Goal: Task Accomplishment & Management: Manage account settings

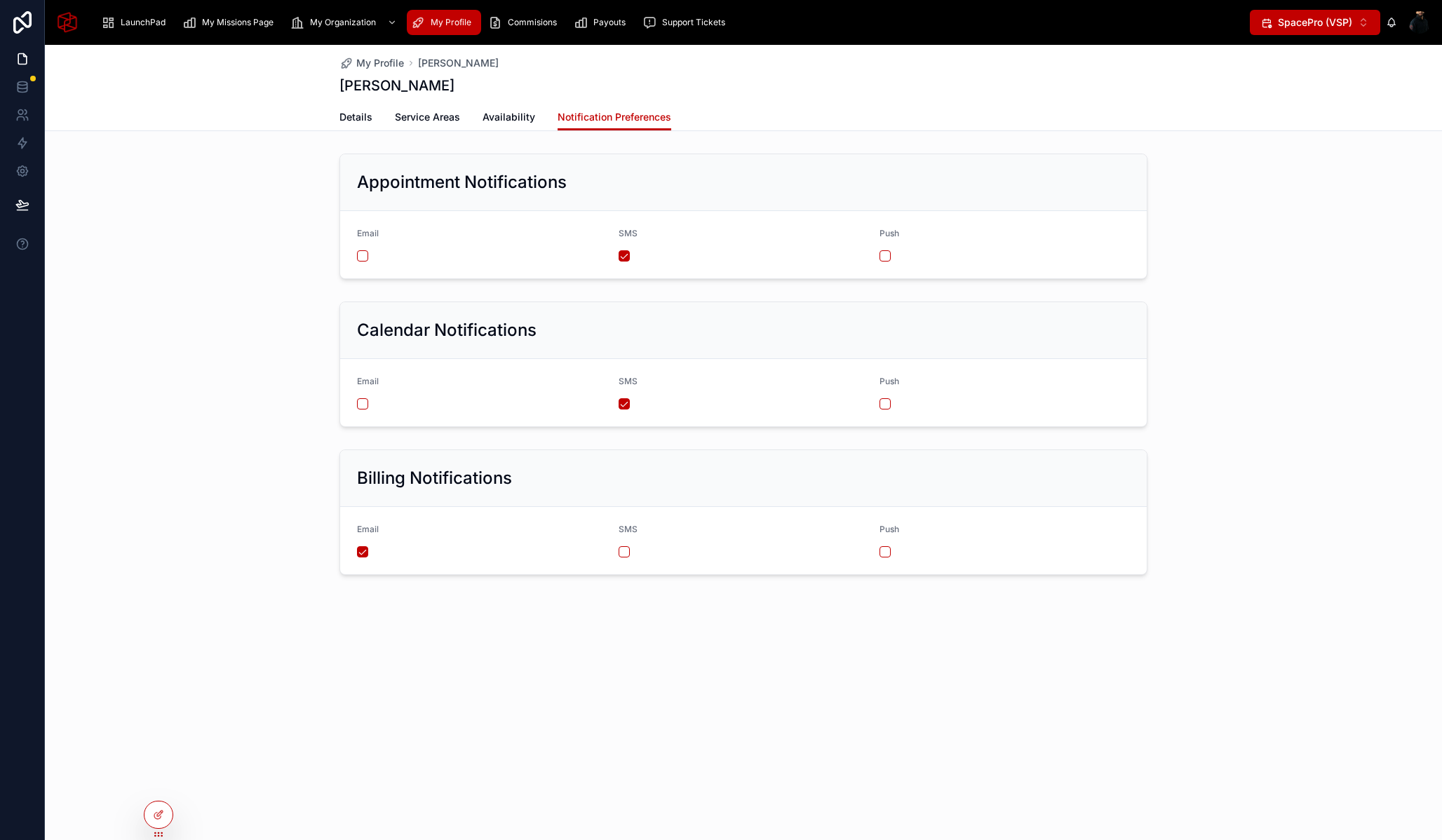
click at [244, 200] on div "Appointment Notifications Email SMS Push" at bounding box center [743, 216] width 1397 height 137
click at [442, 22] on span "My Profile" at bounding box center [451, 22] width 41 height 12
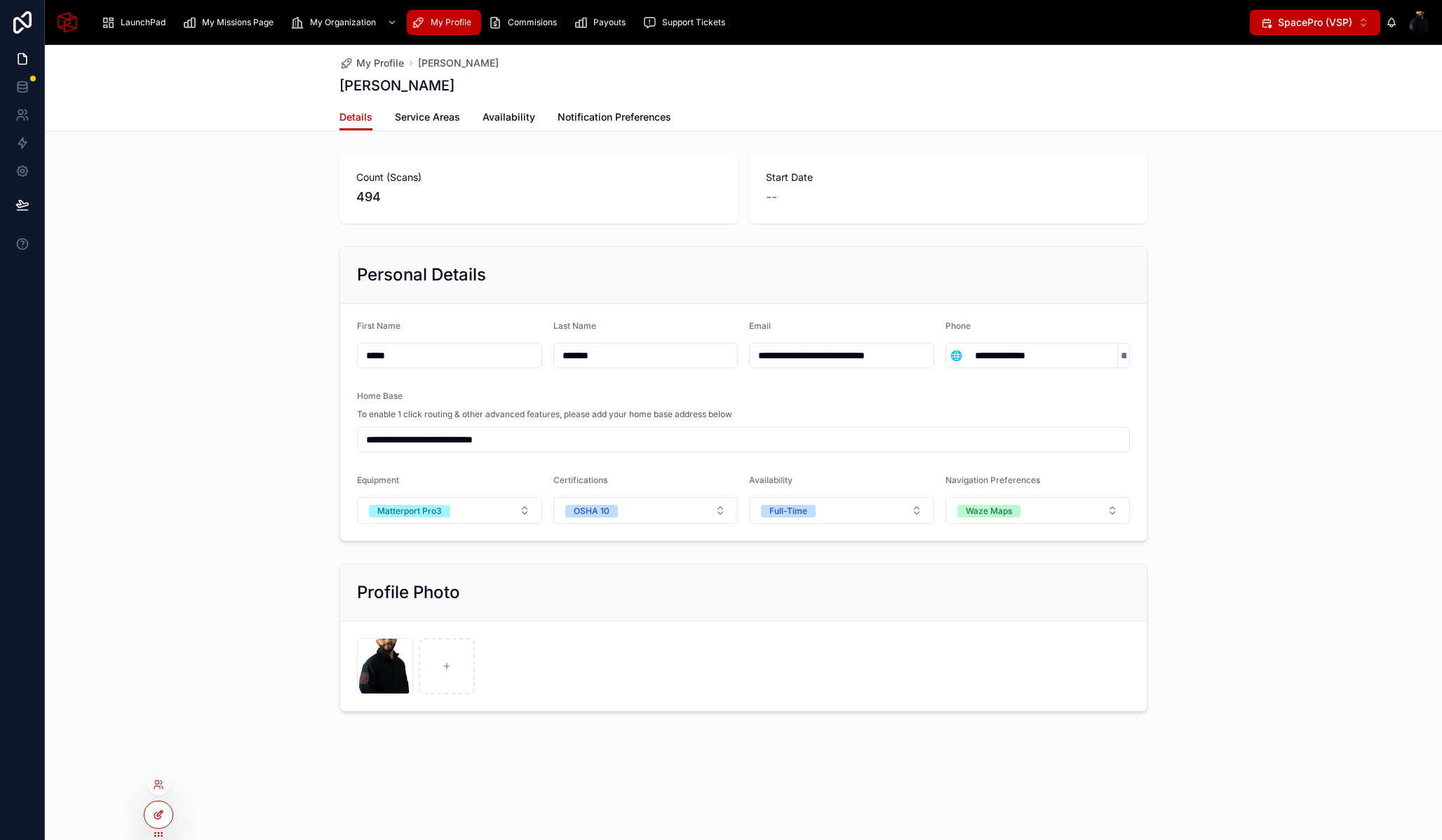
click at [162, 816] on icon at bounding box center [159, 815] width 12 height 12
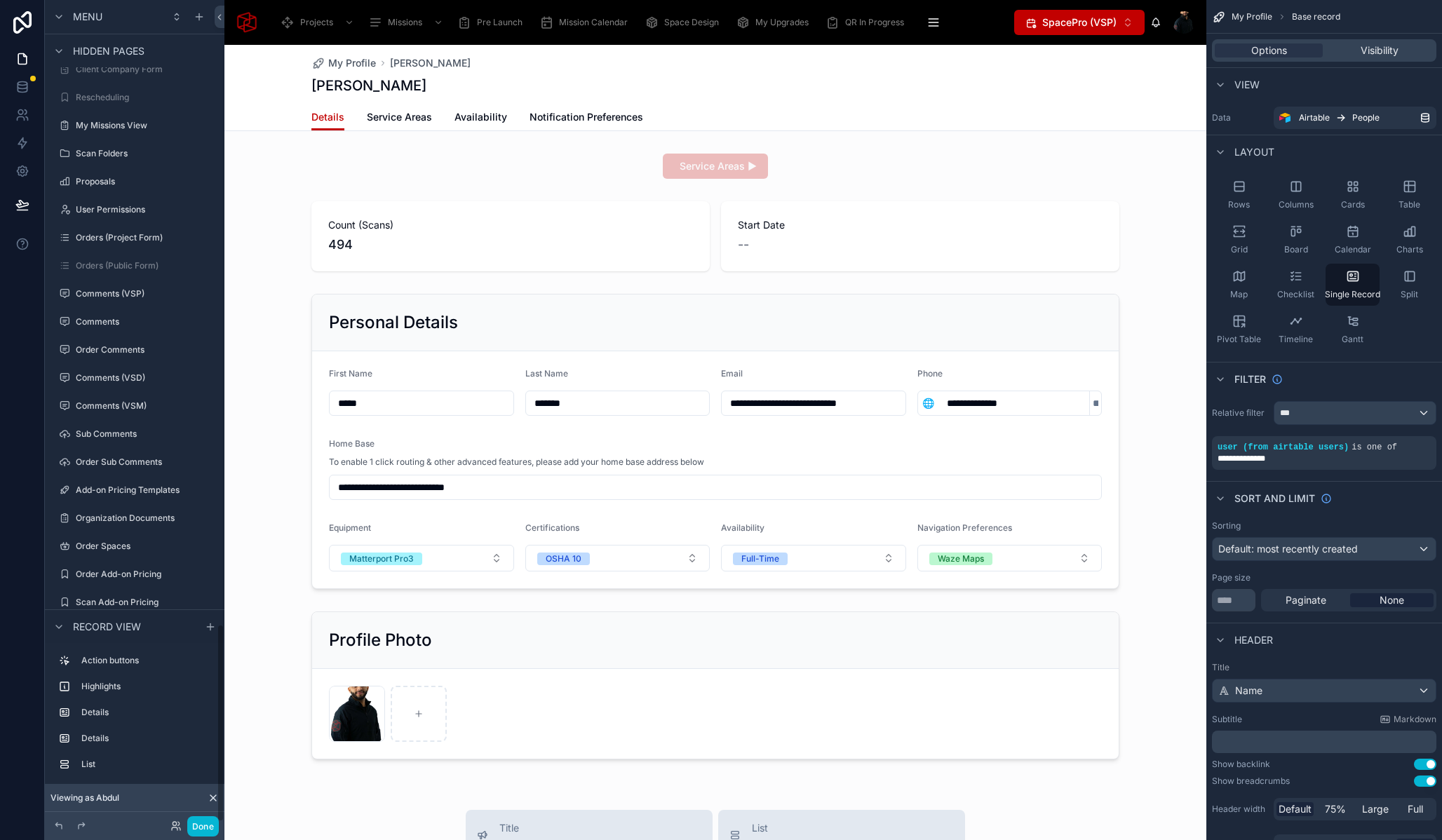
scroll to position [2350, 0]
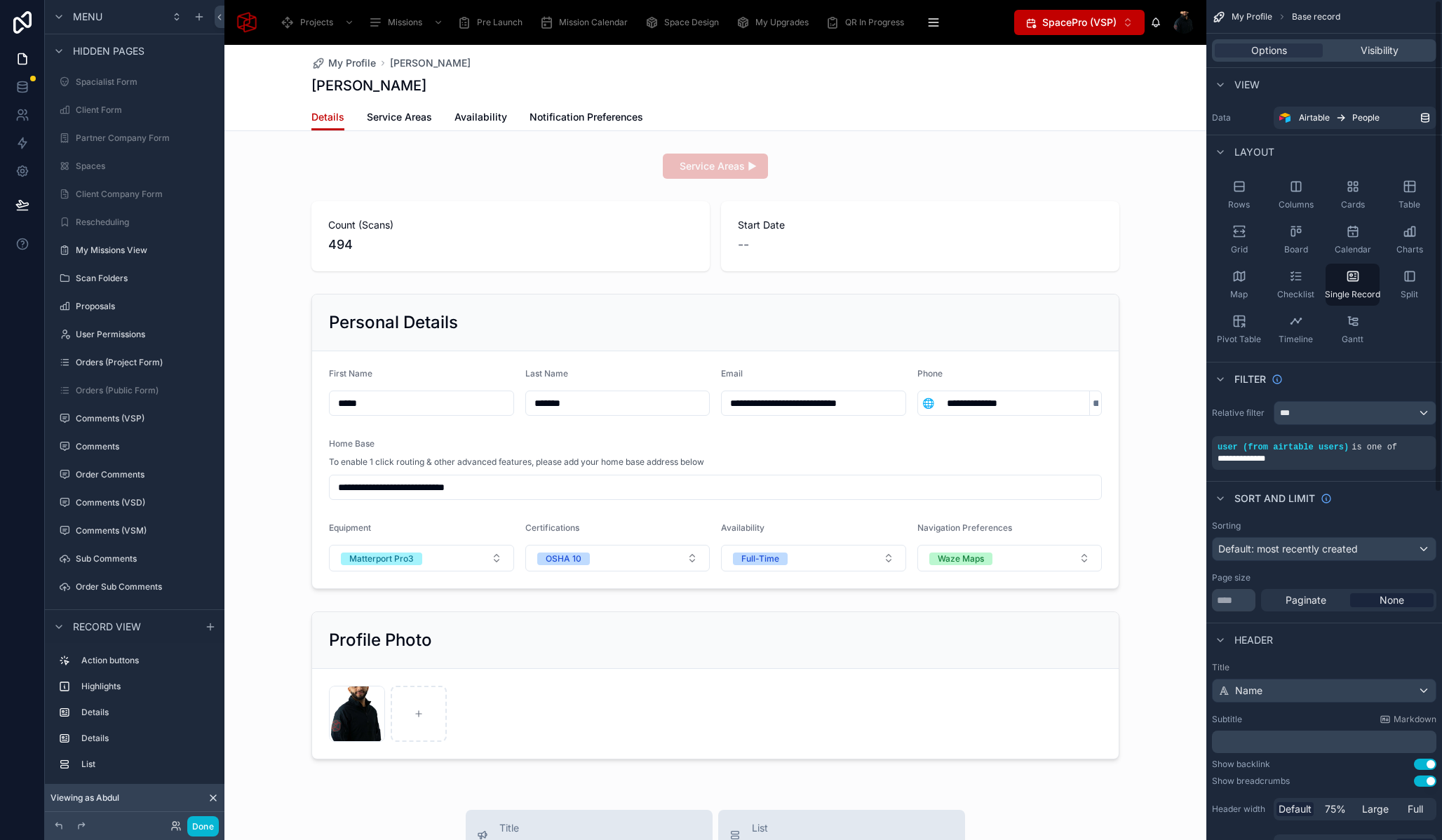
click at [1272, 12] on span "My Profile" at bounding box center [1251, 17] width 41 height 12
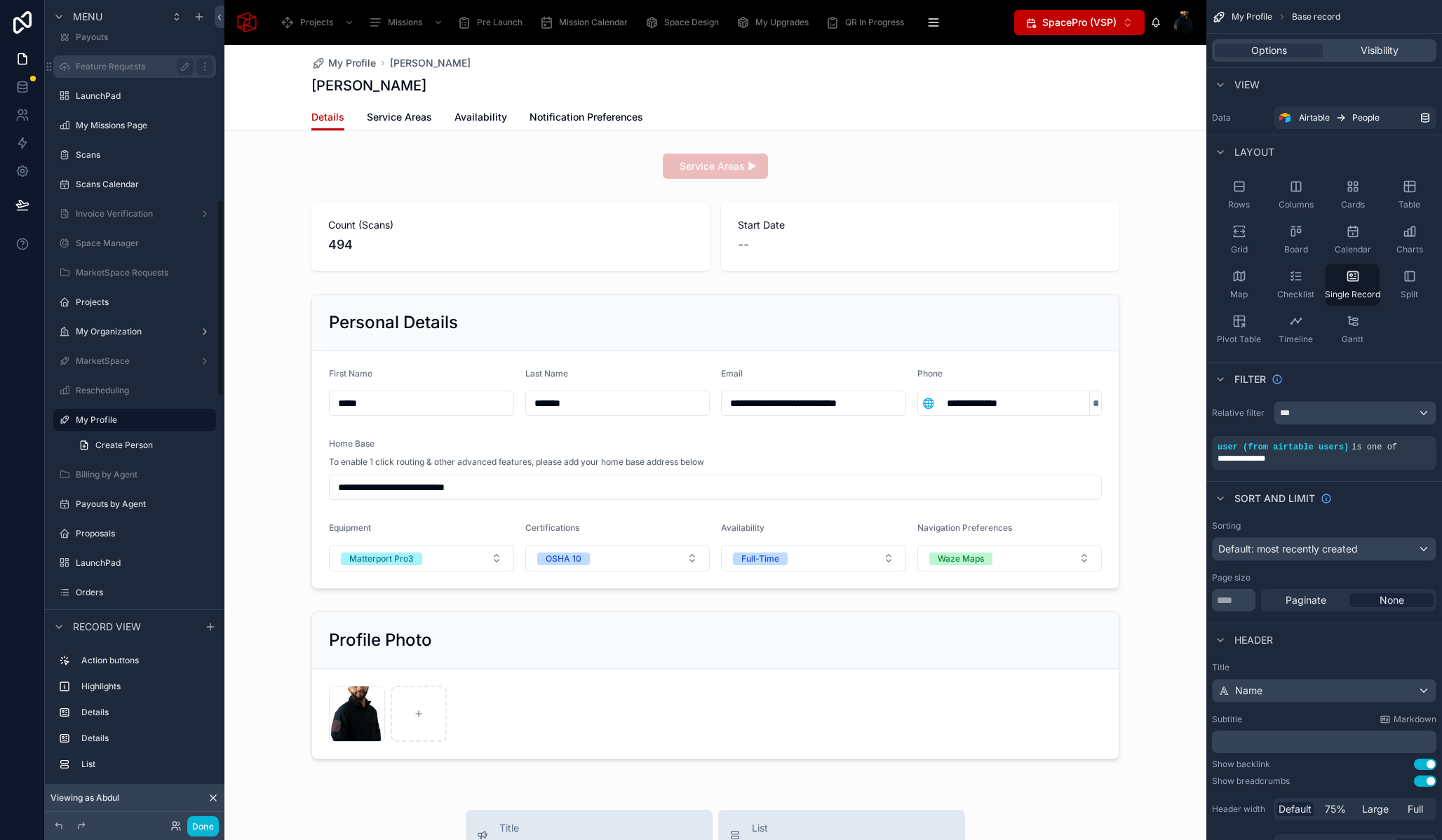
scroll to position [920, 0]
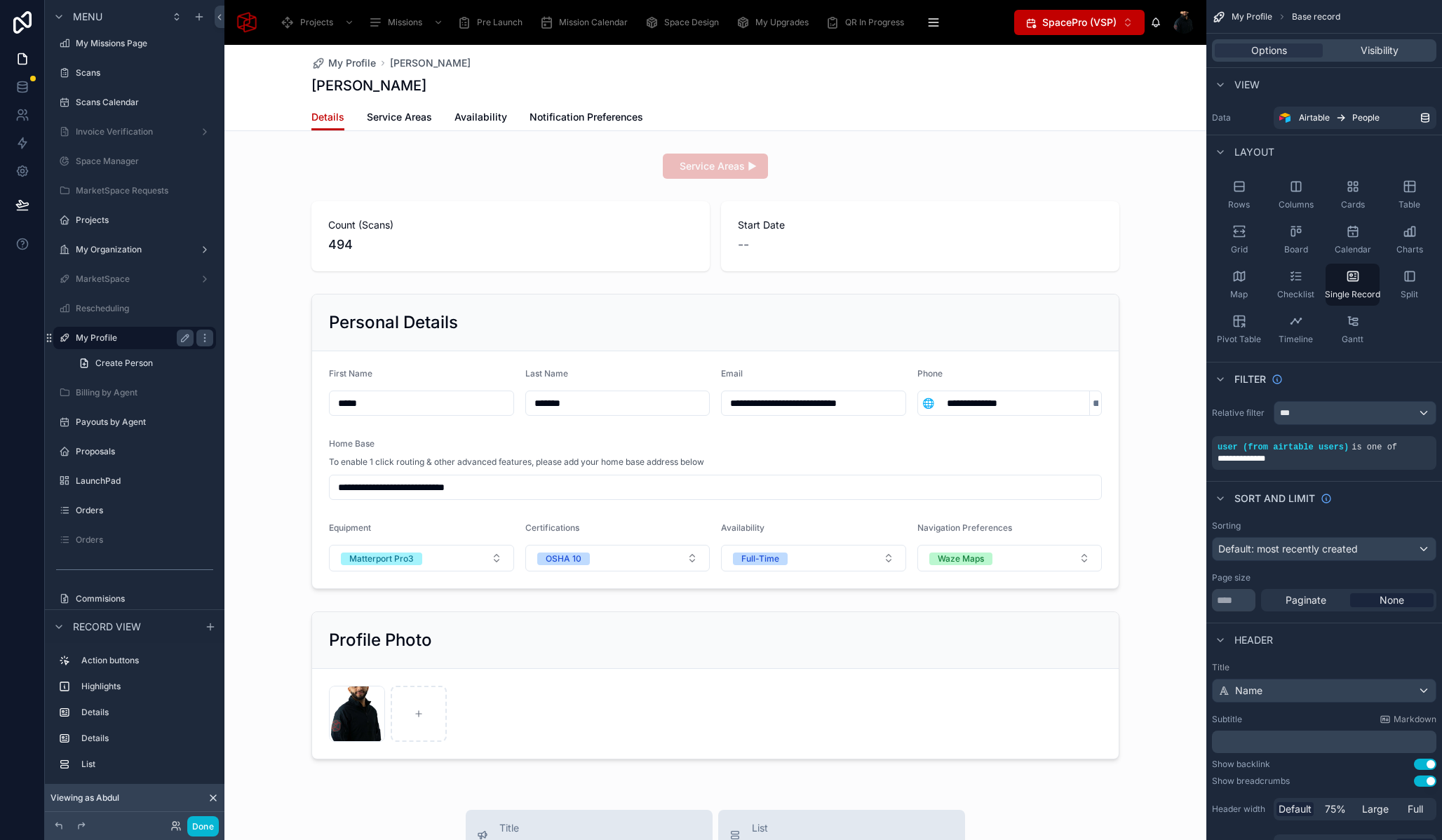
click at [118, 339] on label "My Profile" at bounding box center [131, 338] width 112 height 12
click at [1407, 43] on div "Visibility" at bounding box center [1380, 50] width 108 height 14
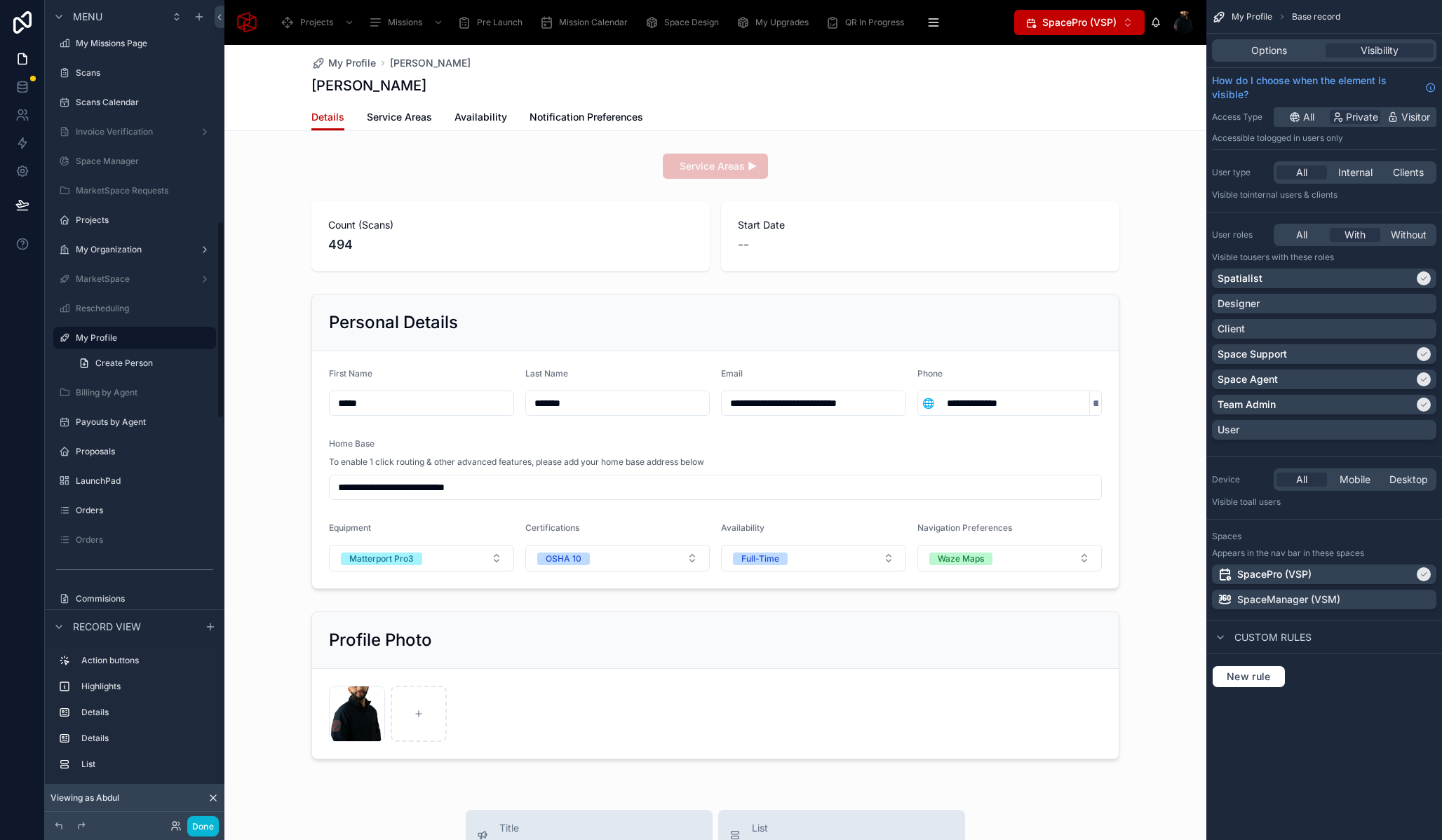
click at [1138, 311] on div at bounding box center [715, 733] width 982 height 1377
click at [249, 427] on div at bounding box center [715, 442] width 982 height 307
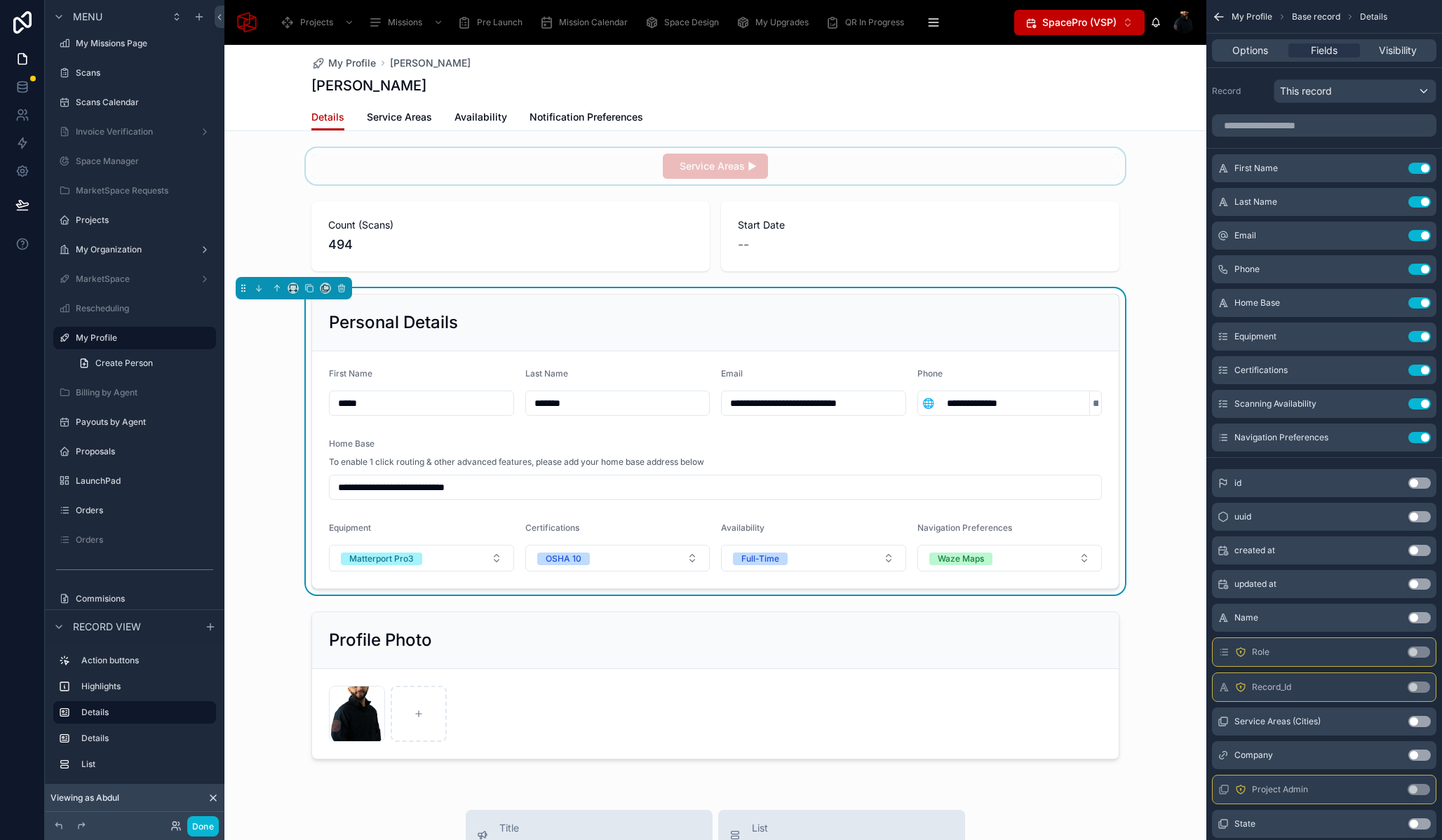
click at [284, 182] on div at bounding box center [715, 167] width 982 height 36
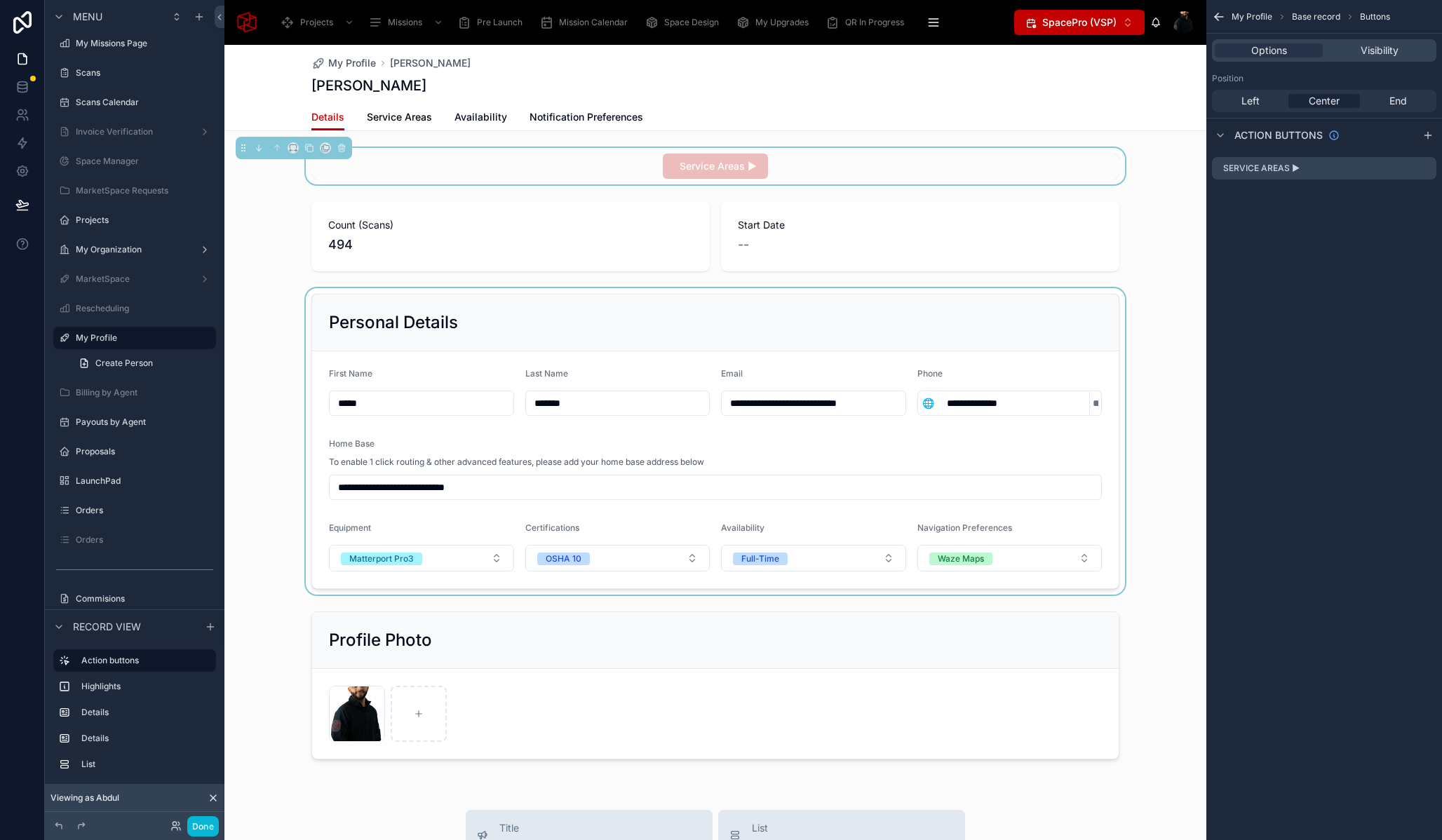
click at [395, 123] on span "Service Areas" at bounding box center [399, 117] width 65 height 14
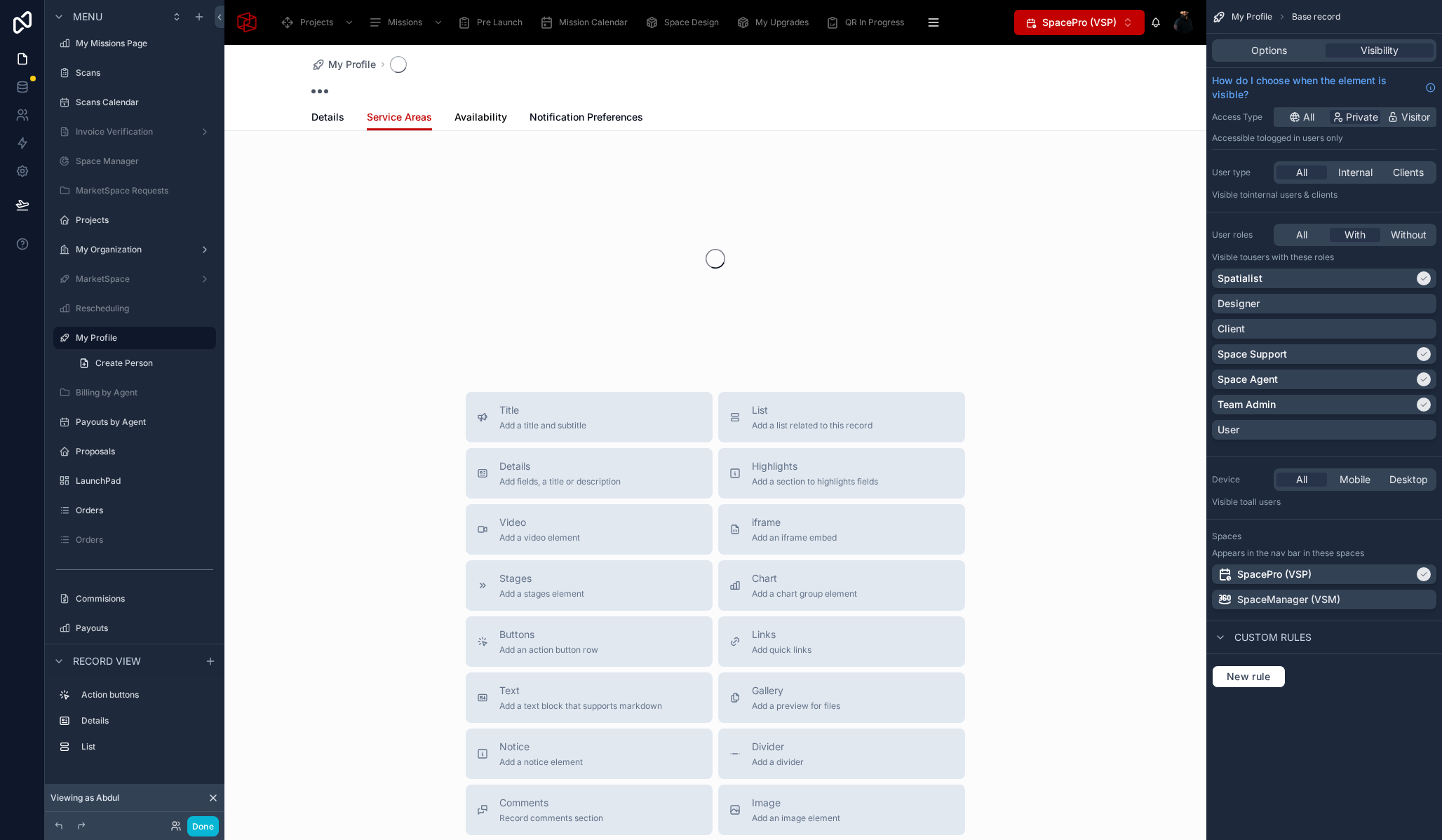
click at [479, 113] on span "Availability" at bounding box center [481, 117] width 52 height 14
click at [588, 122] on span "Notification Preferences" at bounding box center [586, 117] width 114 height 14
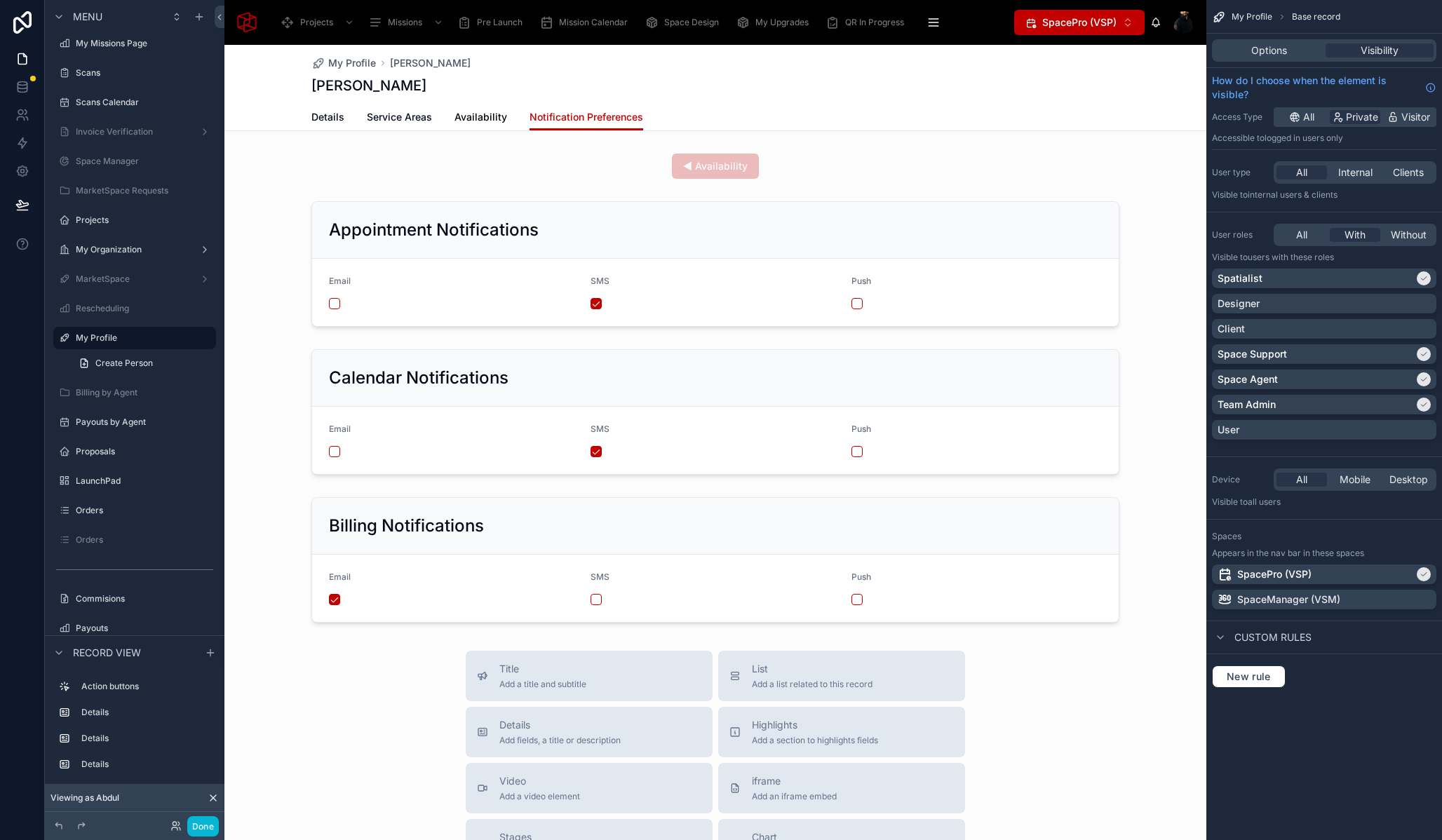
click at [476, 121] on span "Availability" at bounding box center [481, 117] width 52 height 14
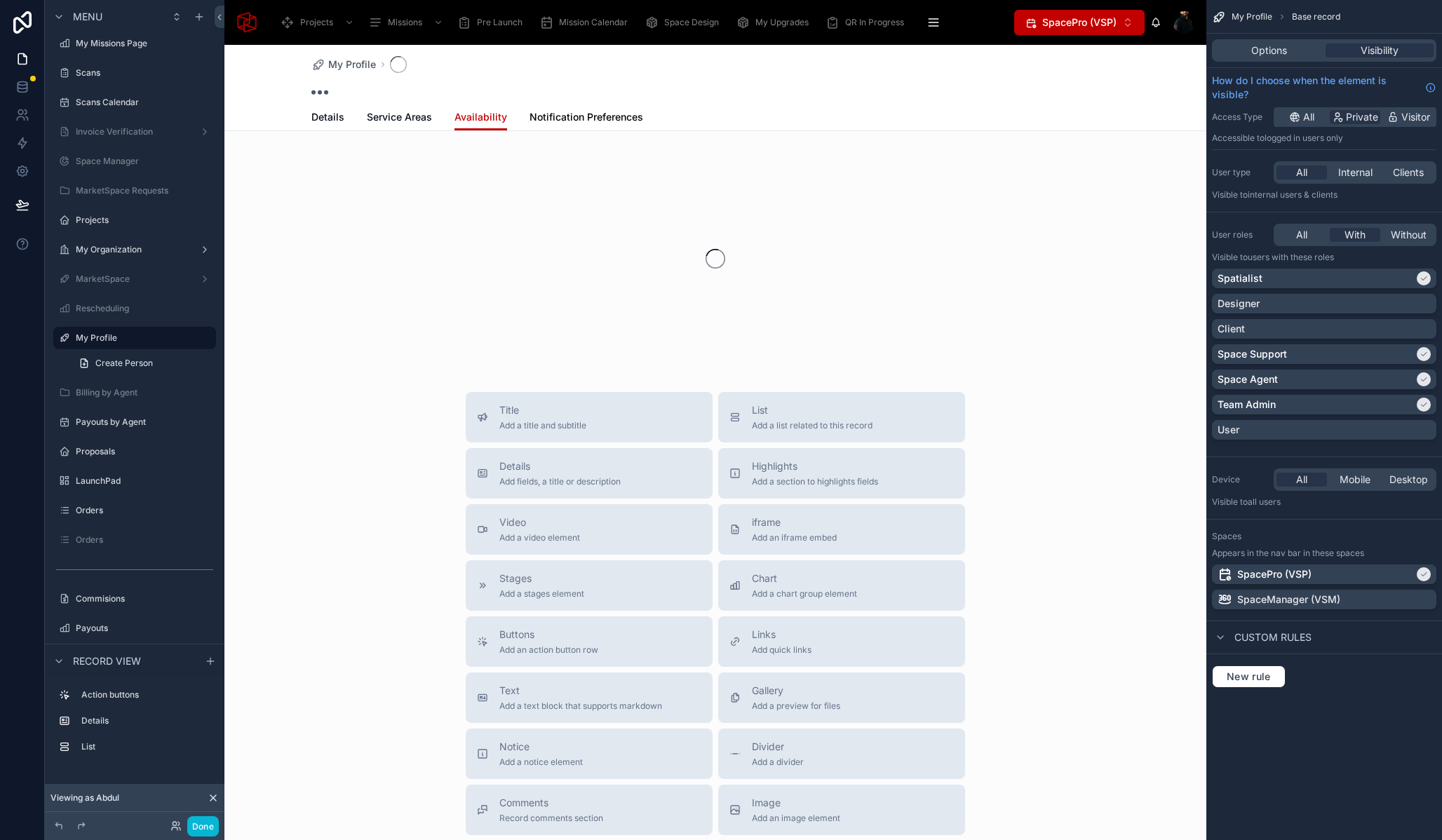
click at [591, 119] on span "Notification Preferences" at bounding box center [586, 117] width 114 height 14
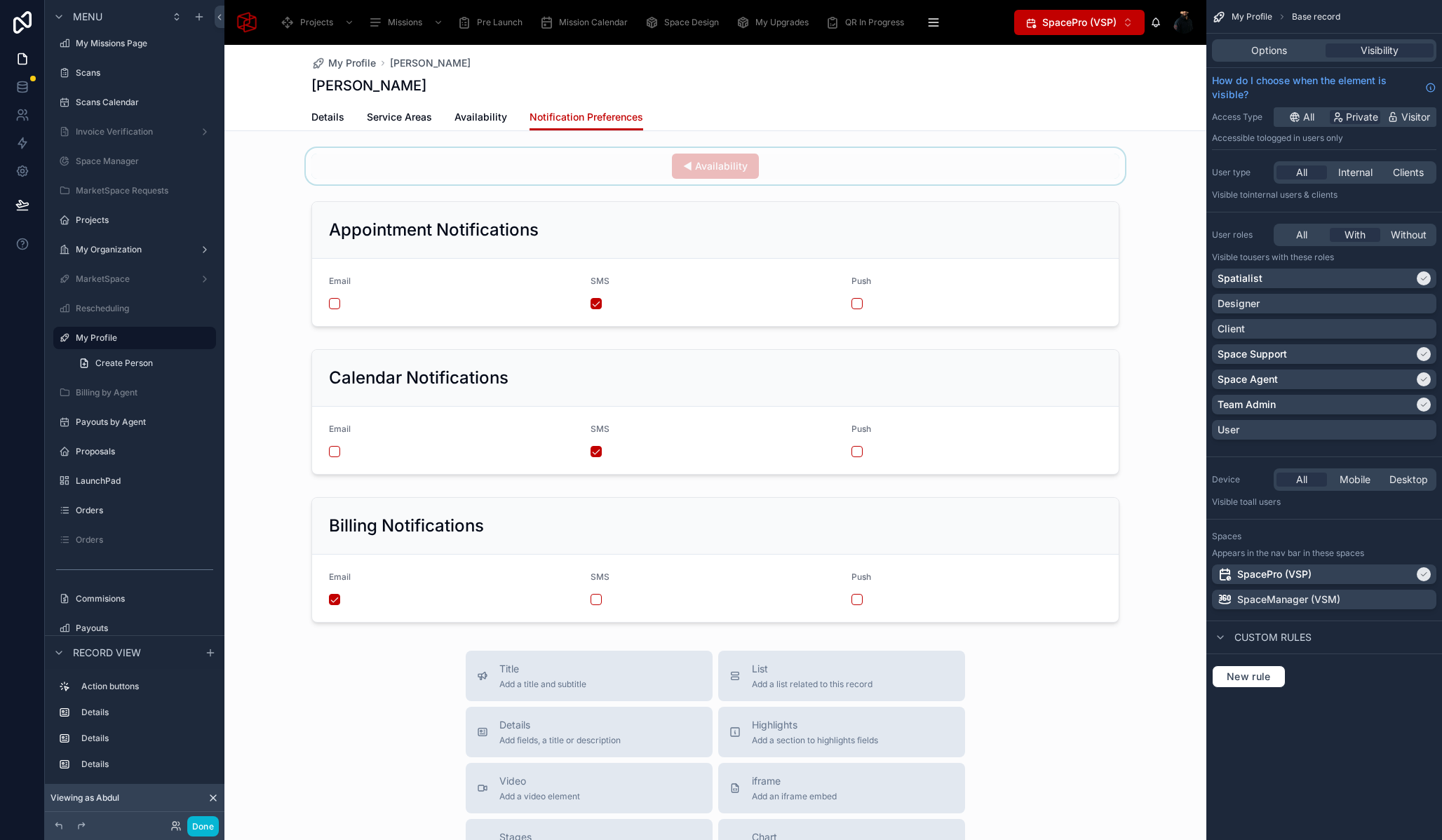
click at [665, 167] on div at bounding box center [715, 167] width 982 height 36
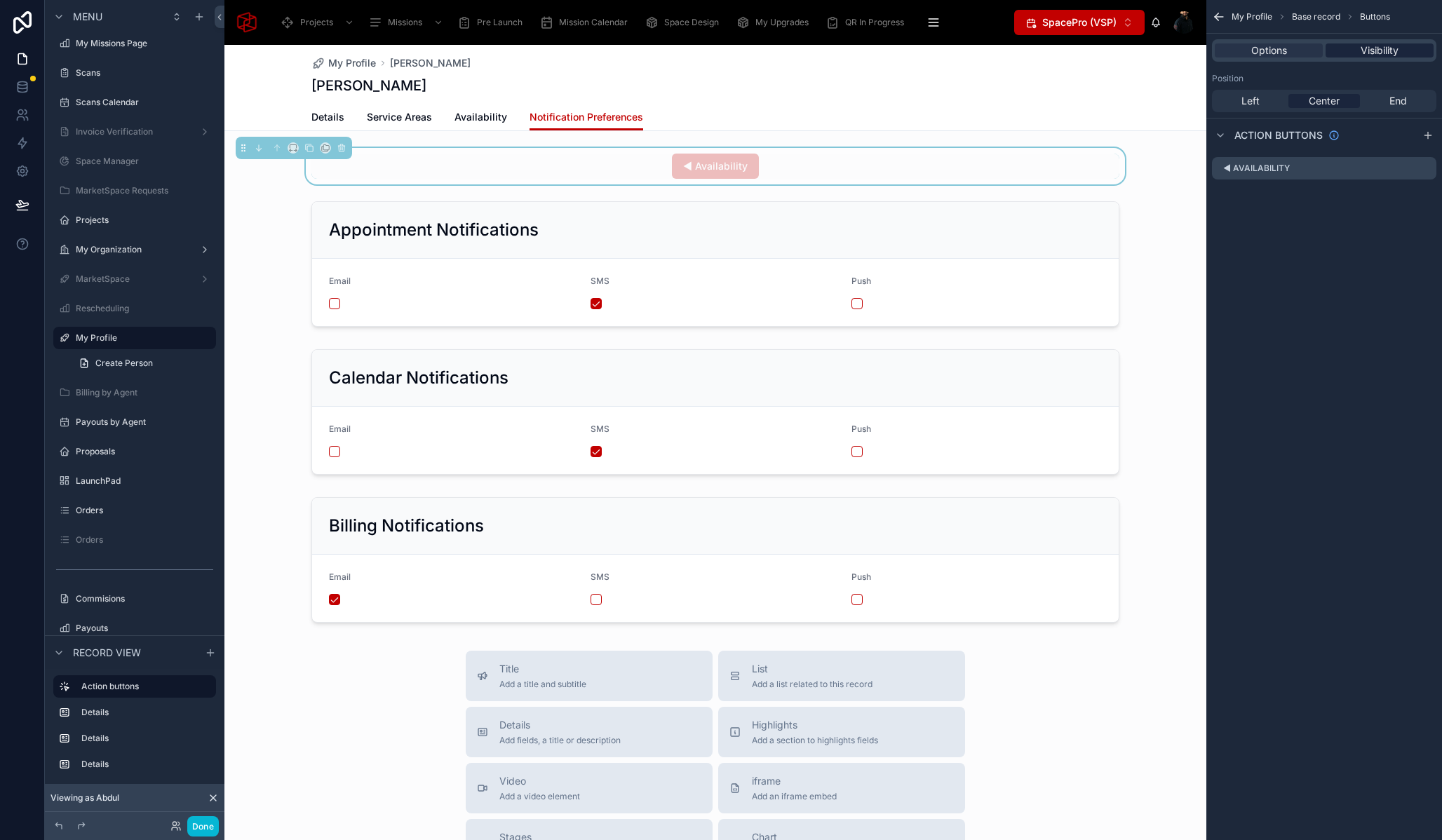
click at [1393, 52] on span "Visibility" at bounding box center [1380, 50] width 38 height 14
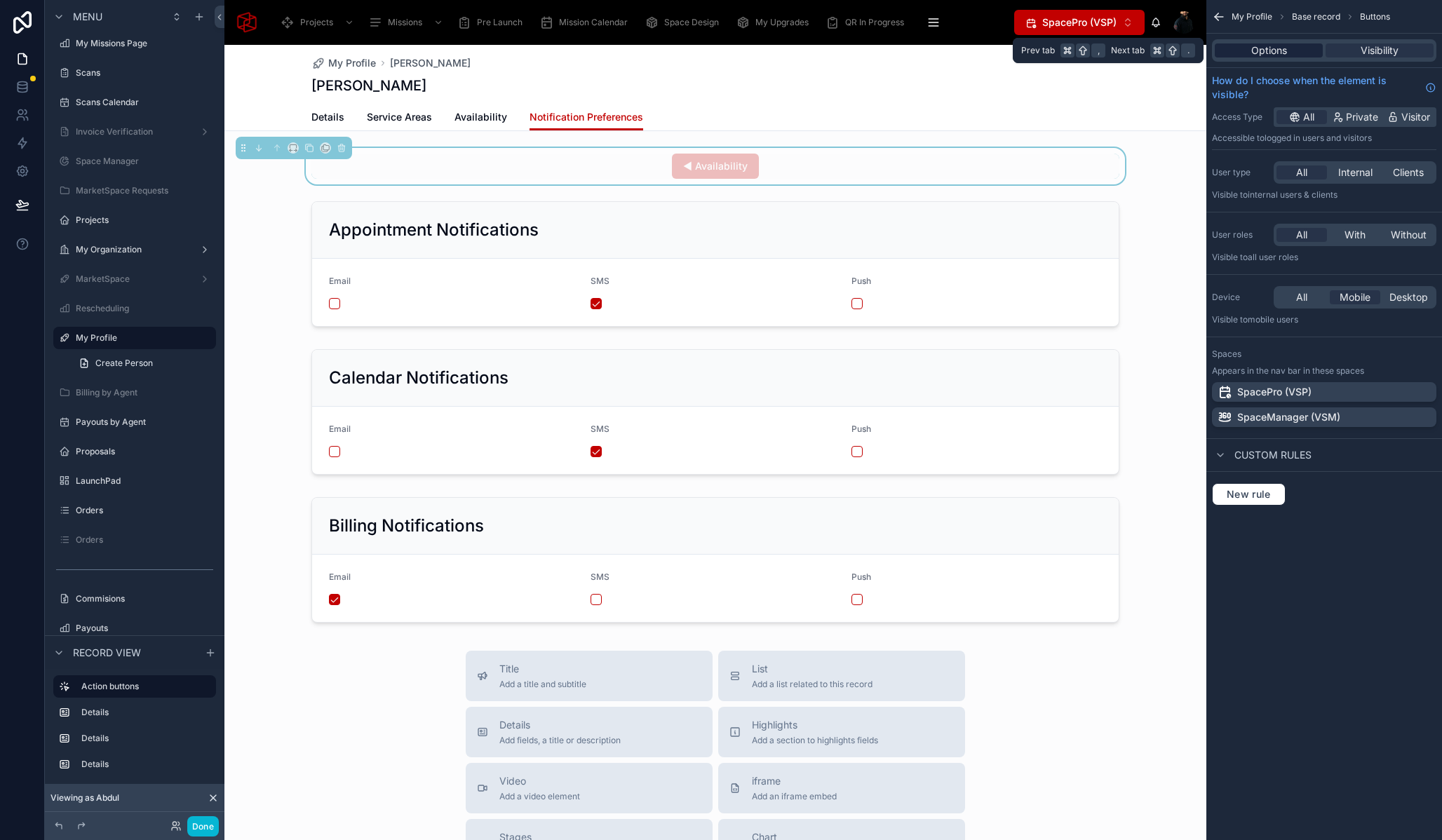
click at [1264, 46] on span "Options" at bounding box center [1269, 50] width 36 height 14
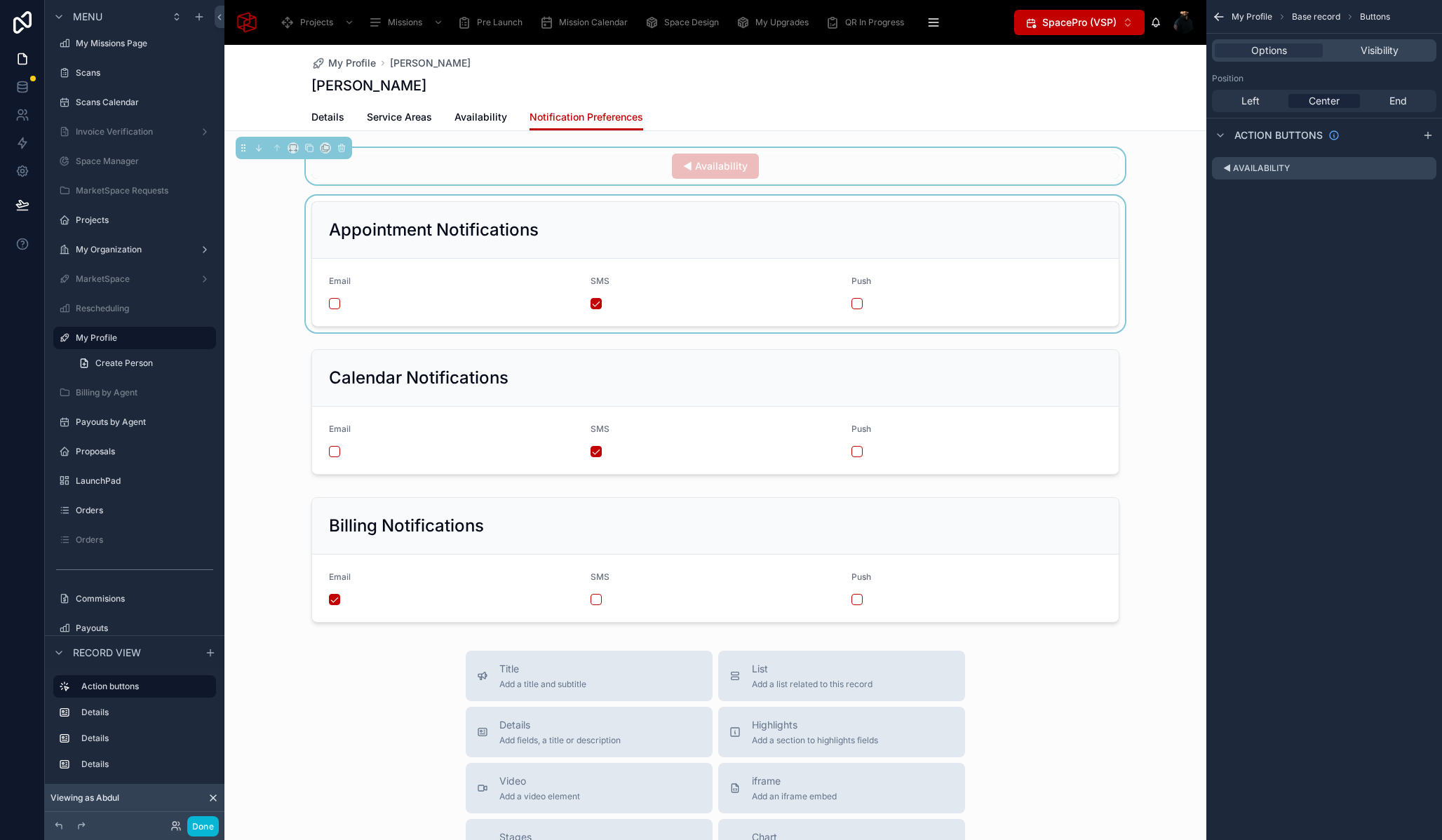
click at [263, 277] on div at bounding box center [715, 263] width 982 height 137
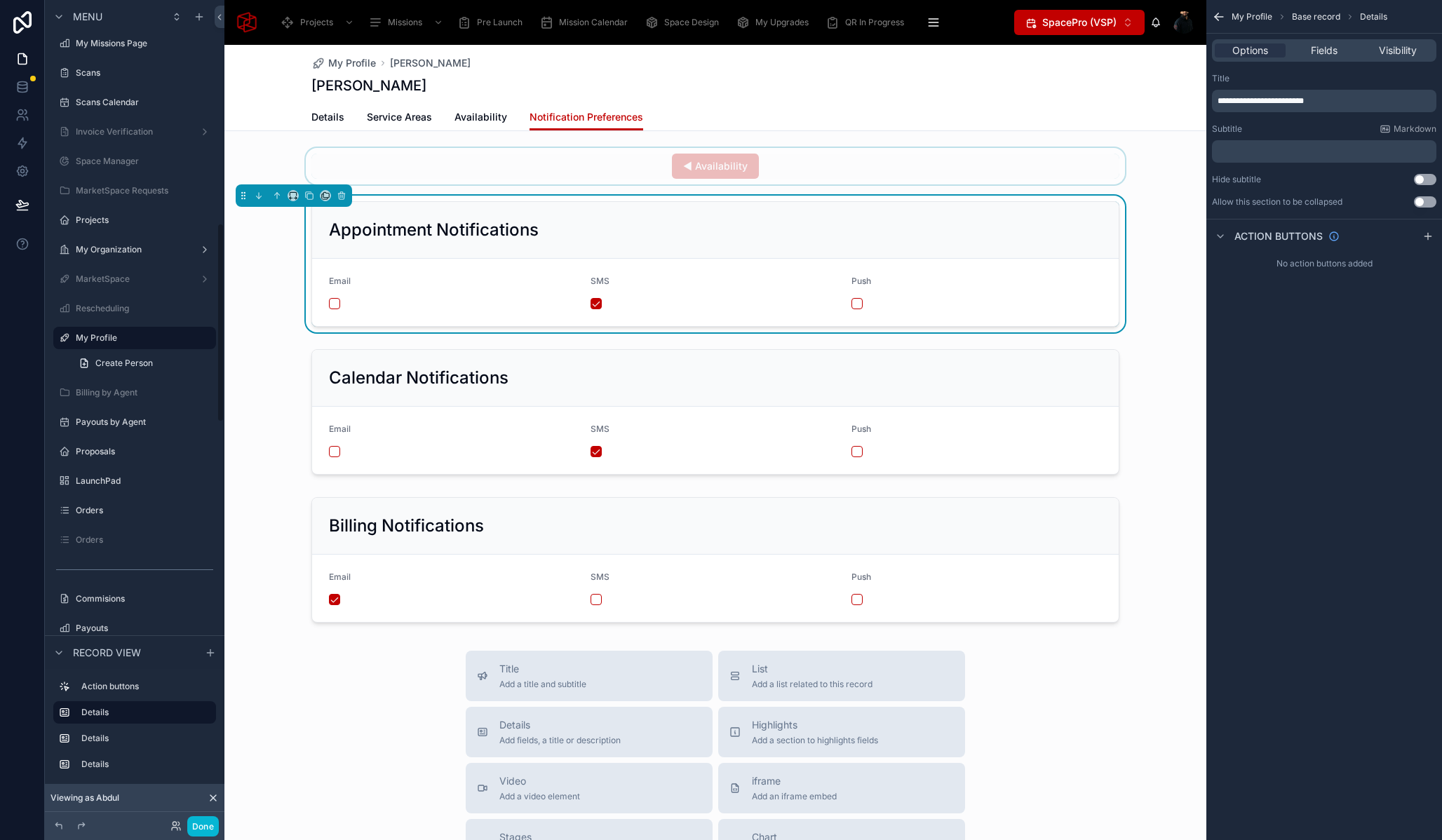
click at [253, 141] on div "My Profile Abdul Mohamed Abdul Mohamed Notification Preferences Details Service…" at bounding box center [715, 653] width 982 height 1217
click at [249, 345] on div at bounding box center [715, 412] width 982 height 137
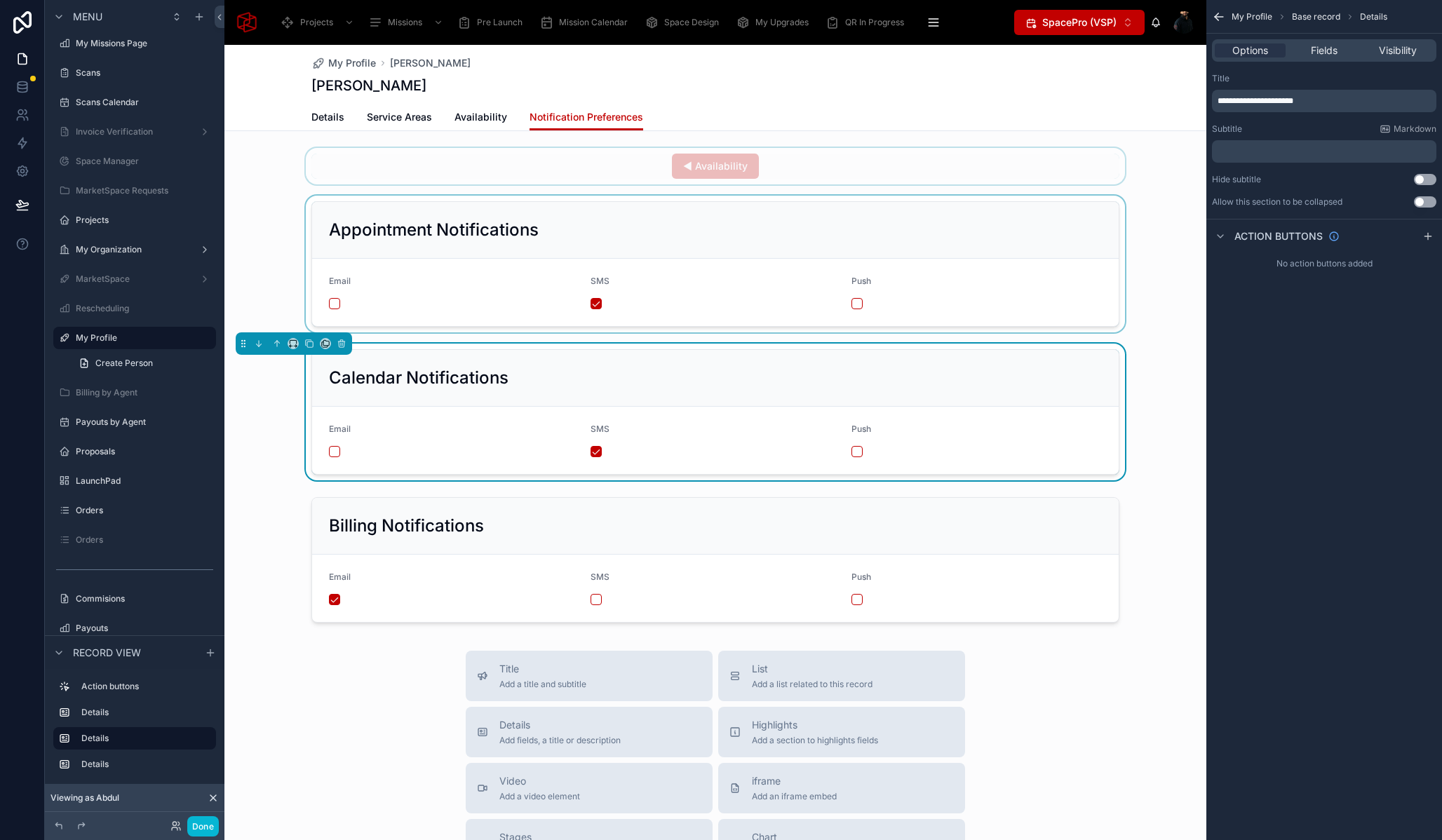
click at [1076, 20] on span "SpacePro (VSP)" at bounding box center [1080, 22] width 75 height 14
click at [208, 833] on button "Done" at bounding box center [203, 826] width 31 height 21
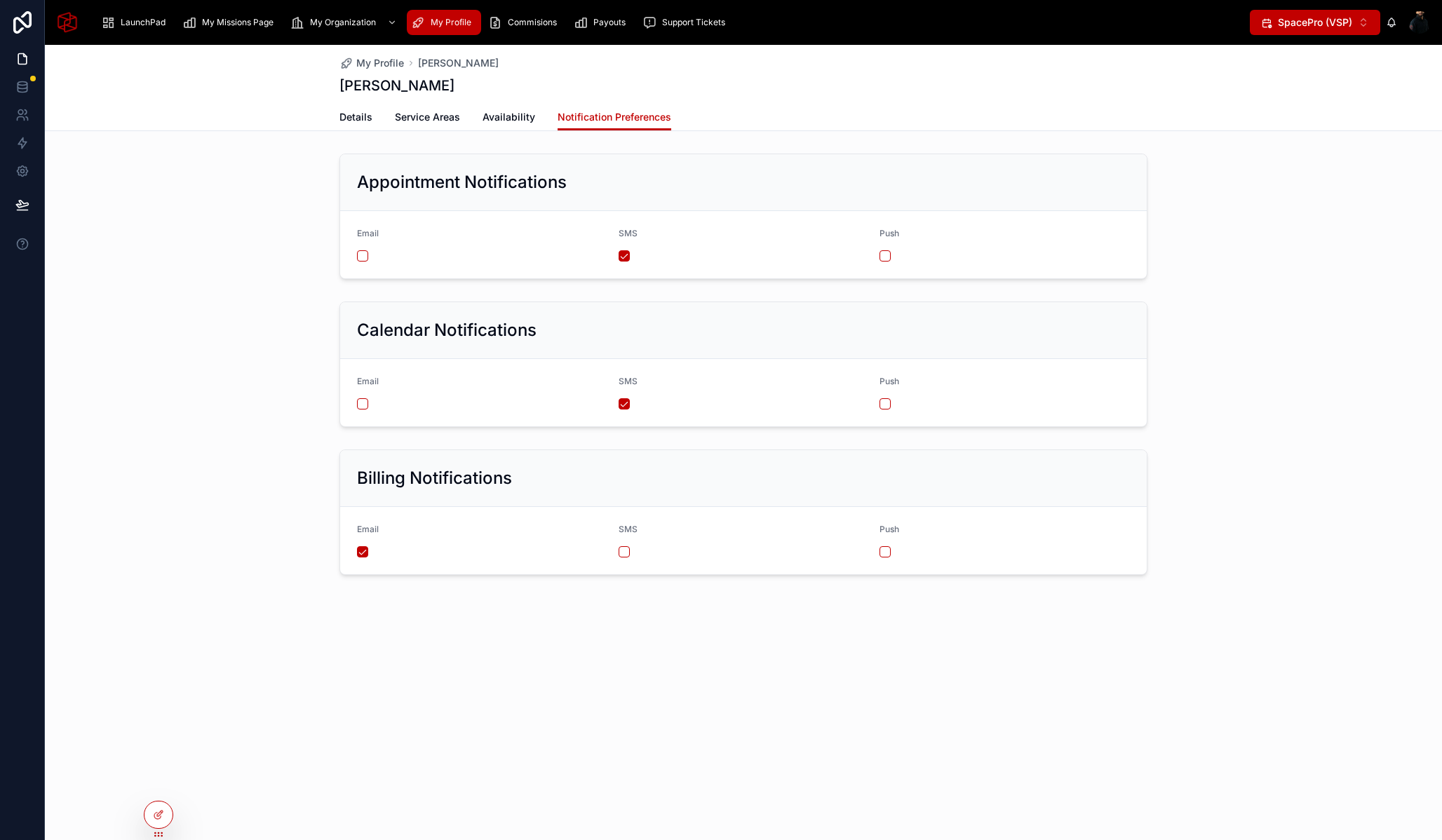
click at [1307, 15] on button "SpacePro (VSP) ⌥ 1" at bounding box center [1314, 22] width 130 height 25
click at [1309, 102] on span "SpaceManager (VSM)" at bounding box center [1305, 100] width 103 height 14
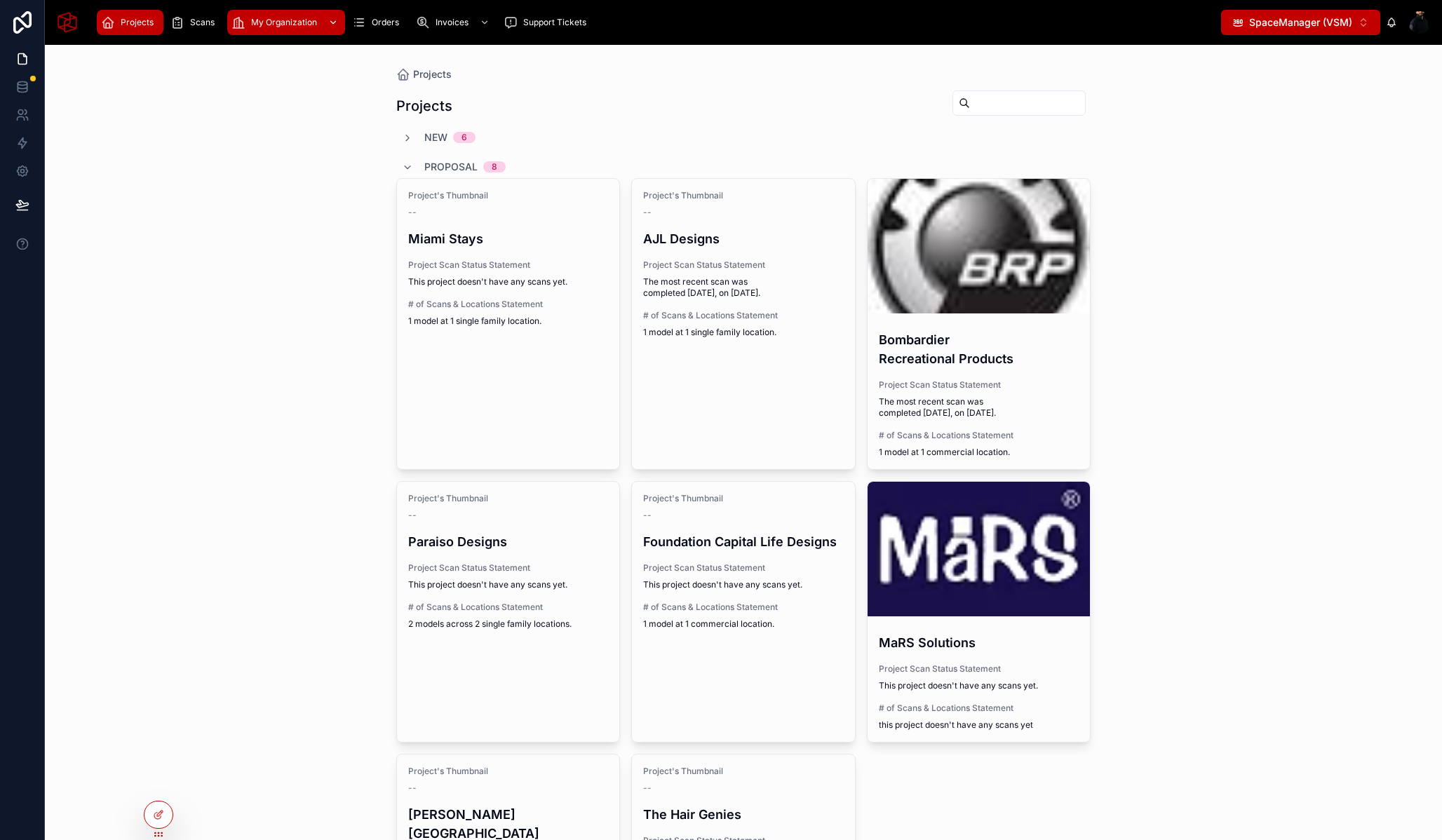
click at [266, 18] on span "My Organization" at bounding box center [284, 22] width 66 height 12
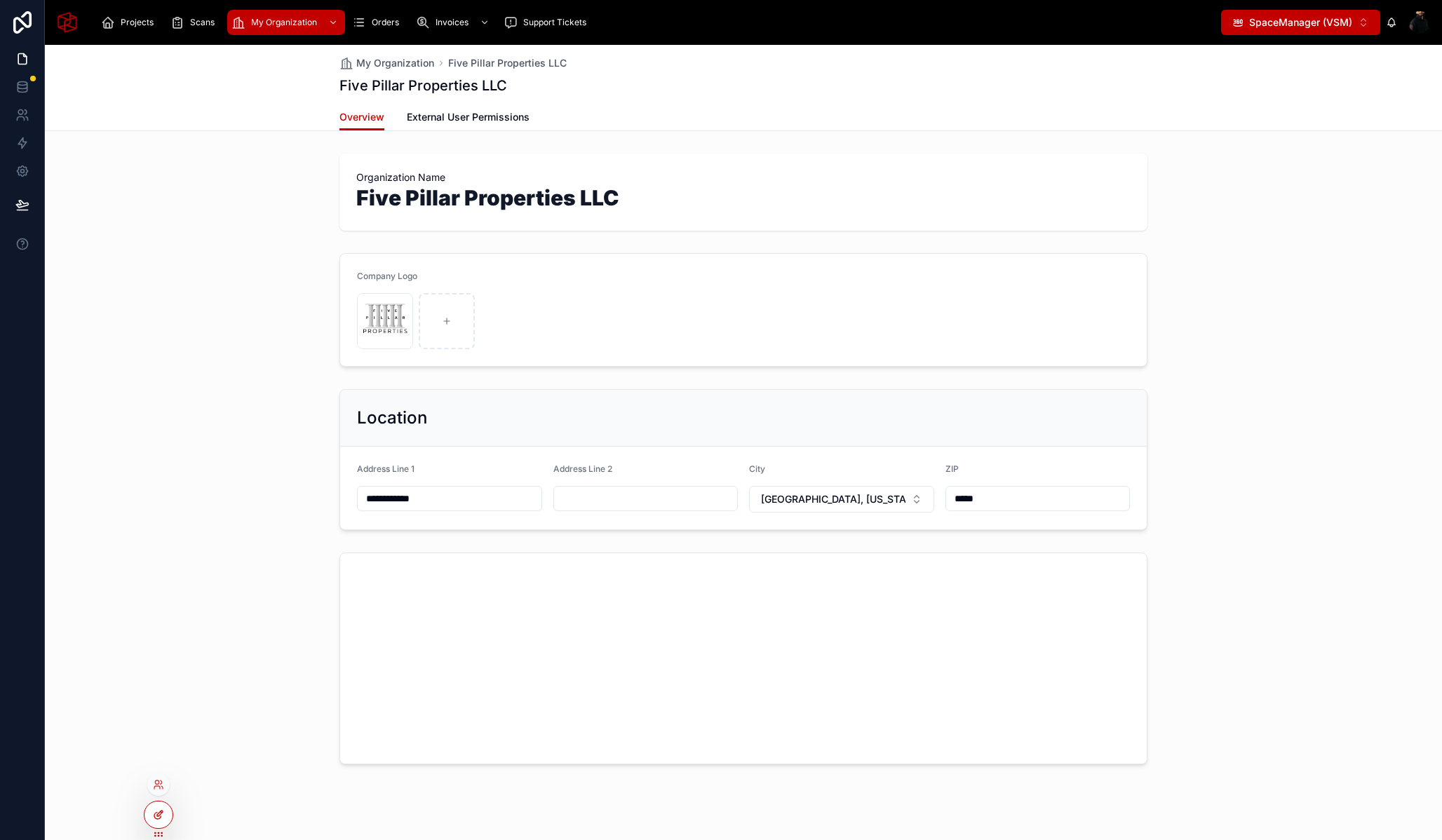
click at [153, 818] on icon at bounding box center [159, 815] width 12 height 12
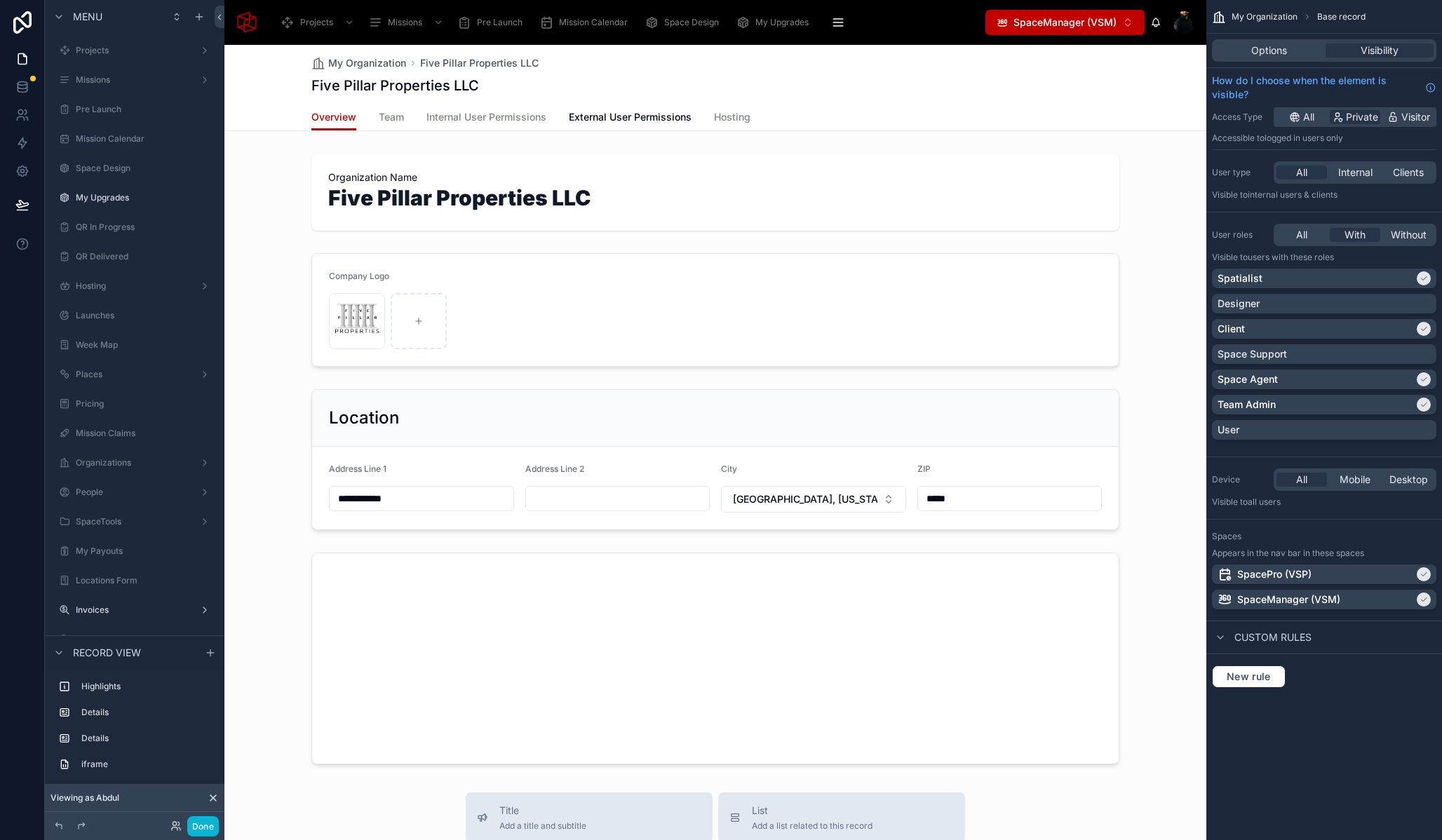
click at [1108, 26] on span "SpaceManager (VSM)" at bounding box center [1065, 22] width 103 height 14
click at [1067, 96] on span "SpaceManager (VSM)" at bounding box center [1055, 100] width 103 height 14
click at [1075, 34] on button "SpaceManager (VSM) ⌥ 2" at bounding box center [1065, 22] width 159 height 25
click at [1057, 82] on span "SpacePro (VSP)" at bounding box center [1041, 78] width 75 height 14
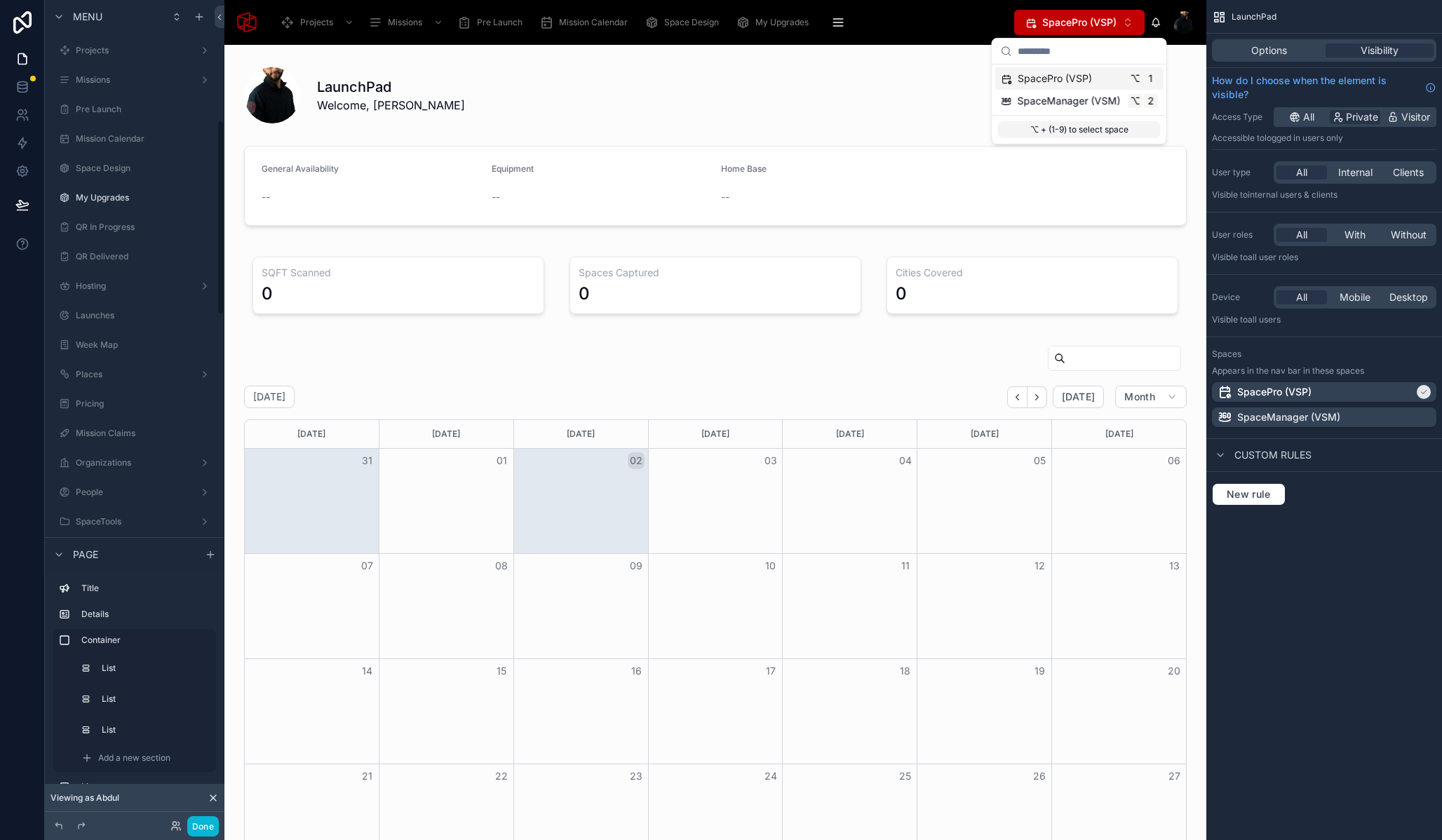
scroll to position [507, 0]
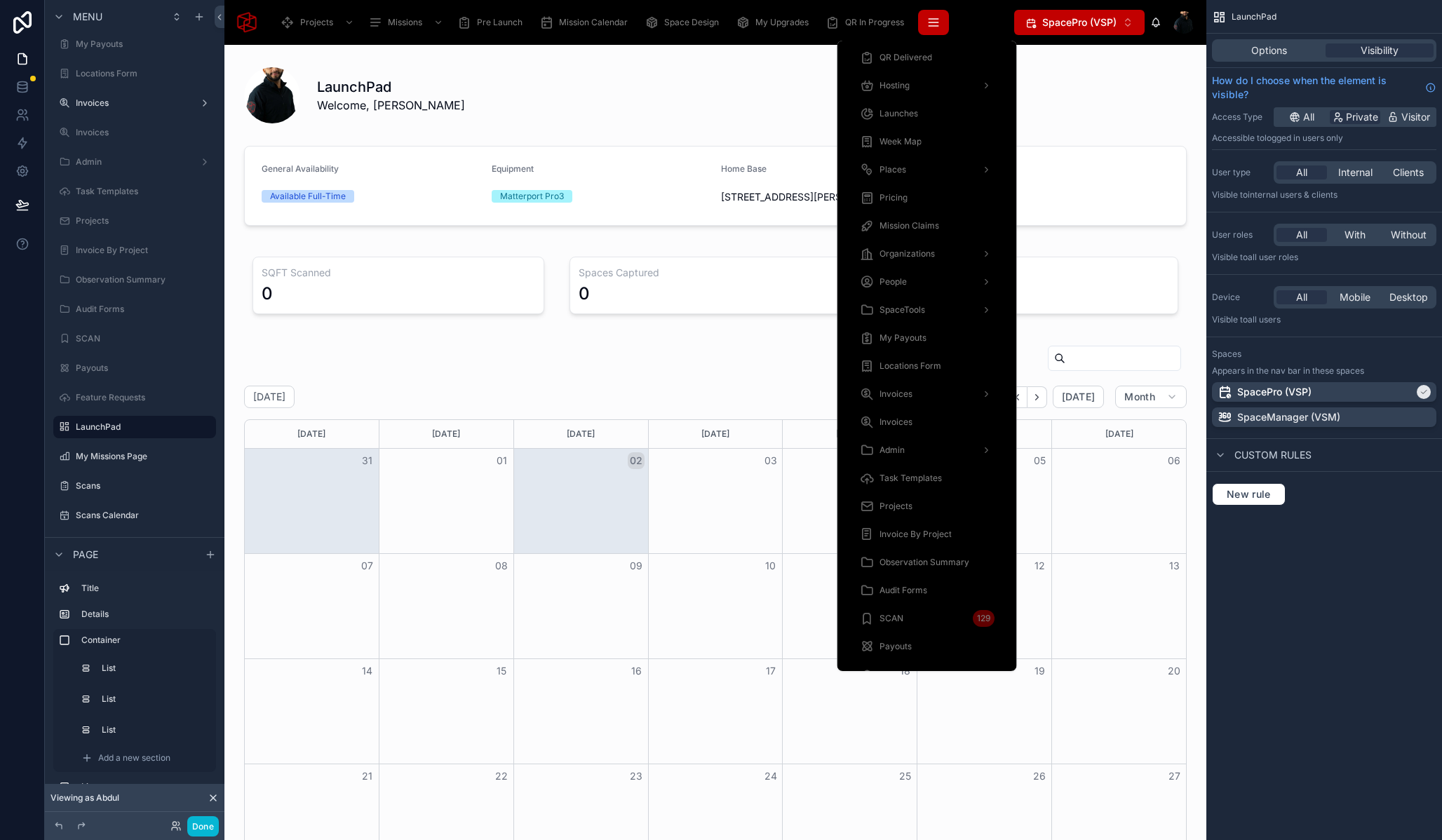
click at [933, 24] on icon "scrollable content" at bounding box center [933, 22] width 14 height 14
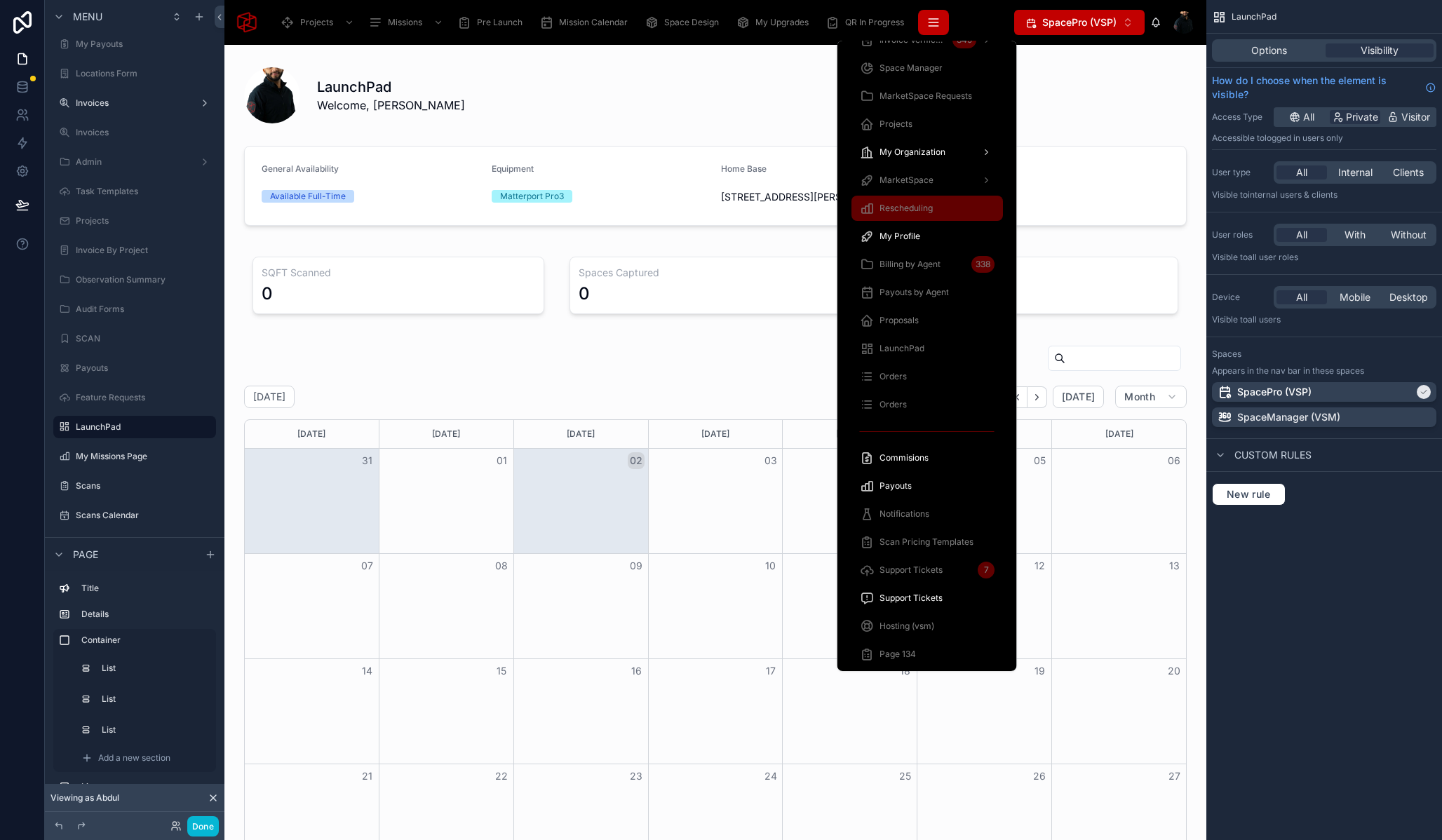
scroll to position [646, 0]
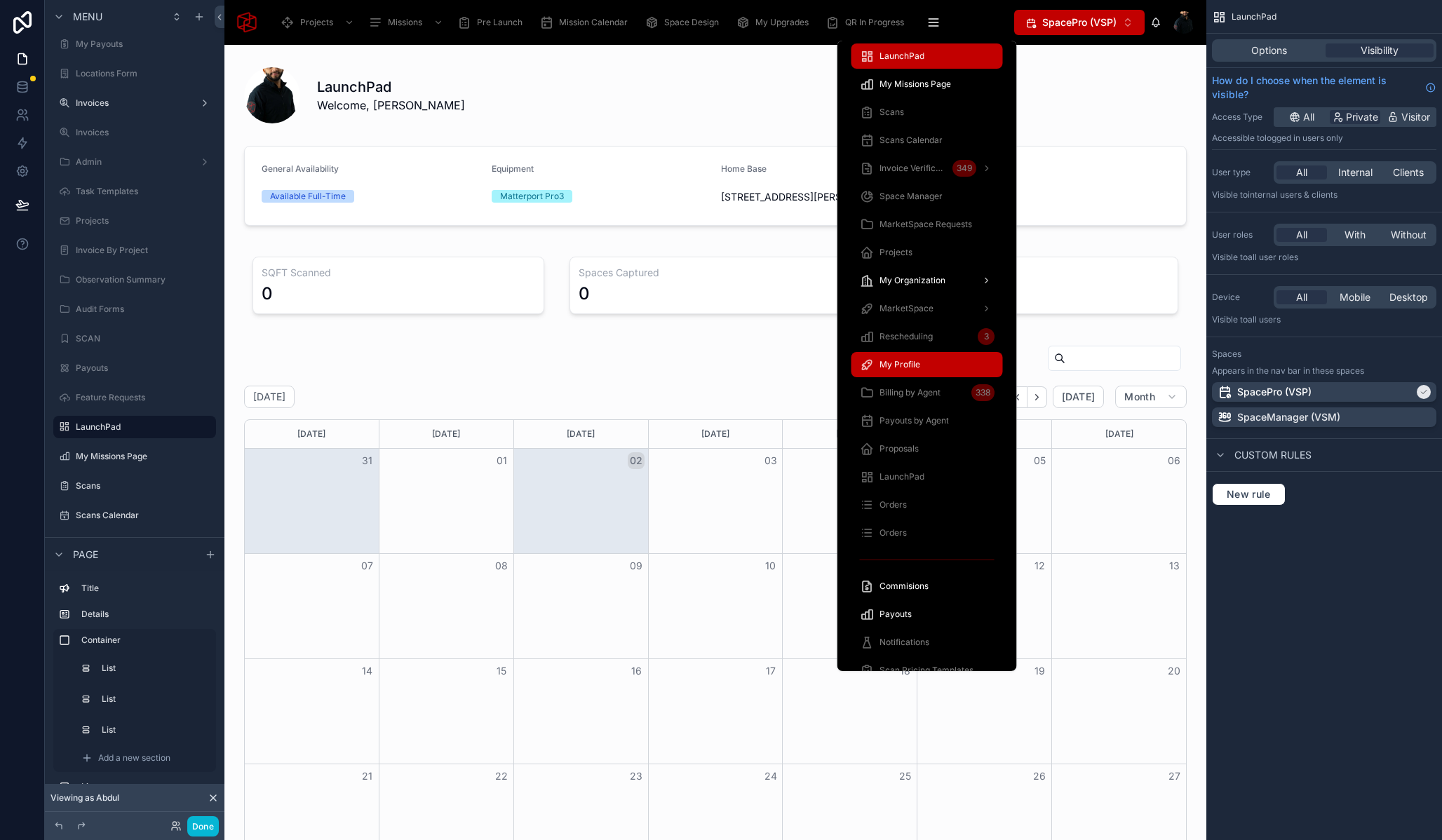
click at [929, 366] on div "My Profile" at bounding box center [927, 364] width 135 height 22
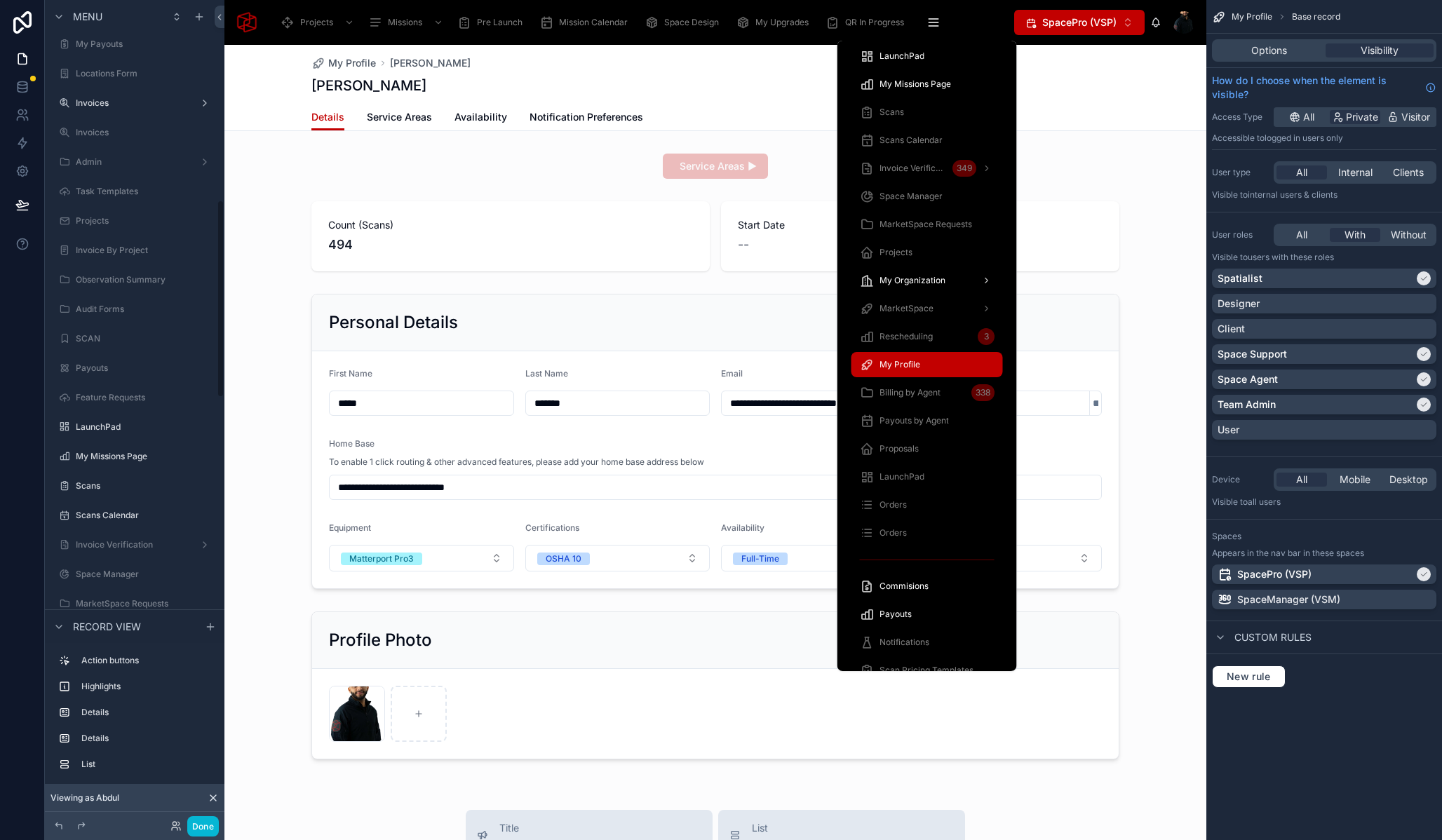
scroll to position [831, 0]
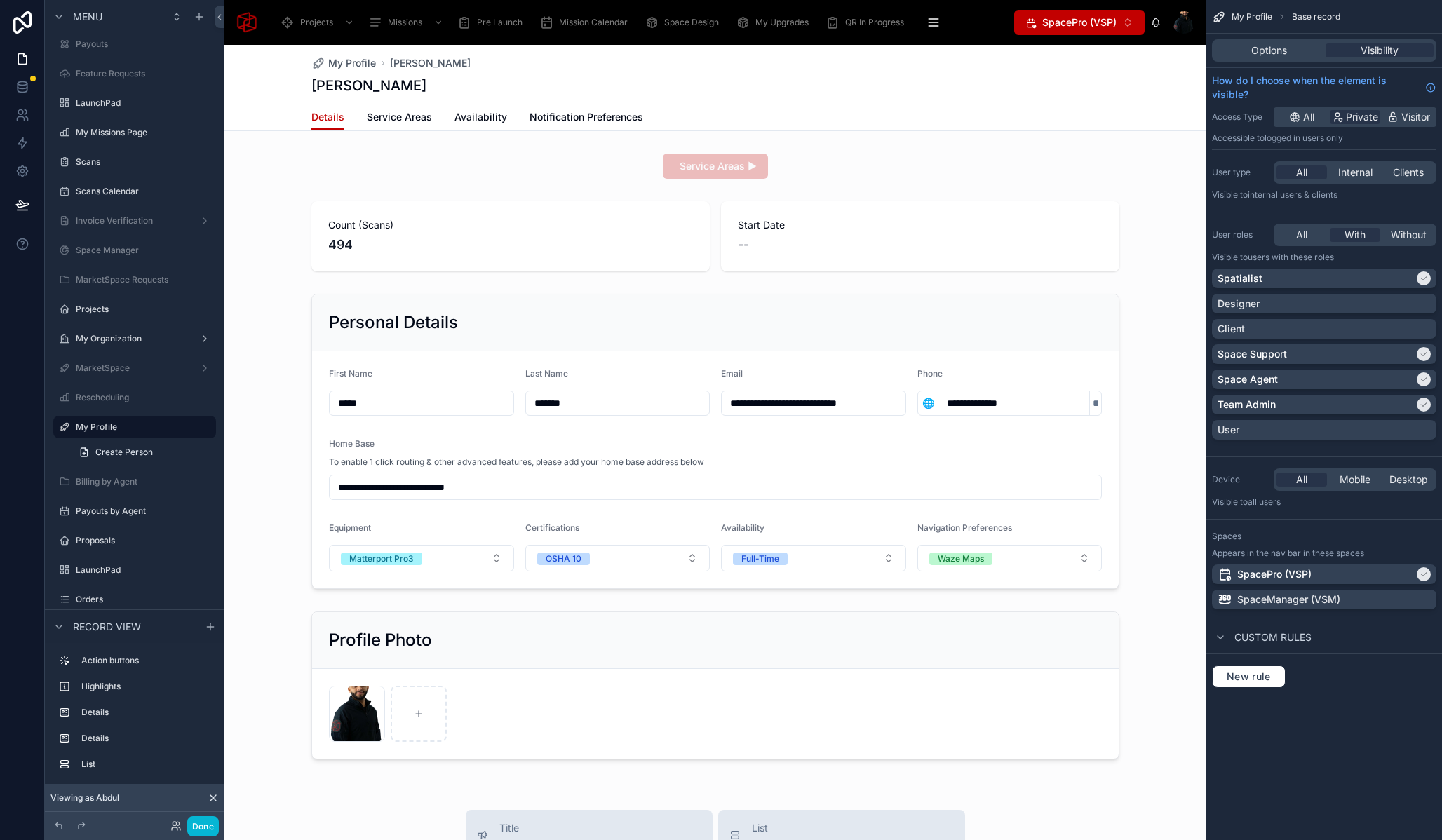
click at [949, 97] on div "My Profile Abdul Mohamed Abdul Mohamed" at bounding box center [715, 74] width 808 height 59
click at [1286, 57] on div "Options Visibility" at bounding box center [1324, 50] width 225 height 22
click at [1280, 56] on span "Options" at bounding box center [1269, 50] width 36 height 14
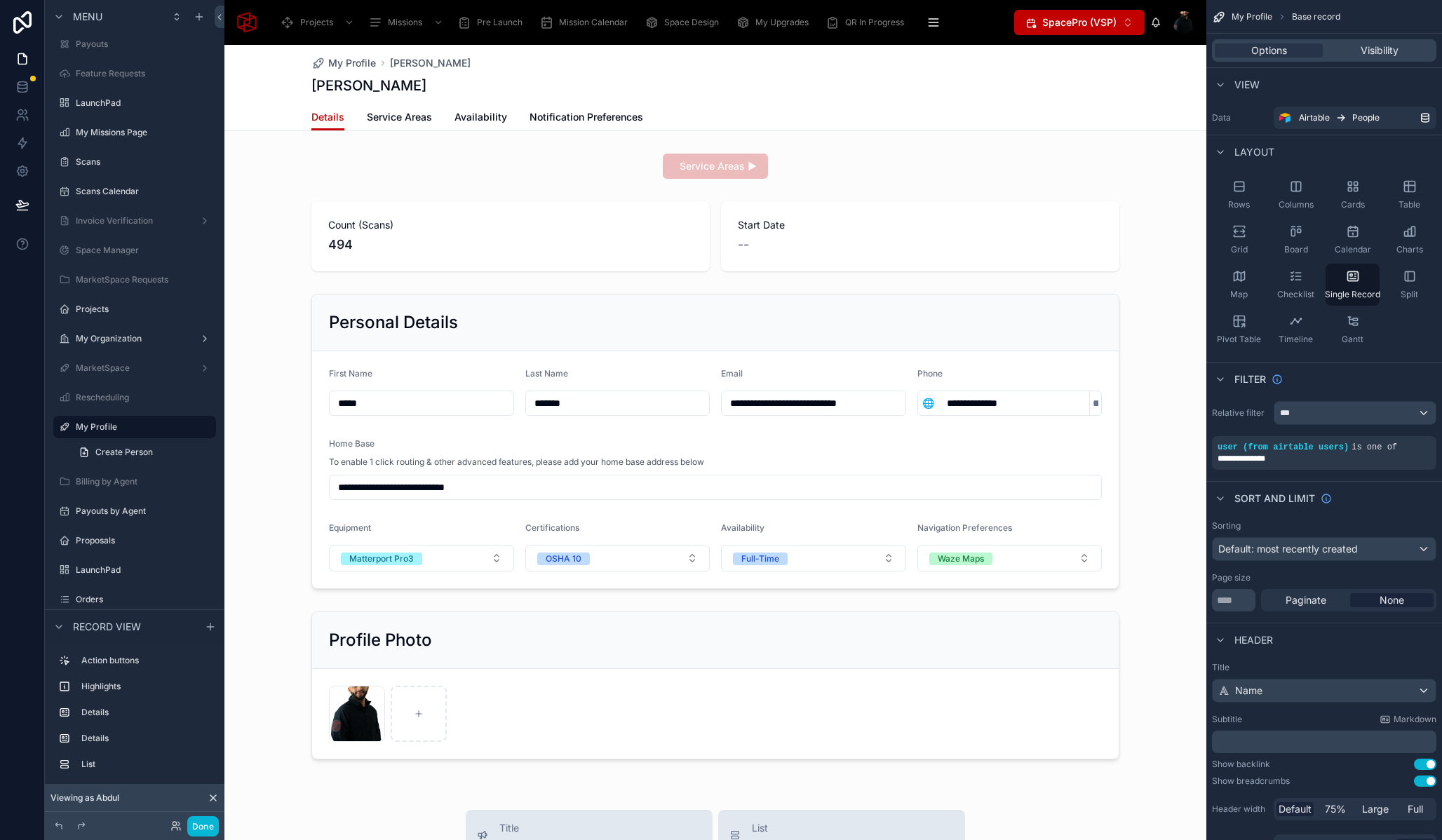
scroll to position [593, 0]
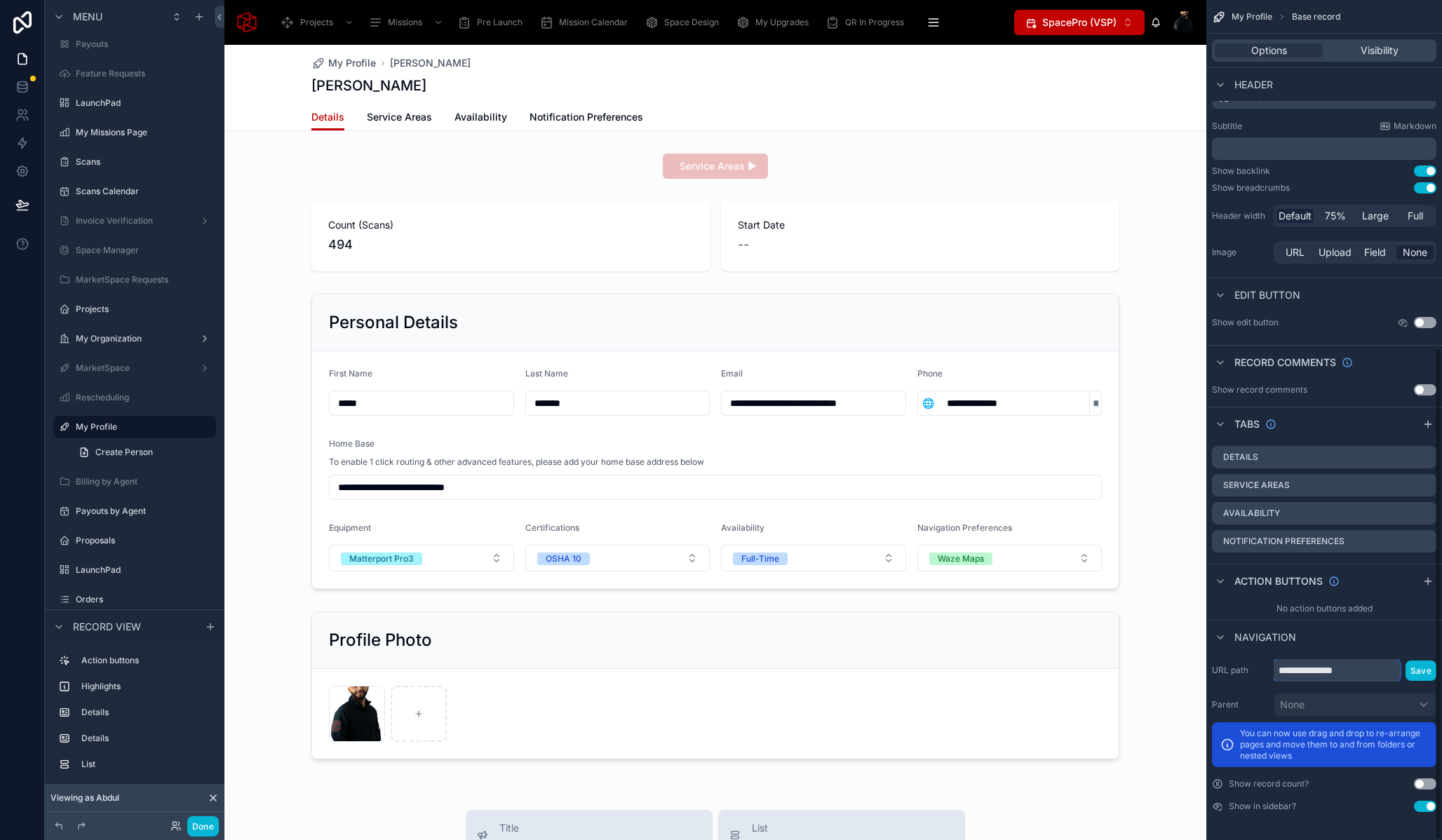
click at [1319, 676] on input "**********" at bounding box center [1337, 670] width 126 height 22
drag, startPoint x: 1309, startPoint y: 671, endPoint x: 1246, endPoint y: 669, distance: 63.0
click at [1246, 669] on div "**********" at bounding box center [1324, 670] width 225 height 22
type input "**********"
click at [1430, 671] on button "Save" at bounding box center [1420, 670] width 31 height 21
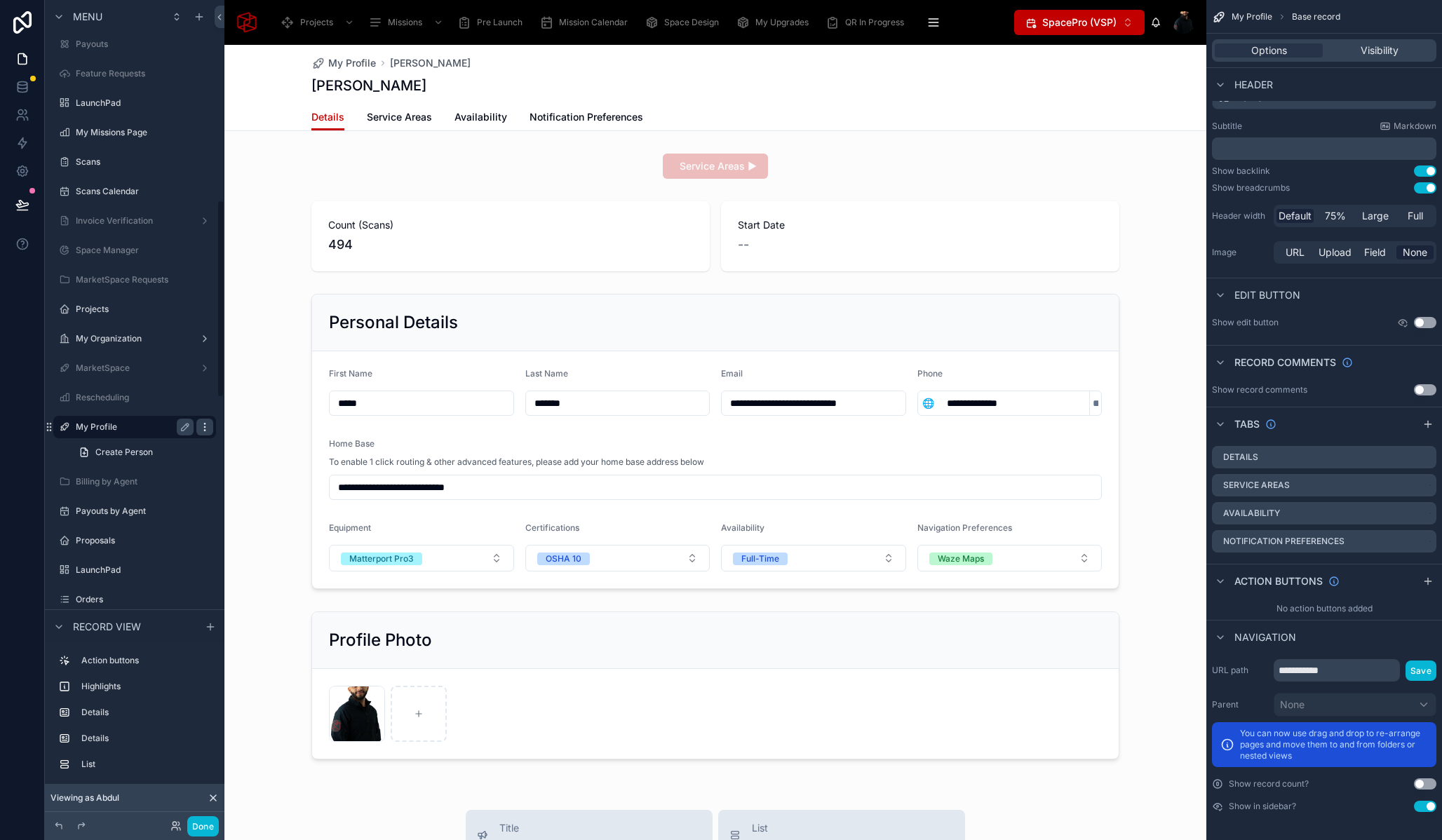
click at [203, 427] on icon "scrollable content" at bounding box center [205, 427] width 12 height 12
click at [264, 443] on span "Clone" at bounding box center [262, 442] width 26 height 14
click at [185, 425] on icon "scrollable content" at bounding box center [185, 427] width 7 height 7
click at [138, 428] on input "**********" at bounding box center [123, 427] width 95 height 17
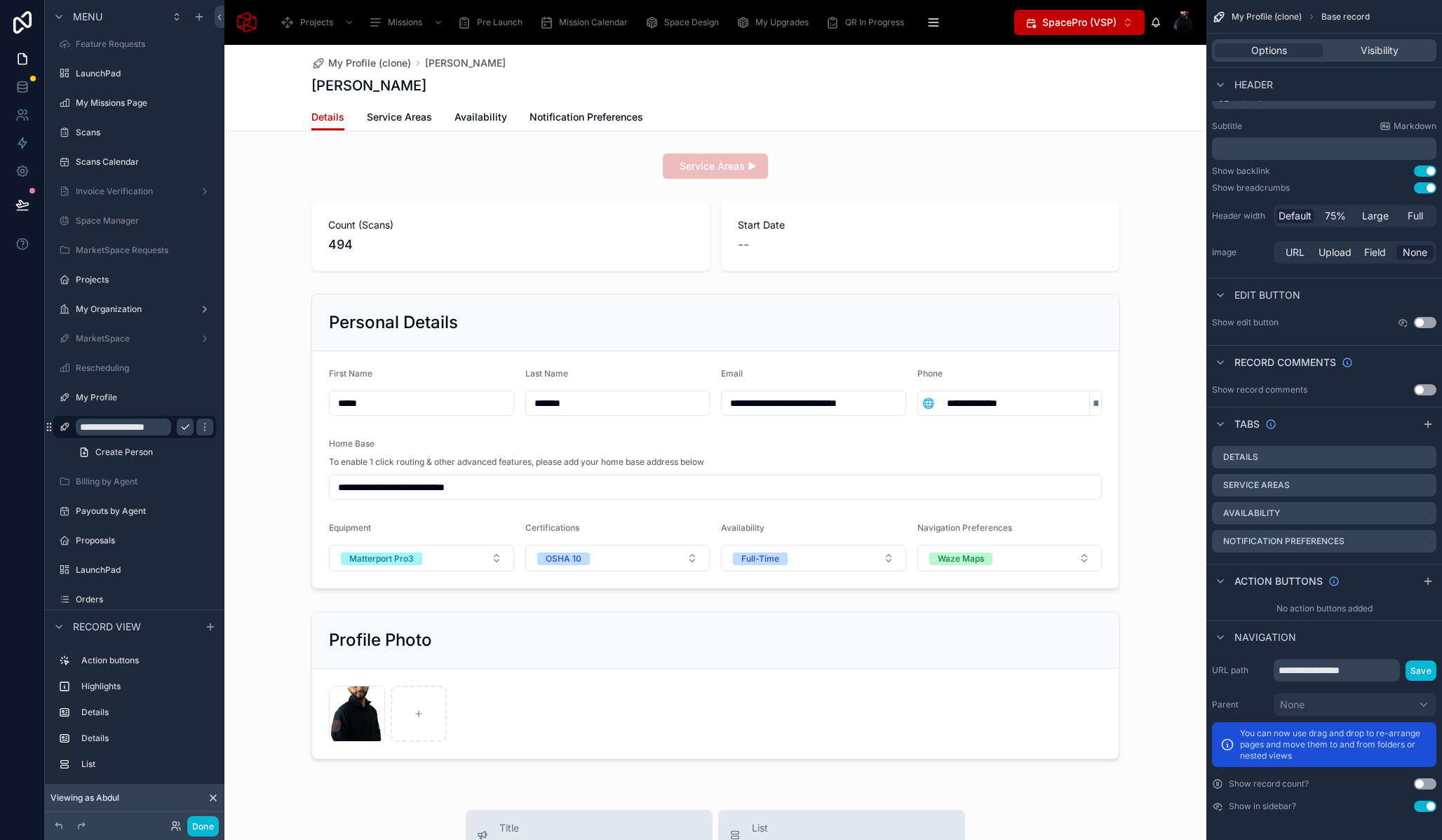
click at [165, 425] on input "**********" at bounding box center [123, 427] width 95 height 17
type input "**********"
click at [199, 427] on icon "scrollable content" at bounding box center [205, 427] width 12 height 12
click at [1296, 670] on input "**********" at bounding box center [1337, 670] width 126 height 22
drag, startPoint x: 1295, startPoint y: 670, endPoint x: 1265, endPoint y: 672, distance: 30.1
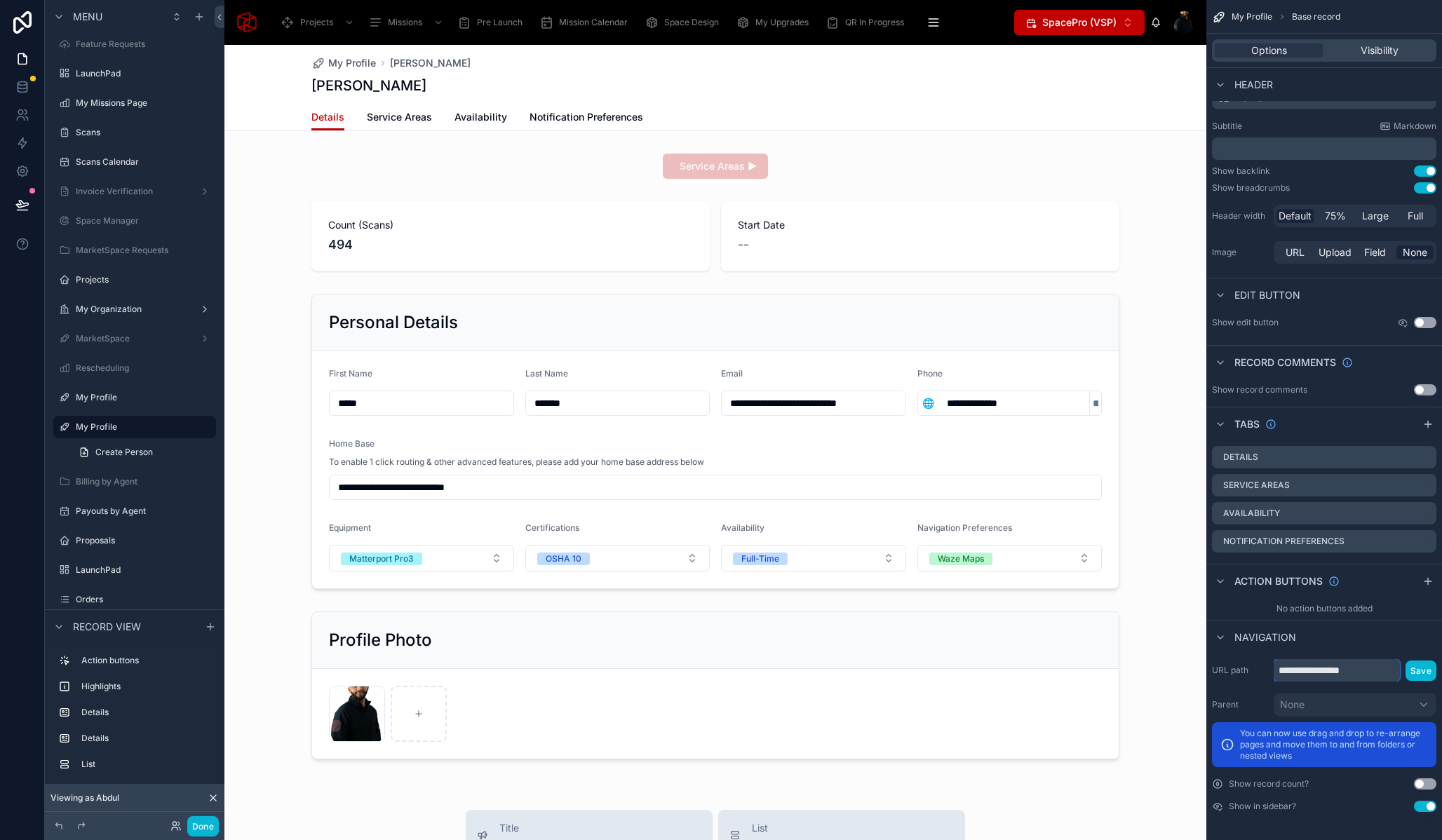
click at [1265, 672] on div "**********" at bounding box center [1324, 670] width 225 height 22
drag, startPoint x: 1337, startPoint y: 669, endPoint x: 1401, endPoint y: 669, distance: 64.0
click at [1401, 669] on input "**********" at bounding box center [1337, 670] width 126 height 22
type input "**********"
click at [1418, 671] on button "Save" at bounding box center [1420, 670] width 31 height 21
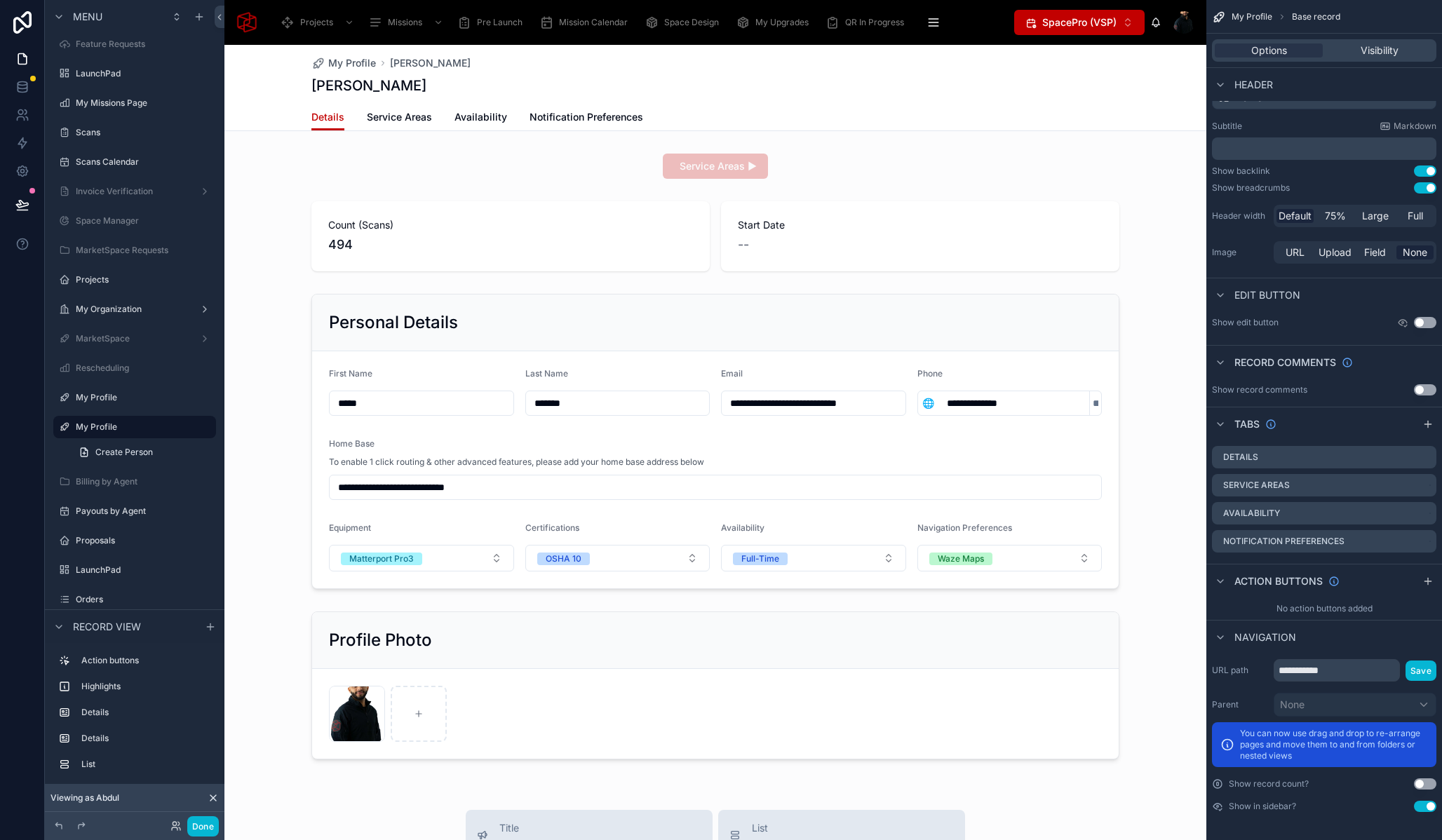
click at [564, 313] on div at bounding box center [715, 733] width 982 height 1377
click at [550, 340] on div at bounding box center [715, 442] width 982 height 307
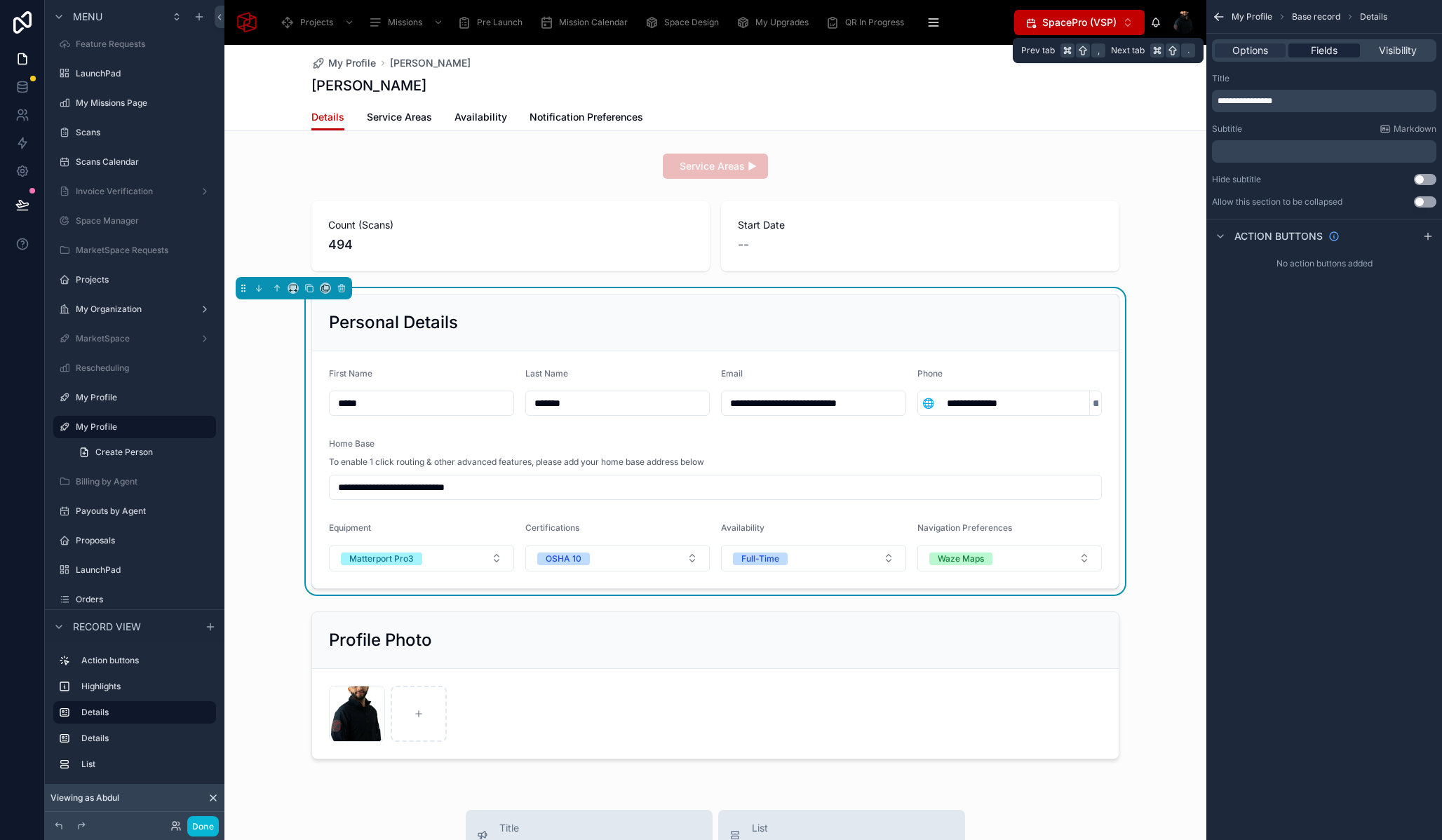
click at [1333, 46] on span "Fields" at bounding box center [1324, 50] width 27 height 14
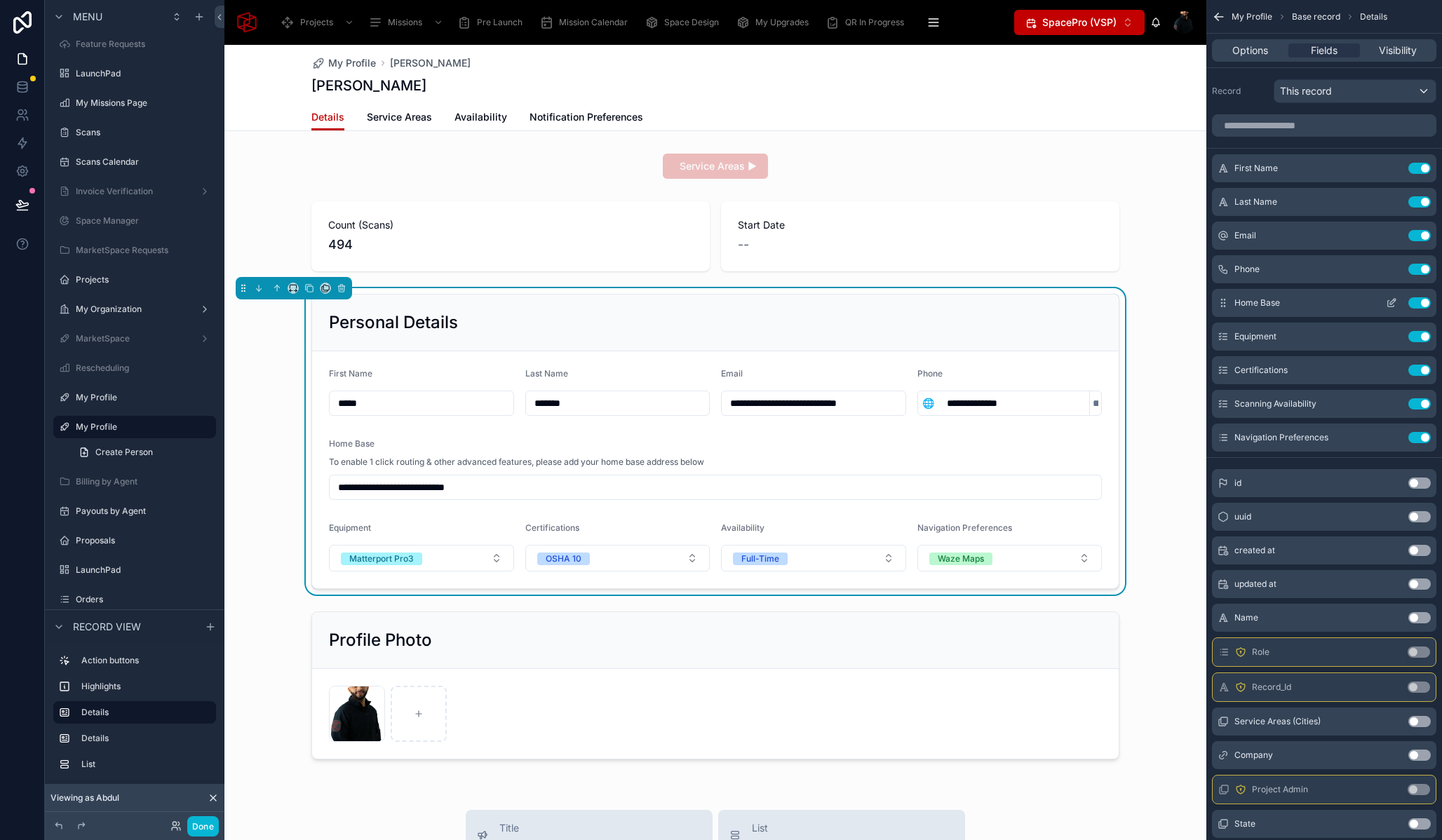
click at [1419, 302] on button "Use setting" at bounding box center [1420, 303] width 22 height 12
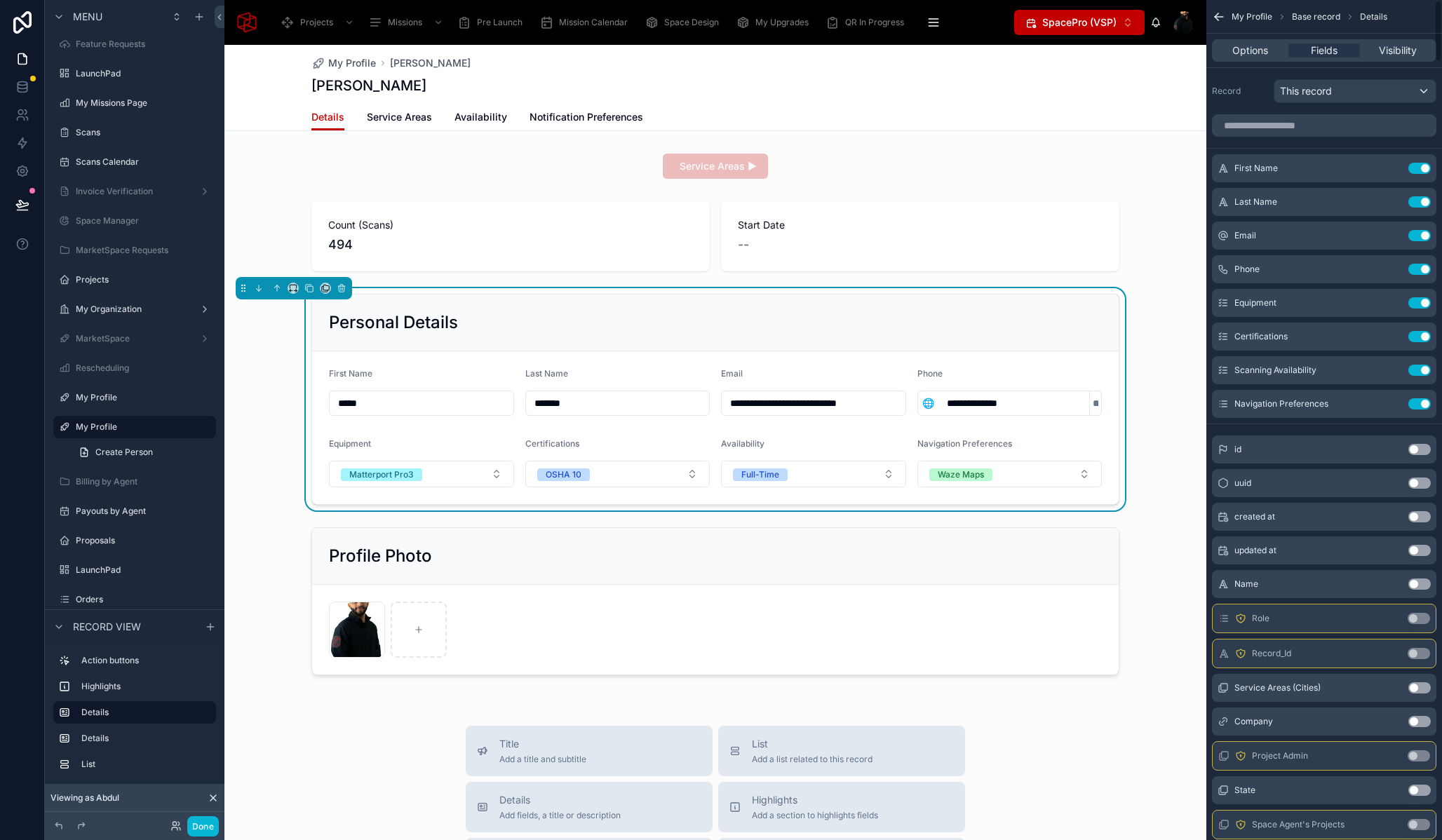
click at [1419, 302] on button "Use setting" at bounding box center [1420, 303] width 22 height 12
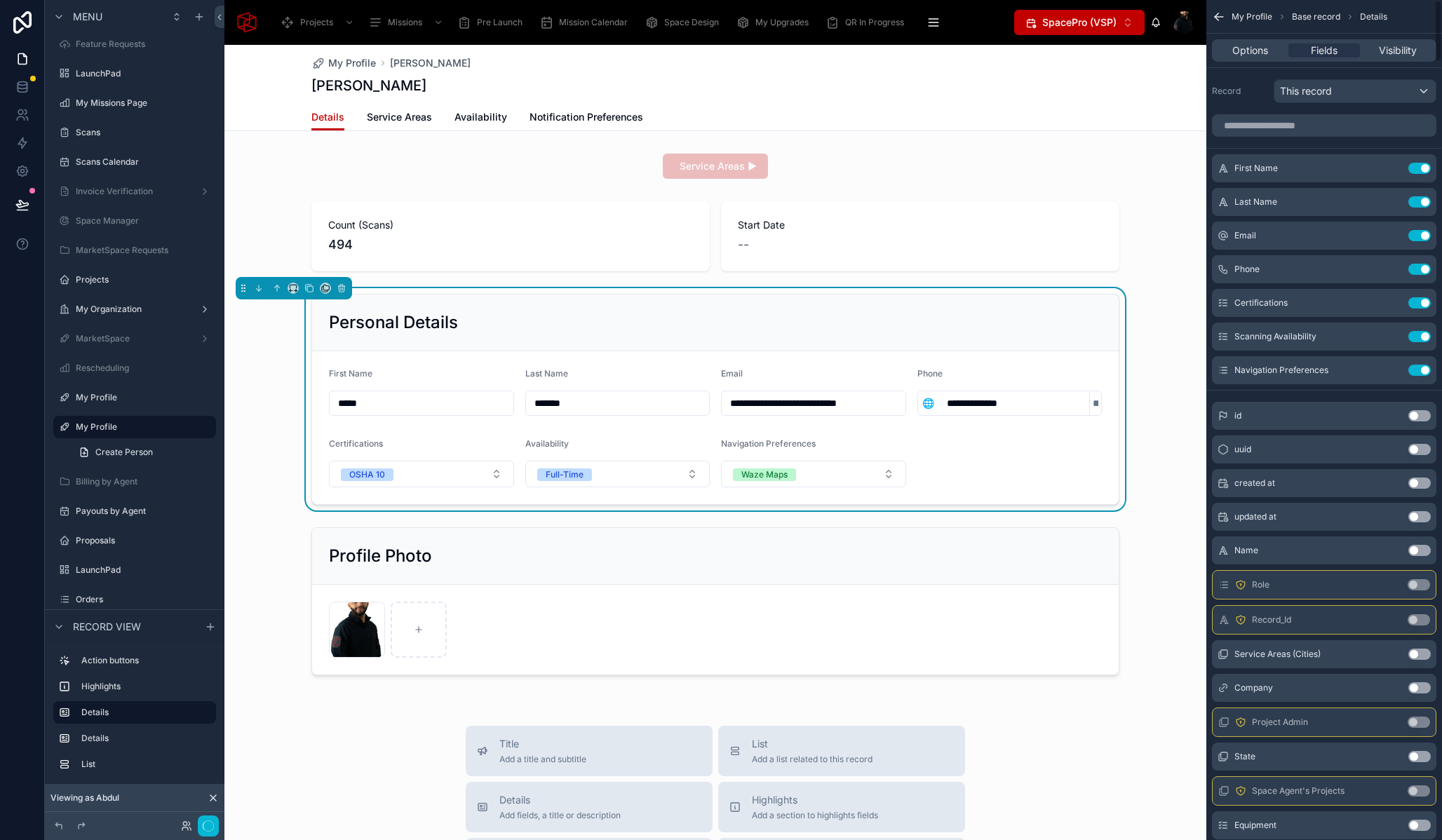
click at [1419, 302] on button "Use setting" at bounding box center [1420, 303] width 22 height 12
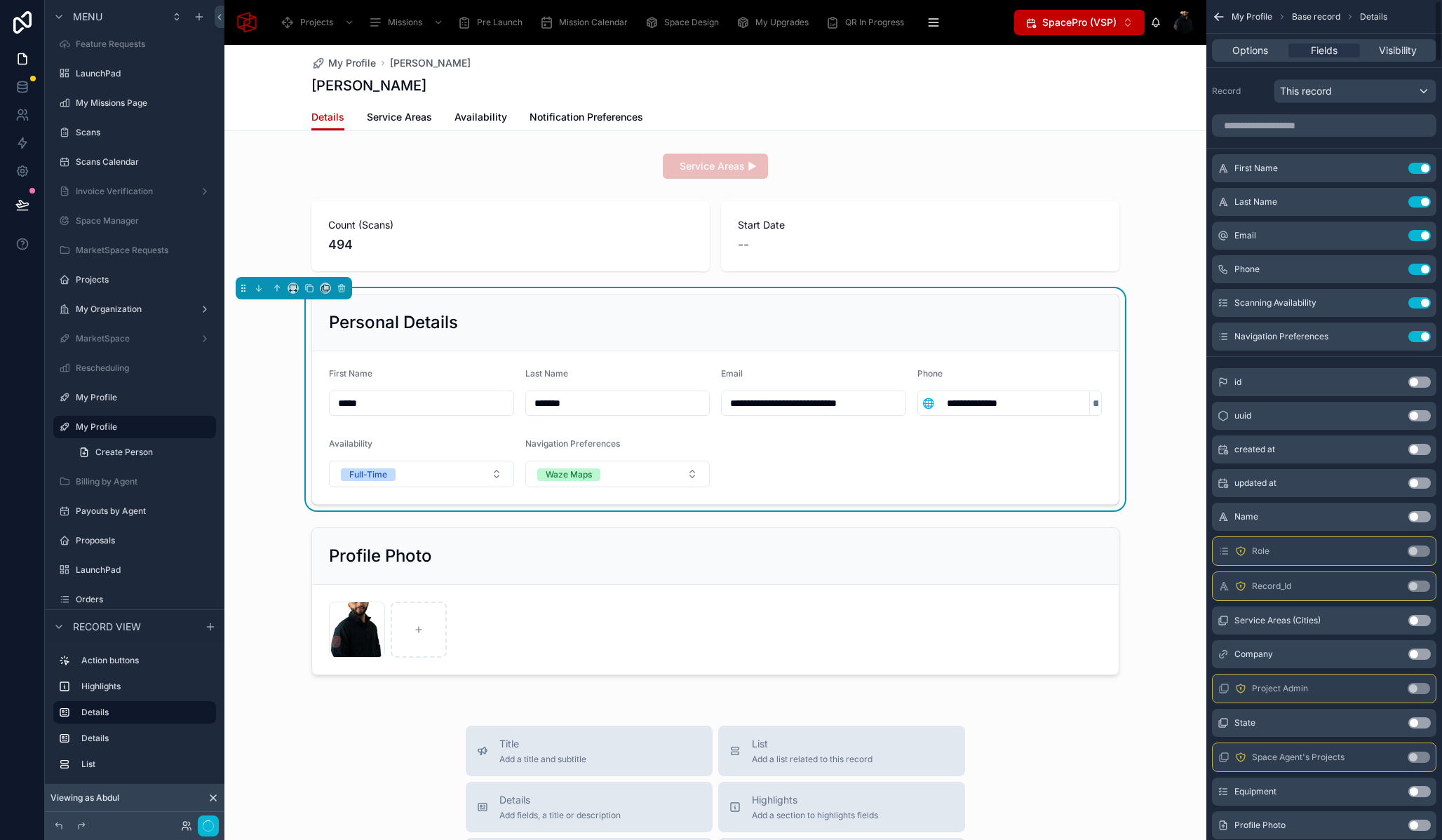
click at [1419, 302] on button "Use setting" at bounding box center [1420, 303] width 22 height 12
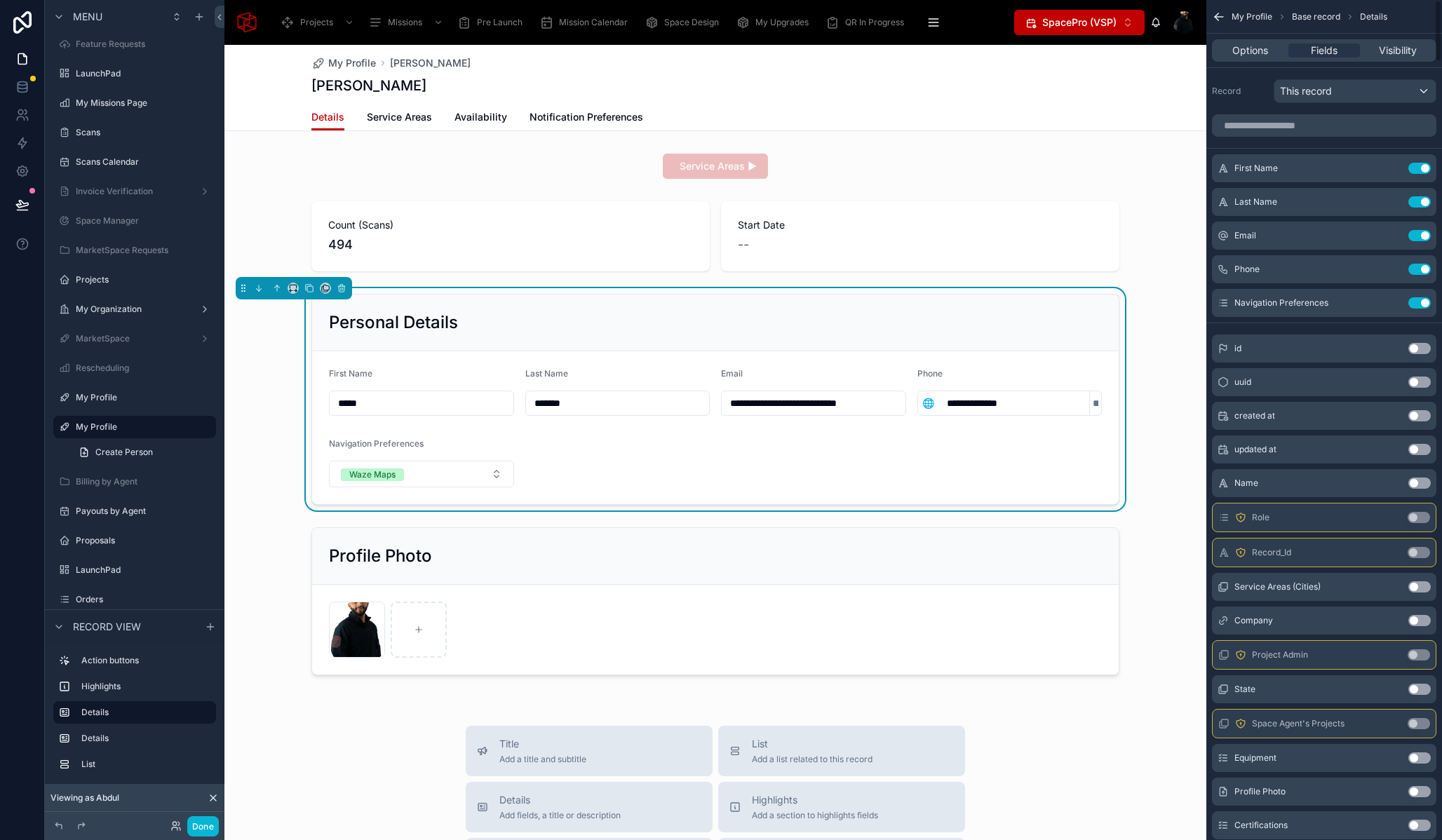
click at [1419, 302] on button "Use setting" at bounding box center [1420, 303] width 22 height 12
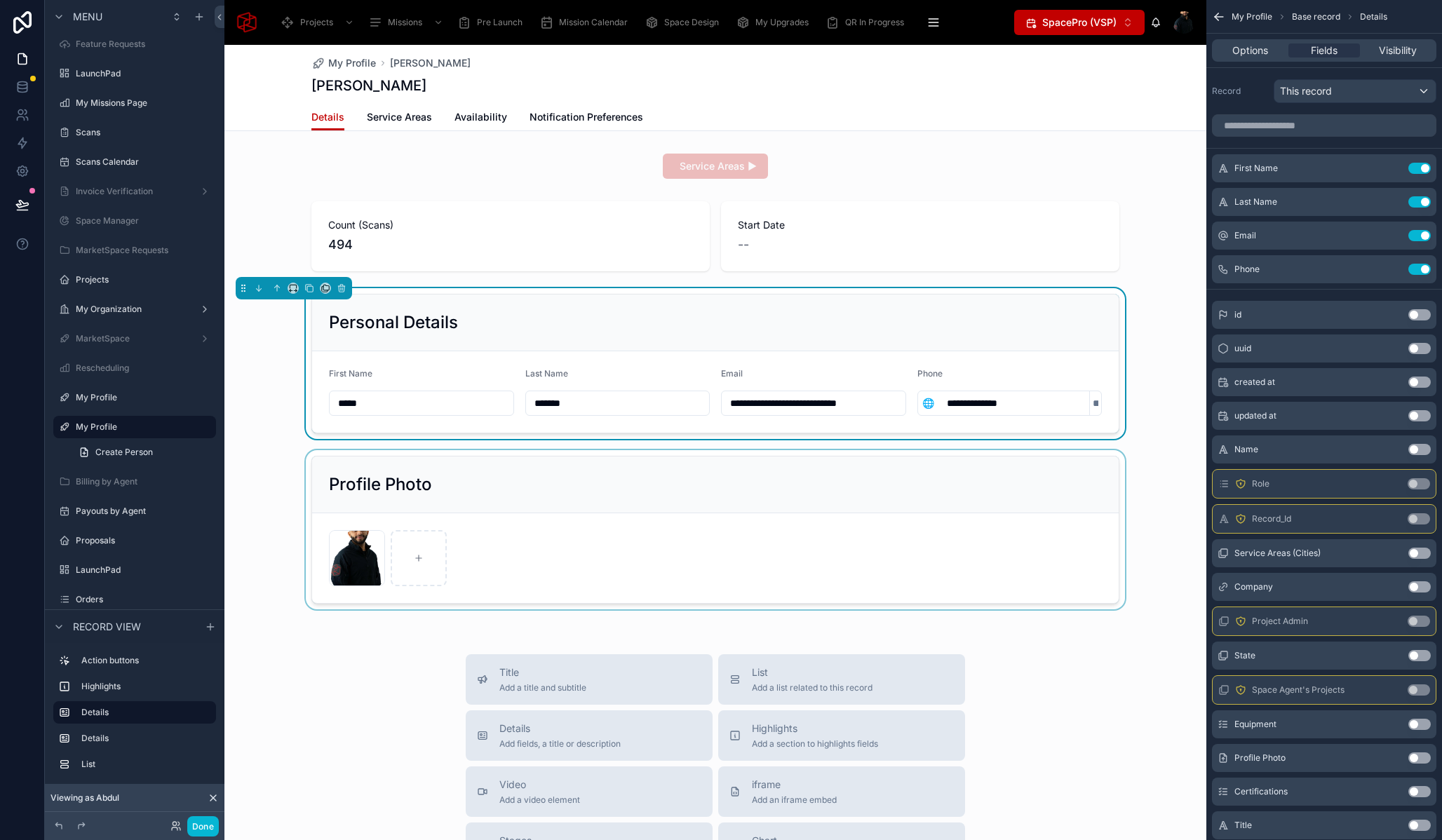
click at [1144, 509] on div at bounding box center [715, 529] width 982 height 159
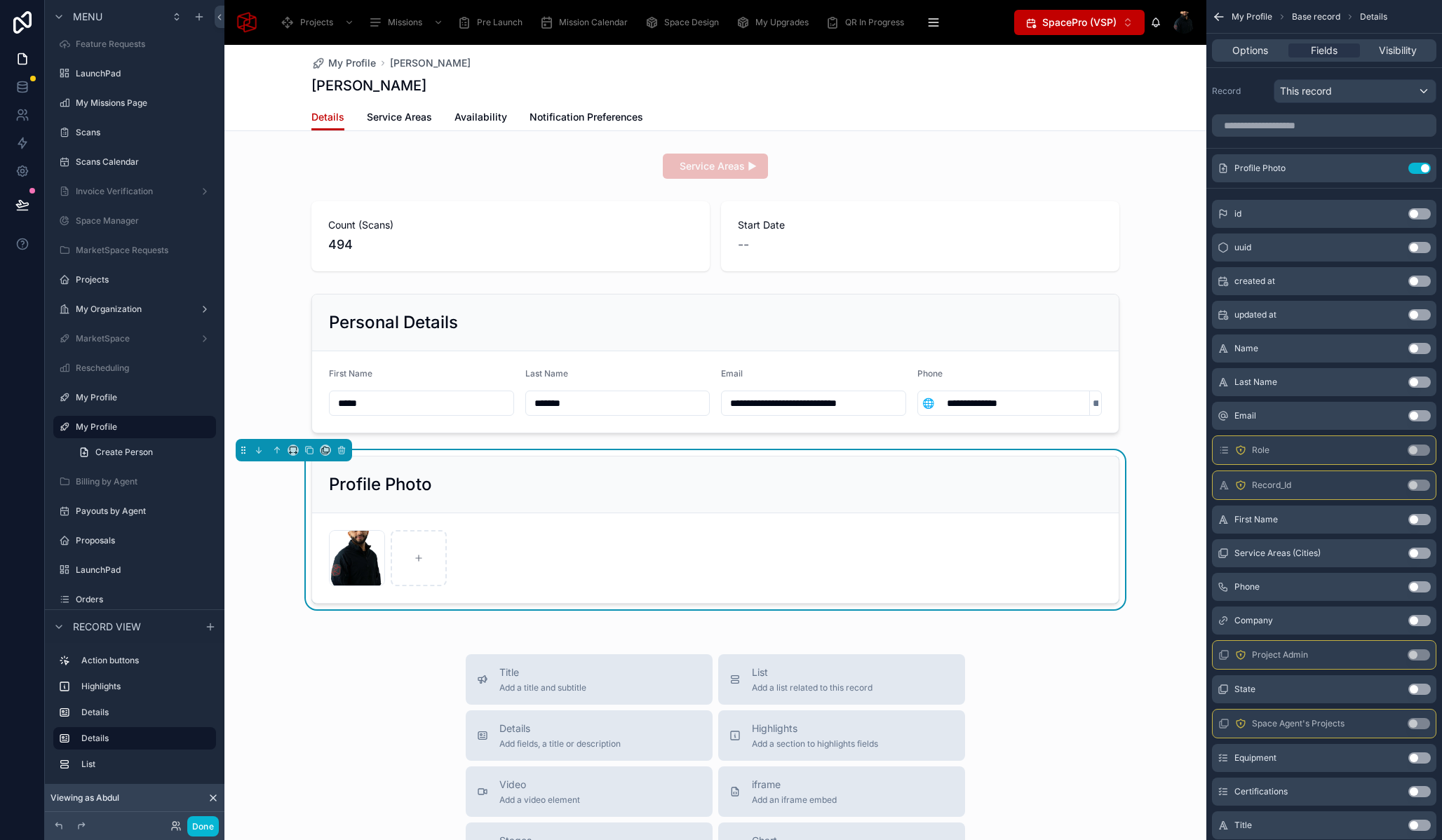
click at [575, 525] on form "abdul .webp" at bounding box center [715, 558] width 806 height 89
click at [422, 244] on div at bounding box center [715, 236] width 982 height 81
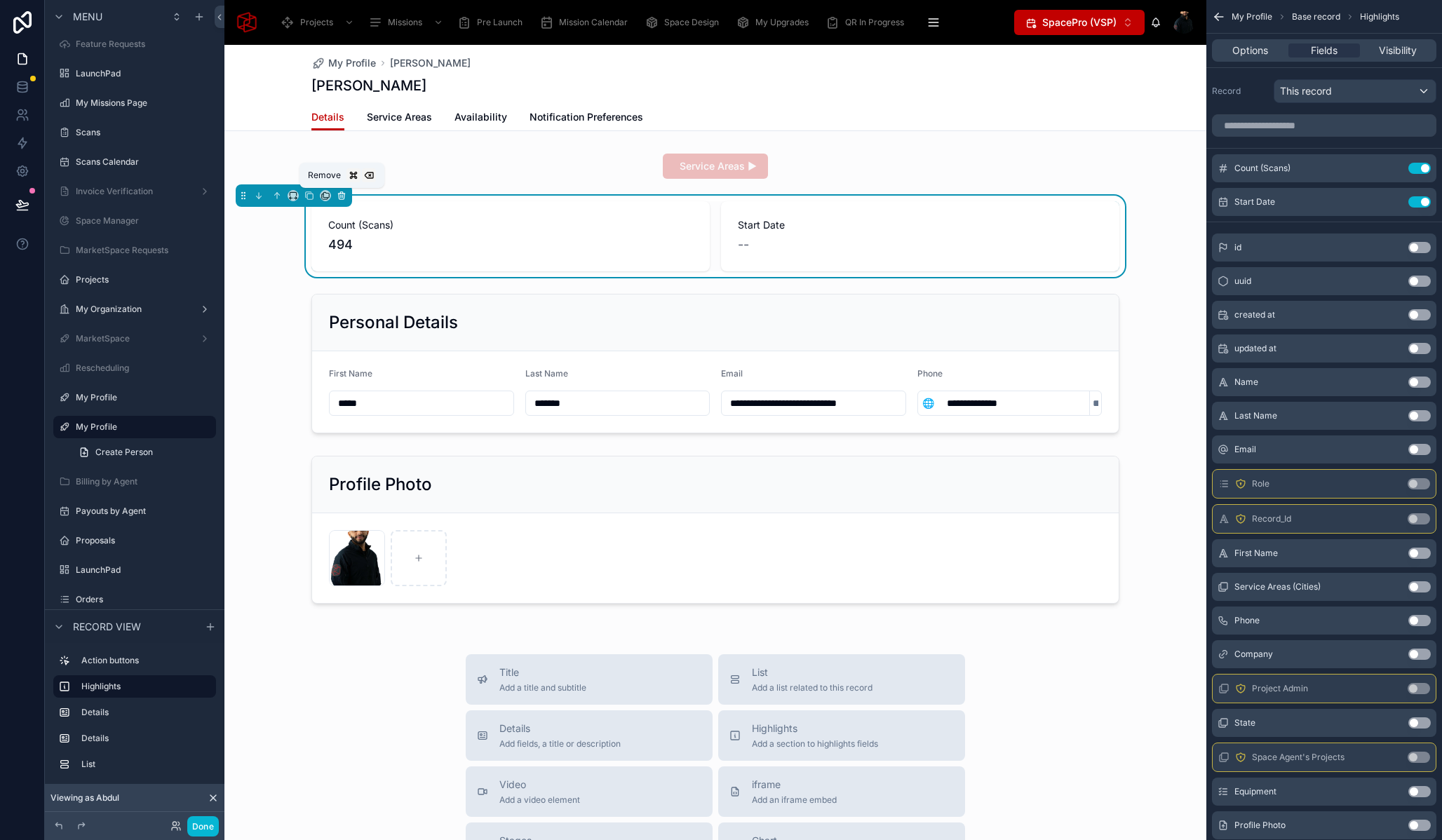
click at [341, 199] on icon at bounding box center [341, 196] width 10 height 10
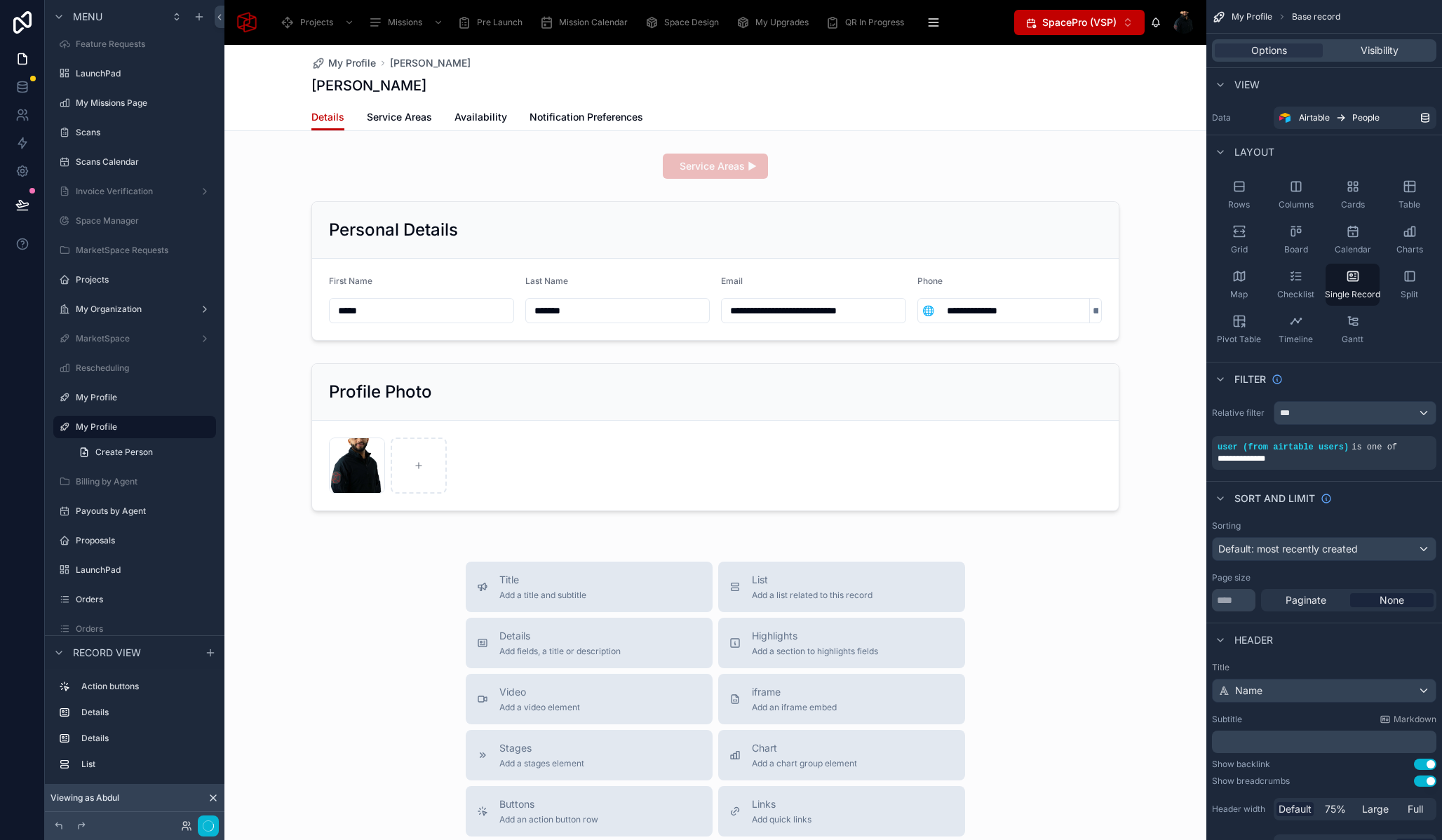
click at [502, 168] on div at bounding box center [715, 609] width 982 height 1128
click at [583, 152] on div at bounding box center [715, 167] width 982 height 36
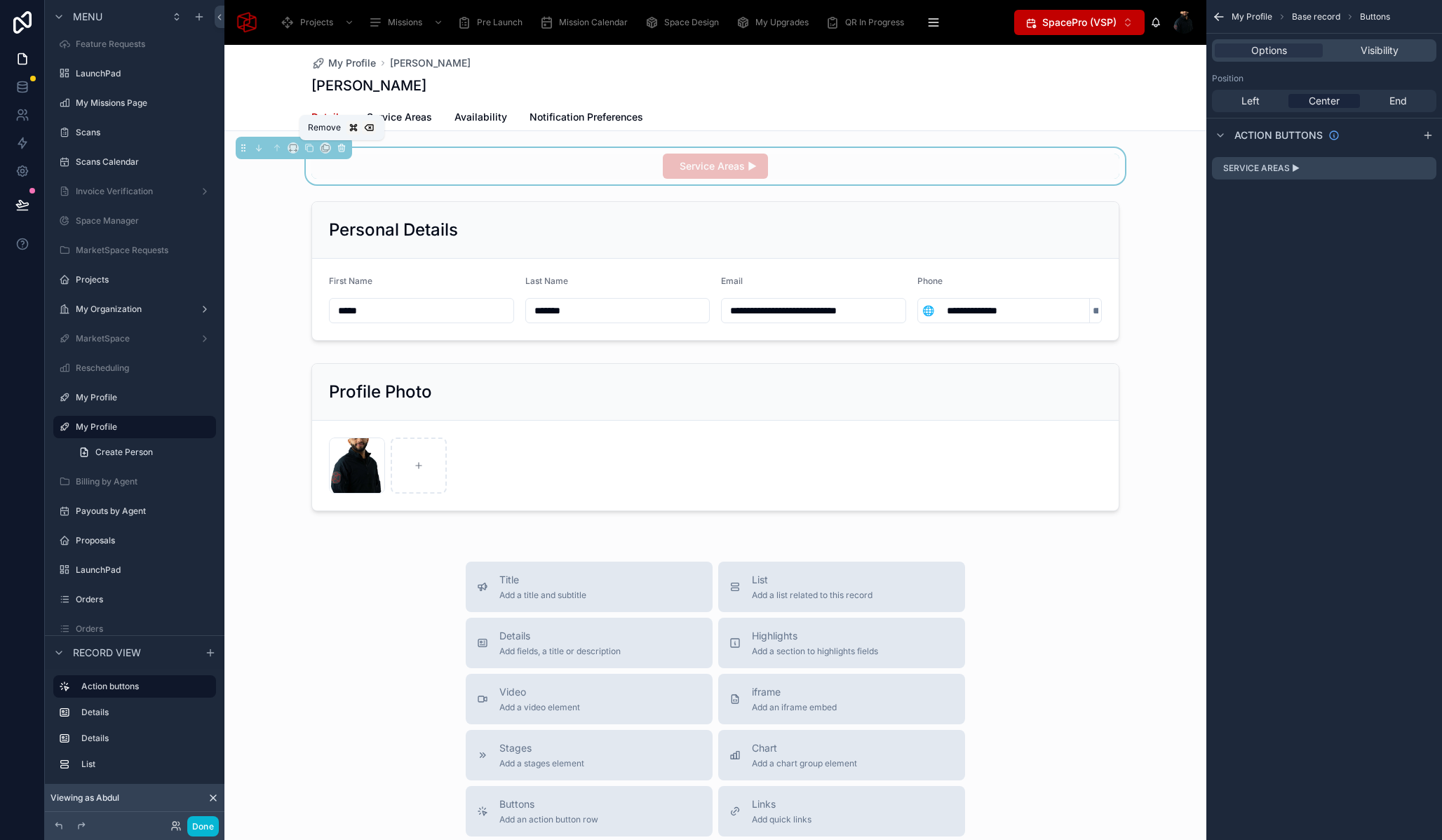
click at [344, 149] on icon at bounding box center [341, 148] width 6 height 6
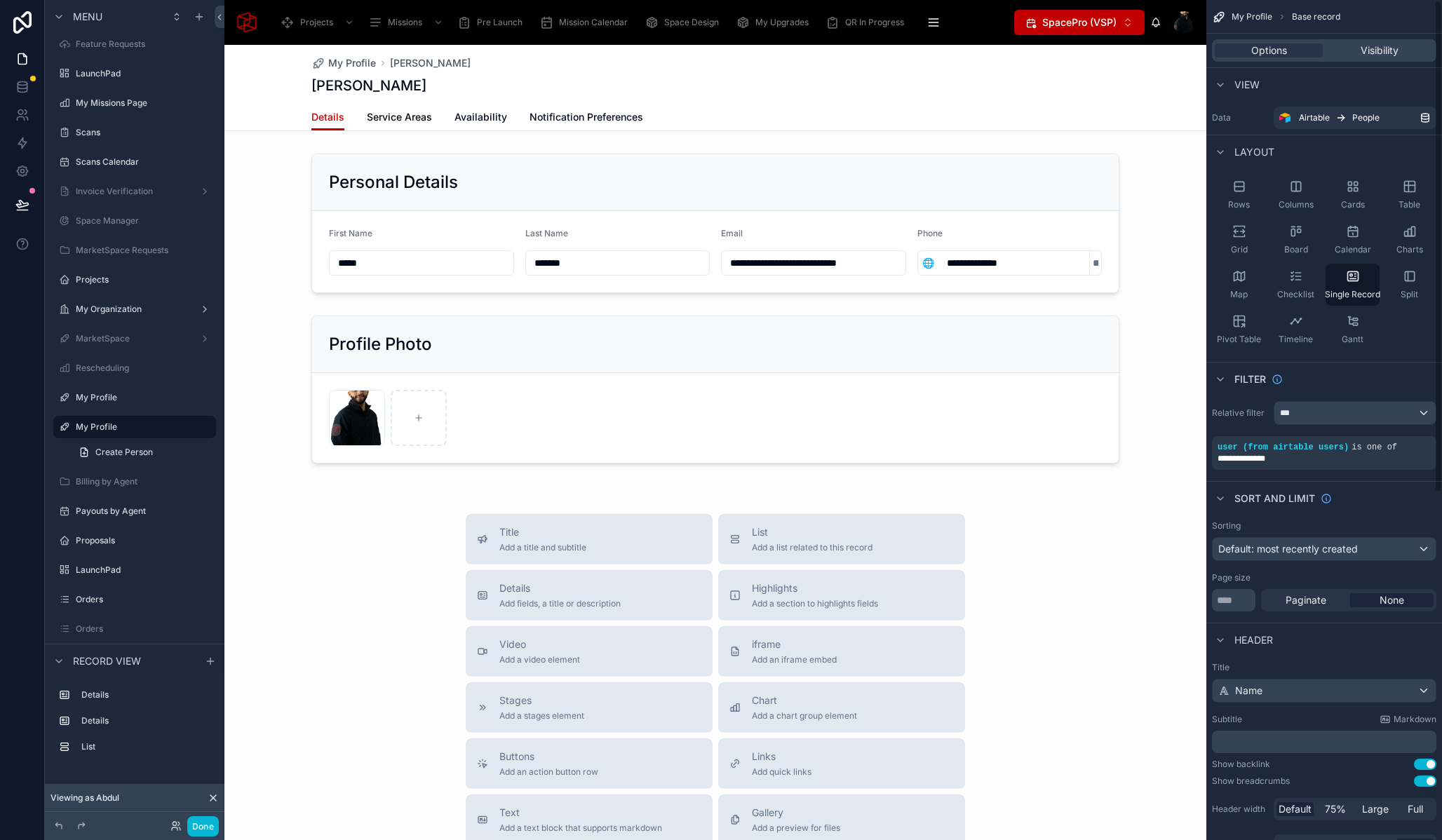
click at [396, 115] on span "Service Areas" at bounding box center [399, 117] width 65 height 14
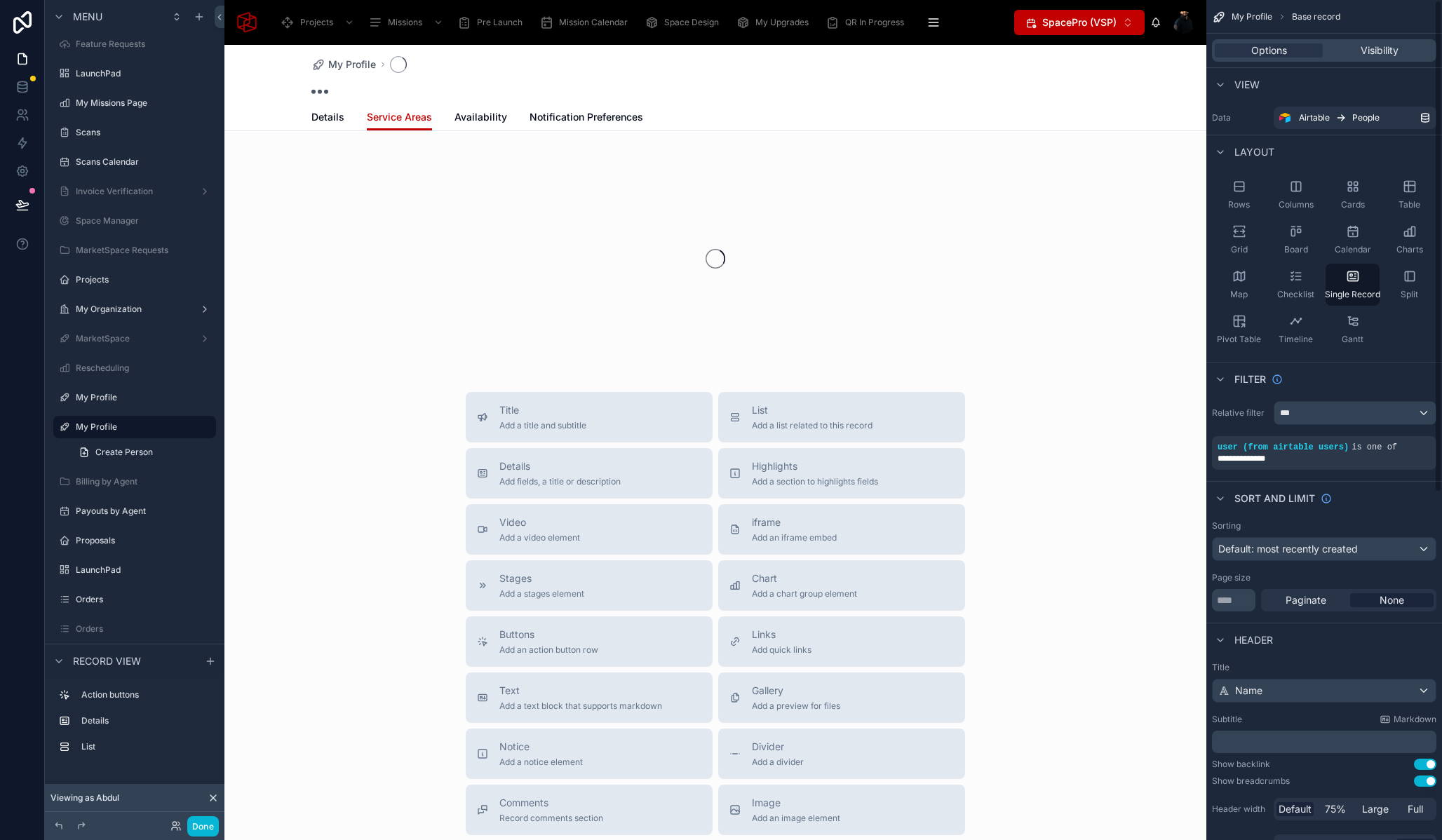
click at [742, 67] on div "My Profile" at bounding box center [715, 65] width 808 height 17
click at [858, 110] on div "Details Service Areas Availability Notification Preferences" at bounding box center [715, 117] width 808 height 27
click at [779, 70] on div "My Profile" at bounding box center [715, 65] width 808 height 17
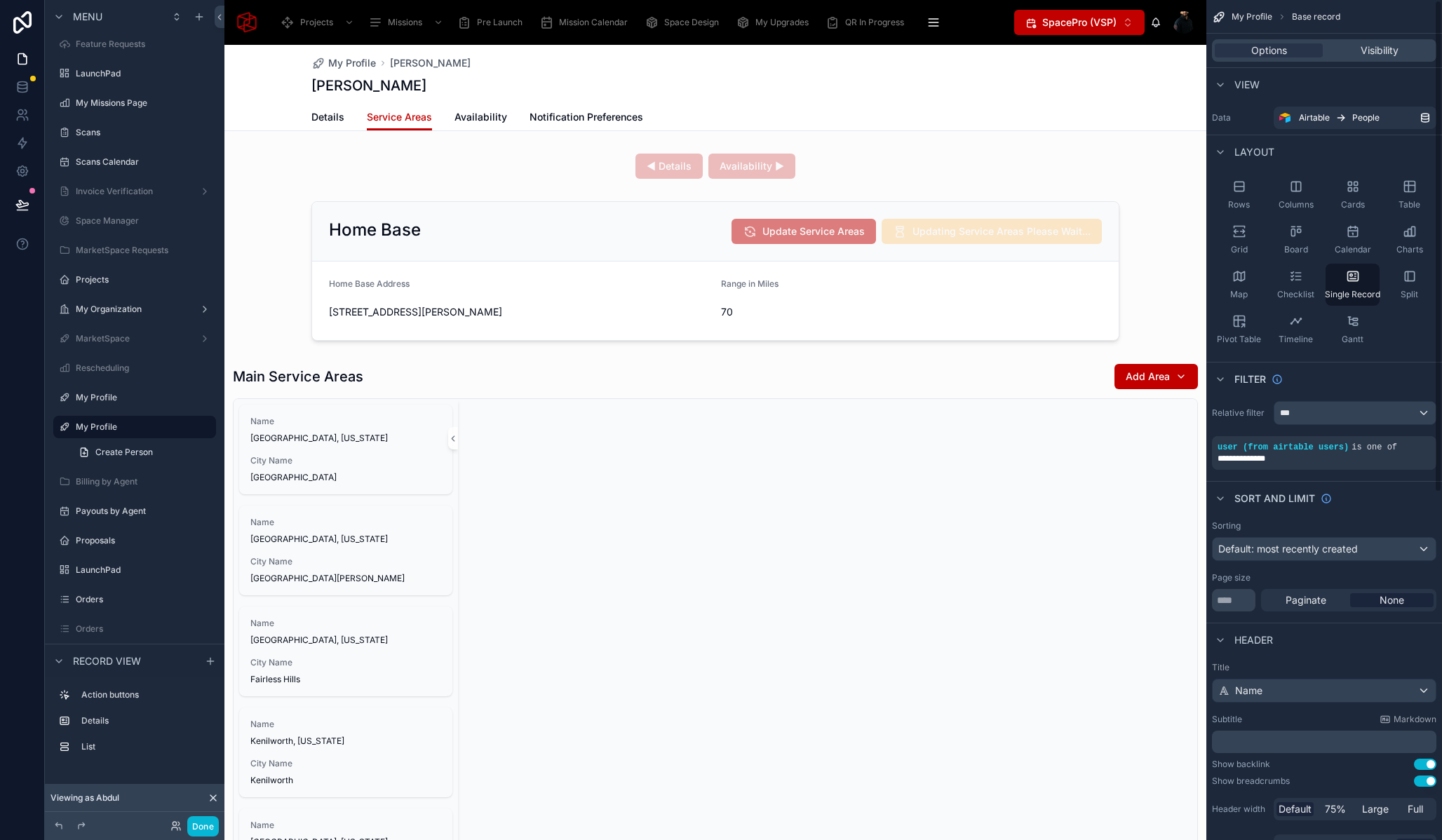
click at [567, 74] on div "My Profile Abdul Mohamed Abdul Mohamed" at bounding box center [715, 74] width 808 height 59
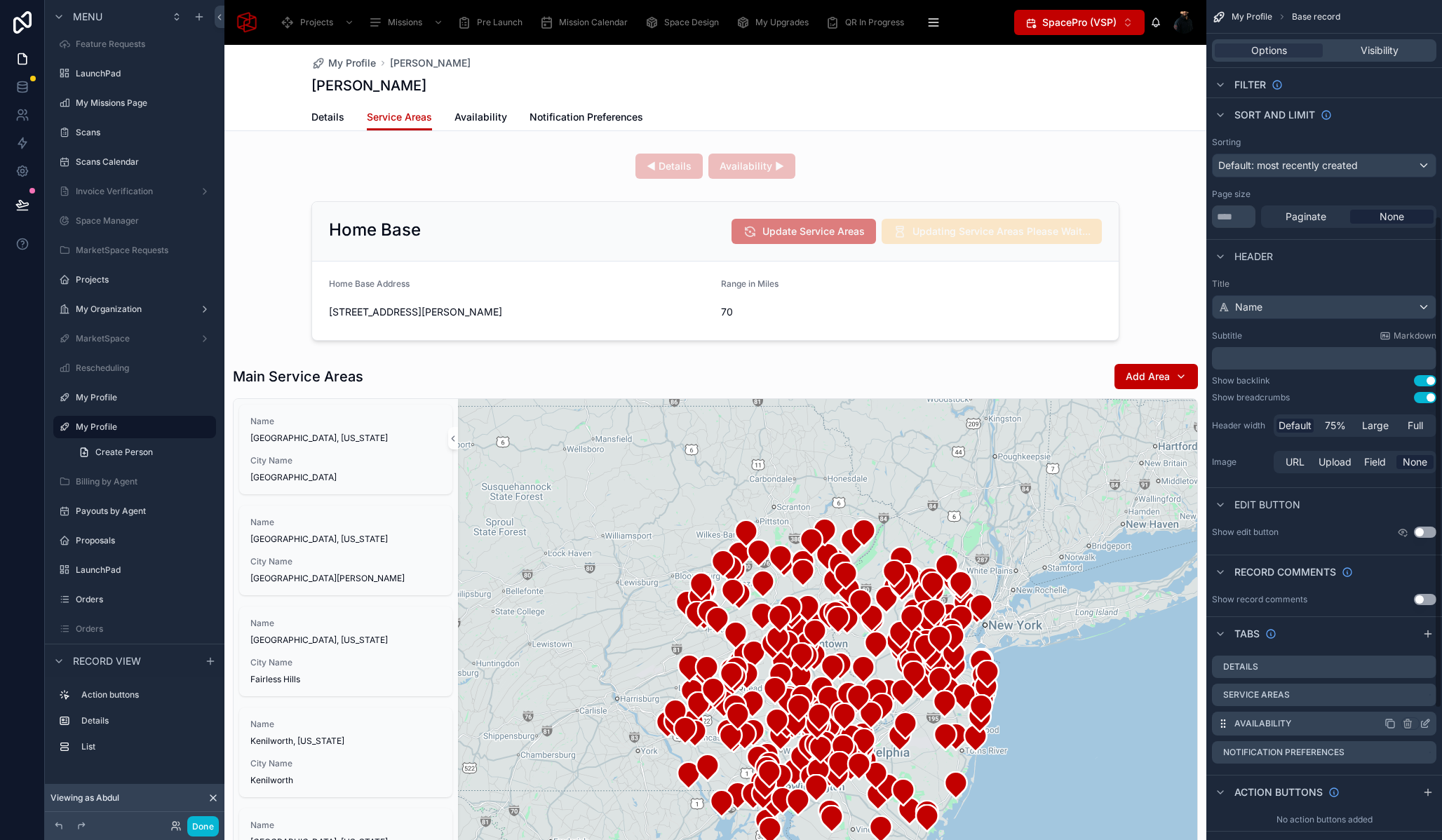
scroll to position [500, 0]
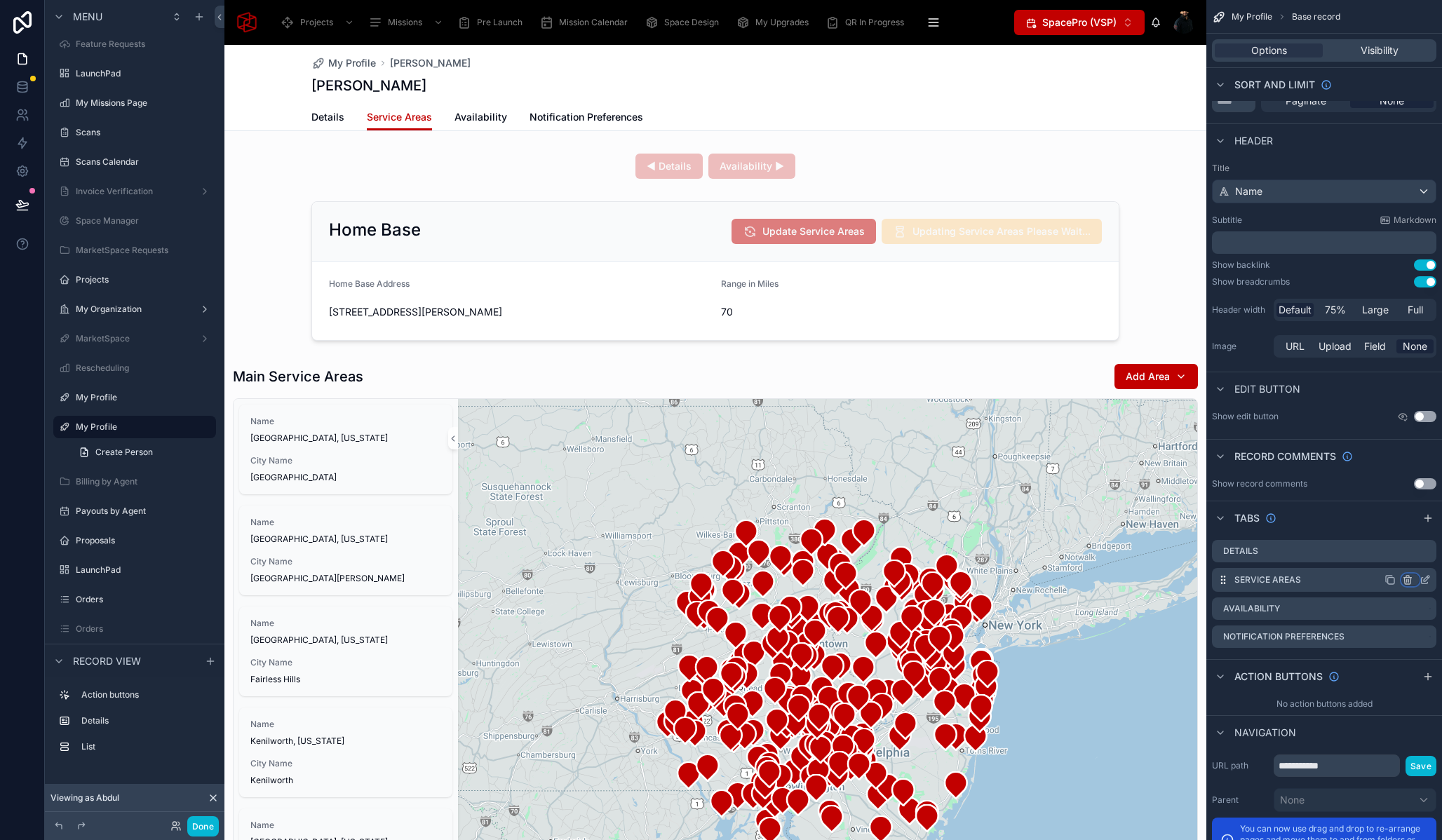
click at [1409, 582] on icon "scrollable content" at bounding box center [1408, 580] width 12 height 12
click at [1346, 607] on span "Remove tab and contents" at bounding box center [1348, 606] width 119 height 17
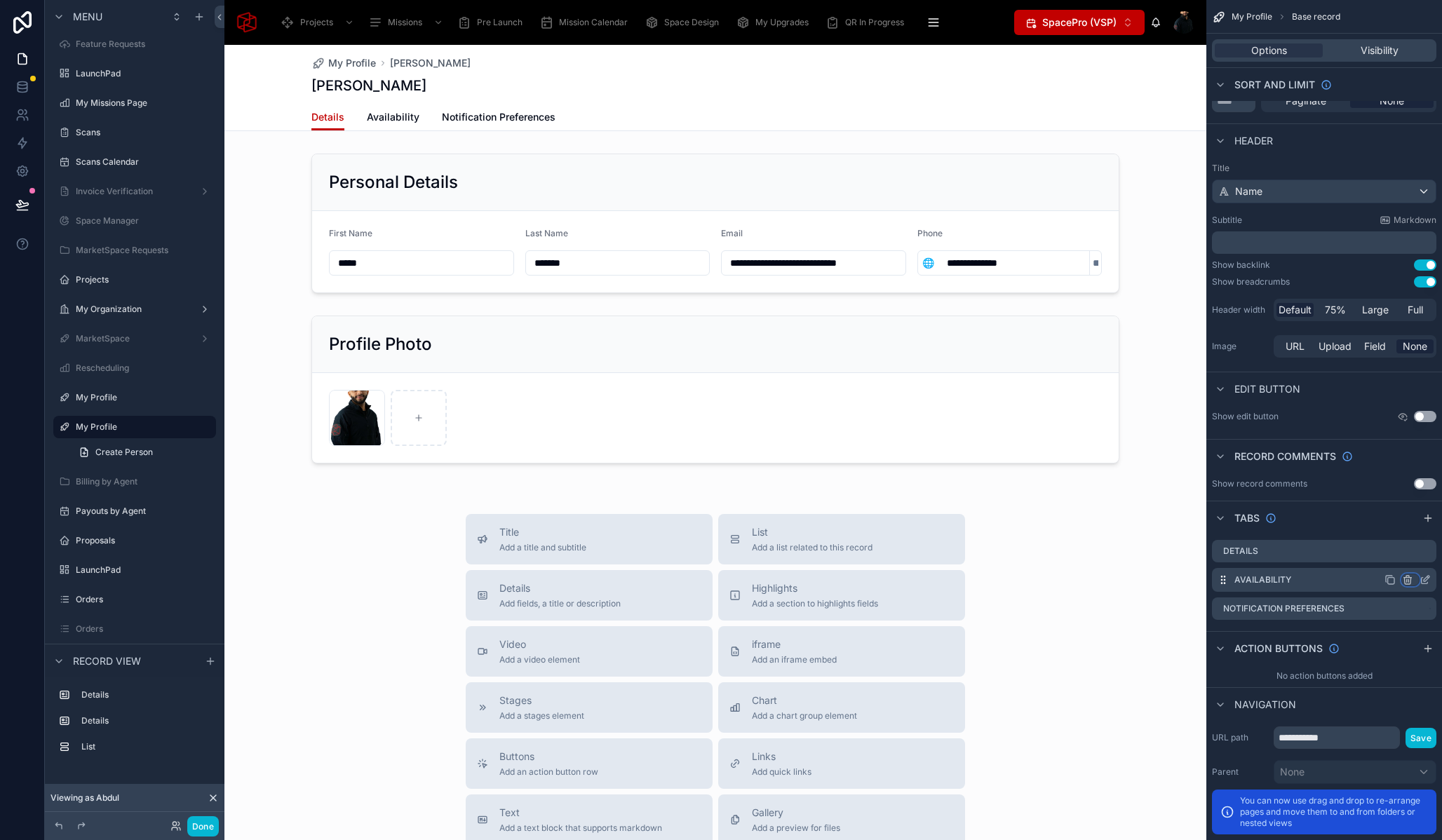
click at [1410, 578] on icon "scrollable content" at bounding box center [1408, 580] width 12 height 12
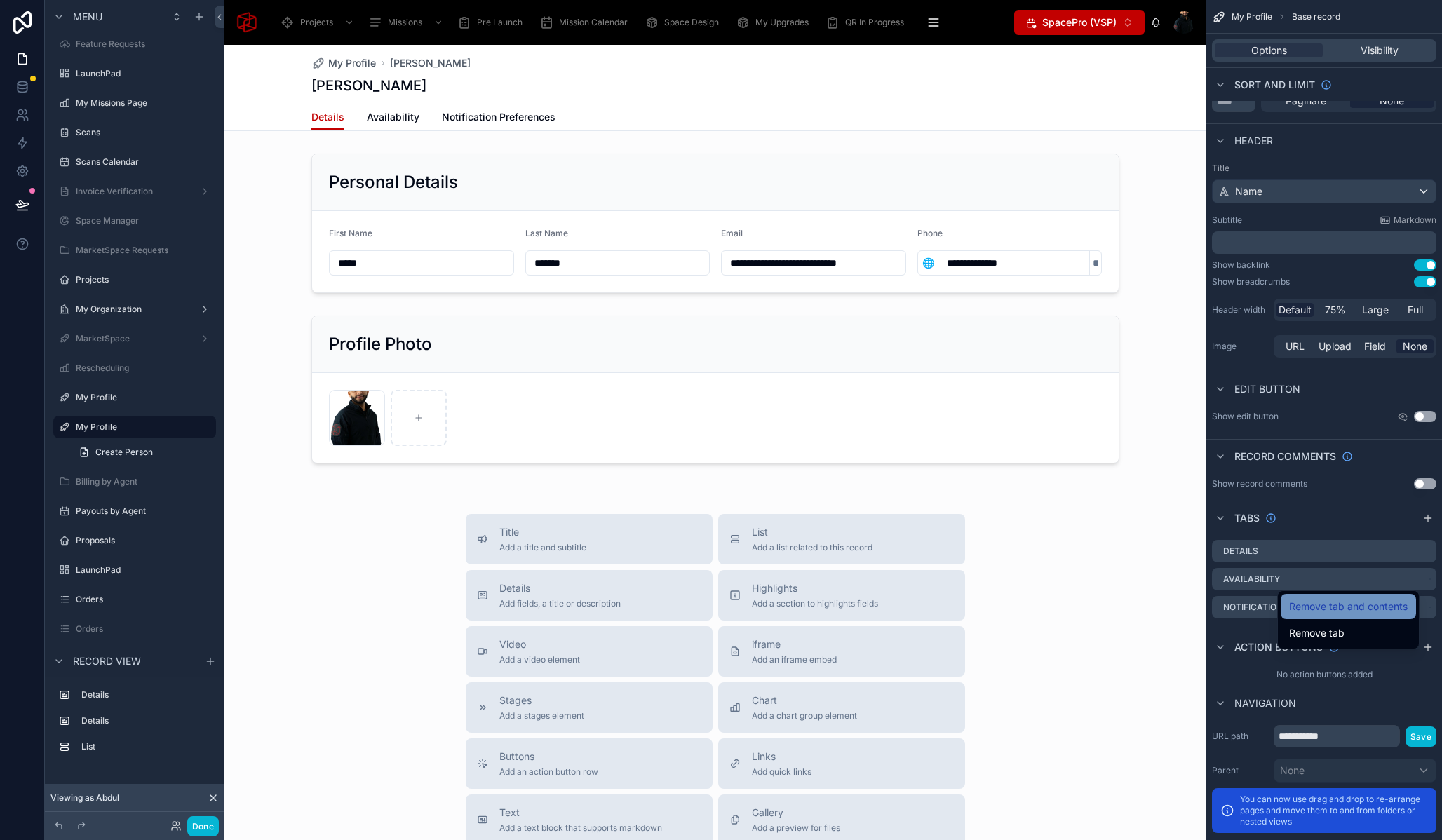
click at [1364, 611] on span "Remove tab and contents" at bounding box center [1348, 606] width 119 height 17
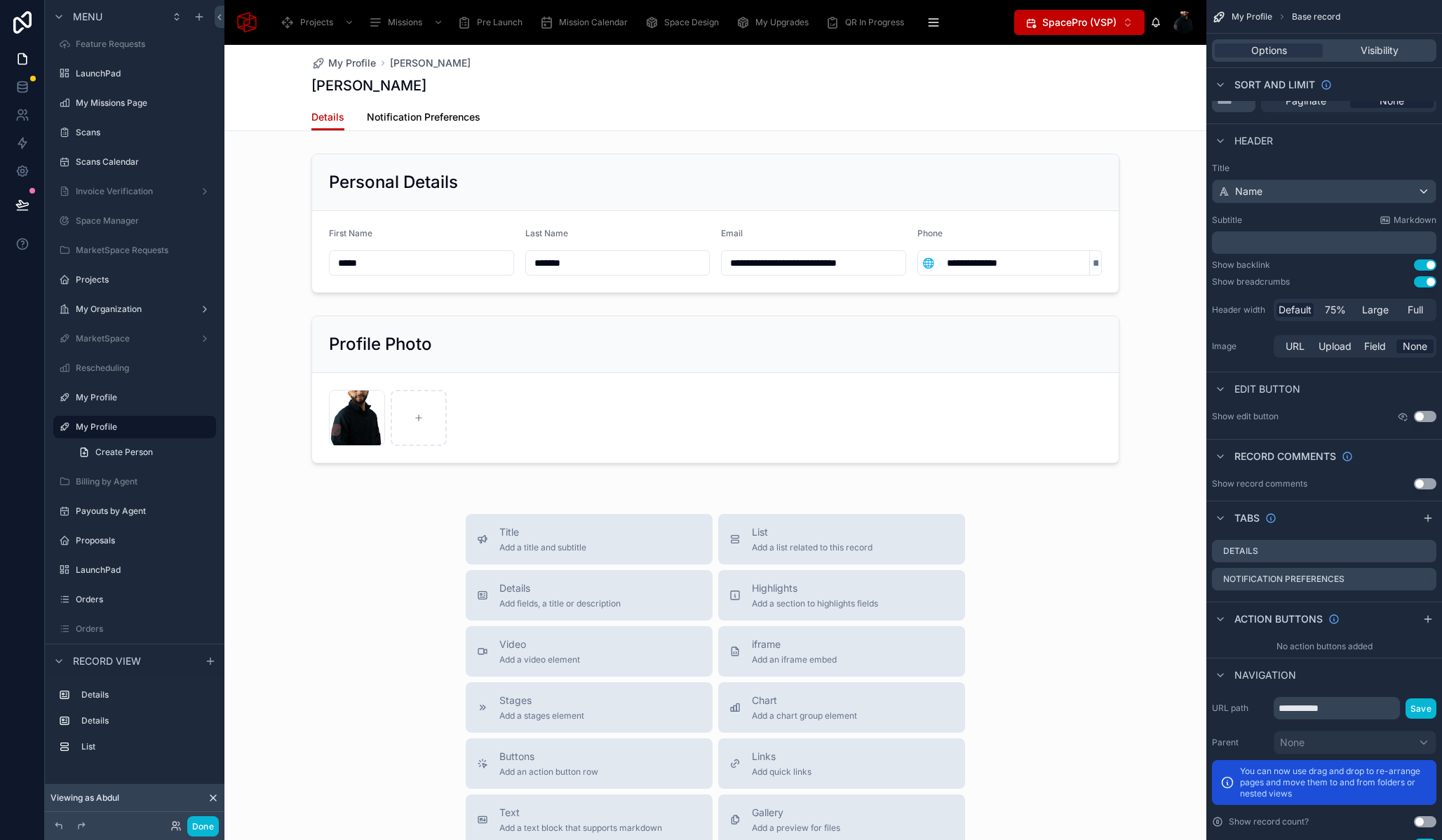
click at [382, 115] on span "Notification Preferences" at bounding box center [423, 117] width 114 height 14
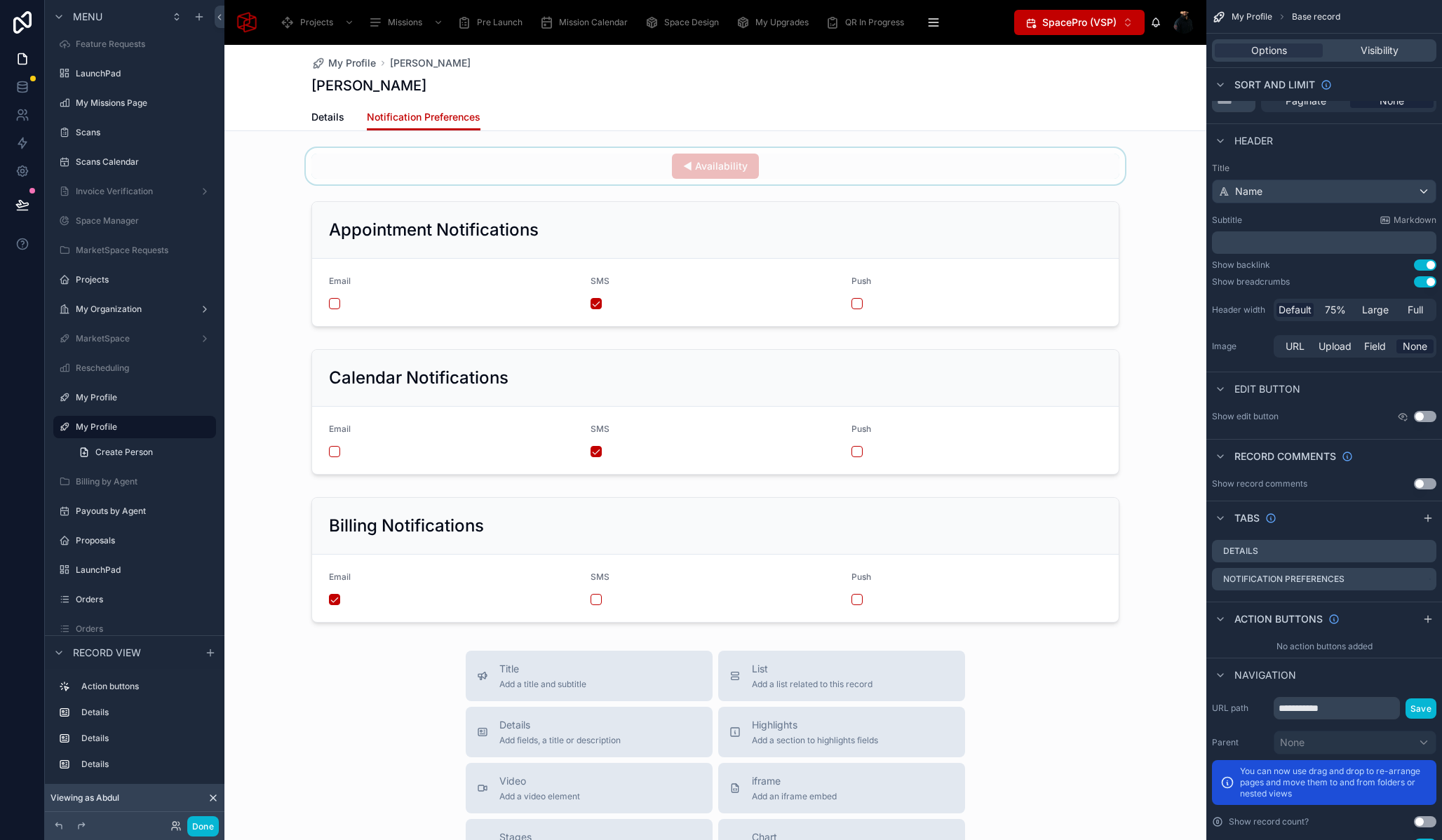
click at [549, 159] on div at bounding box center [715, 167] width 982 height 36
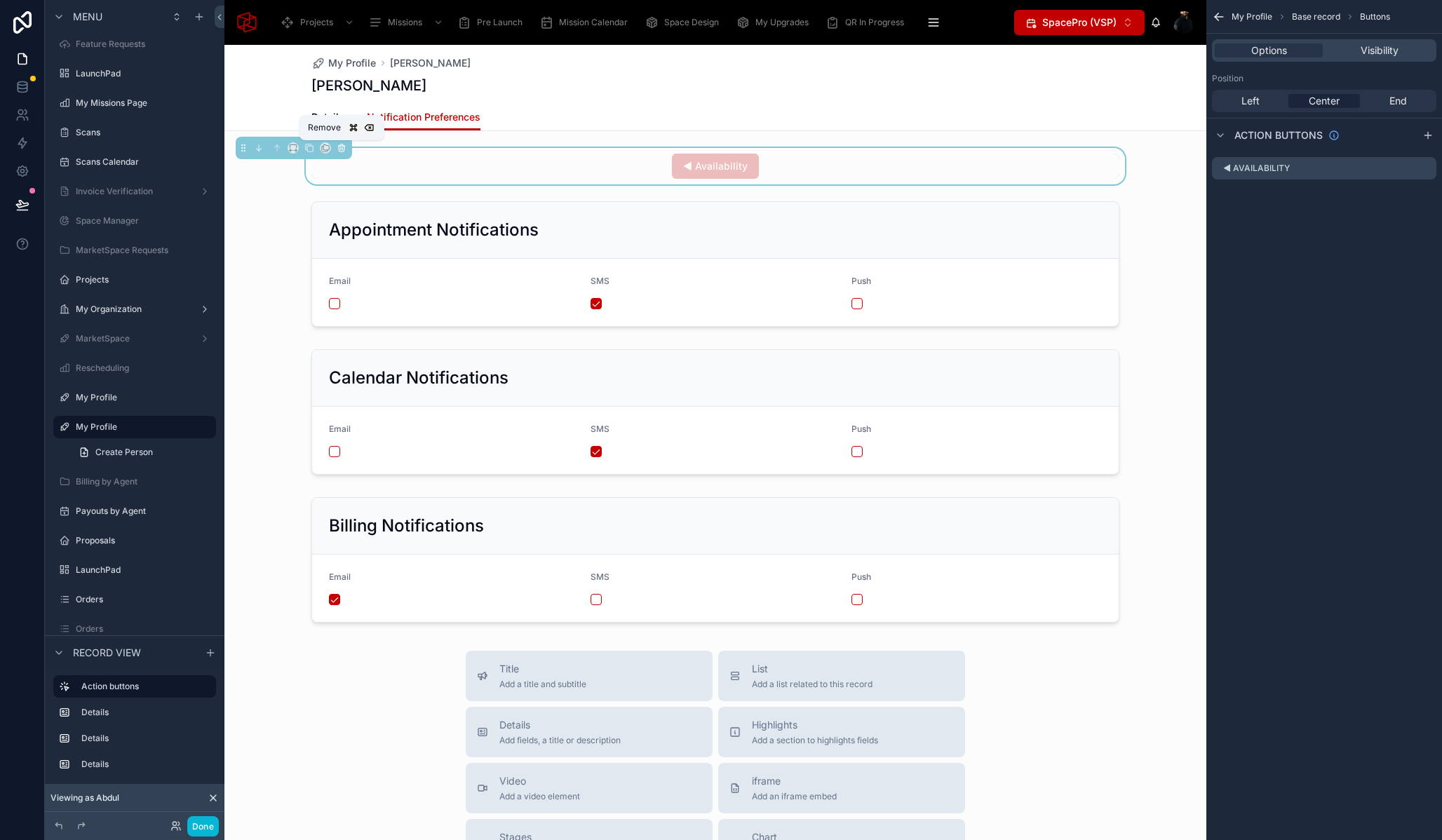
click at [339, 148] on icon at bounding box center [341, 148] width 6 height 6
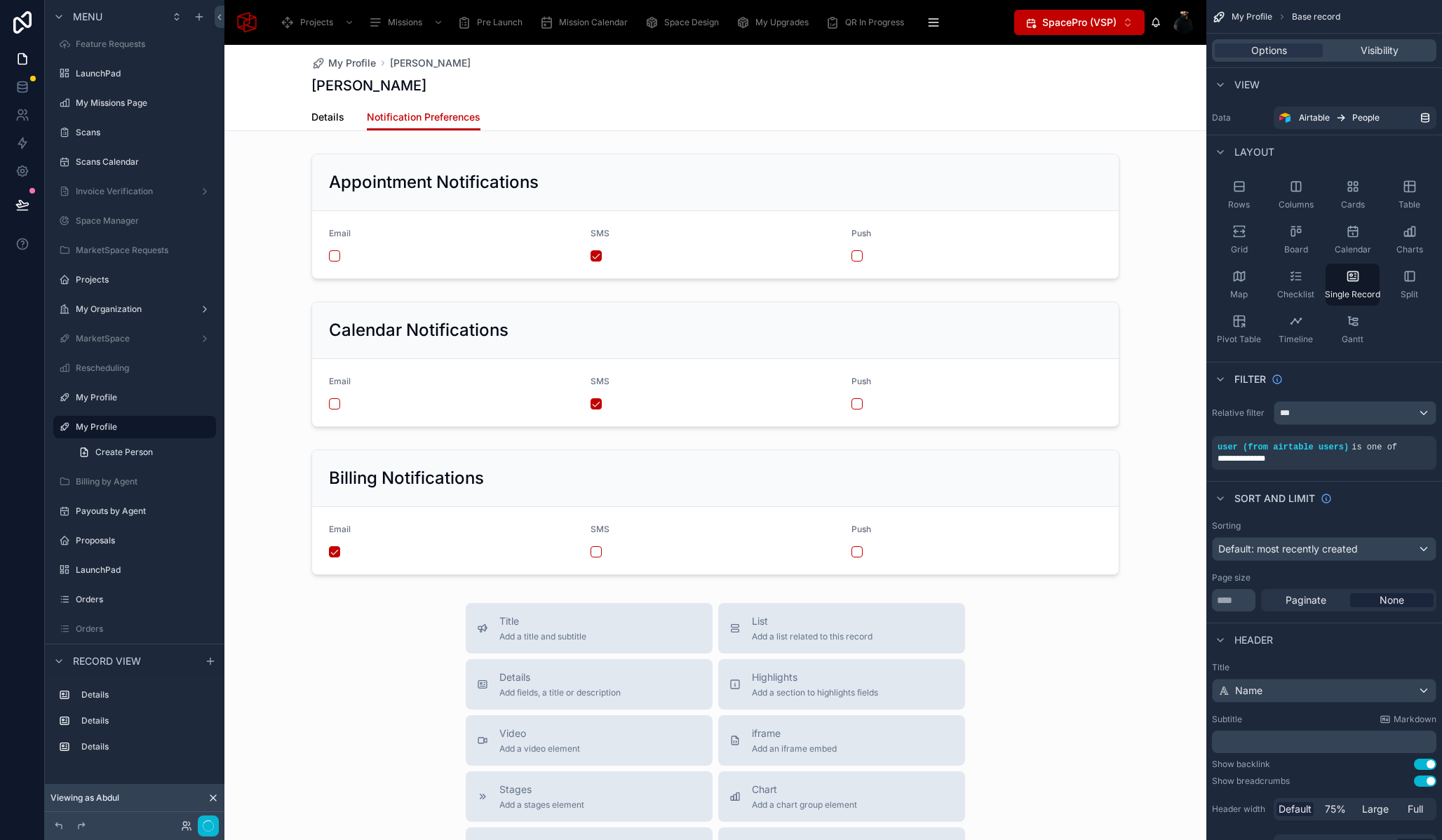
click at [321, 121] on span "Details" at bounding box center [328, 117] width 33 height 14
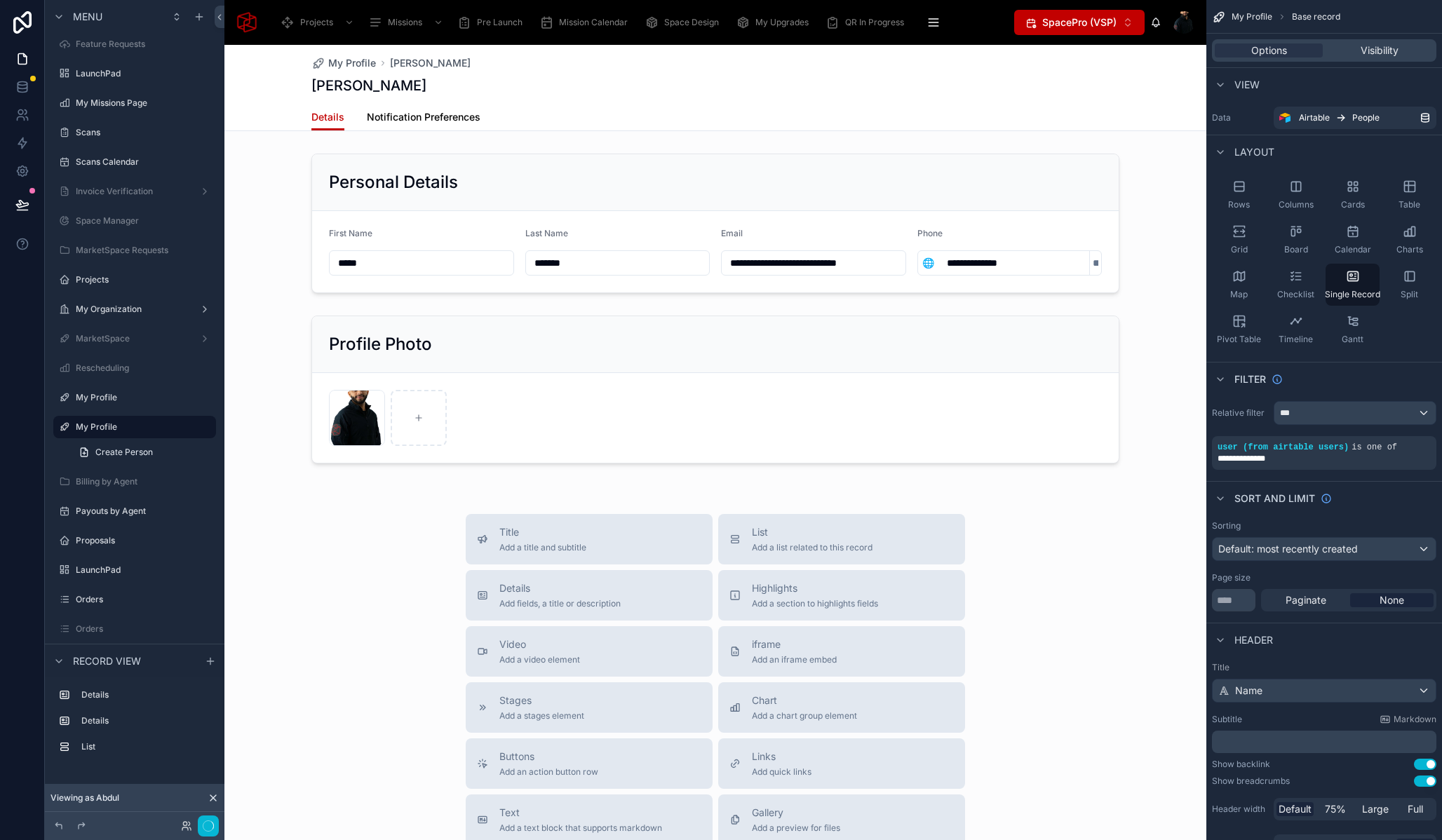
click at [414, 121] on span "Notification Preferences" at bounding box center [423, 117] width 114 height 14
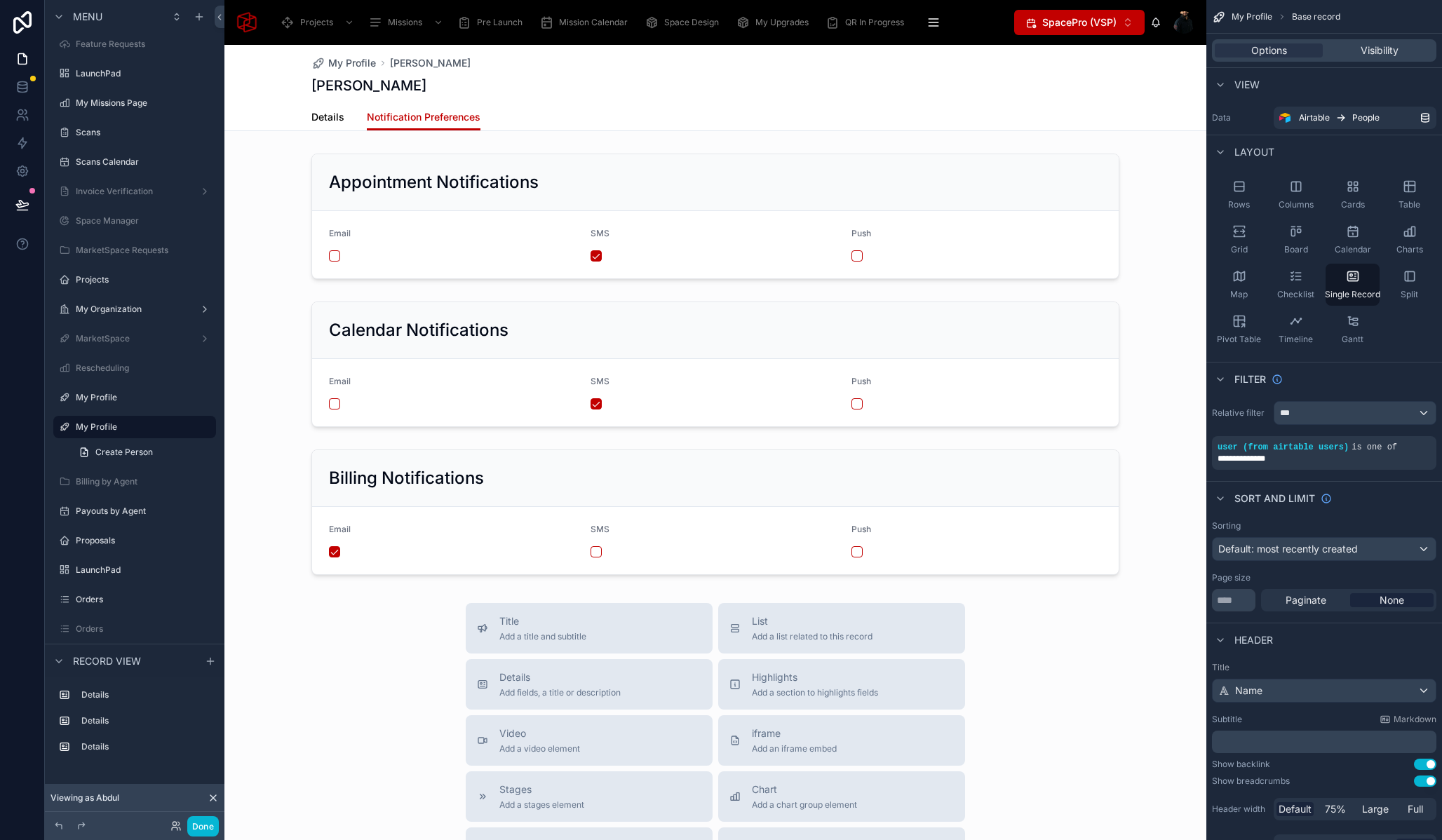
click at [329, 121] on span "Details" at bounding box center [328, 117] width 33 height 14
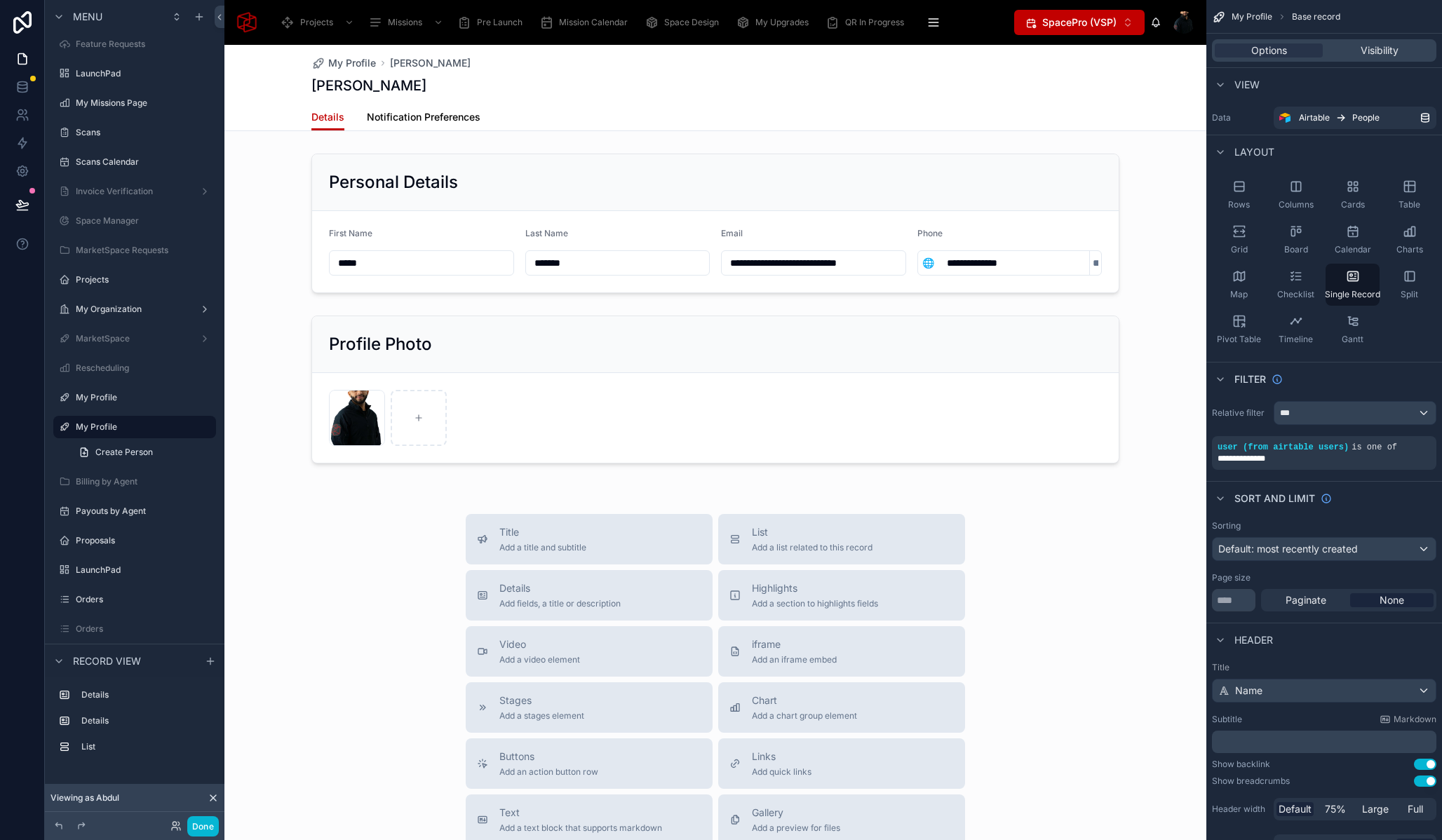
click at [423, 117] on span "Notification Preferences" at bounding box center [423, 117] width 114 height 14
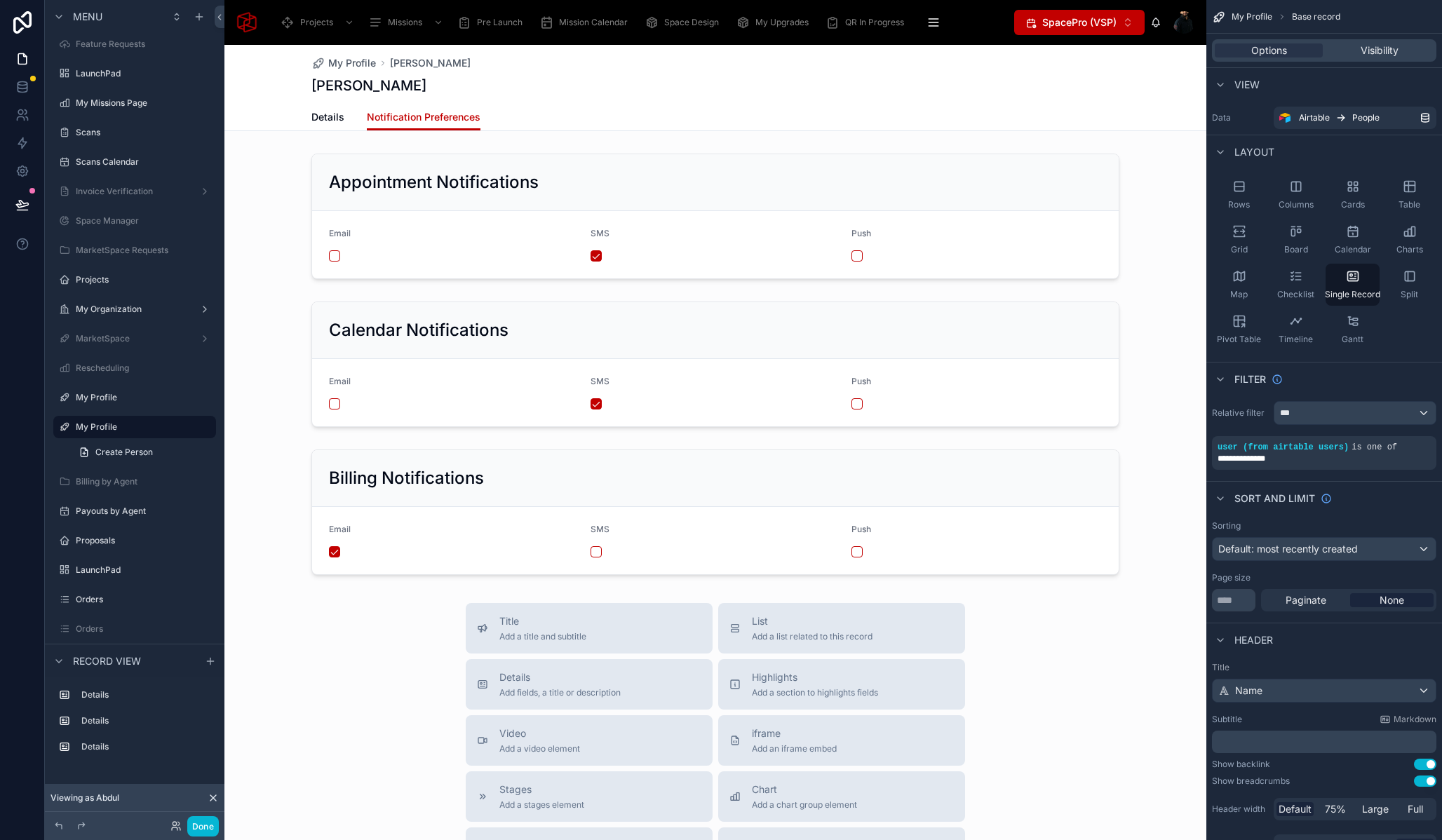
click at [350, 603] on div "Title Add a title and subtitle List Add a list related to this record Details A…" at bounding box center [715, 852] width 982 height 500
click at [214, 823] on button "Done" at bounding box center [203, 826] width 31 height 21
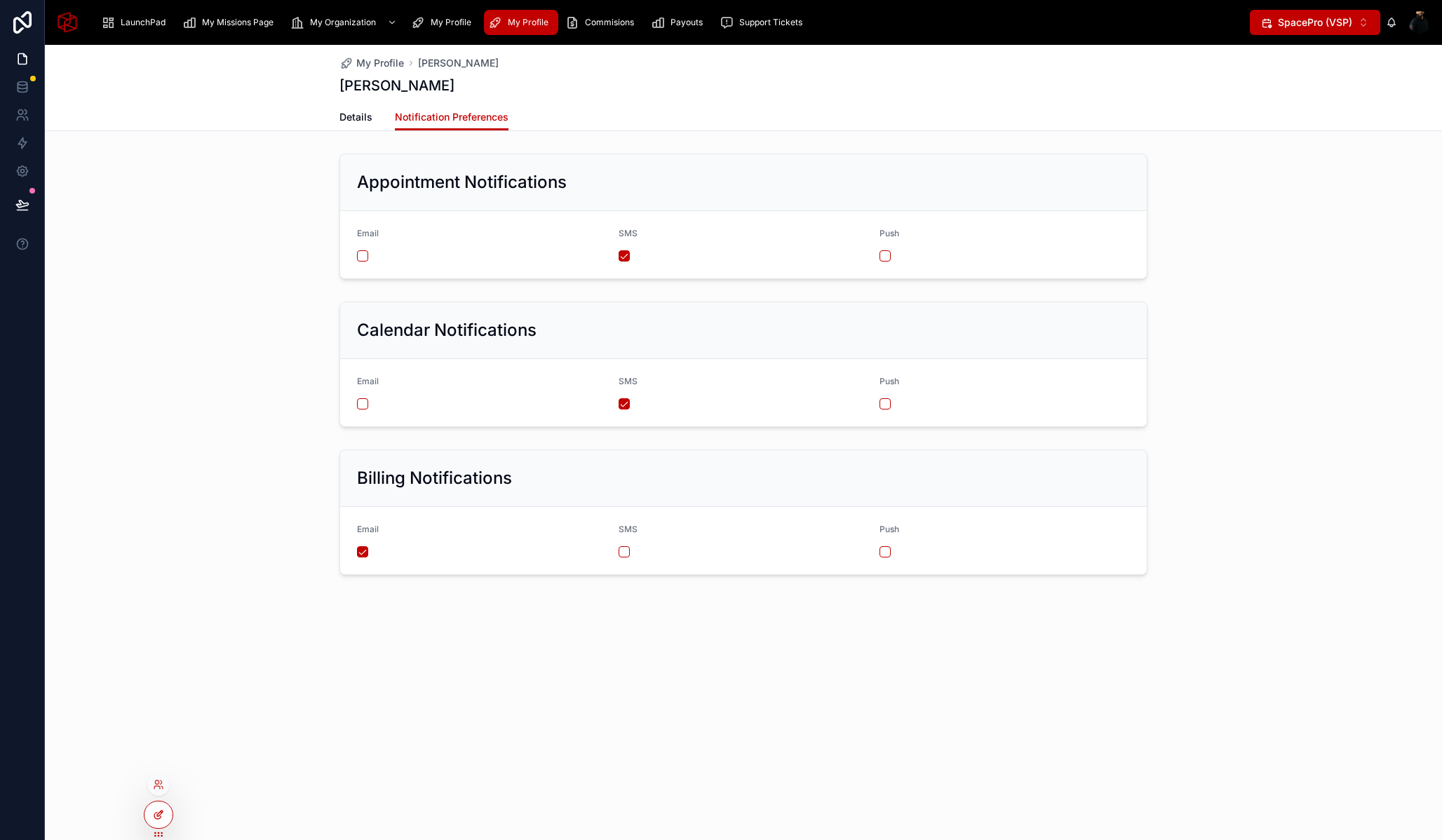
click at [152, 818] on div at bounding box center [158, 815] width 28 height 27
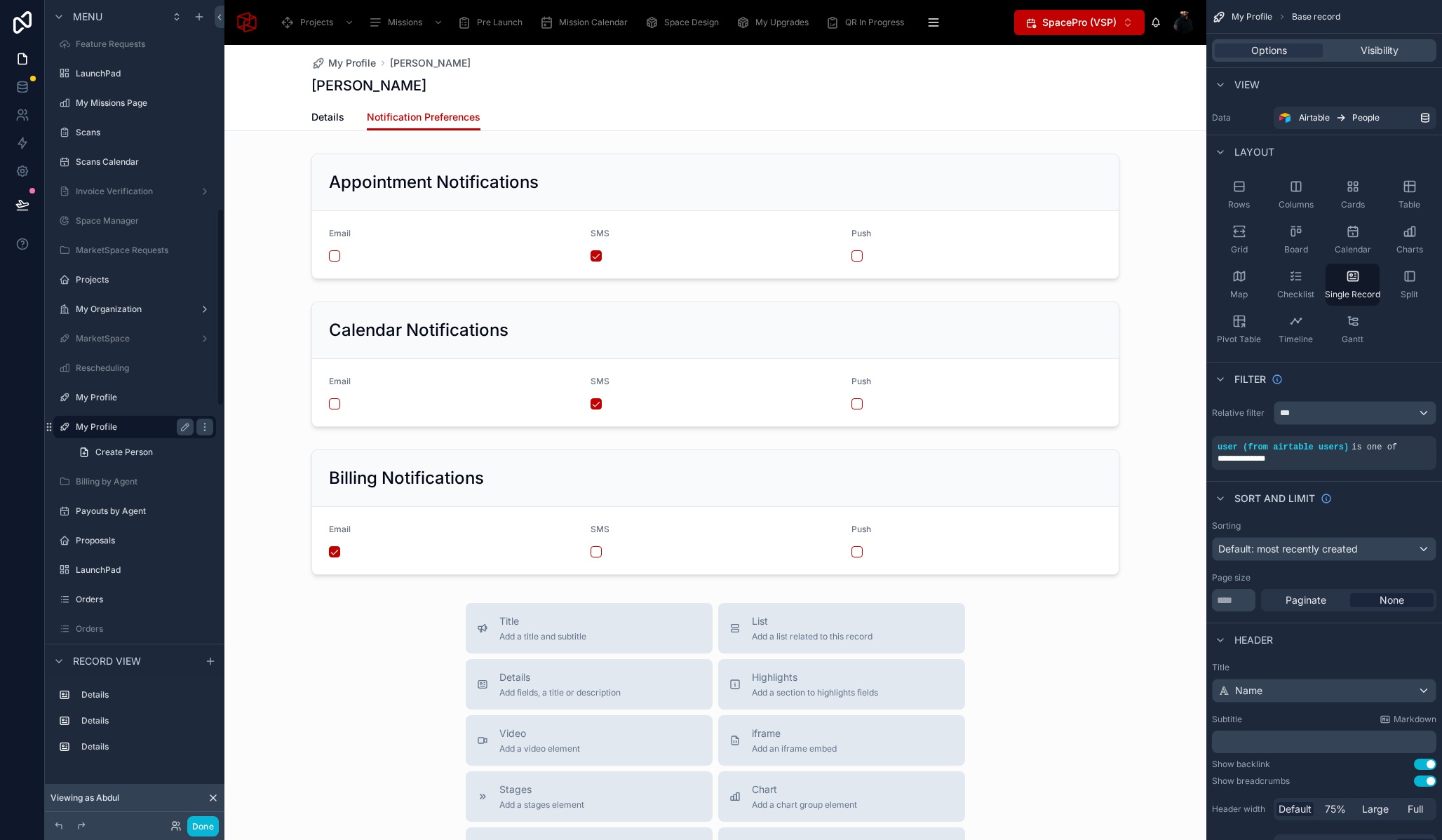
scroll to position [924, 0]
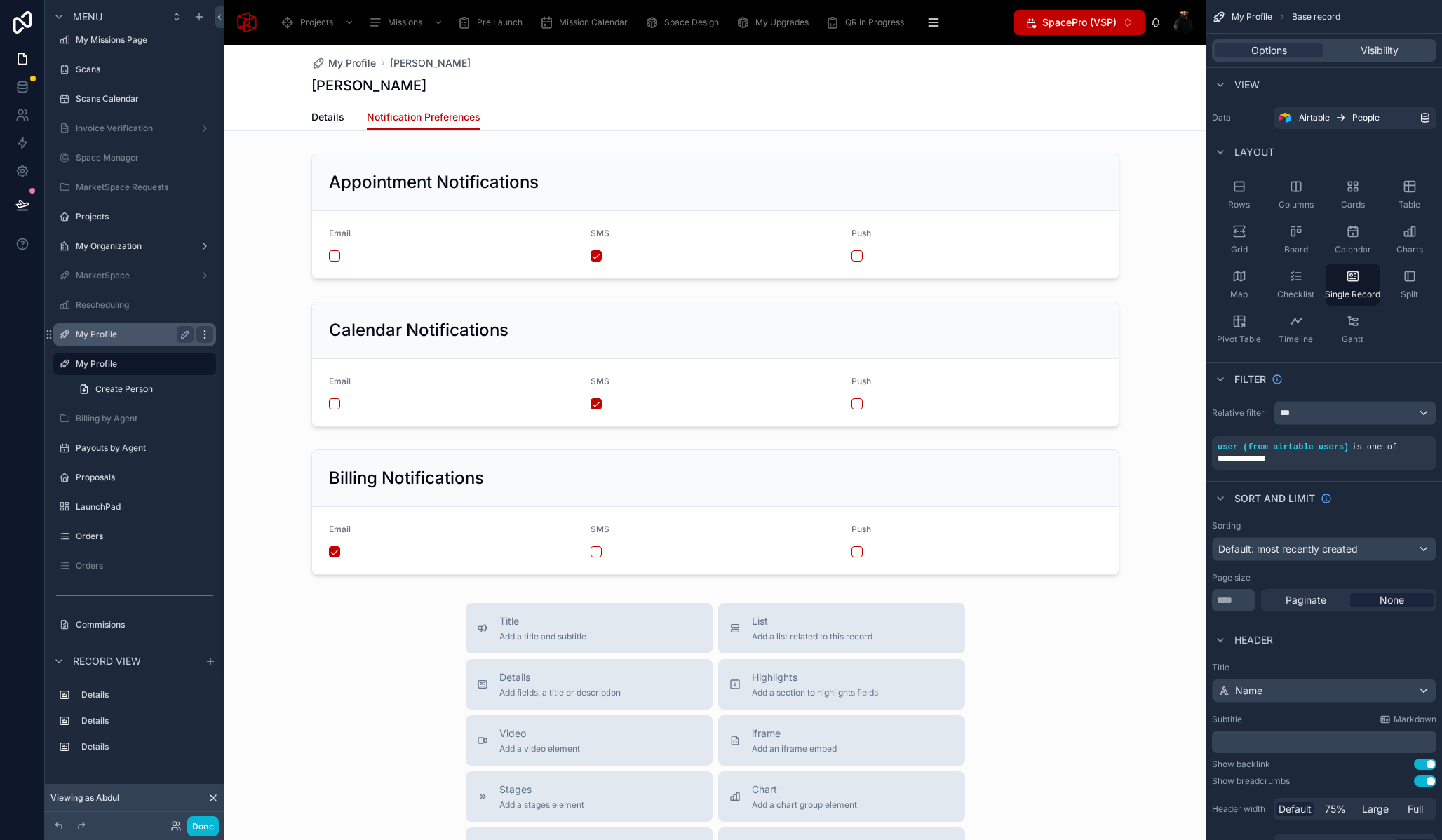
click at [205, 332] on icon "scrollable content" at bounding box center [205, 335] width 12 height 12
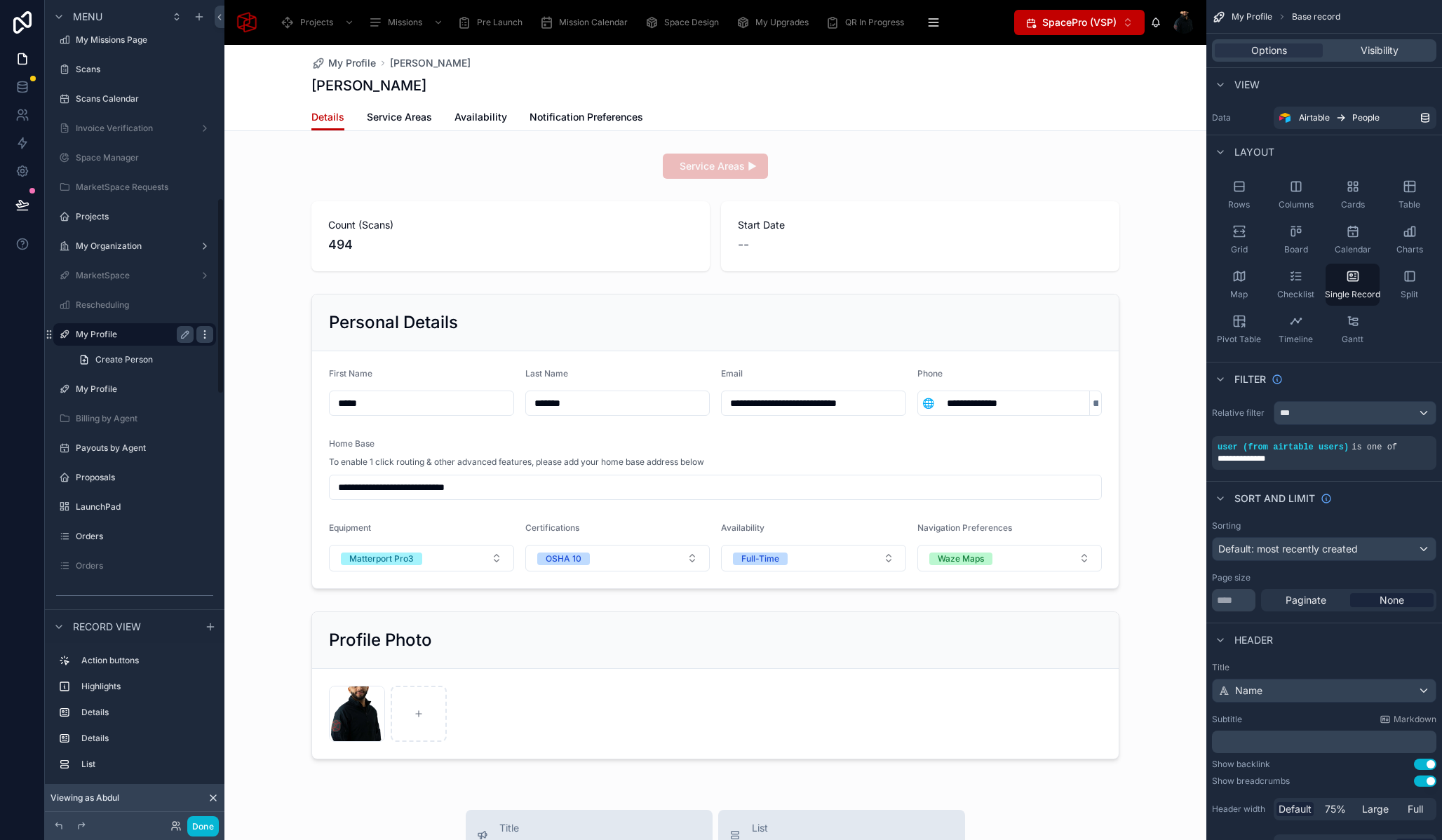
scroll to position [831, 0]
click at [1362, 49] on span "Visibility" at bounding box center [1380, 50] width 38 height 14
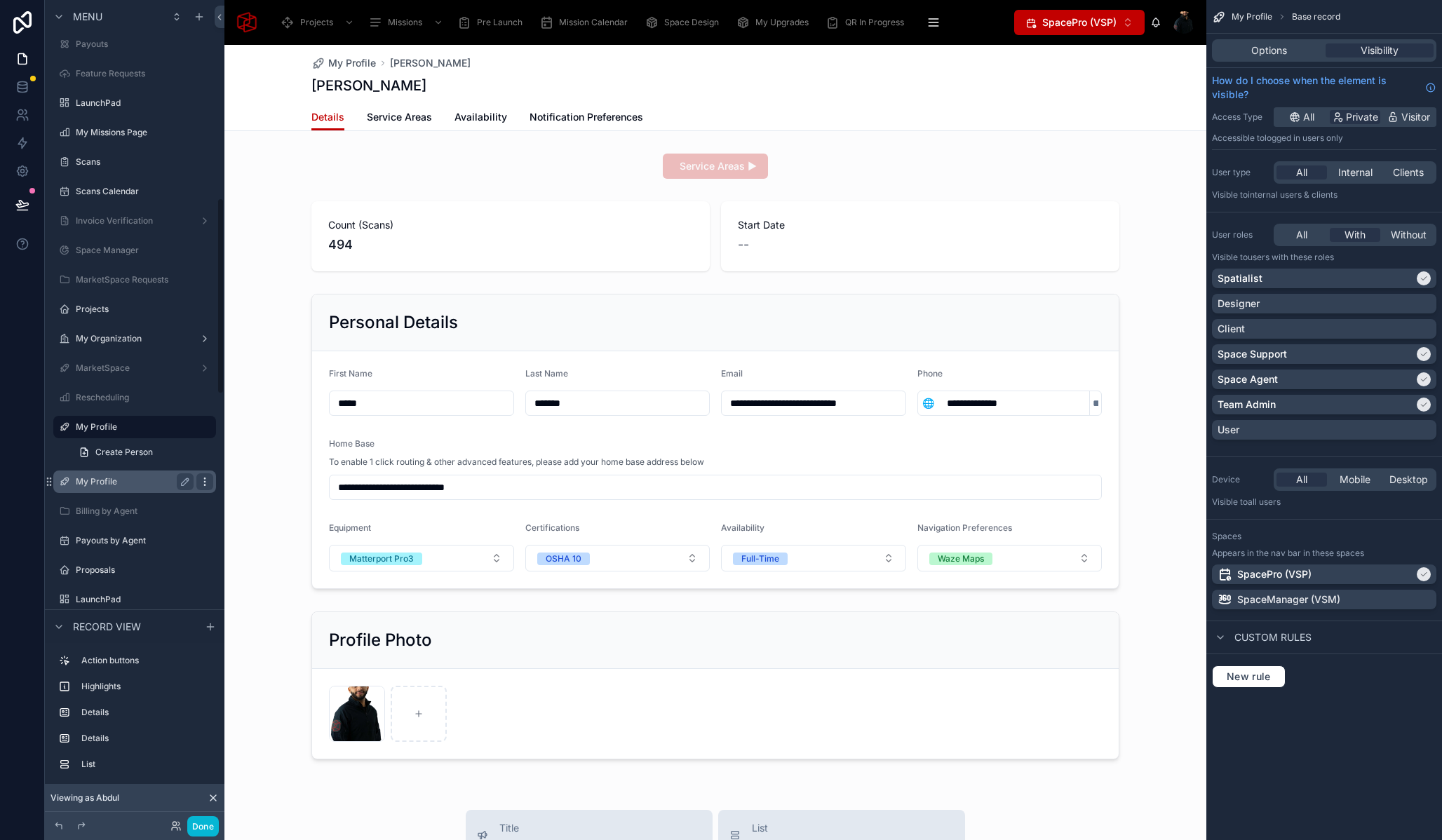
click at [204, 485] on icon "scrollable content" at bounding box center [204, 485] width 1 height 1
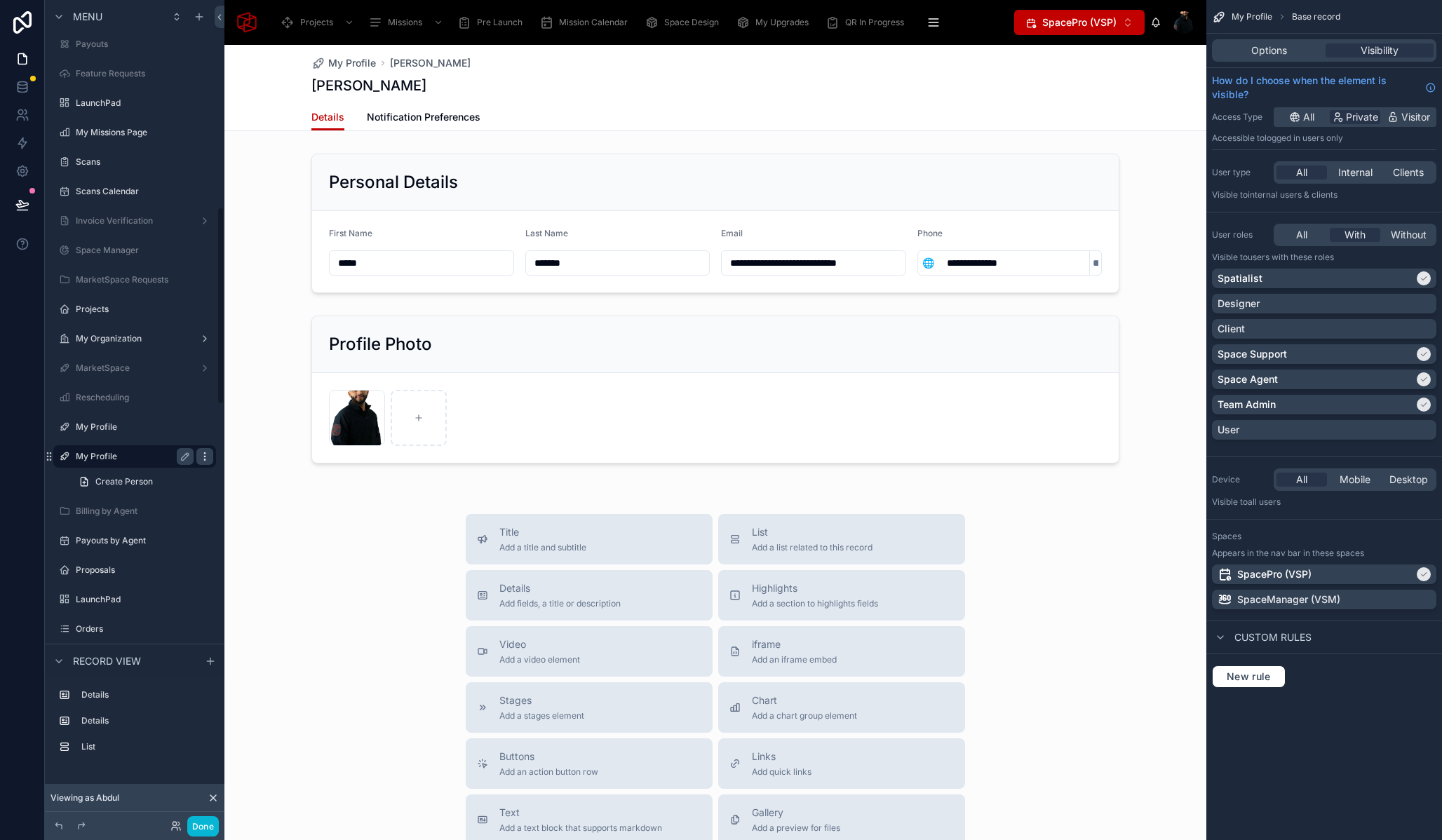
scroll to position [861, 0]
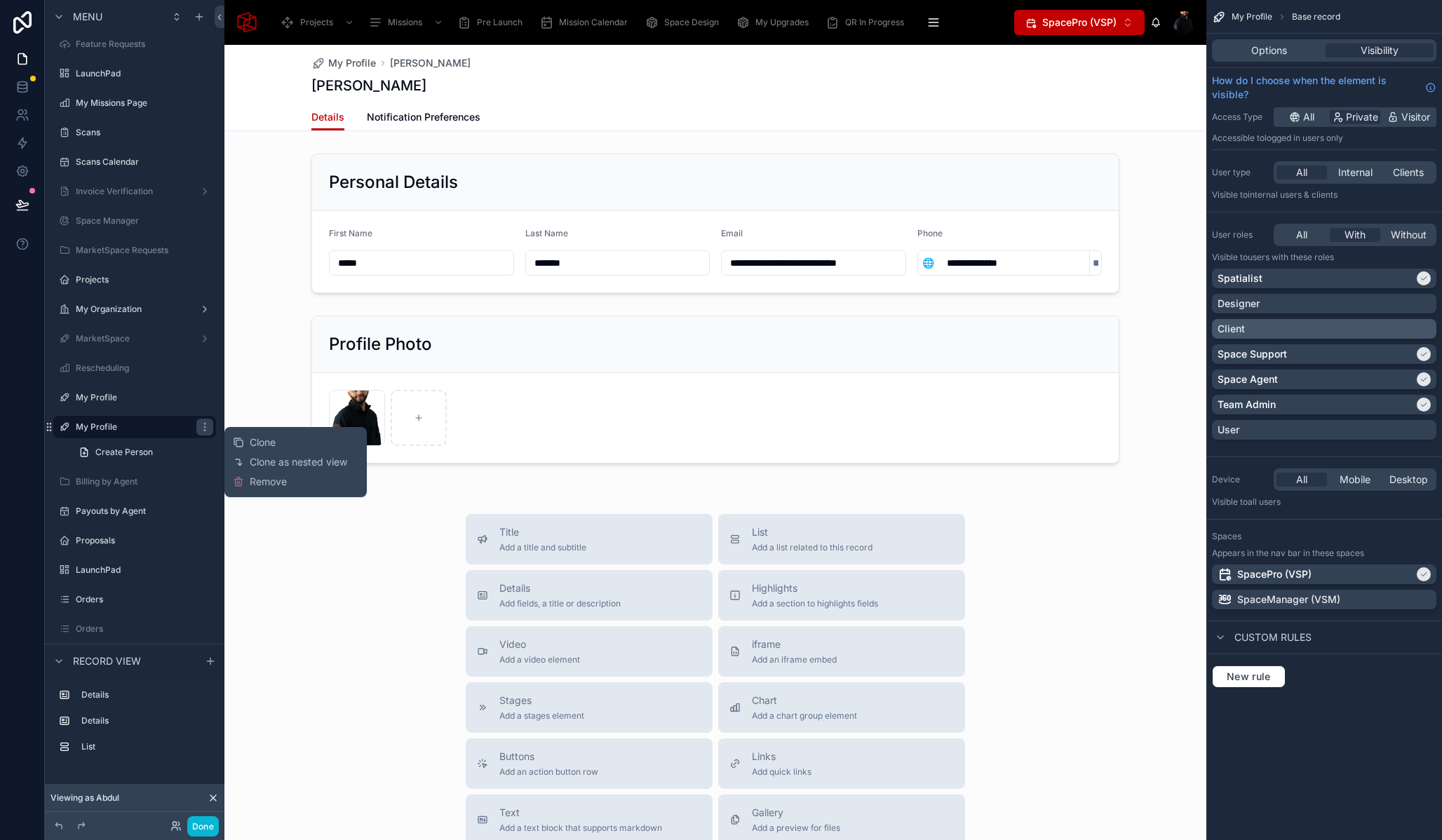
click at [1387, 328] on div "Client" at bounding box center [1323, 329] width 213 height 14
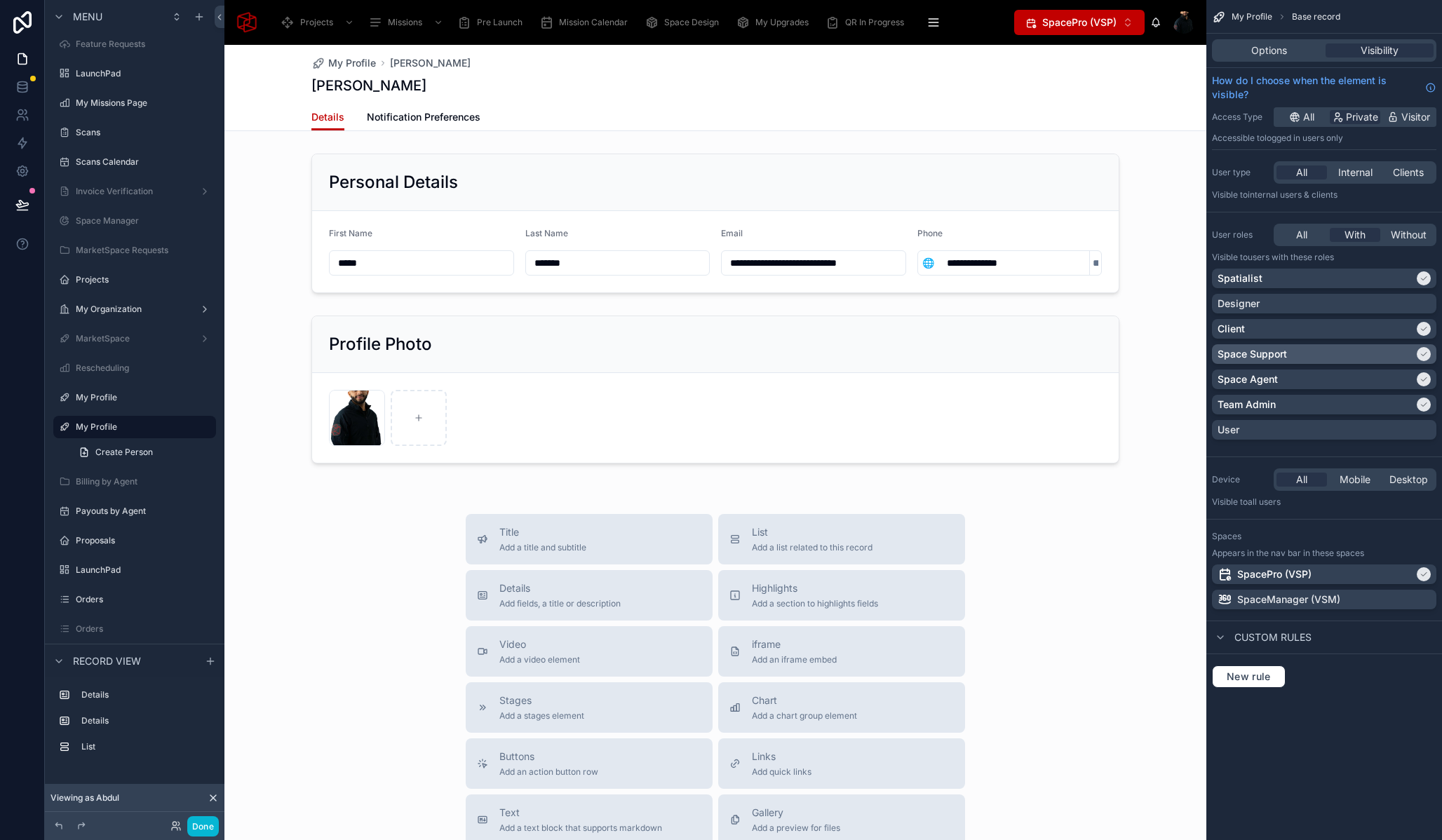
drag, startPoint x: 1428, startPoint y: 284, endPoint x: 1423, endPoint y: 346, distance: 62.2
click at [1428, 284] on div "Spatialist" at bounding box center [1323, 278] width 213 height 14
click at [1423, 358] on icon "scrollable content" at bounding box center [1424, 354] width 8 height 8
click at [1424, 377] on icon "scrollable content" at bounding box center [1424, 379] width 8 height 8
click at [1425, 400] on icon "scrollable content" at bounding box center [1424, 404] width 8 height 8
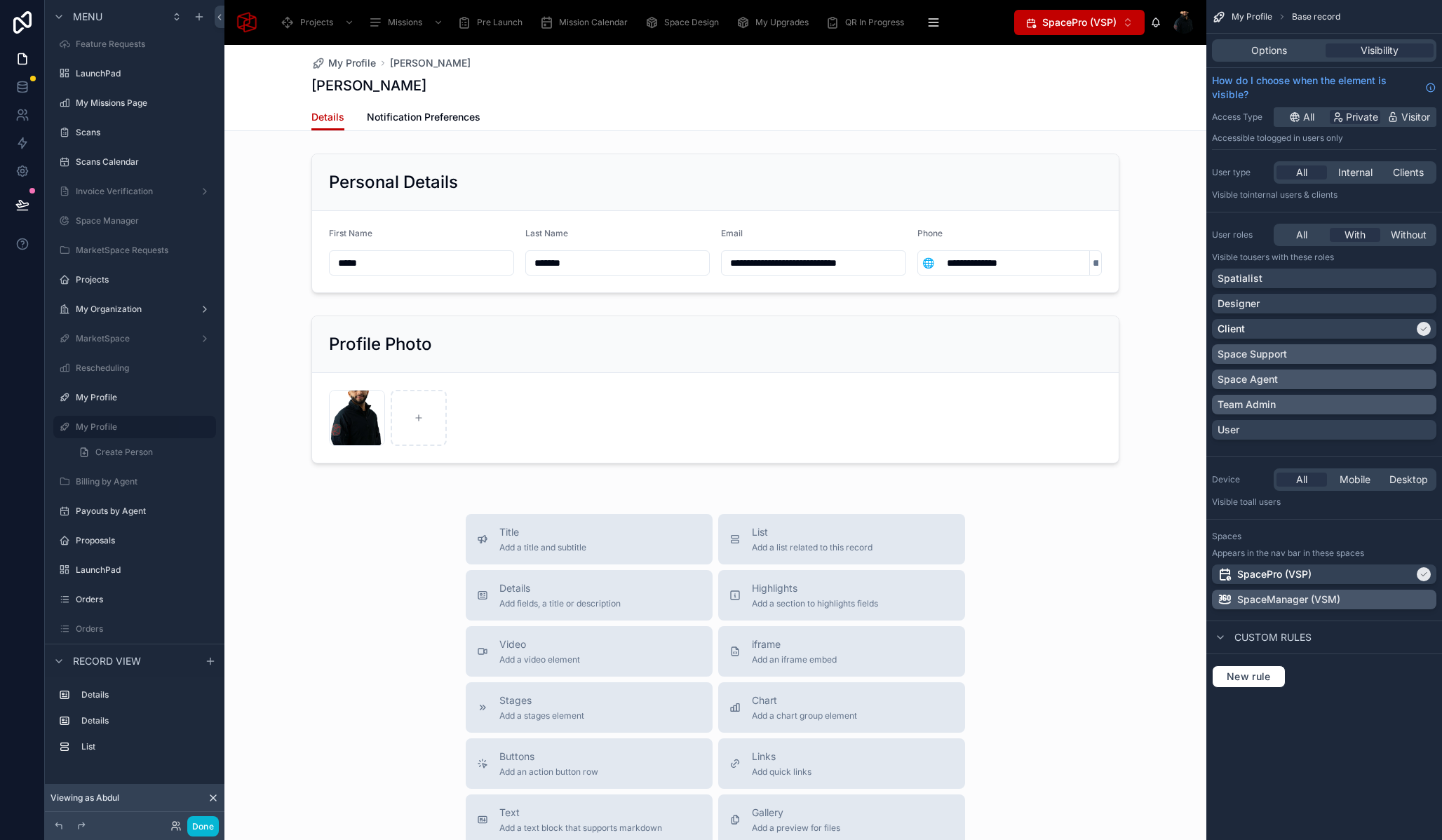
click at [1360, 603] on div "SpaceManager (VSM)" at bounding box center [1323, 599] width 213 height 14
click at [1376, 578] on div "SpacePro (VSP)" at bounding box center [1315, 574] width 196 height 14
click at [210, 826] on button "Done" at bounding box center [203, 826] width 31 height 21
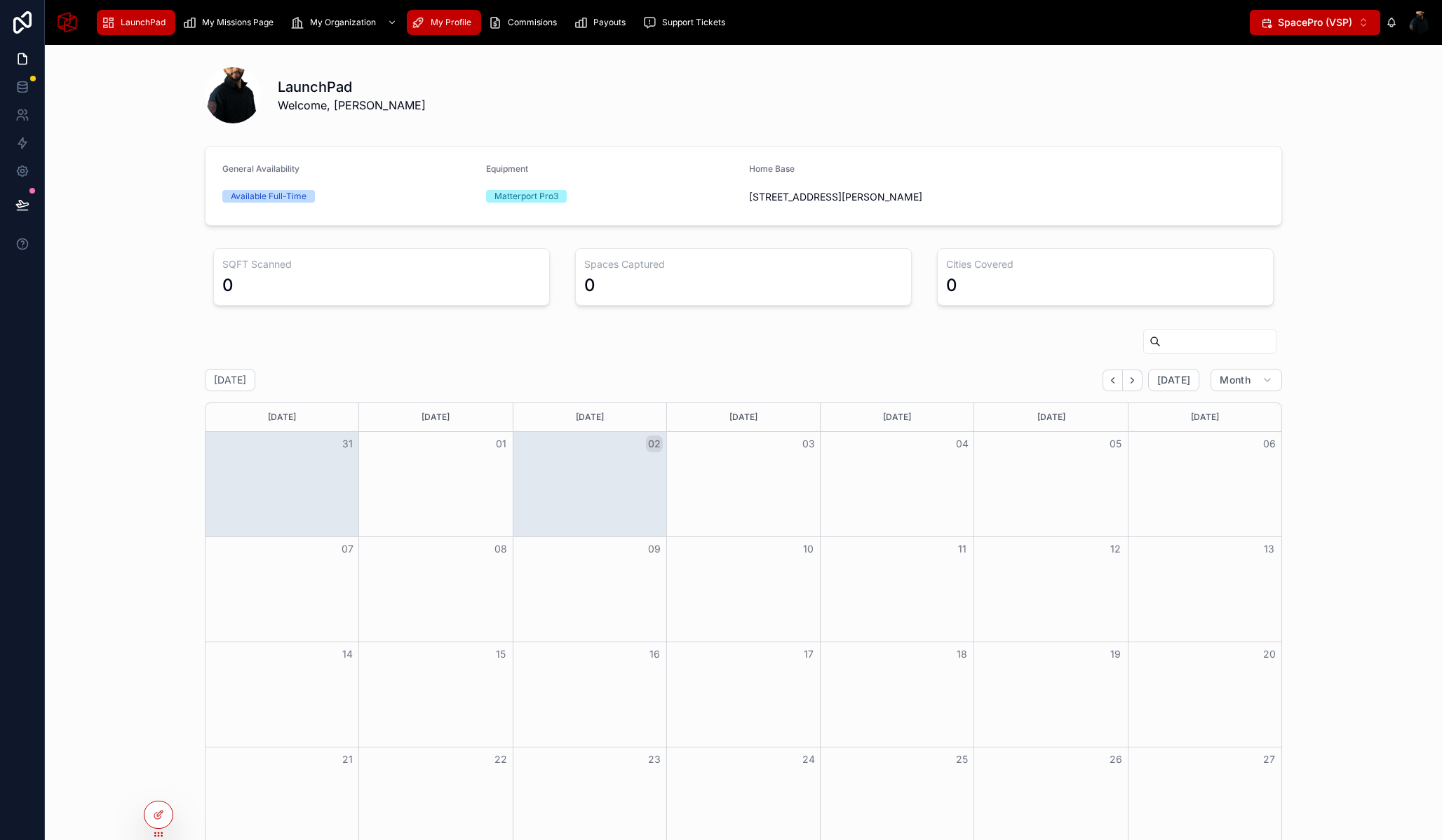
click at [448, 22] on span "My Profile" at bounding box center [451, 22] width 41 height 12
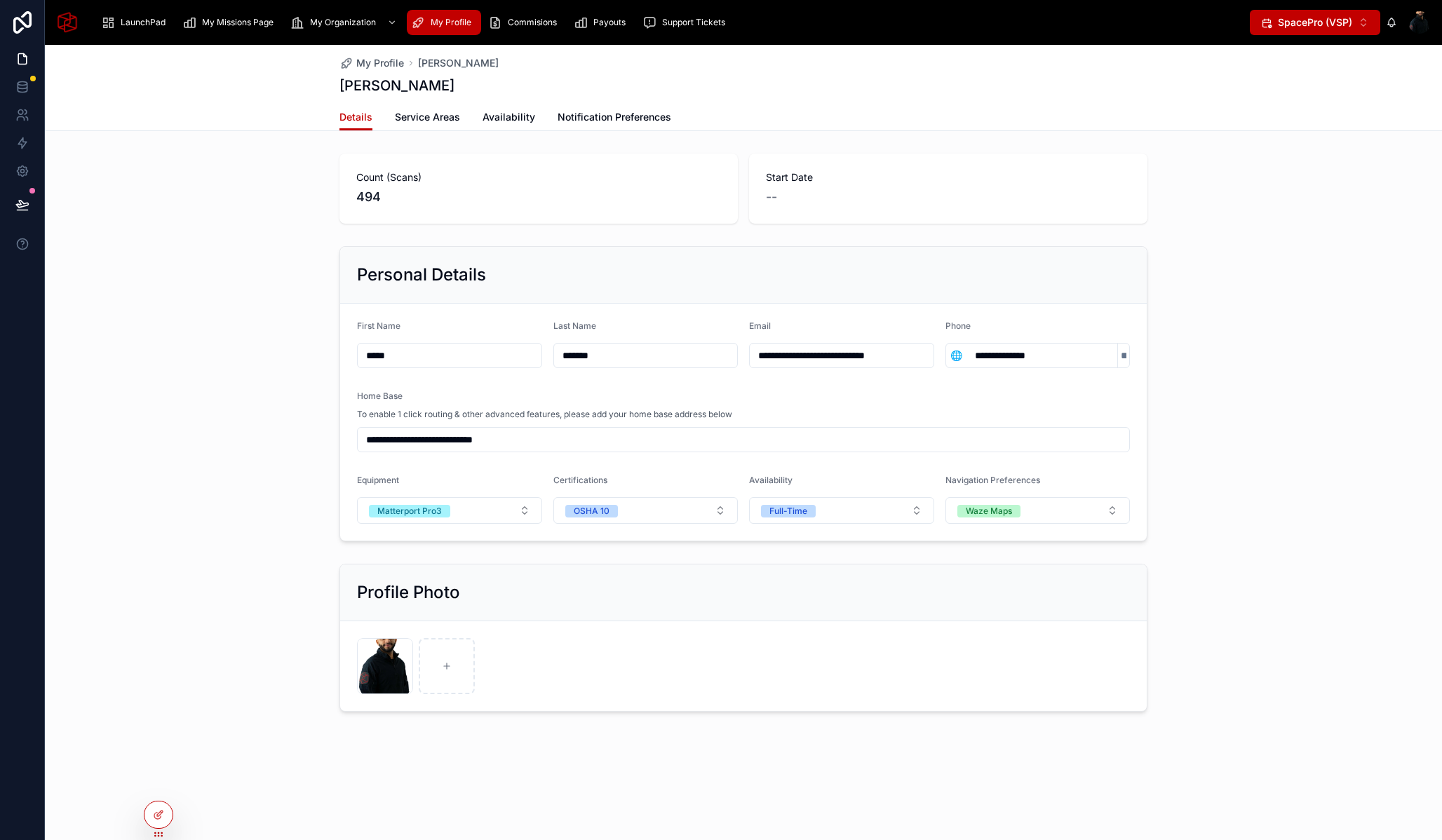
click at [1333, 21] on span "SpacePro (VSP)" at bounding box center [1315, 22] width 75 height 14
click at [1320, 104] on span "SpaceManager (VSM)" at bounding box center [1305, 100] width 103 height 14
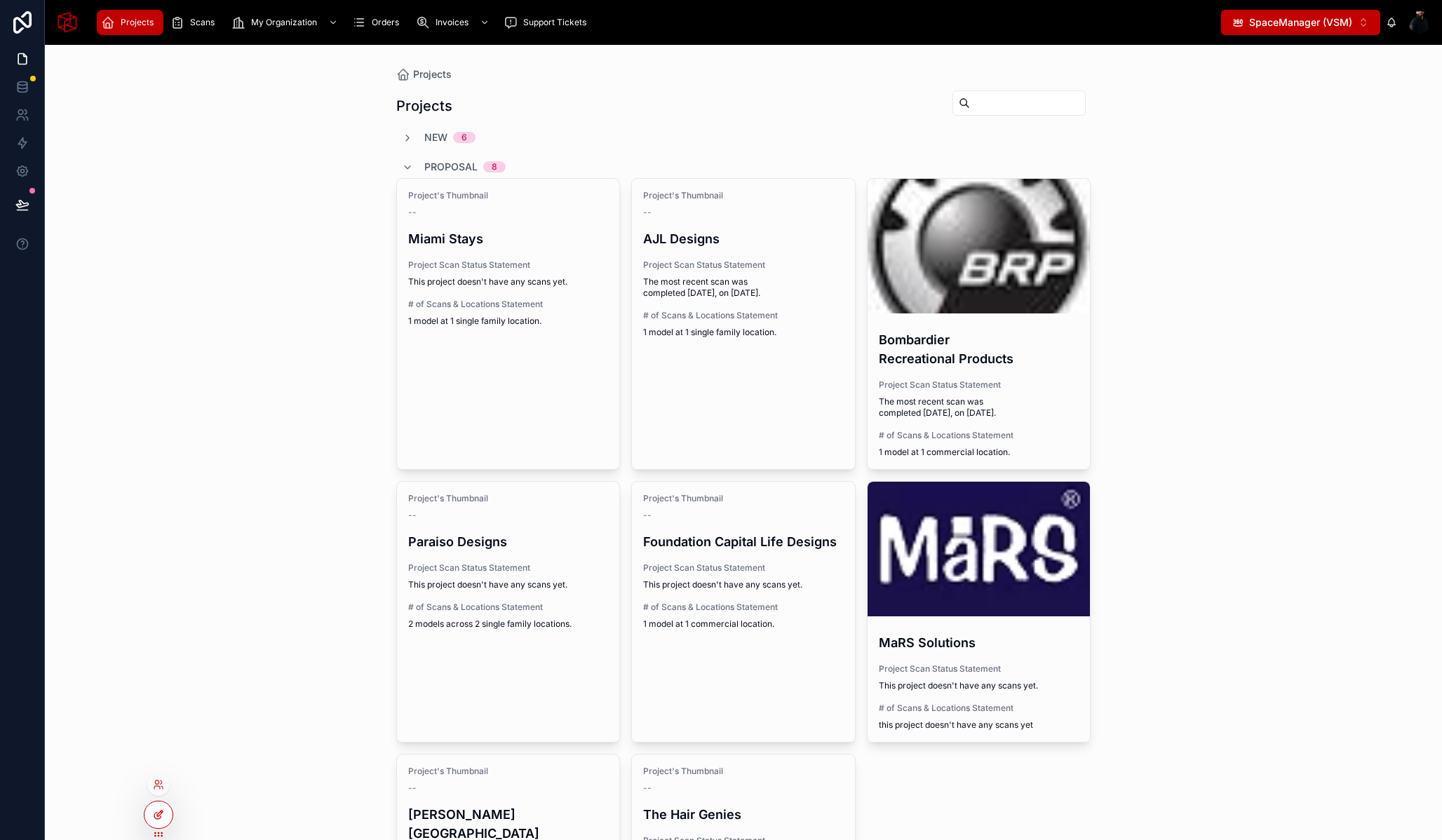
click at [162, 815] on icon at bounding box center [159, 815] width 12 height 12
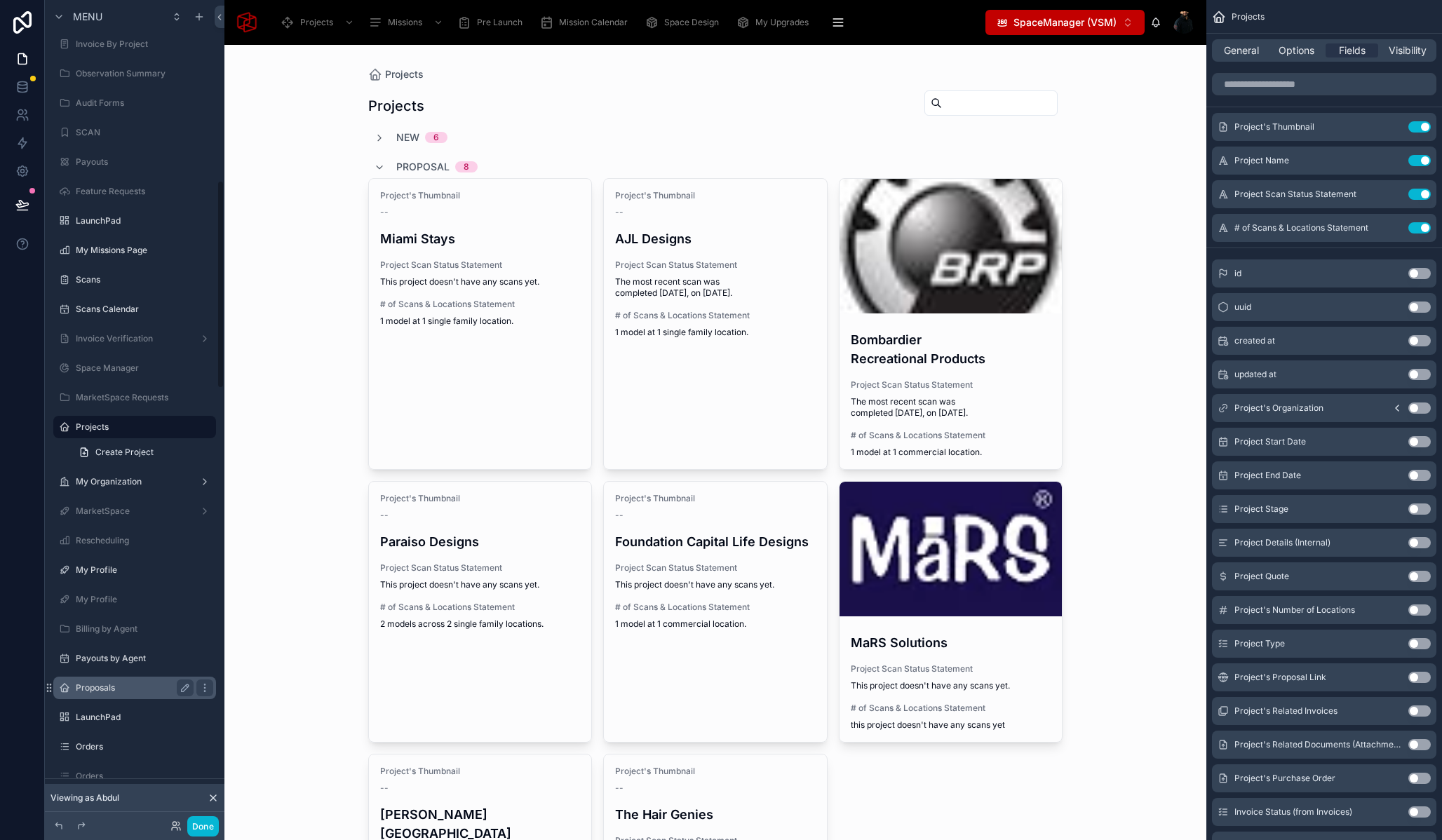
scroll to position [953, 0]
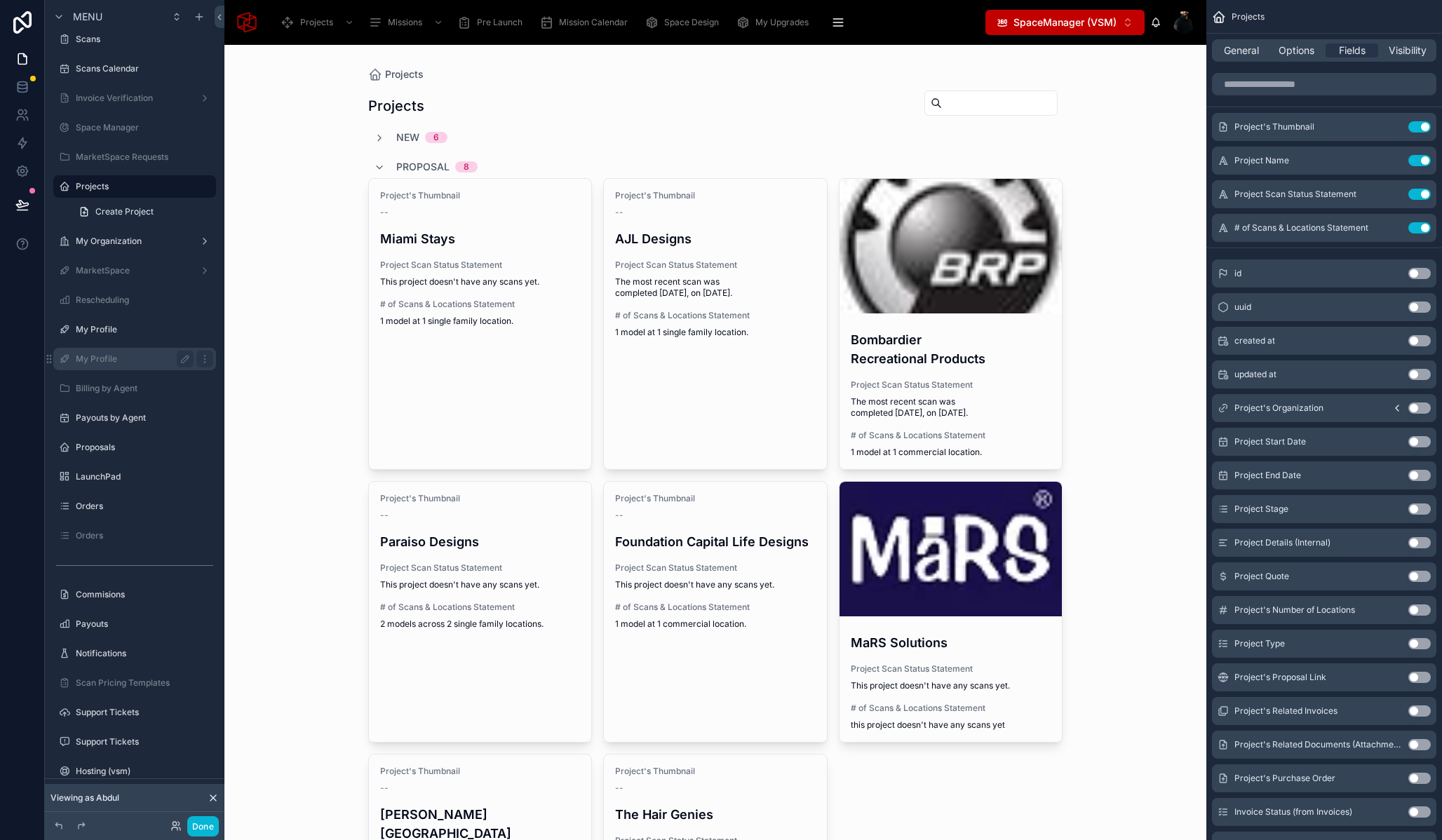
click at [139, 358] on label "My Profile" at bounding box center [131, 360] width 112 height 12
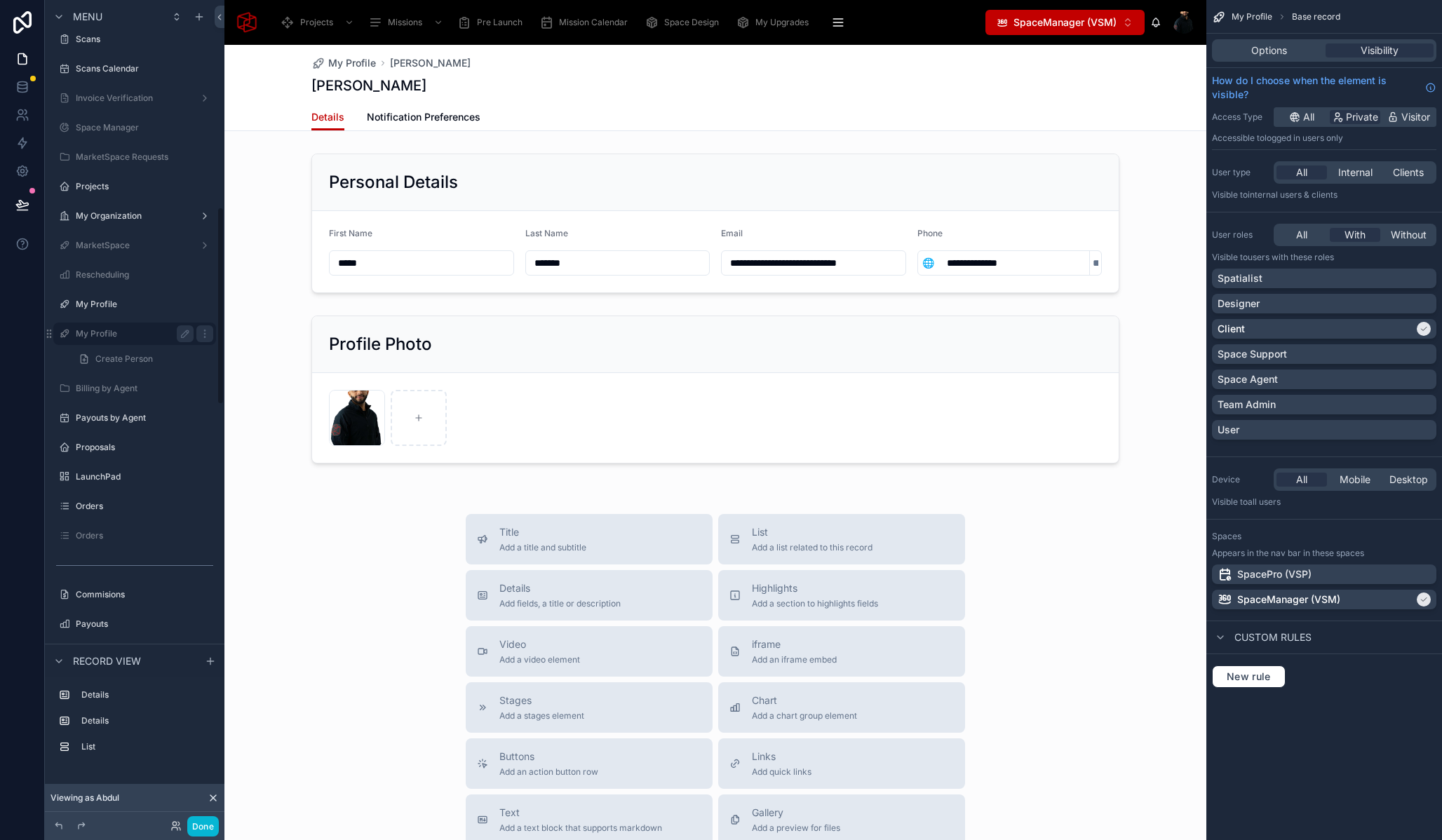
scroll to position [861, 0]
click at [201, 427] on icon "scrollable content" at bounding box center [205, 427] width 12 height 12
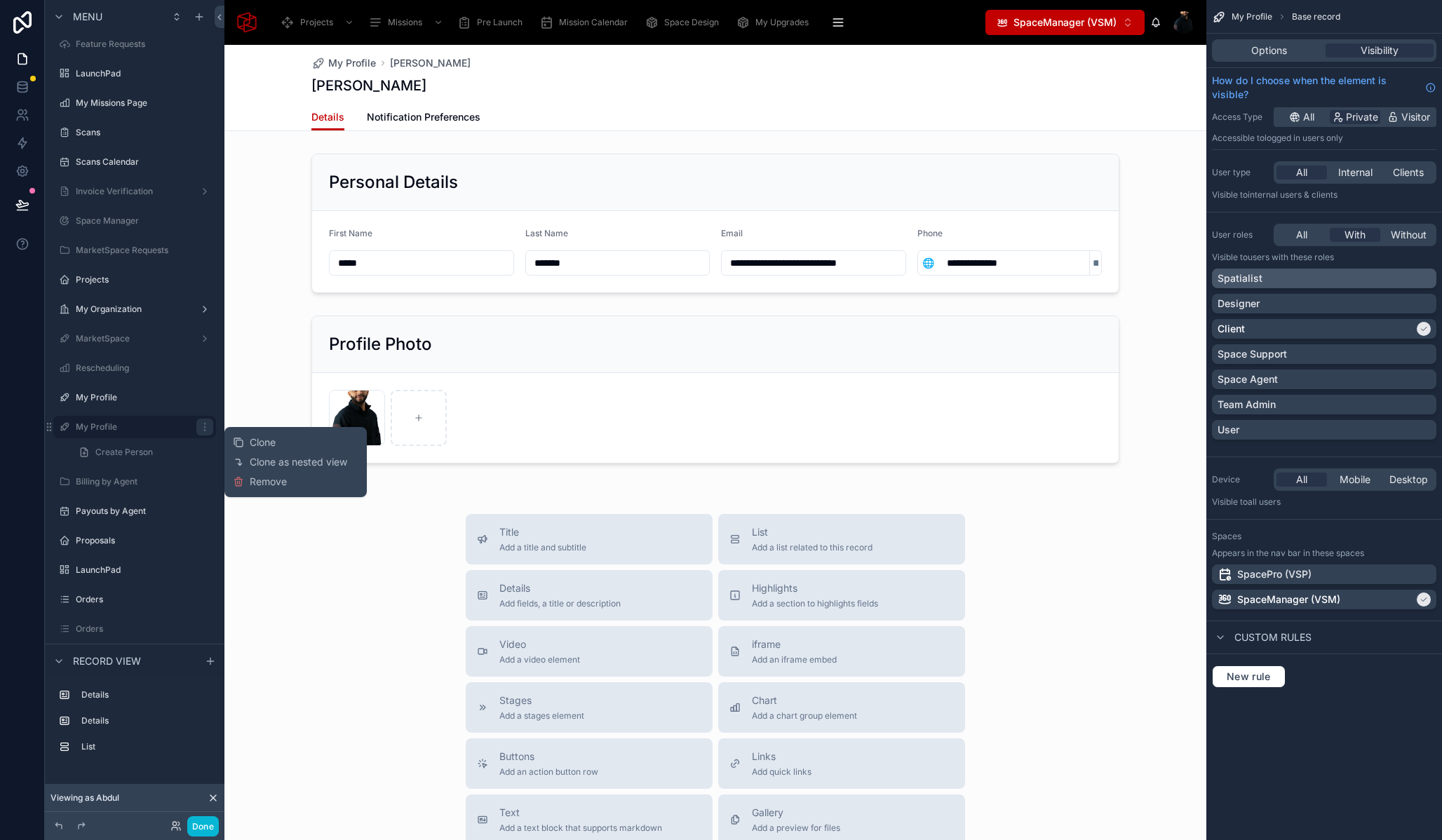
click at [1400, 284] on div "Spatialist" at bounding box center [1323, 278] width 213 height 14
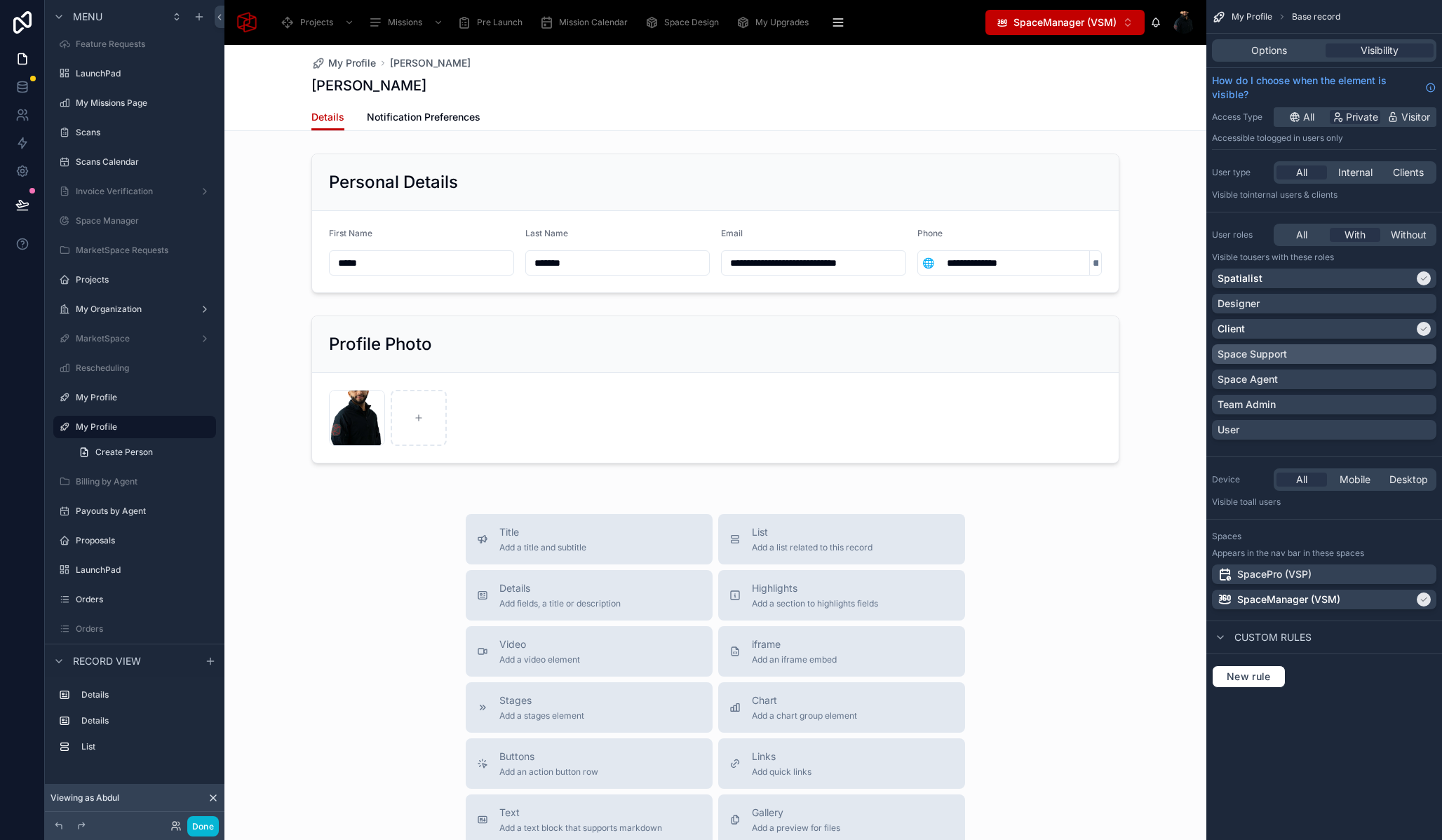
click at [1405, 351] on div "Space Support" at bounding box center [1323, 354] width 213 height 14
click at [1394, 376] on div "Space Agent" at bounding box center [1323, 379] width 213 height 14
click at [1381, 405] on div "Team Admin" at bounding box center [1323, 404] width 213 height 14
click at [210, 832] on button "Done" at bounding box center [203, 826] width 31 height 21
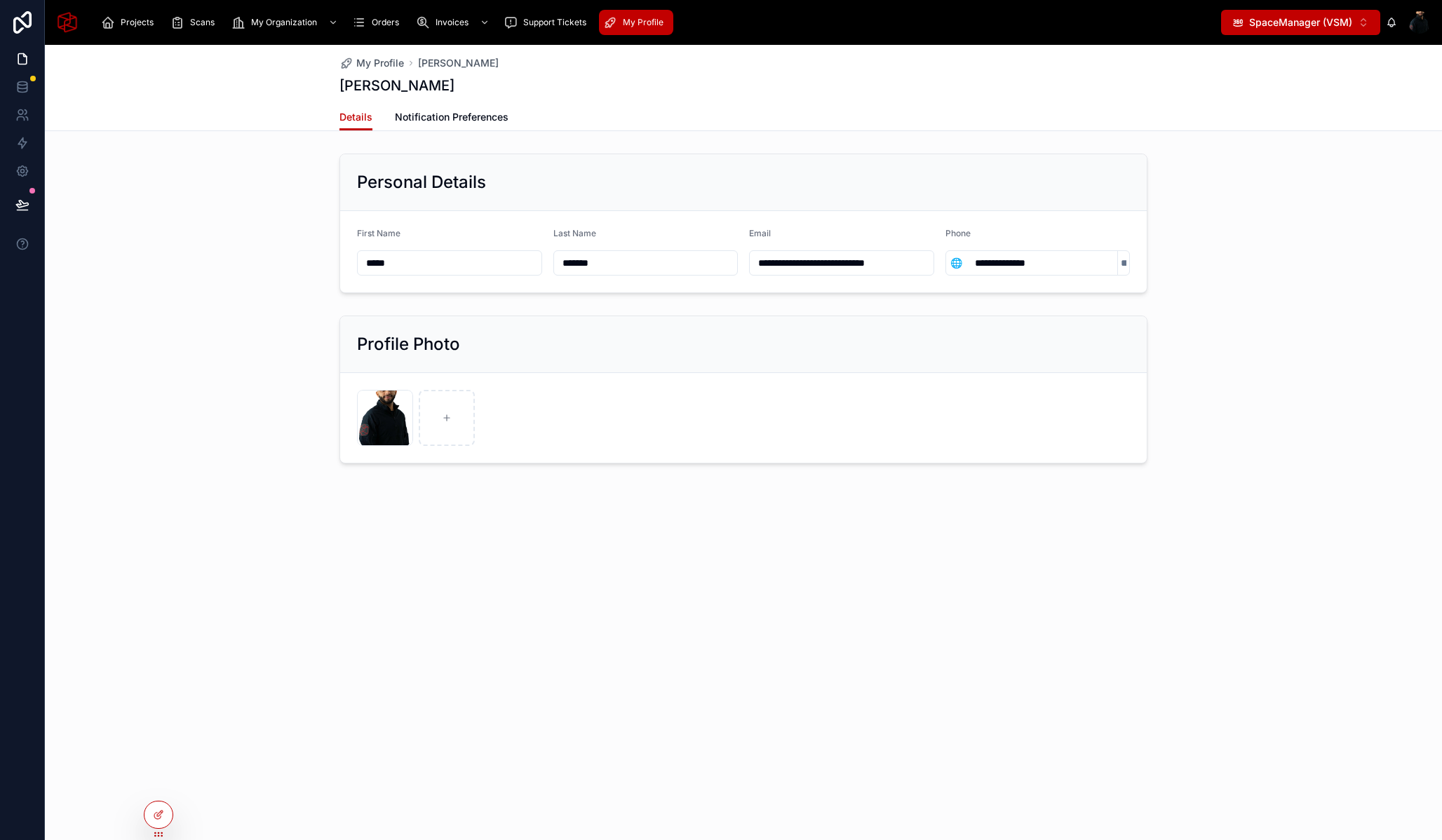
click at [1323, 25] on span "SpaceManager (VSM)" at bounding box center [1301, 22] width 103 height 14
click at [1304, 76] on span "SpacePro (VSP)" at bounding box center [1277, 78] width 75 height 14
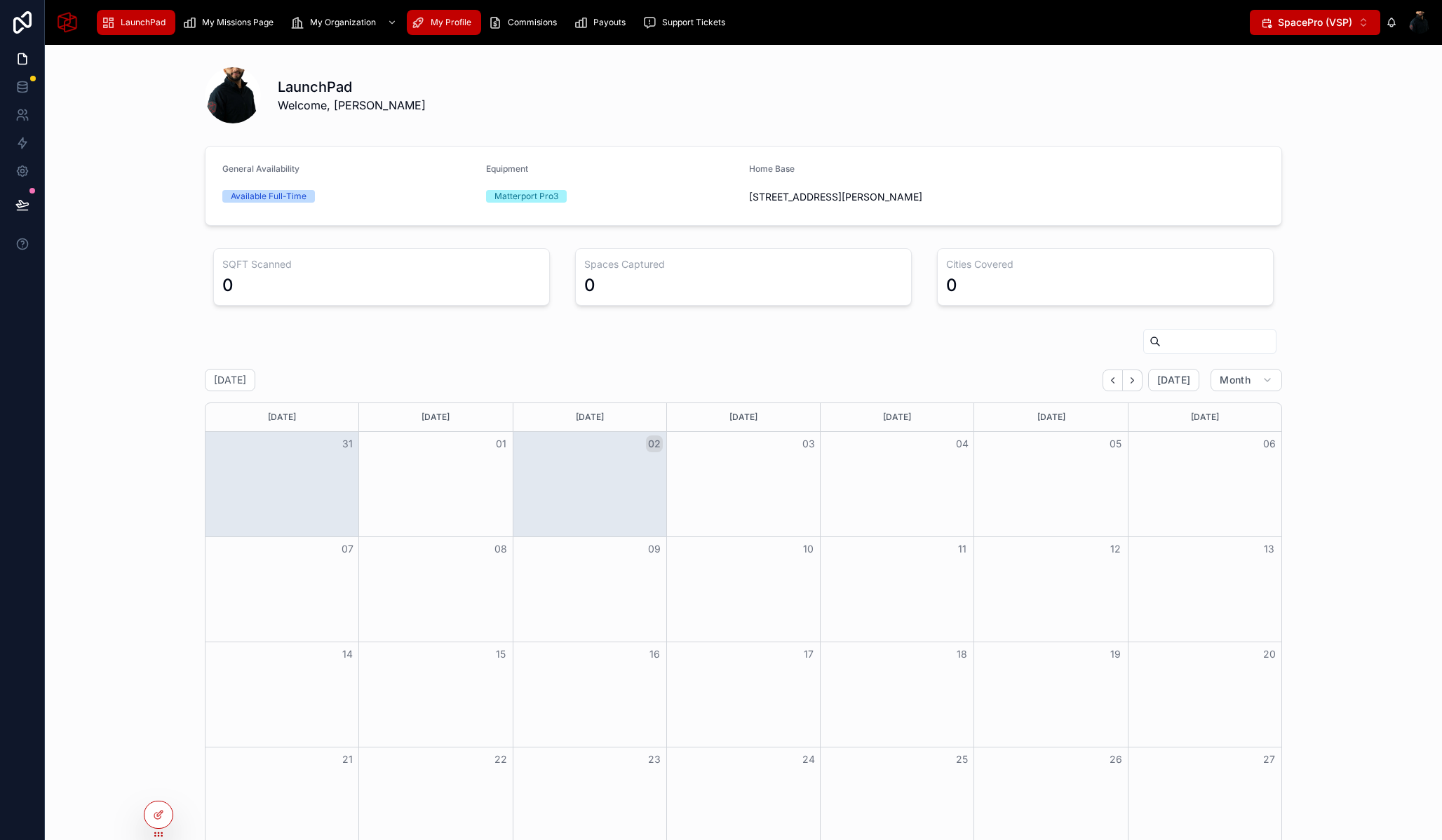
click at [428, 18] on div "My Profile" at bounding box center [444, 22] width 66 height 22
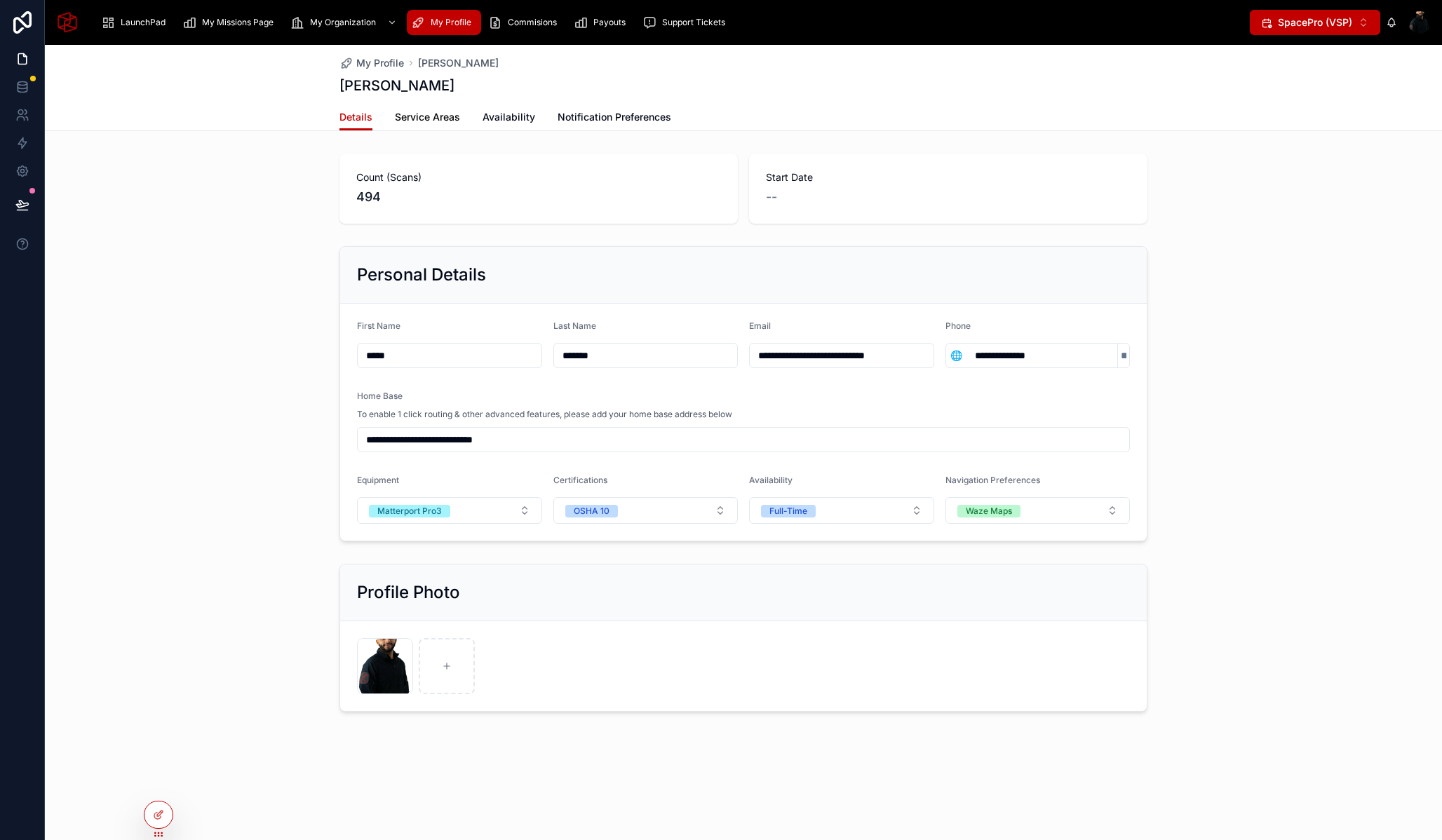
click at [450, 114] on span "Service Areas" at bounding box center [428, 117] width 65 height 14
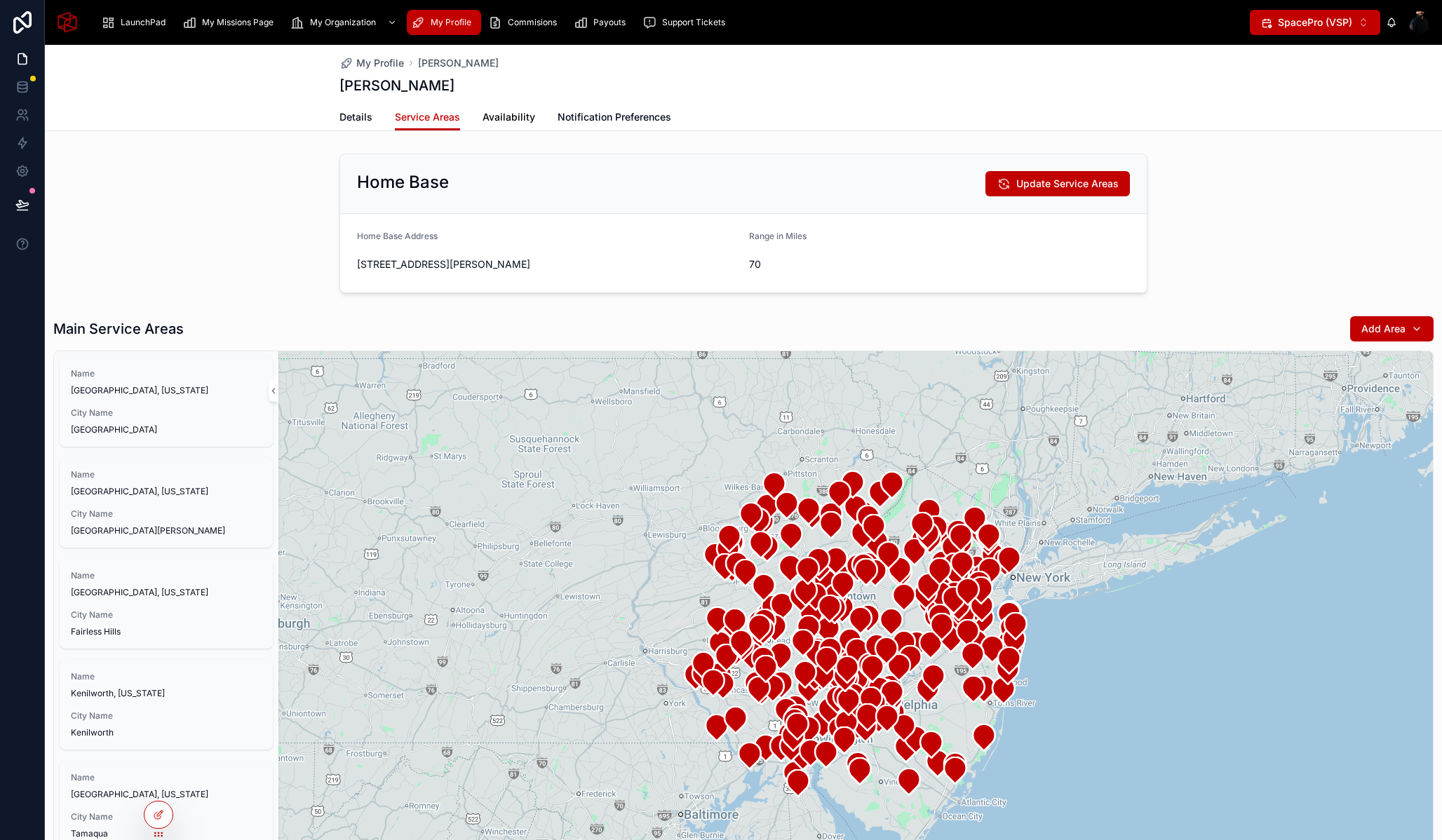
click at [512, 117] on span "Availability" at bounding box center [508, 117] width 52 height 14
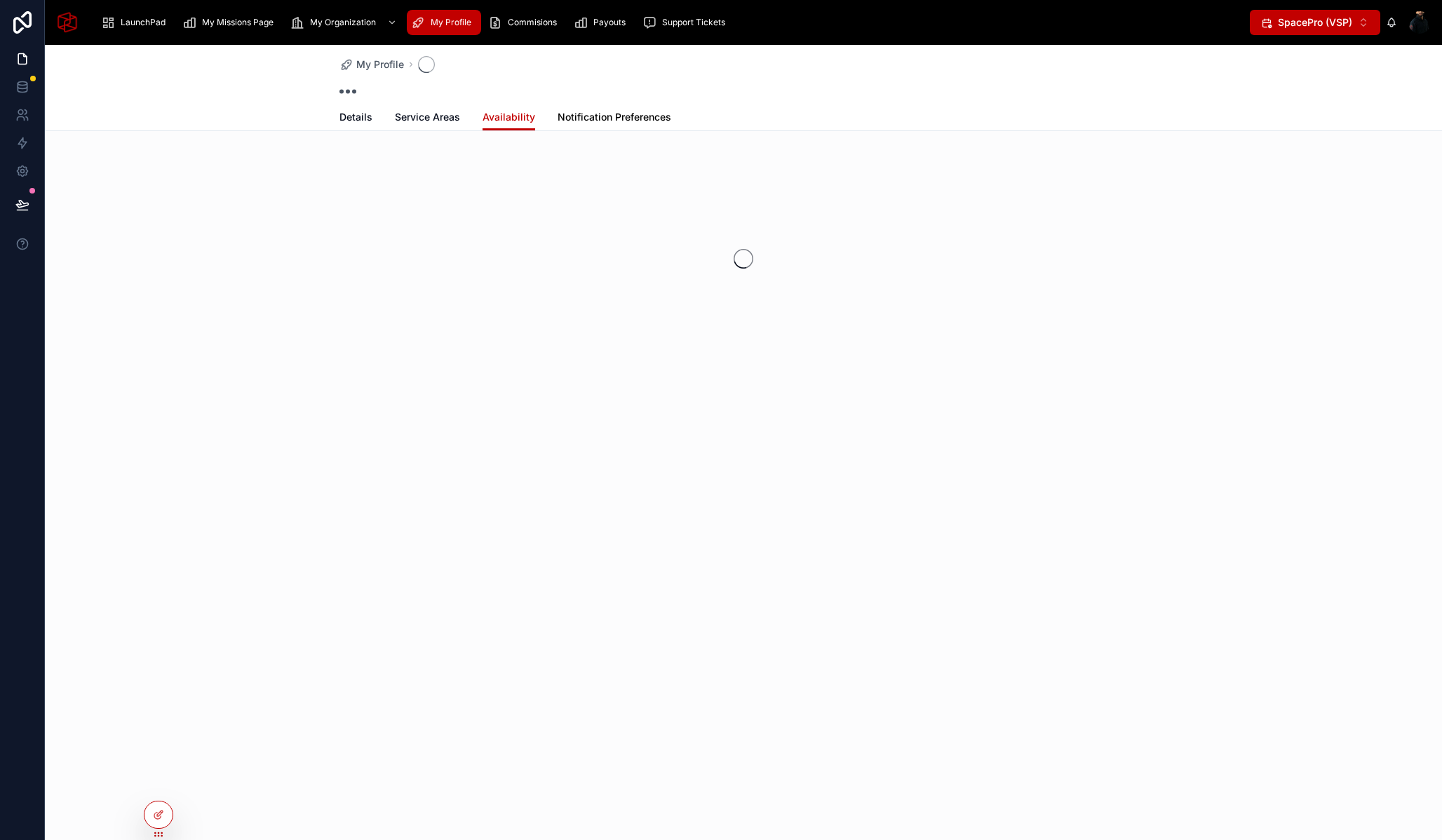
click at [588, 112] on span "Notification Preferences" at bounding box center [614, 117] width 114 height 14
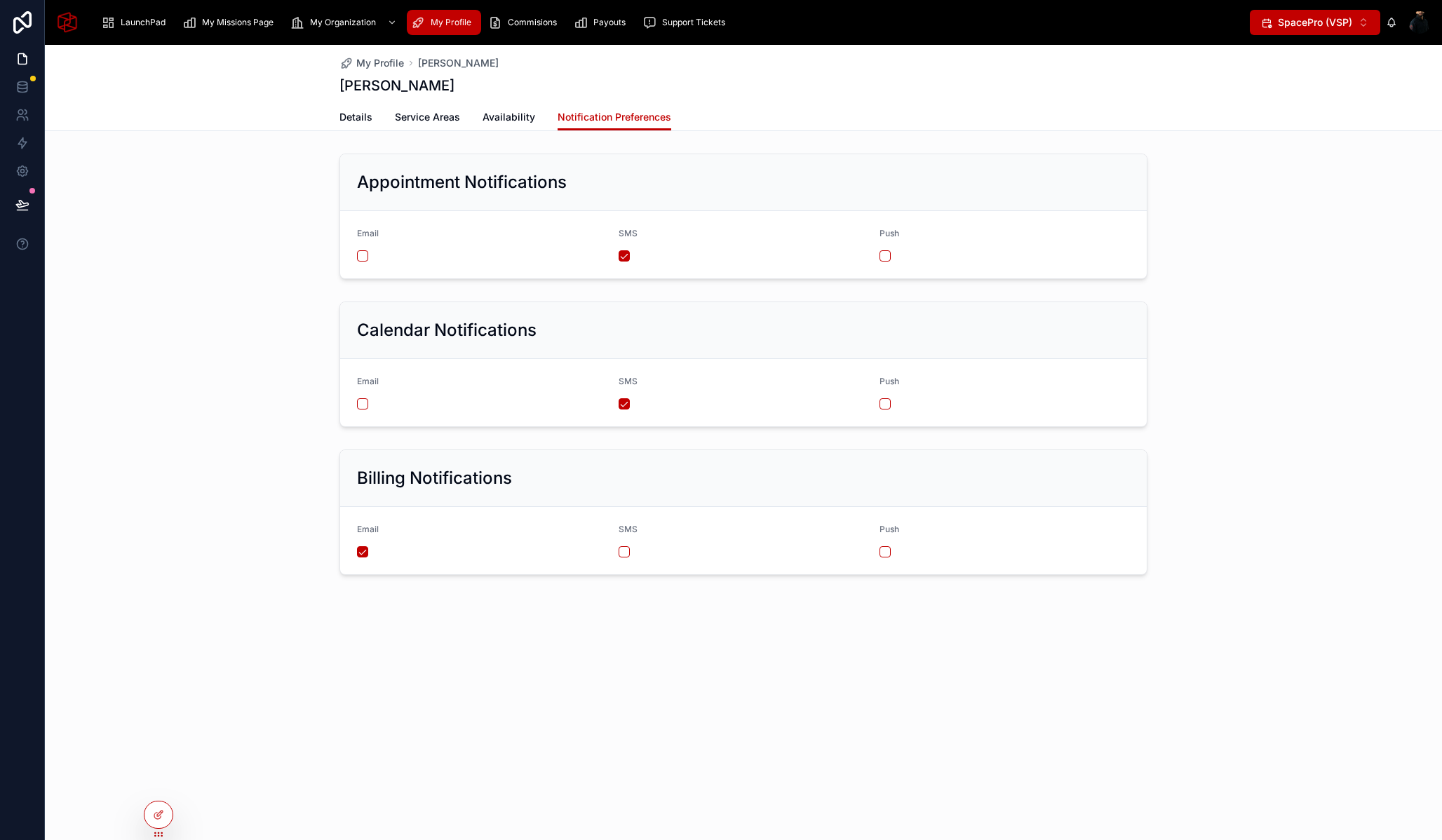
click at [1291, 22] on span "SpacePro (VSP)" at bounding box center [1315, 22] width 75 height 14
click at [1298, 99] on span "SpaceManager (VSM)" at bounding box center [1305, 100] width 103 height 14
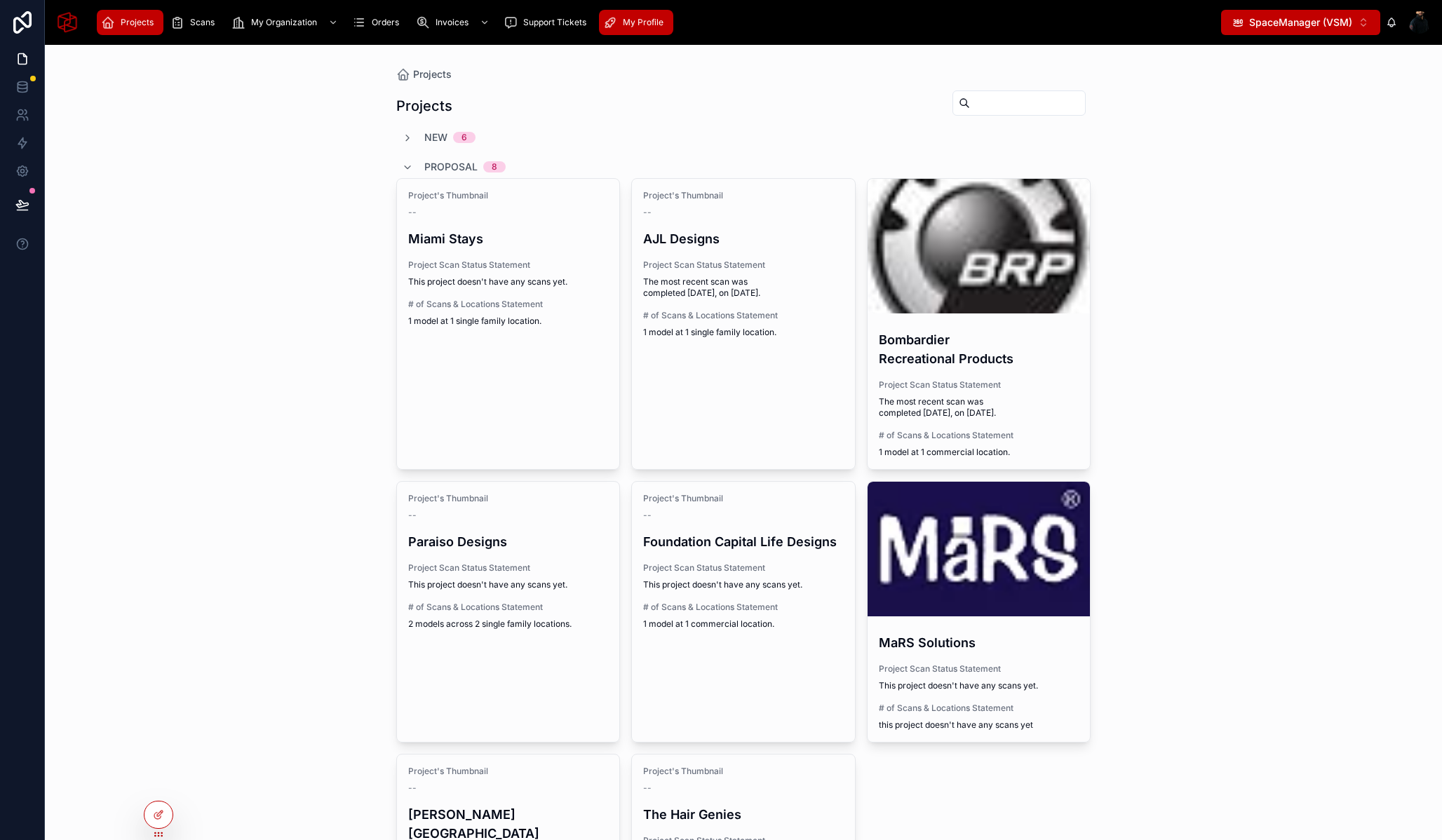
click at [633, 17] on span "My Profile" at bounding box center [643, 22] width 41 height 12
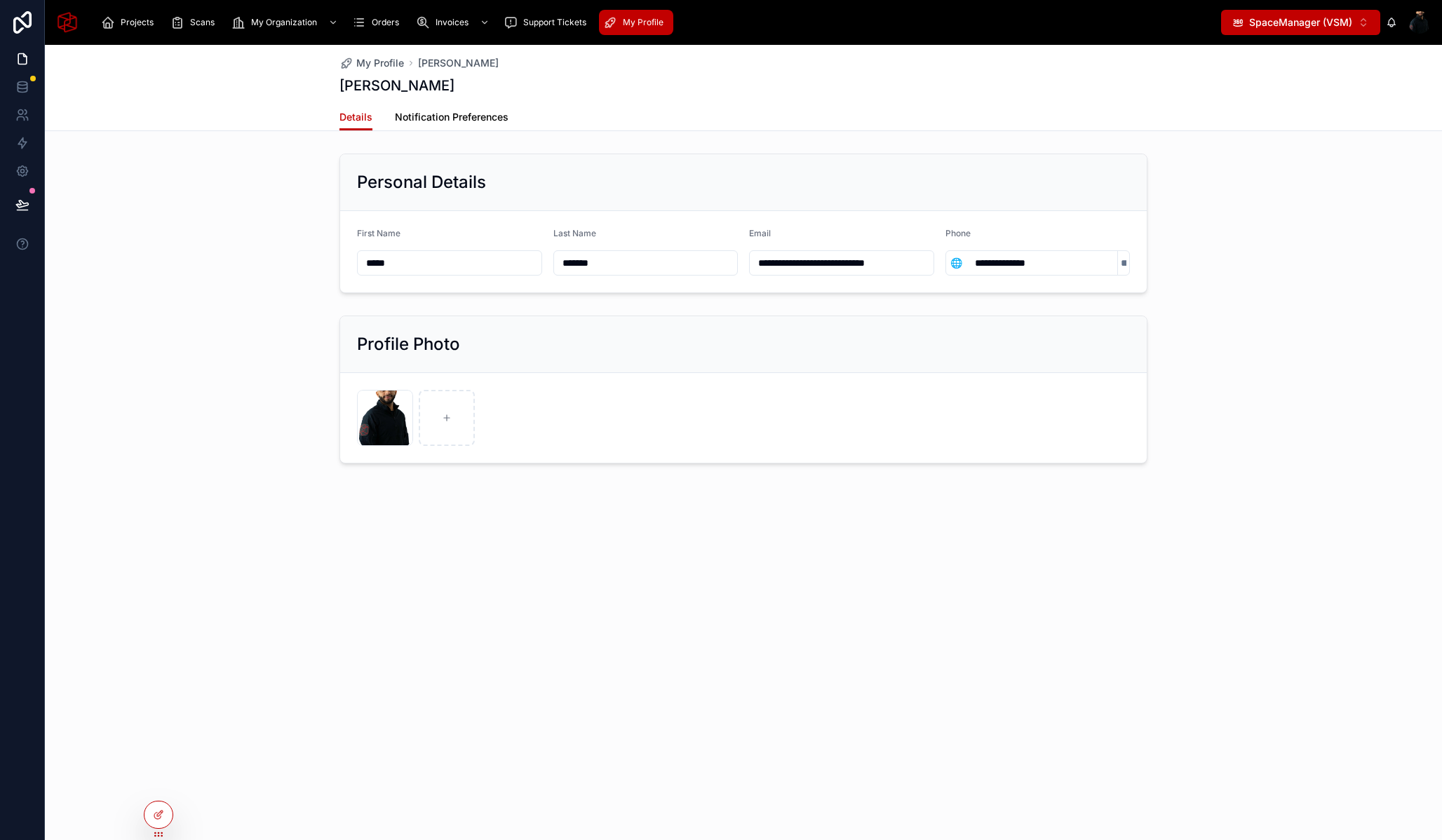
click at [433, 118] on span "Notification Preferences" at bounding box center [452, 117] width 114 height 14
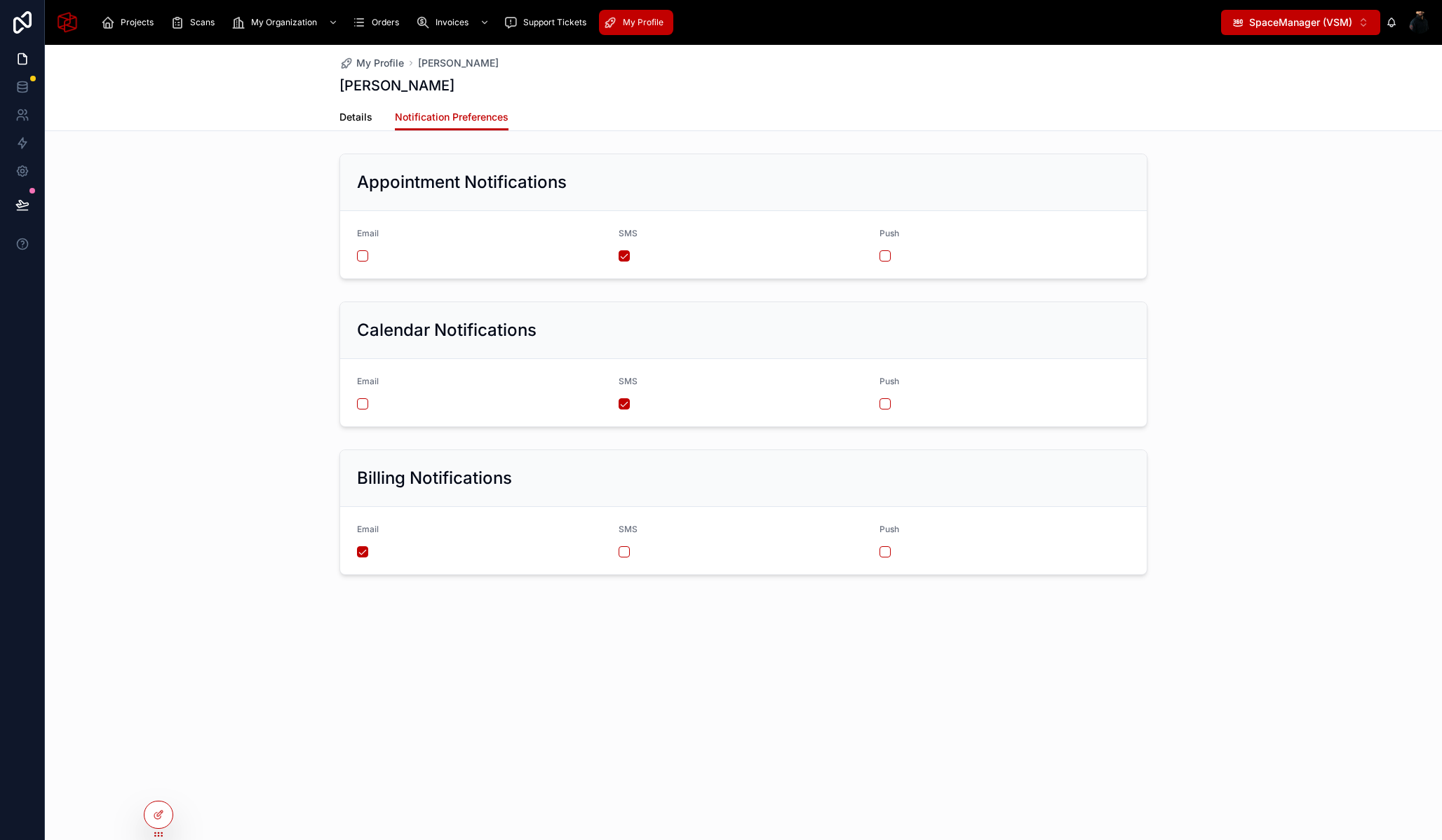
click at [351, 121] on span "Details" at bounding box center [356, 117] width 33 height 14
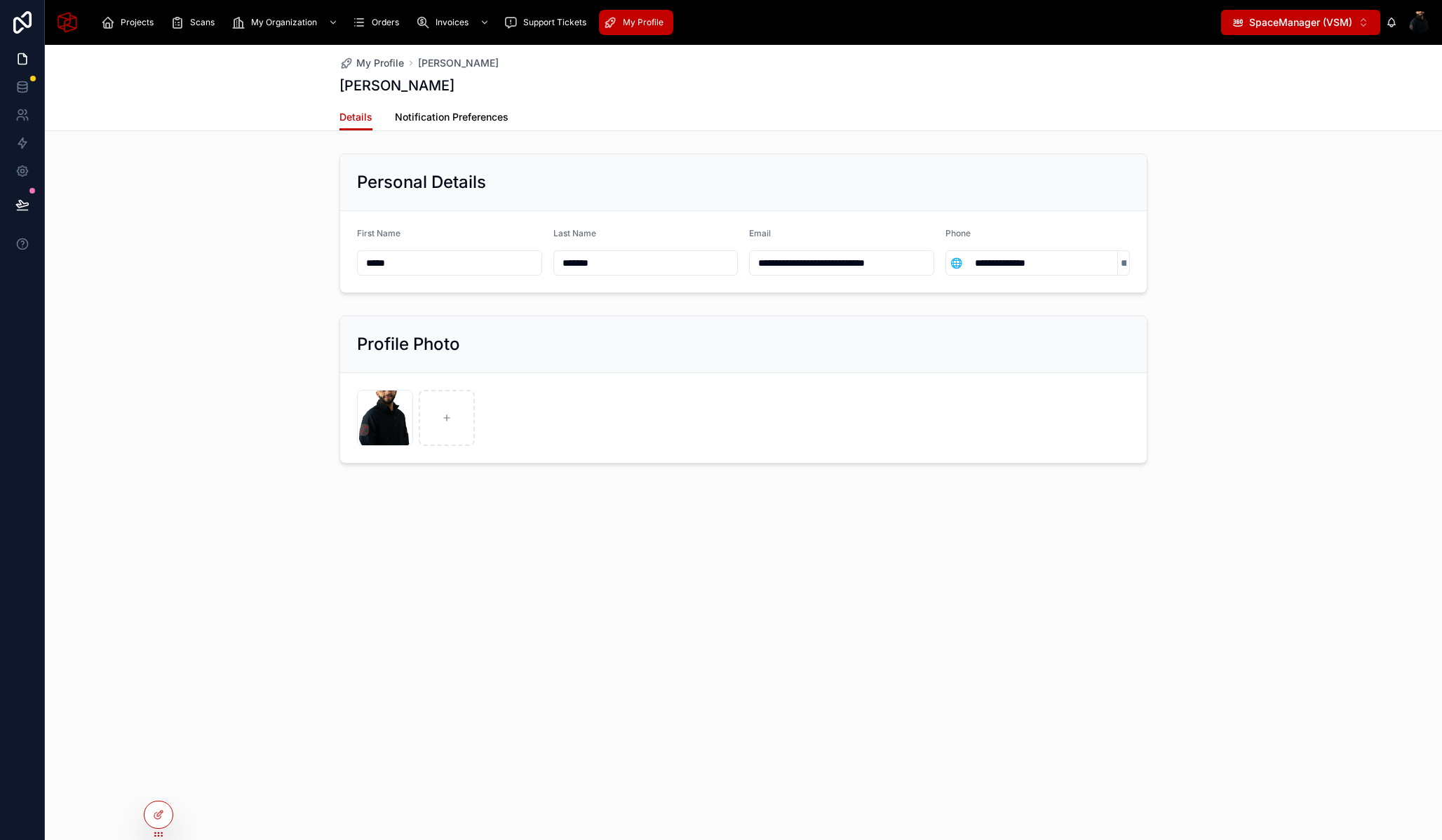
click at [468, 117] on span "Notification Preferences" at bounding box center [452, 117] width 114 height 14
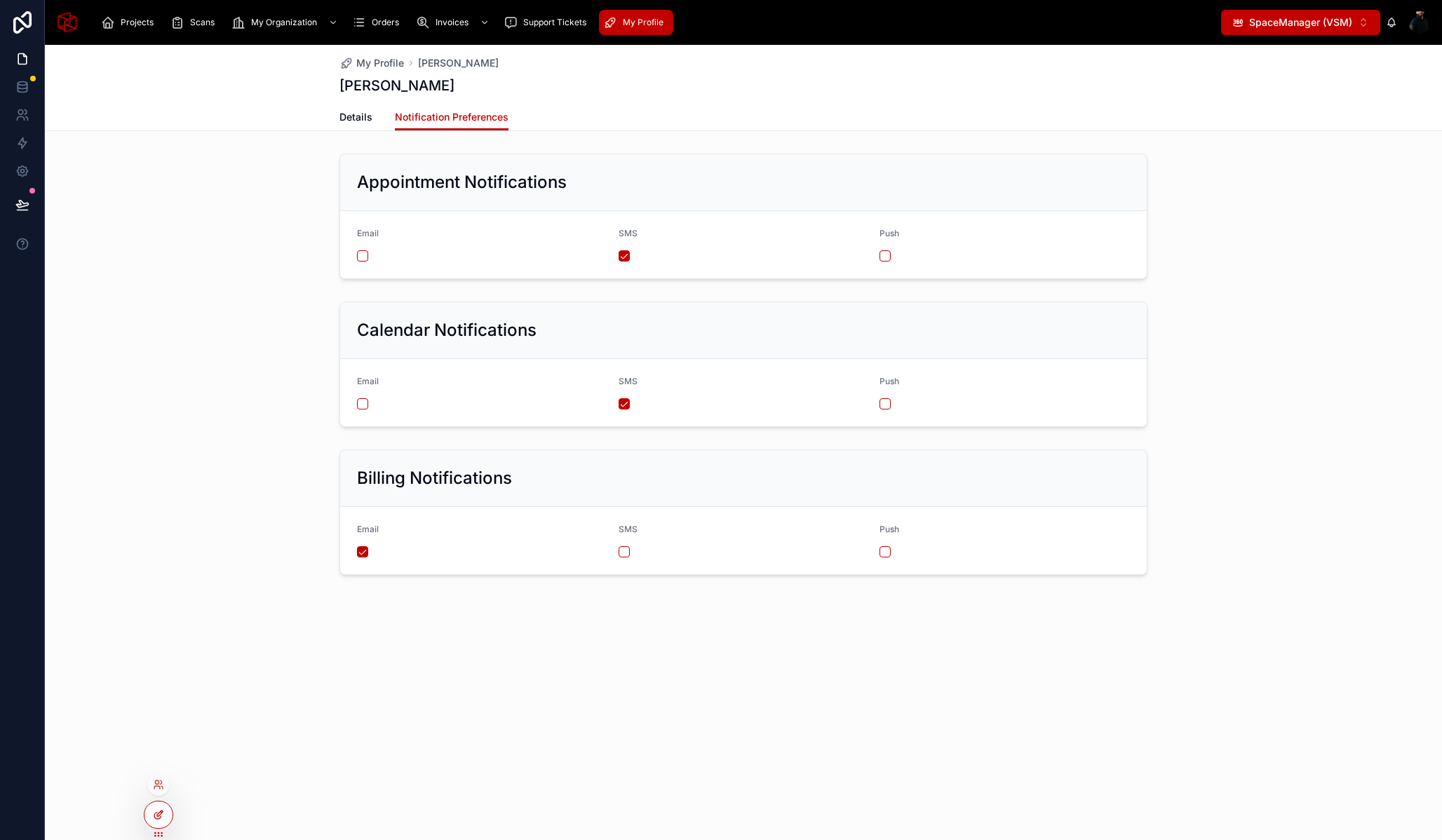
click at [160, 817] on icon at bounding box center [157, 816] width 7 height 7
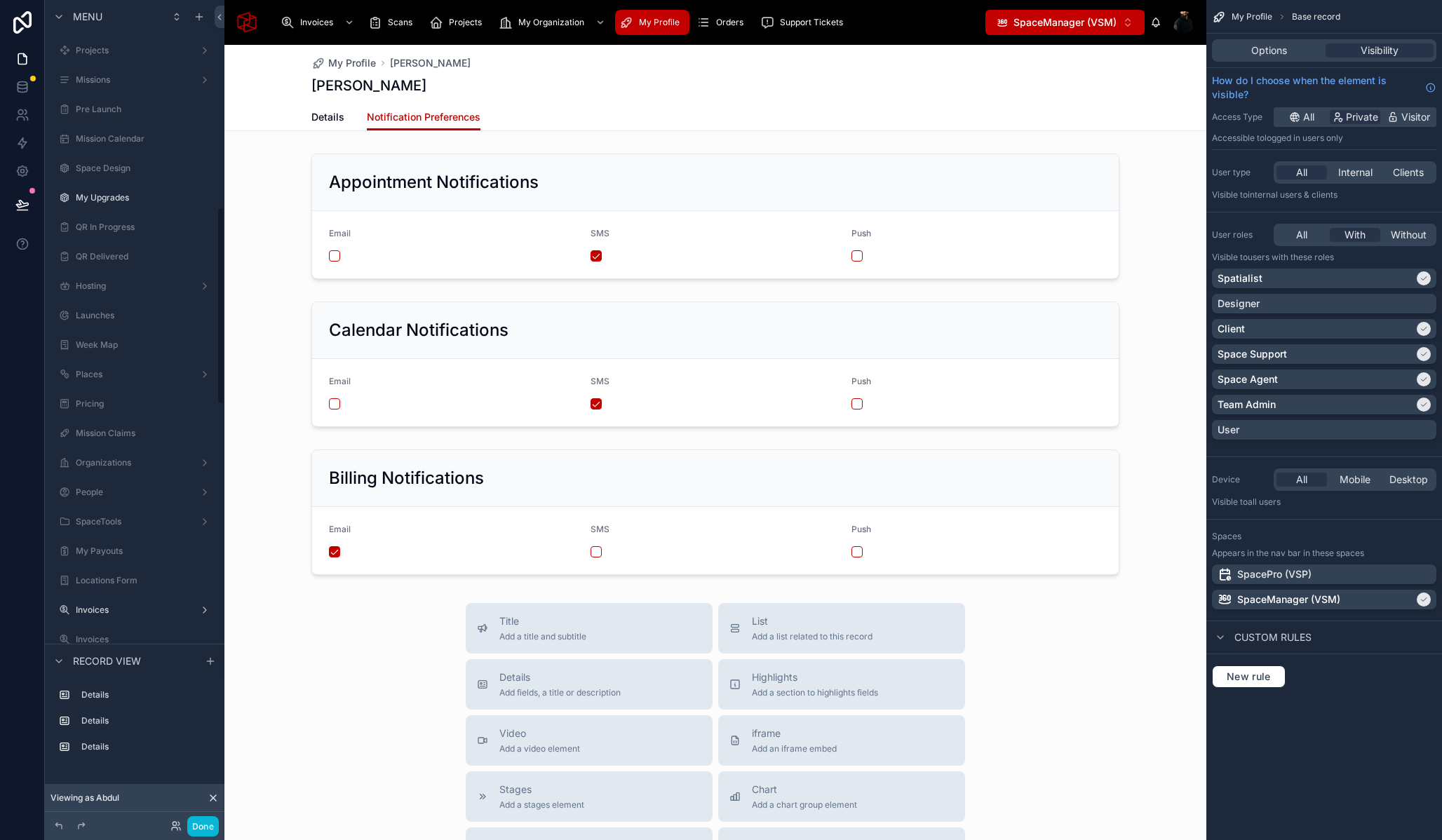
scroll to position [861, 0]
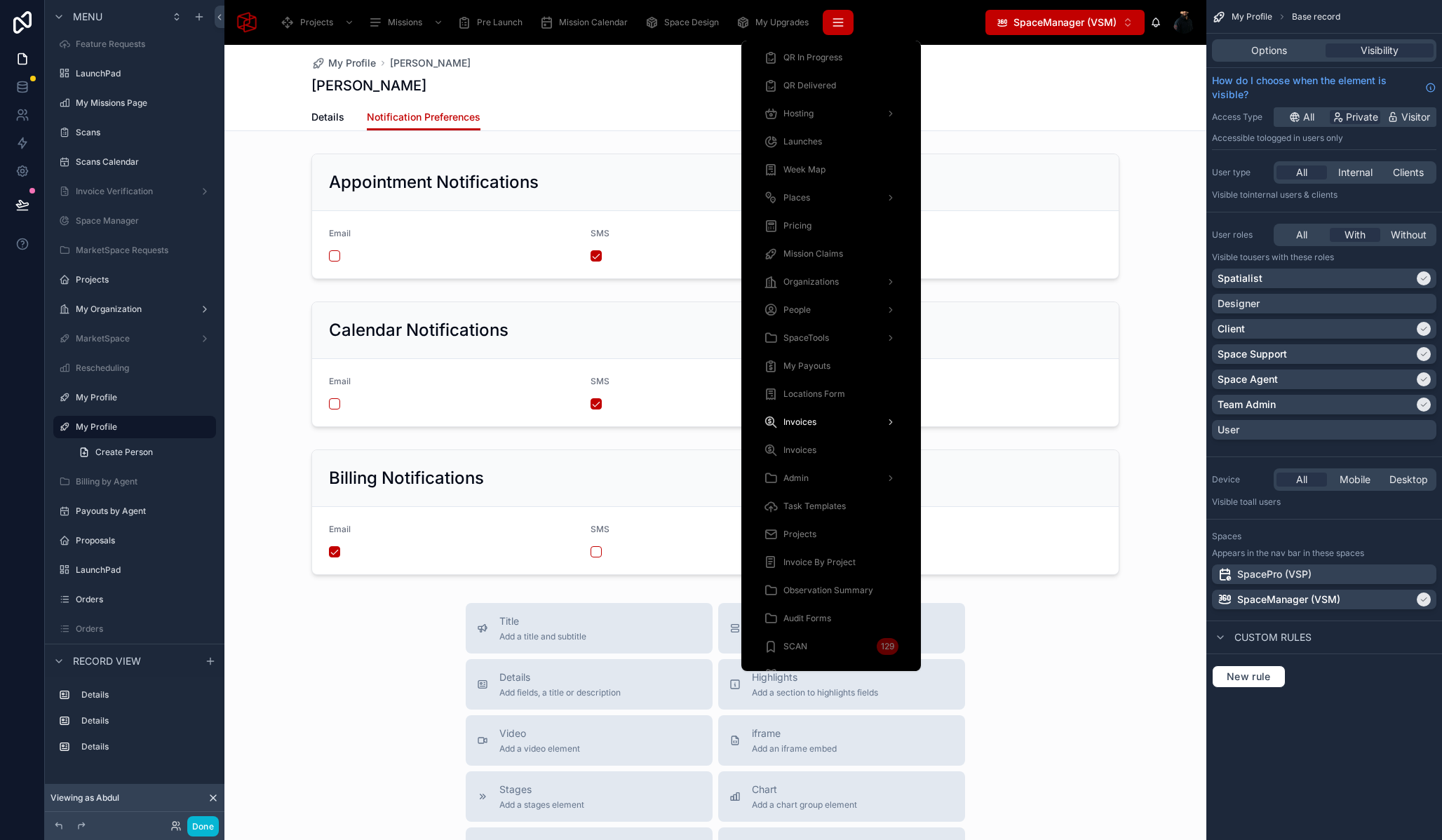
click at [839, 20] on icon "scrollable content" at bounding box center [838, 22] width 14 height 14
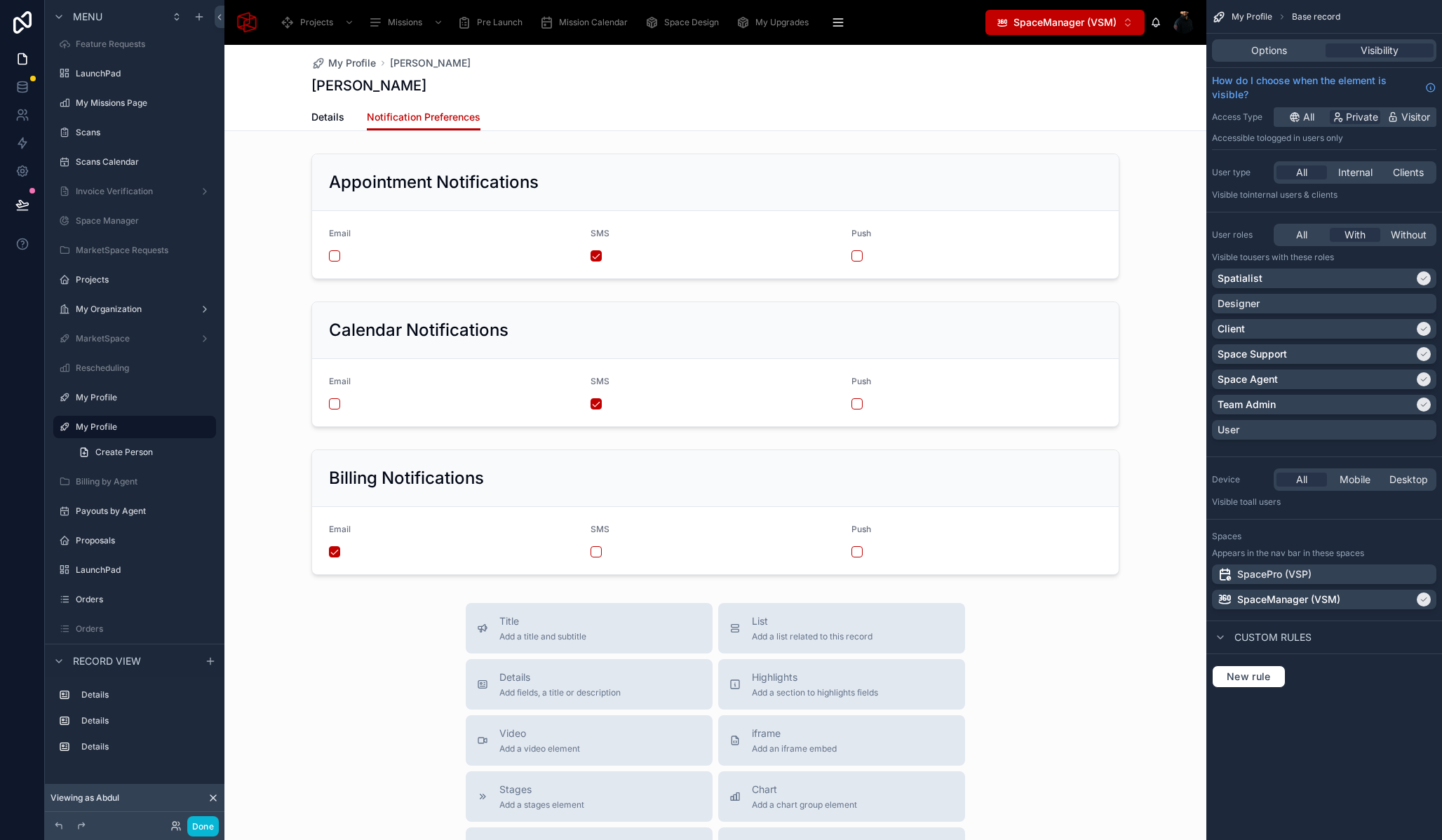
click at [1039, 31] on button "SpaceManager (VSM) ⌥ 2" at bounding box center [1065, 22] width 159 height 25
click at [1062, 80] on span "SpacePro (VSP)" at bounding box center [1041, 78] width 75 height 14
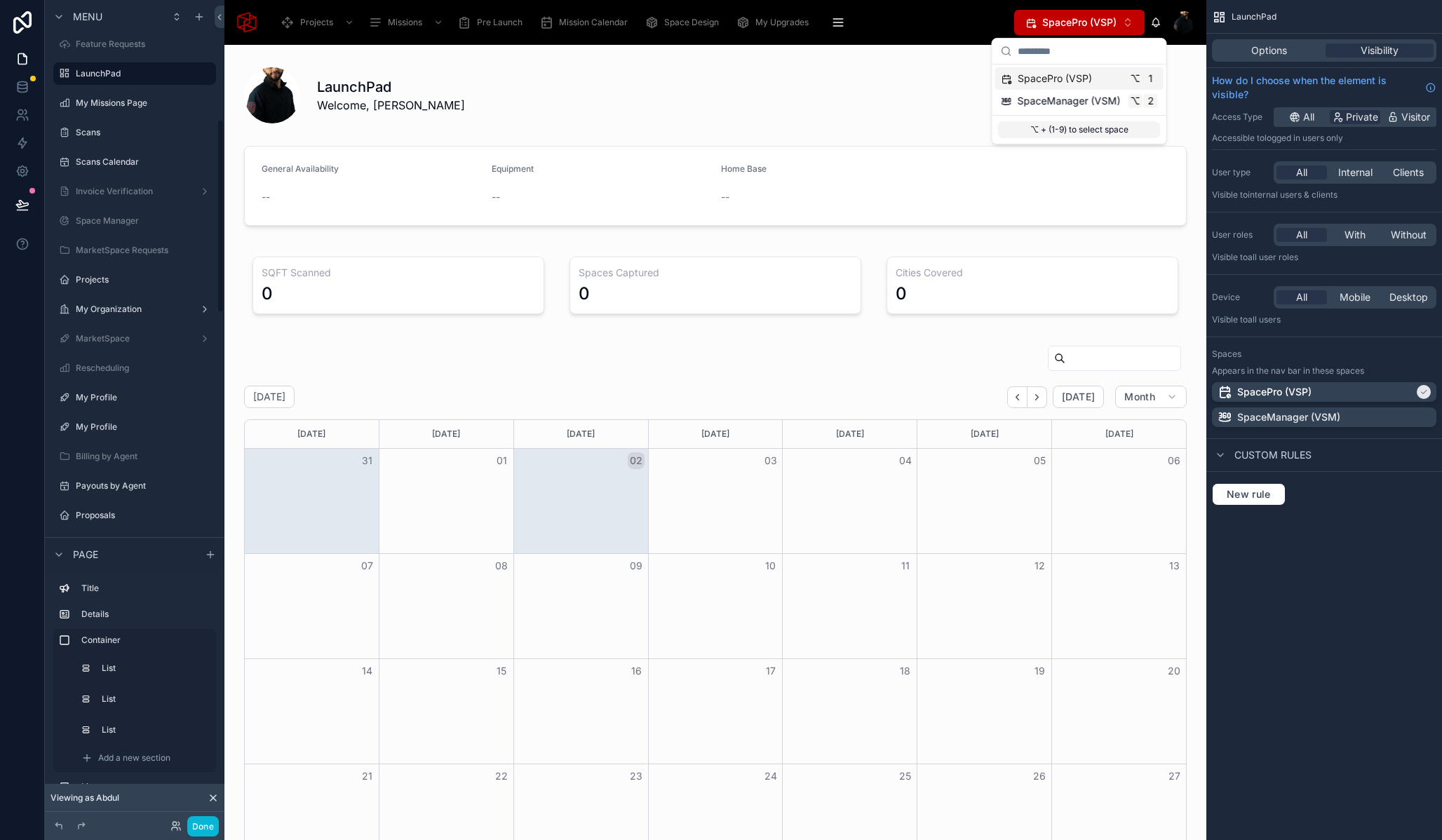
scroll to position [507, 0]
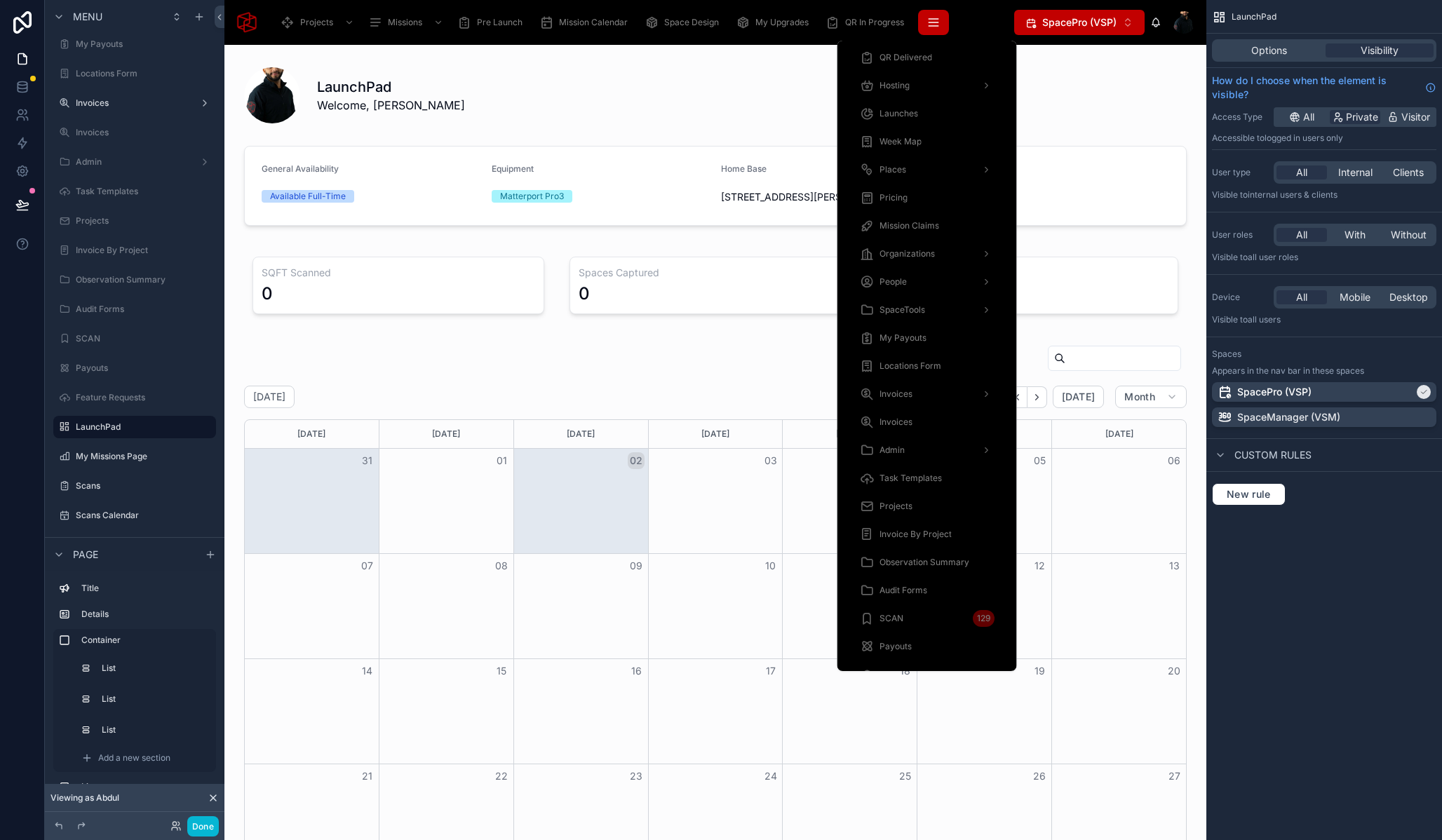
click at [938, 26] on icon "scrollable content" at bounding box center [933, 26] width 9 height 0
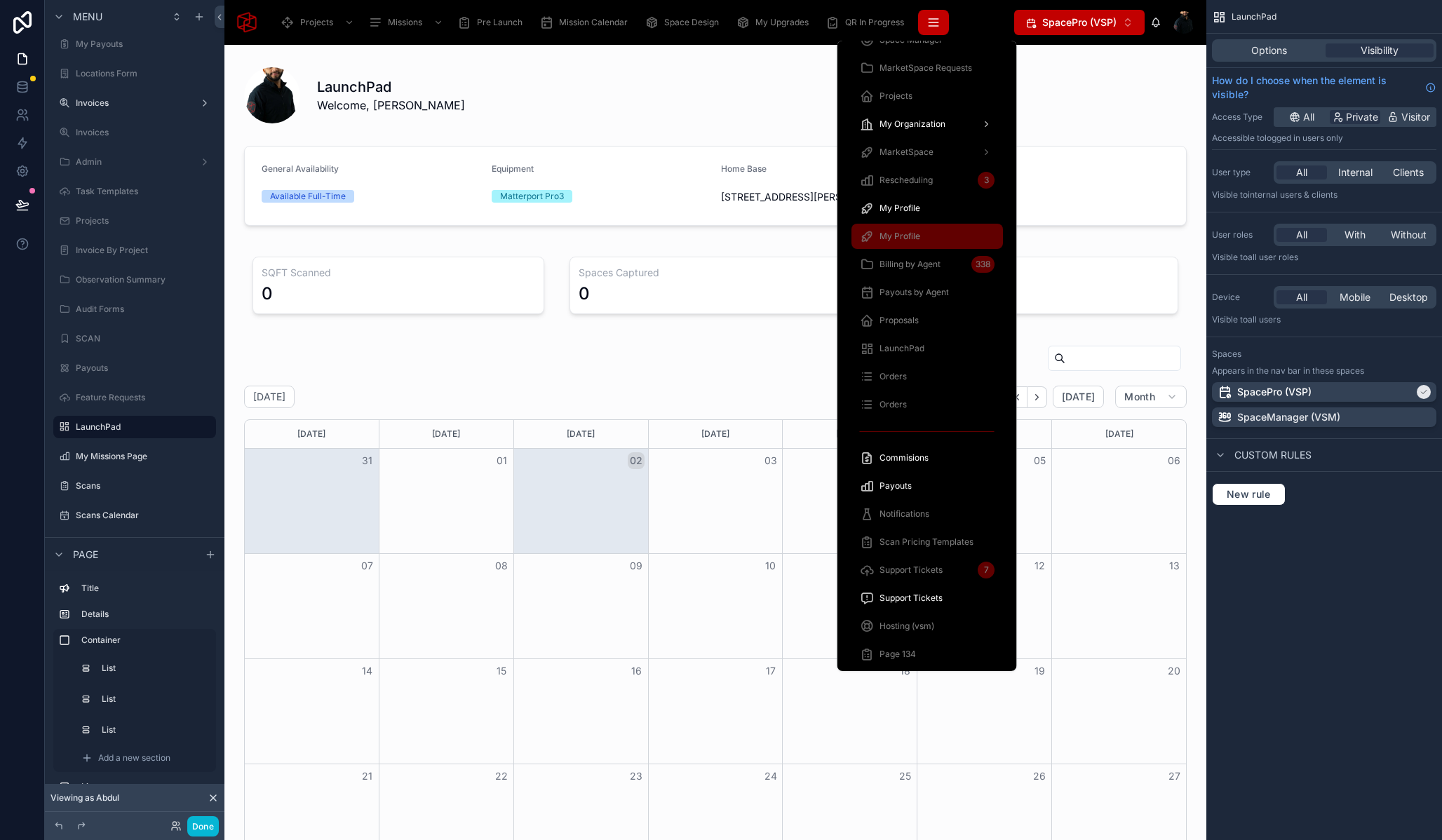
scroll to position [799, 0]
click at [912, 210] on span "My Profile" at bounding box center [899, 213] width 41 height 12
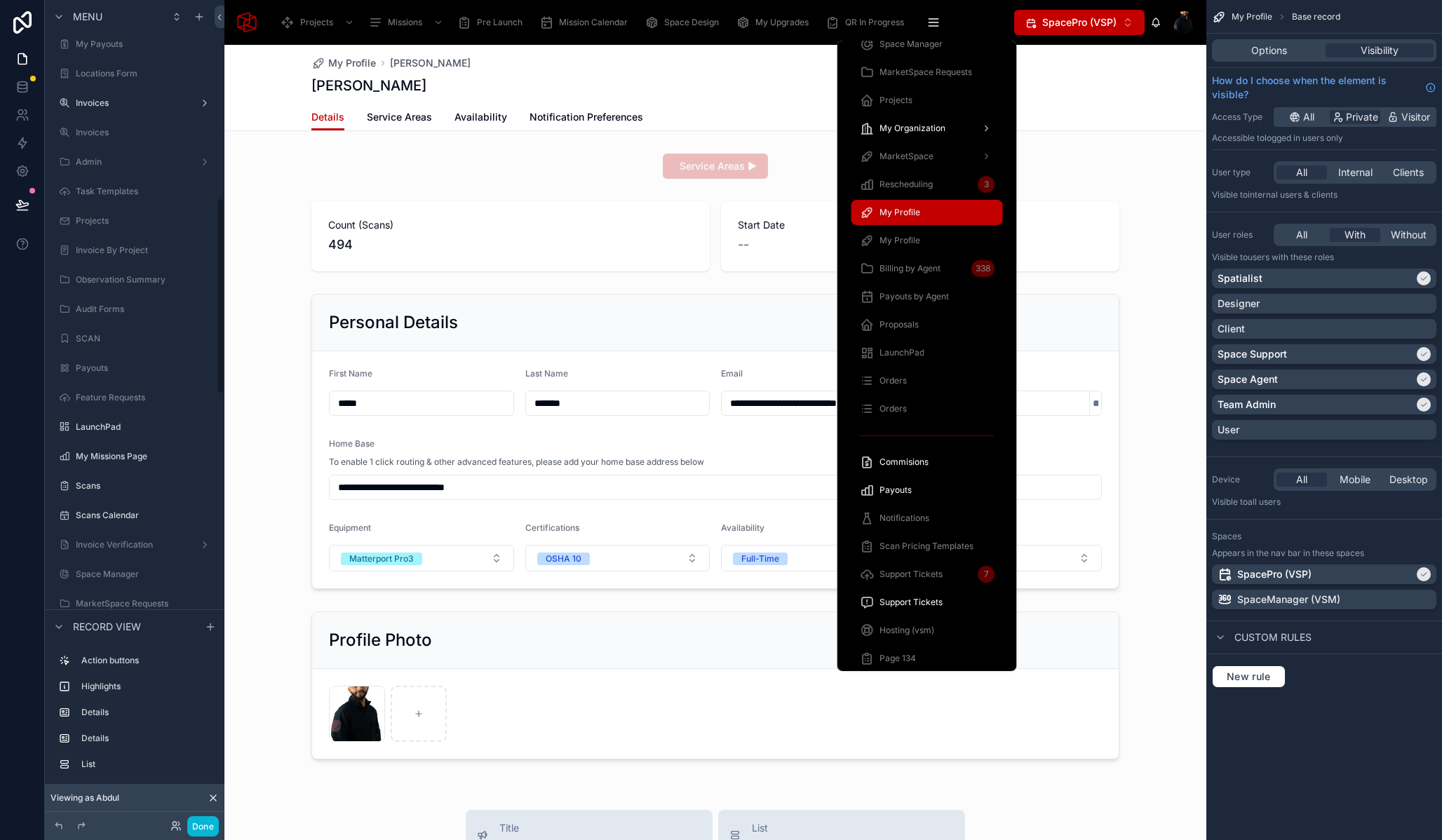
scroll to position [831, 0]
click at [307, 167] on div at bounding box center [715, 733] width 982 height 1377
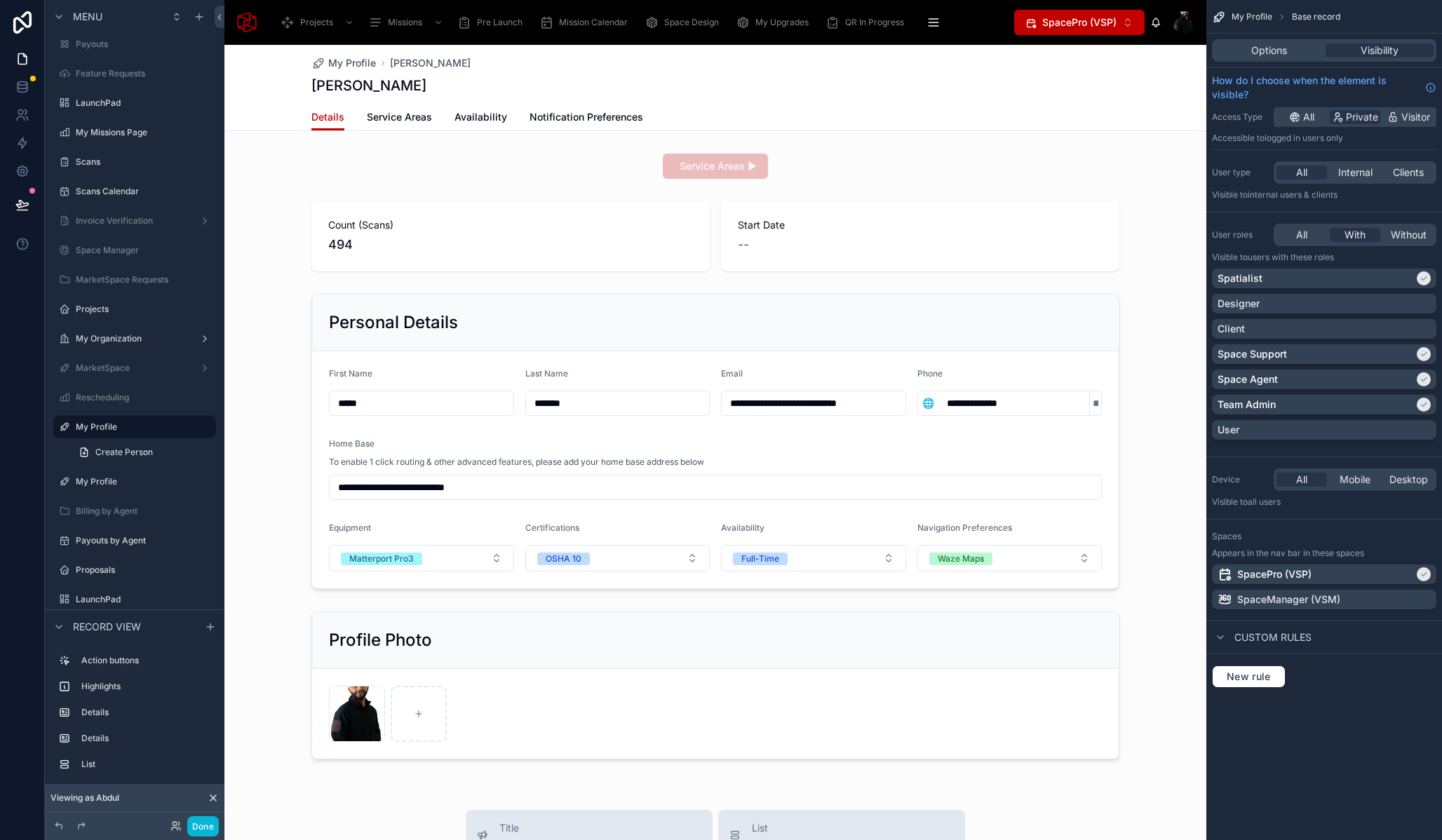
click at [777, 94] on div "Abdul Mohamed" at bounding box center [715, 85] width 808 height 20
click at [365, 152] on div at bounding box center [715, 167] width 982 height 36
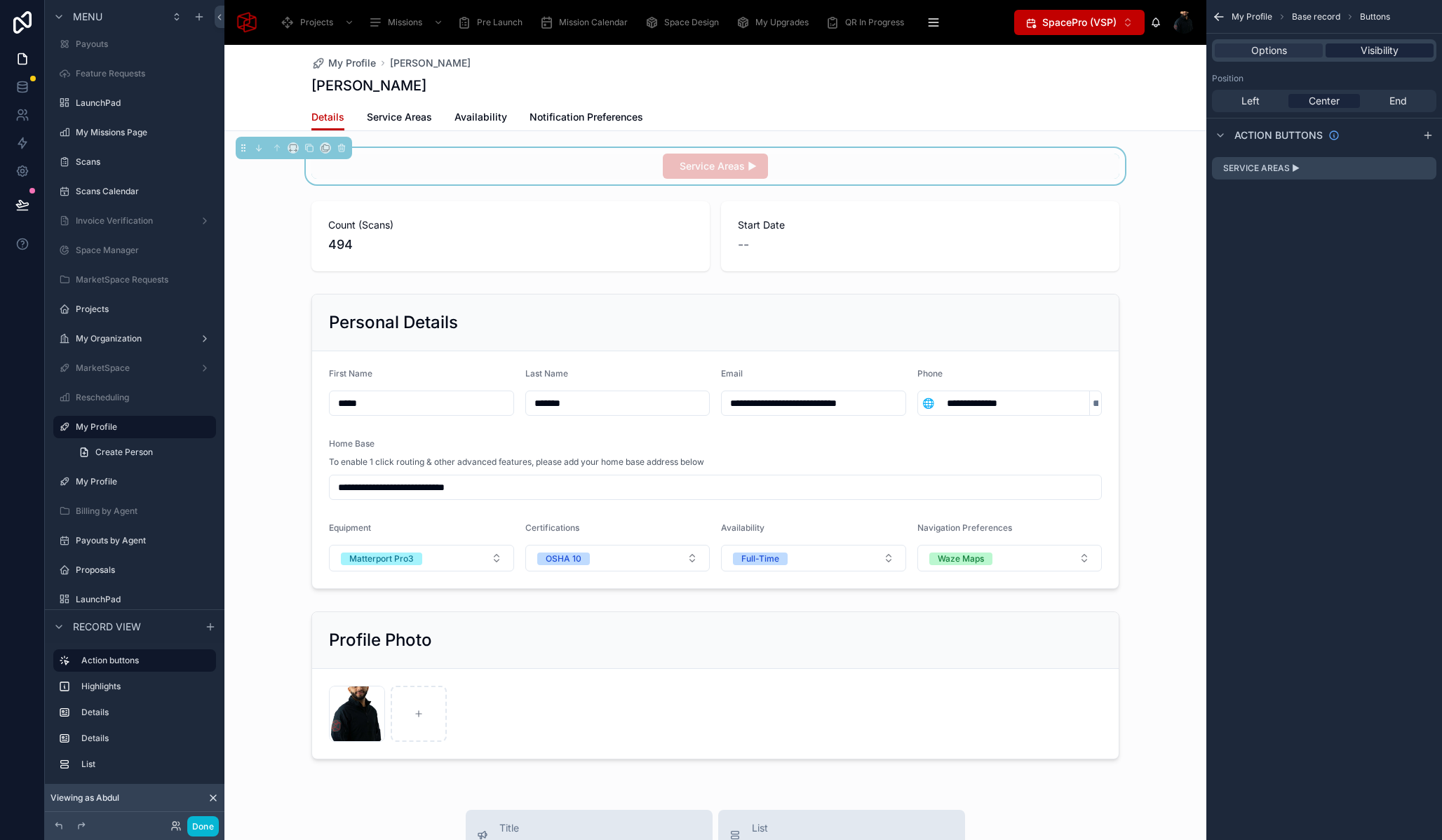
click at [1387, 57] on span "Visibility" at bounding box center [1380, 50] width 38 height 14
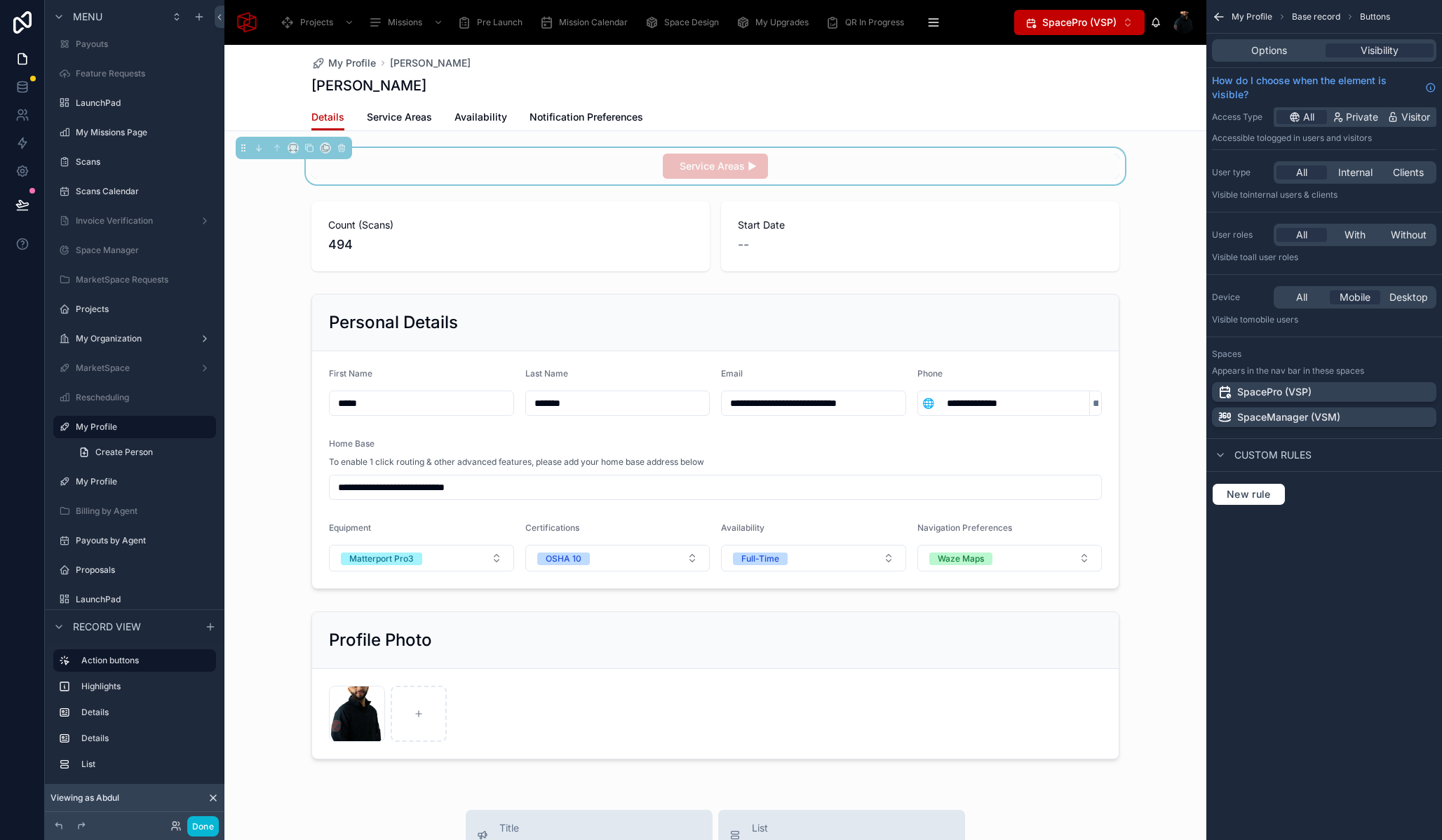
click at [1294, 196] on span "Internal users & clients" at bounding box center [1293, 195] width 90 height 11
click at [1405, 171] on span "Clients" at bounding box center [1408, 172] width 31 height 14
click at [1303, 172] on span "All" at bounding box center [1302, 172] width 12 height 14
click at [1368, 239] on div "With" at bounding box center [1355, 234] width 51 height 14
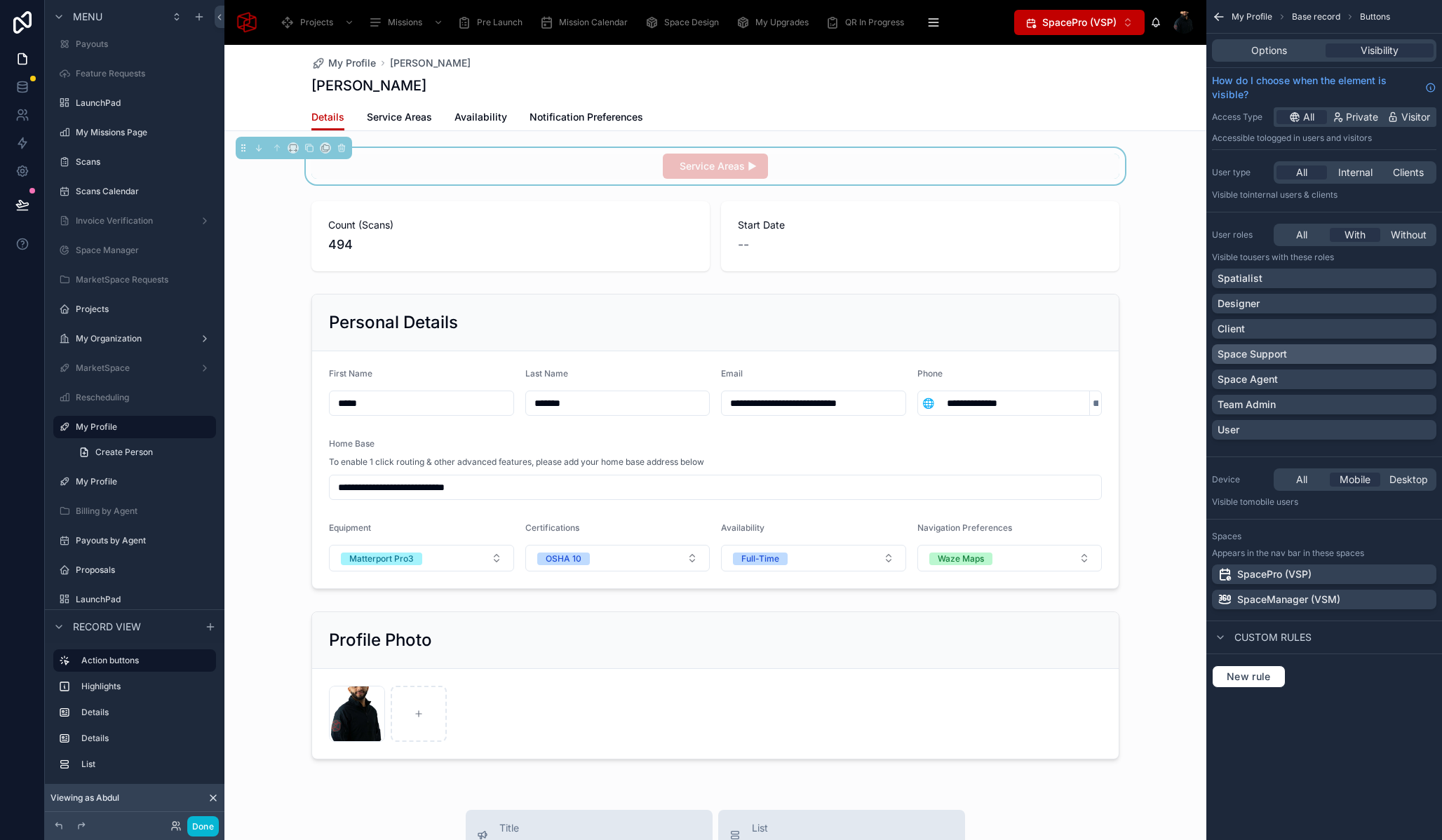
click at [1390, 360] on div "Space Support" at bounding box center [1323, 354] width 213 height 14
click at [1386, 284] on div "Spatialist" at bounding box center [1323, 278] width 213 height 14
click at [1389, 376] on div "Space Agent" at bounding box center [1323, 379] width 213 height 14
click at [1388, 401] on div "Team Admin" at bounding box center [1323, 404] width 213 height 14
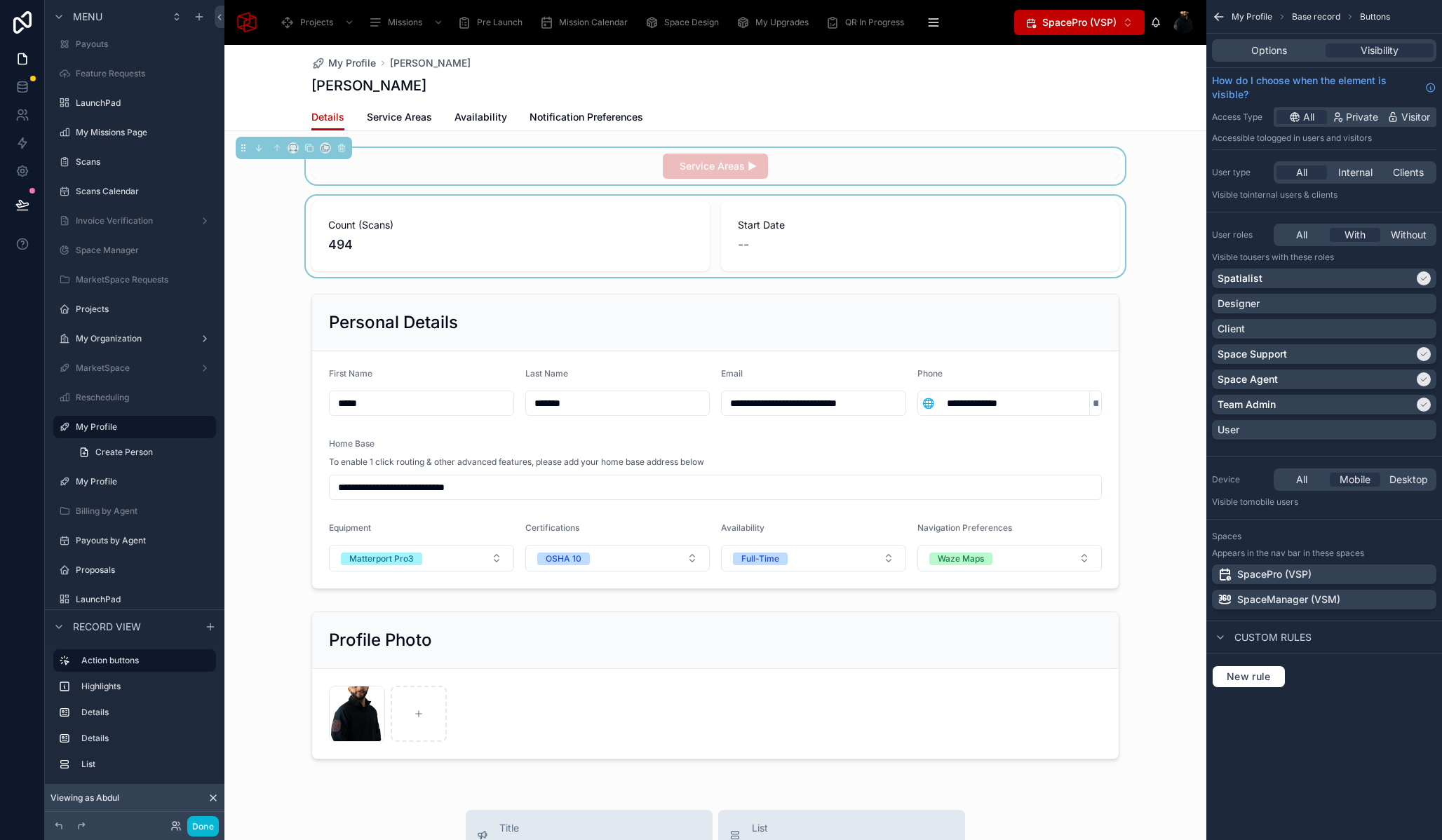
click at [312, 199] on div at bounding box center [715, 236] width 982 height 81
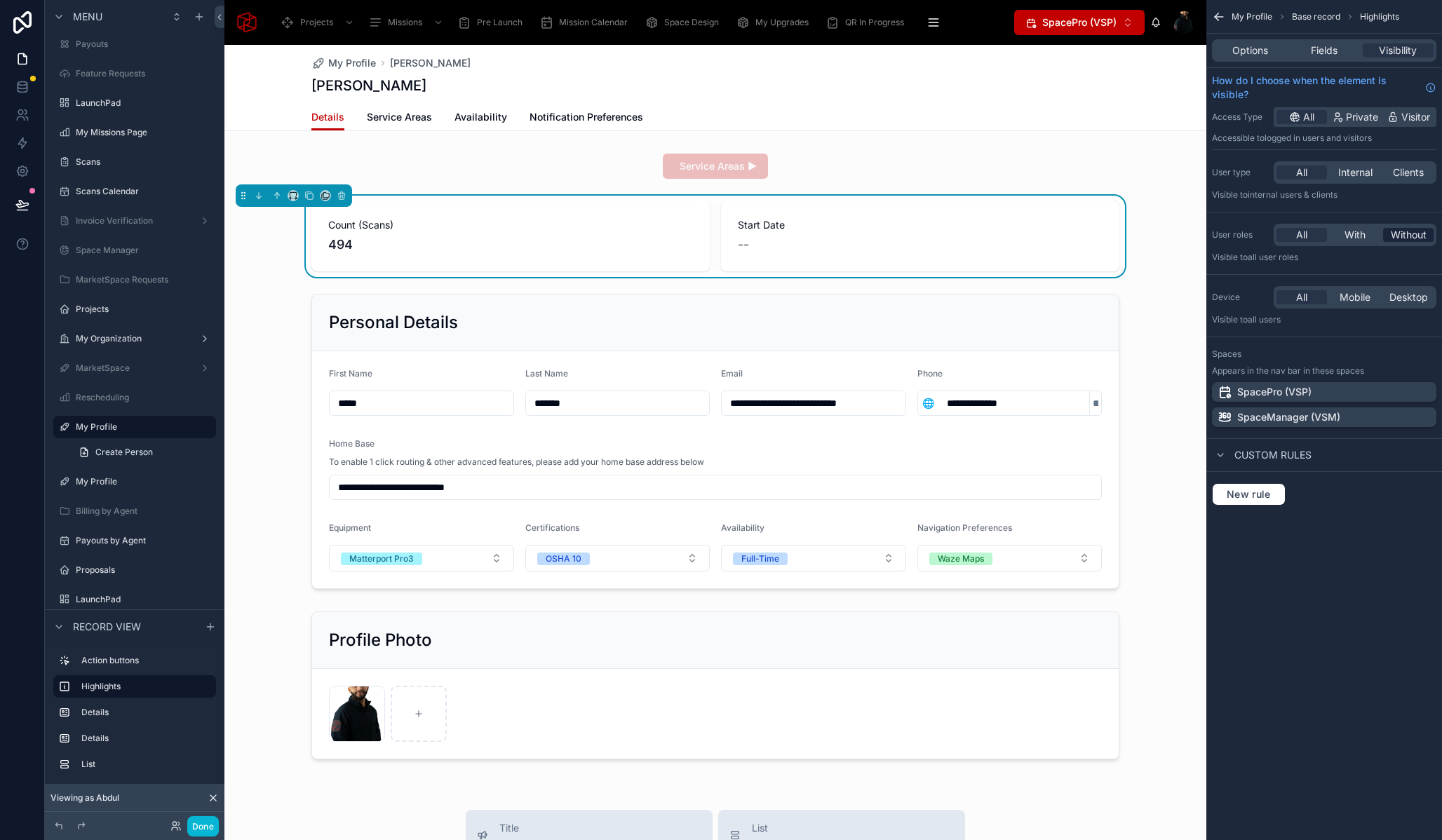
click at [1411, 235] on span "Without" at bounding box center [1409, 234] width 36 height 14
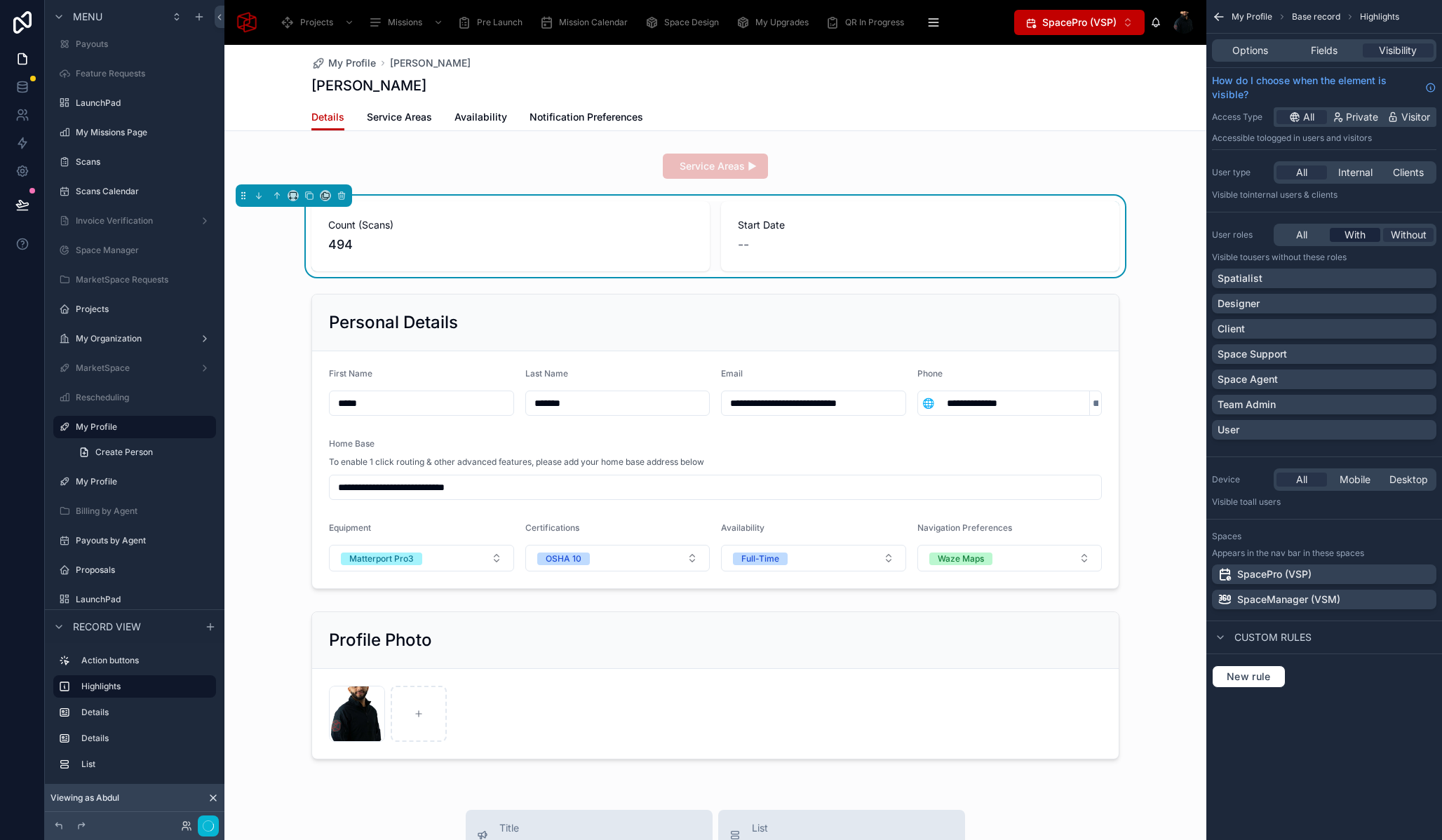
click at [1346, 234] on span "With" at bounding box center [1355, 234] width 21 height 14
click at [1378, 274] on div "Spatialist" at bounding box center [1323, 278] width 213 height 14
click at [1384, 347] on div "Space Support" at bounding box center [1323, 354] width 213 height 14
click at [1386, 370] on div "Space Agent" at bounding box center [1324, 379] width 225 height 20
click at [1380, 402] on div "Team Admin" at bounding box center [1323, 404] width 213 height 14
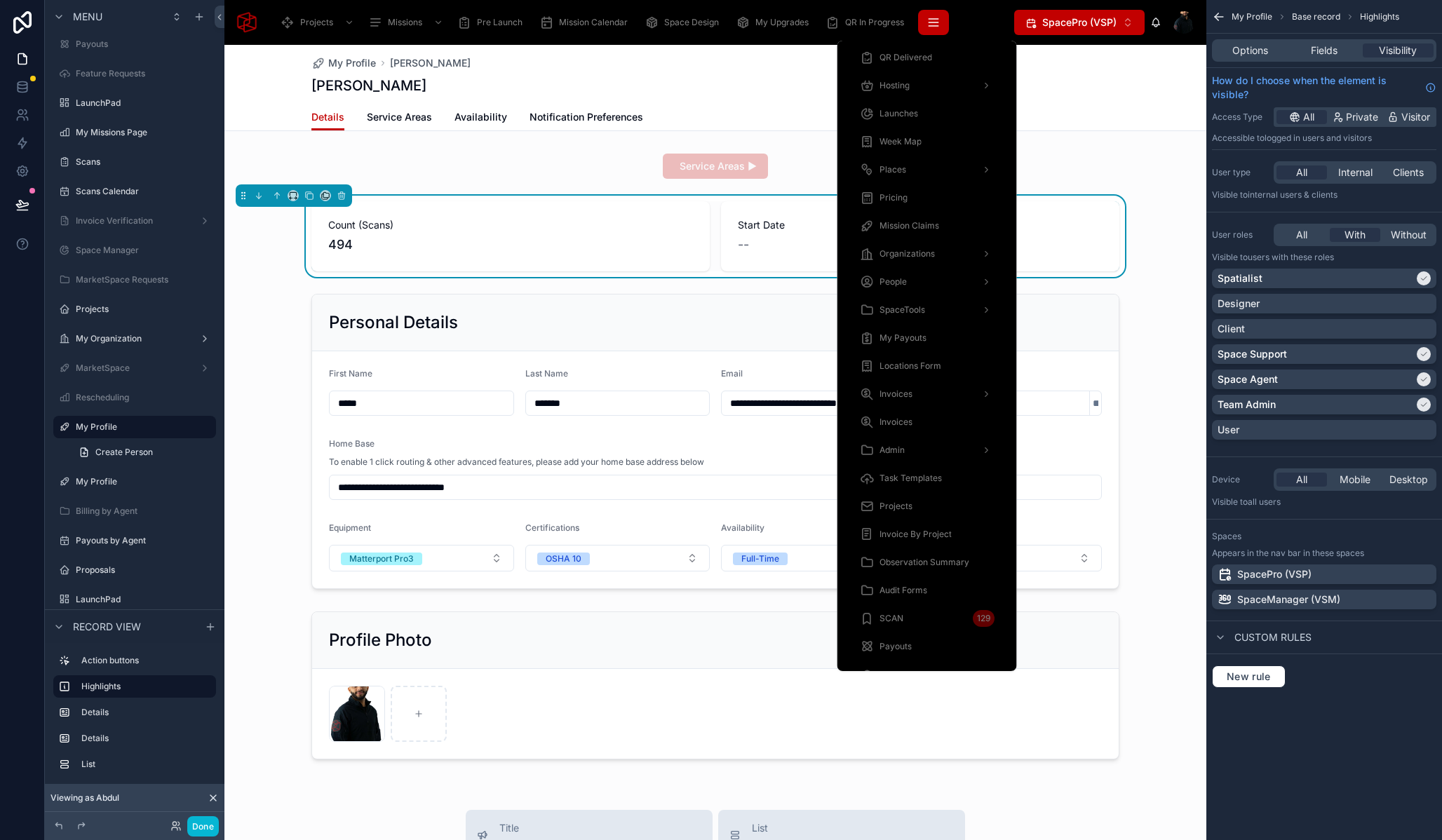
click at [946, 25] on button "scrollable content" at bounding box center [933, 22] width 31 height 25
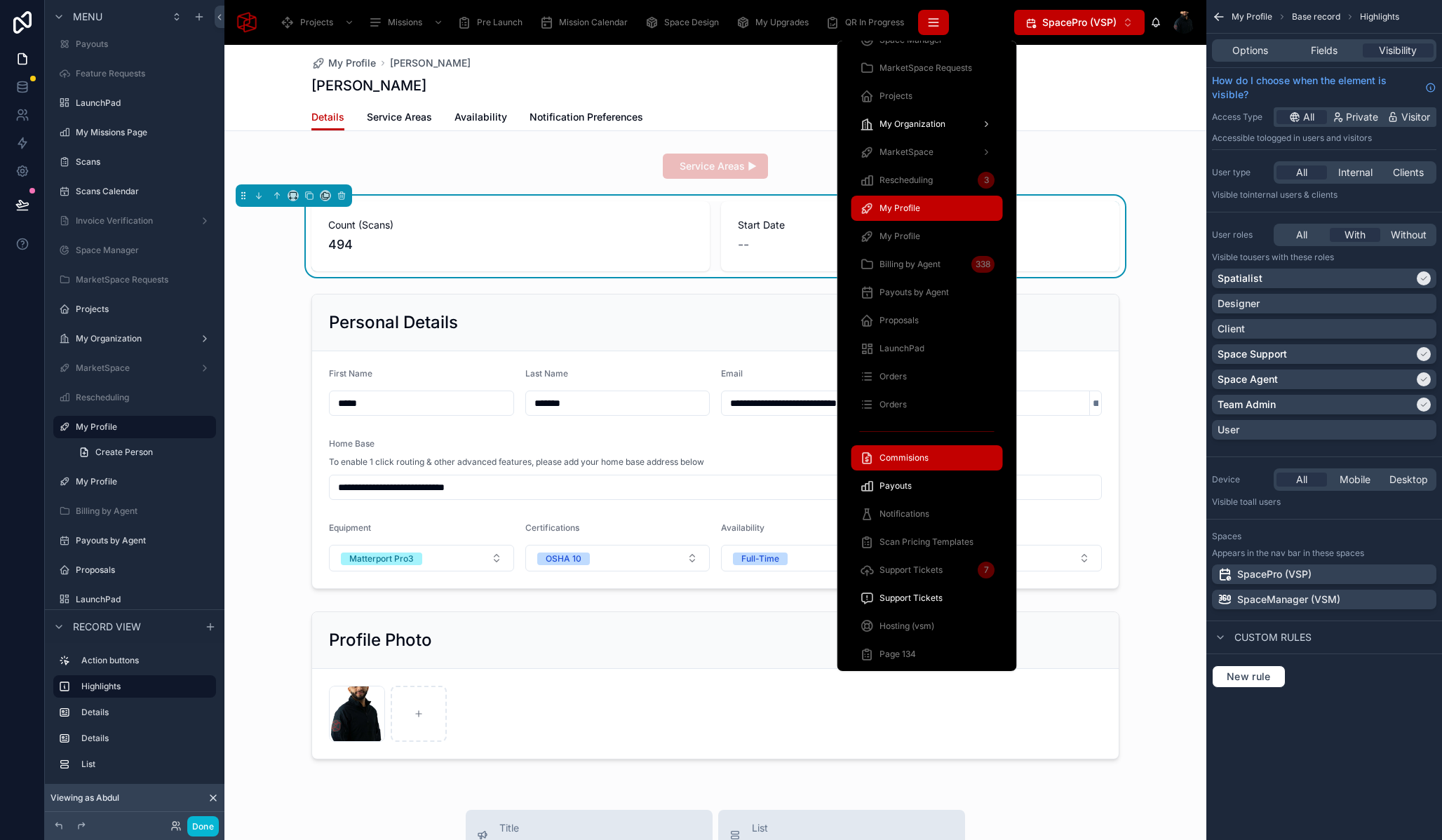
scroll to position [784, 0]
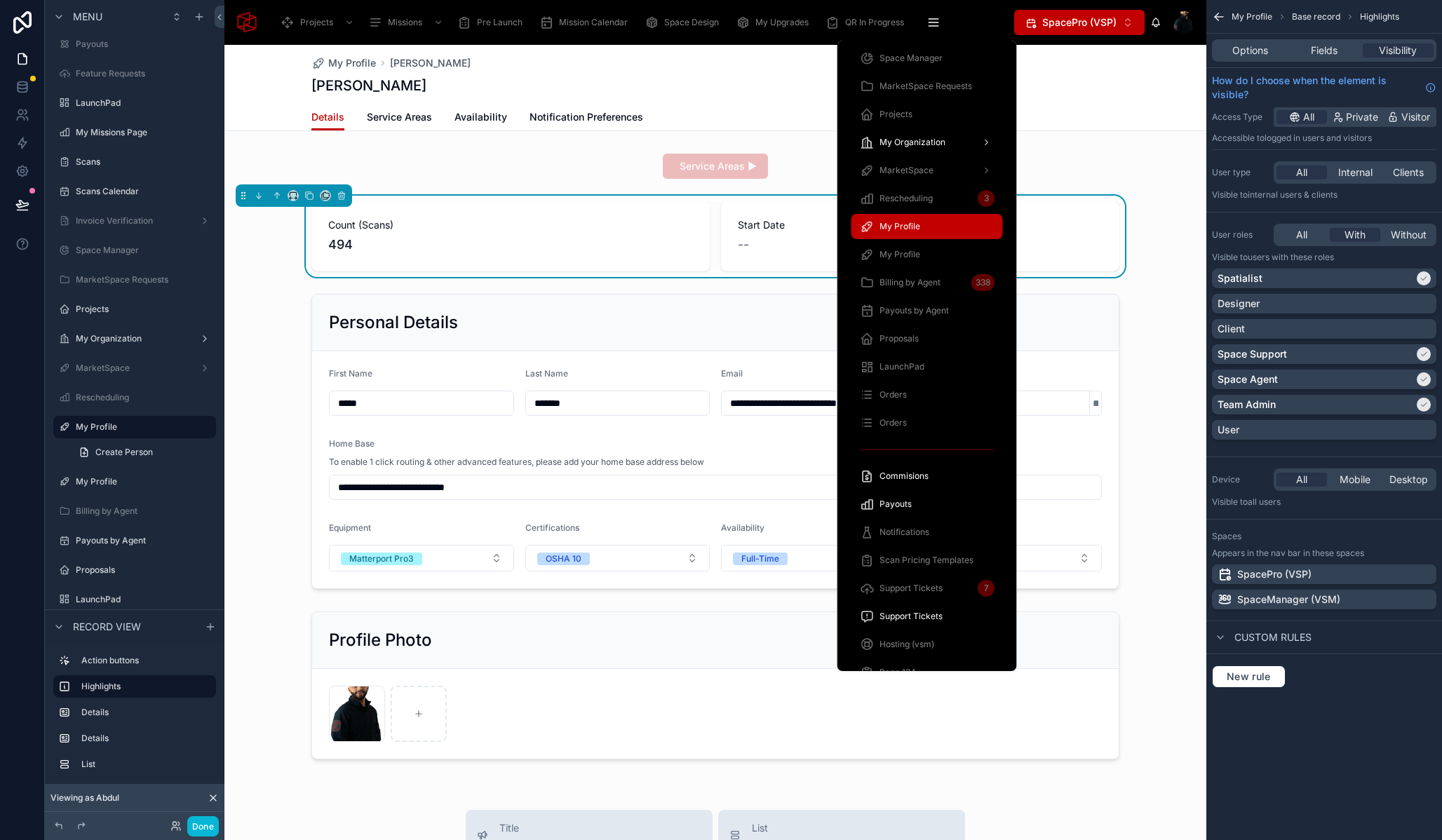
click at [916, 229] on span "My Profile" at bounding box center [899, 227] width 41 height 12
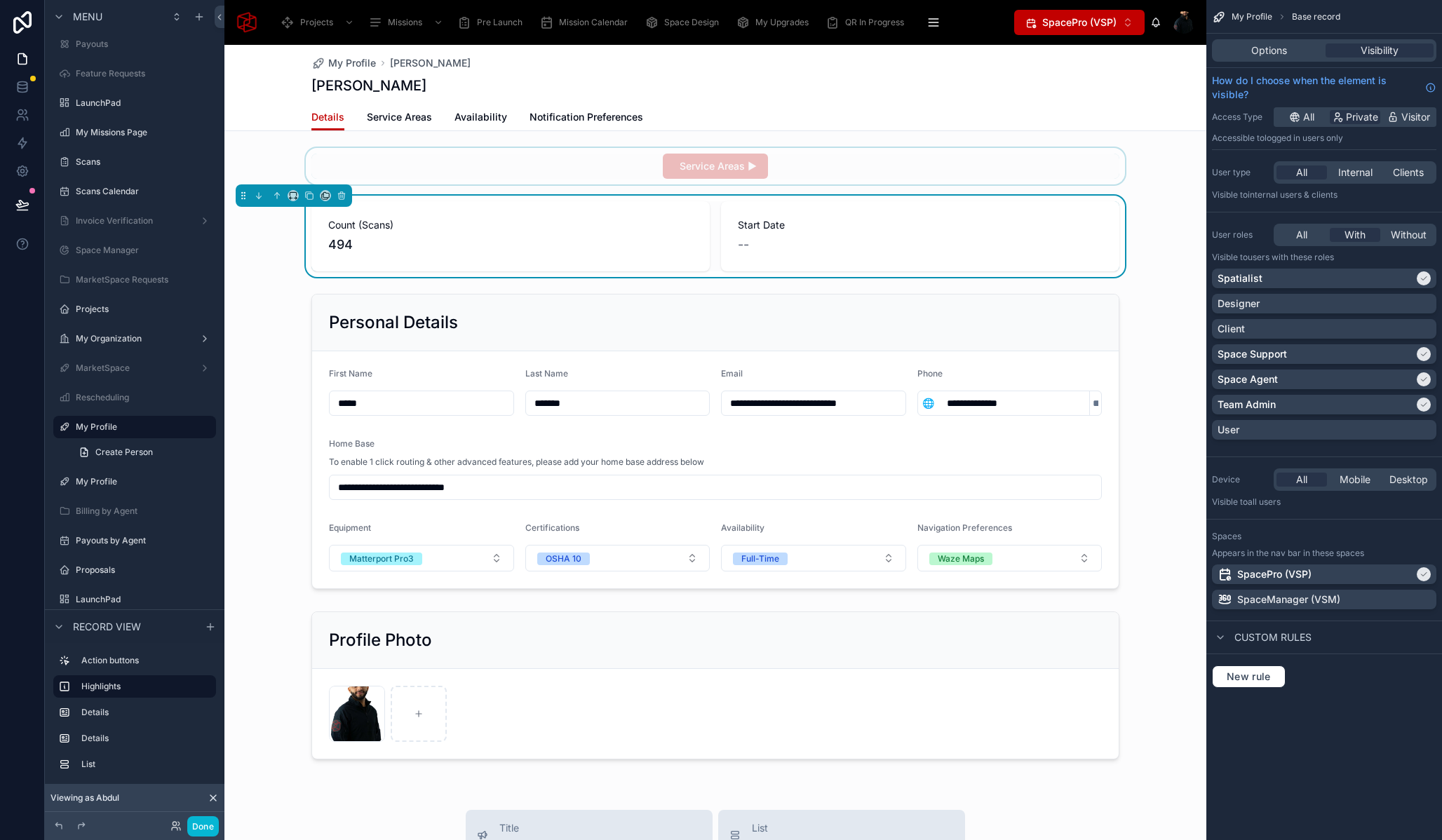
click at [385, 167] on div at bounding box center [715, 167] width 982 height 36
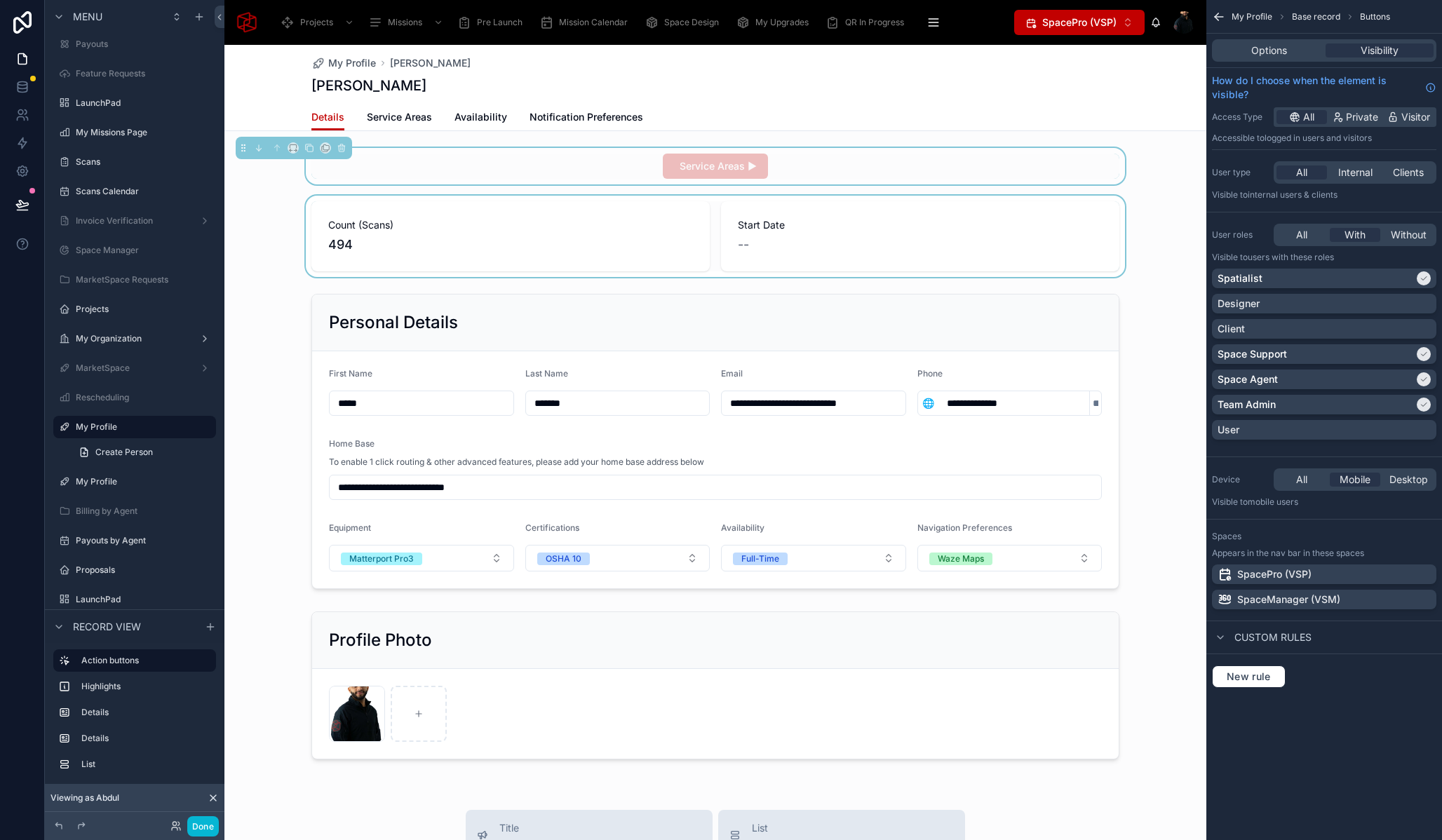
click at [369, 232] on div at bounding box center [715, 236] width 982 height 81
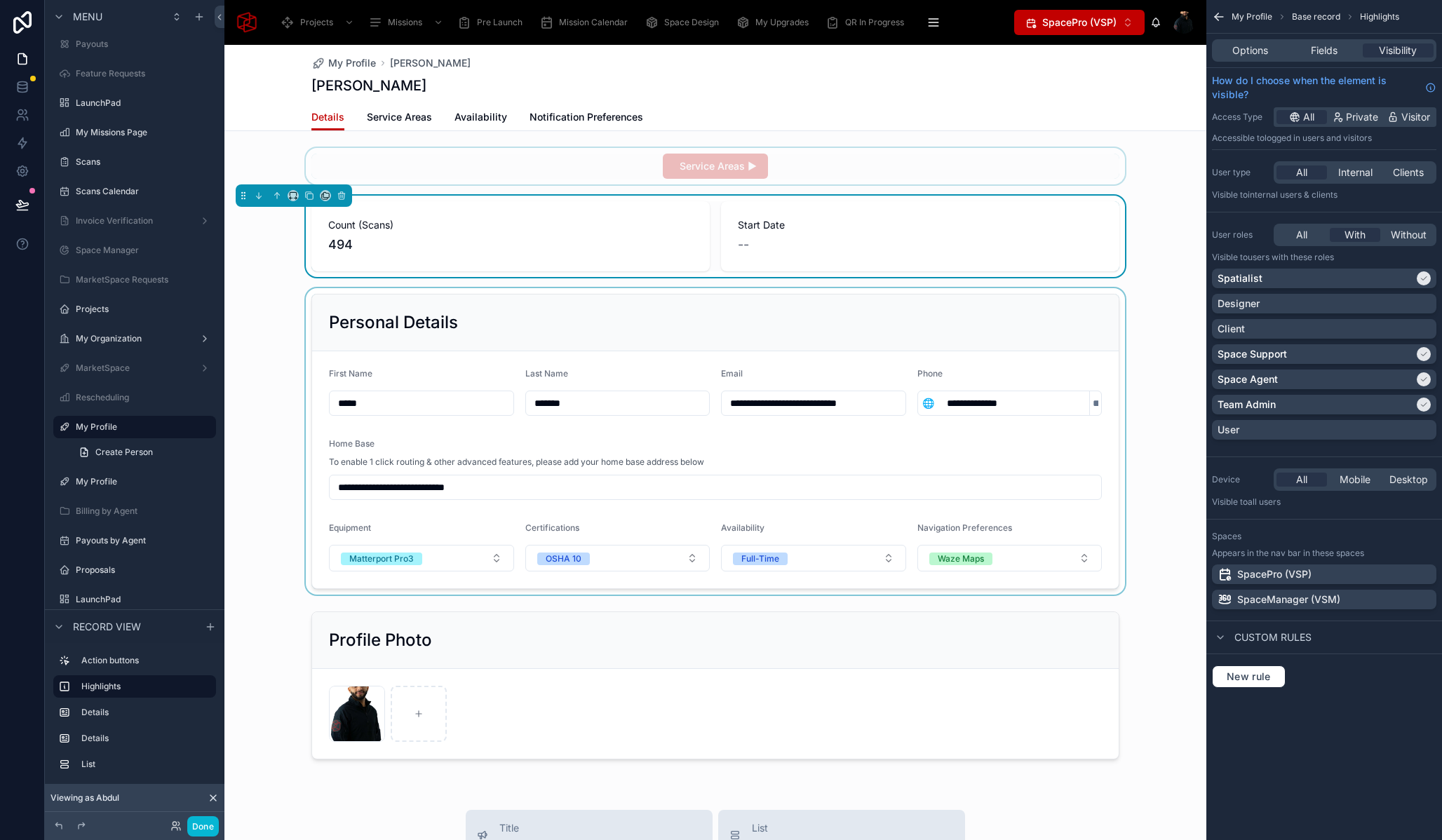
click at [409, 323] on div at bounding box center [715, 442] width 982 height 307
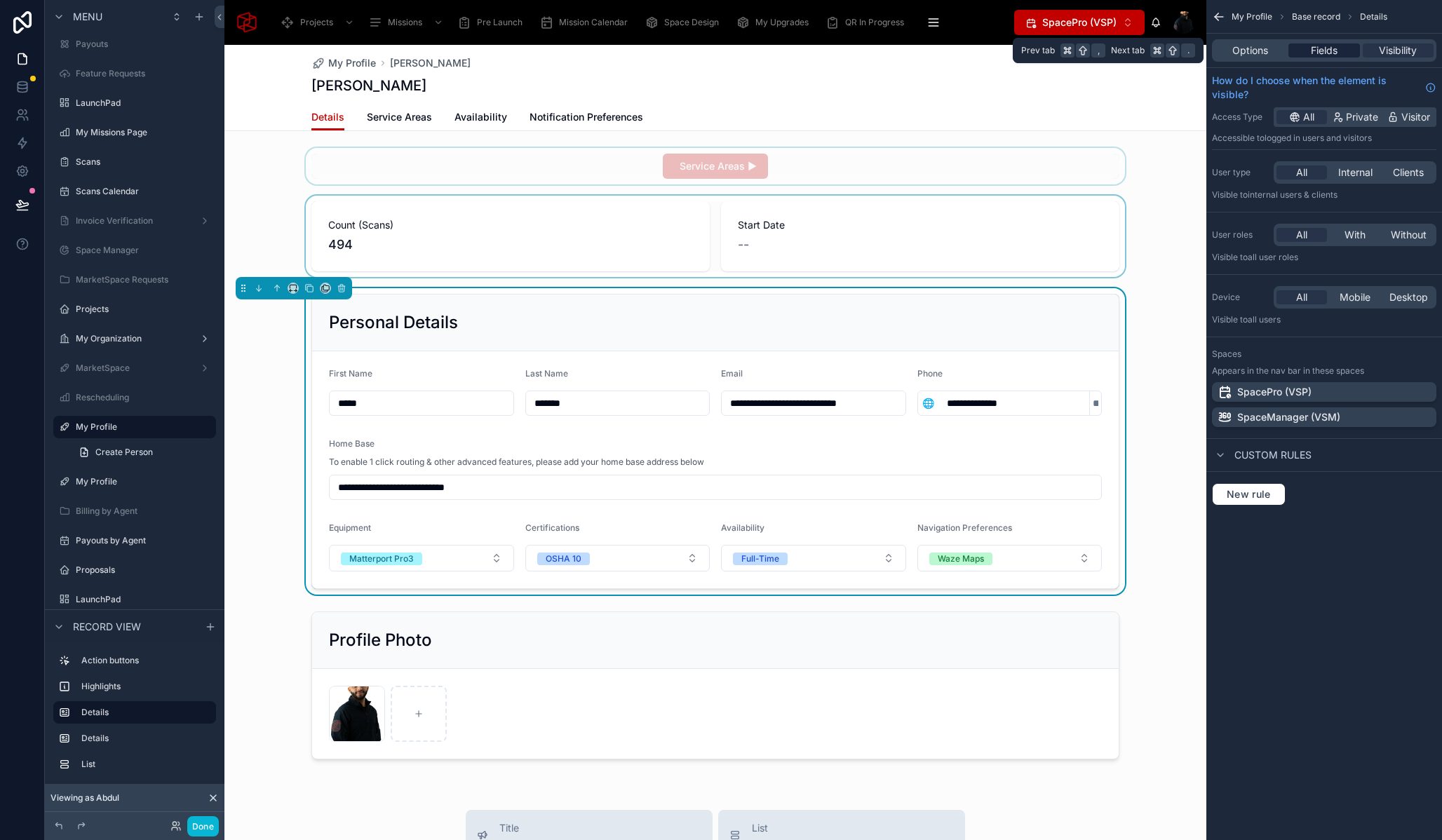
click at [1318, 53] on span "Fields" at bounding box center [1324, 50] width 27 height 14
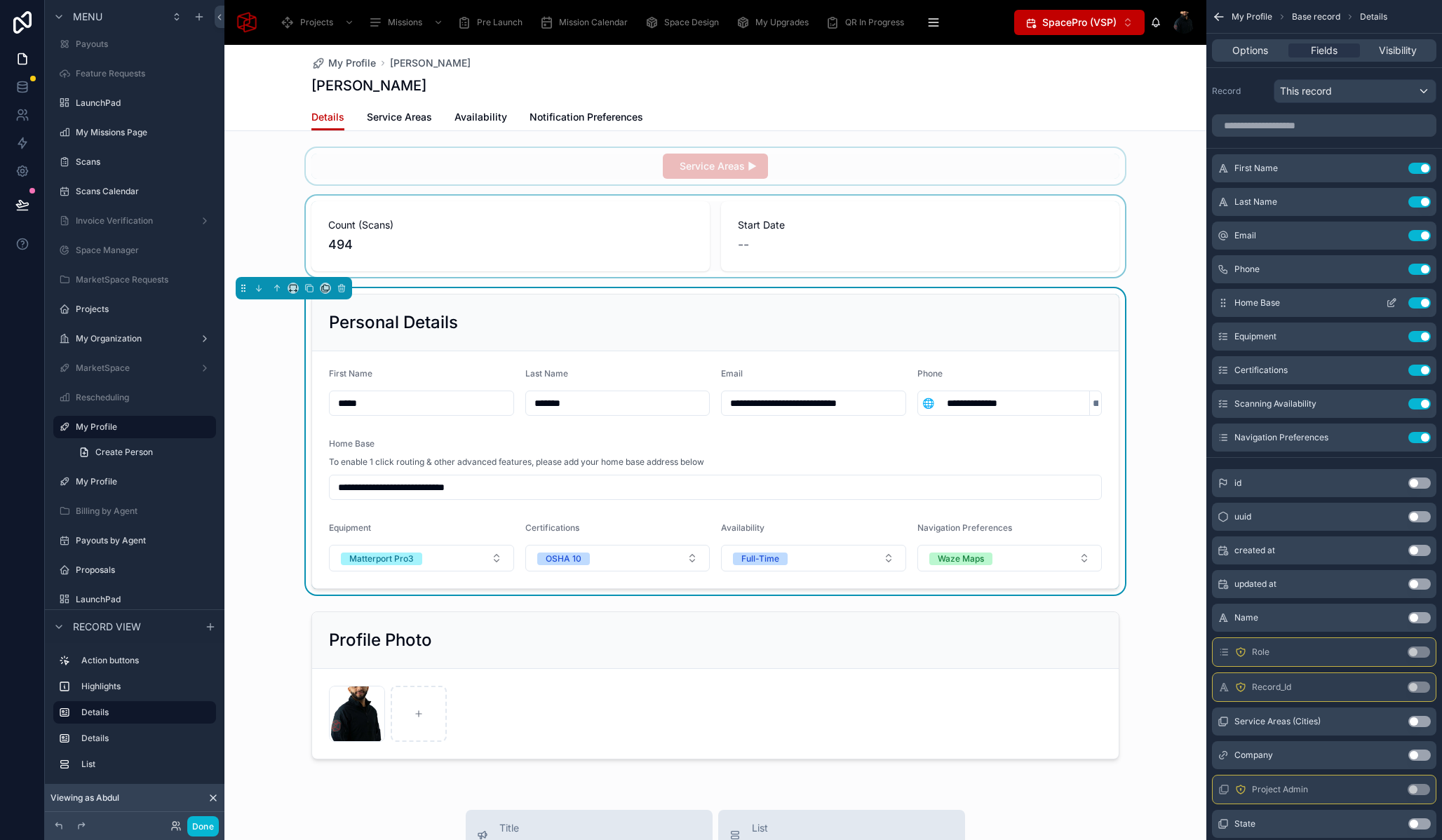
click at [1387, 299] on icon "scrollable content" at bounding box center [1392, 303] width 12 height 12
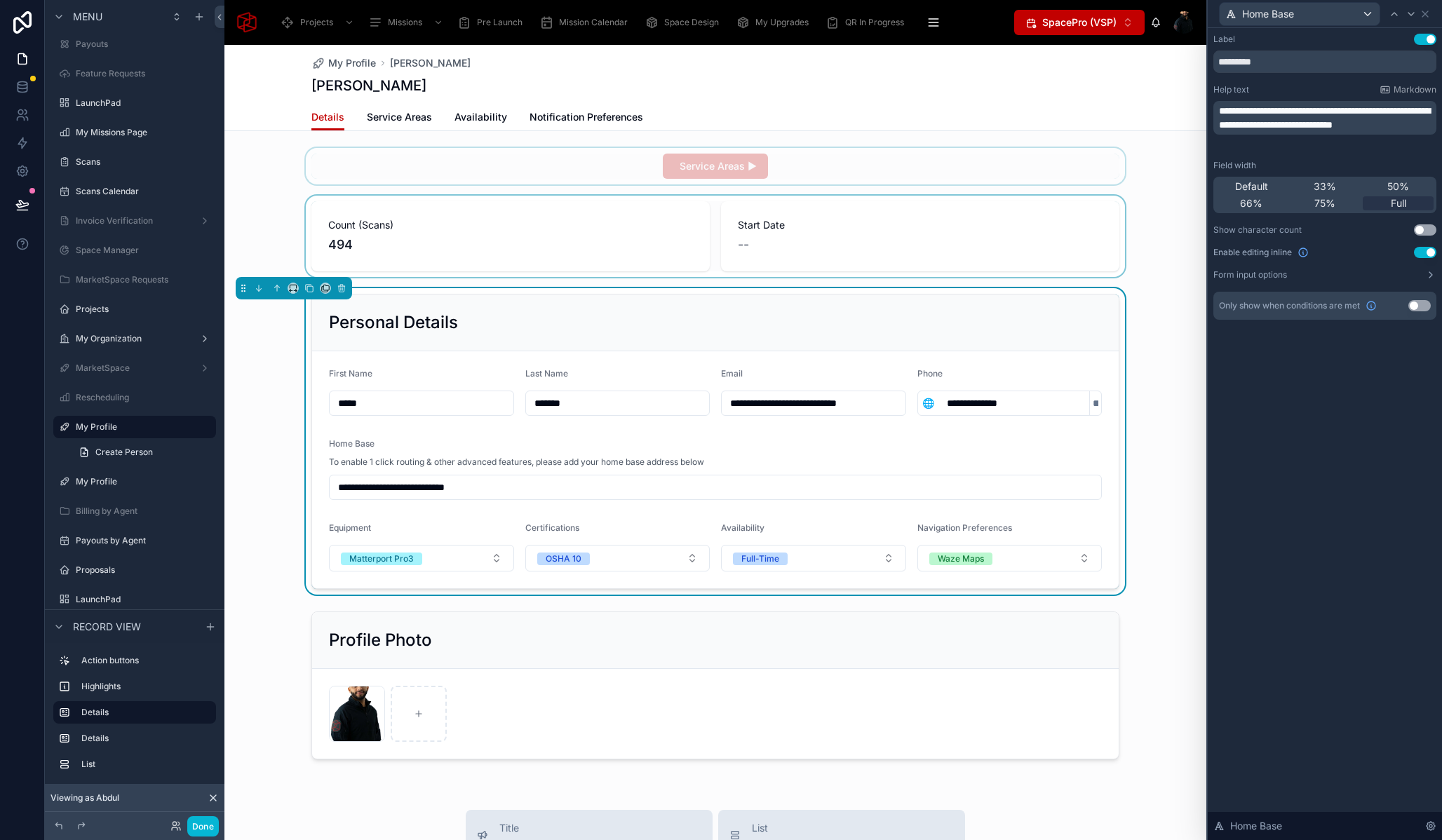
click at [249, 371] on div "**********" at bounding box center [715, 442] width 982 height 307
click at [312, 289] on icon at bounding box center [309, 288] width 10 height 10
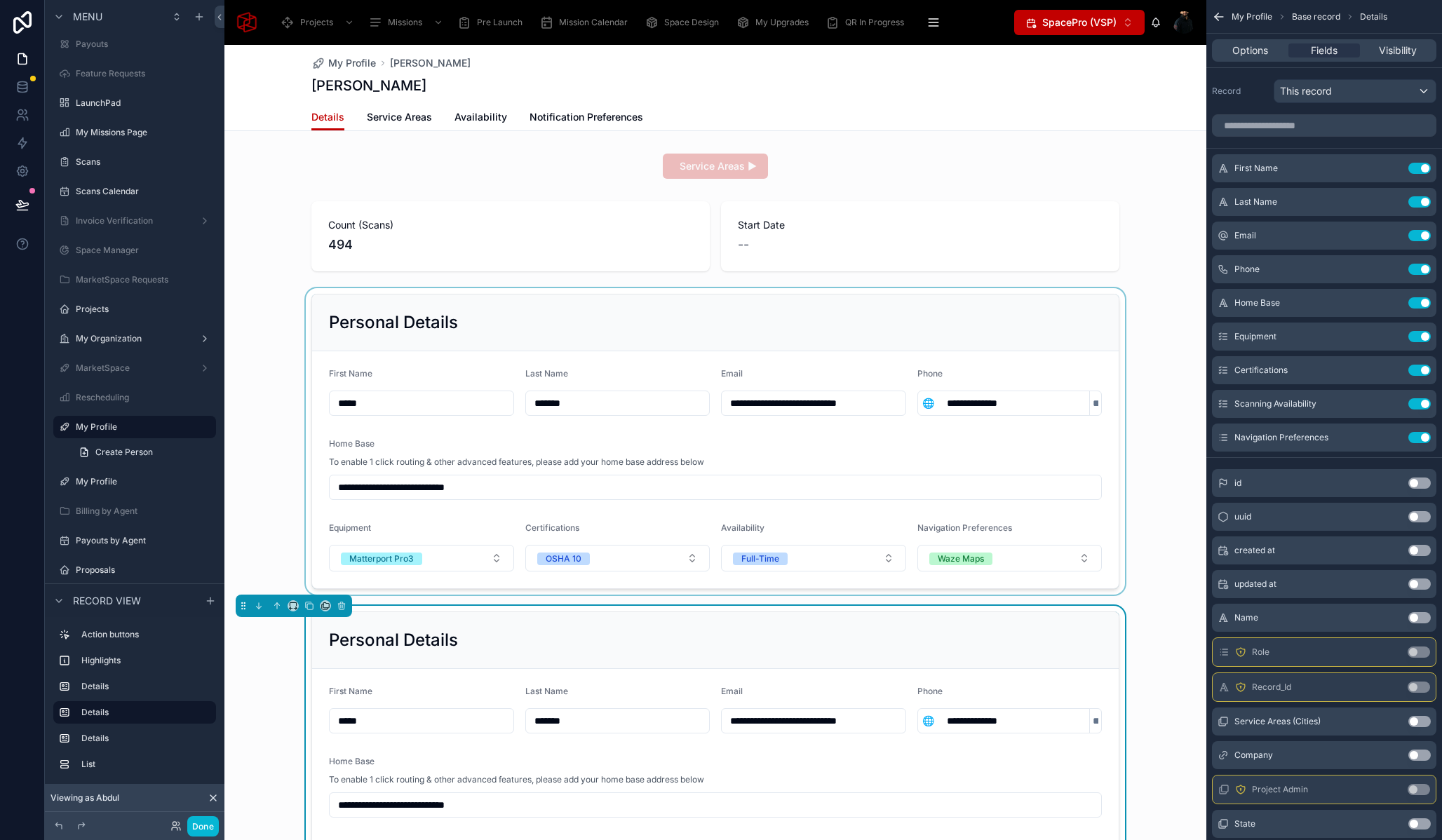
click at [414, 316] on div at bounding box center [715, 442] width 982 height 307
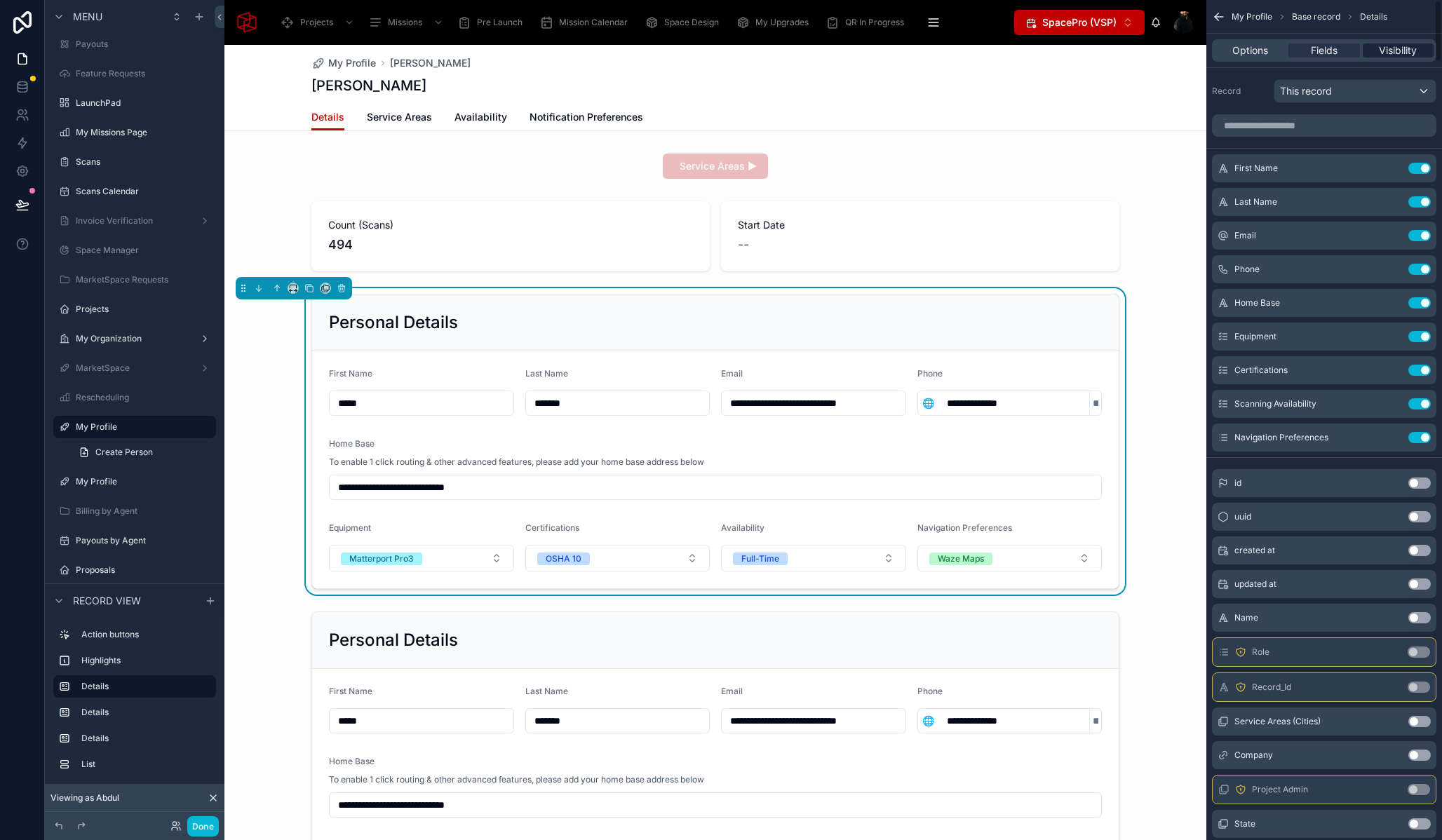
click at [1391, 53] on span "Visibility" at bounding box center [1398, 50] width 38 height 14
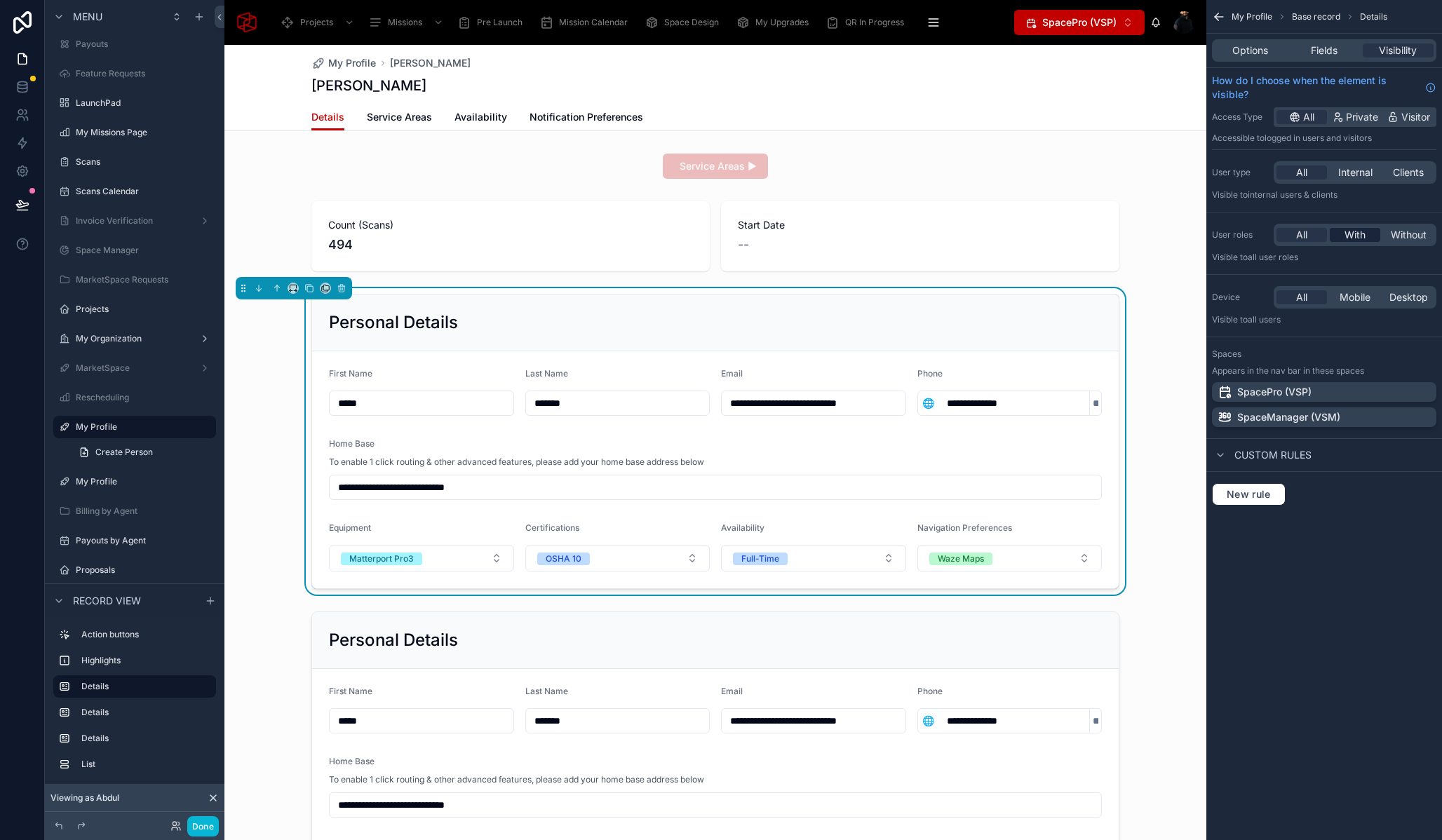
click at [1350, 236] on span "With" at bounding box center [1355, 234] width 21 height 14
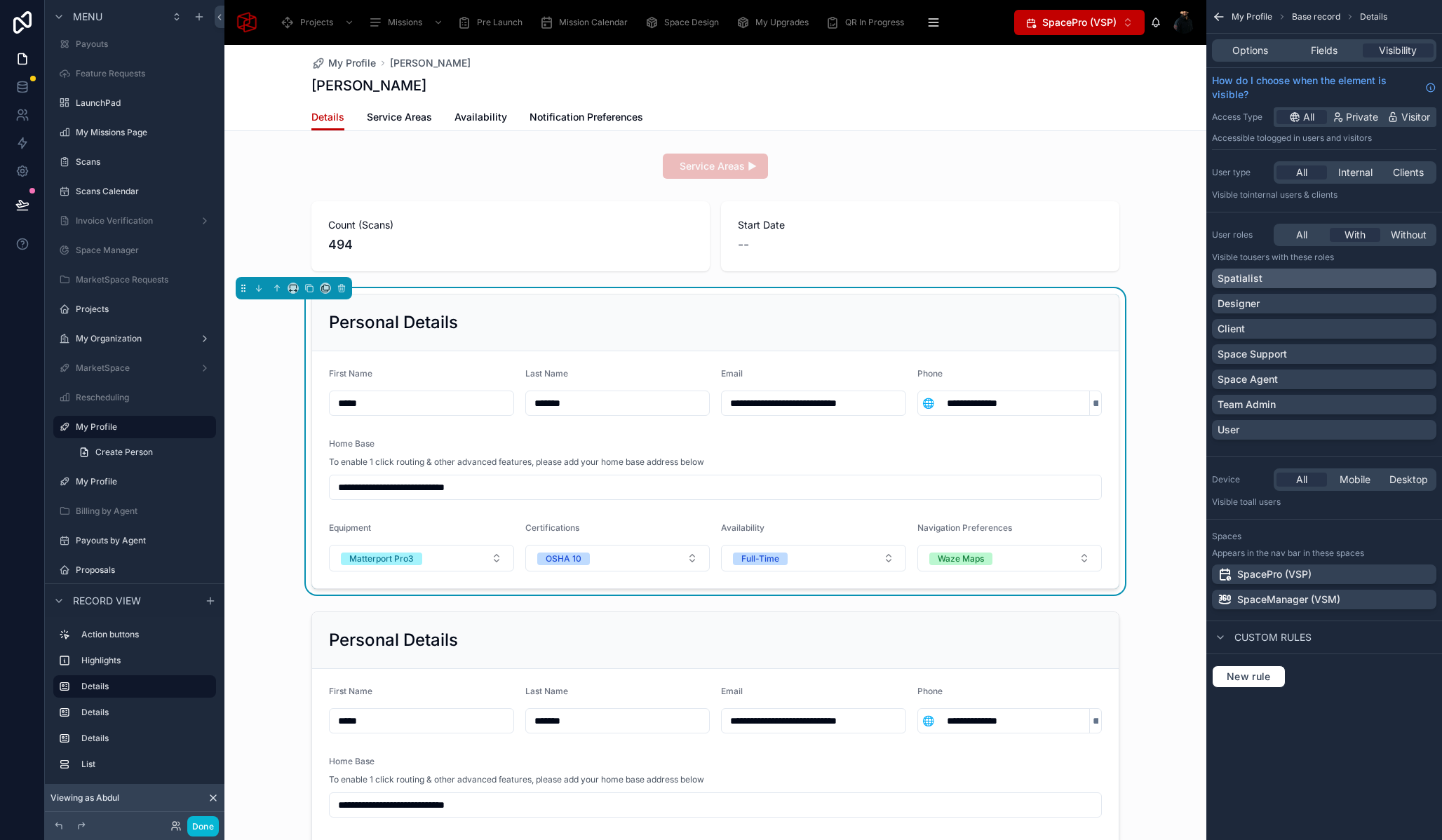
click at [1384, 273] on div "Spatialist" at bounding box center [1323, 278] width 213 height 14
click at [1347, 351] on div "Space Support" at bounding box center [1323, 354] width 213 height 14
click at [1346, 378] on div "Space Agent" at bounding box center [1323, 379] width 213 height 14
click at [1339, 403] on div "Team Admin" at bounding box center [1323, 404] width 213 height 14
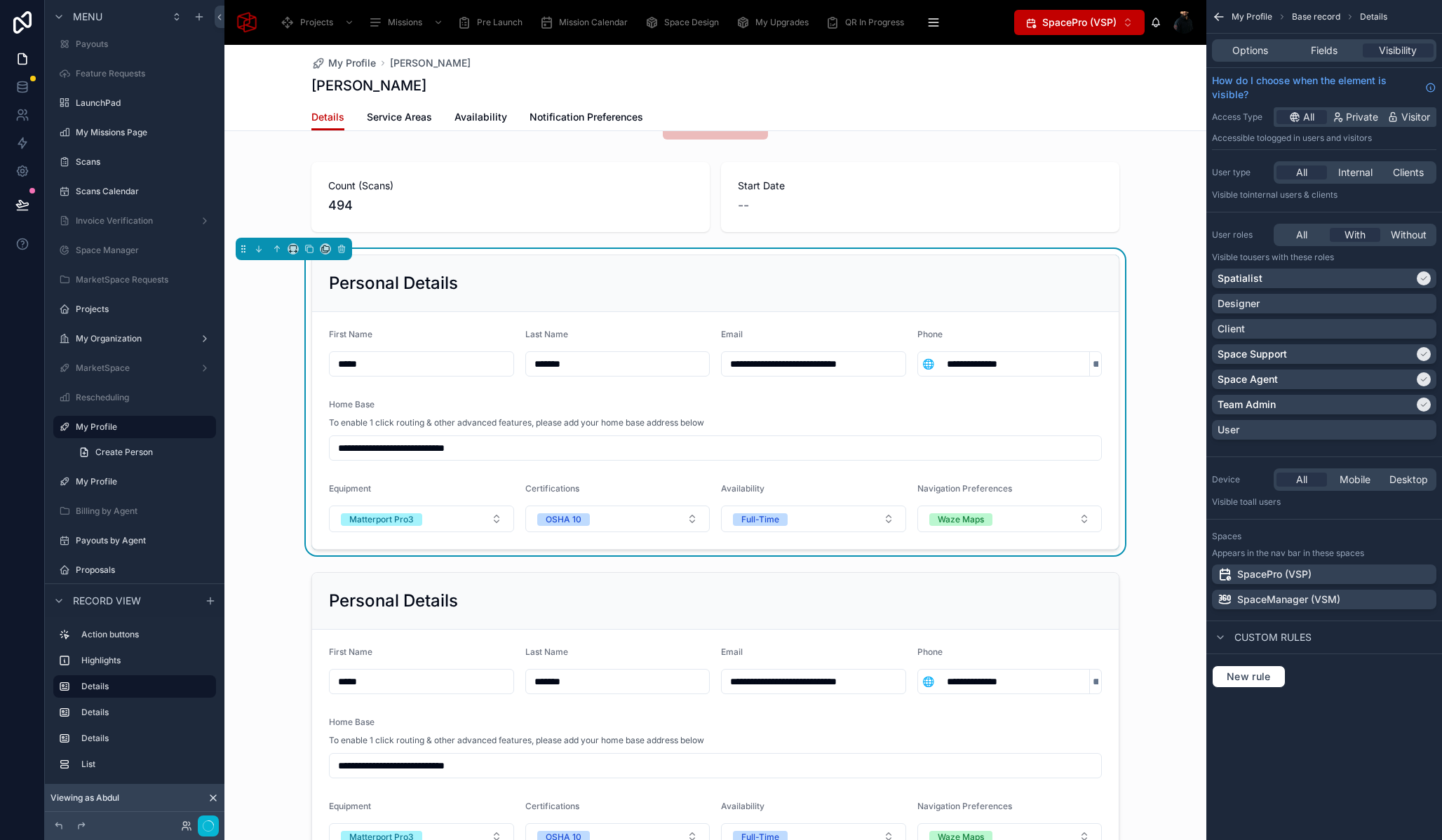
scroll to position [32, 0]
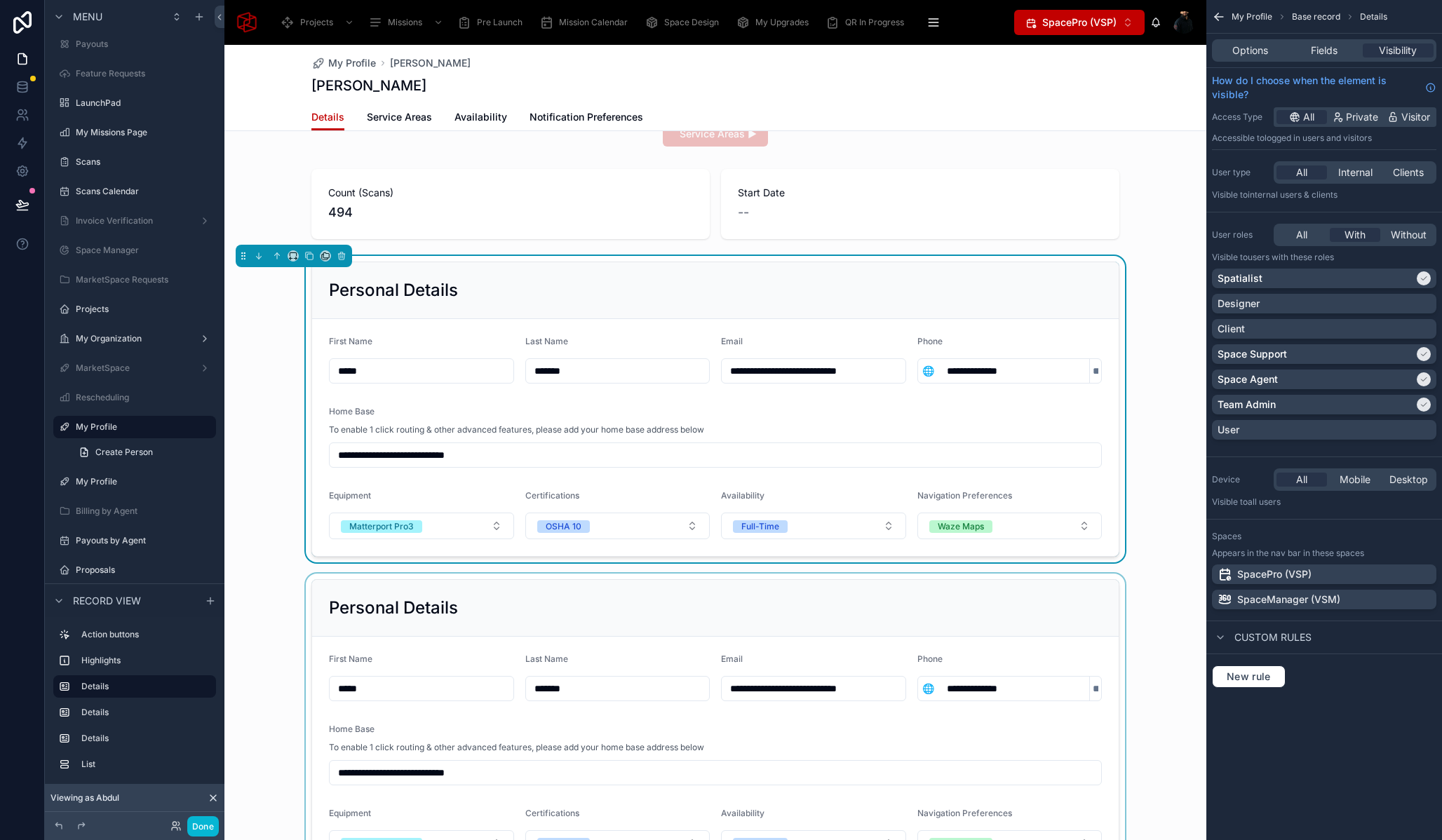
click at [368, 587] on div at bounding box center [715, 727] width 982 height 307
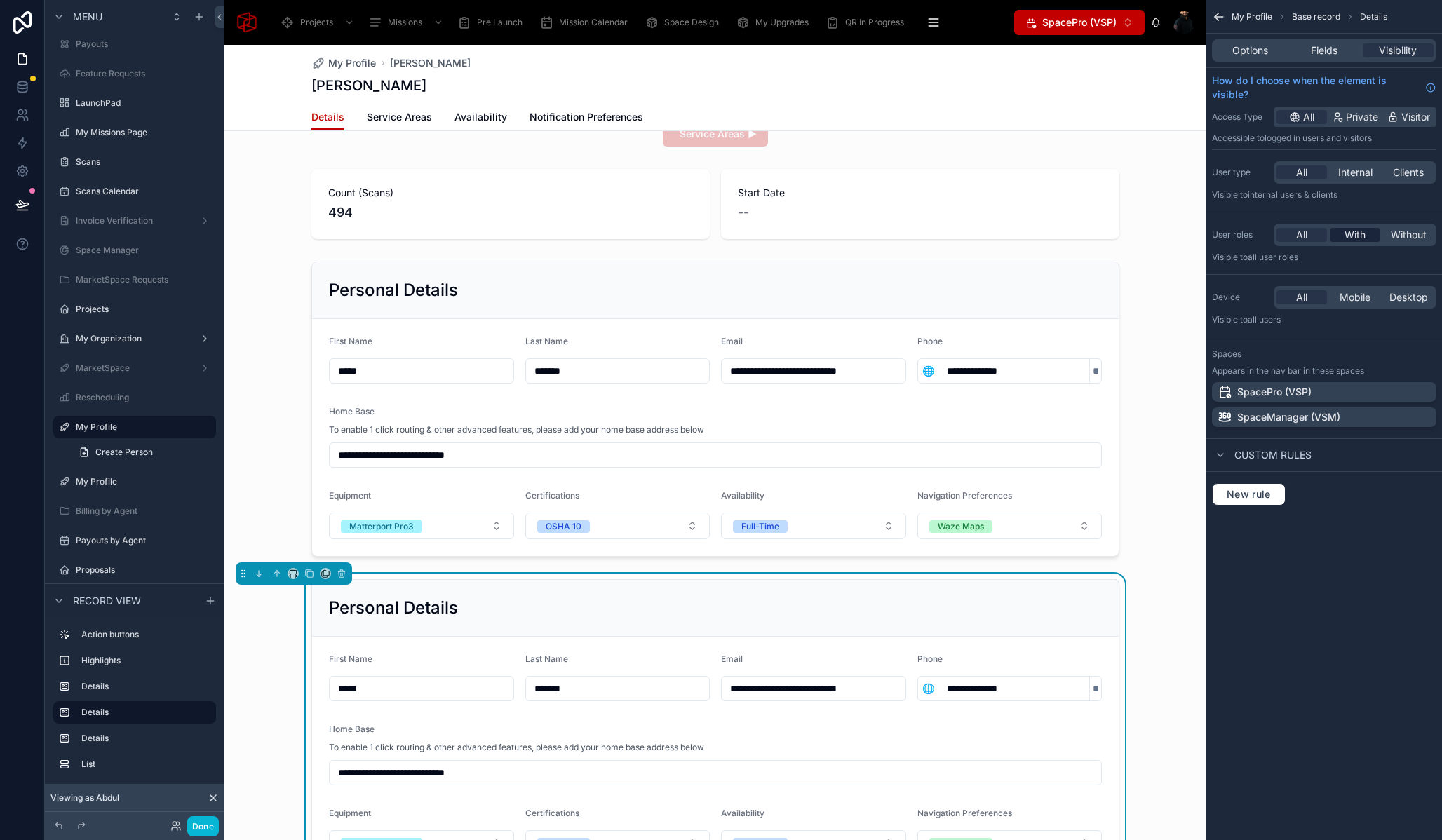
click at [1363, 234] on span "With" at bounding box center [1355, 234] width 21 height 14
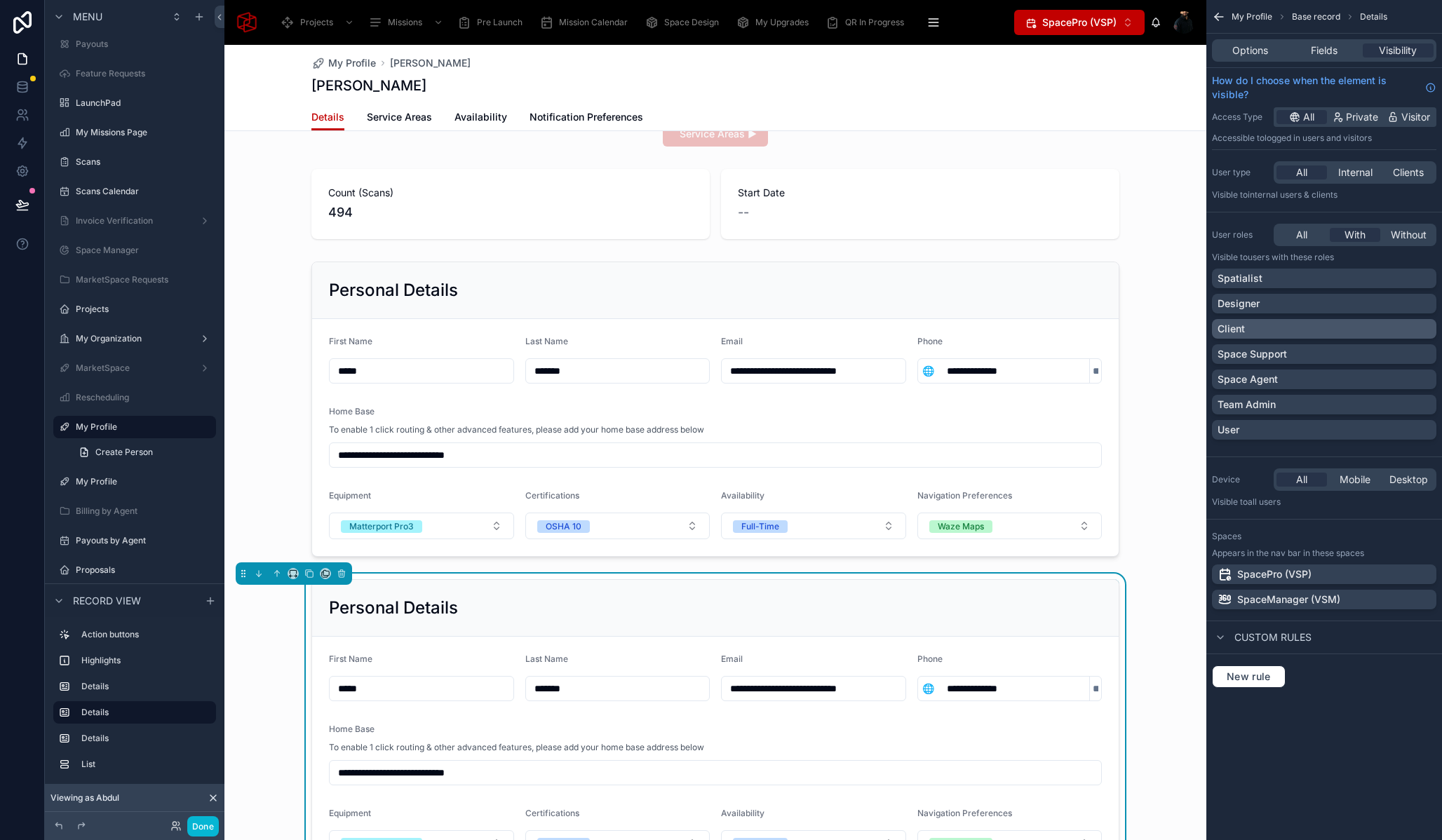
click at [1363, 332] on div "Client" at bounding box center [1323, 329] width 213 height 14
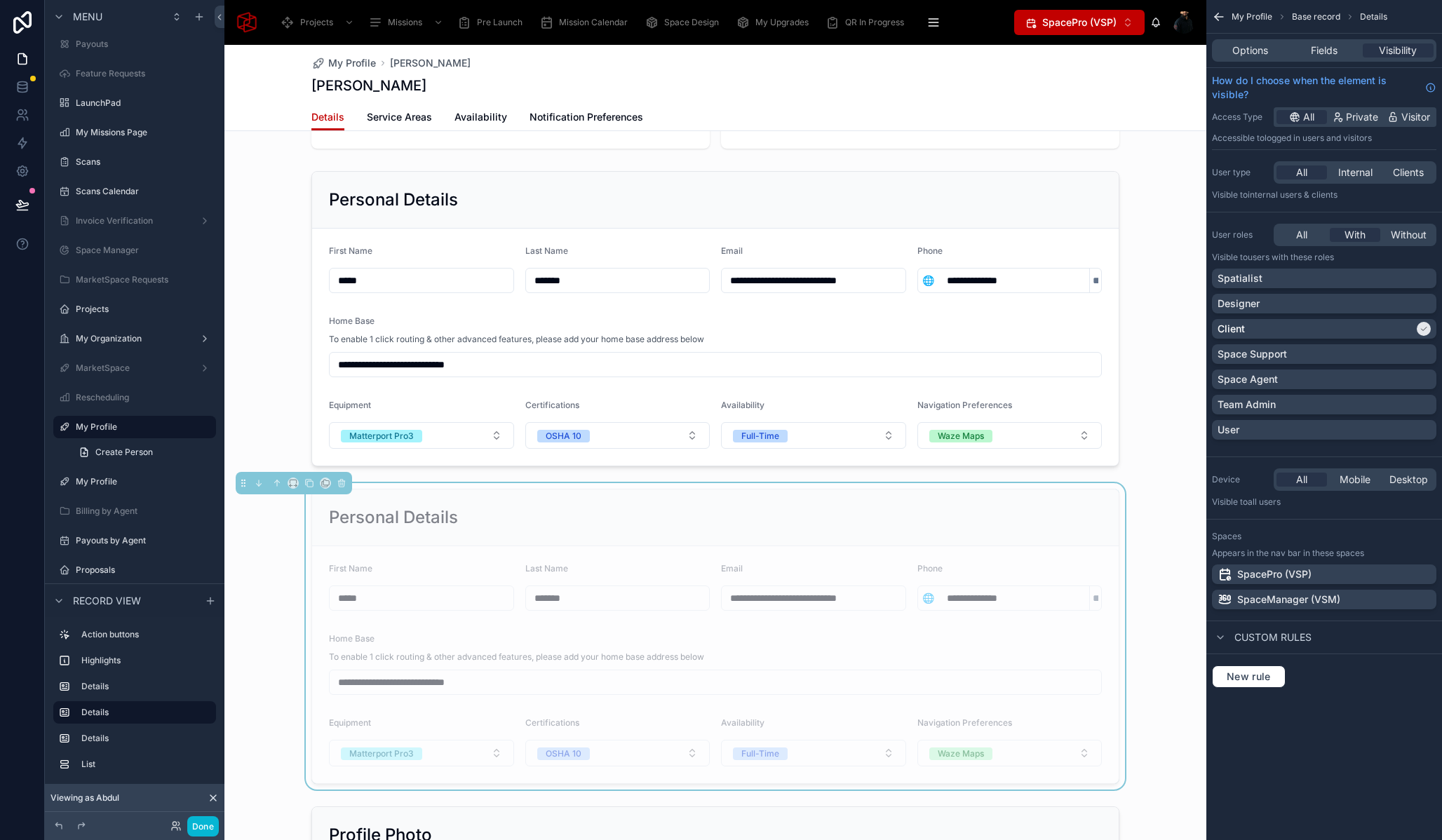
scroll to position [80, 0]
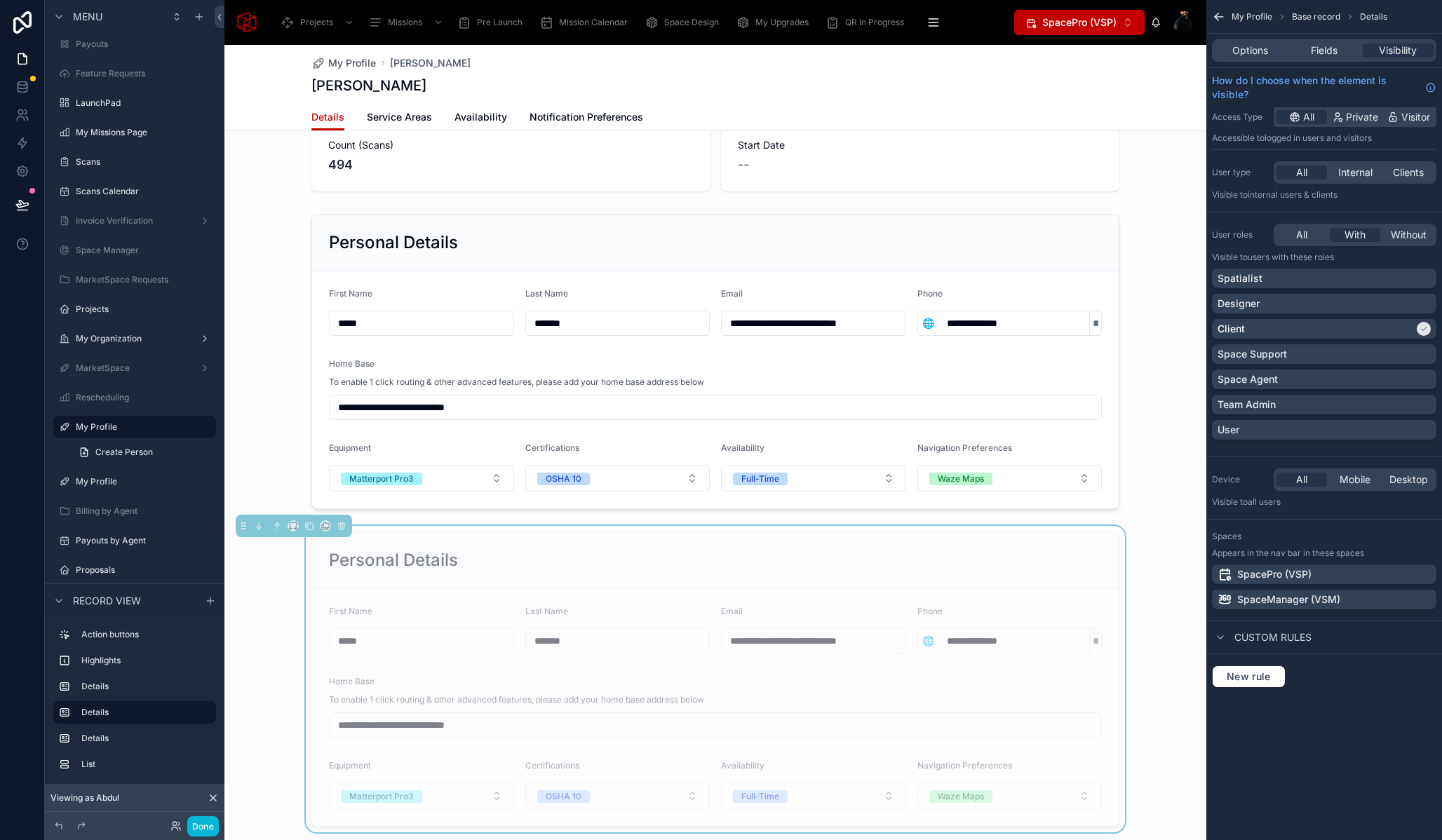
click at [574, 551] on div "Personal Details" at bounding box center [715, 560] width 773 height 22
click at [1326, 51] on span "Fields" at bounding box center [1324, 50] width 27 height 14
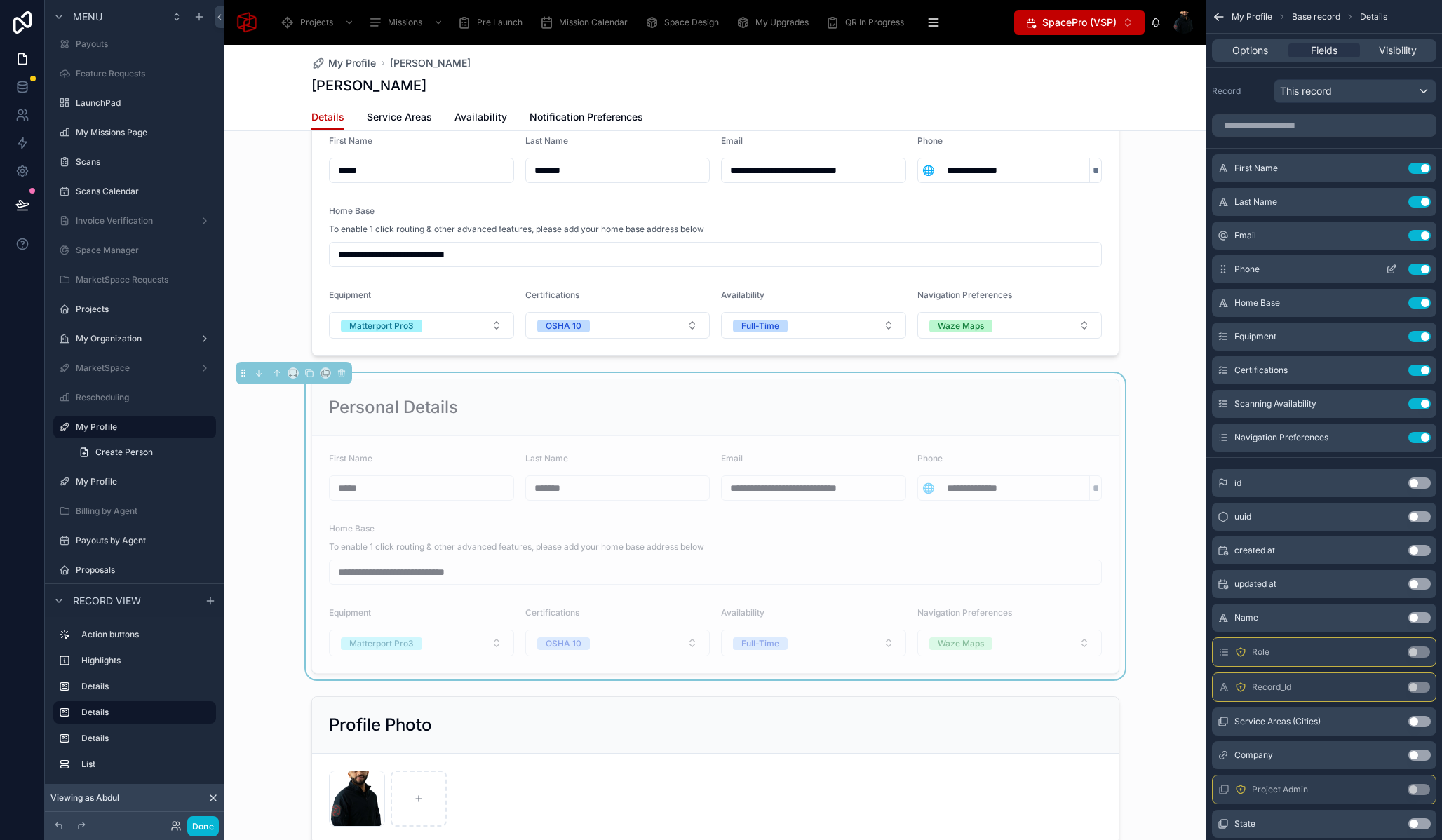
scroll to position [344, 0]
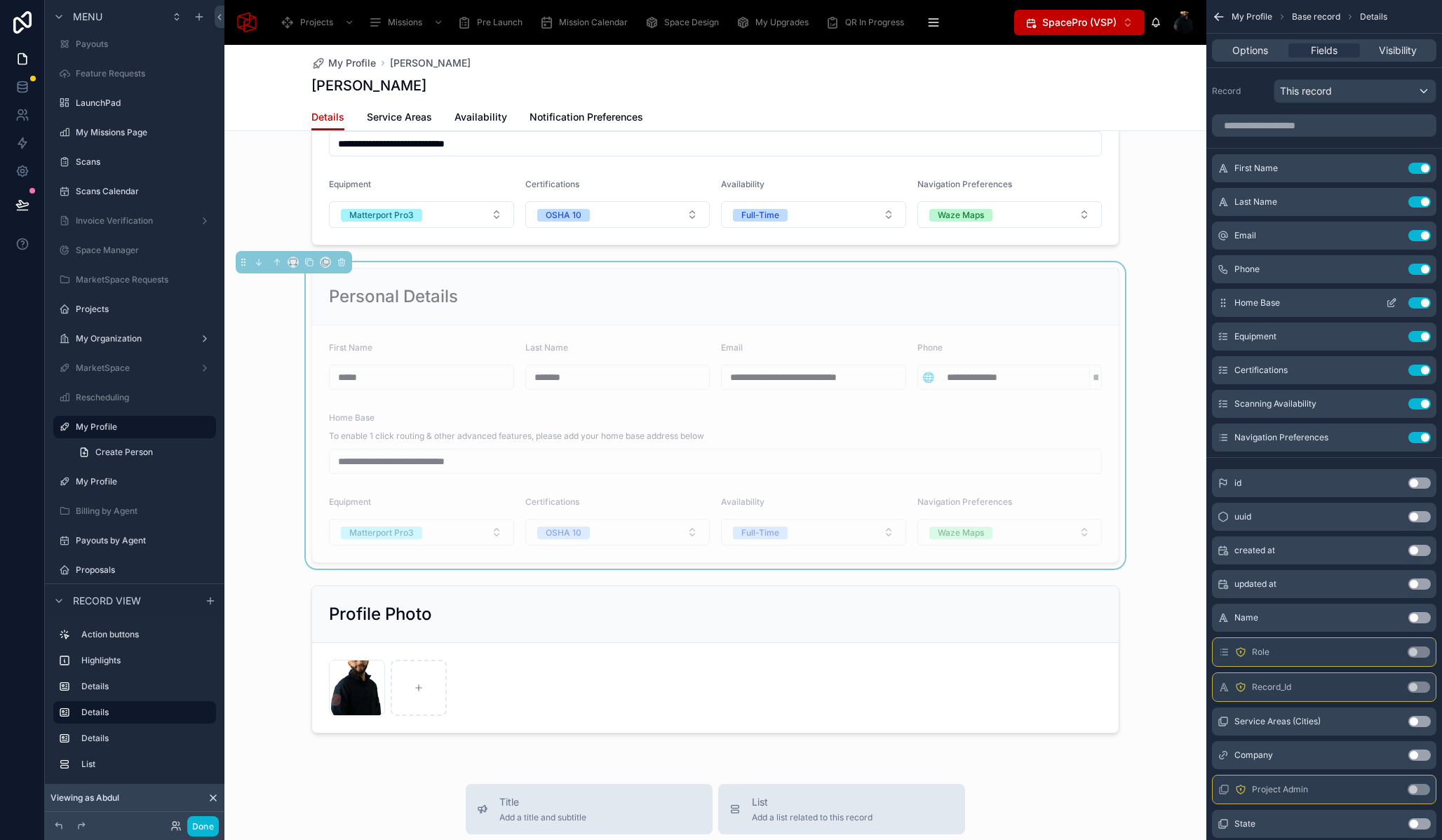
click at [1419, 304] on button "Use setting" at bounding box center [1420, 303] width 22 height 12
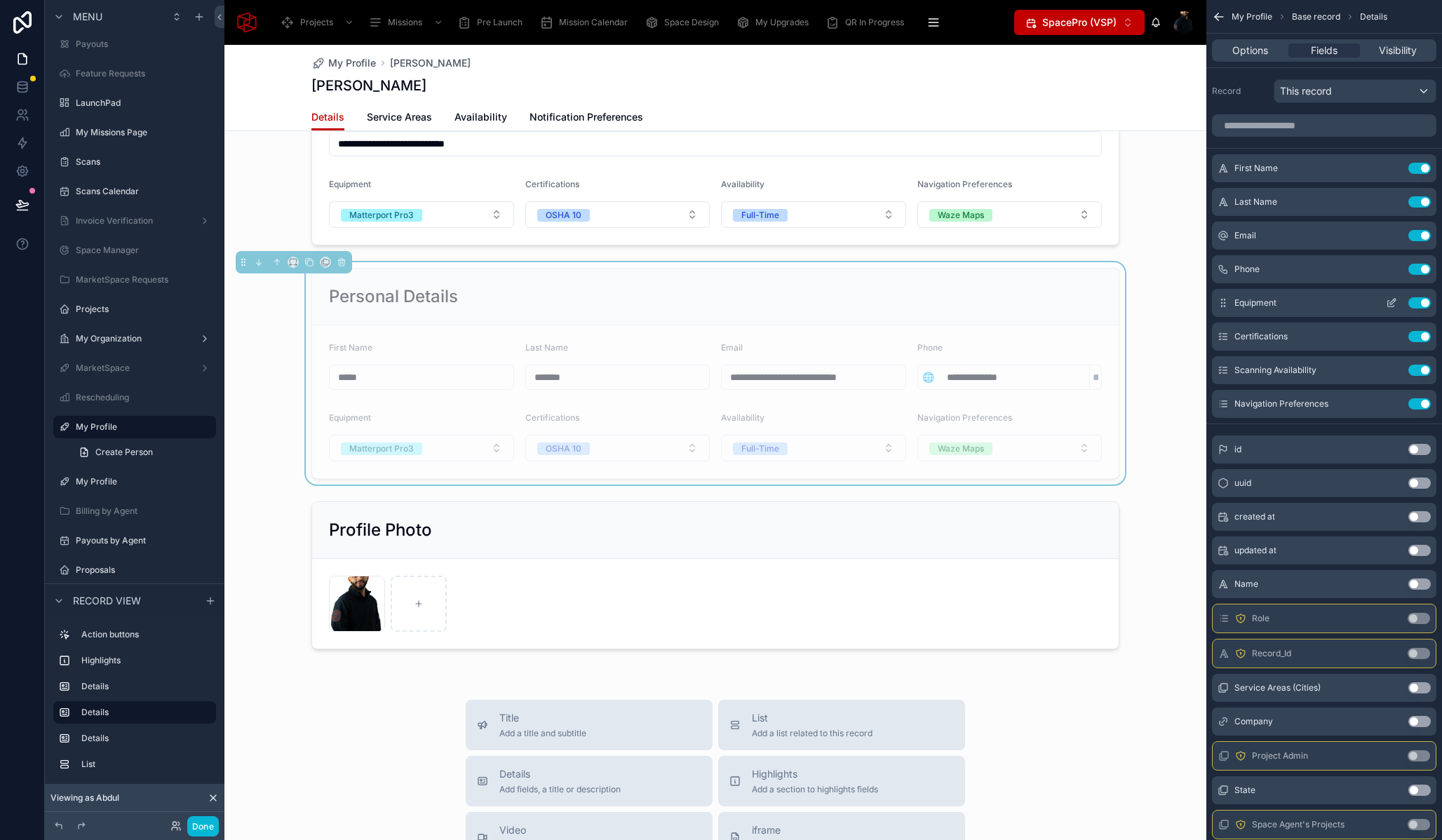
click at [1419, 304] on button "Use setting" at bounding box center [1420, 303] width 22 height 12
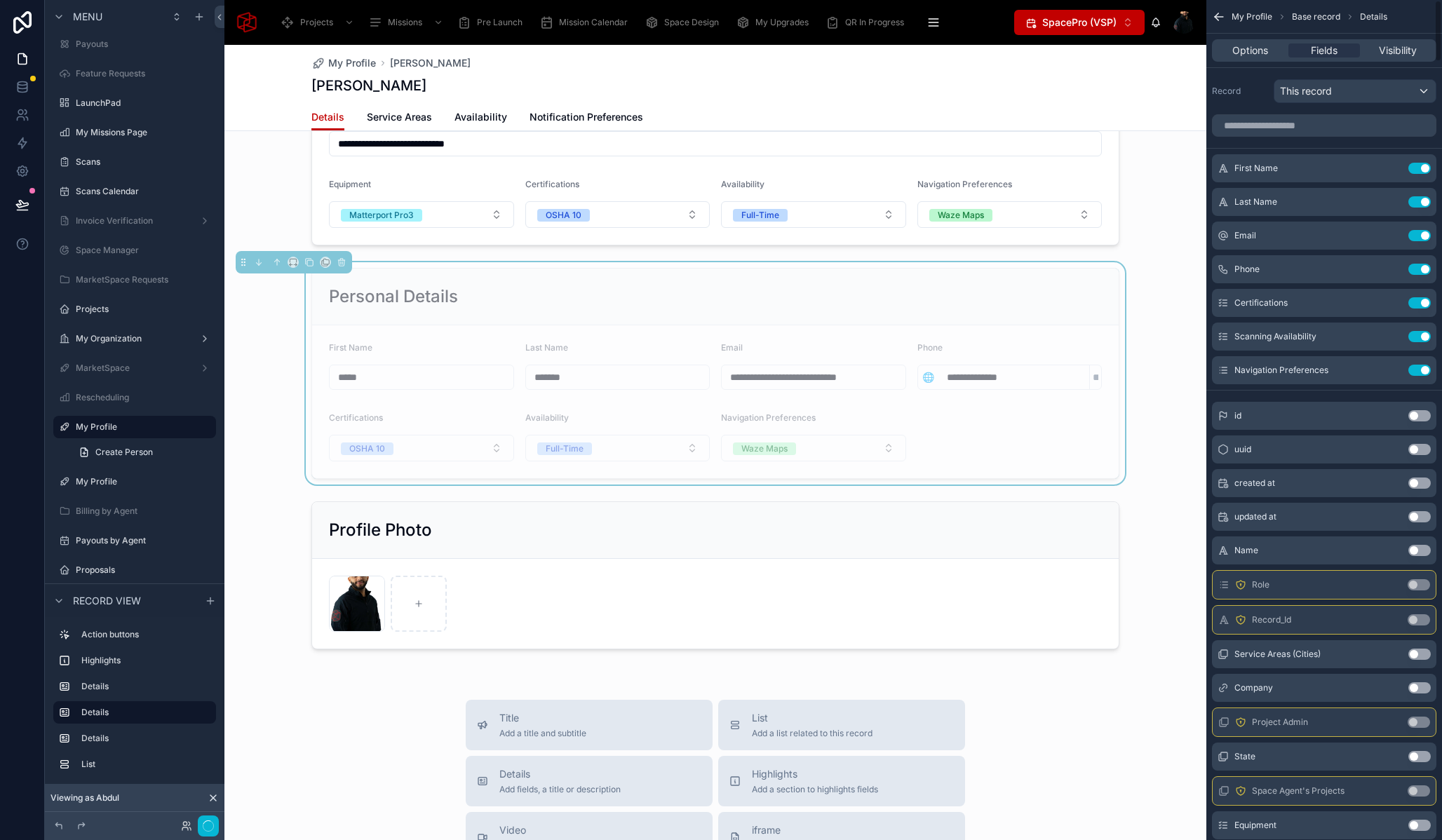
click at [1419, 304] on button "Use setting" at bounding box center [1420, 303] width 22 height 12
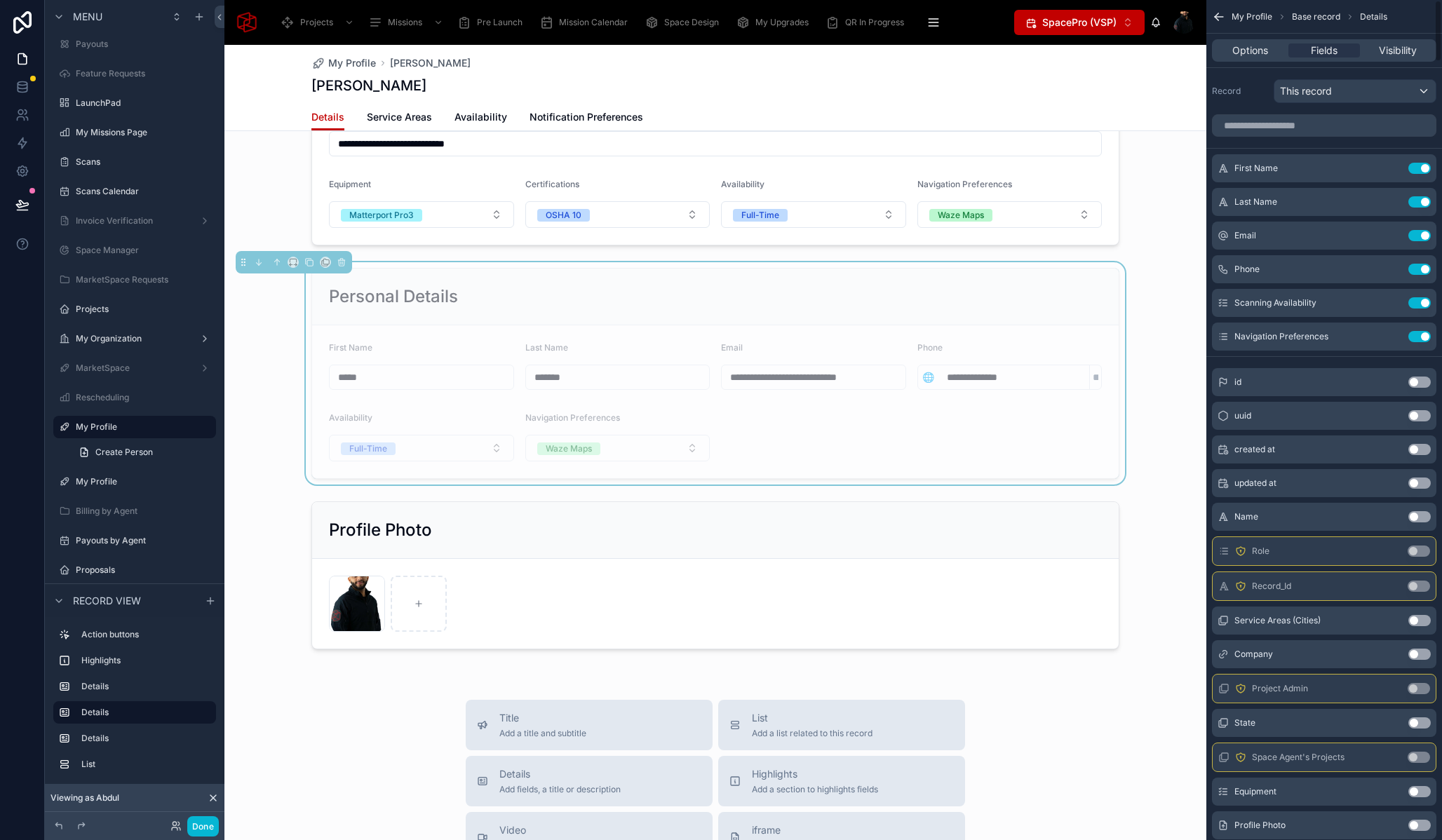
click at [1419, 304] on button "Use setting" at bounding box center [1420, 303] width 22 height 12
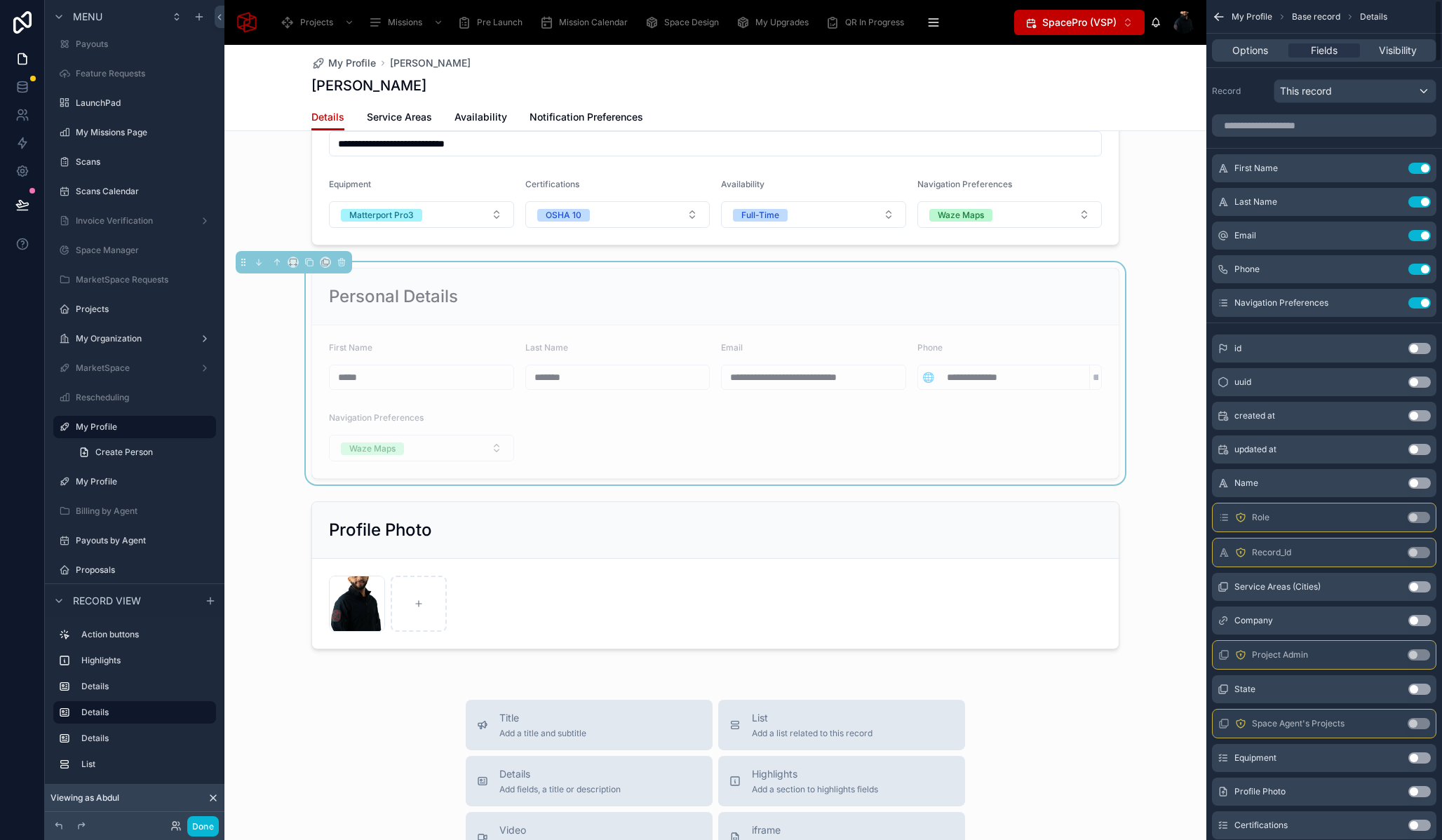
click at [1419, 304] on button "Use setting" at bounding box center [1420, 303] width 22 height 12
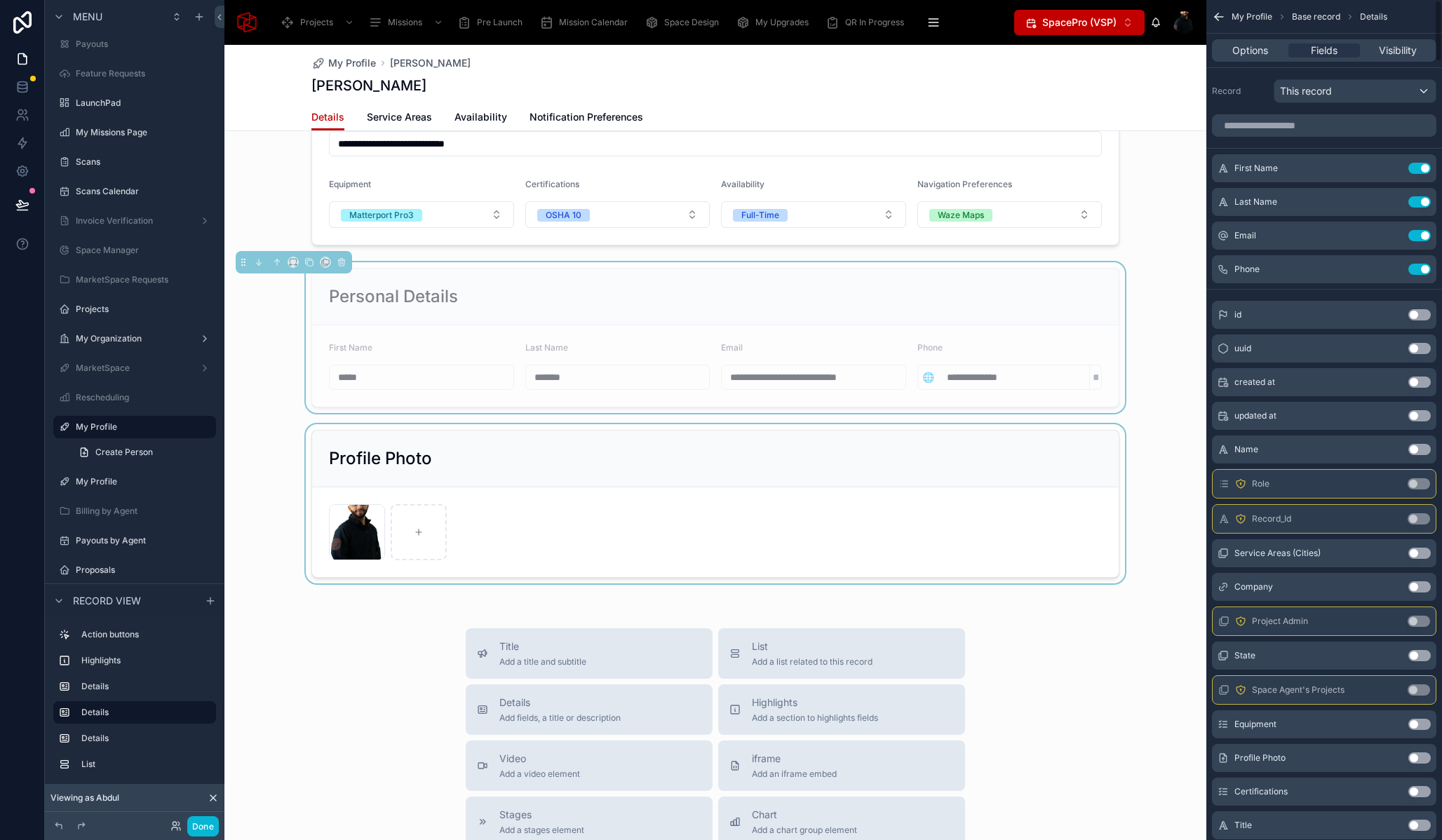
click at [515, 438] on div at bounding box center [715, 504] width 982 height 159
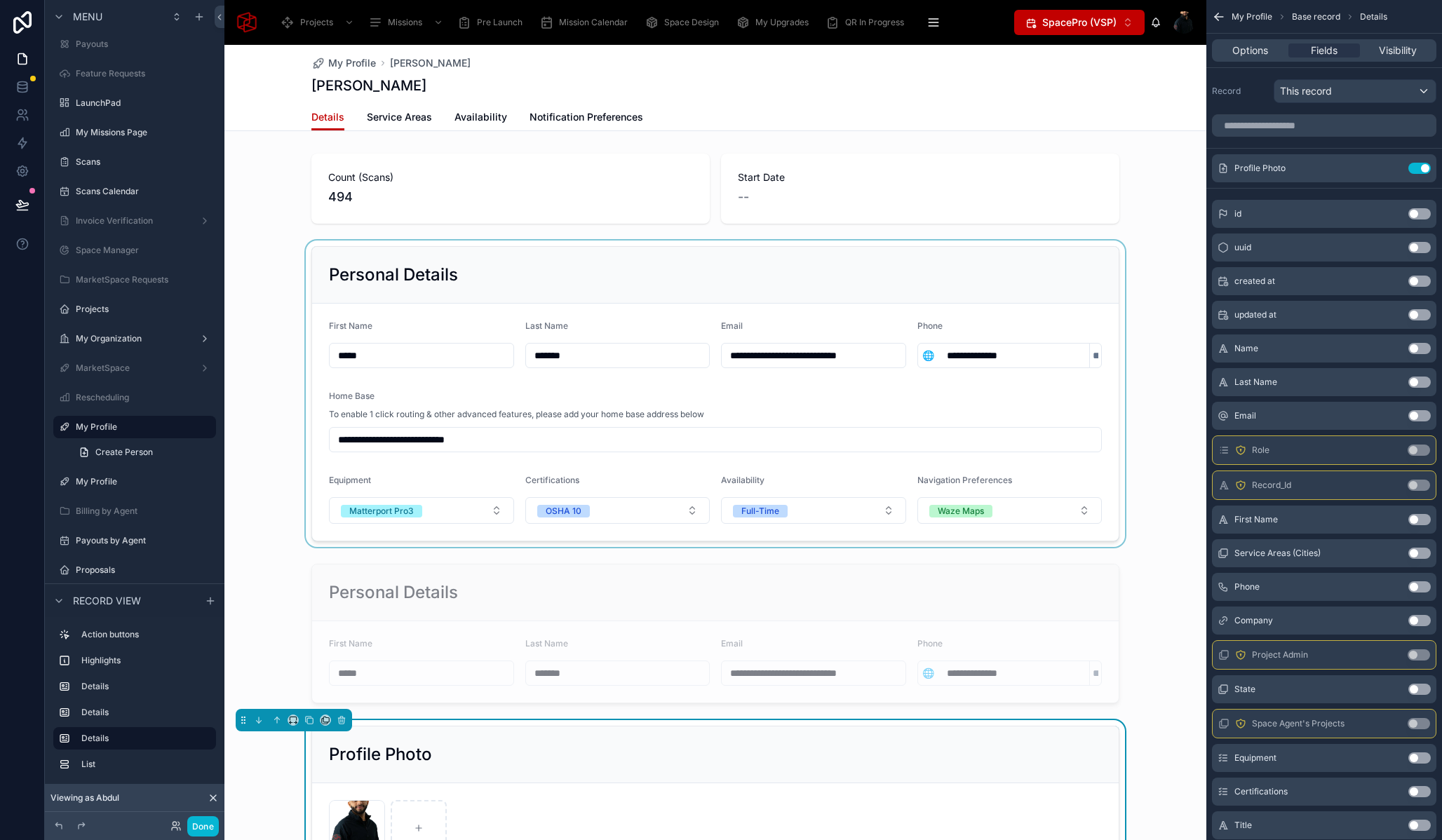
scroll to position [0, 0]
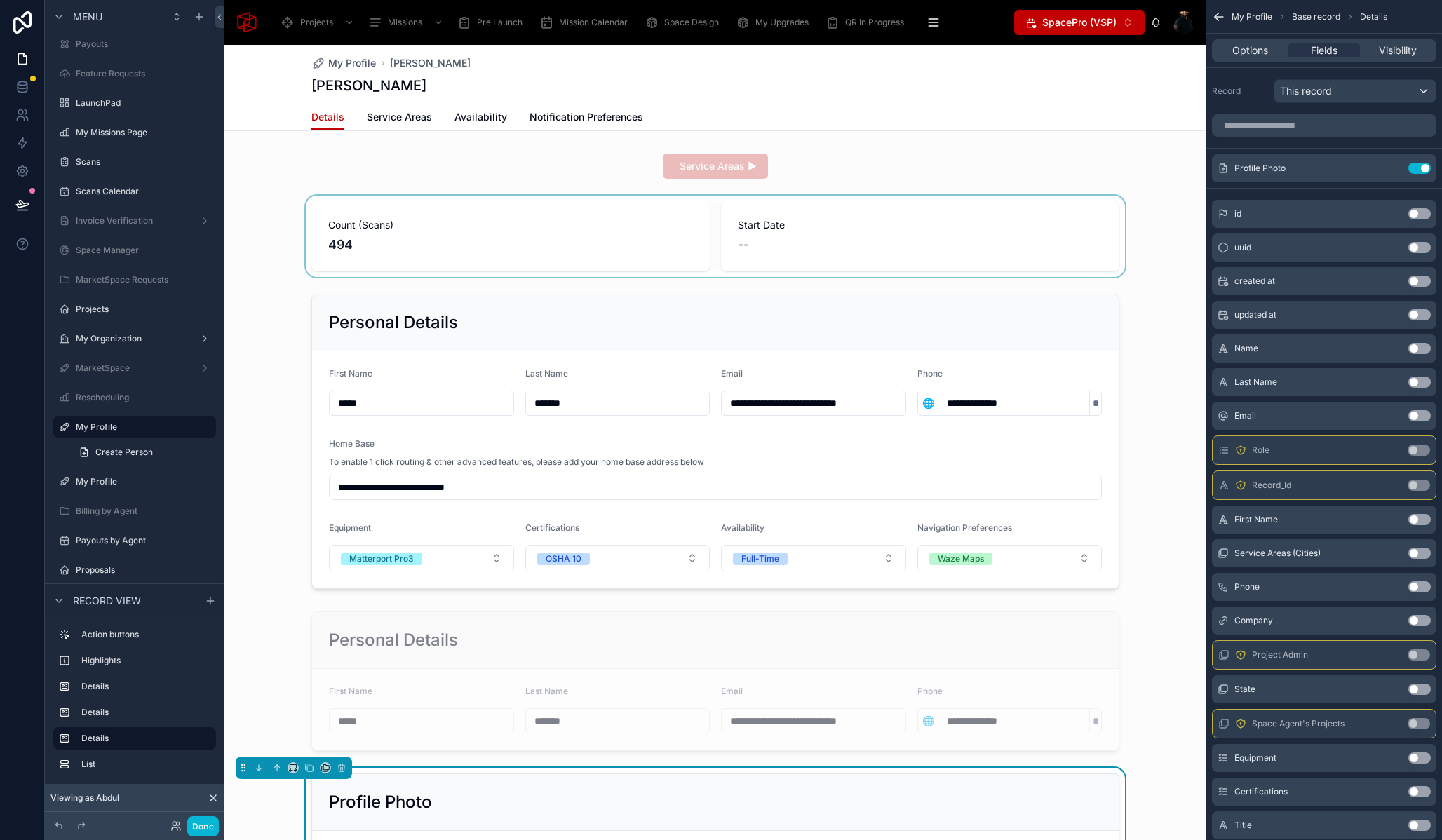
click at [425, 234] on div at bounding box center [715, 236] width 982 height 81
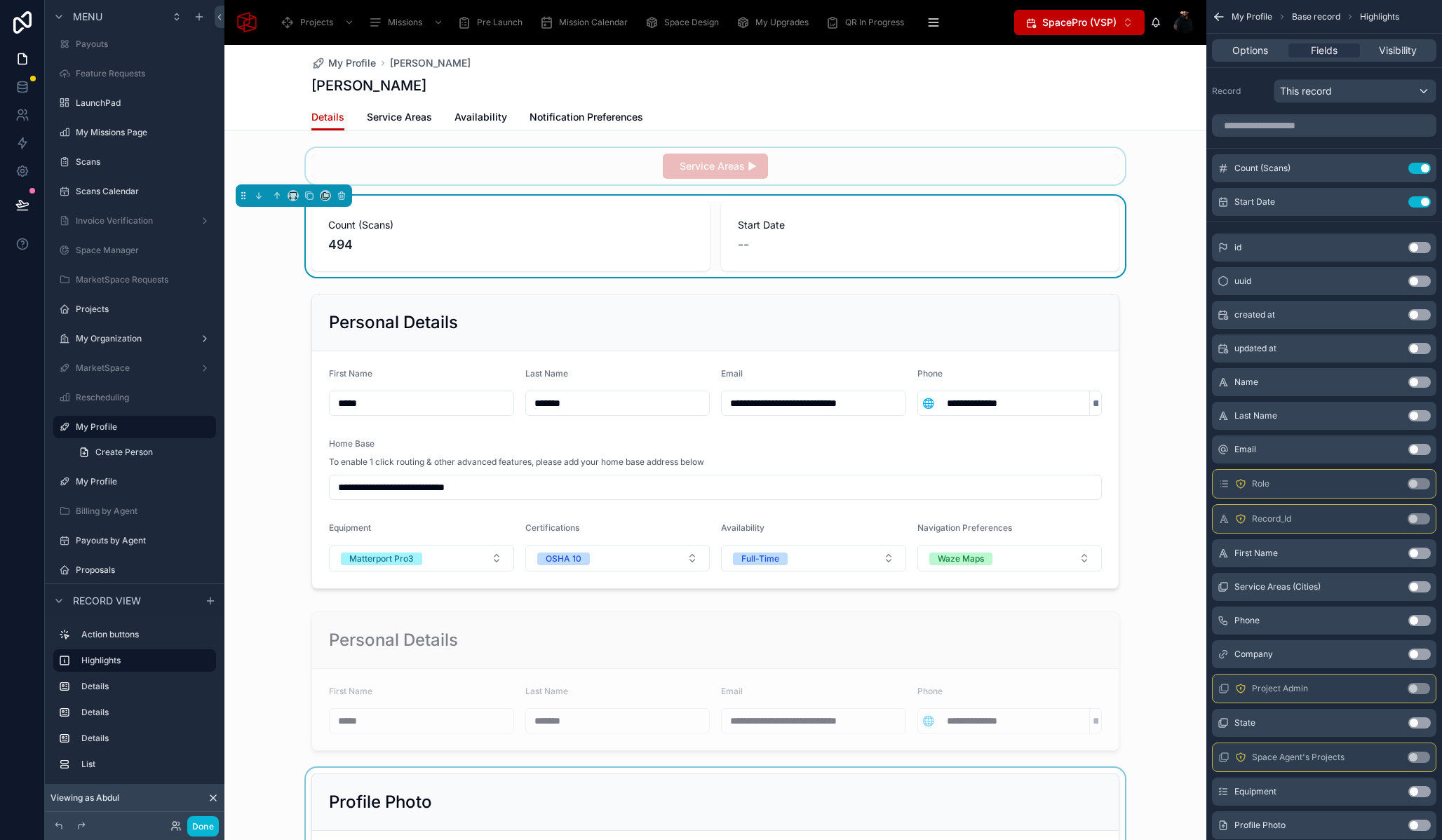
click at [436, 173] on div at bounding box center [715, 167] width 982 height 36
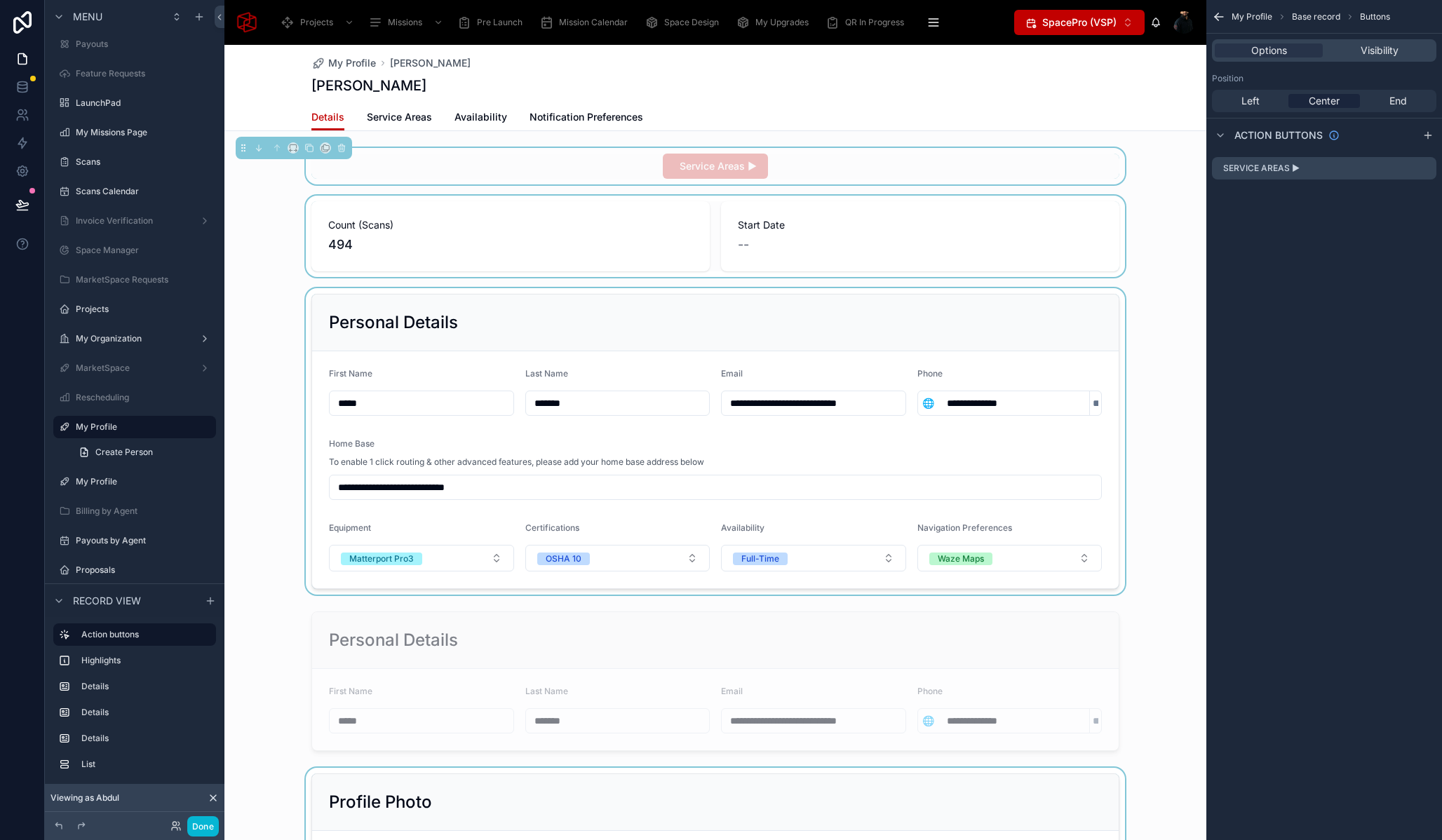
click at [401, 322] on div at bounding box center [715, 442] width 982 height 307
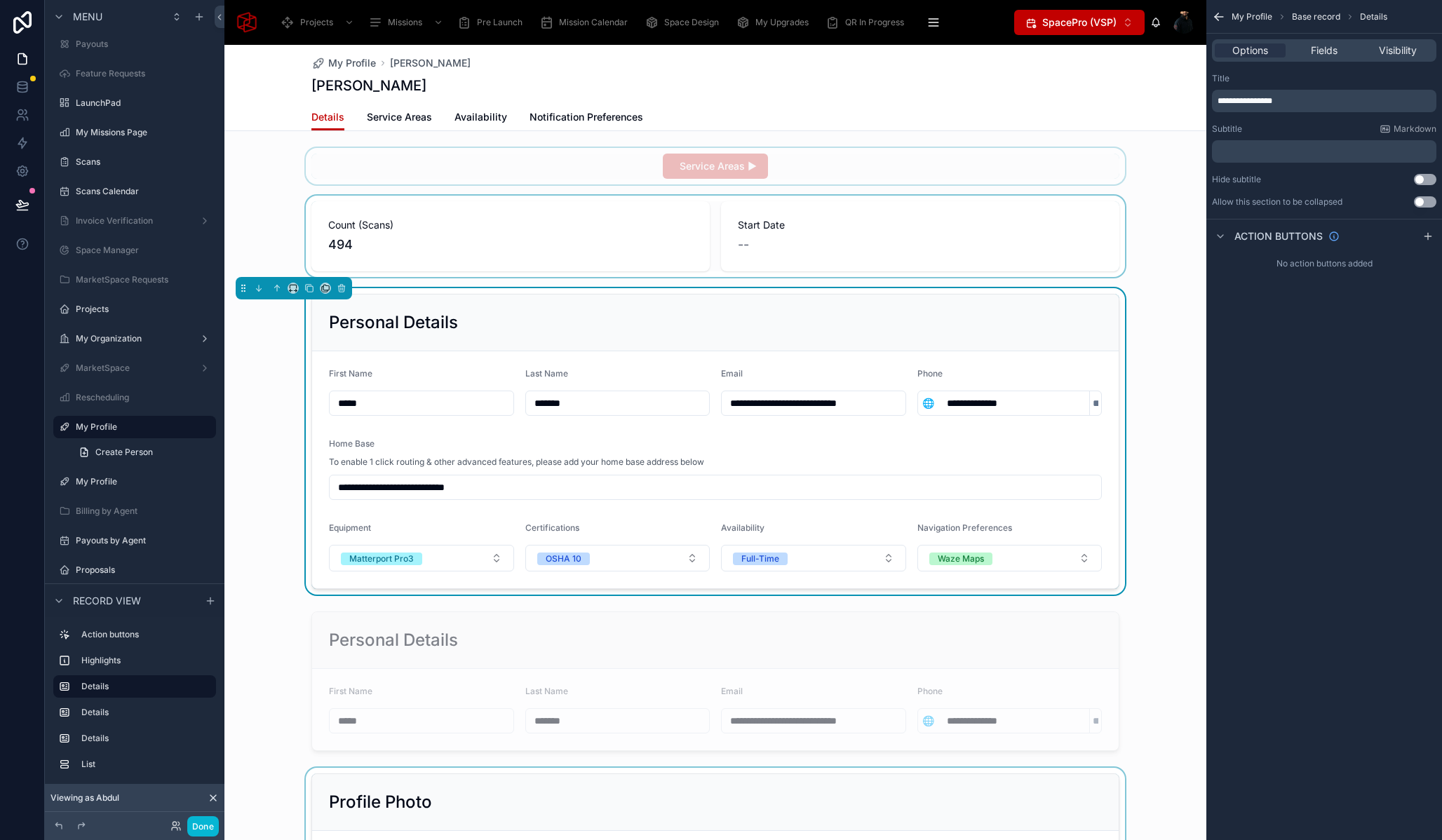
click at [604, 77] on div "Abdul Mohamed" at bounding box center [715, 85] width 808 height 20
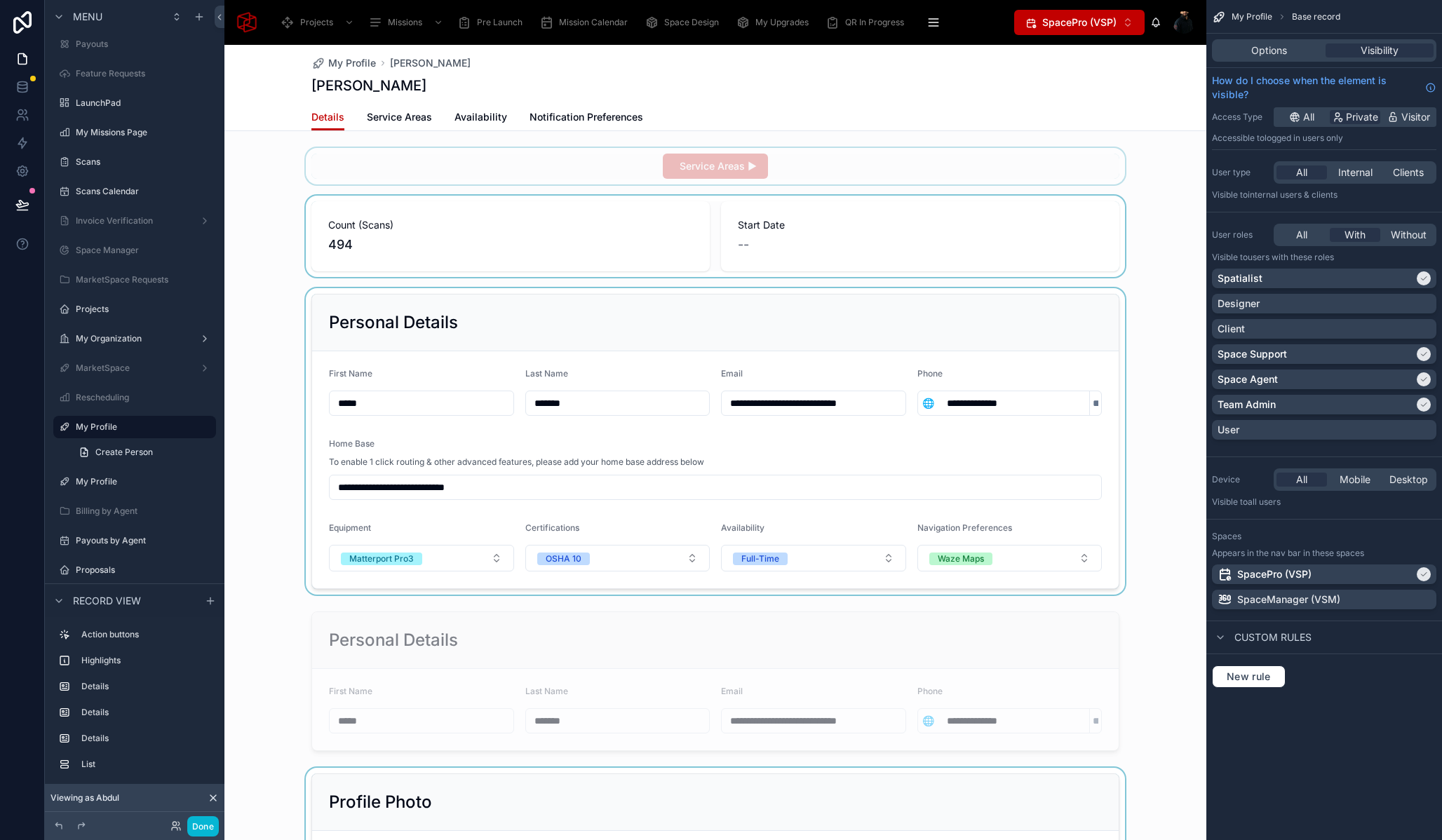
click at [1015, 72] on div "My Profile Abdul Mohamed Abdul Mohamed" at bounding box center [715, 74] width 808 height 59
click at [1314, 52] on div "Options" at bounding box center [1269, 50] width 108 height 14
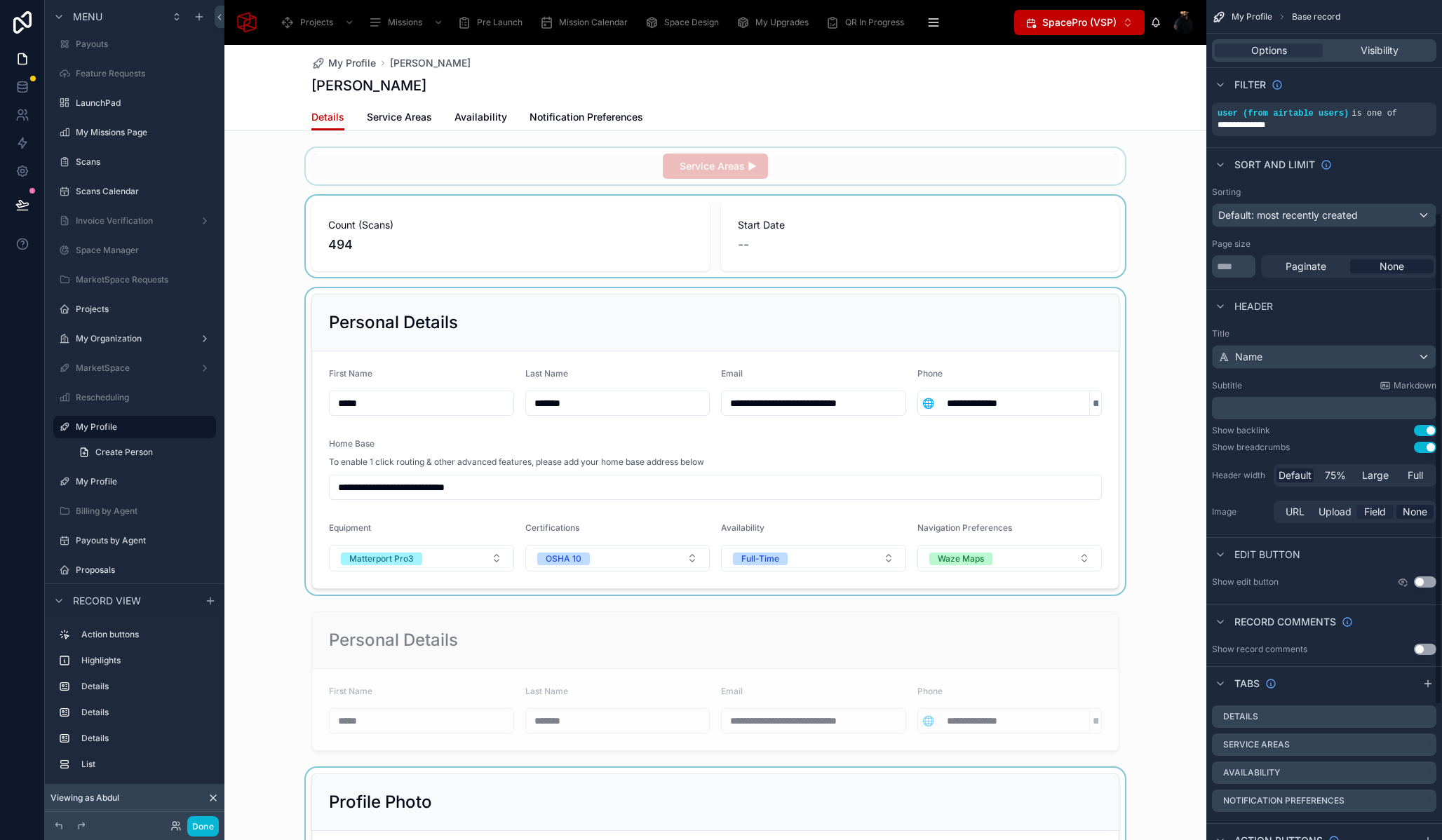
scroll to position [354, 0]
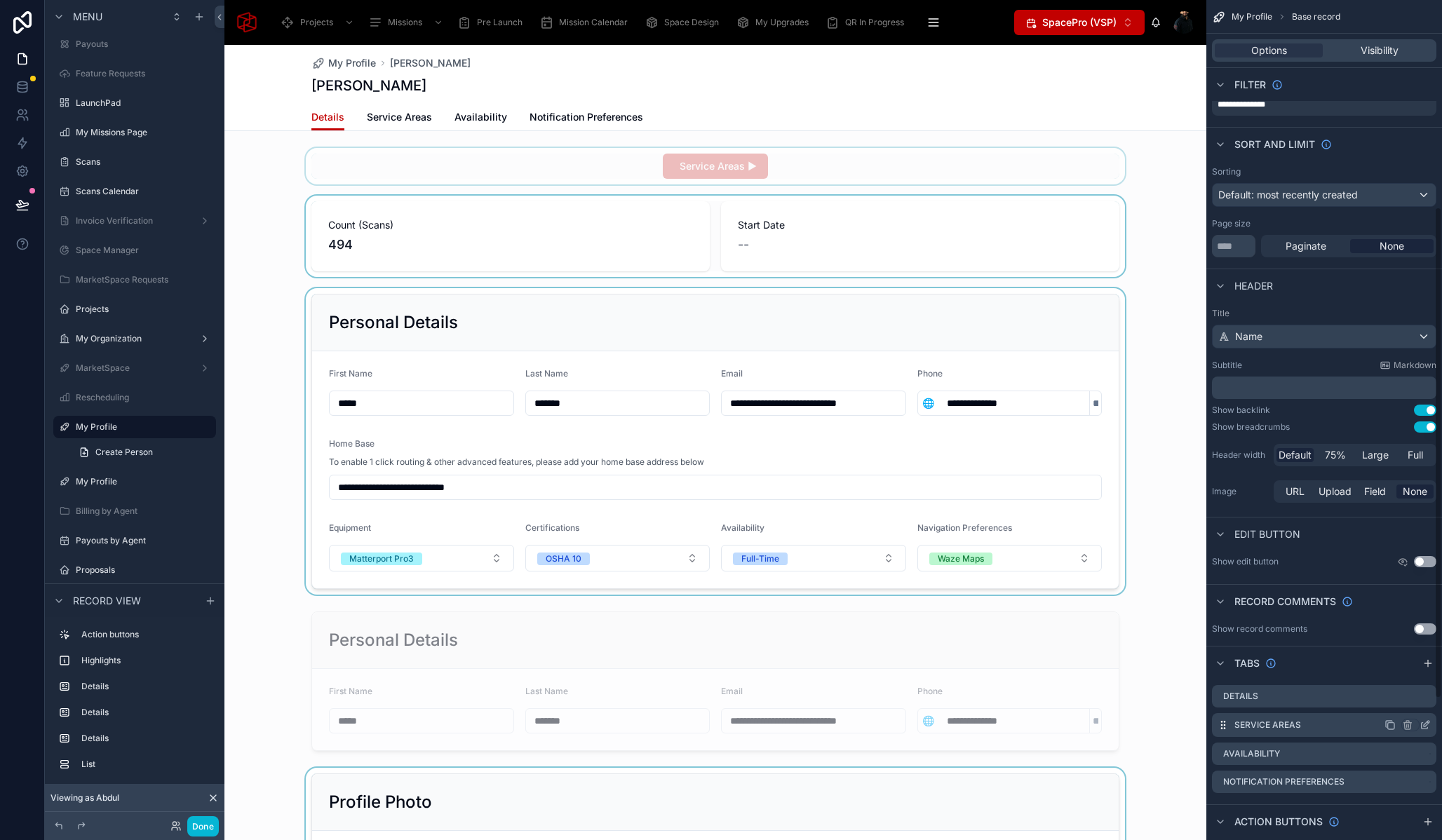
click at [1427, 723] on icon "scrollable content" at bounding box center [1425, 725] width 12 height 12
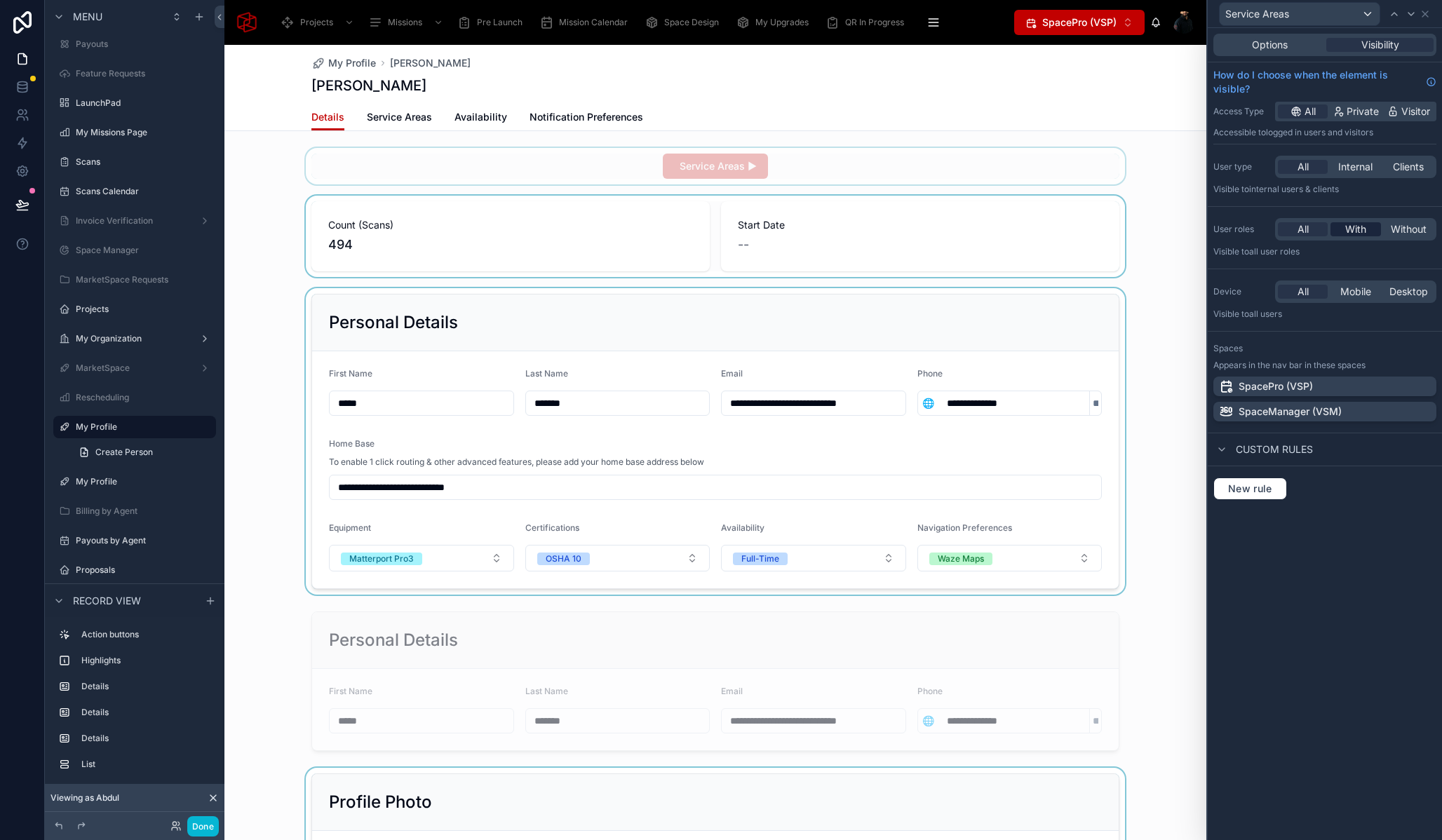
click at [1362, 232] on span "With" at bounding box center [1356, 229] width 21 height 14
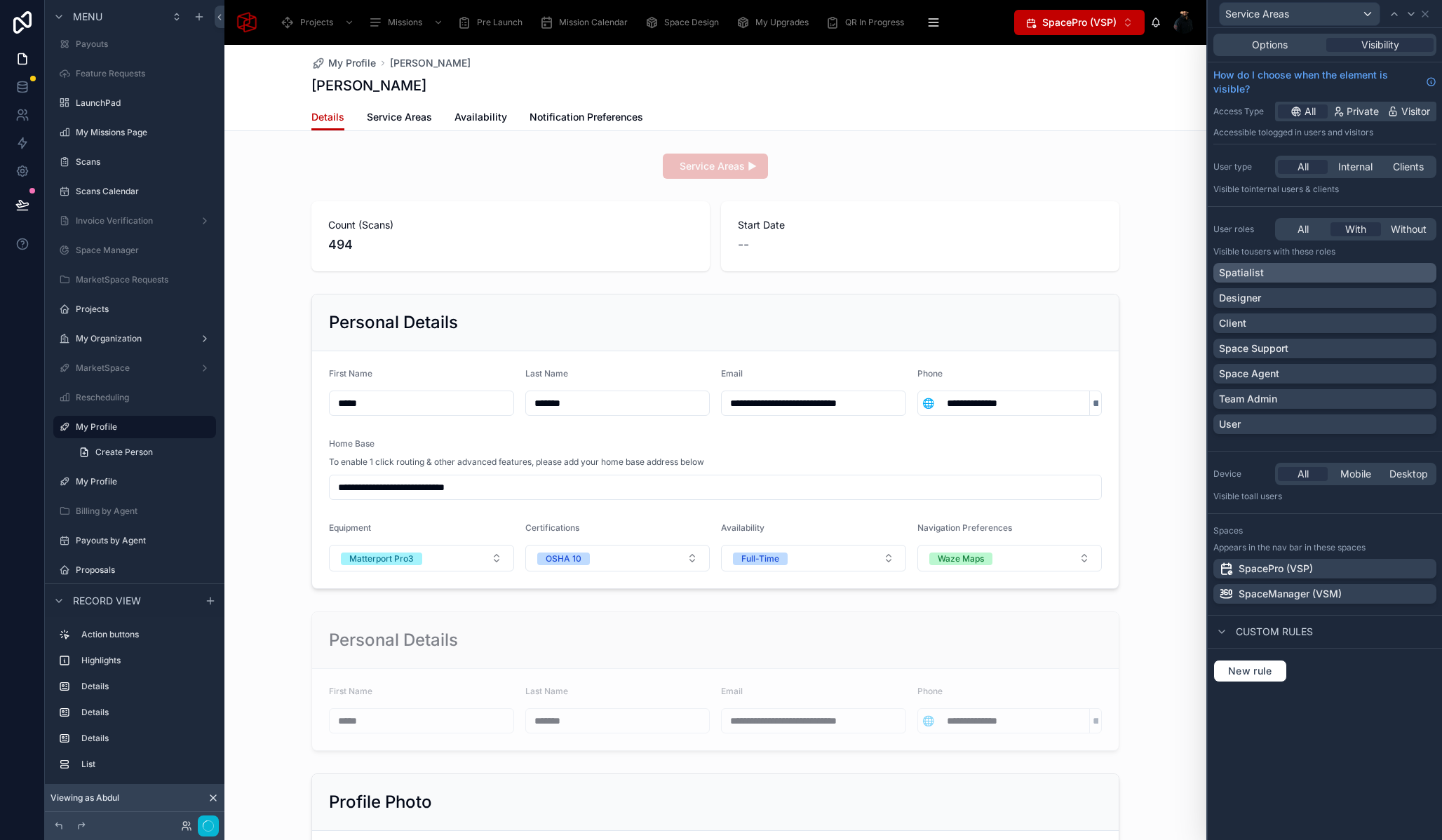
click at [1345, 277] on div "Spatialist" at bounding box center [1325, 273] width 212 height 14
click at [1338, 340] on div "Space Support" at bounding box center [1324, 349] width 223 height 20
click at [1338, 372] on div "Space Agent" at bounding box center [1325, 374] width 212 height 14
click at [1336, 398] on div "Team Admin" at bounding box center [1325, 398] width 212 height 14
click at [1428, 12] on icon at bounding box center [1425, 14] width 12 height 12
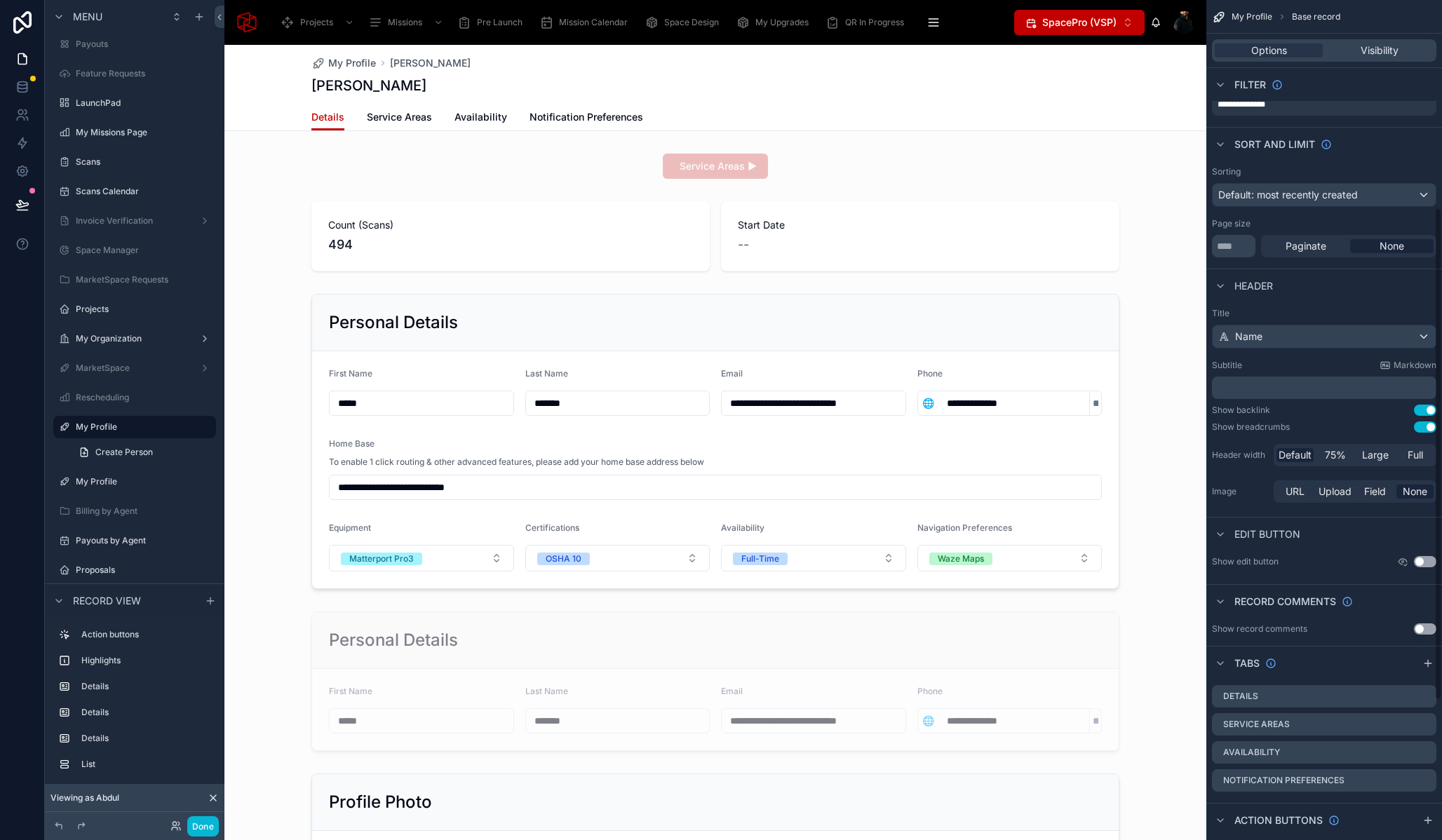
scroll to position [378, 0]
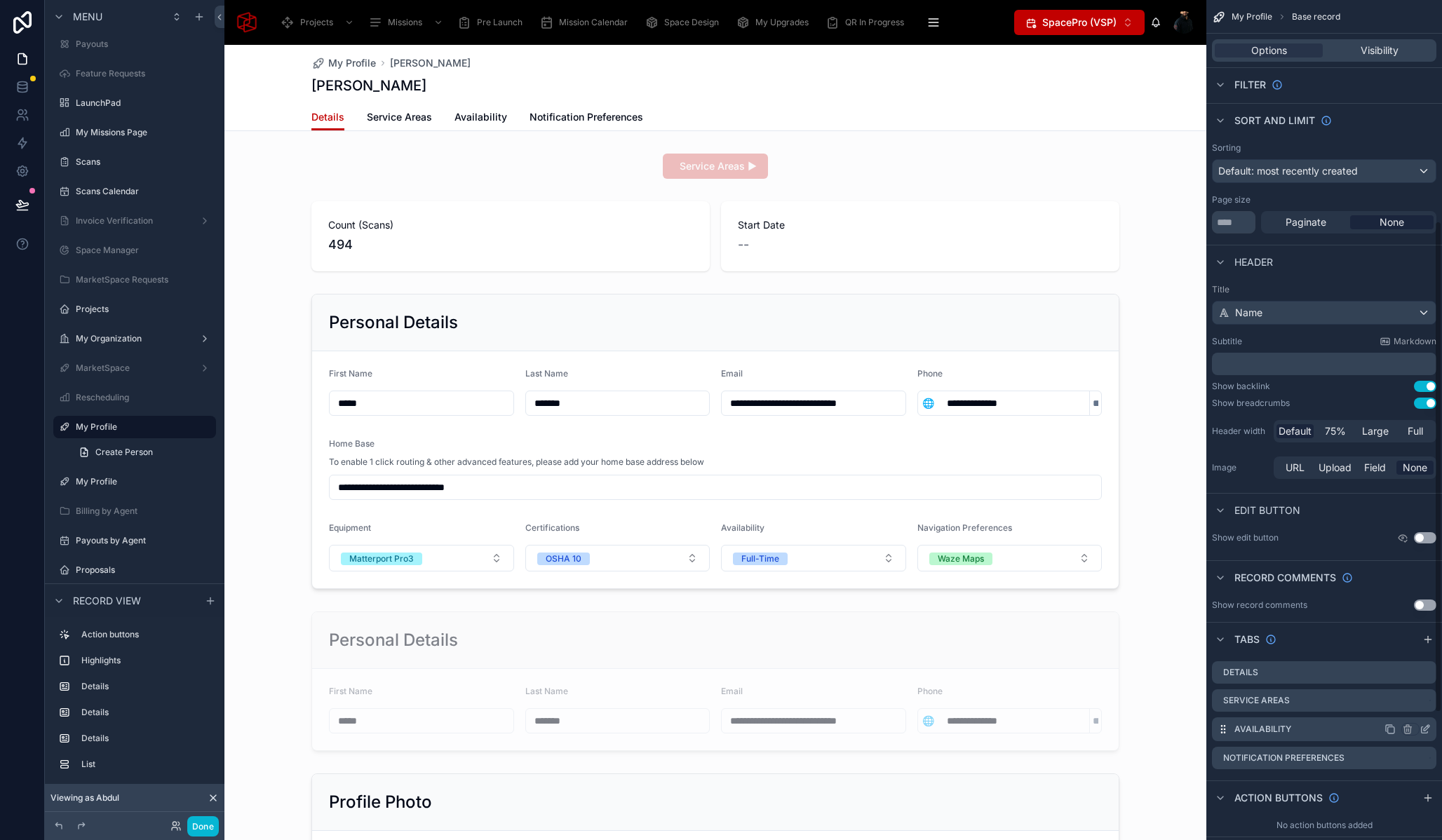
click at [1426, 730] on icon "scrollable content" at bounding box center [1425, 730] width 12 height 12
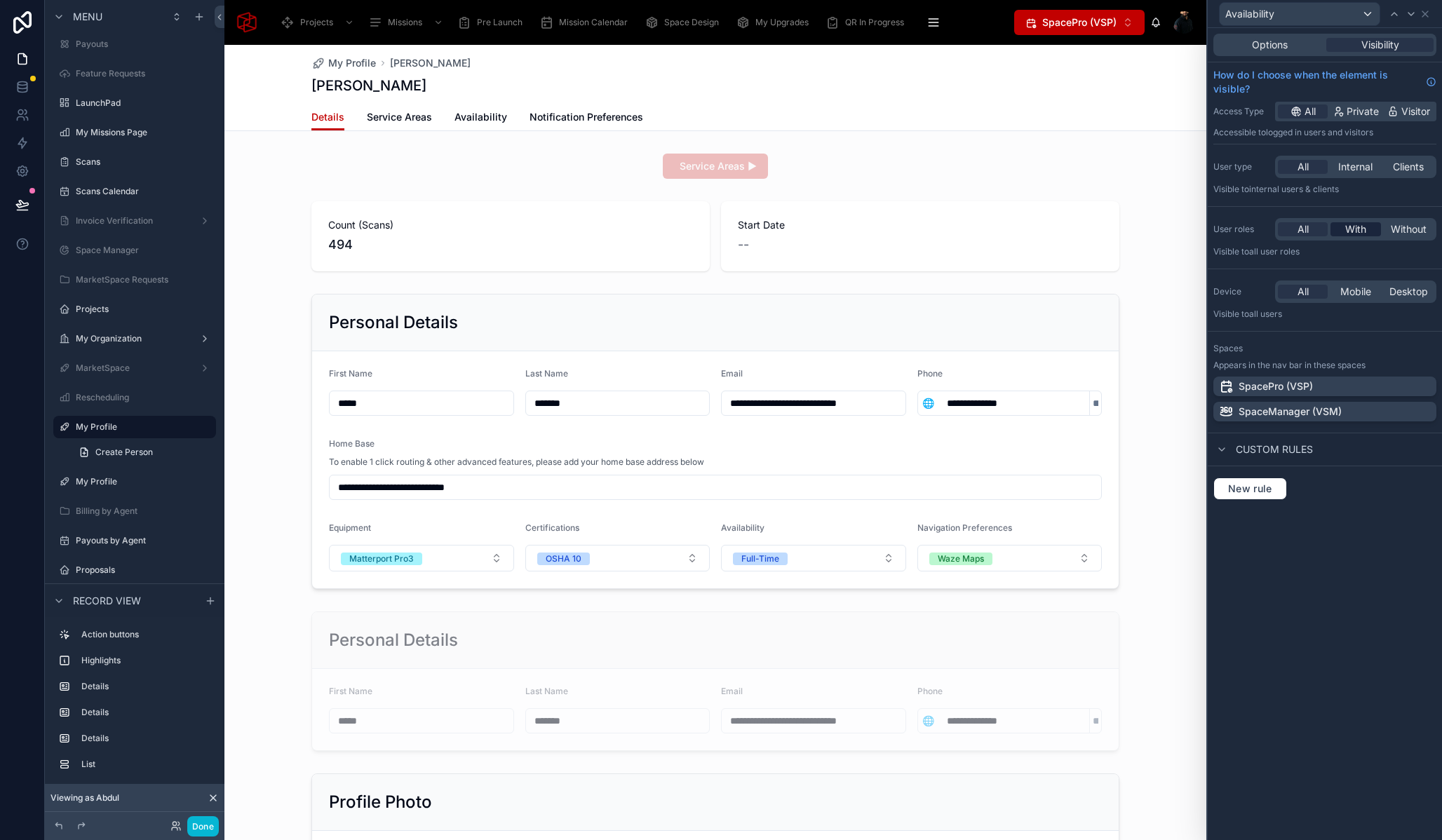
click at [1355, 227] on span "With" at bounding box center [1356, 229] width 21 height 14
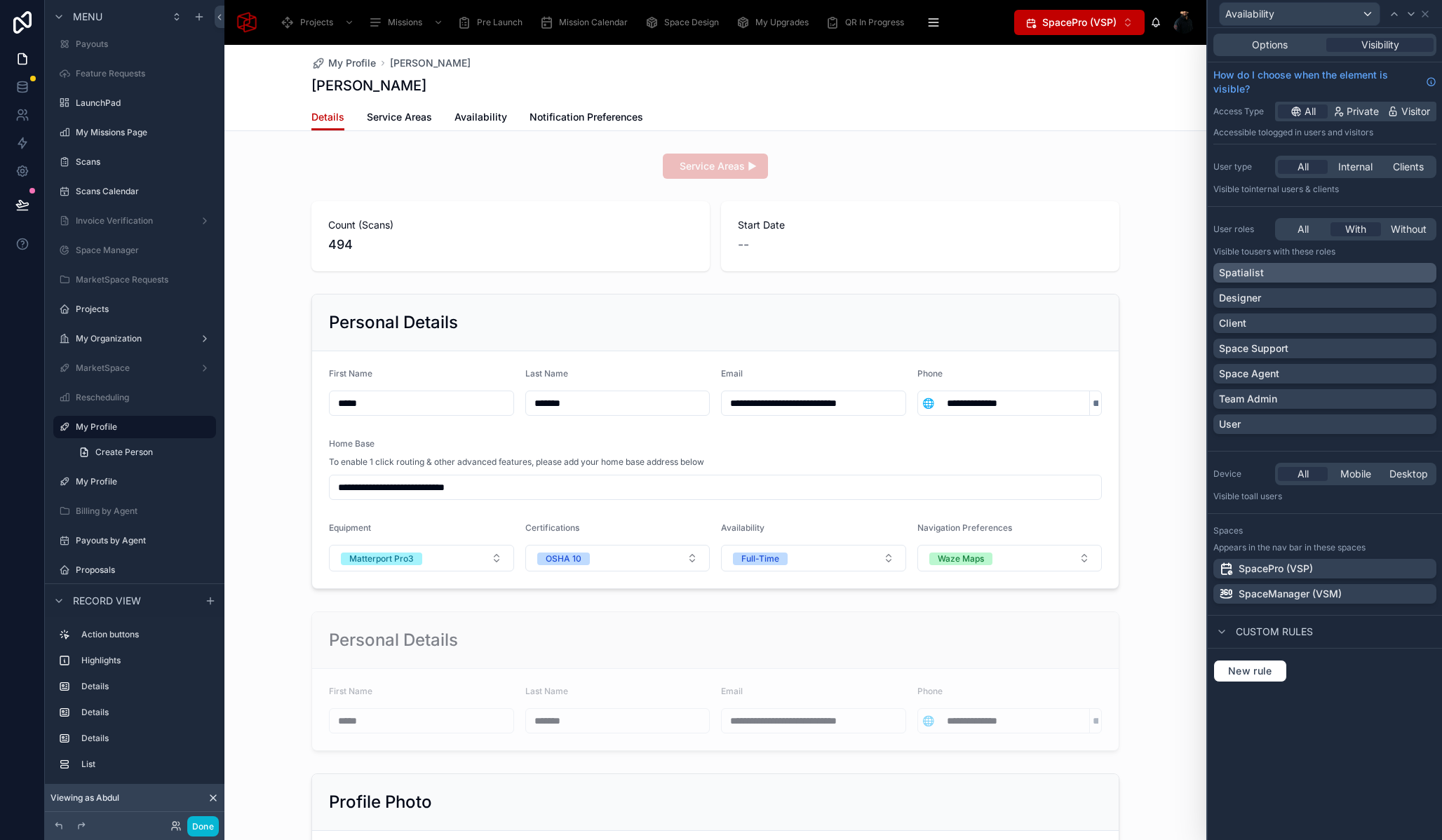
click at [1325, 276] on div "Spatialist" at bounding box center [1325, 273] width 212 height 14
click at [1342, 349] on div "Space Support" at bounding box center [1325, 348] width 212 height 14
click at [1343, 372] on div "Space Agent" at bounding box center [1325, 374] width 212 height 14
click at [1345, 400] on div "Team Admin" at bounding box center [1325, 398] width 212 height 14
click at [1416, 14] on icon at bounding box center [1411, 14] width 12 height 12
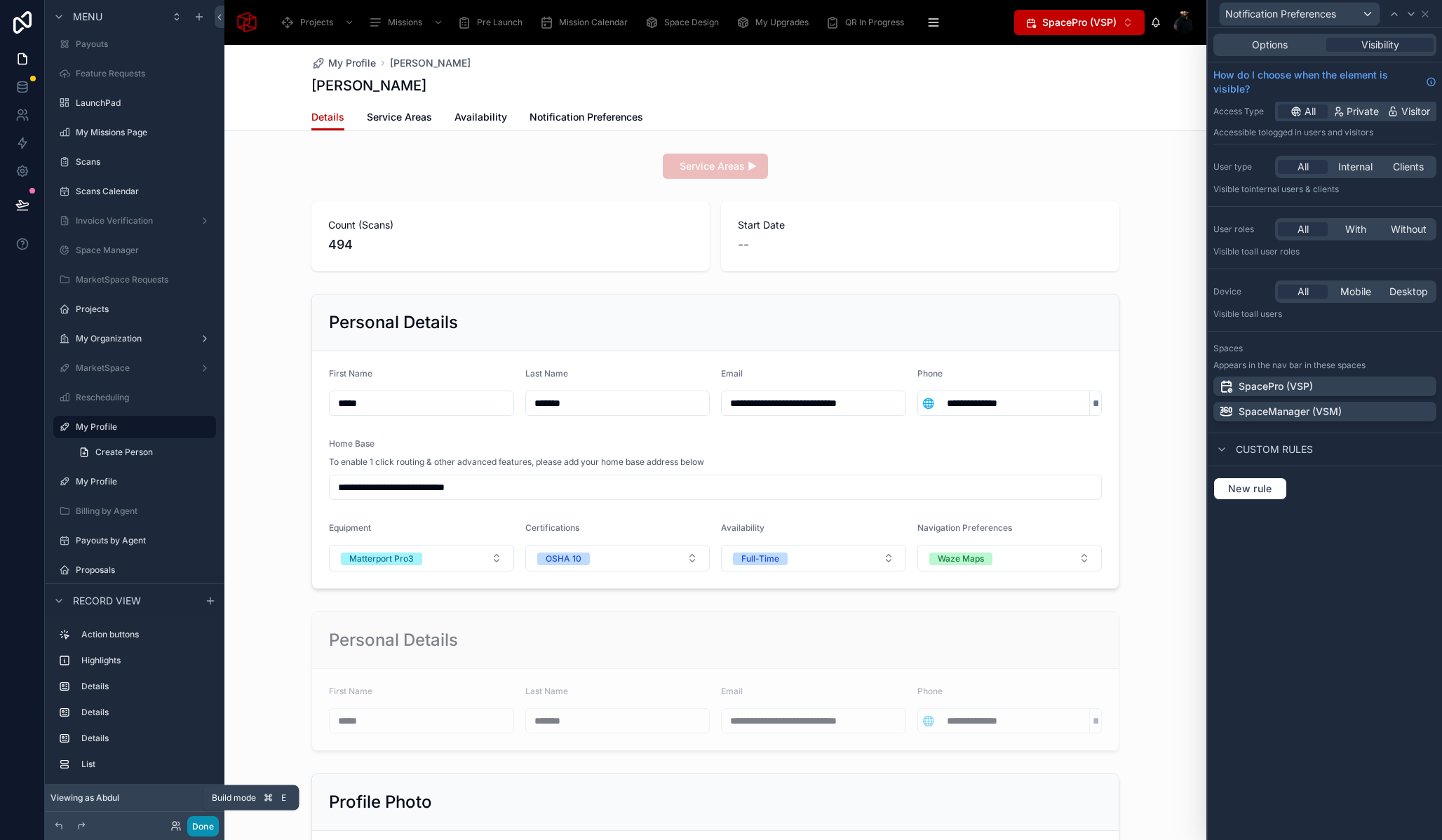
click at [204, 826] on button "Done" at bounding box center [203, 826] width 31 height 21
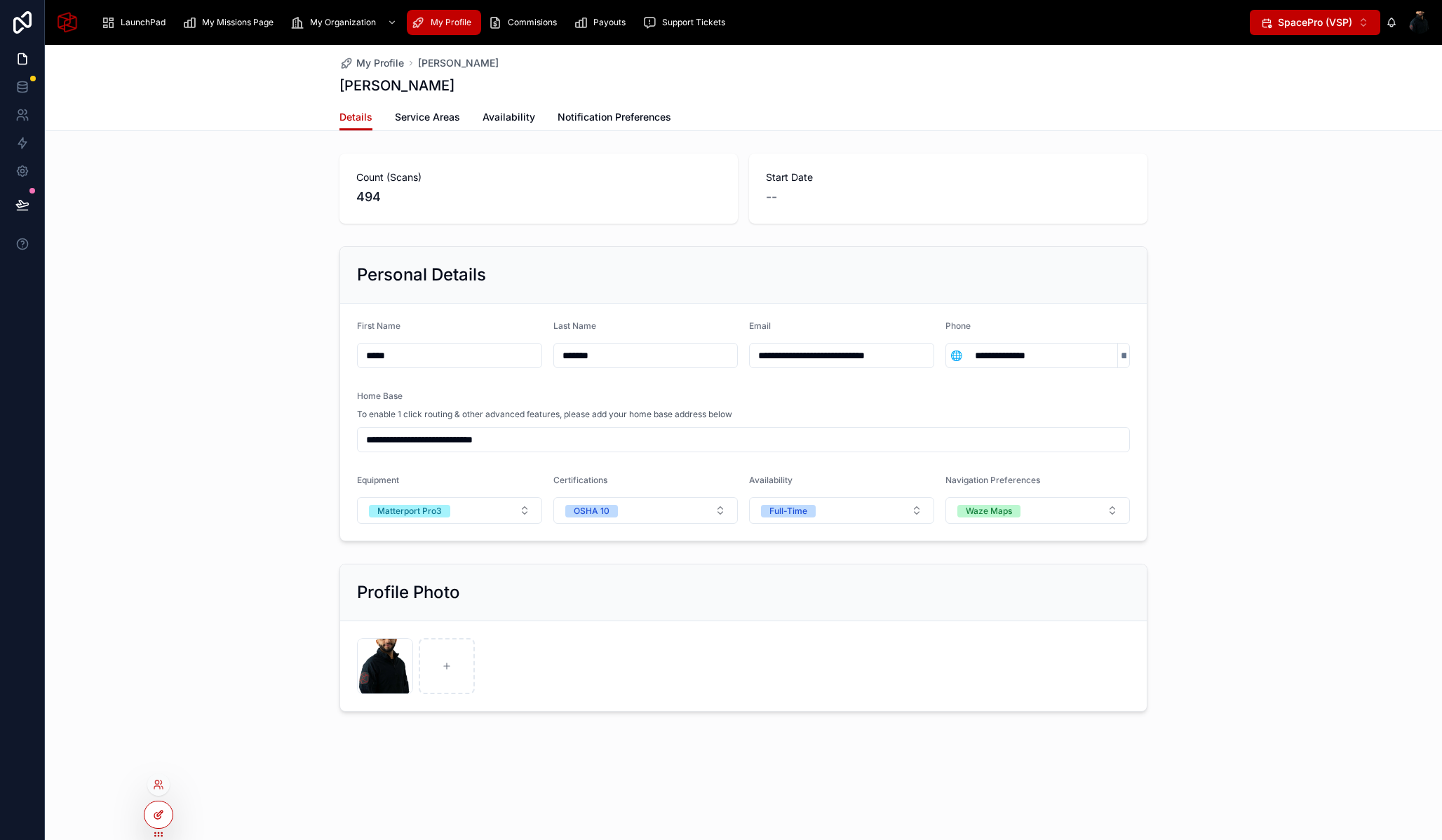
click at [152, 823] on div at bounding box center [158, 815] width 28 height 27
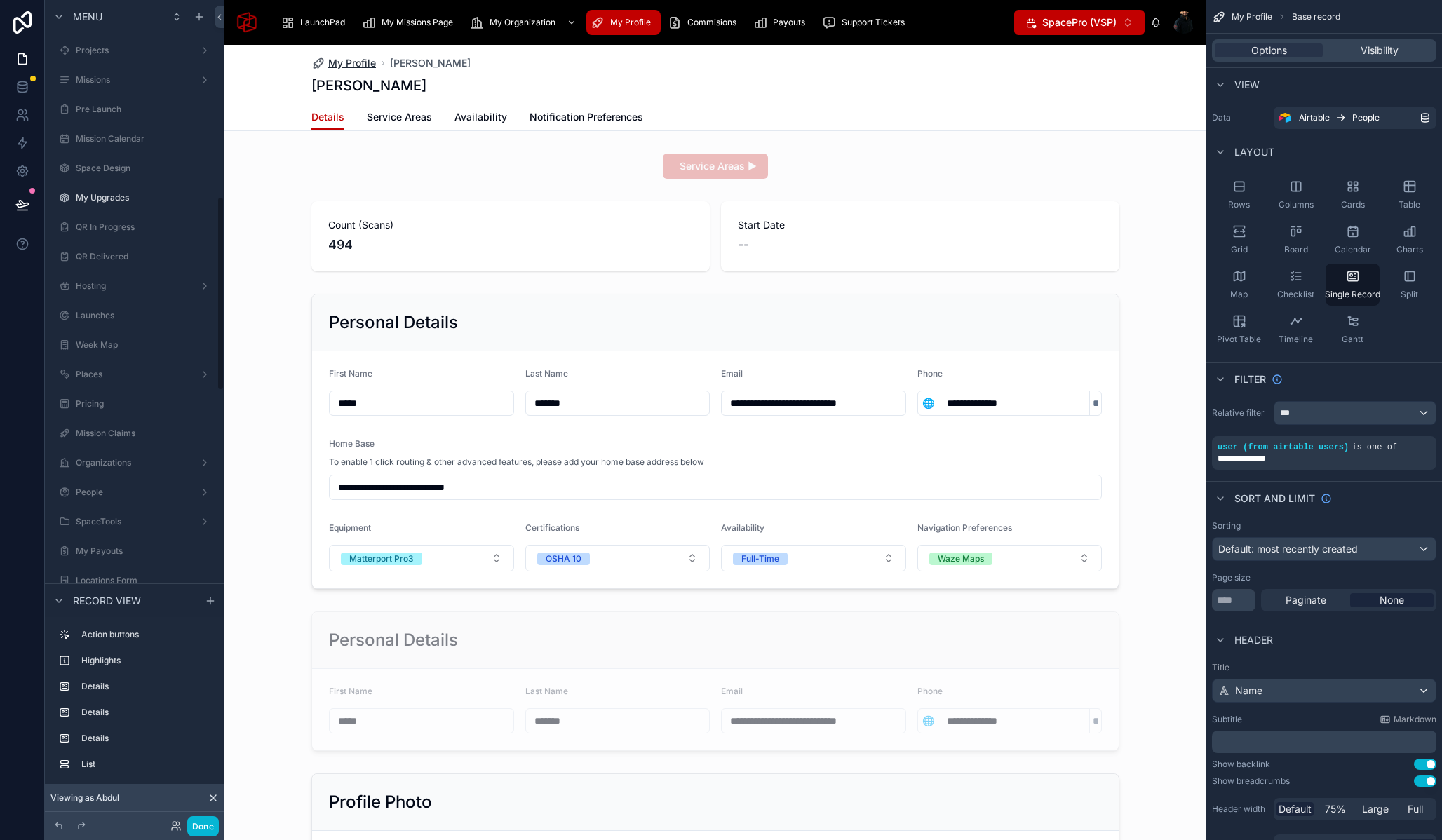
scroll to position [831, 0]
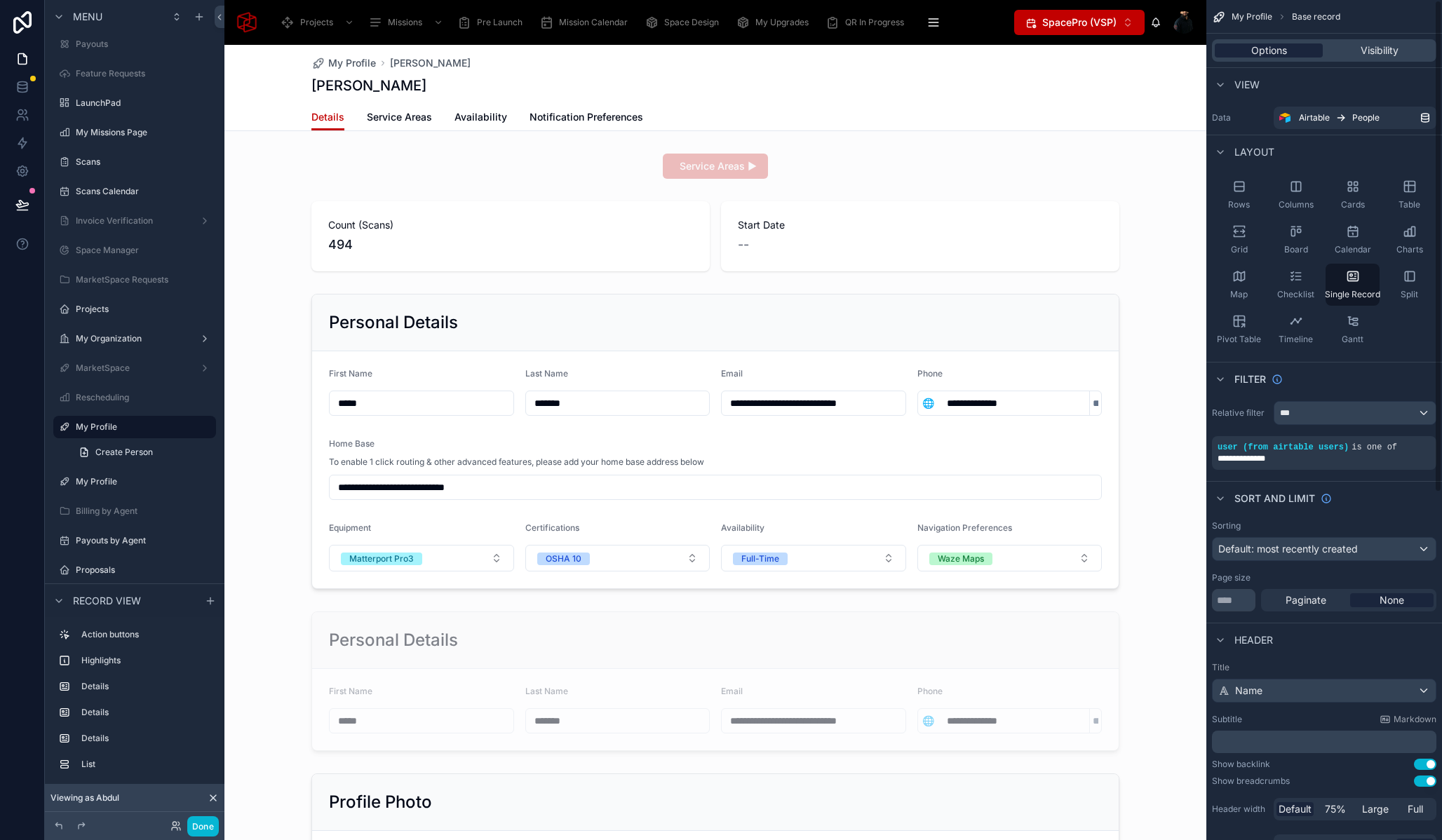
click at [1249, 56] on div "Options" at bounding box center [1269, 50] width 108 height 14
click at [1264, 54] on span "Options" at bounding box center [1269, 50] width 36 height 14
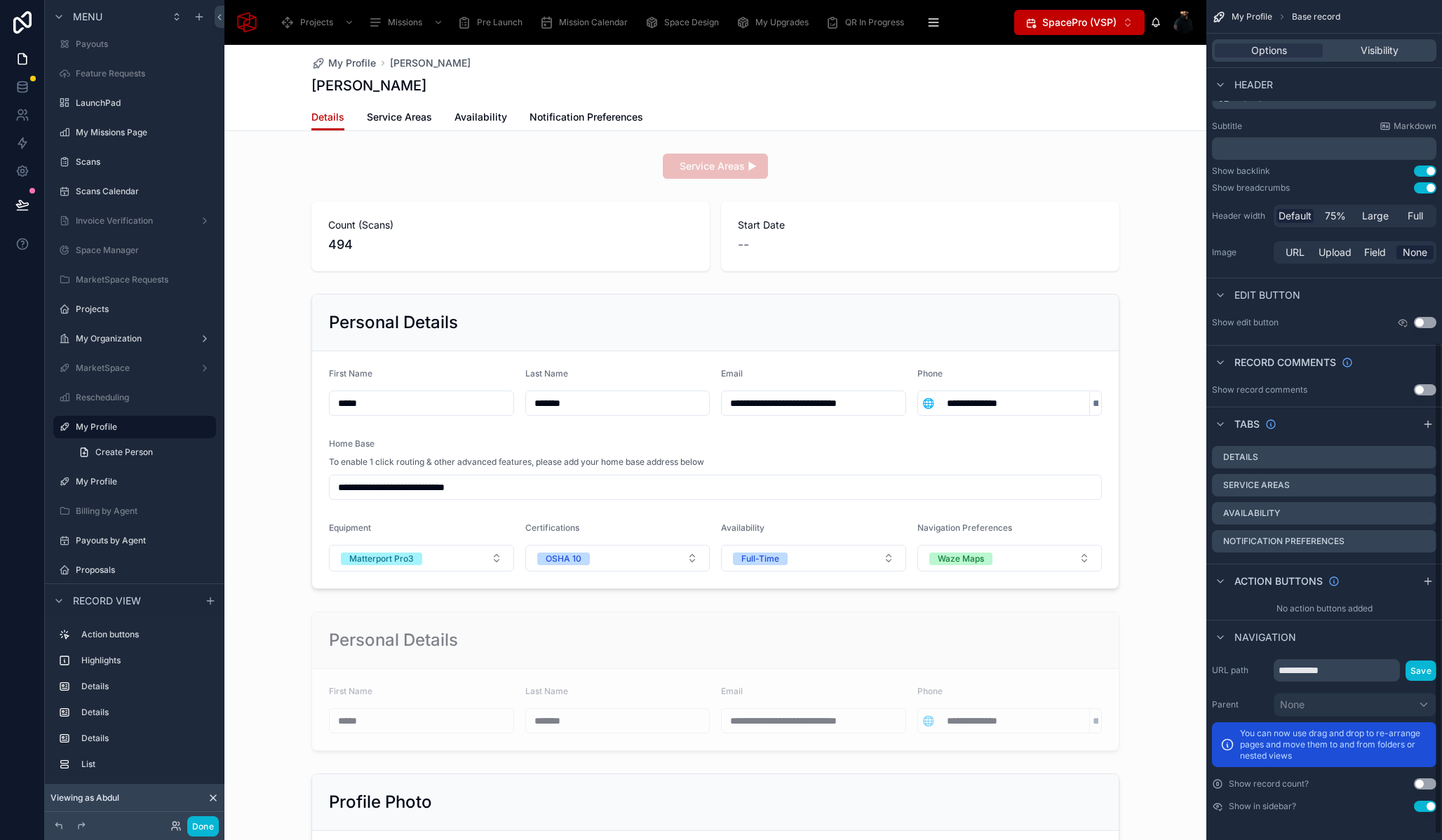
scroll to position [584, 0]
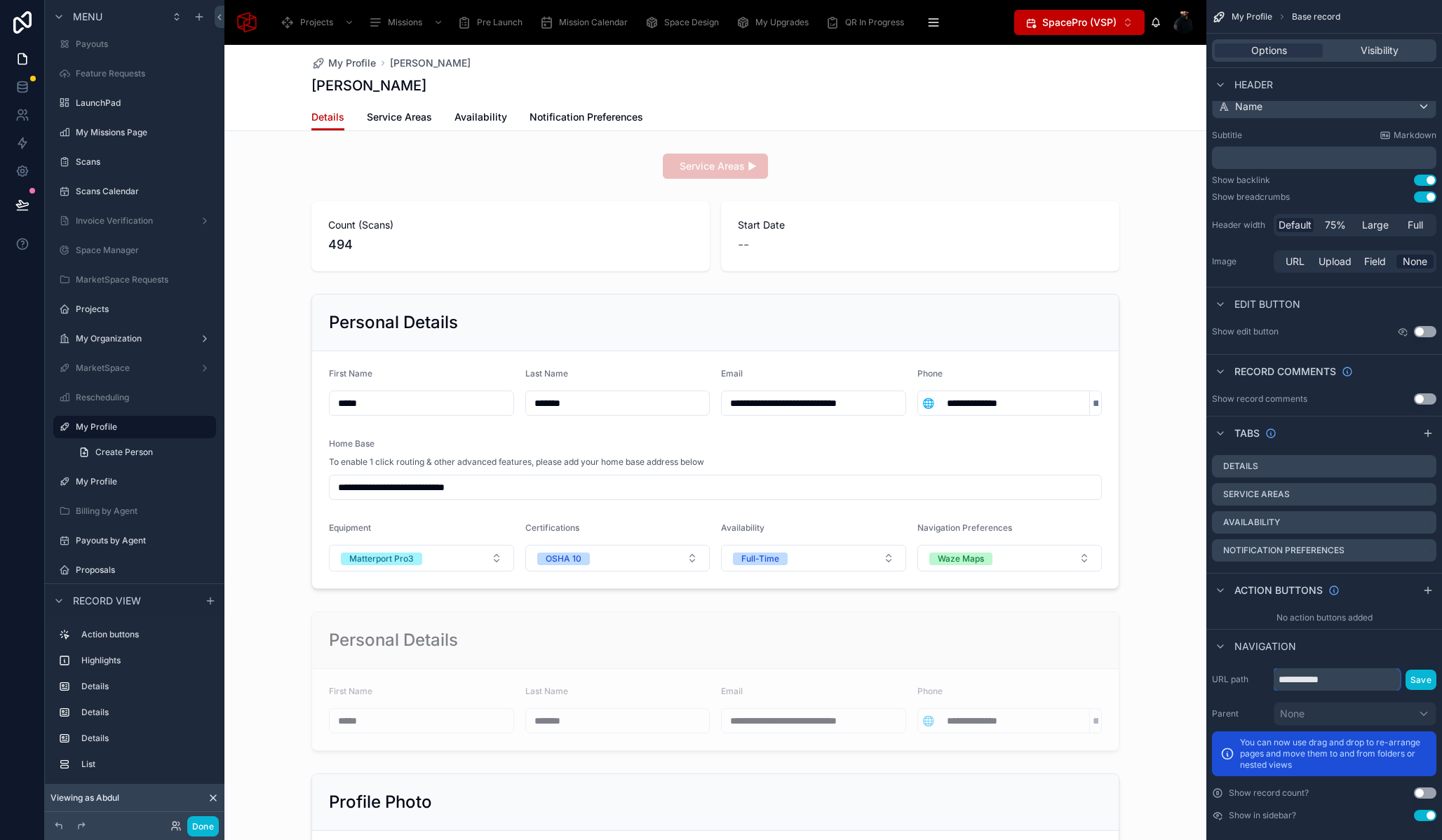
drag, startPoint x: 1300, startPoint y: 679, endPoint x: 1275, endPoint y: 682, distance: 25.2
click at [1275, 682] on input "**********" at bounding box center [1337, 679] width 126 height 22
type input "*******"
click at [1419, 676] on button "Save" at bounding box center [1420, 679] width 31 height 21
click at [936, 24] on icon "scrollable content" at bounding box center [933, 22] width 14 height 14
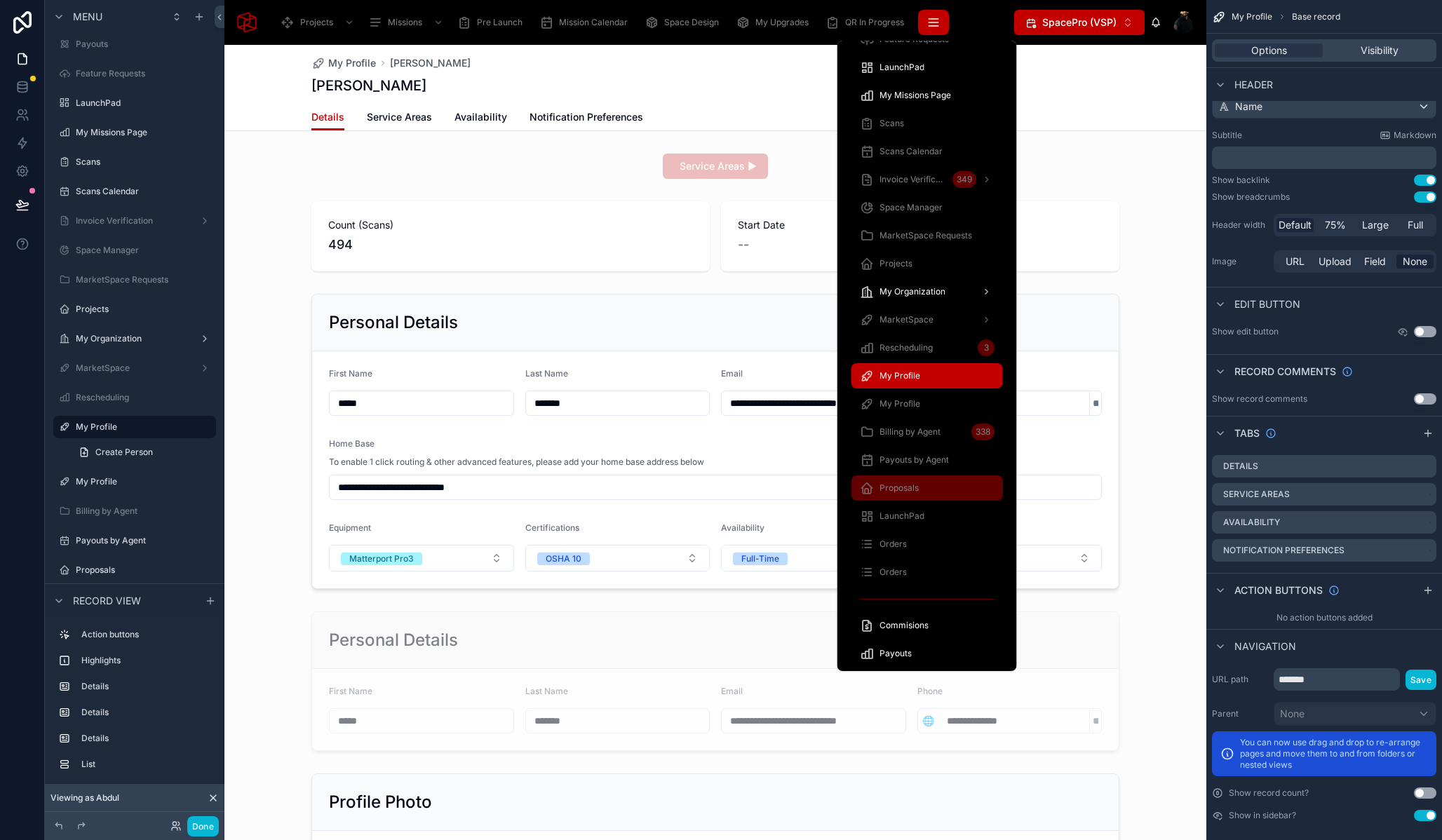
scroll to position [693, 0]
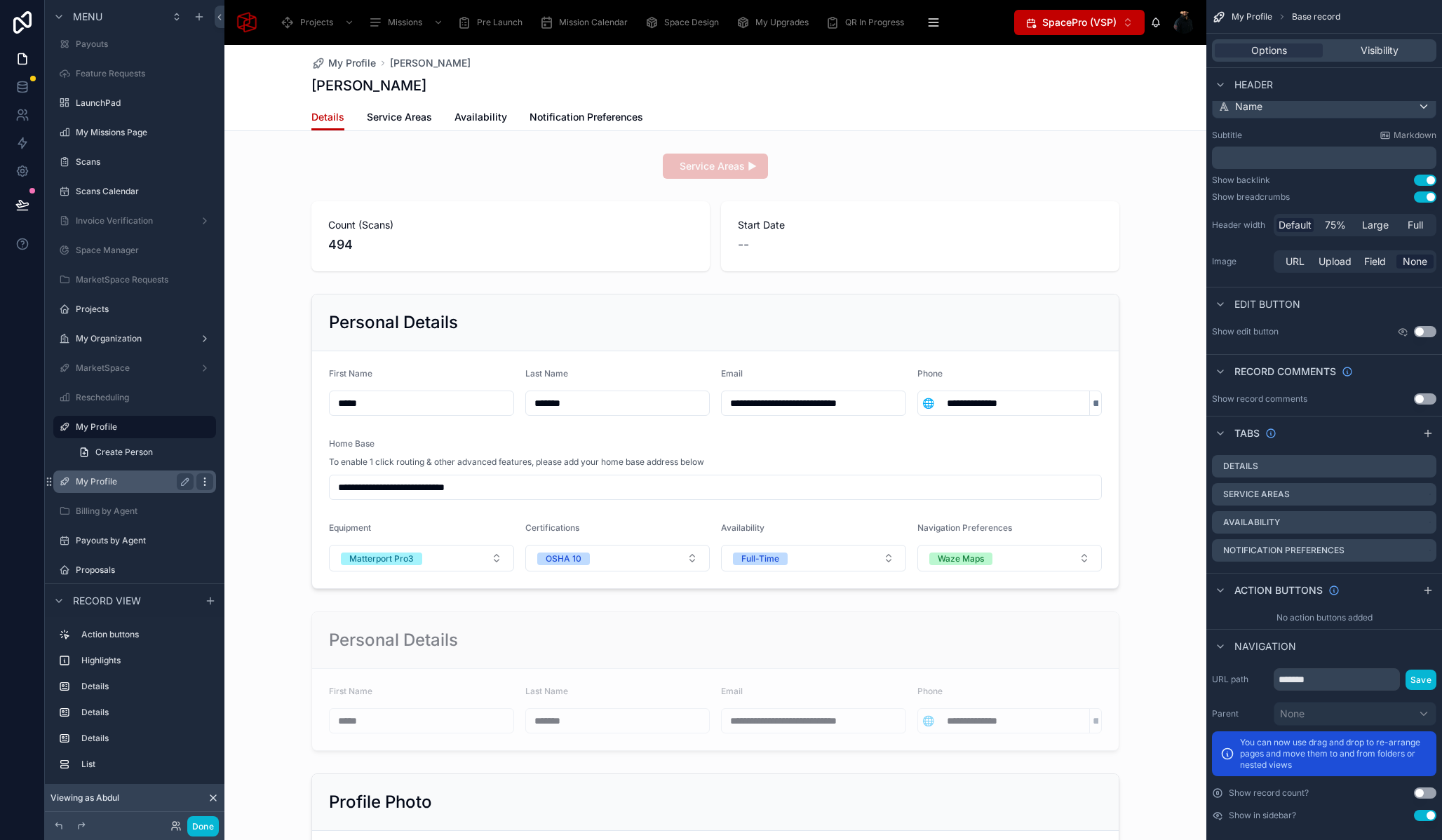
click at [201, 481] on icon "scrollable content" at bounding box center [205, 482] width 12 height 12
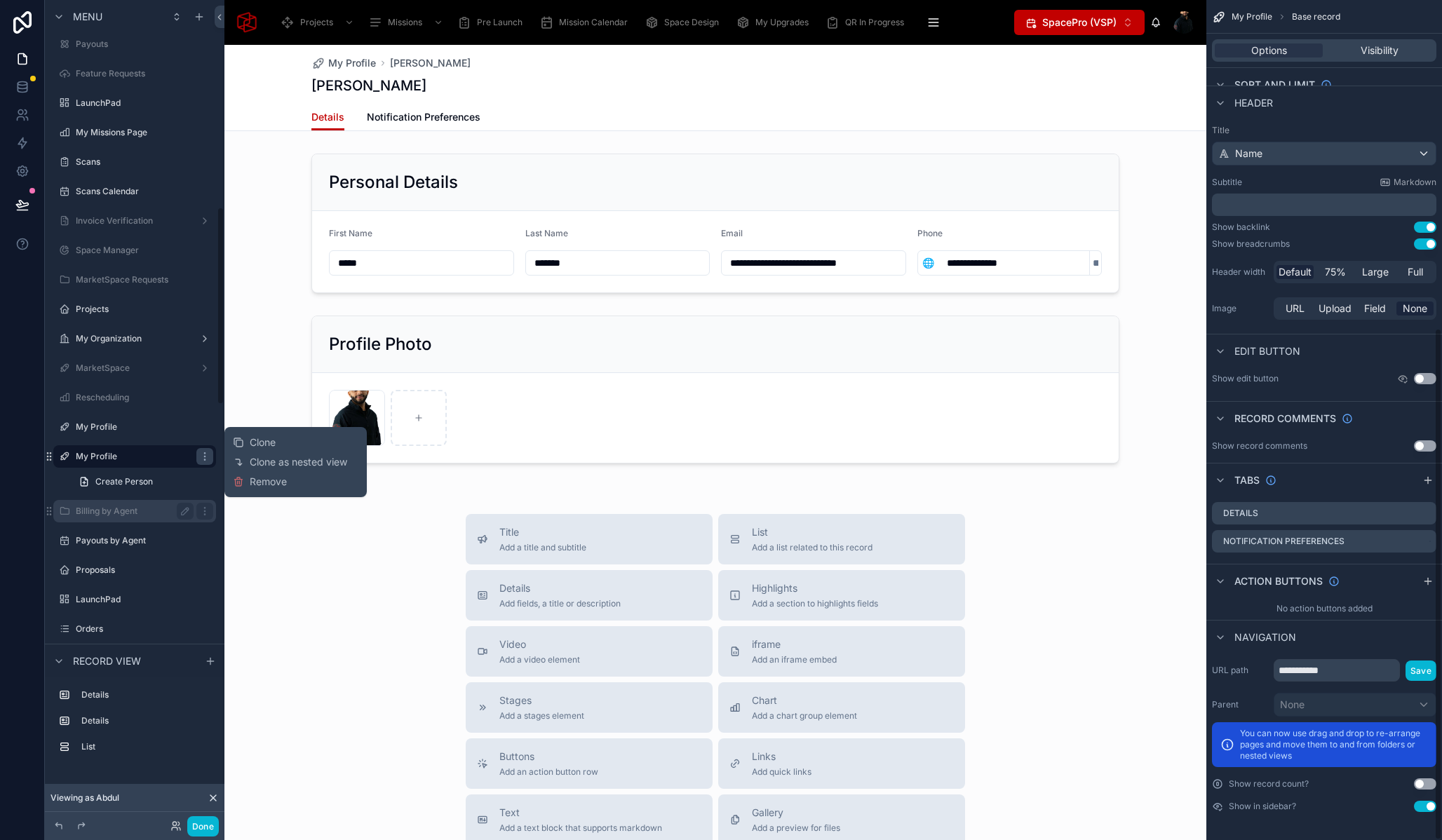
scroll to position [537, 0]
click at [282, 482] on span "Remove" at bounding box center [268, 481] width 37 height 14
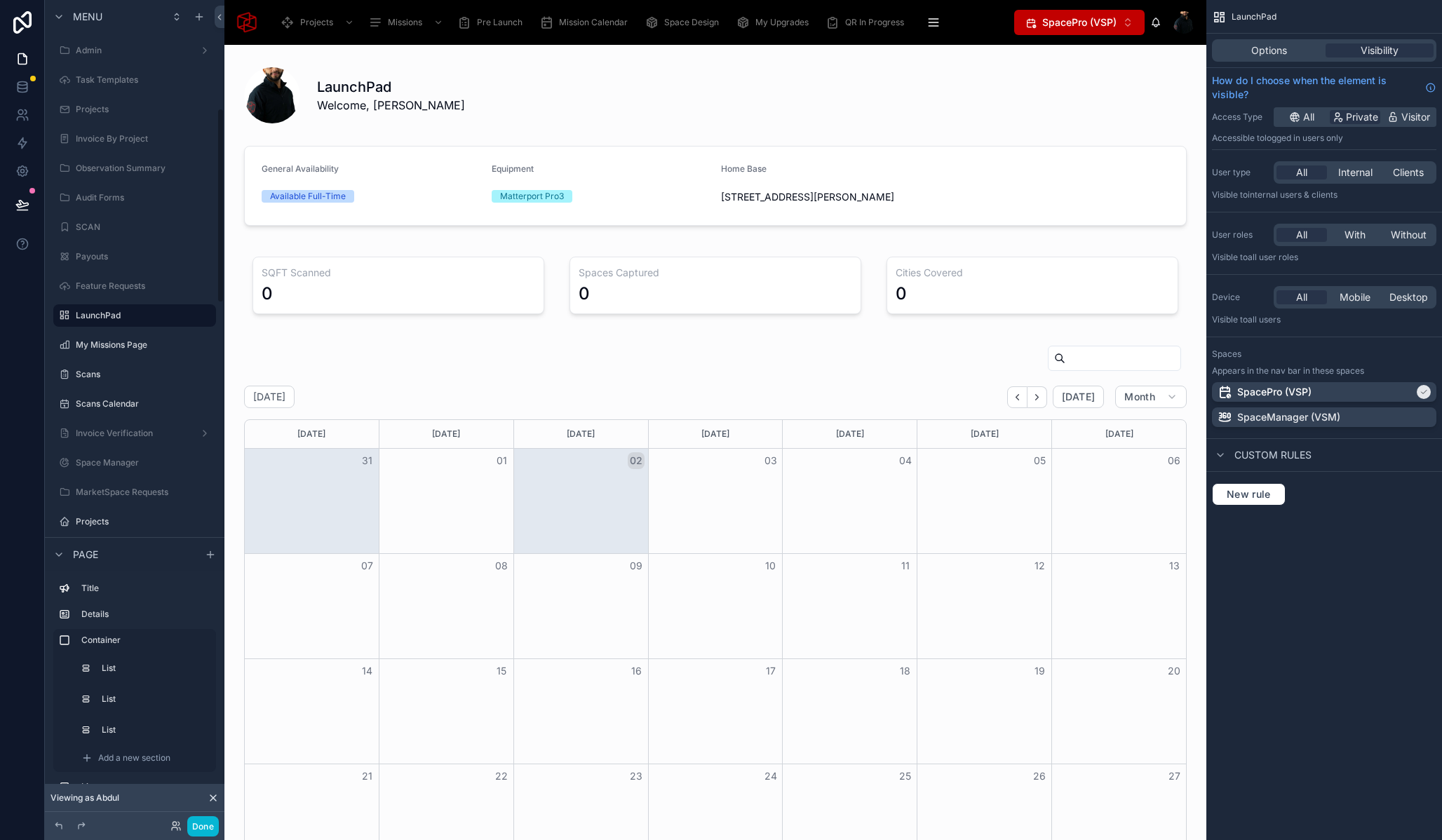
scroll to position [696, 0]
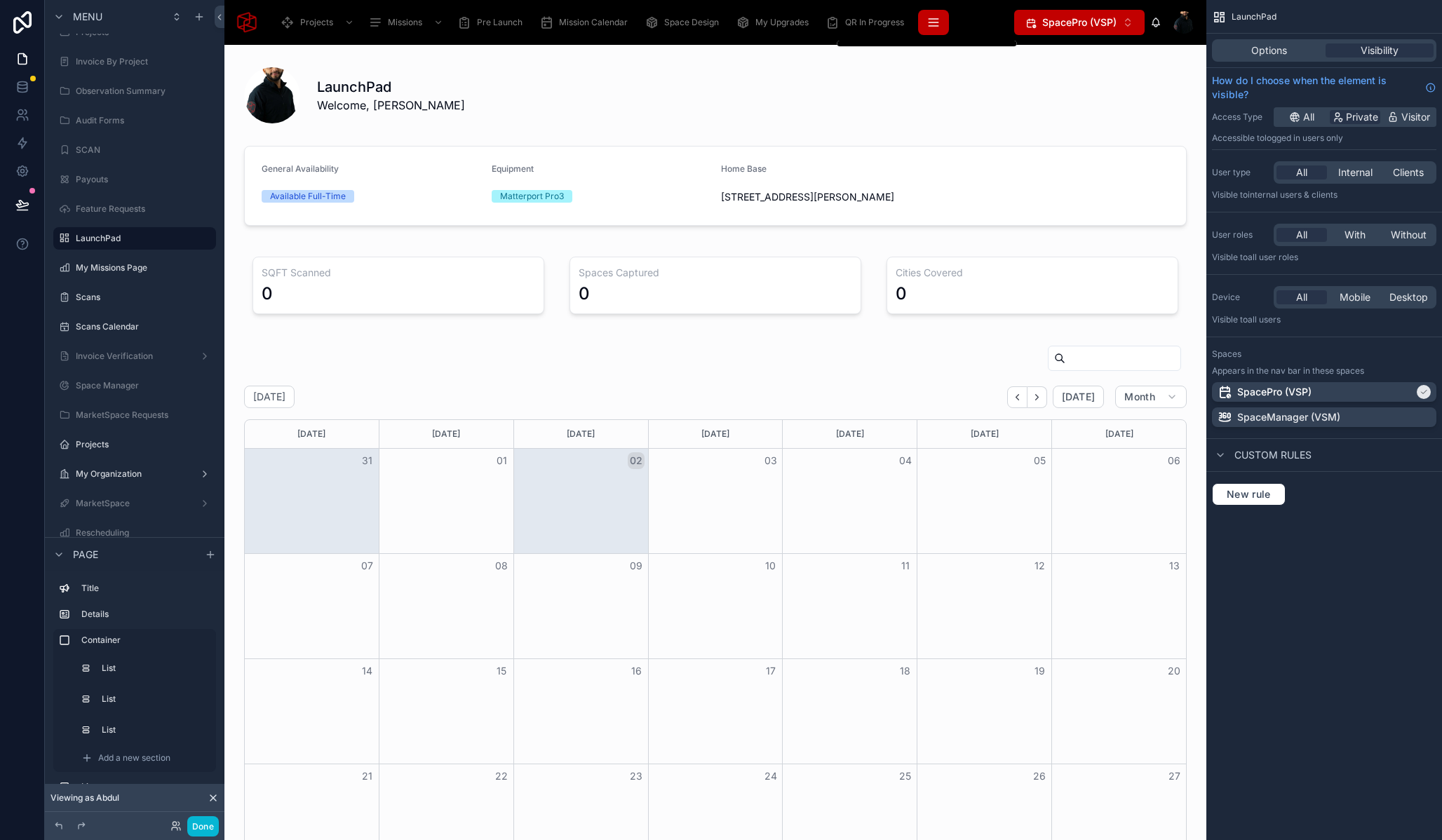
click at [930, 17] on icon "scrollable content" at bounding box center [933, 22] width 14 height 14
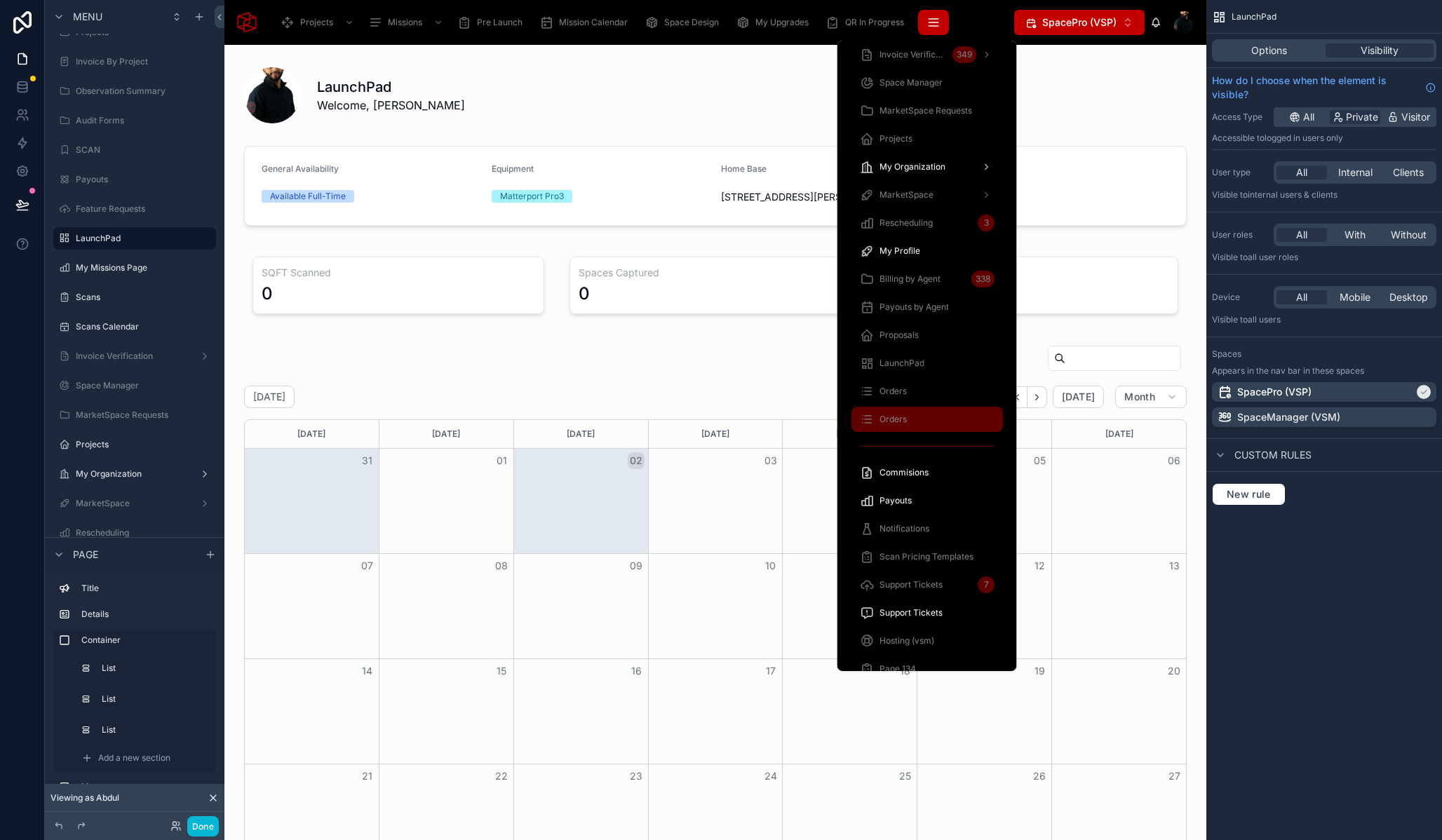
scroll to position [762, 0]
click at [907, 249] on span "My Profile" at bounding box center [899, 249] width 41 height 12
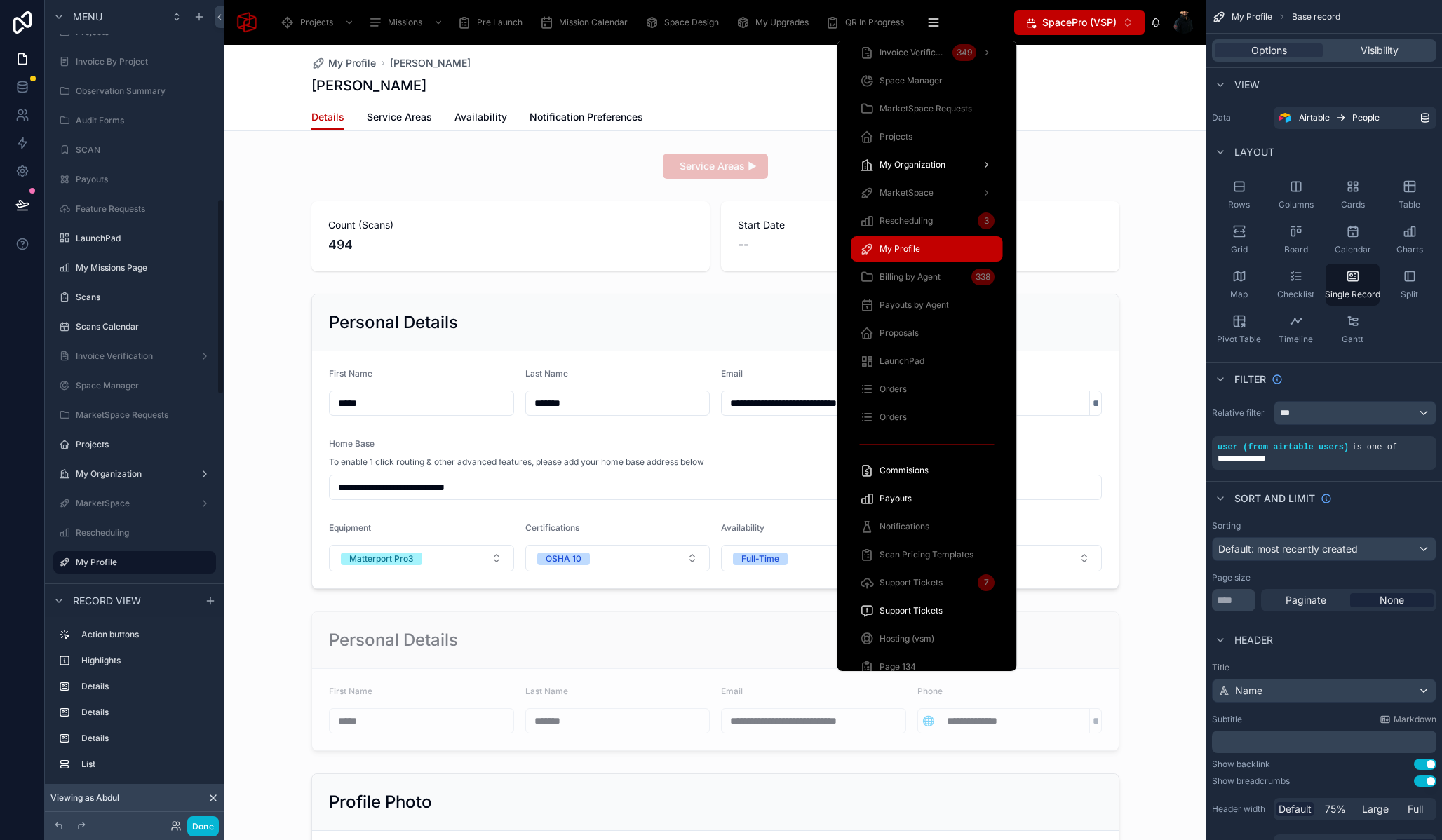
scroll to position [831, 0]
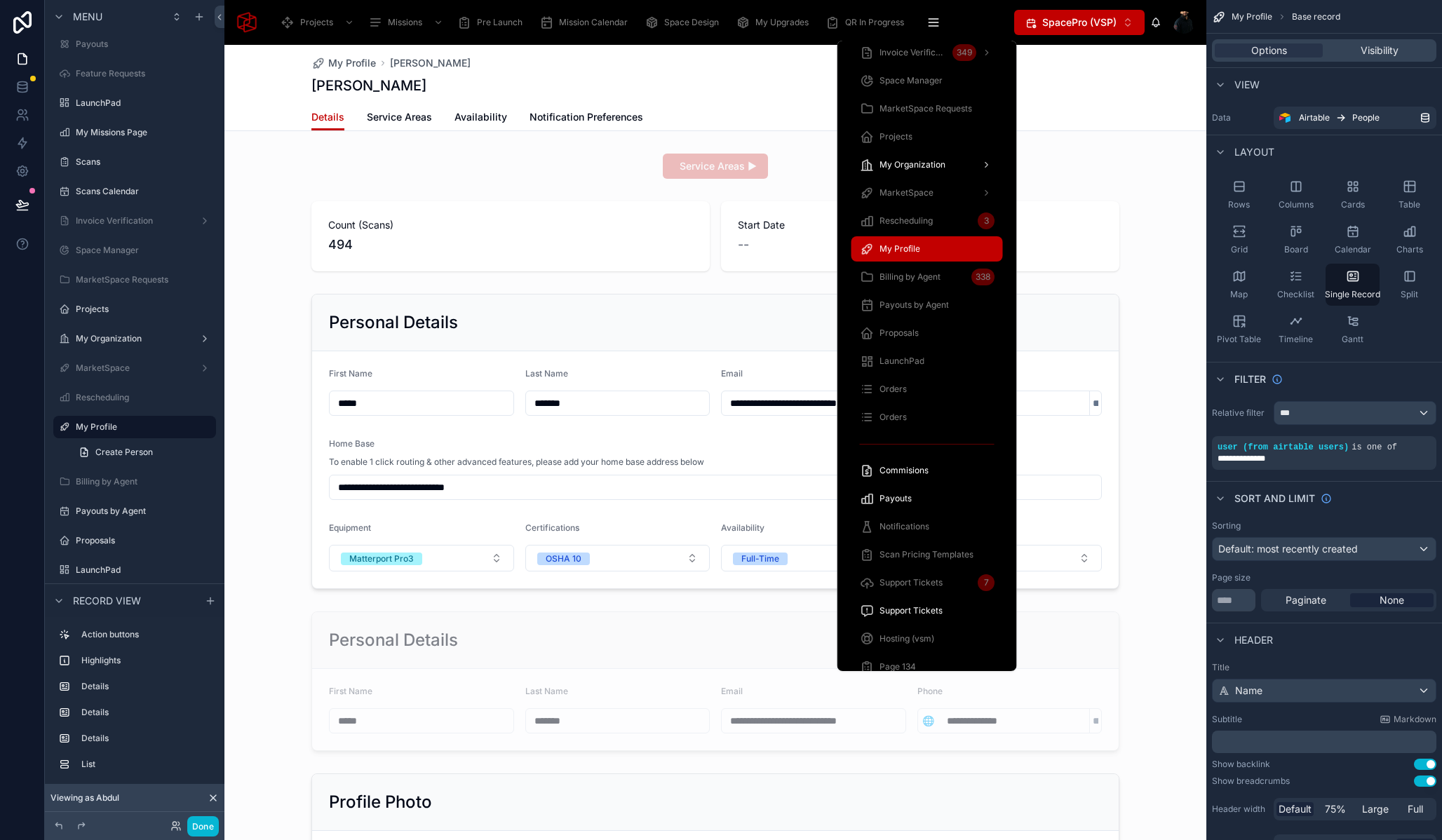
click at [765, 104] on div "Details Service Areas Availability Notification Preferences" at bounding box center [715, 117] width 808 height 27
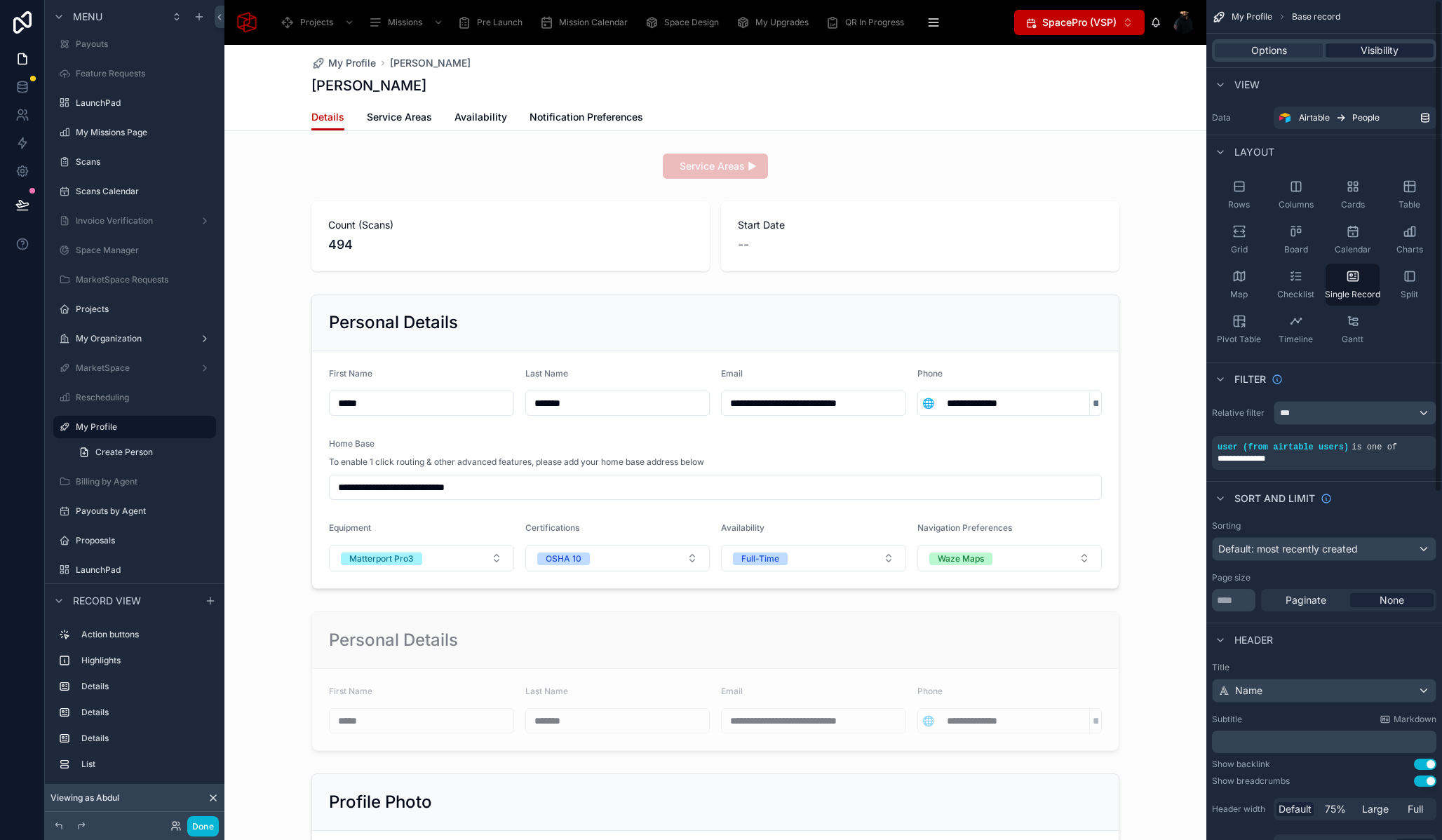
click at [1377, 52] on span "Visibility" at bounding box center [1380, 50] width 38 height 14
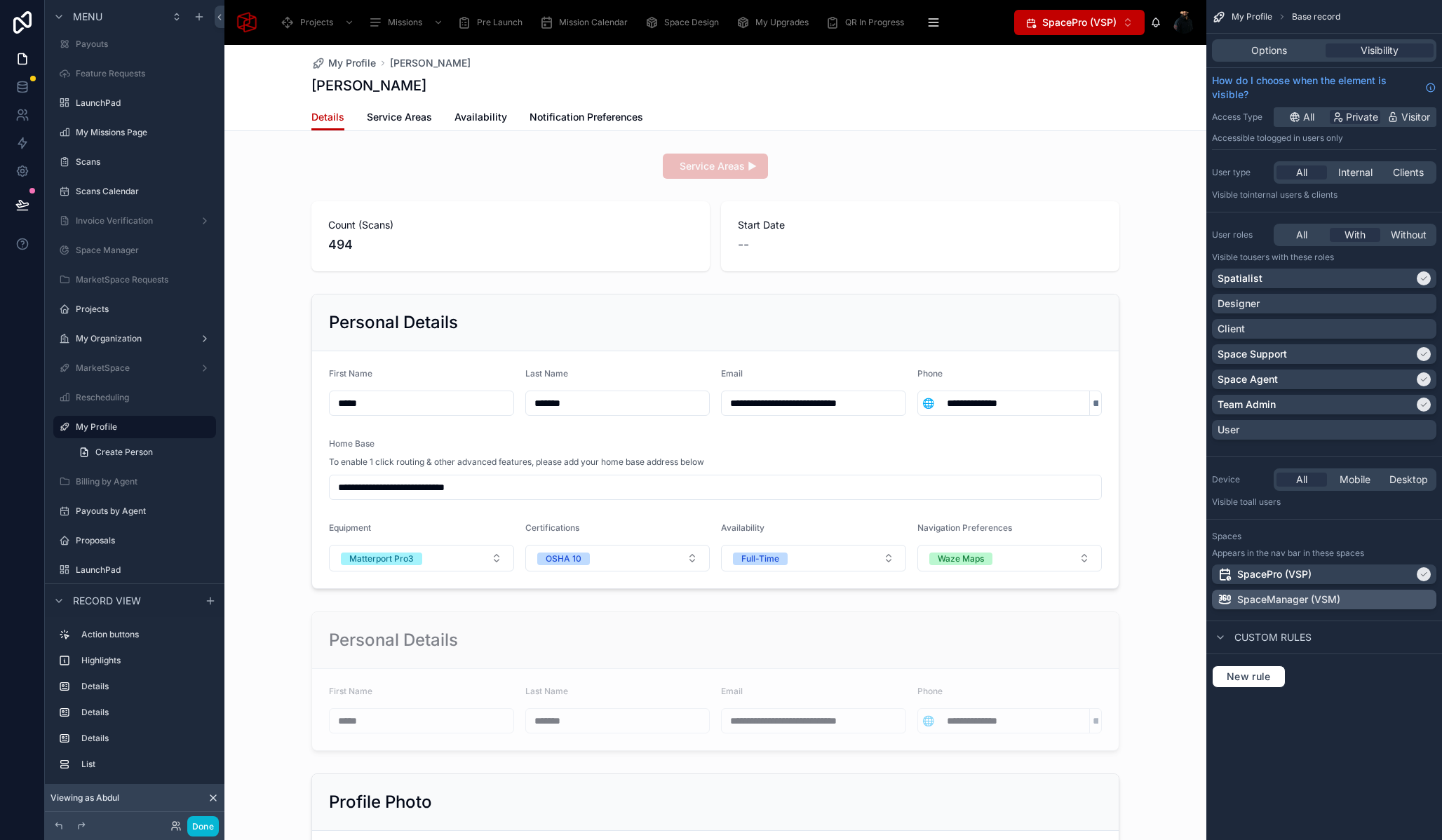
click at [1406, 598] on div "SpaceManager (VSM)" at bounding box center [1323, 599] width 213 height 14
click at [202, 830] on button "Done" at bounding box center [203, 826] width 31 height 21
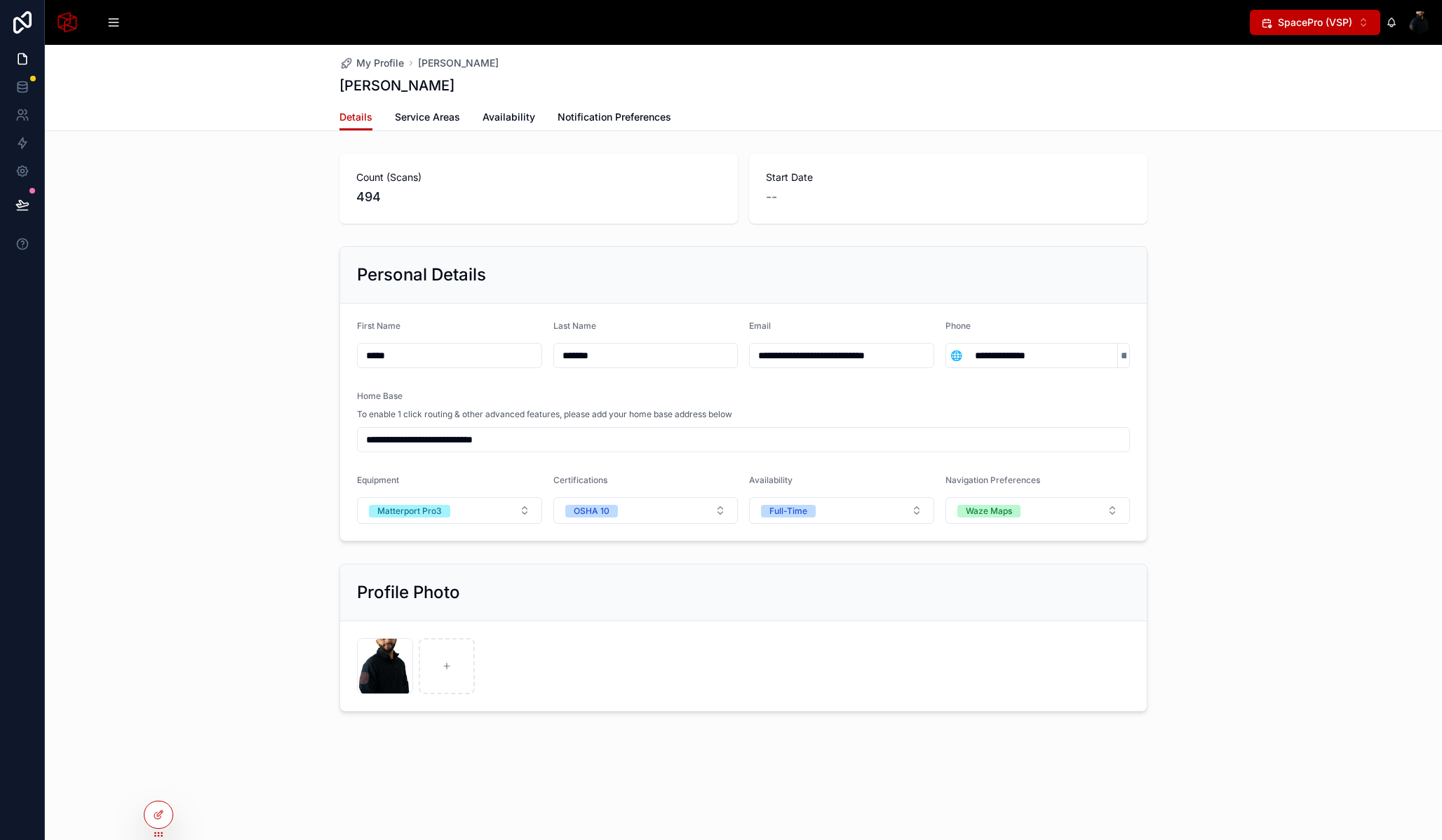
click at [202, 830] on div "**********" at bounding box center [743, 442] width 1397 height 795
click at [1316, 29] on span "SpacePro (VSP)" at bounding box center [1315, 22] width 75 height 14
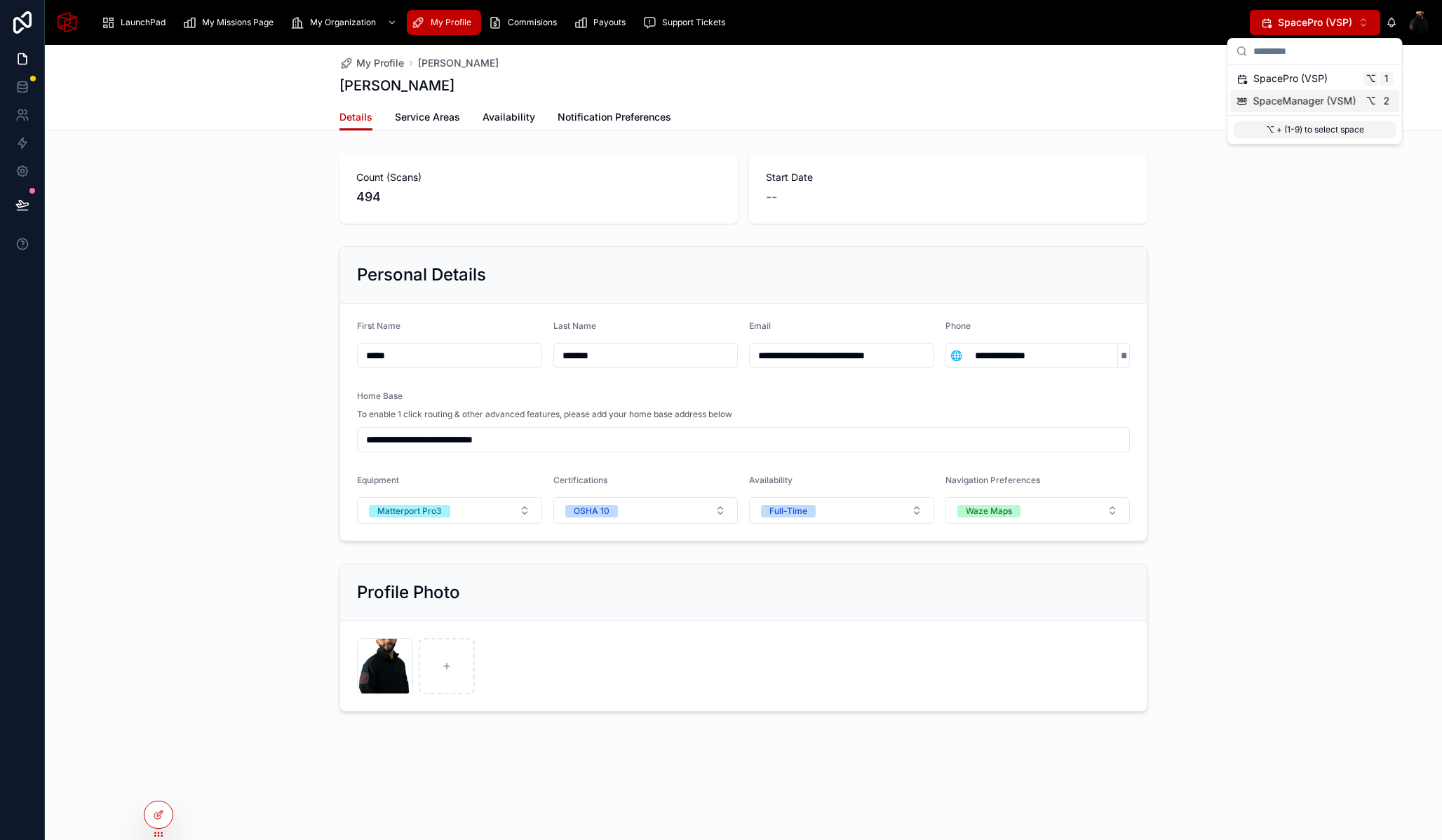
click at [1305, 97] on span "SpaceManager (VSM)" at bounding box center [1305, 100] width 103 height 14
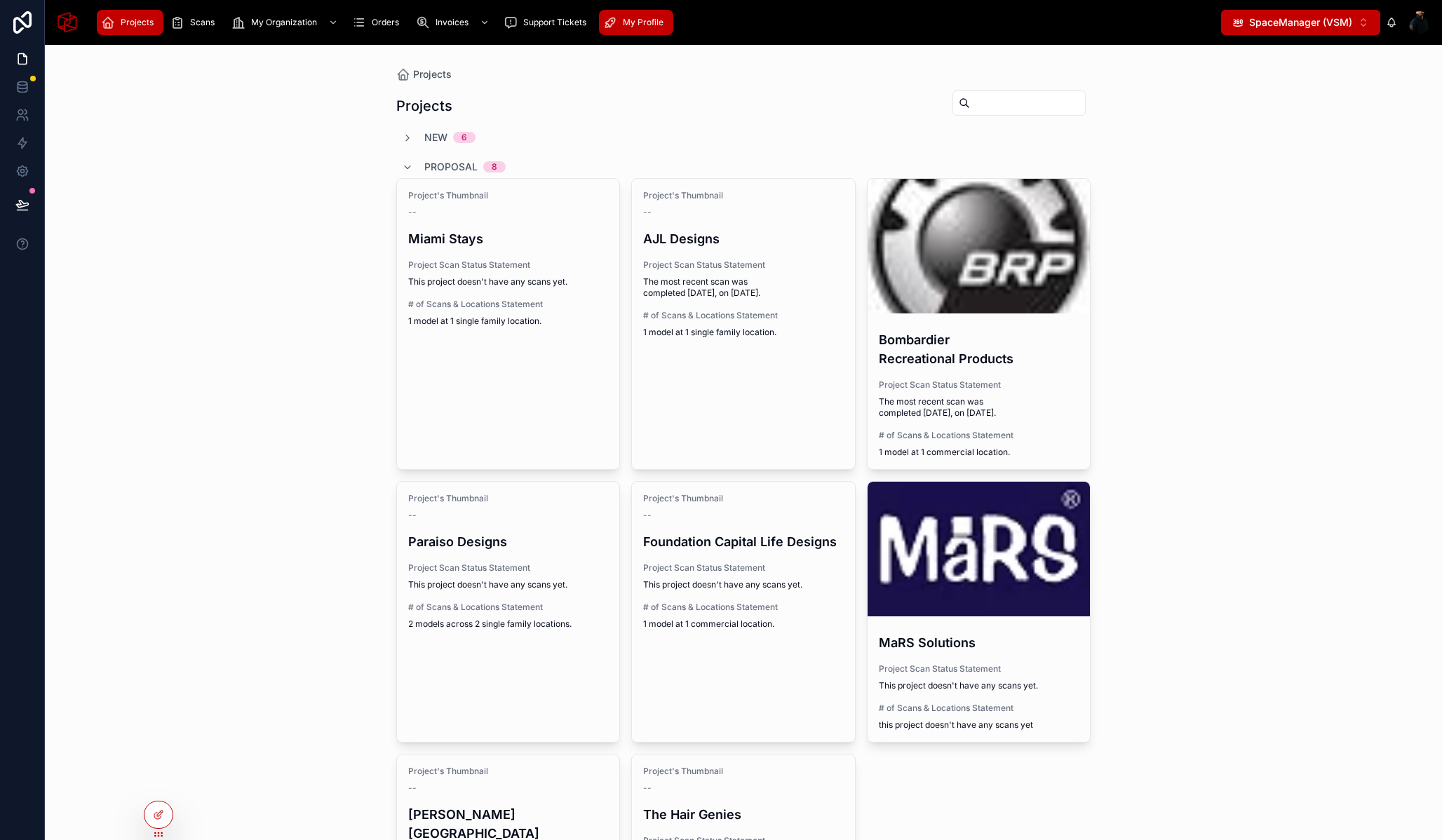
click at [635, 32] on div "My Profile" at bounding box center [636, 22] width 66 height 22
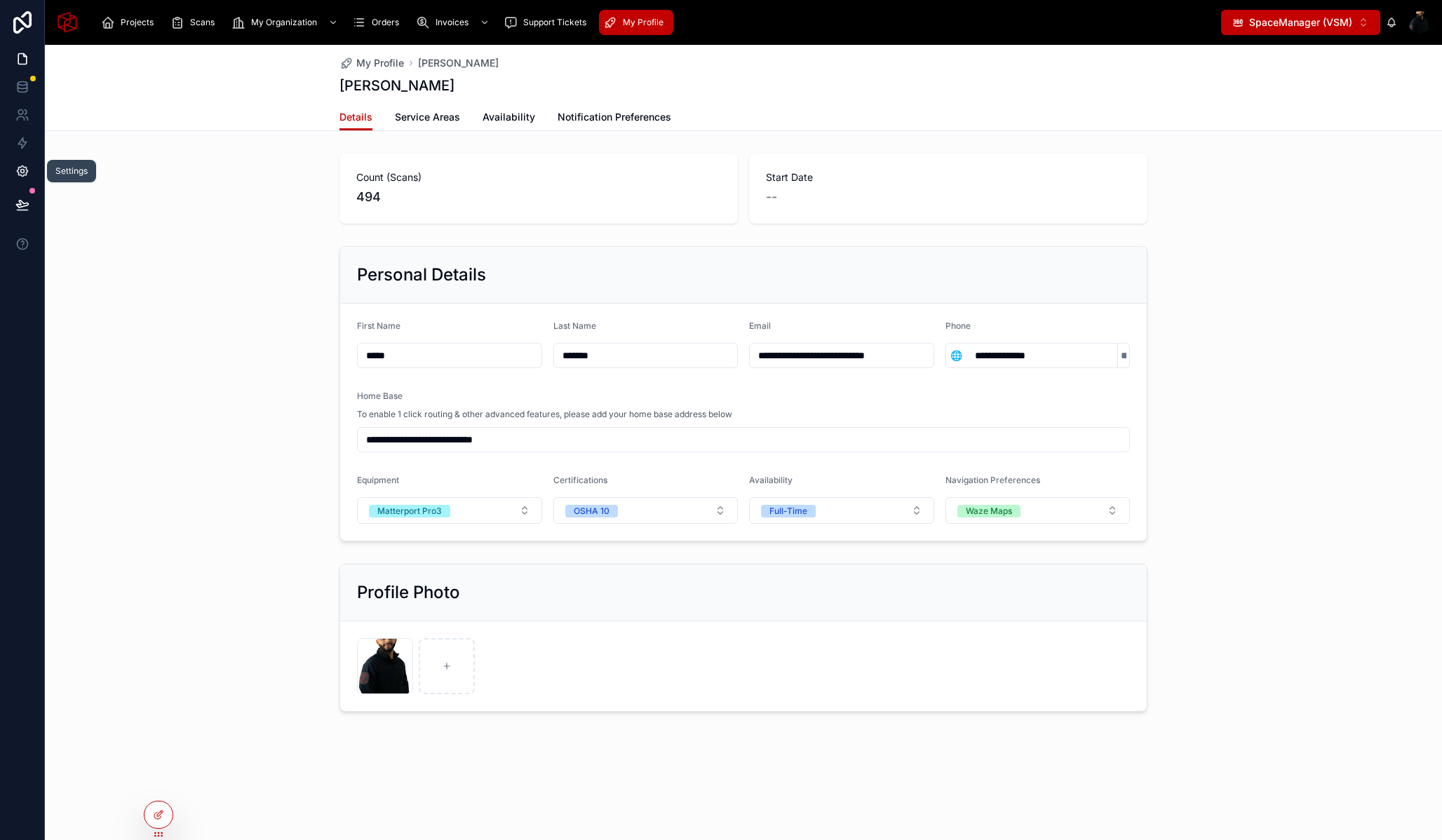
click at [25, 173] on icon at bounding box center [22, 171] width 14 height 14
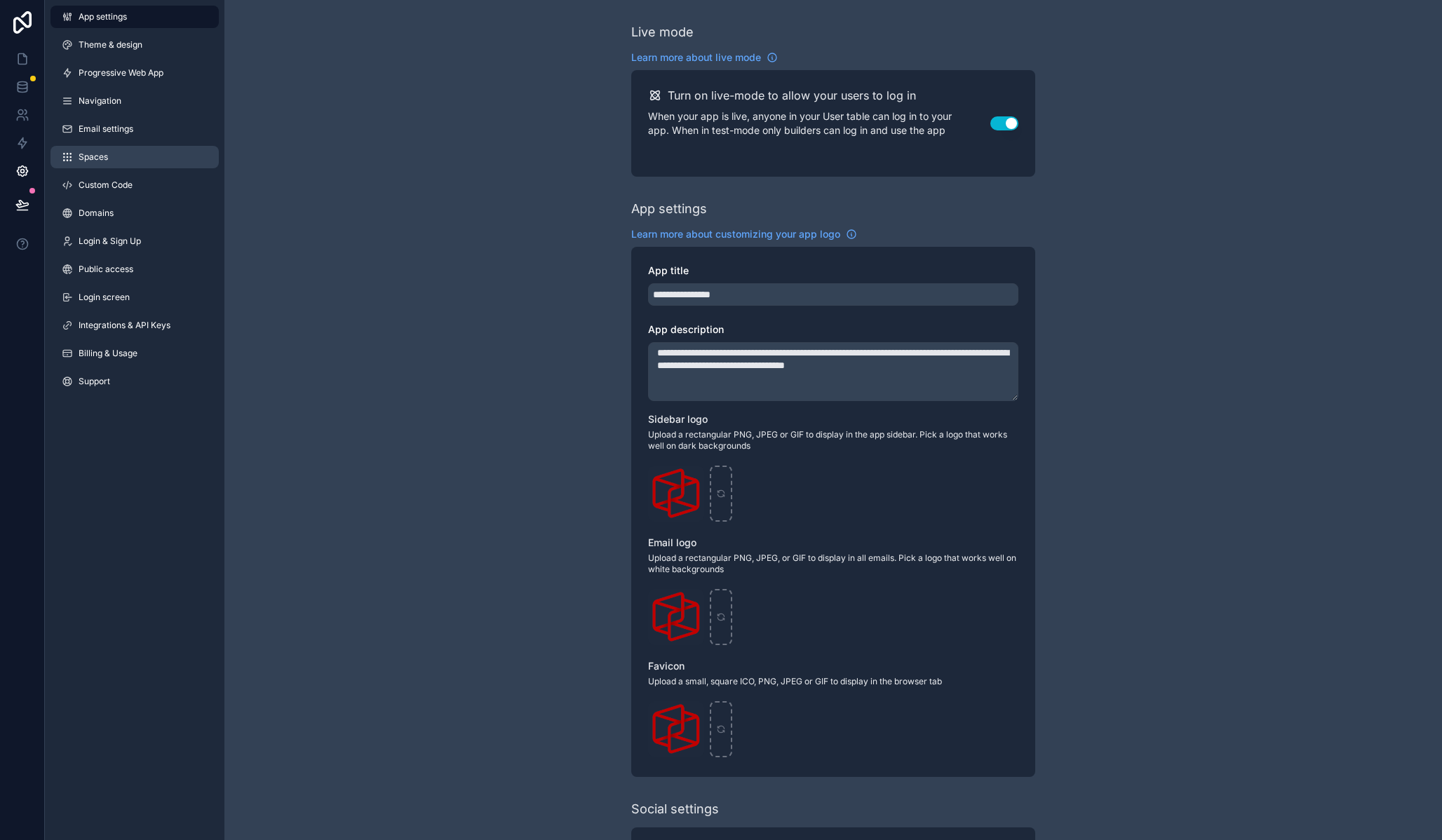
click at [139, 148] on link "Spaces" at bounding box center [134, 157] width 168 height 22
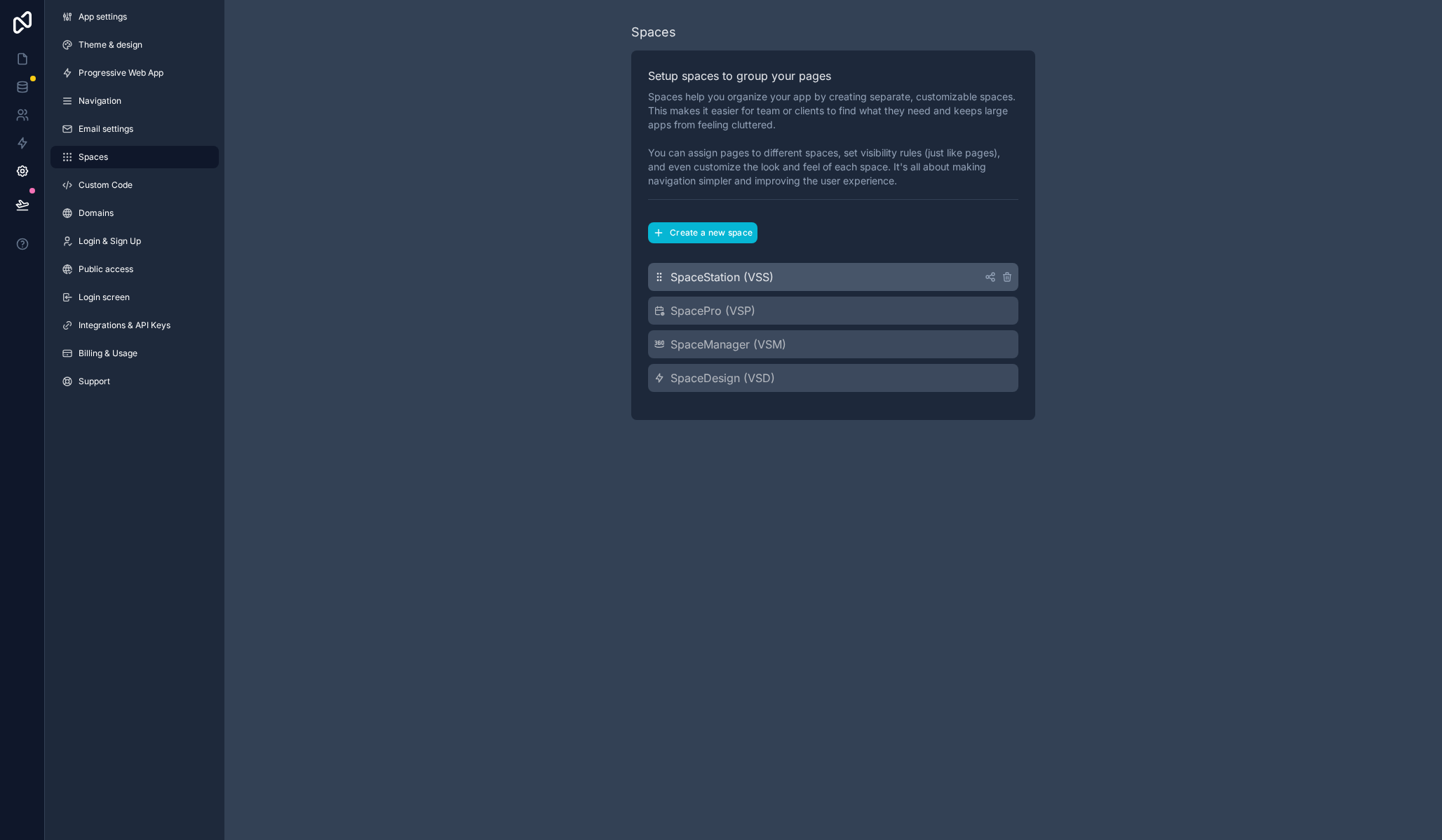
click at [757, 282] on span "SpaceStation (VSS)" at bounding box center [722, 277] width 103 height 17
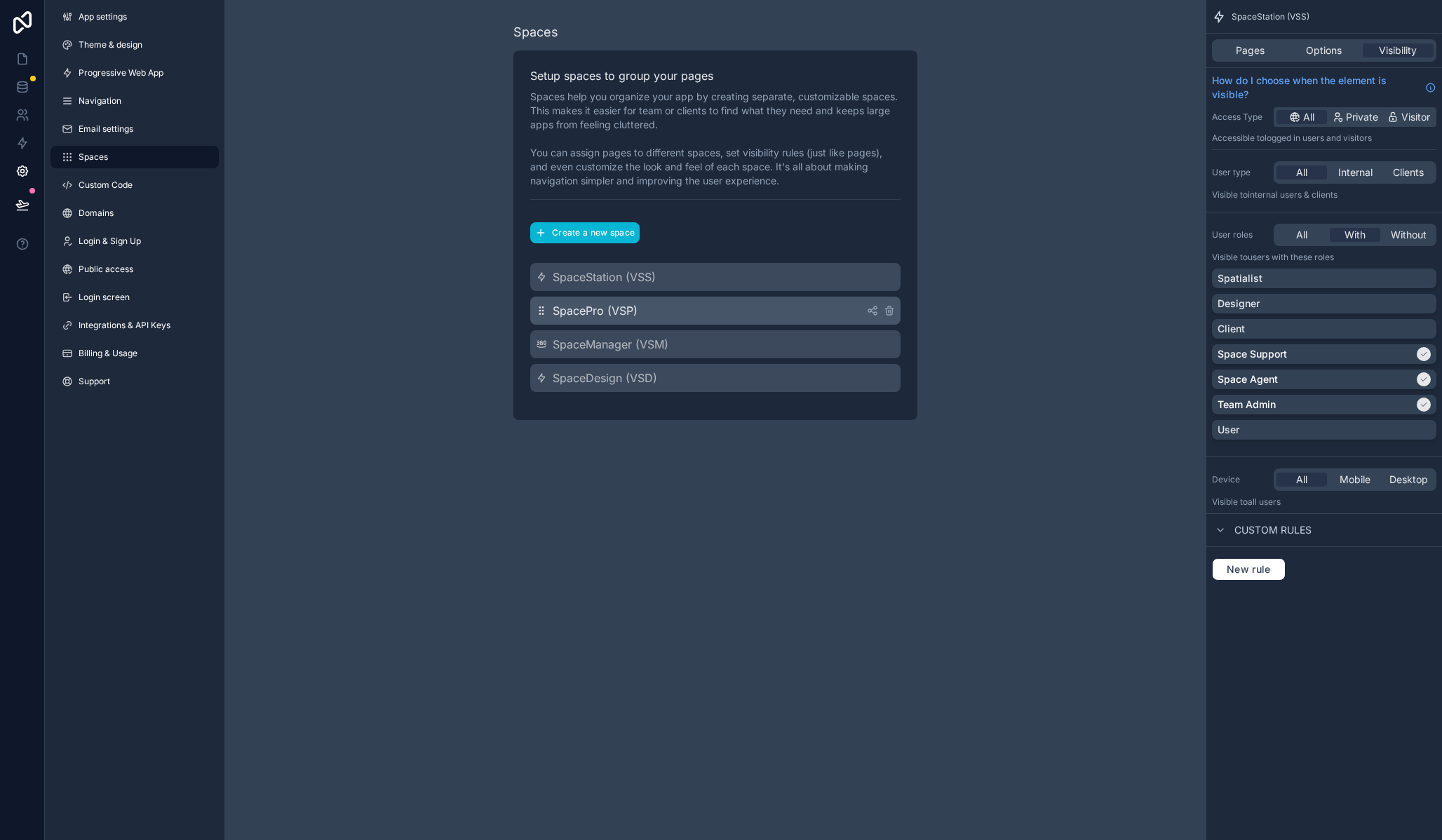
click at [635, 303] on span "SpacePro (VSP)" at bounding box center [595, 311] width 85 height 17
click at [661, 339] on span "SpaceManager (VSM)" at bounding box center [611, 344] width 116 height 17
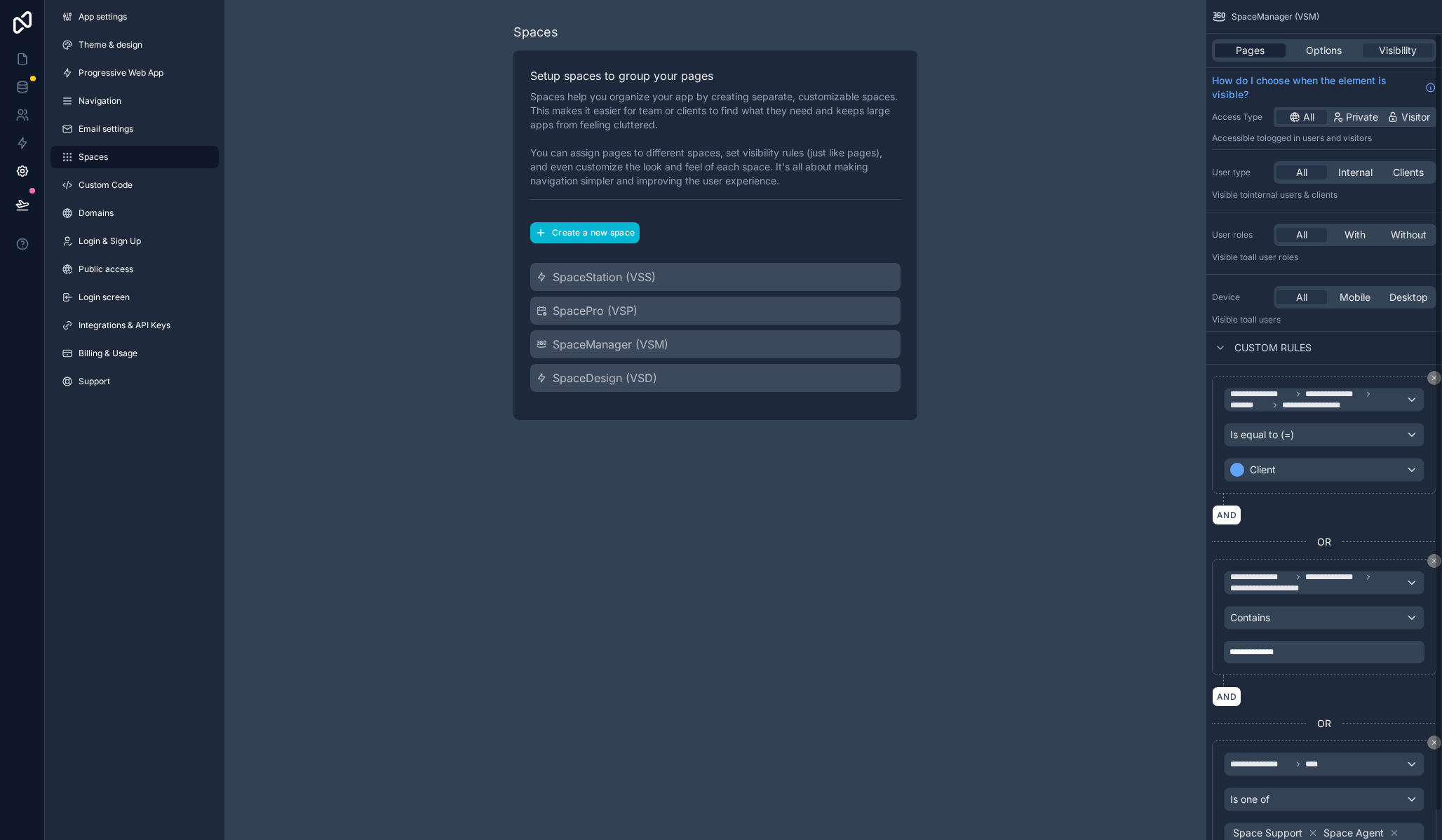
click at [1245, 53] on span "Pages" at bounding box center [1250, 50] width 29 height 14
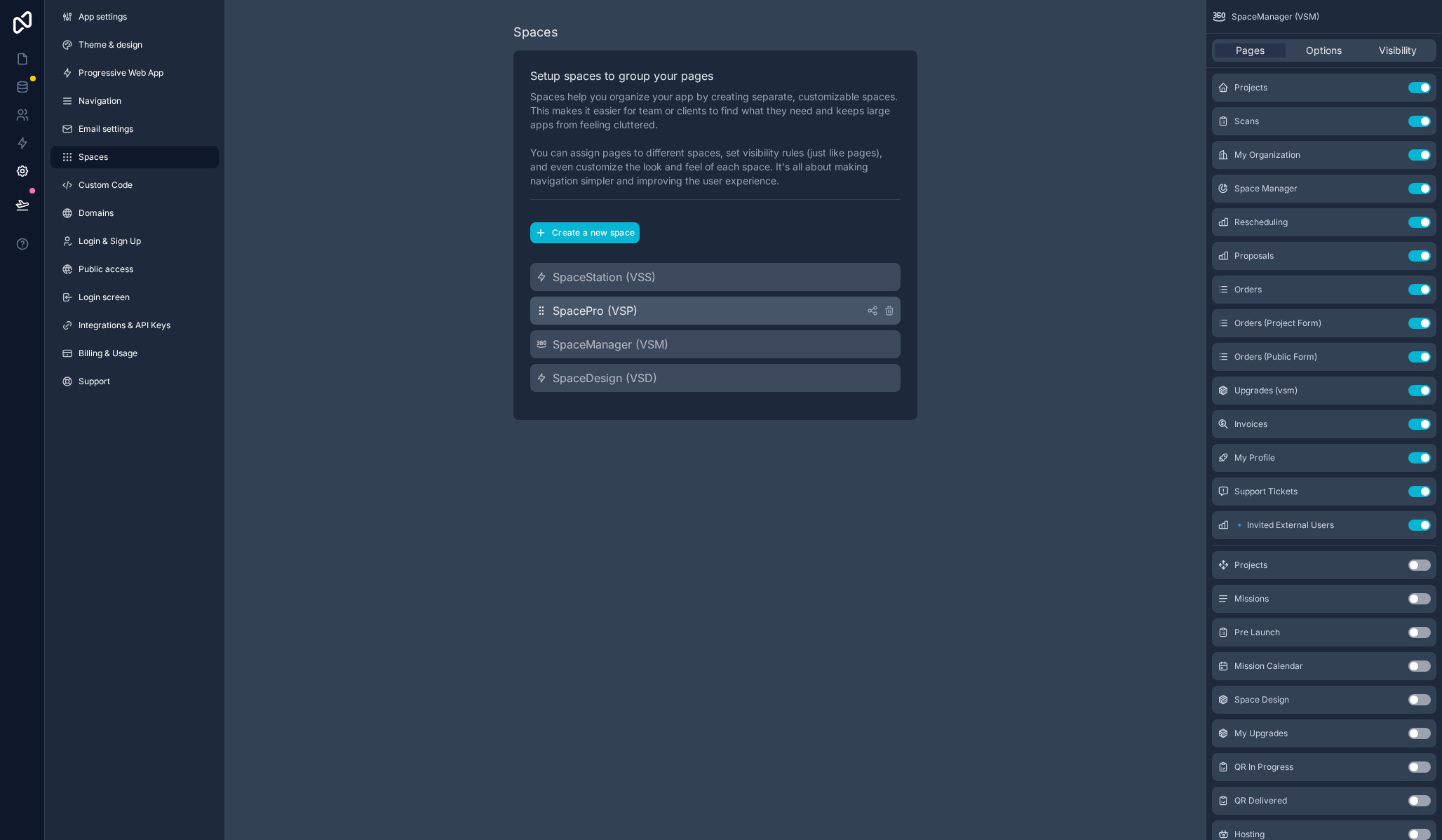
click at [691, 312] on div "SpacePro (VSP)" at bounding box center [715, 311] width 370 height 28
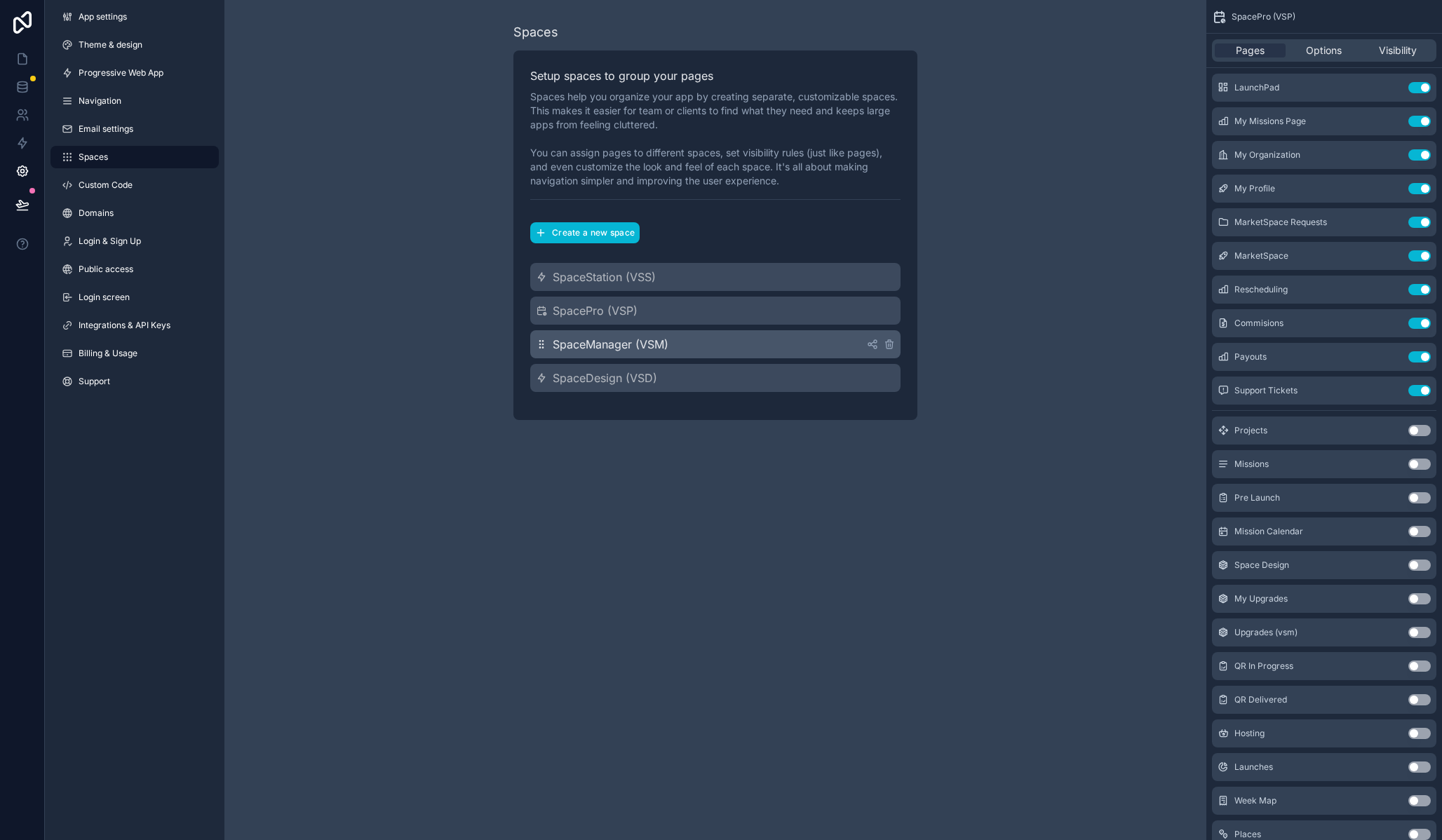
click at [622, 352] on span "SpaceManager (VSM)" at bounding box center [611, 344] width 116 height 17
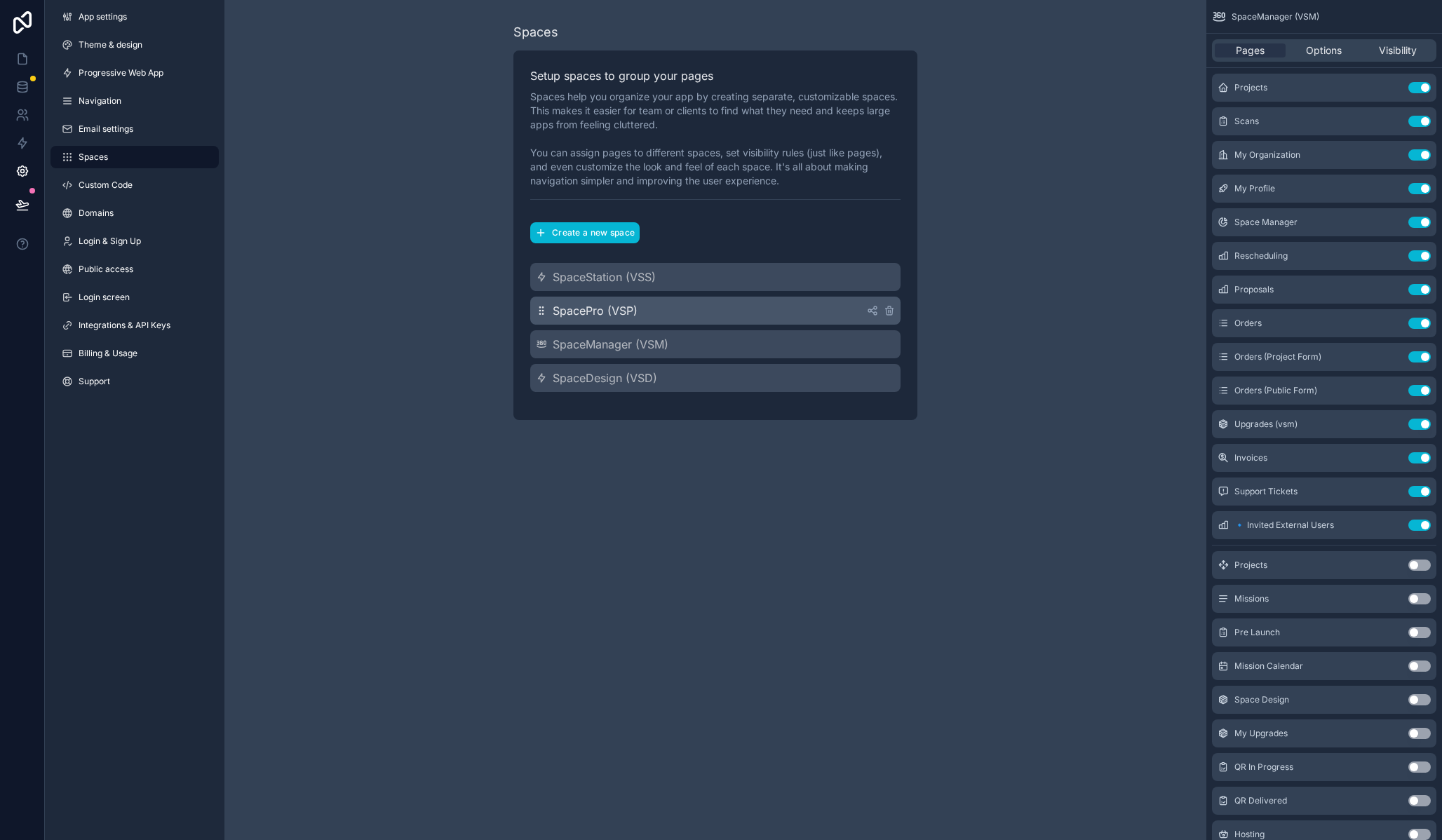
click at [651, 317] on div "SpacePro (VSP)" at bounding box center [715, 311] width 370 height 28
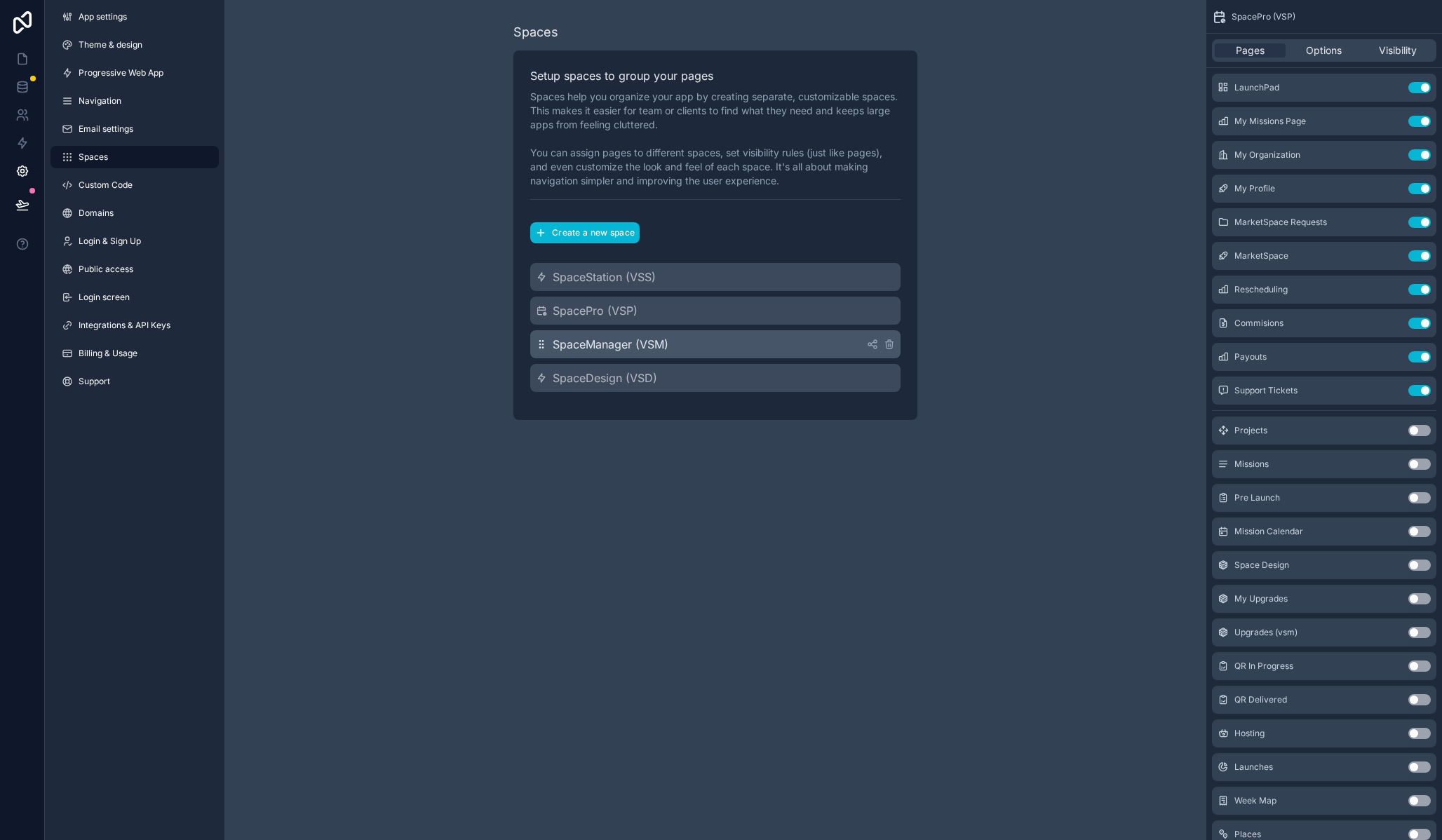
click at [652, 331] on div "SpaceManager (VSM)" at bounding box center [715, 345] width 370 height 28
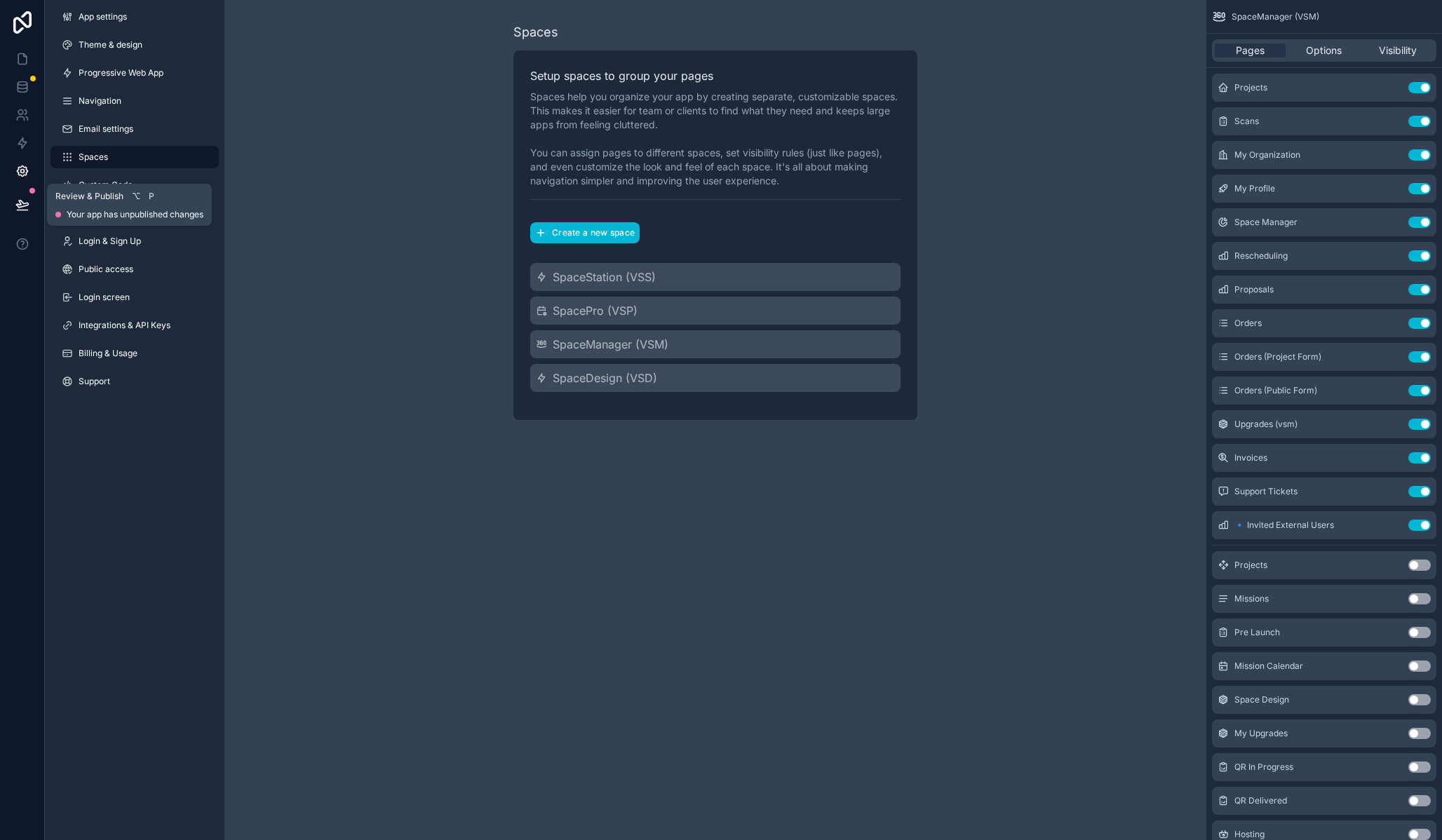
click at [26, 205] on icon at bounding box center [22, 204] width 12 height 7
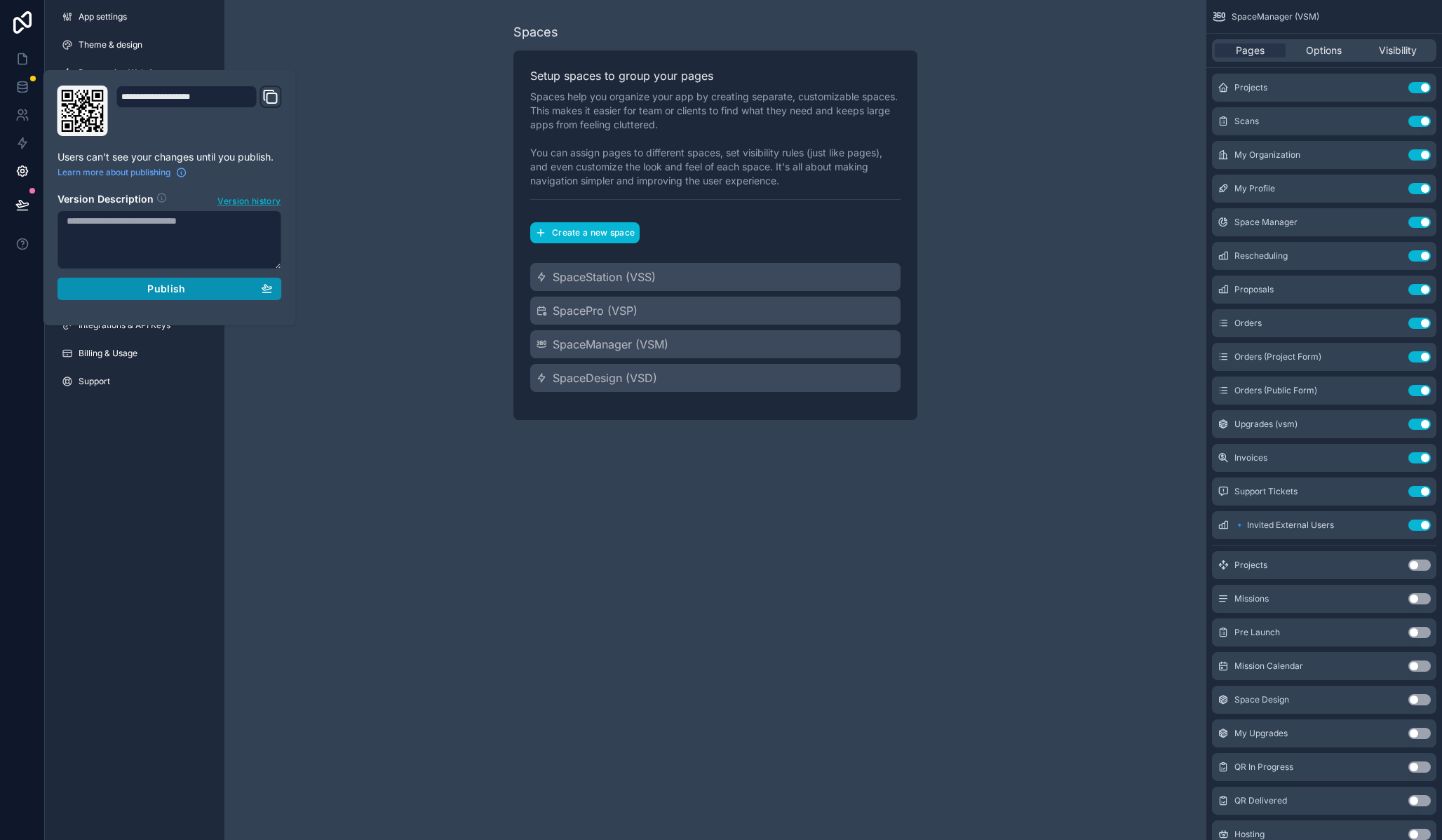
click at [157, 284] on span "Publish" at bounding box center [167, 288] width 38 height 12
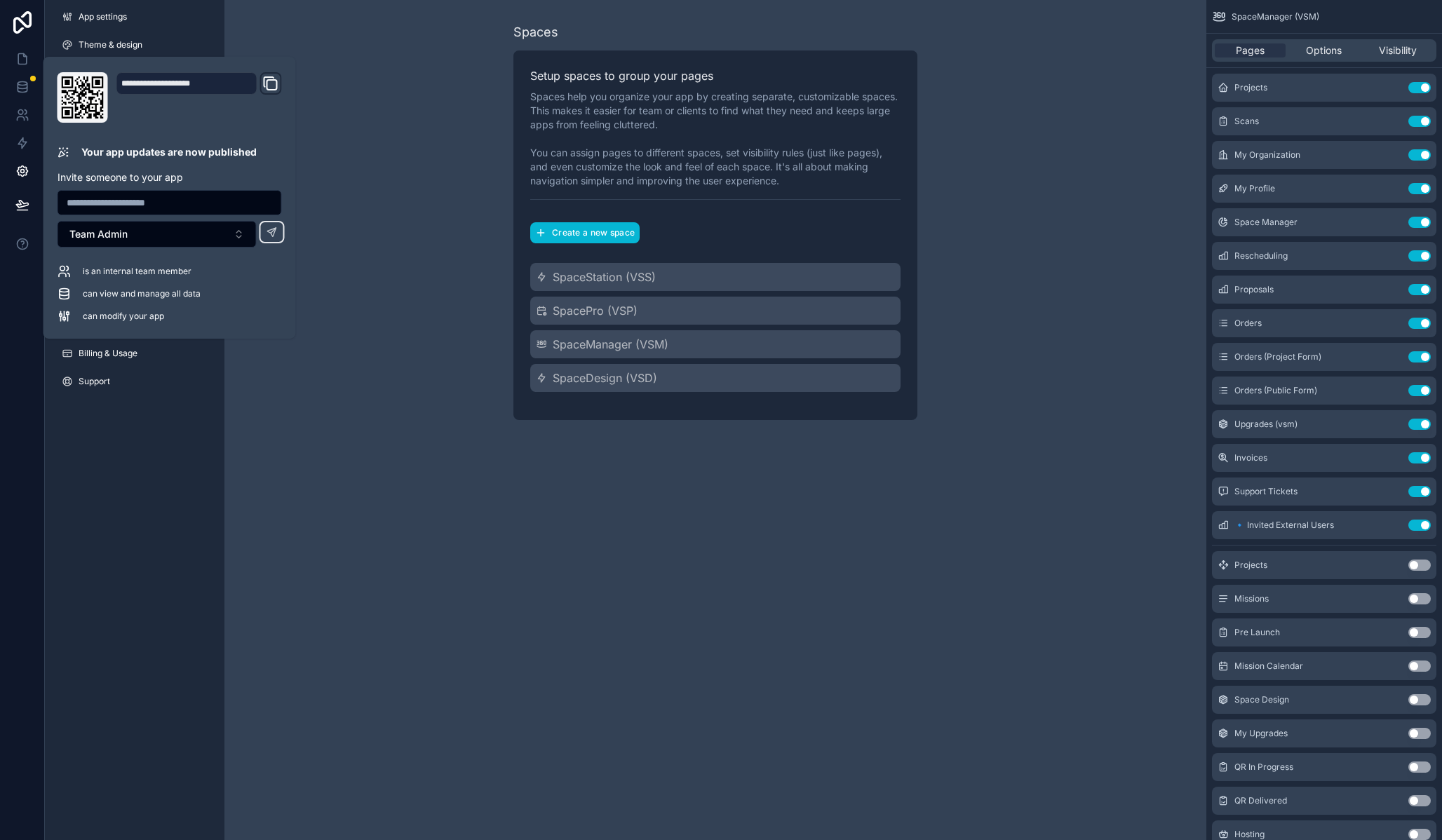
click at [354, 215] on div "Spaces Setup spaces to group your pages Spaces help you organize your app by cr…" at bounding box center [715, 221] width 982 height 442
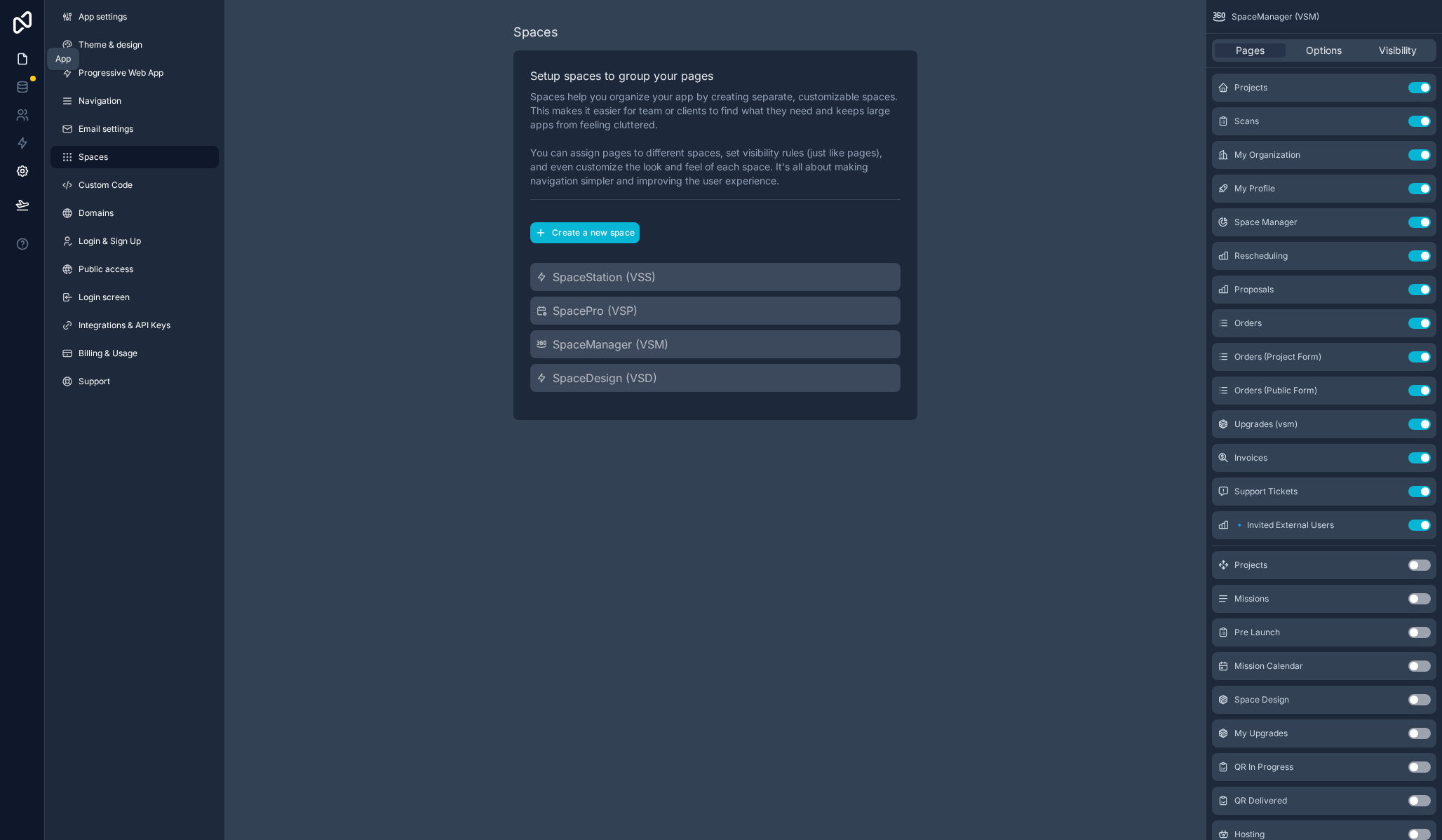
click at [25, 63] on icon at bounding box center [22, 59] width 8 height 11
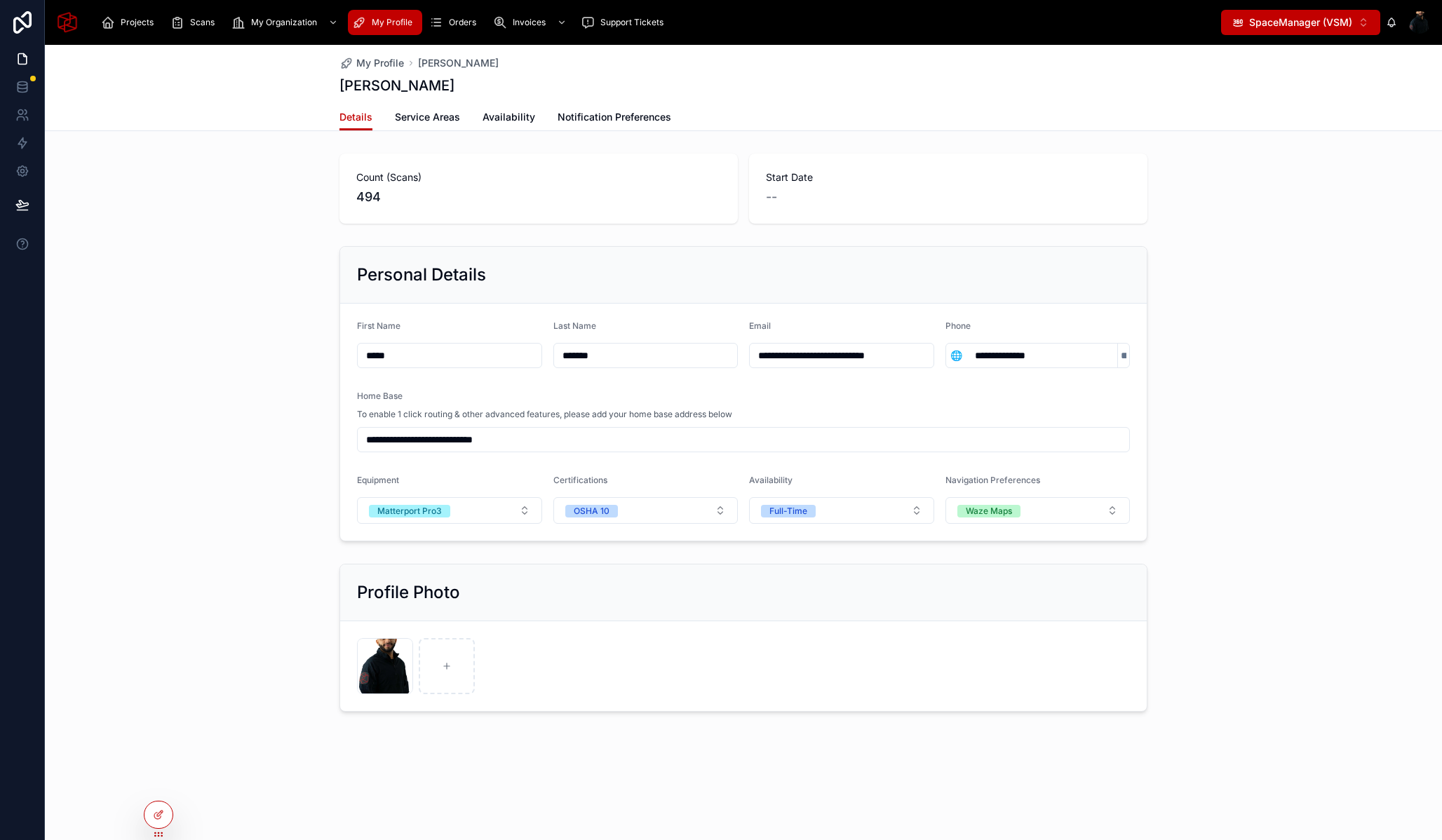
click at [1287, 23] on span "SpaceManager (VSM)" at bounding box center [1301, 22] width 103 height 14
click at [1299, 83] on span "SpacePro (VSP)" at bounding box center [1277, 78] width 75 height 14
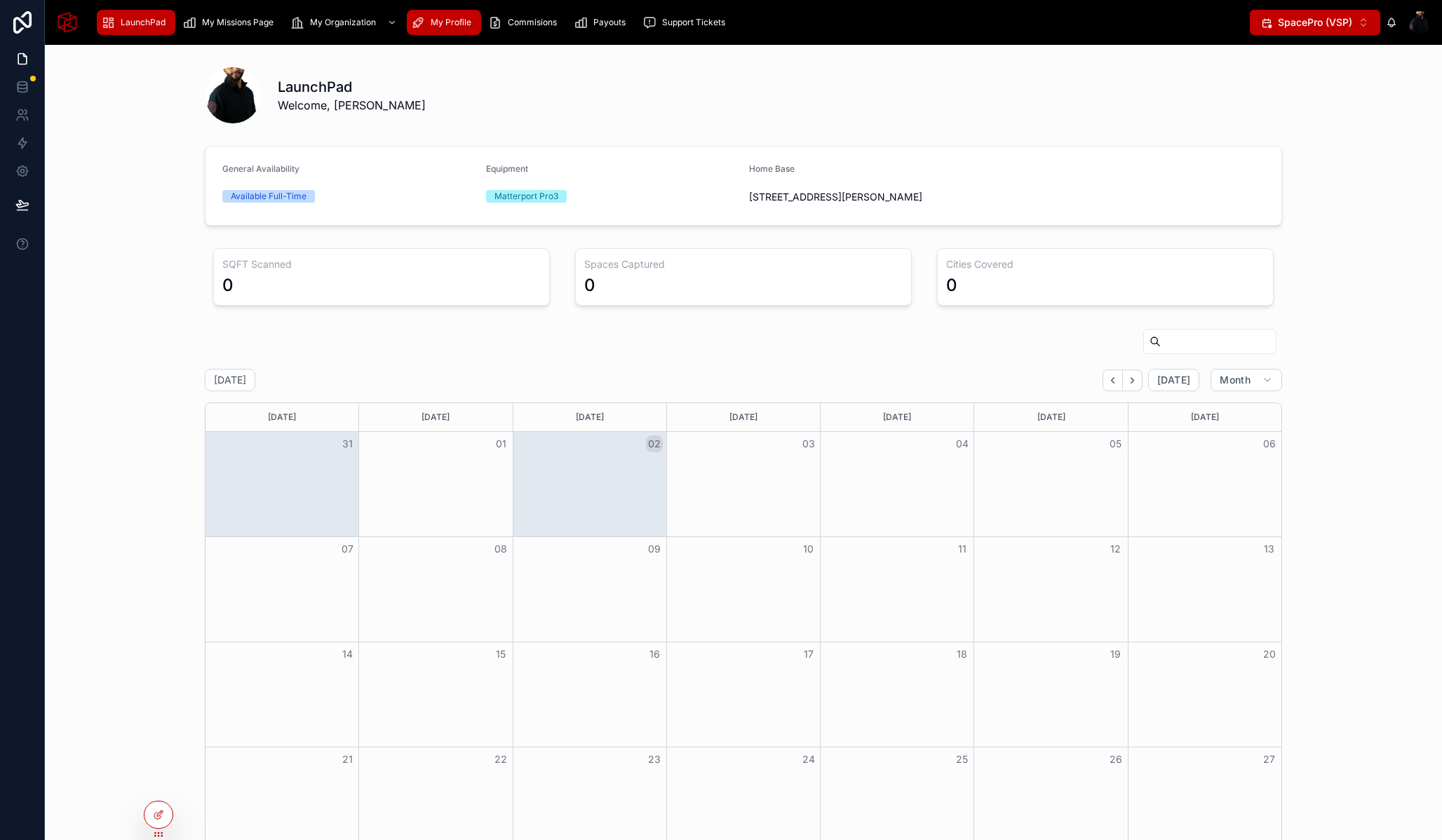
click at [446, 19] on span "My Profile" at bounding box center [451, 22] width 41 height 12
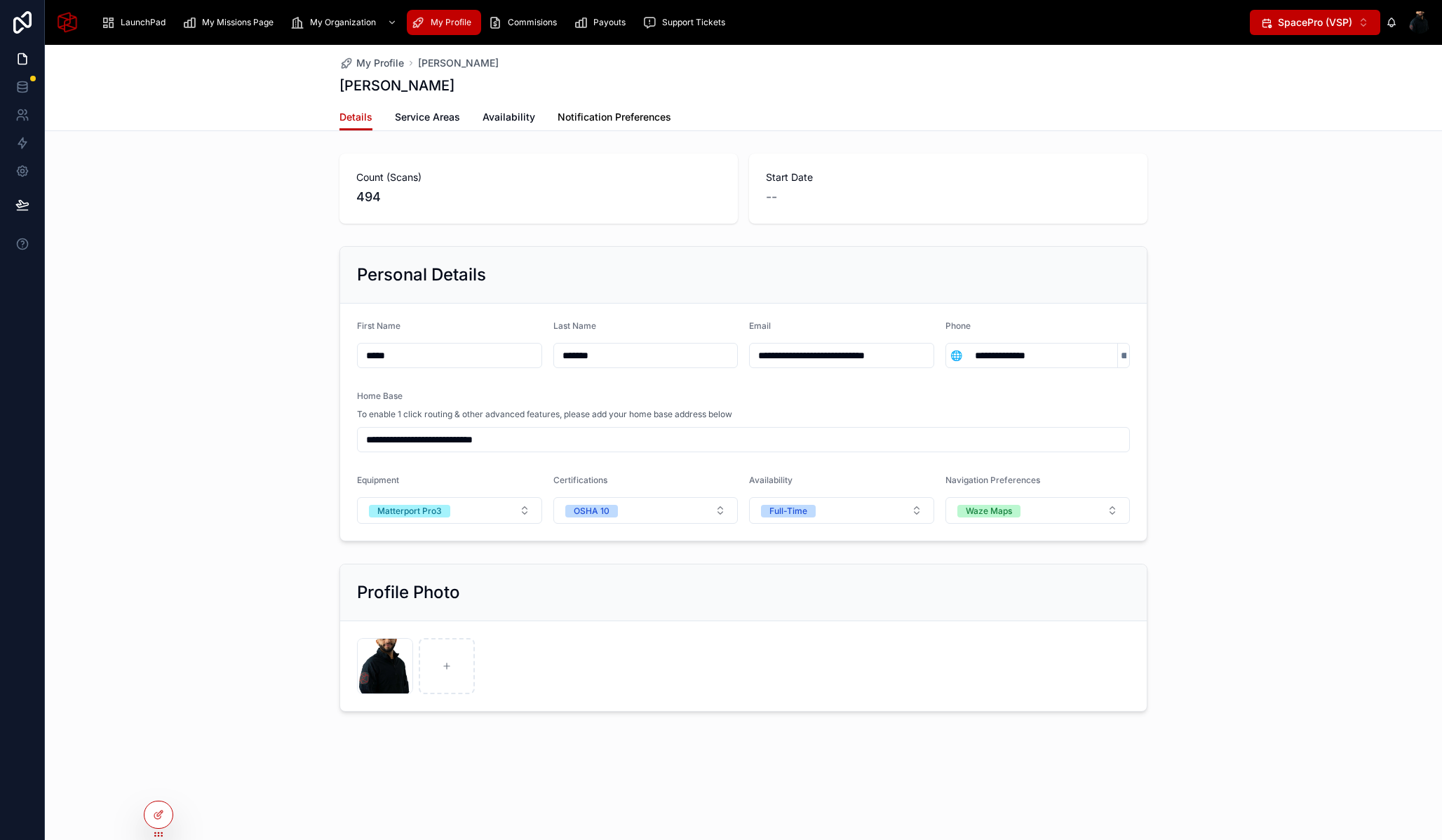
click at [610, 109] on link "Notification Preferences" at bounding box center [614, 118] width 114 height 28
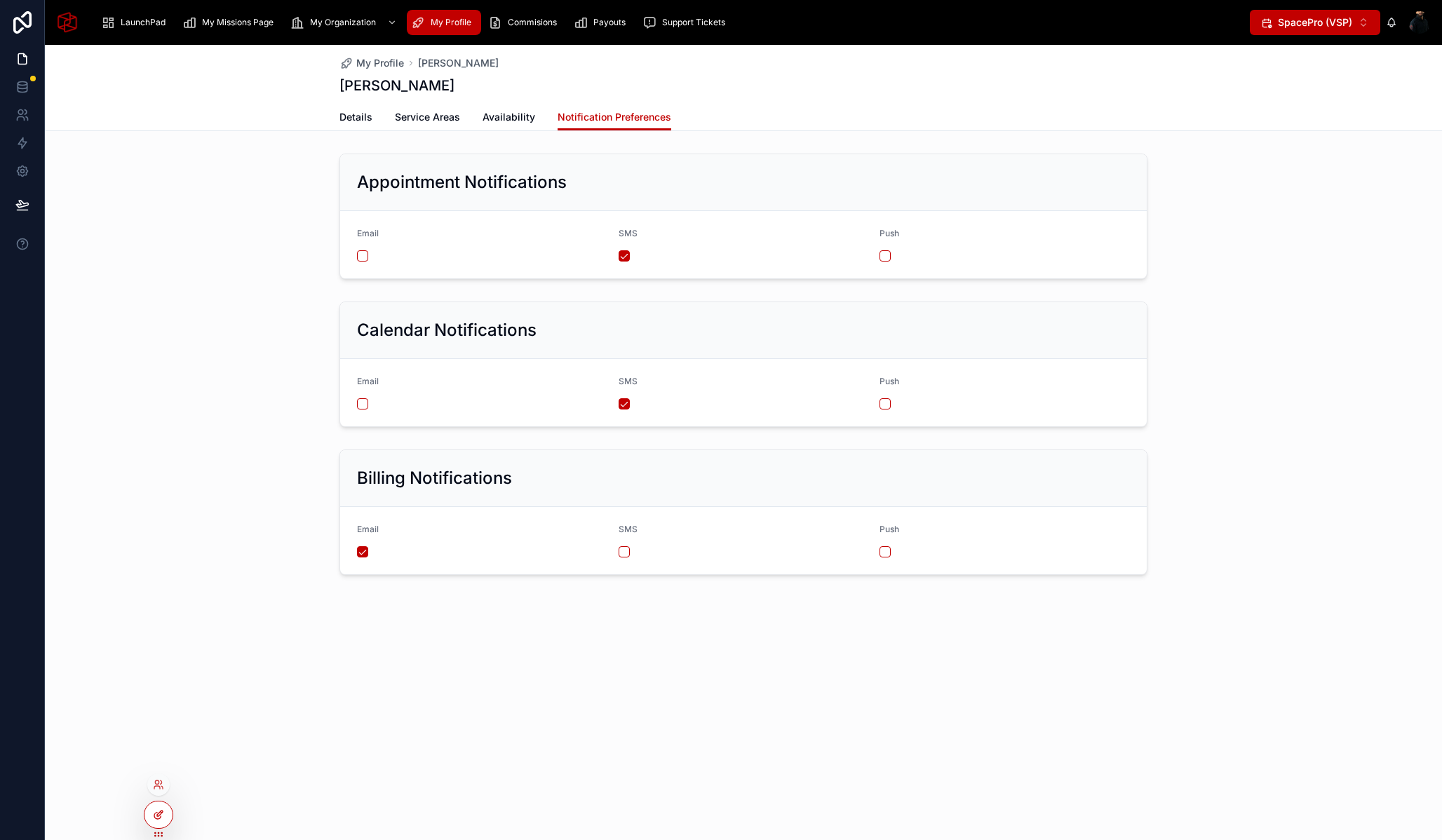
click at [167, 817] on div at bounding box center [158, 815] width 28 height 27
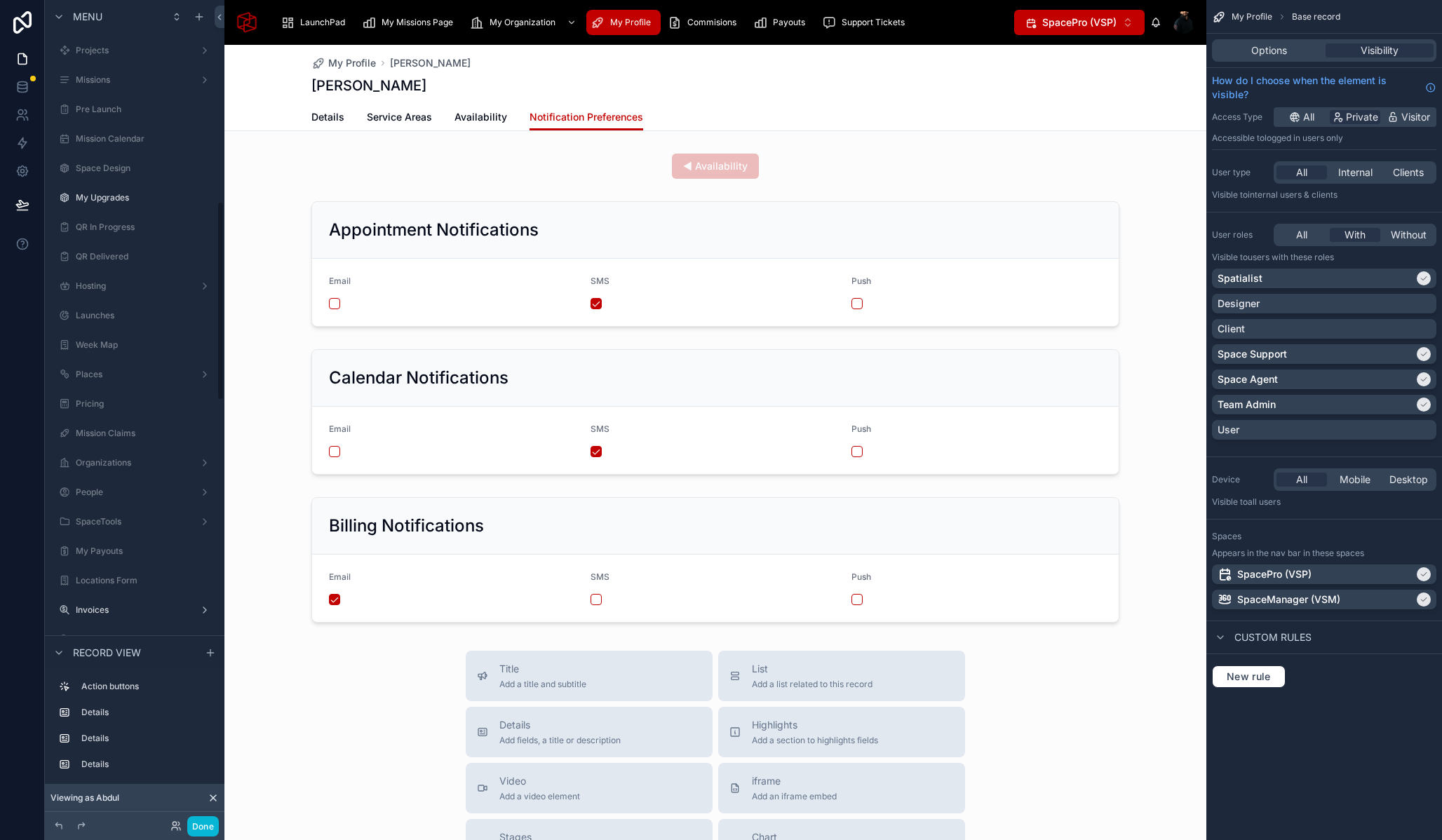
scroll to position [831, 0]
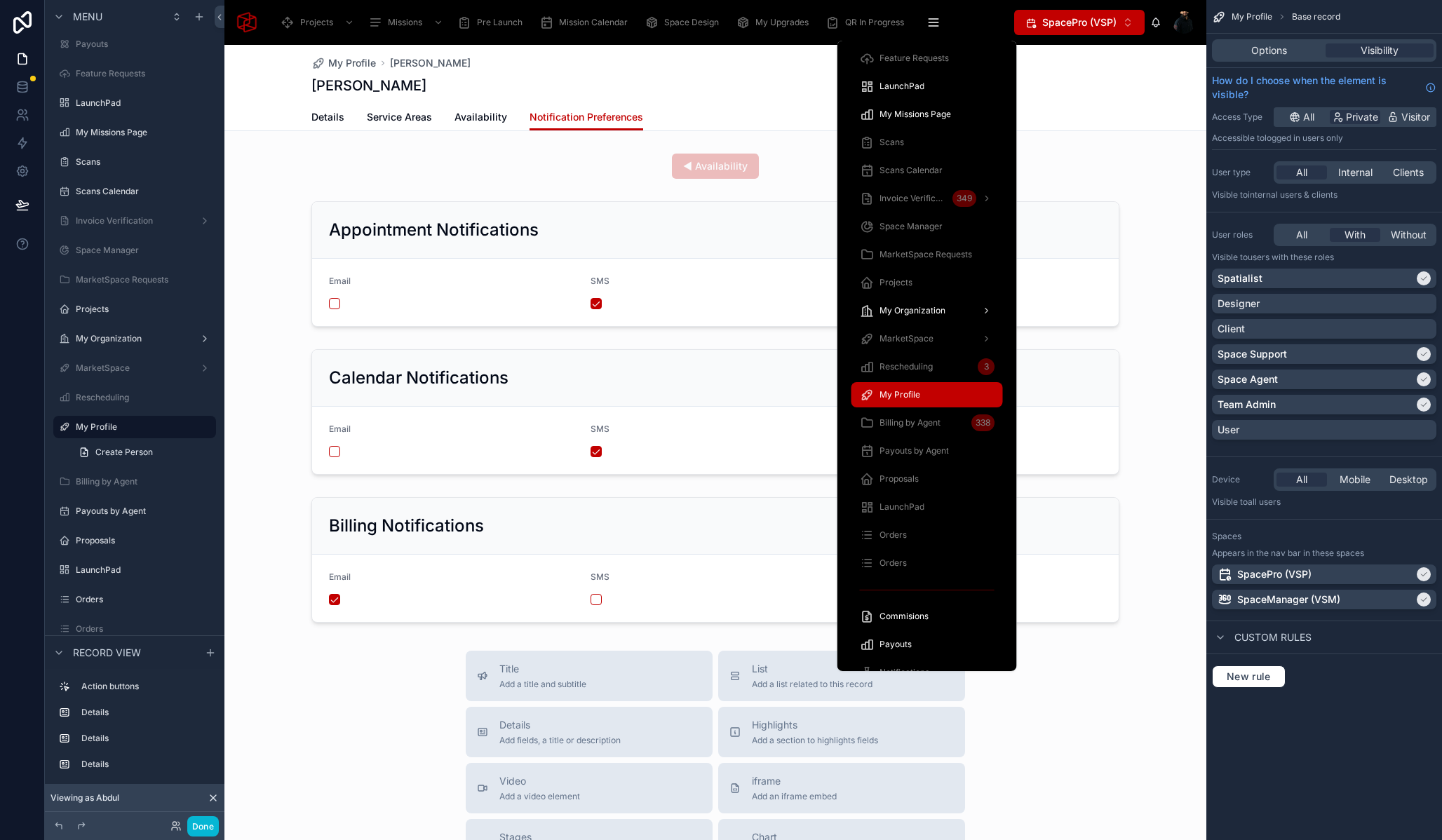
scroll to position [775, 0]
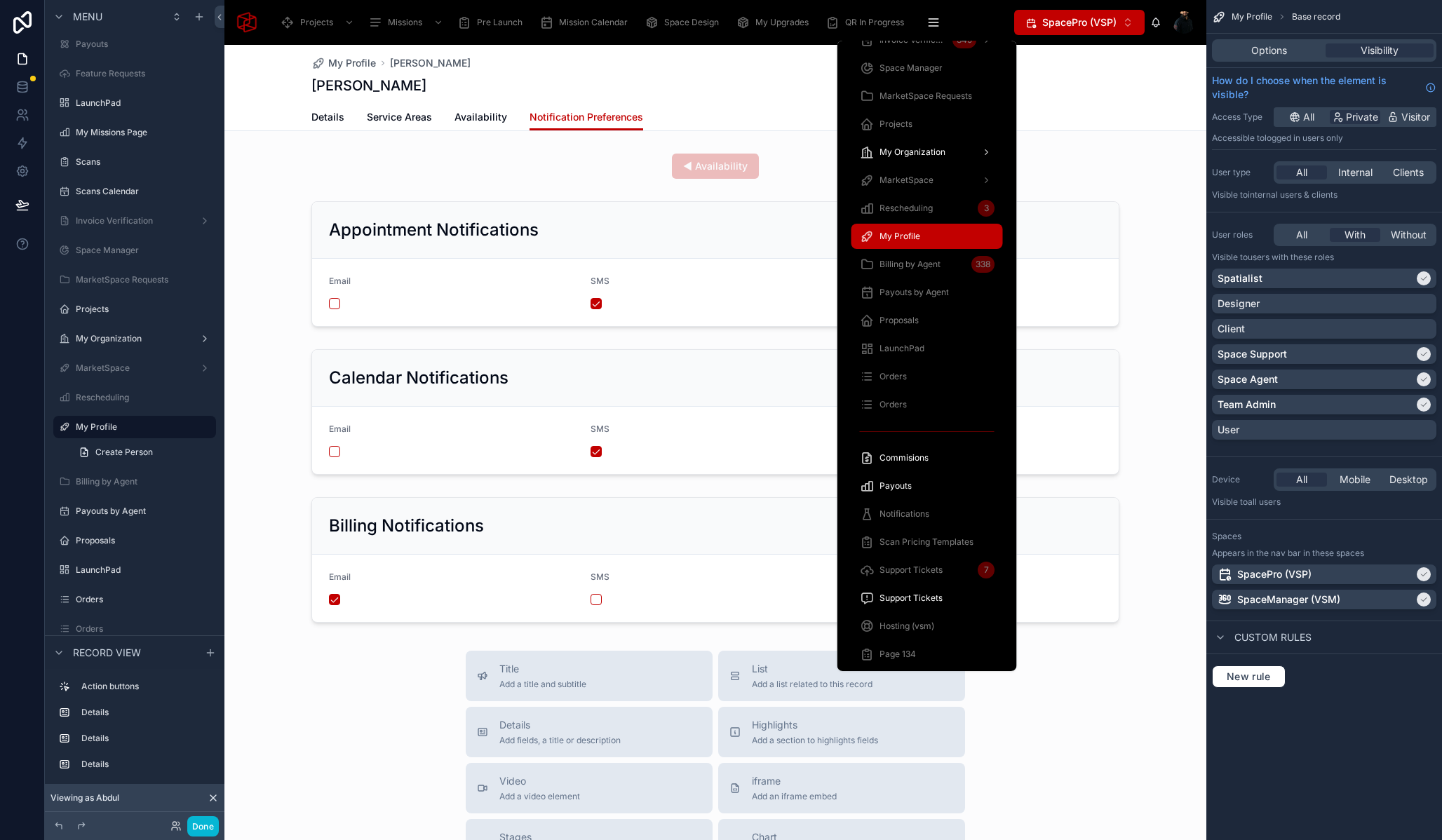
click at [912, 230] on span "My Profile" at bounding box center [899, 236] width 41 height 12
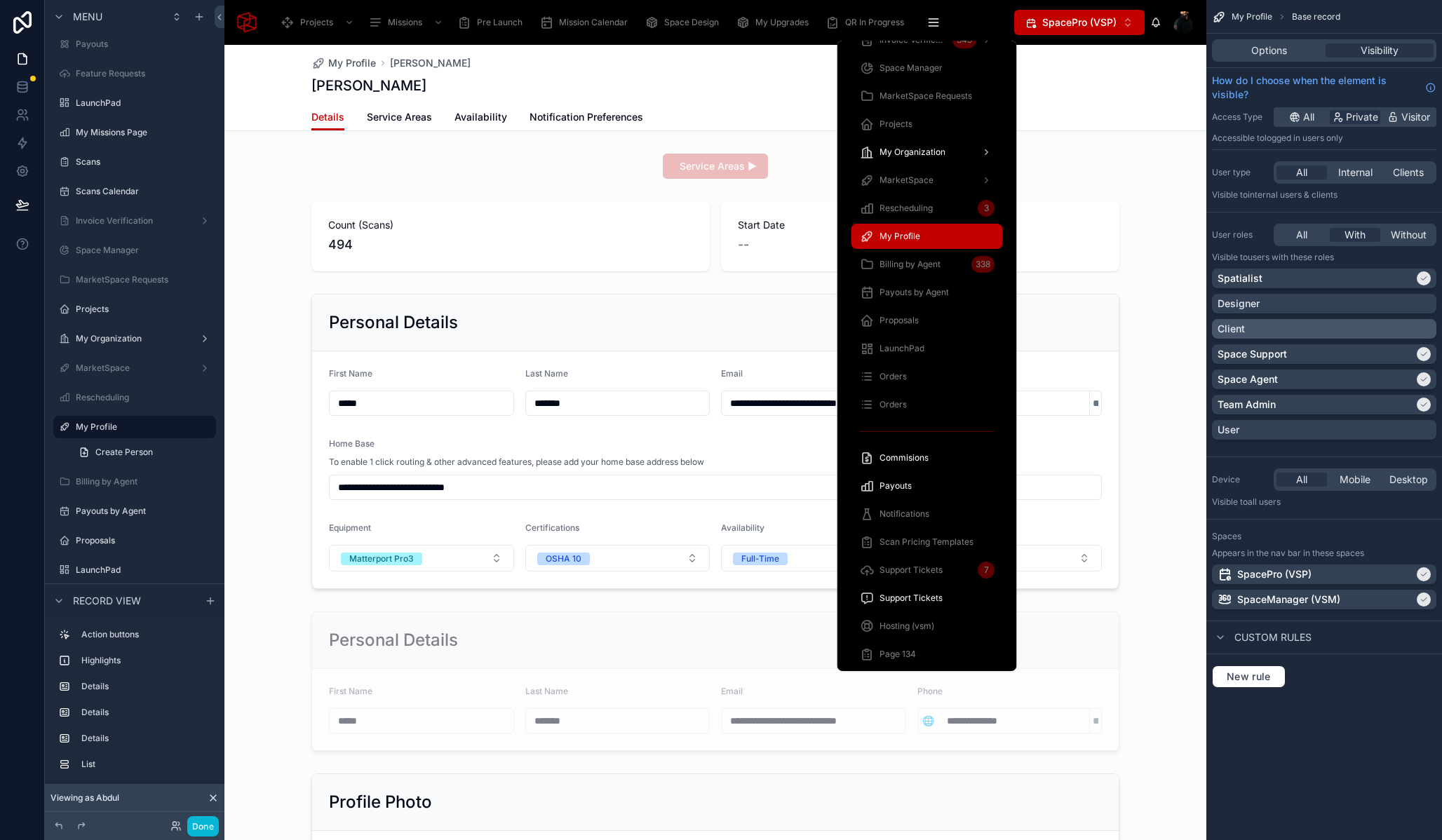
click at [1412, 327] on div "Client" at bounding box center [1323, 329] width 213 height 14
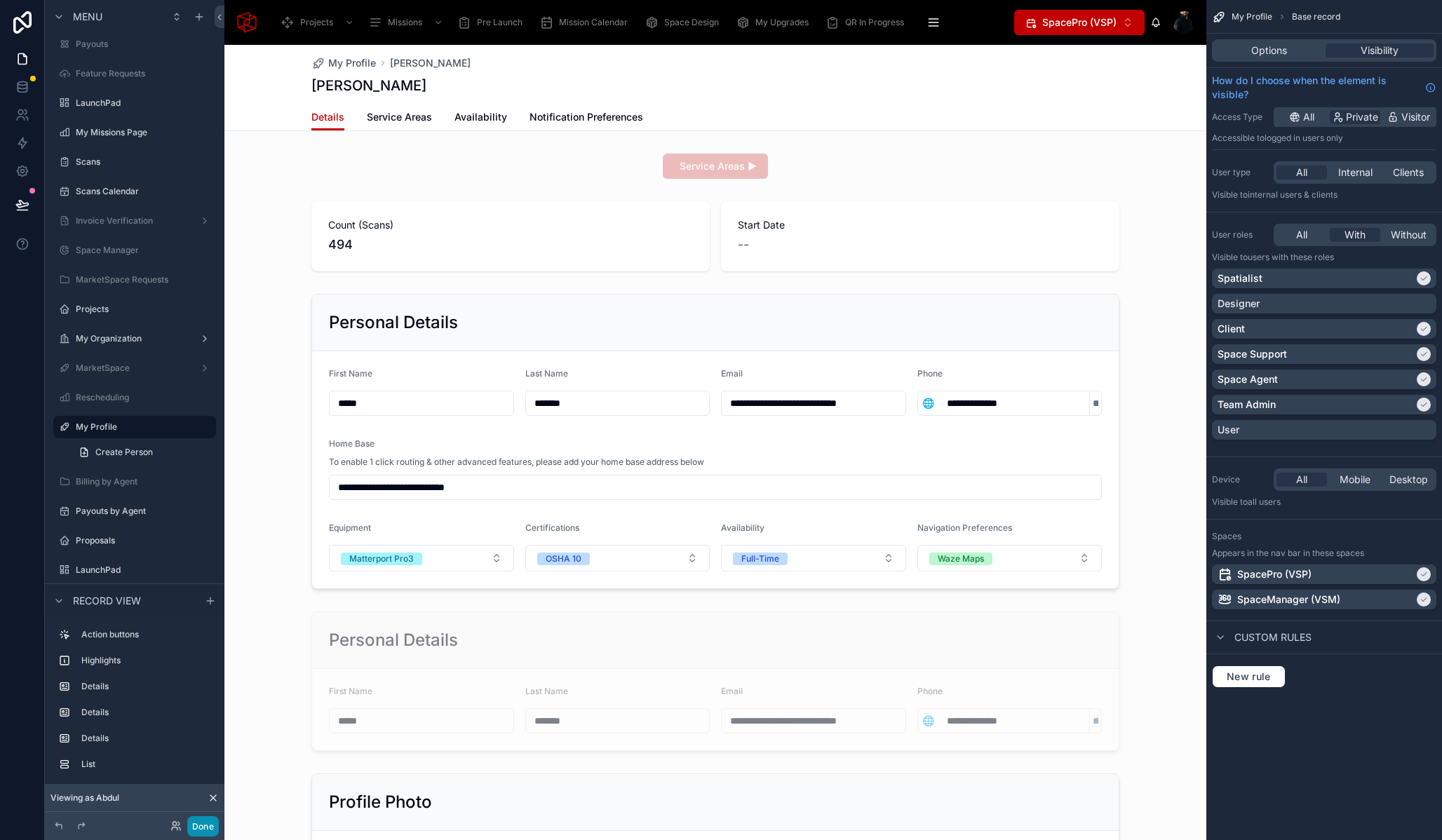
click at [207, 826] on button "Done" at bounding box center [203, 826] width 31 height 21
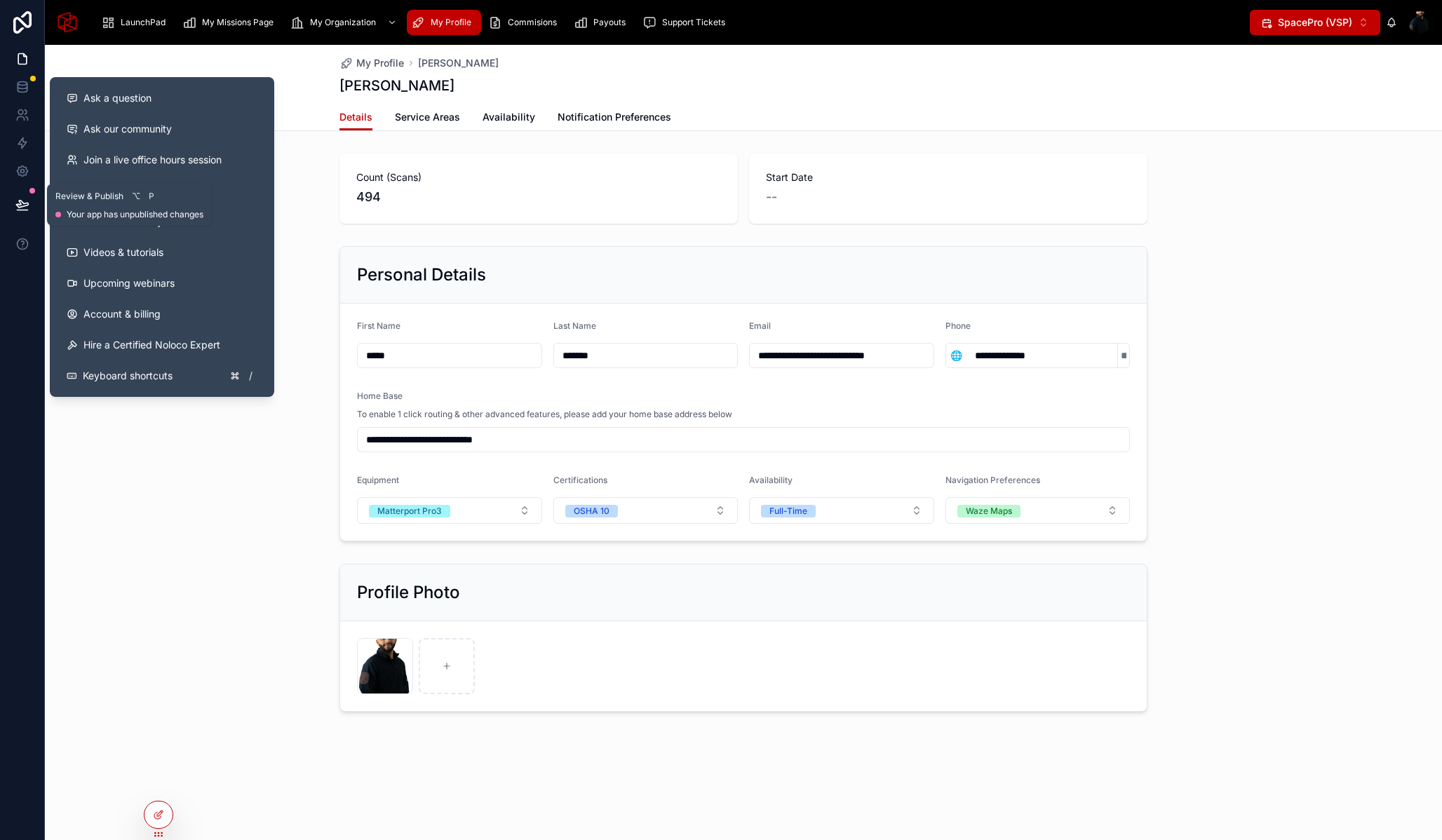
click at [22, 204] on icon at bounding box center [22, 205] width 14 height 14
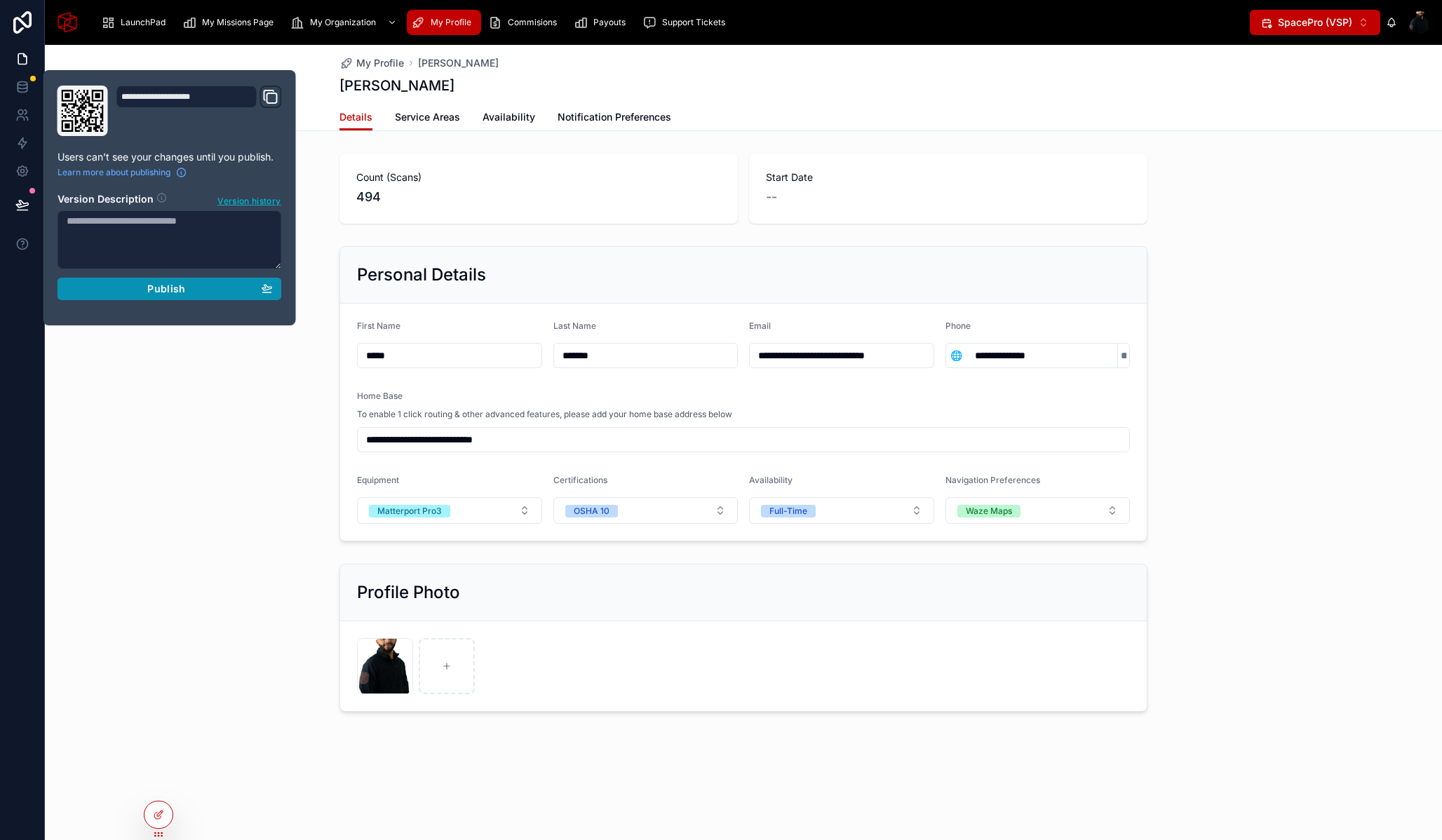
click at [145, 286] on div "Publish" at bounding box center [169, 288] width 206 height 12
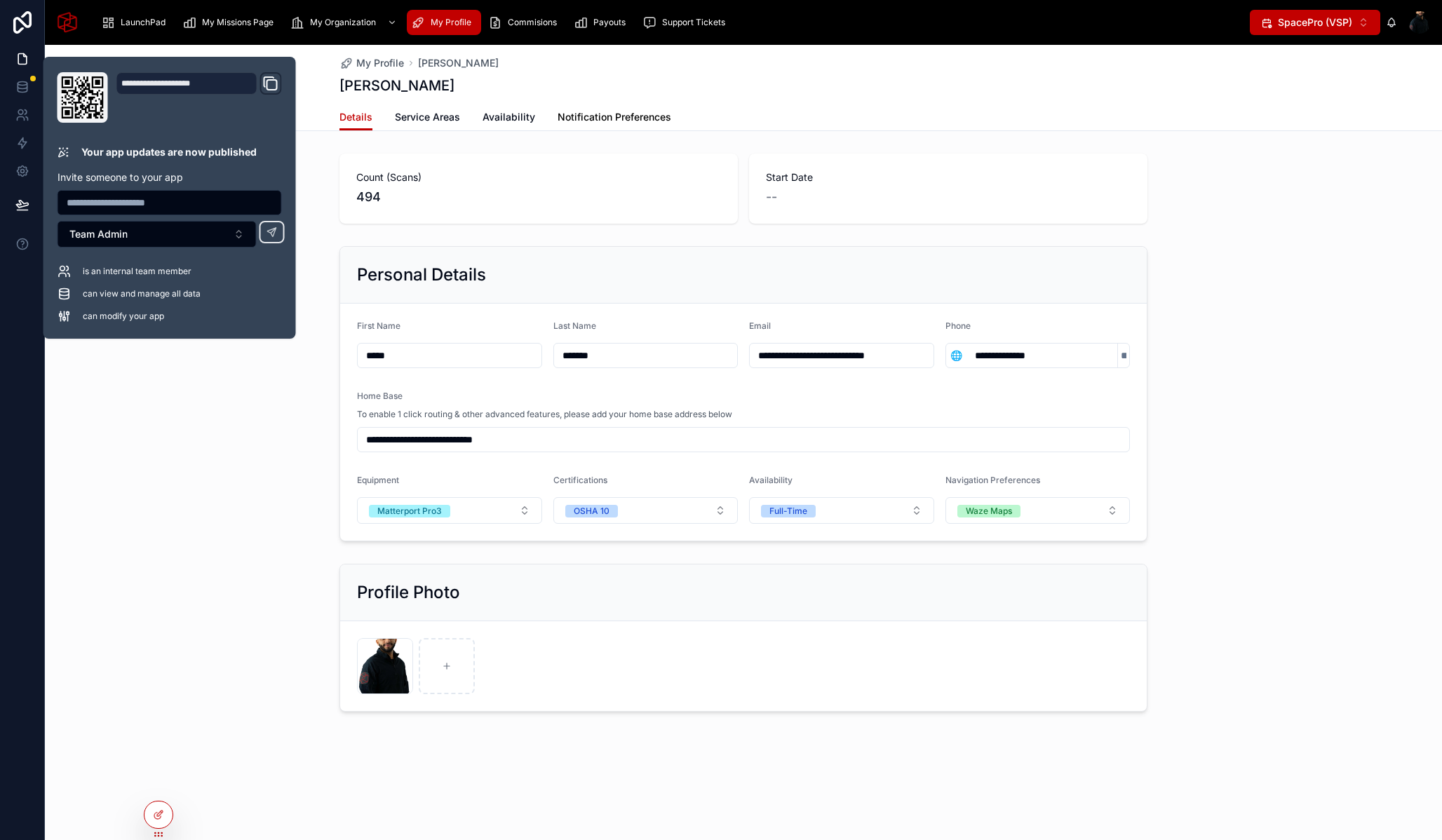
click at [618, 112] on span "Notification Preferences" at bounding box center [614, 117] width 114 height 14
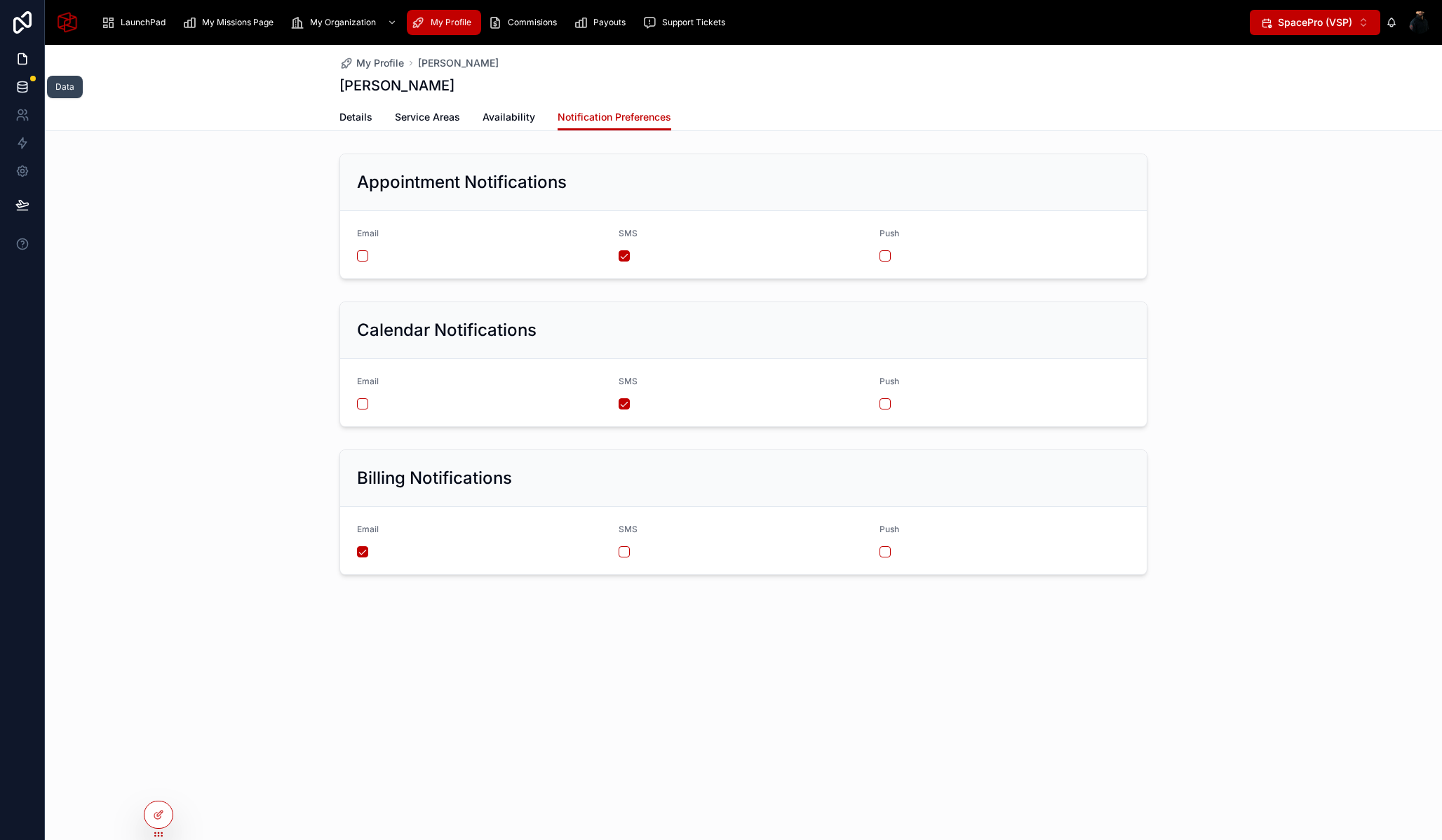
click at [26, 84] on icon at bounding box center [22, 86] width 14 height 14
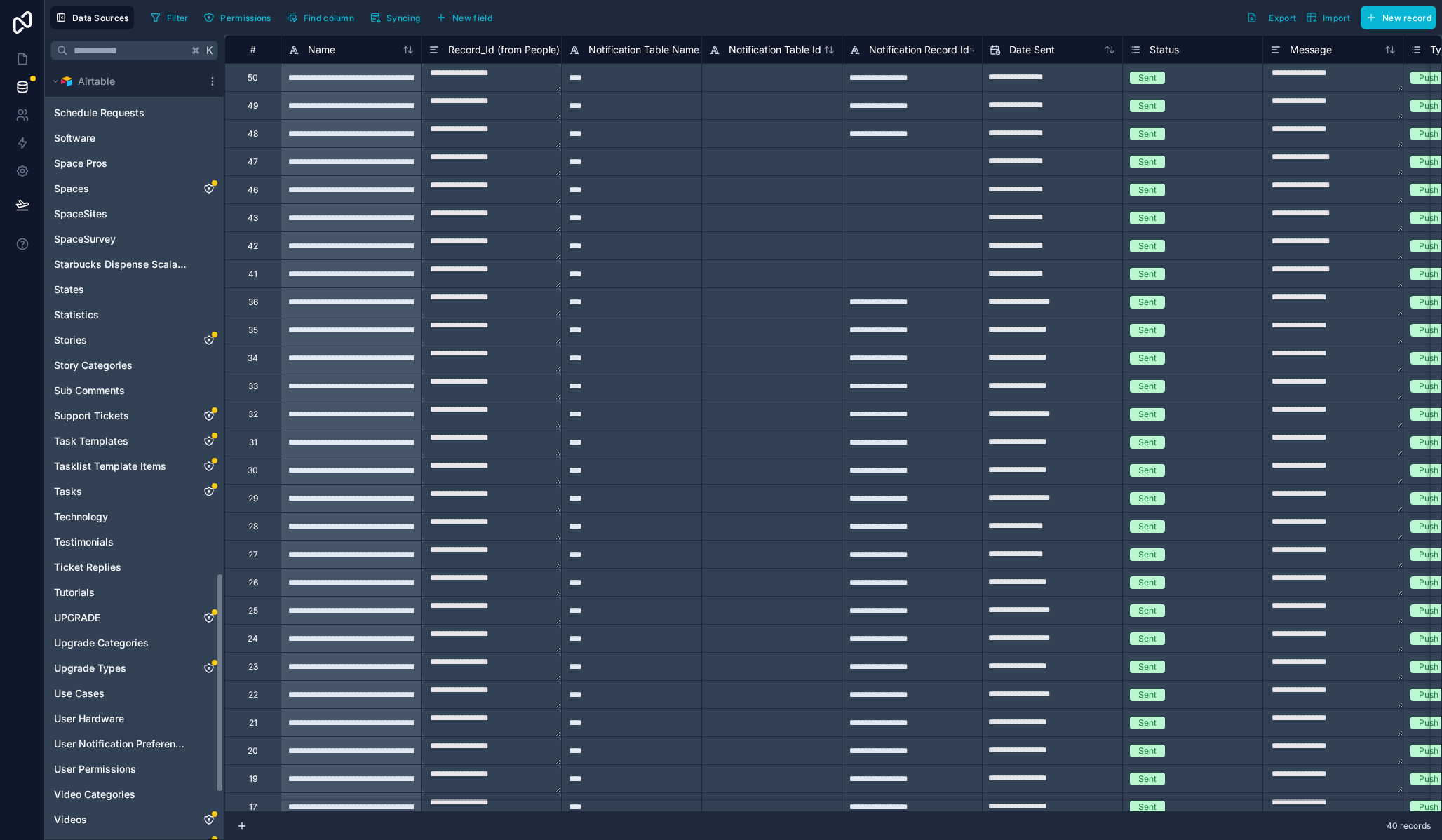
scroll to position [1947, 0]
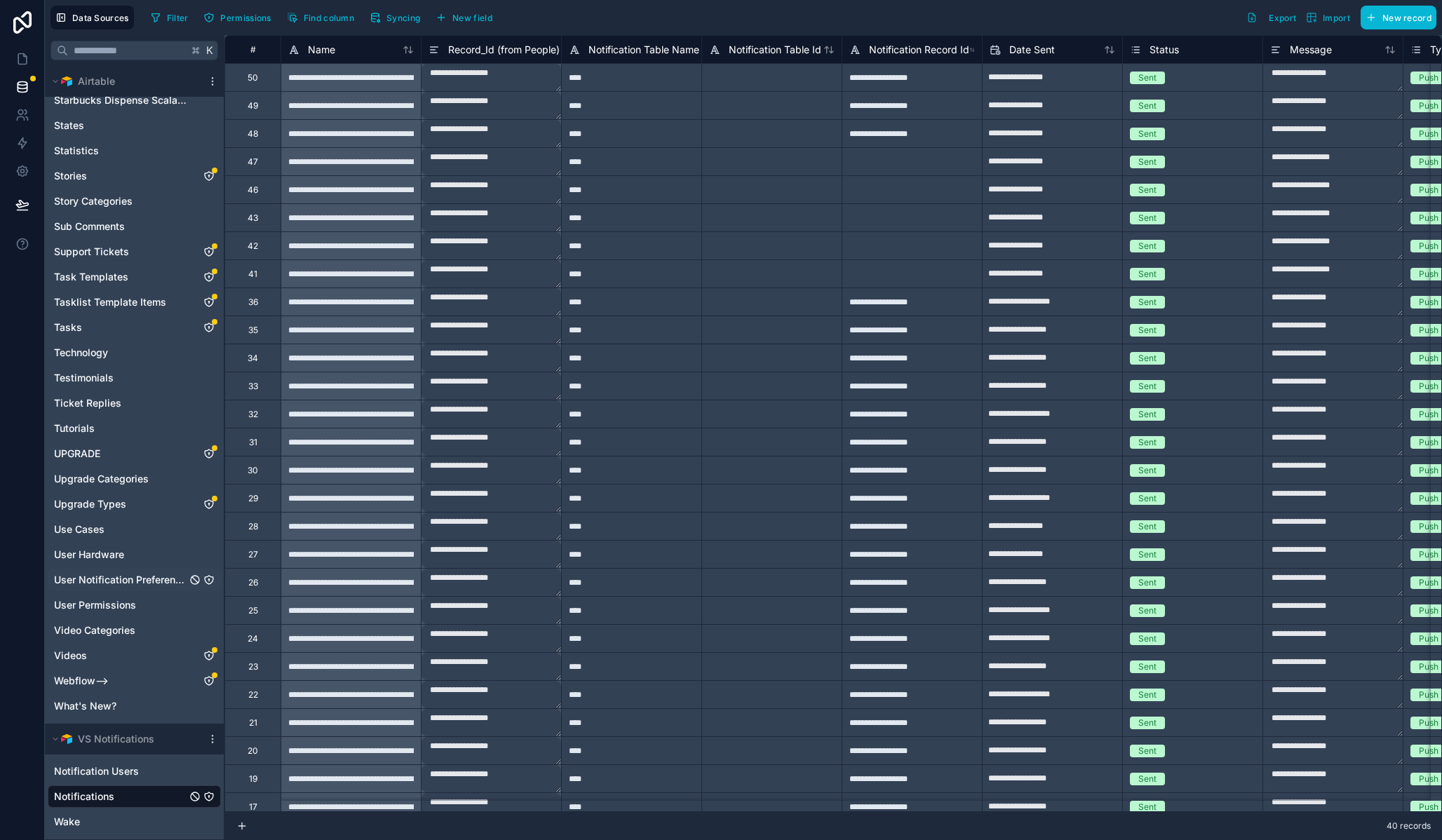
click at [148, 577] on span "User Notification Preferences" at bounding box center [120, 580] width 133 height 14
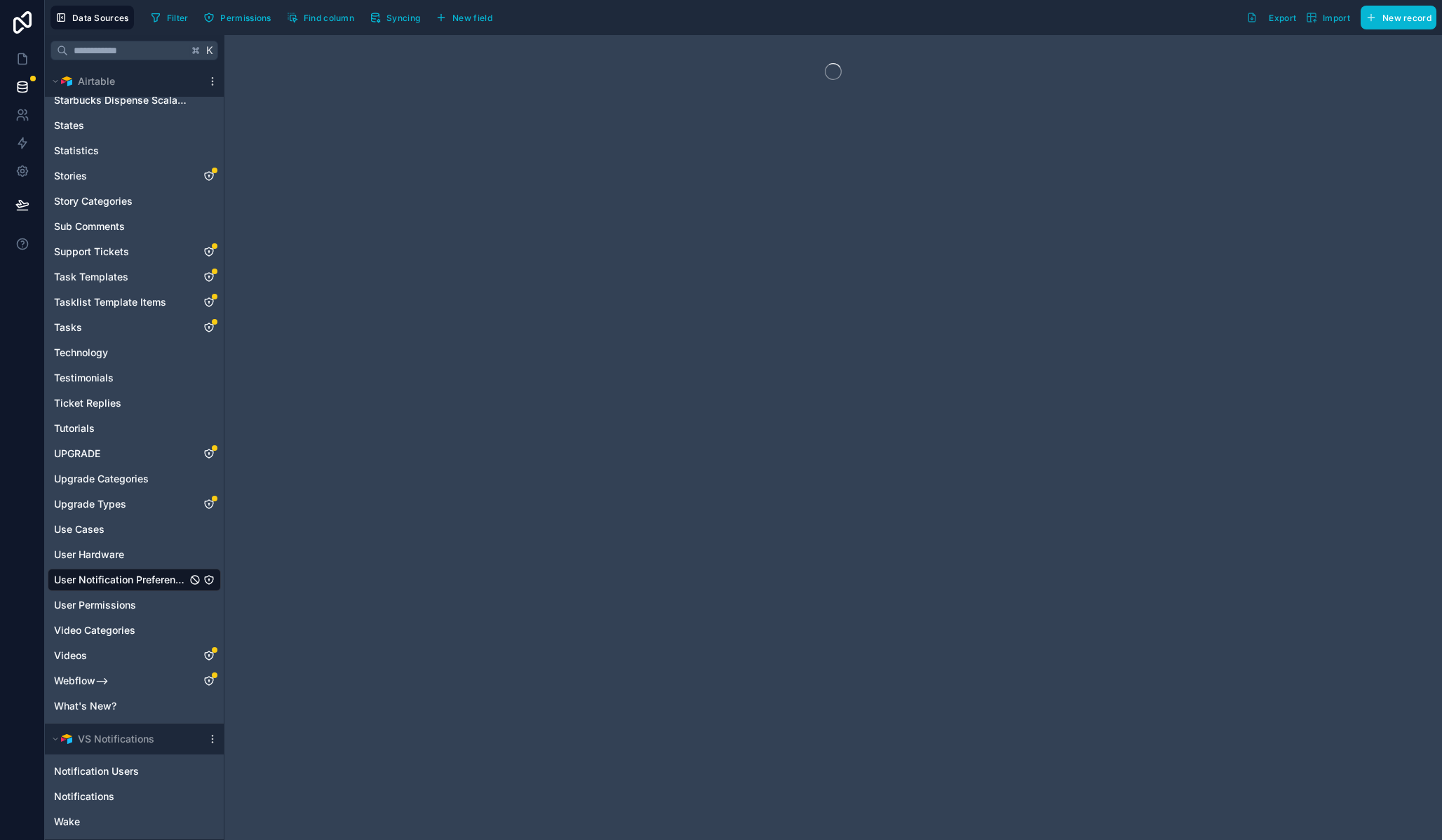
click at [208, 578] on icon "User Notification Preferences" at bounding box center [209, 580] width 12 height 12
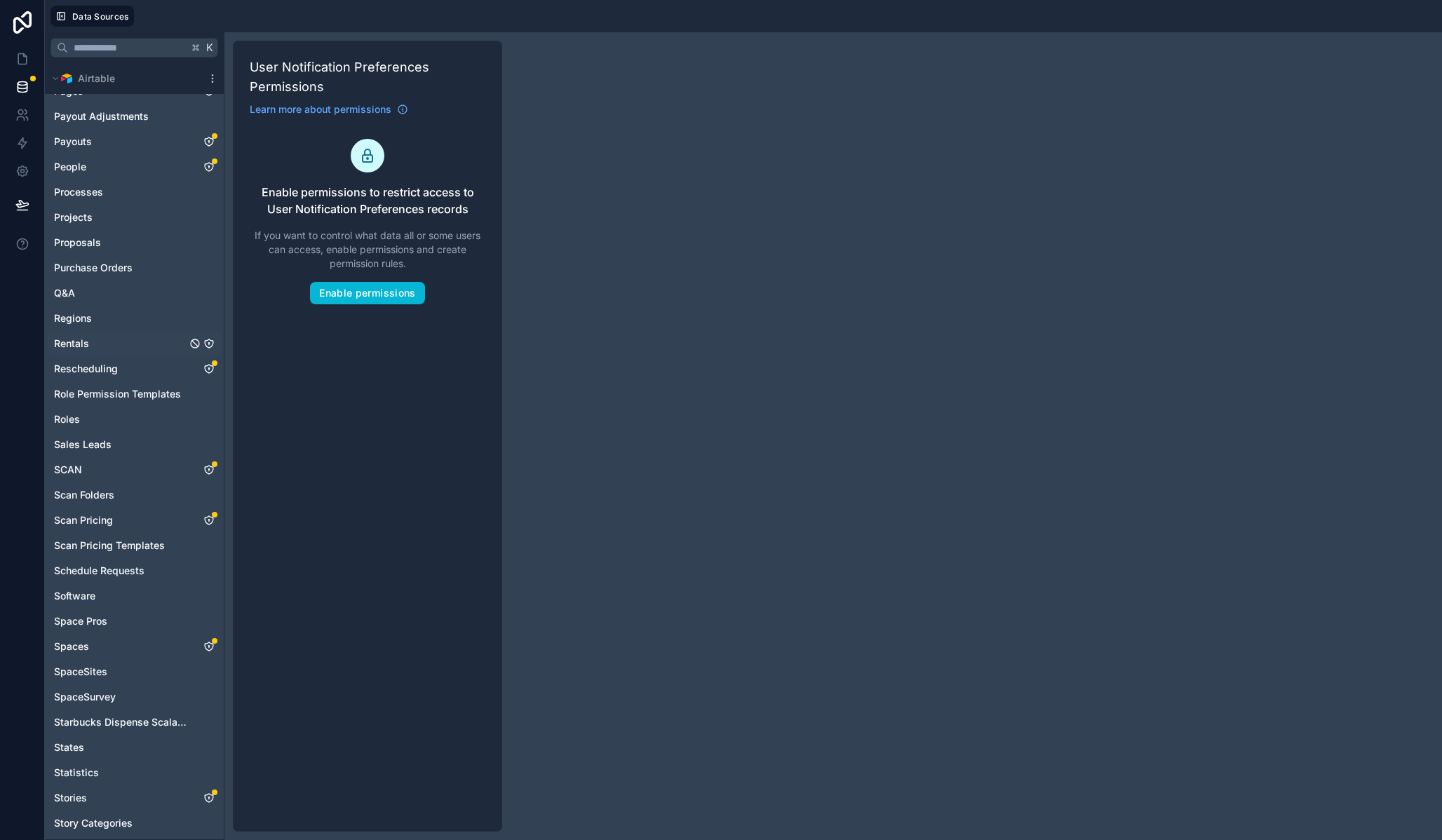
scroll to position [1321, 0]
click at [208, 167] on icon "People" at bounding box center [209, 168] width 12 height 12
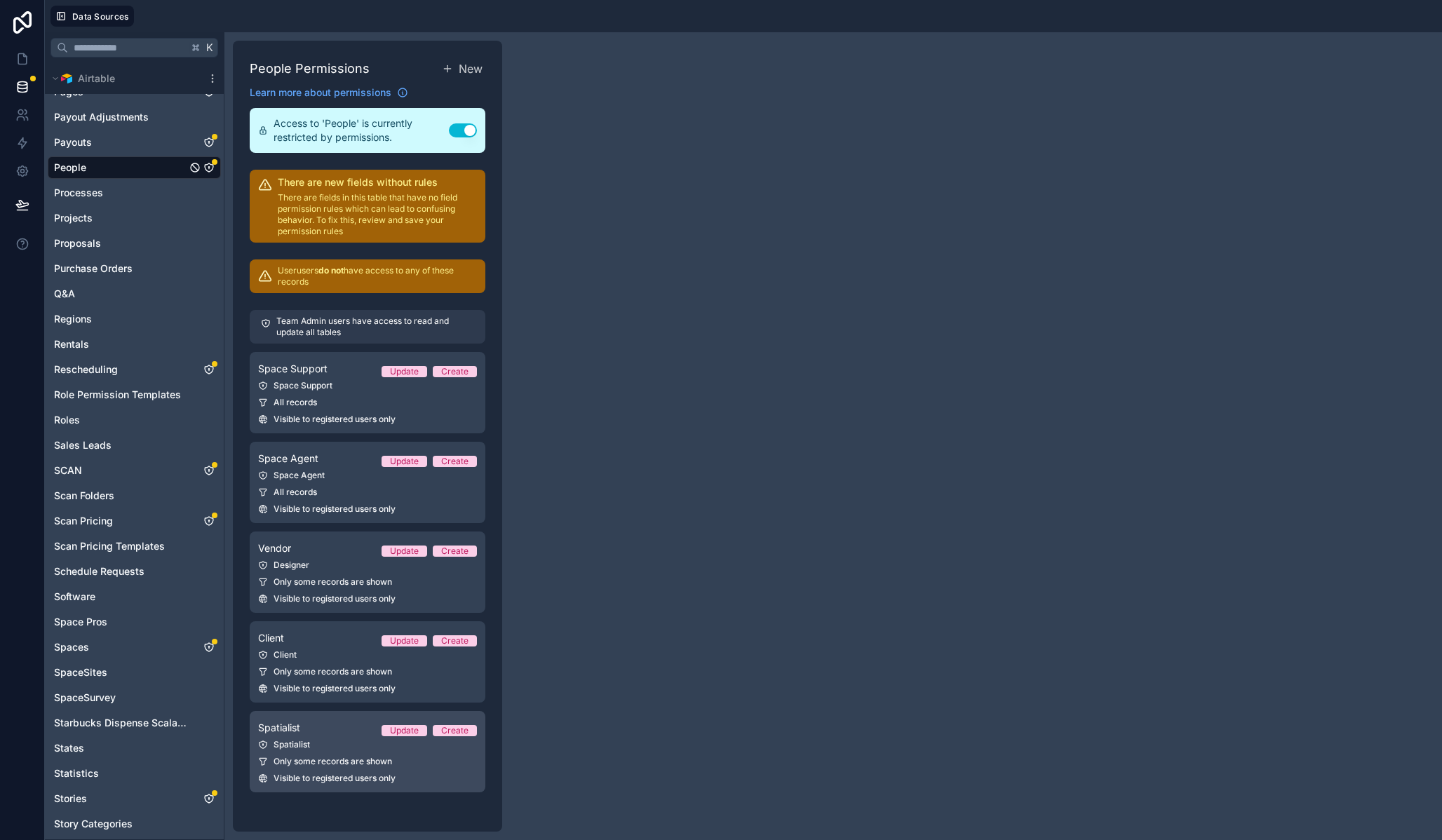
click at [336, 741] on div "Spatialist" at bounding box center [368, 745] width 219 height 12
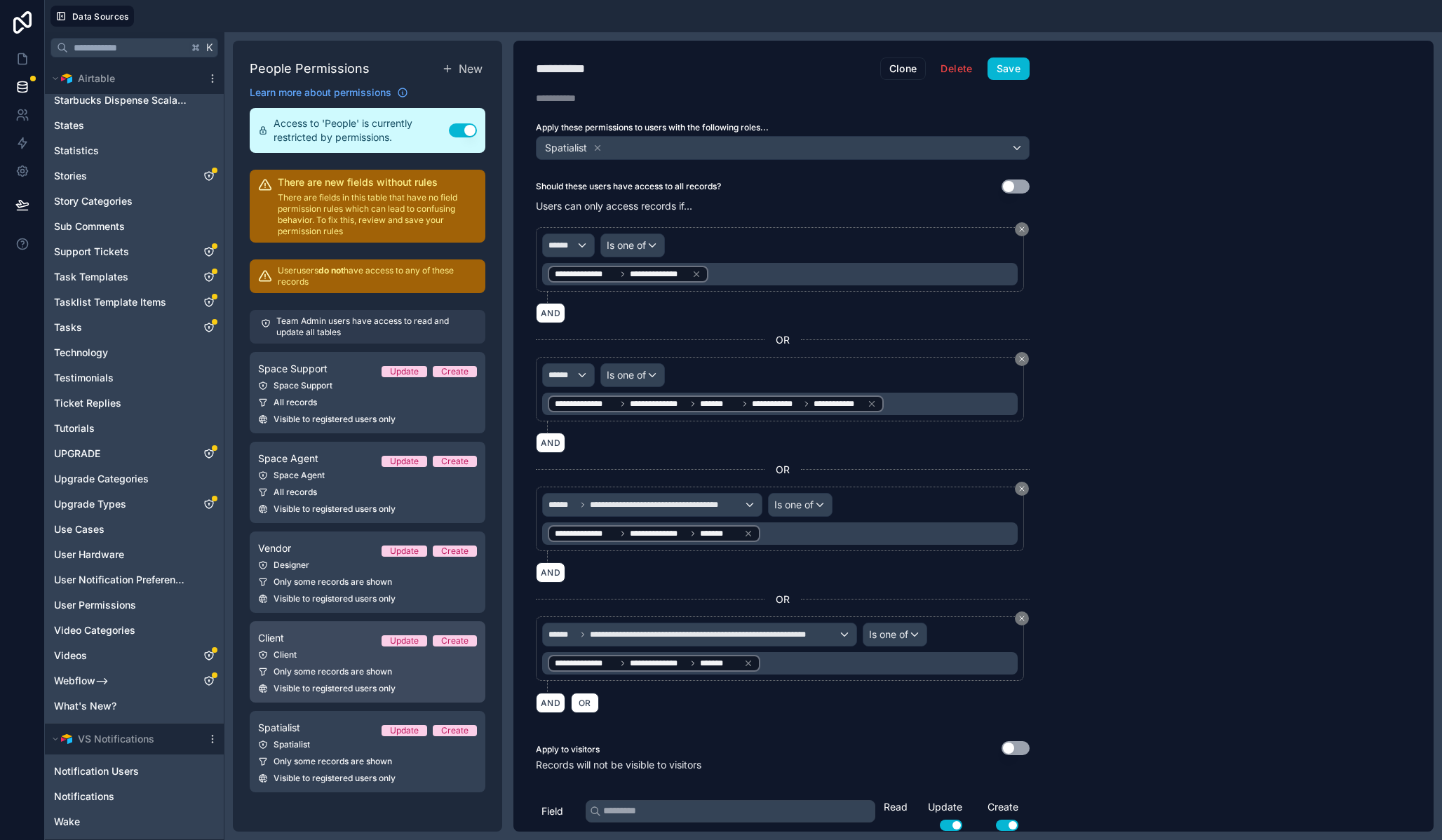
click at [334, 663] on link "Client Update Create Client Only some records are shown Visible to registered u…" at bounding box center [367, 662] width 235 height 81
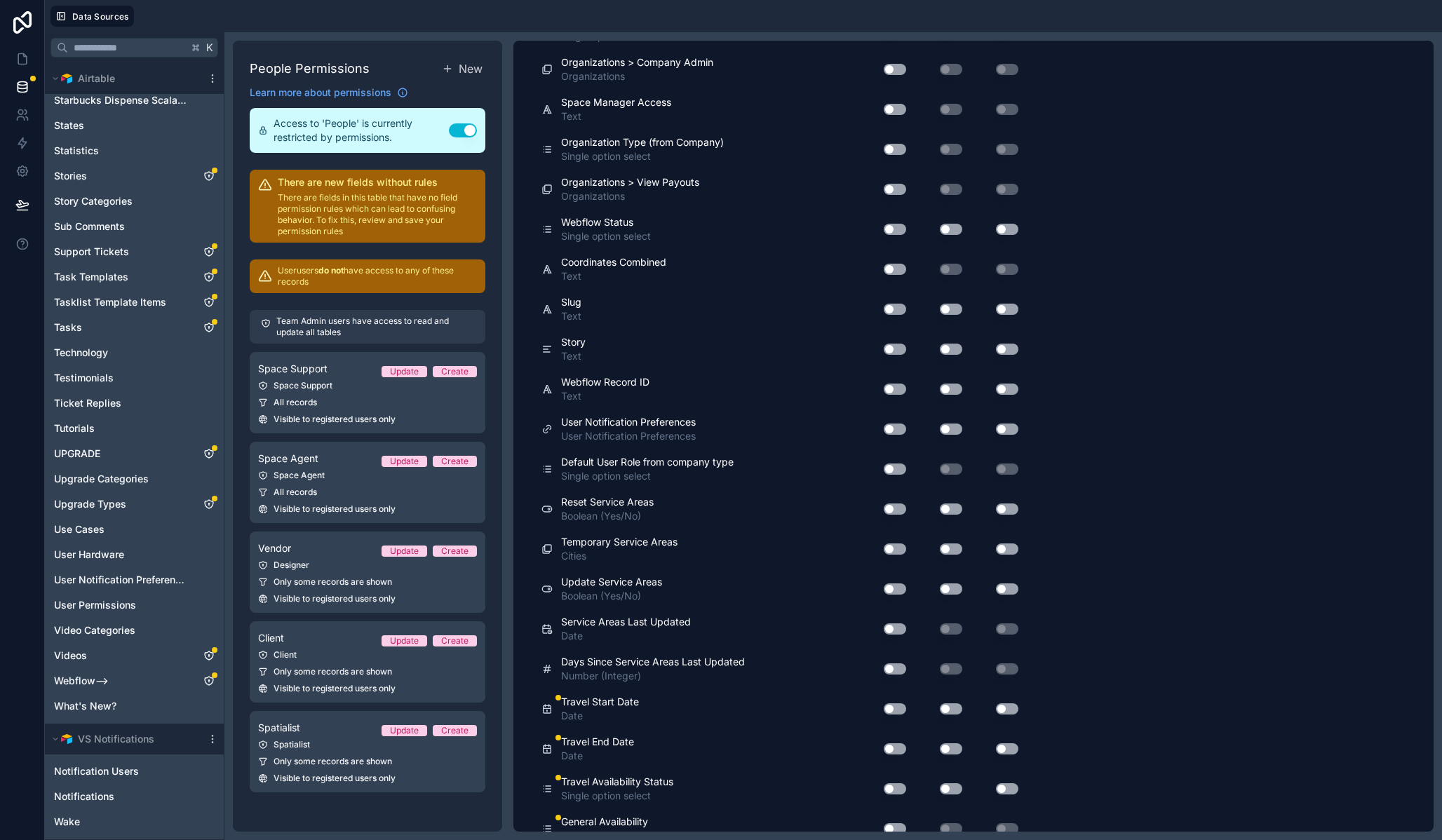
click at [899, 435] on button "Use setting" at bounding box center [895, 429] width 22 height 12
click at [949, 435] on button "Use setting" at bounding box center [951, 429] width 22 height 12
click at [1017, 435] on button "Use setting" at bounding box center [1007, 429] width 22 height 12
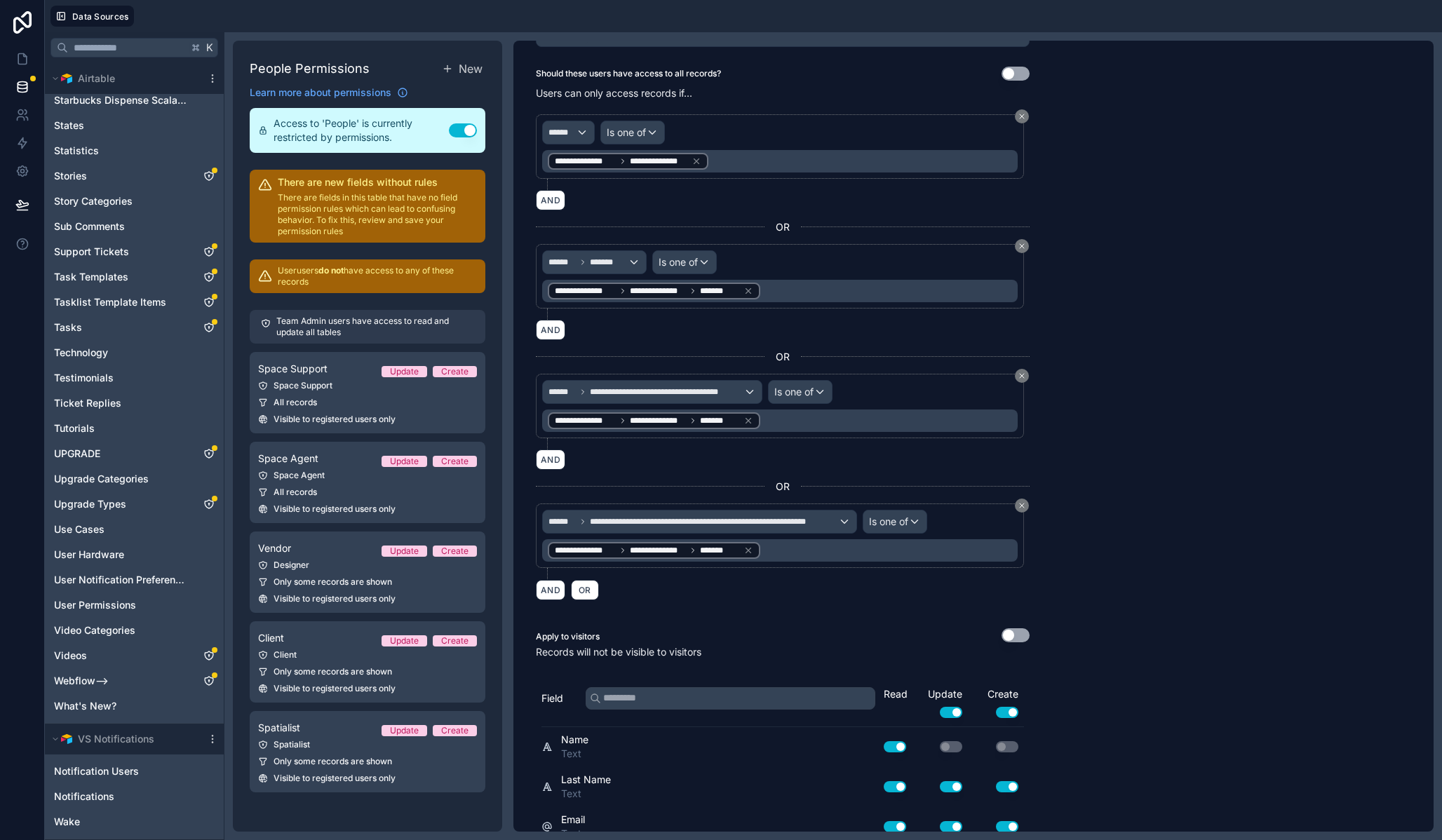
scroll to position [0, 0]
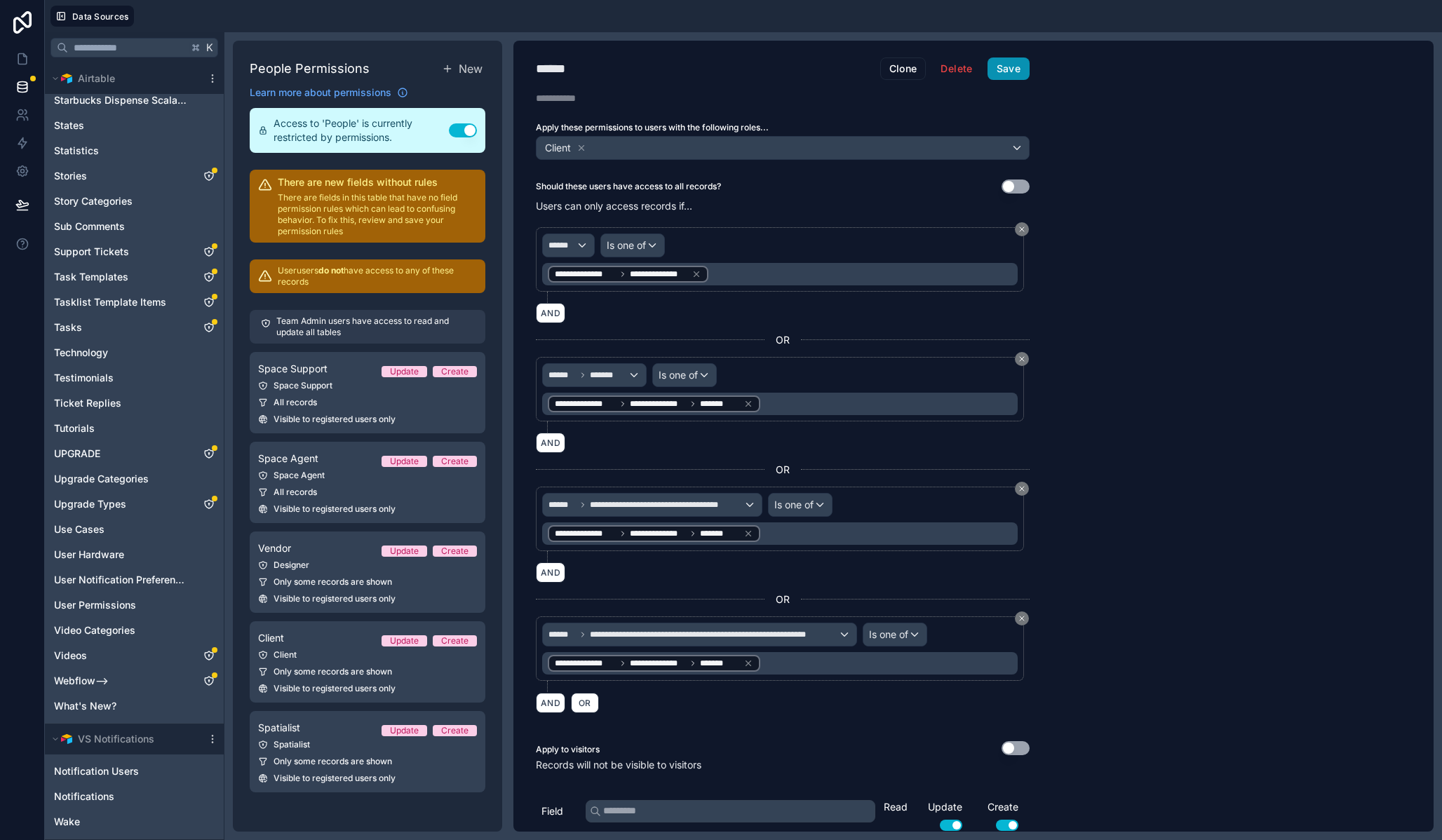
click at [1015, 61] on button "Save" at bounding box center [1009, 68] width 42 height 22
click at [338, 477] on div "Space Agent" at bounding box center [368, 476] width 219 height 12
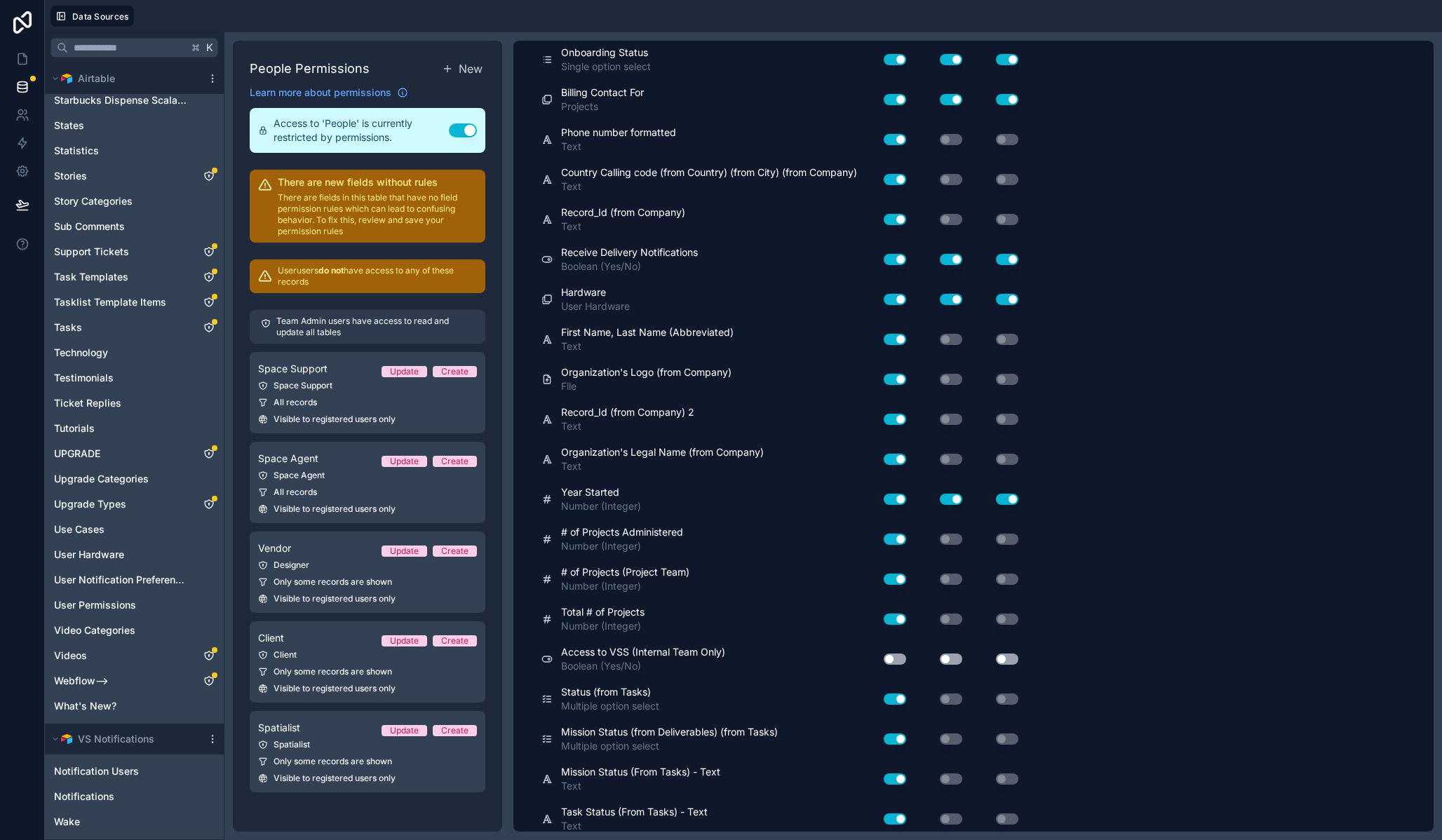
scroll to position [5771, 0]
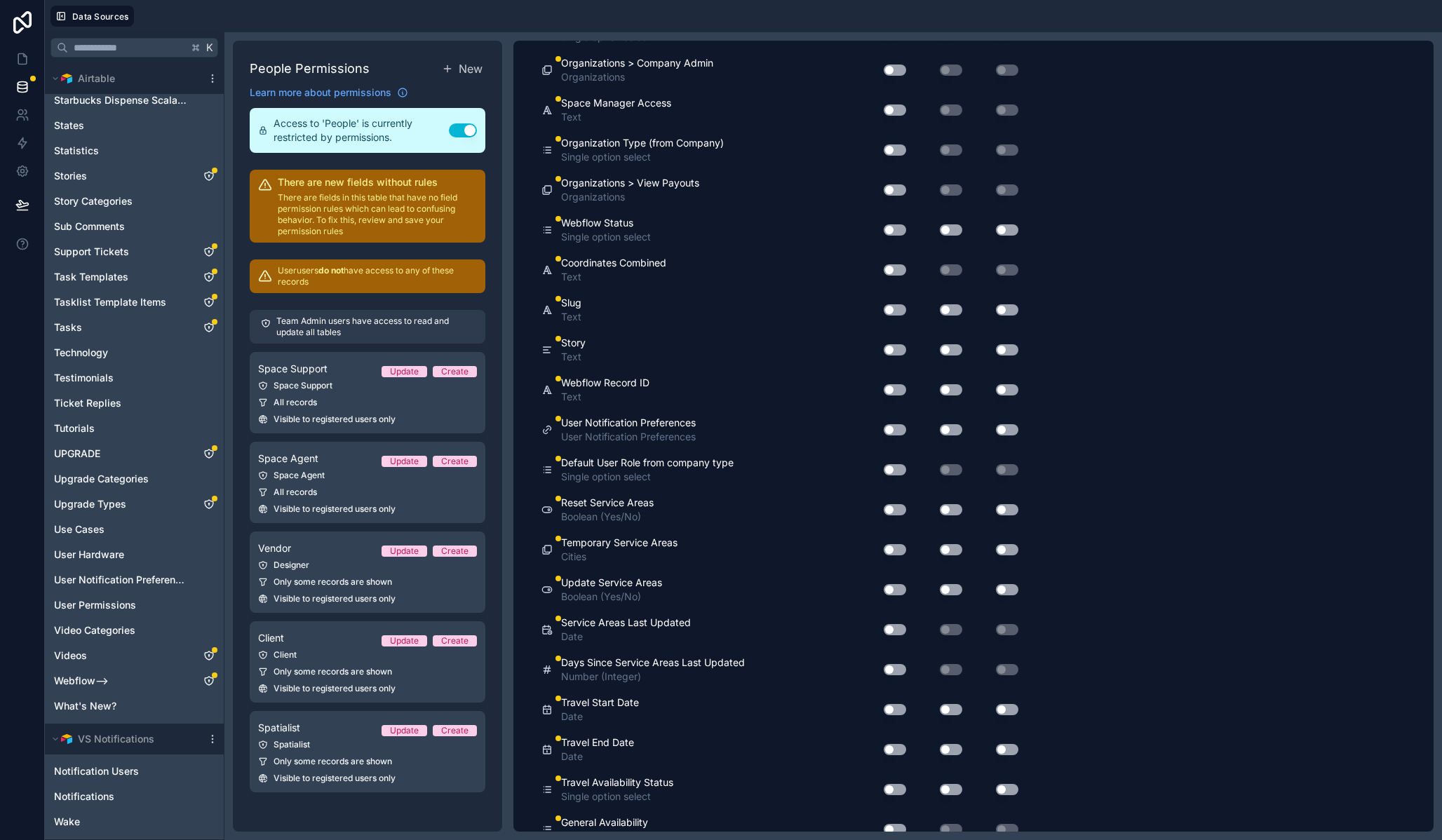
click at [952, 436] on button "Use setting" at bounding box center [951, 430] width 22 height 12
click at [1009, 436] on button "Use setting" at bounding box center [1007, 430] width 22 height 12
click at [898, 436] on button "Use setting" at bounding box center [895, 430] width 22 height 12
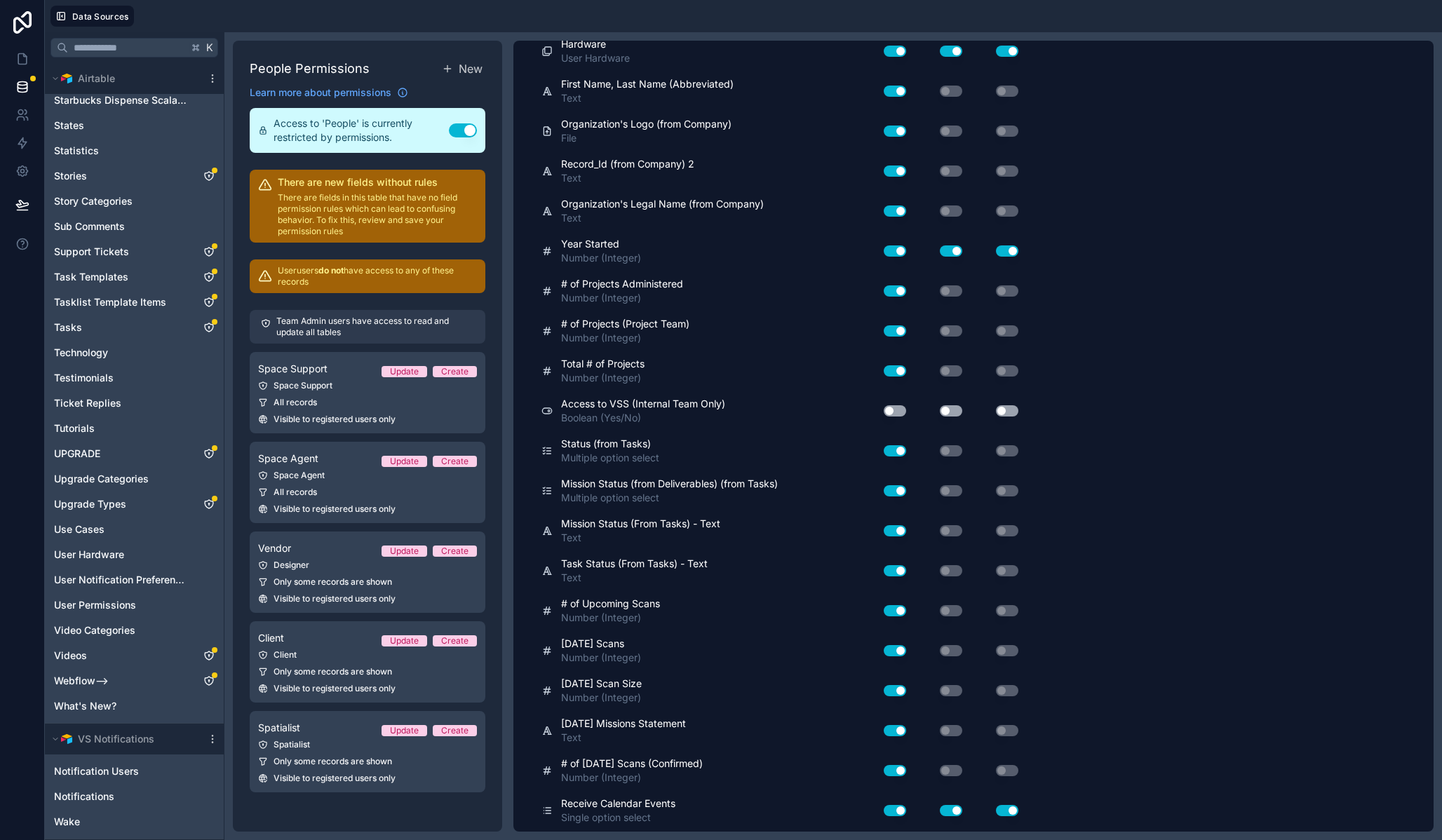
scroll to position [0, 0]
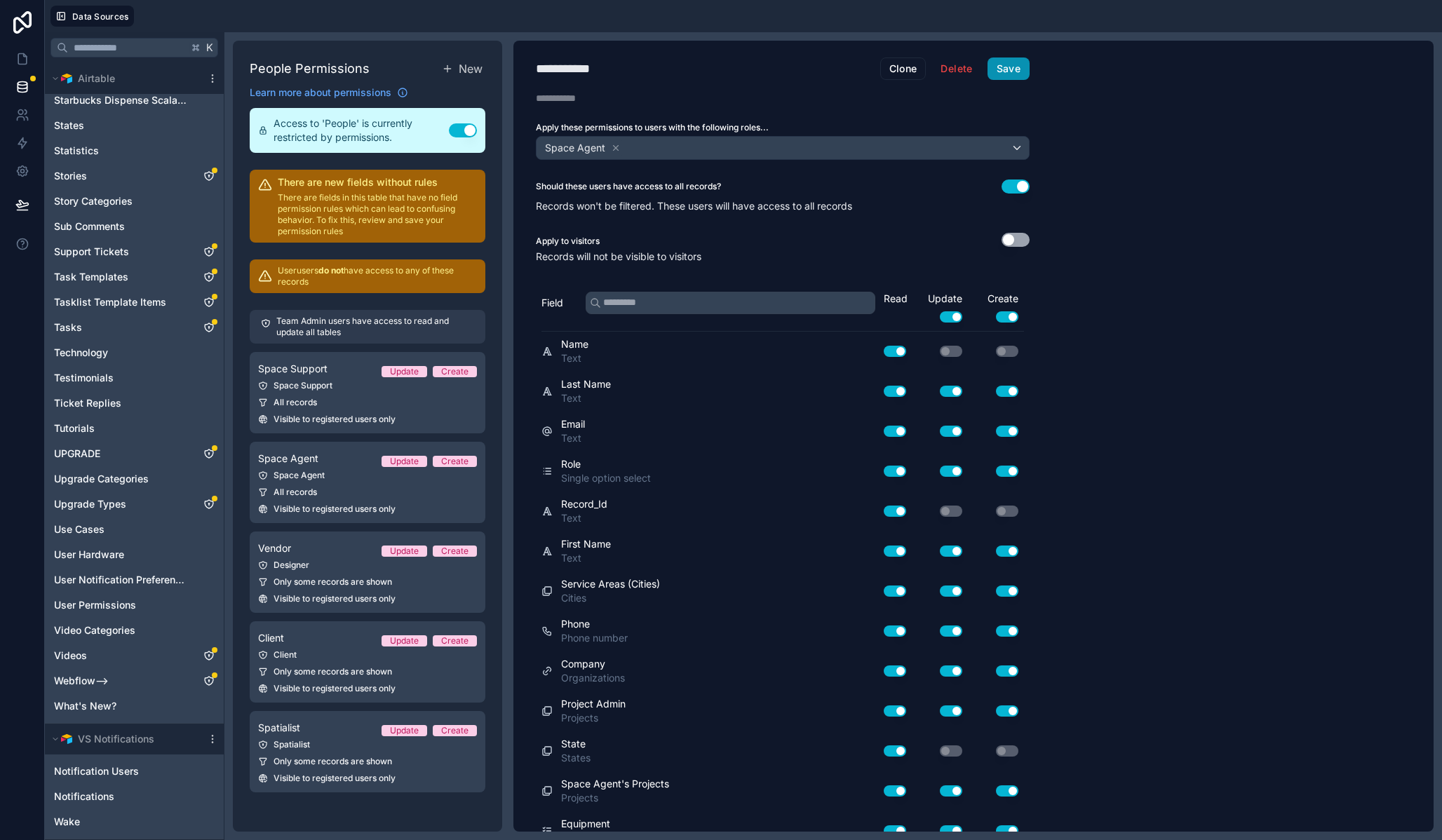
click at [1022, 72] on button "Save" at bounding box center [1009, 68] width 42 height 22
click at [327, 392] on link "Space Support Update Create Space Support All records Visible to registered use…" at bounding box center [367, 393] width 235 height 81
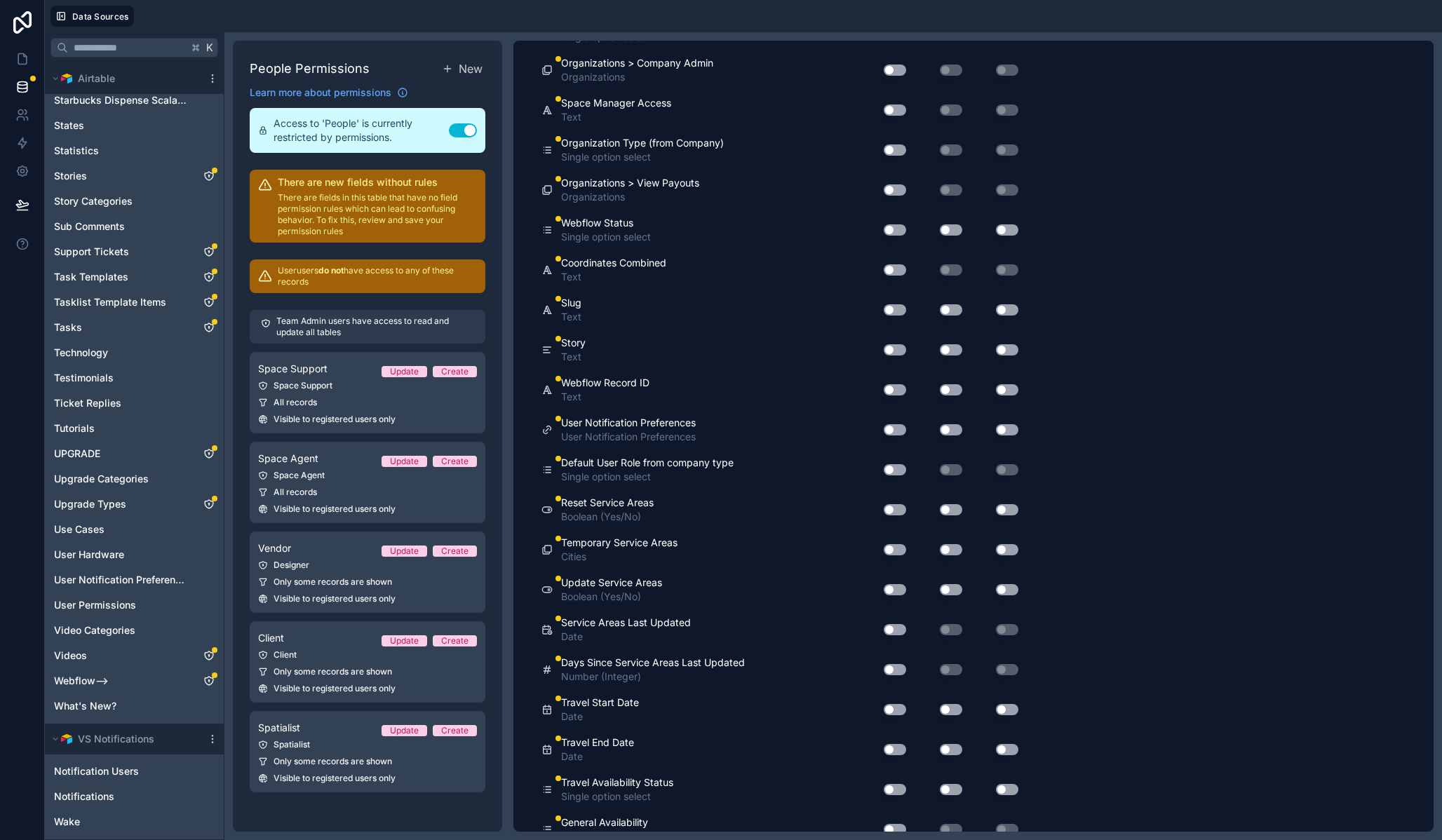
click at [902, 436] on button "Use setting" at bounding box center [895, 430] width 22 height 12
click at [960, 436] on button "Use setting" at bounding box center [951, 430] width 22 height 12
click at [1009, 436] on button "Use setting" at bounding box center [1007, 430] width 22 height 12
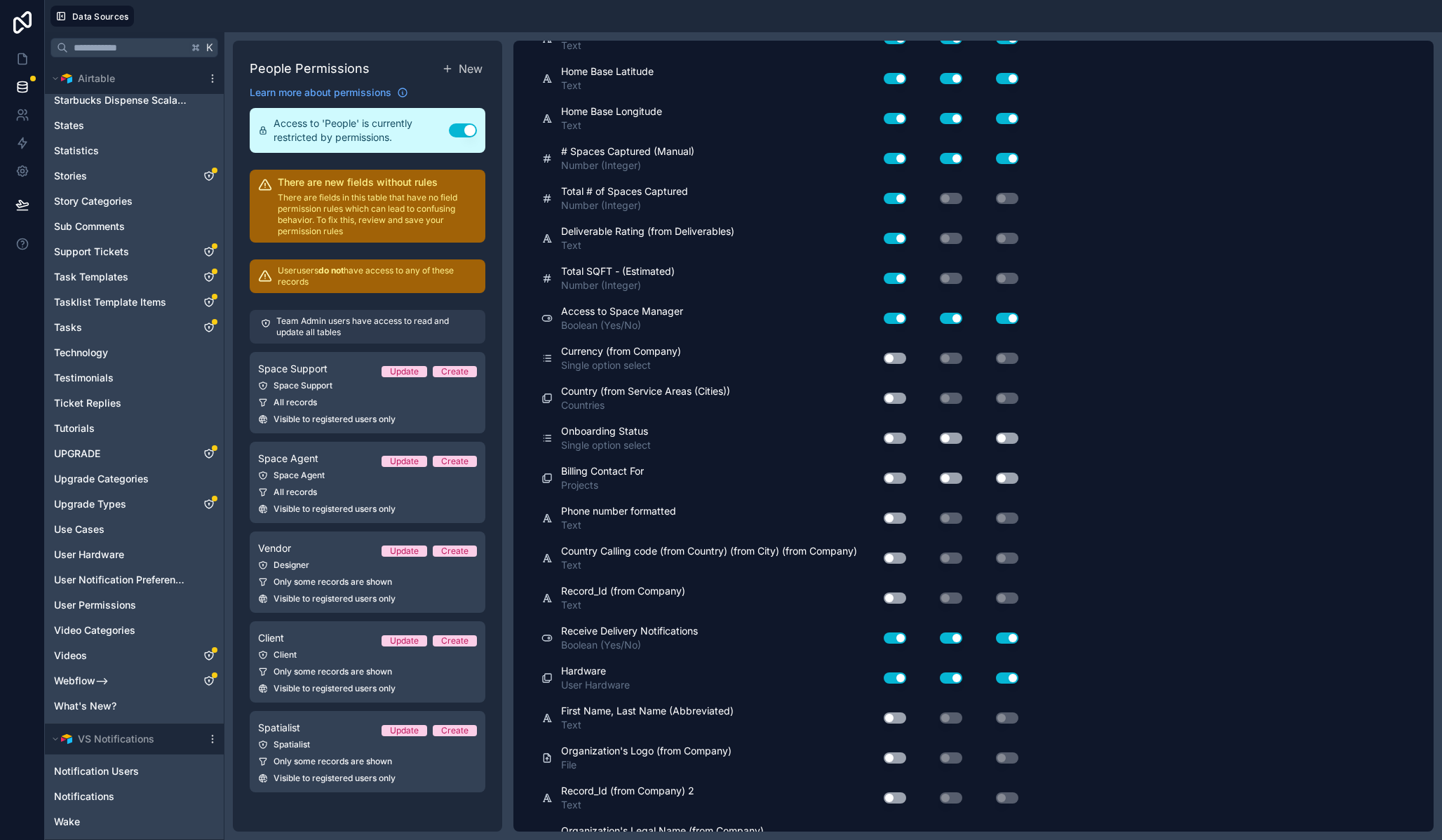
scroll to position [0, 0]
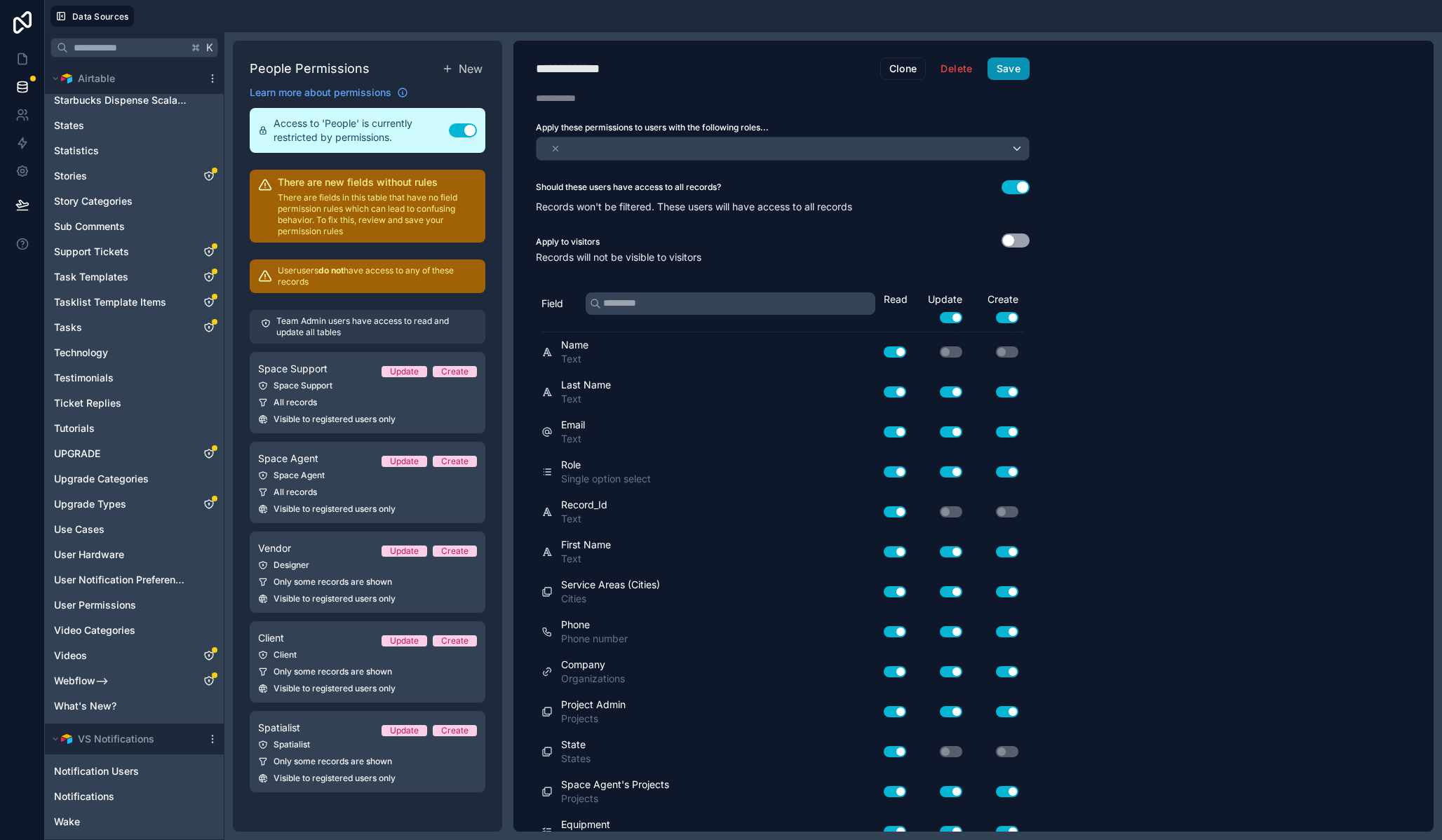
click at [1014, 66] on button "Save" at bounding box center [1009, 68] width 42 height 22
click at [330, 761] on span "Only some records are shown" at bounding box center [332, 762] width 119 height 12
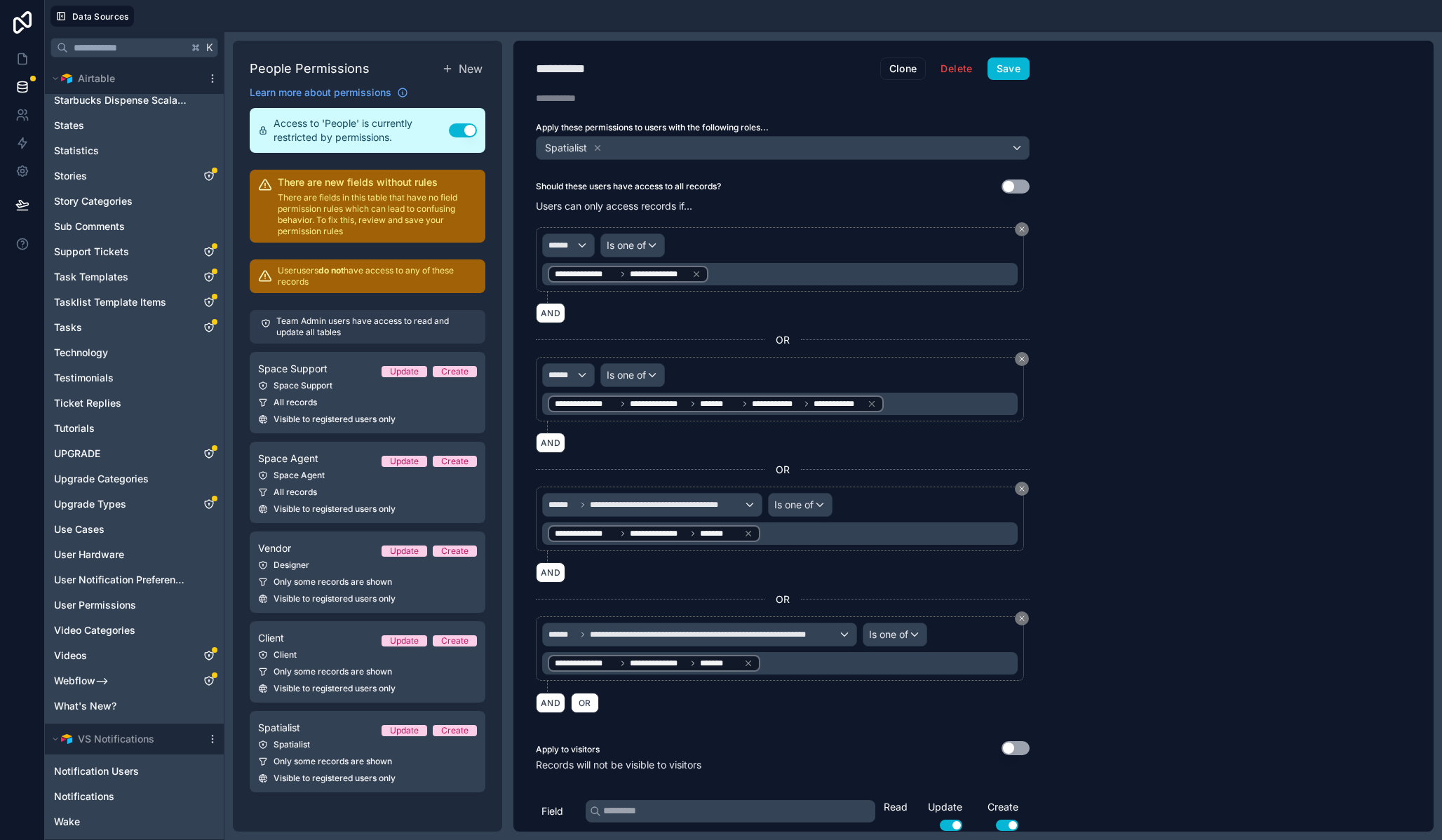
scroll to position [6280, 0]
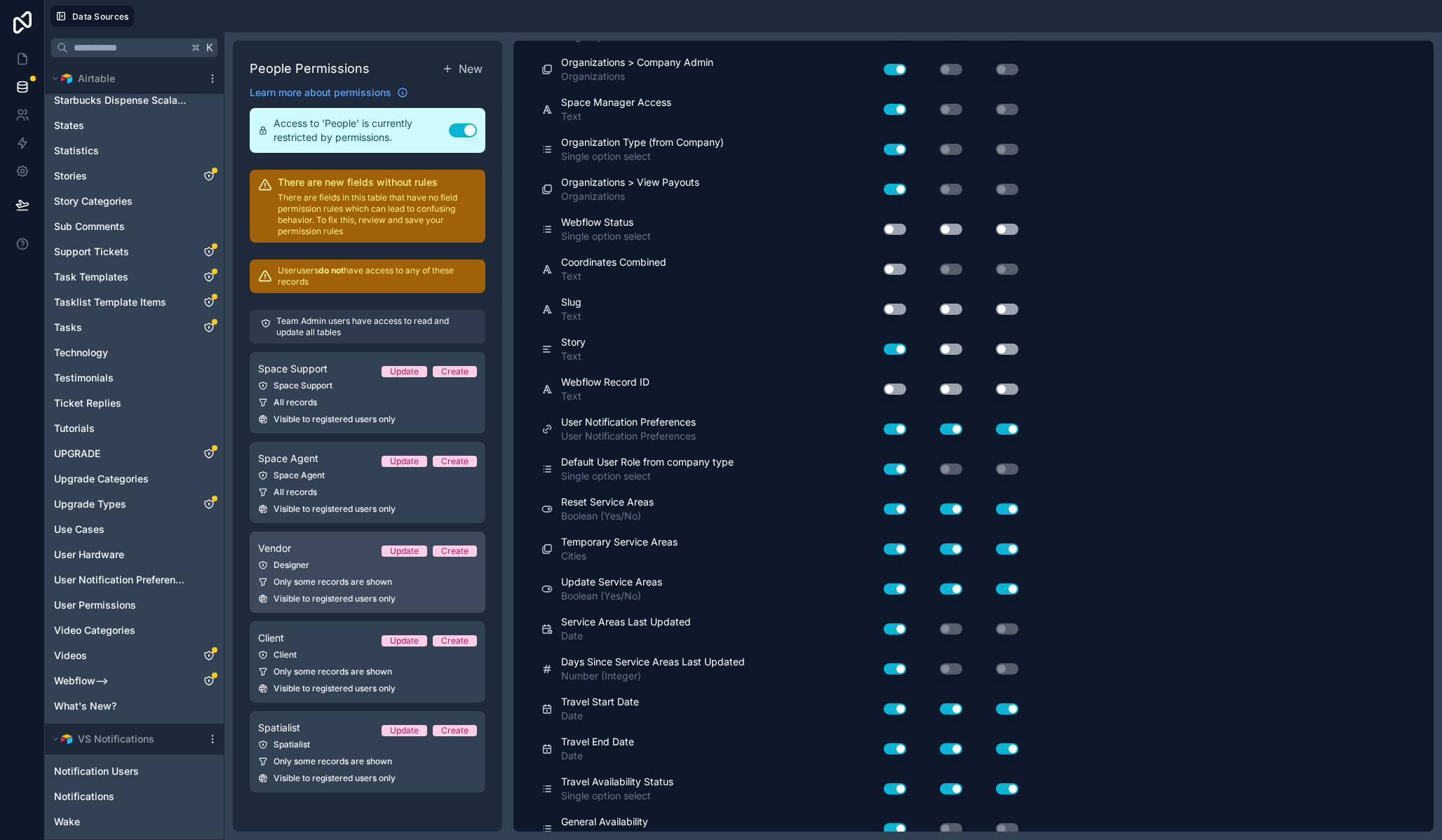
click at [295, 587] on span "Only some records are shown" at bounding box center [332, 582] width 119 height 12
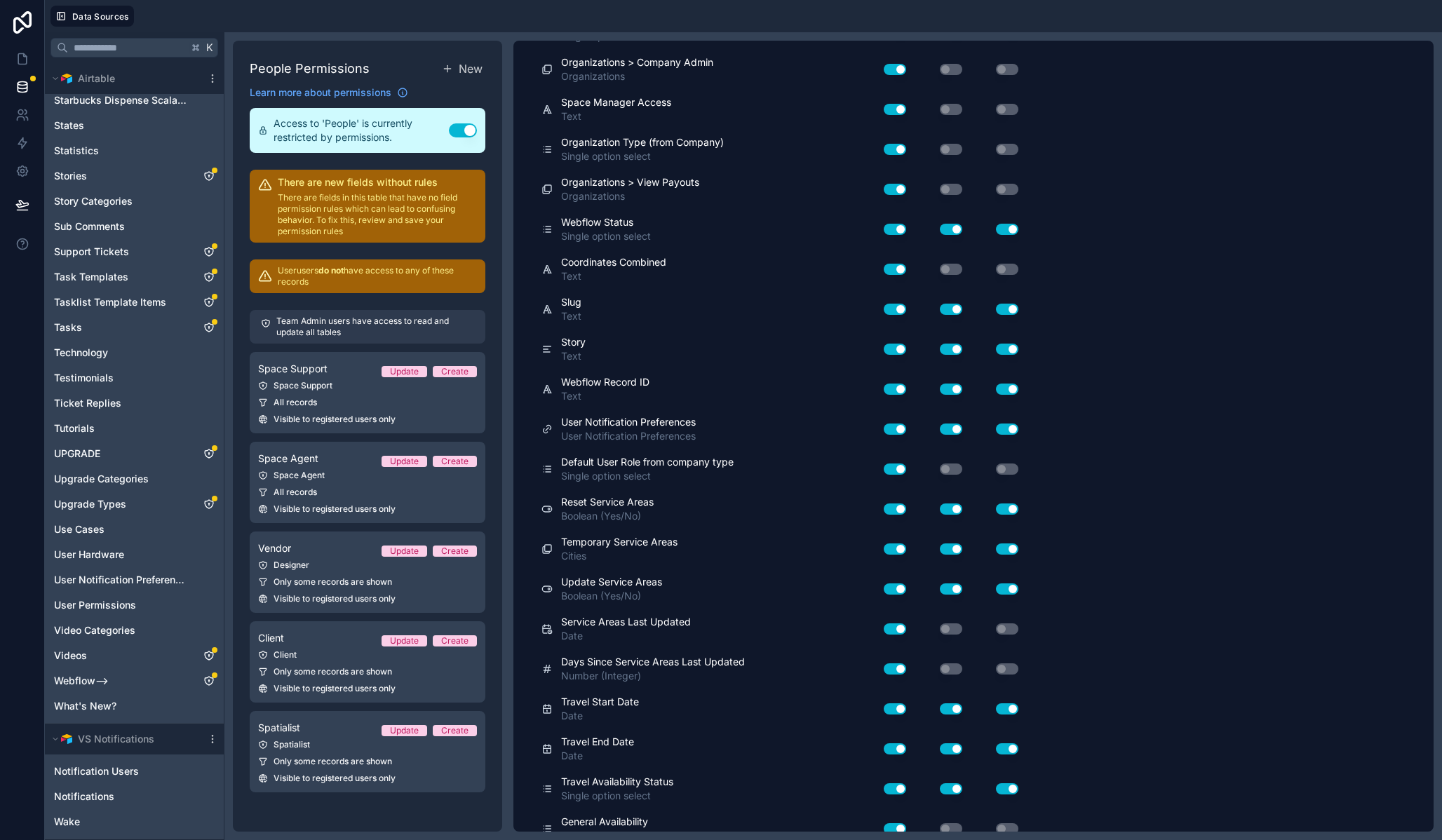
scroll to position [5891, 0]
click at [25, 61] on icon at bounding box center [22, 59] width 8 height 11
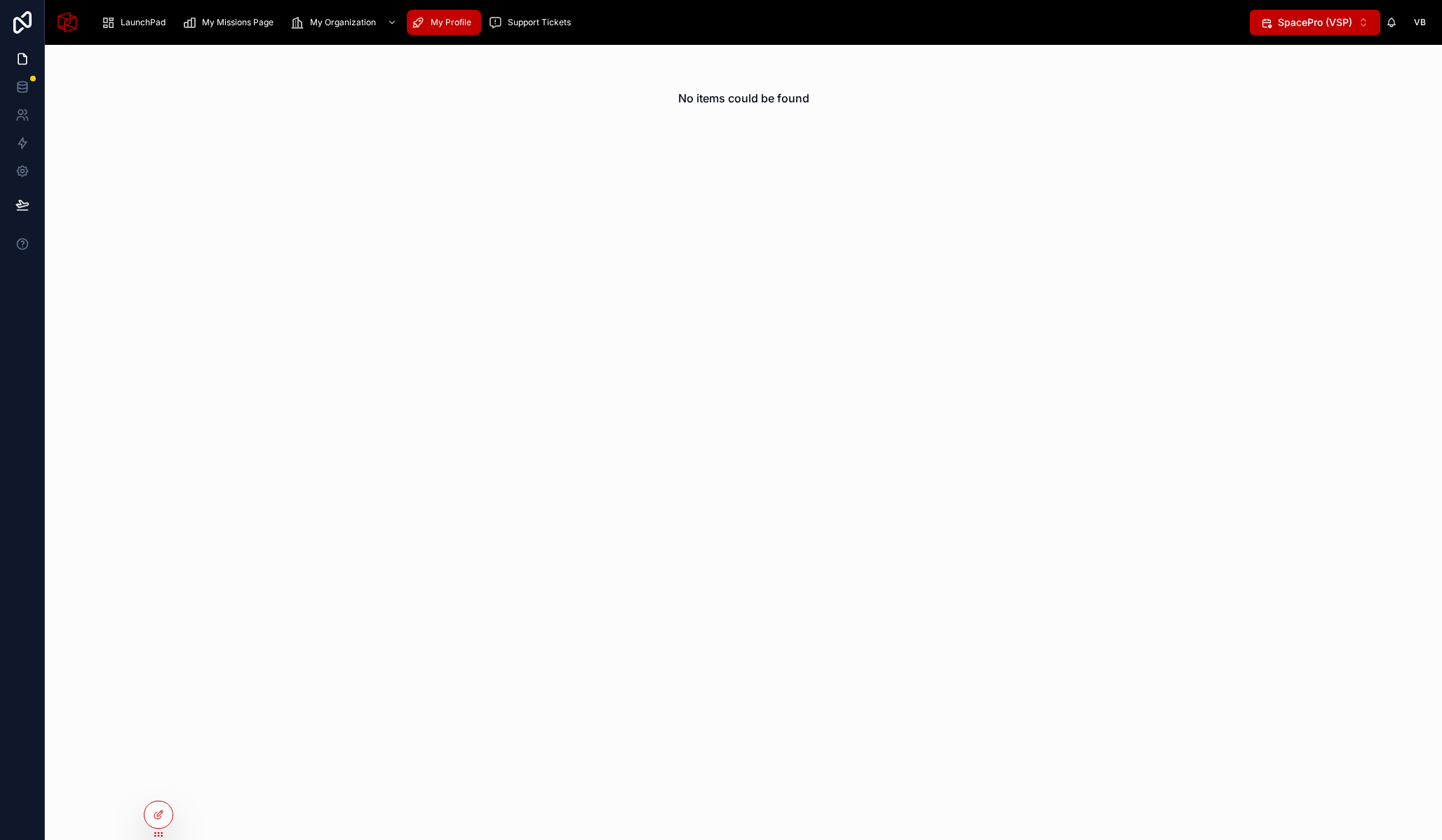
click at [365, 116] on div "No items could be found" at bounding box center [743, 98] width 1397 height 107
click at [157, 786] on icon at bounding box center [157, 787] width 6 height 2
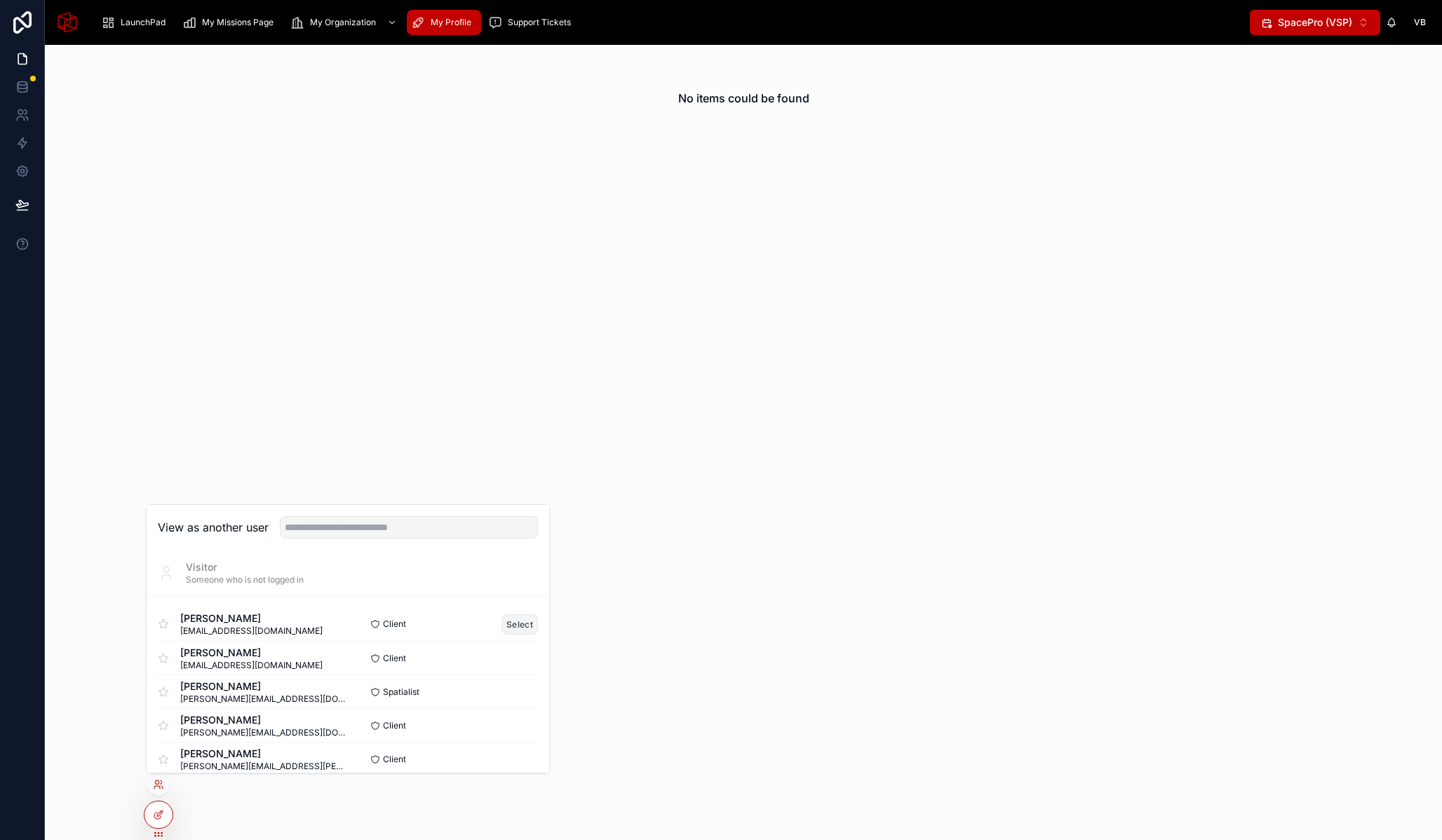
click at [505, 622] on button "Select" at bounding box center [520, 625] width 36 height 21
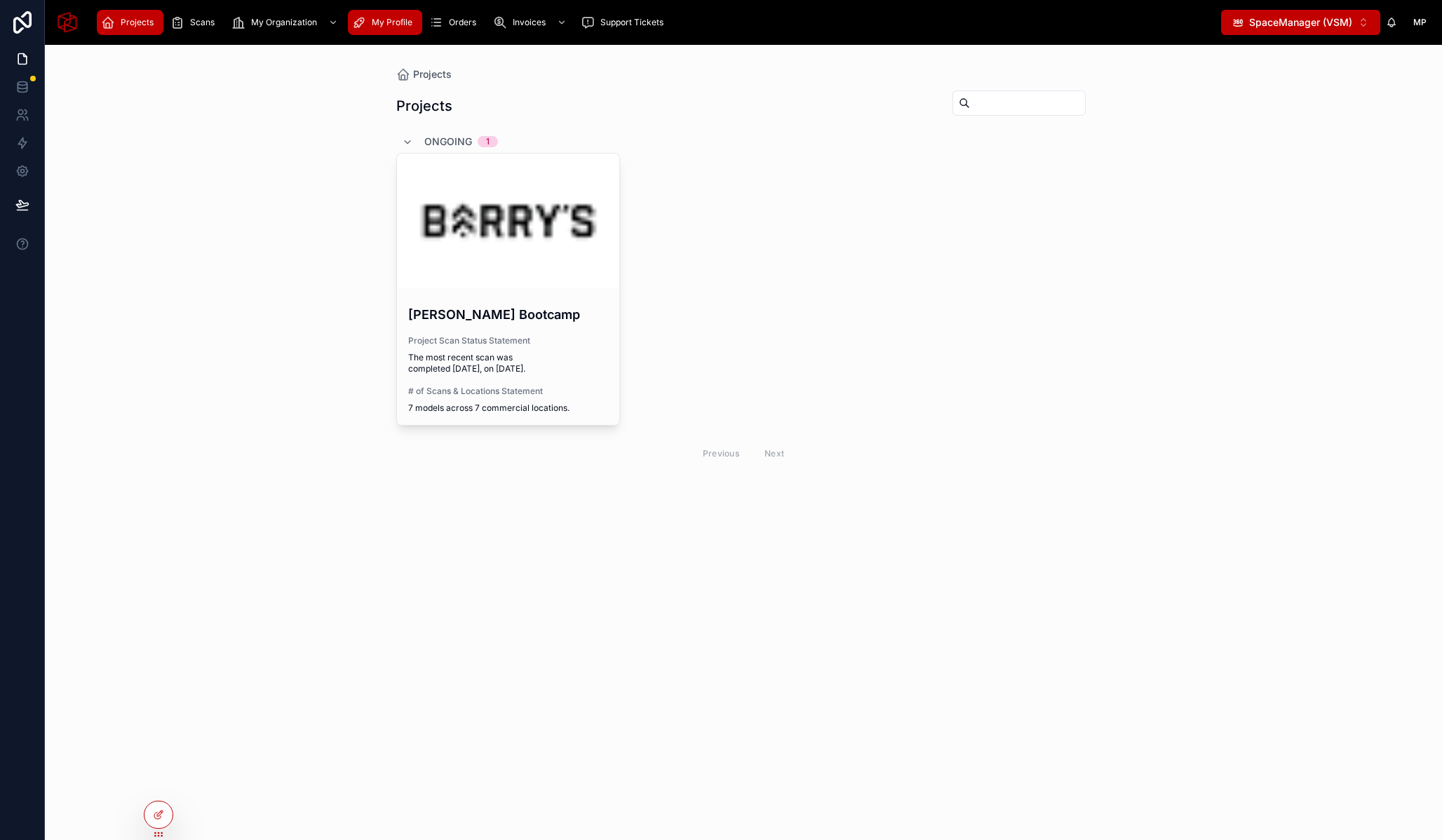
click at [379, 25] on span "My Profile" at bounding box center [392, 22] width 41 height 12
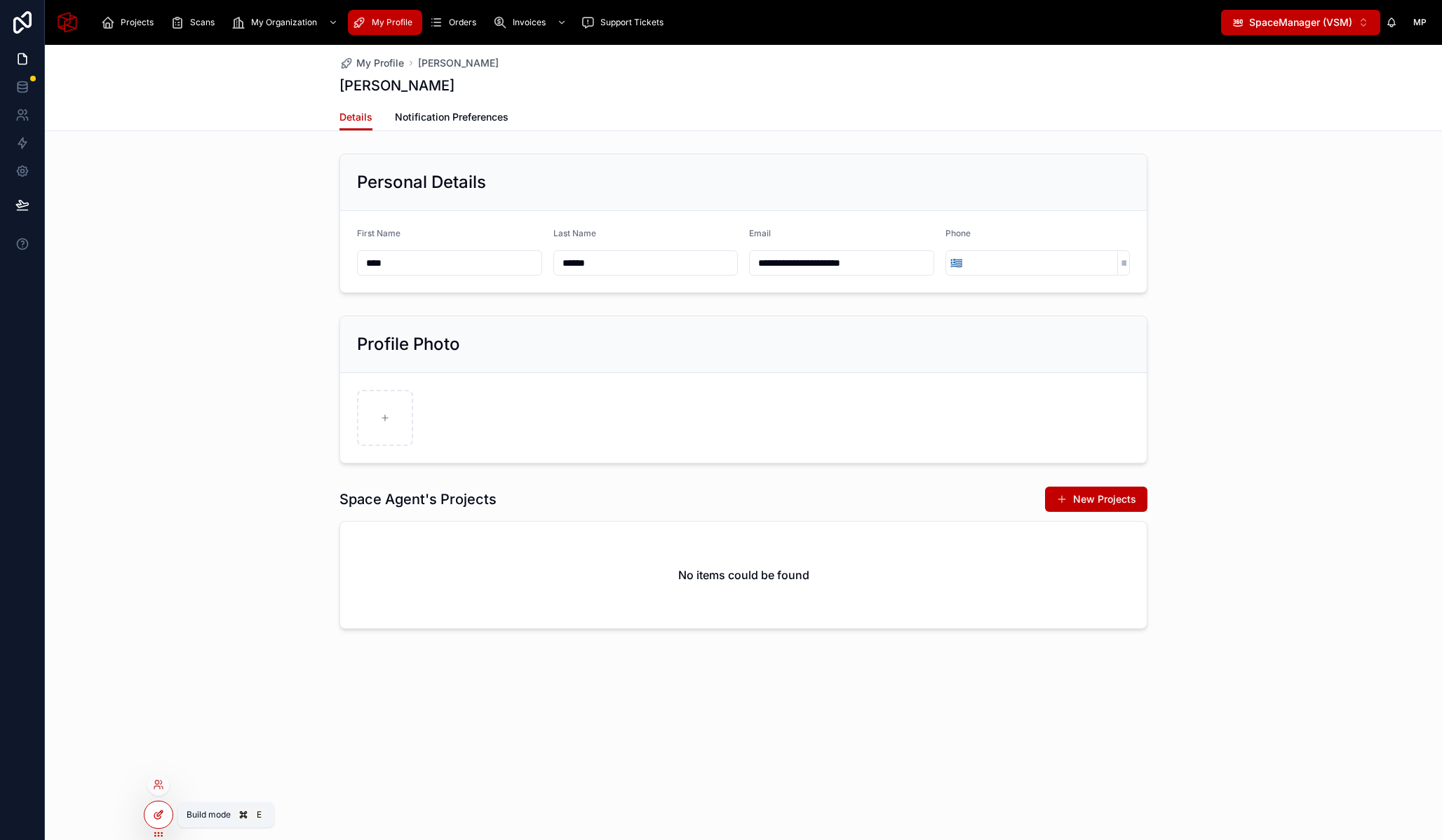
click at [167, 817] on div at bounding box center [158, 815] width 28 height 27
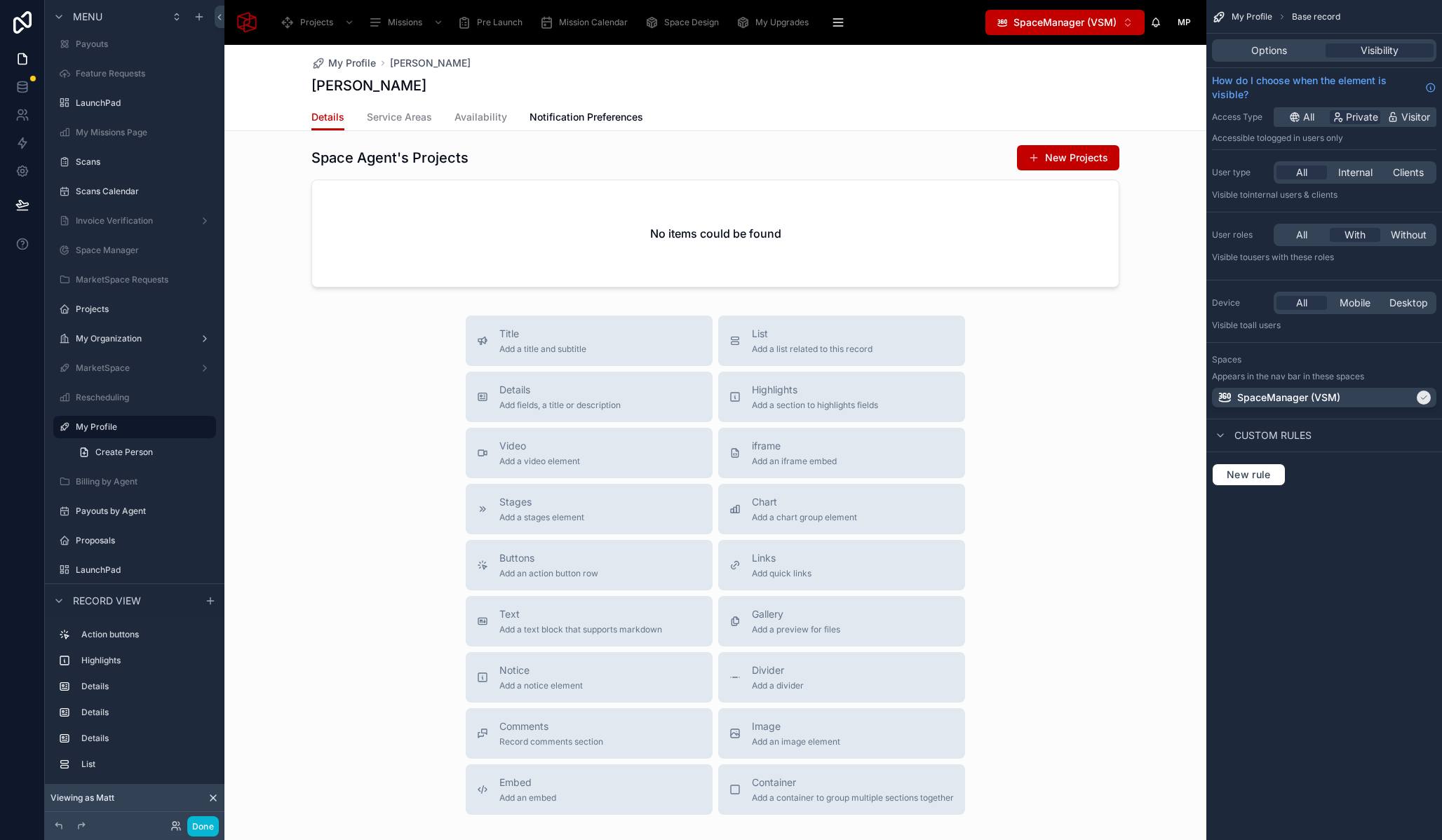
scroll to position [582, 0]
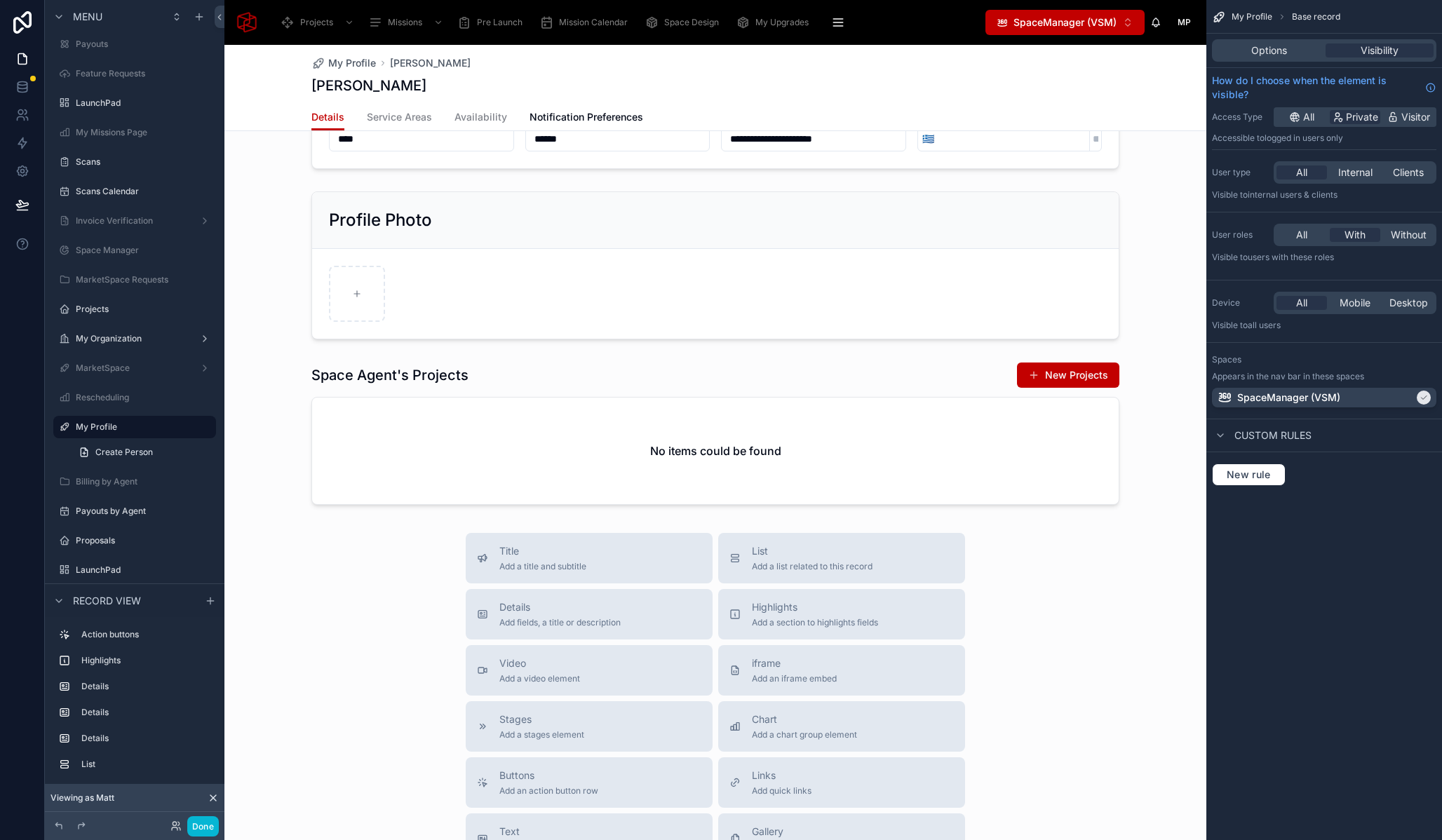
click at [453, 378] on div at bounding box center [715, 304] width 982 height 1682
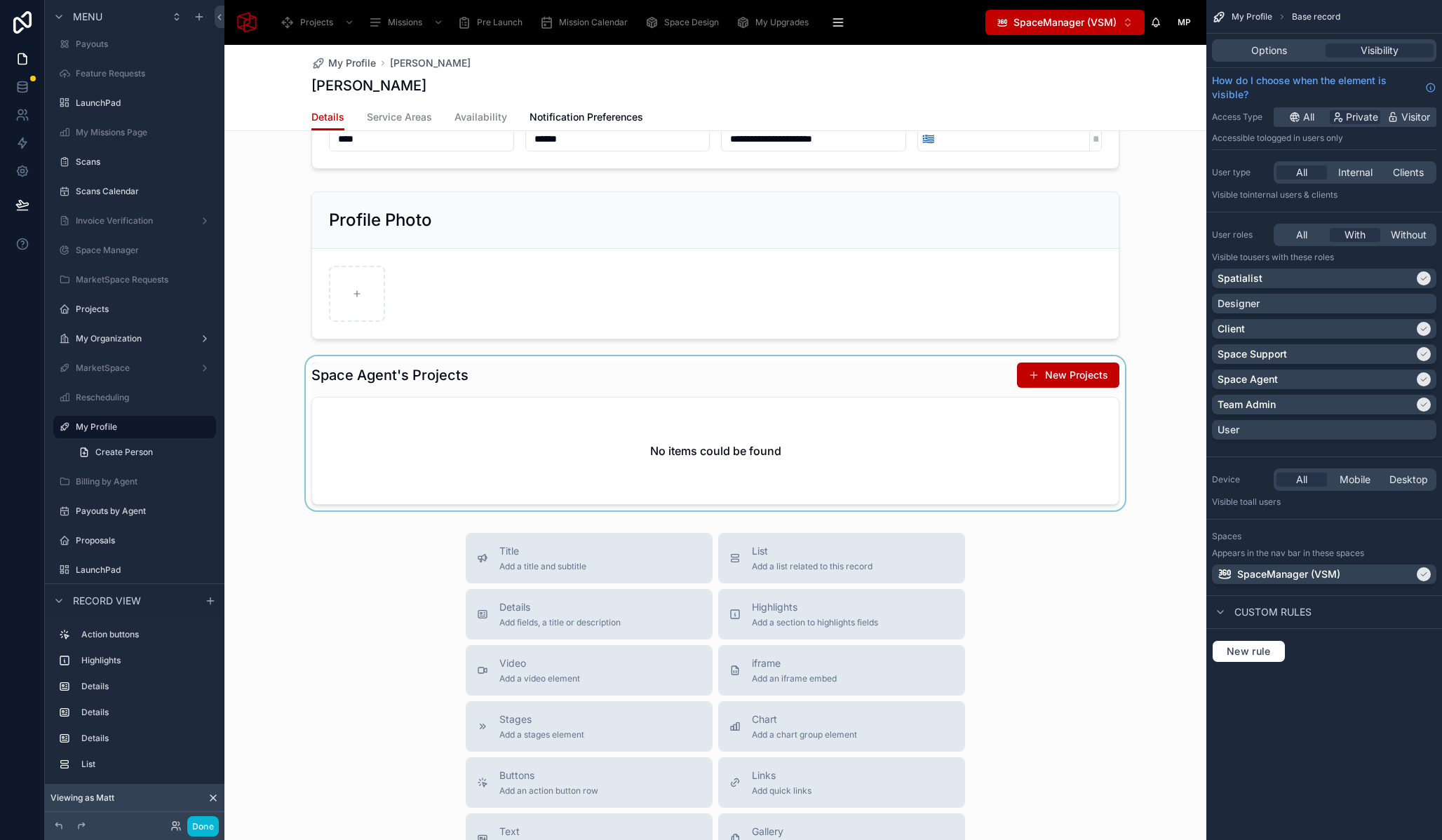
click at [448, 381] on div at bounding box center [715, 433] width 982 height 154
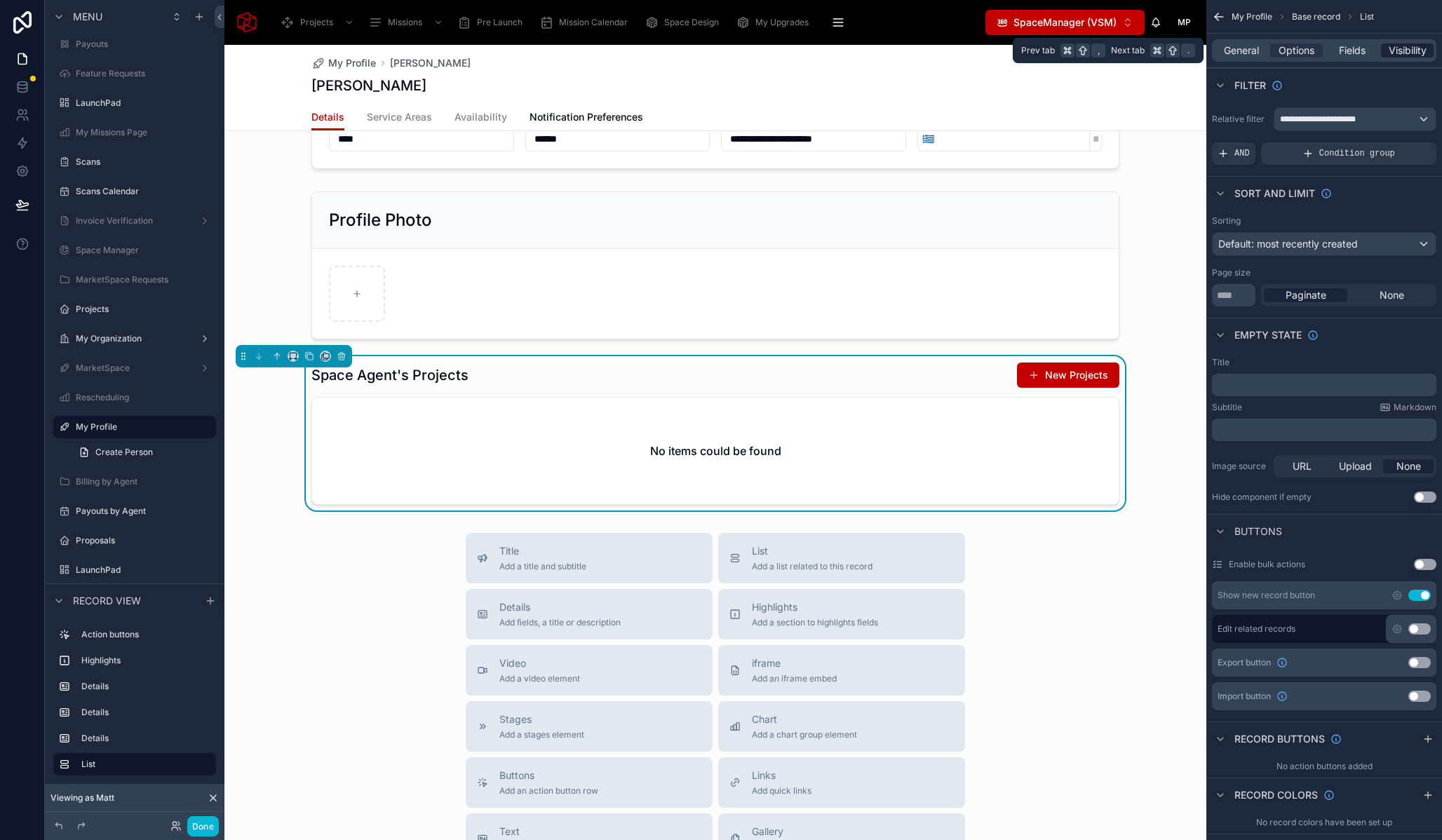
click at [1397, 53] on span "Visibility" at bounding box center [1408, 50] width 38 height 14
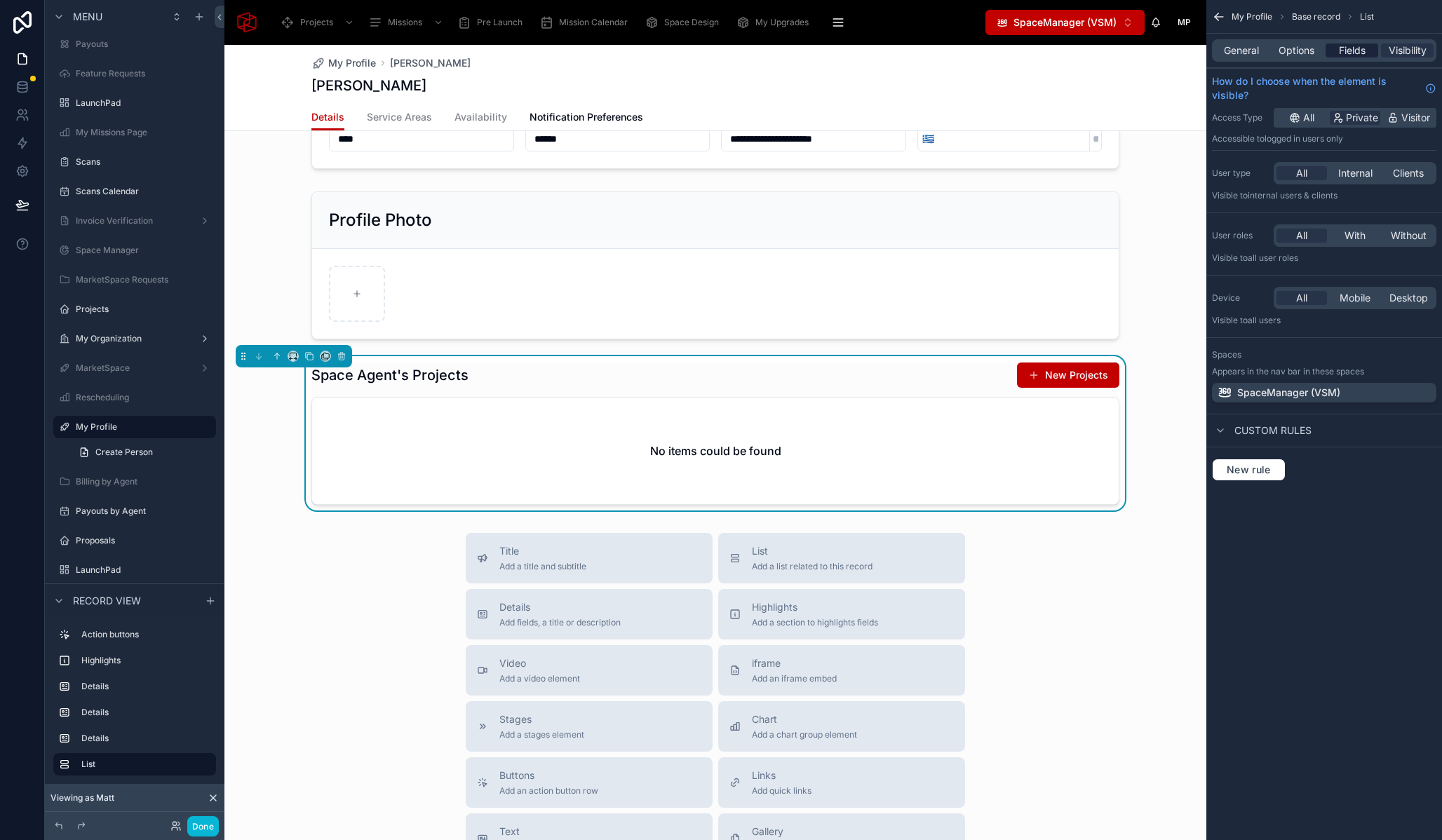
click at [1356, 45] on span "Fields" at bounding box center [1352, 50] width 27 height 14
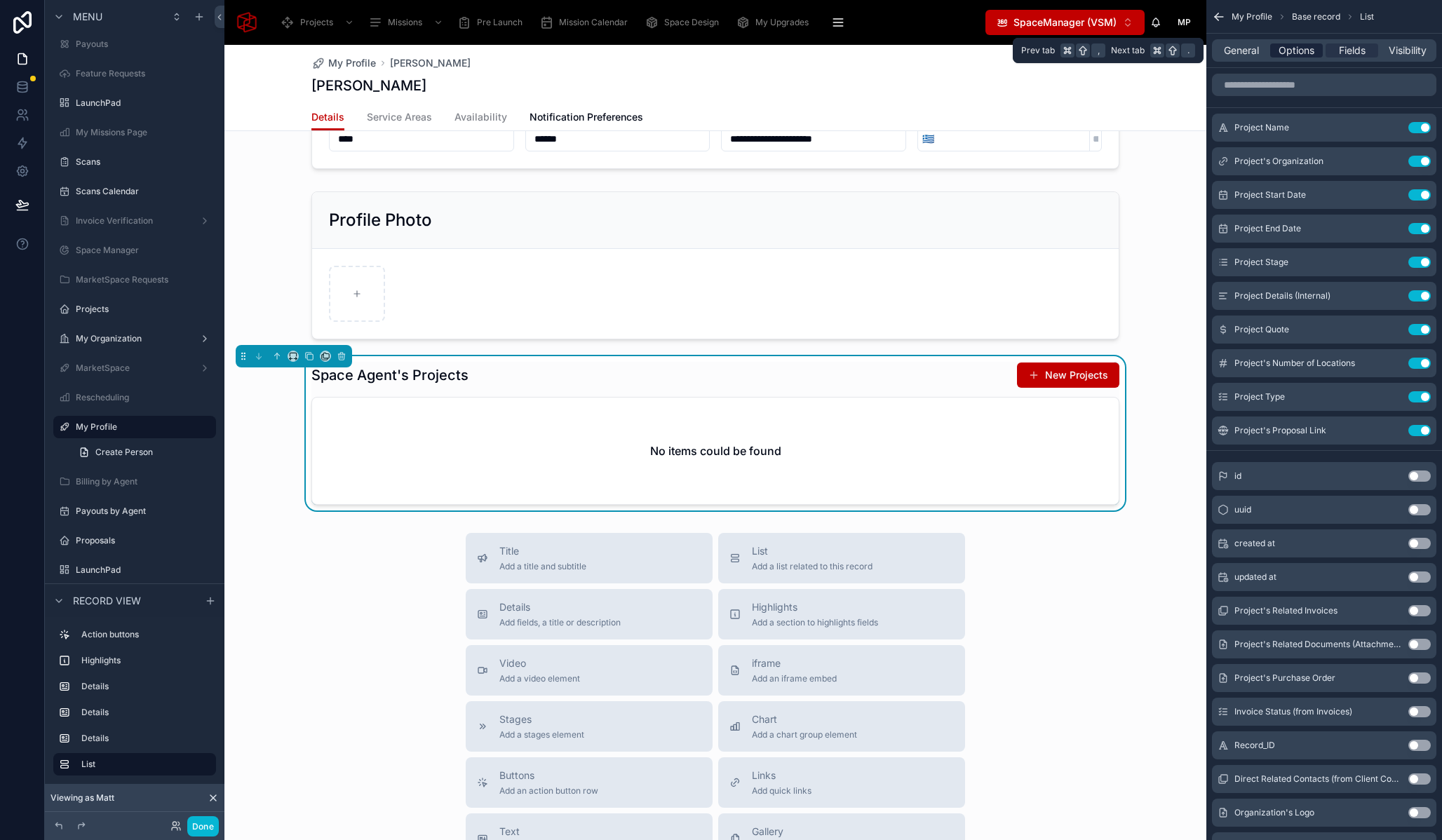
click at [1309, 50] on span "Options" at bounding box center [1296, 50] width 36 height 14
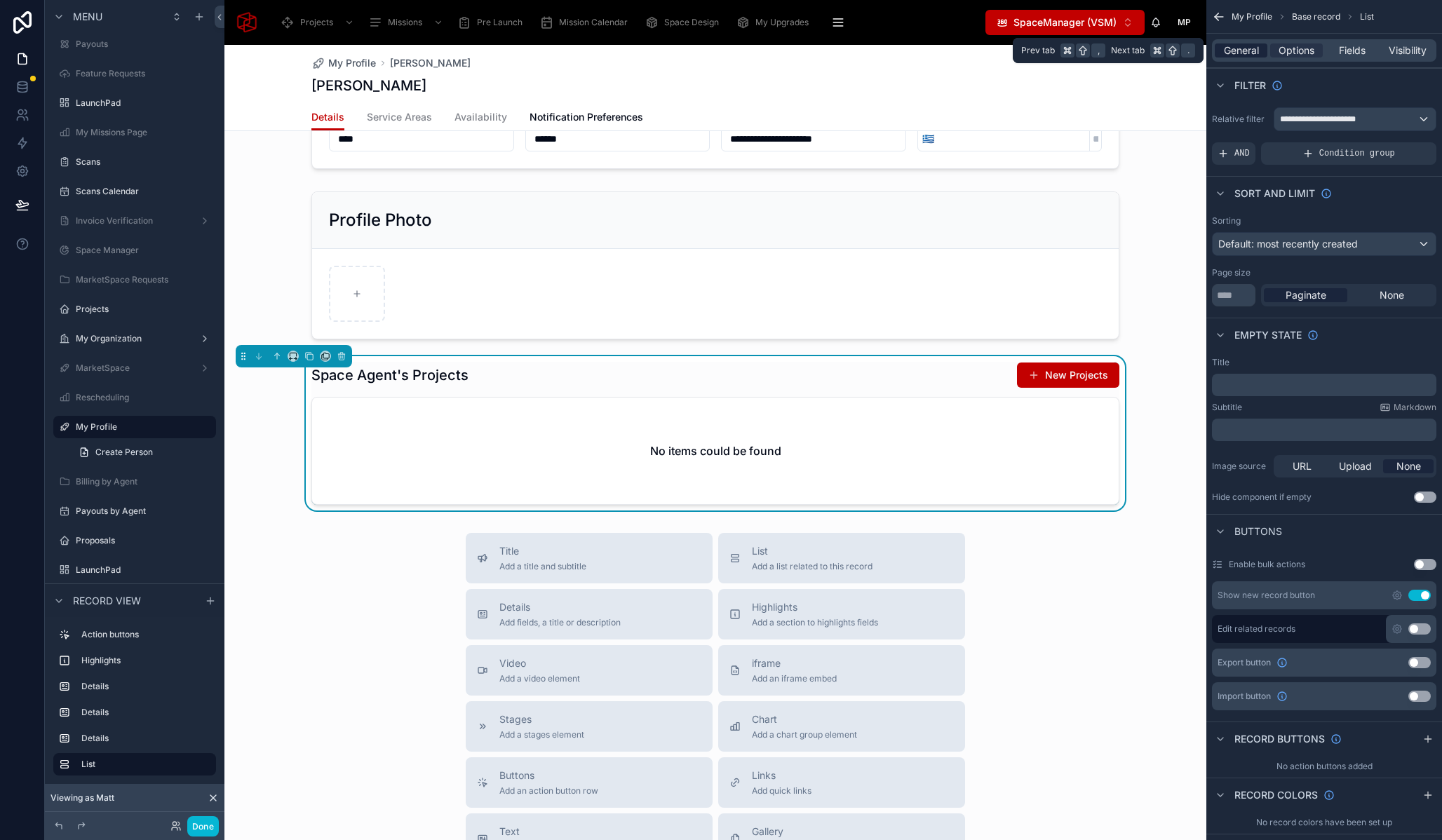
click at [1250, 48] on span "General" at bounding box center [1241, 50] width 35 height 14
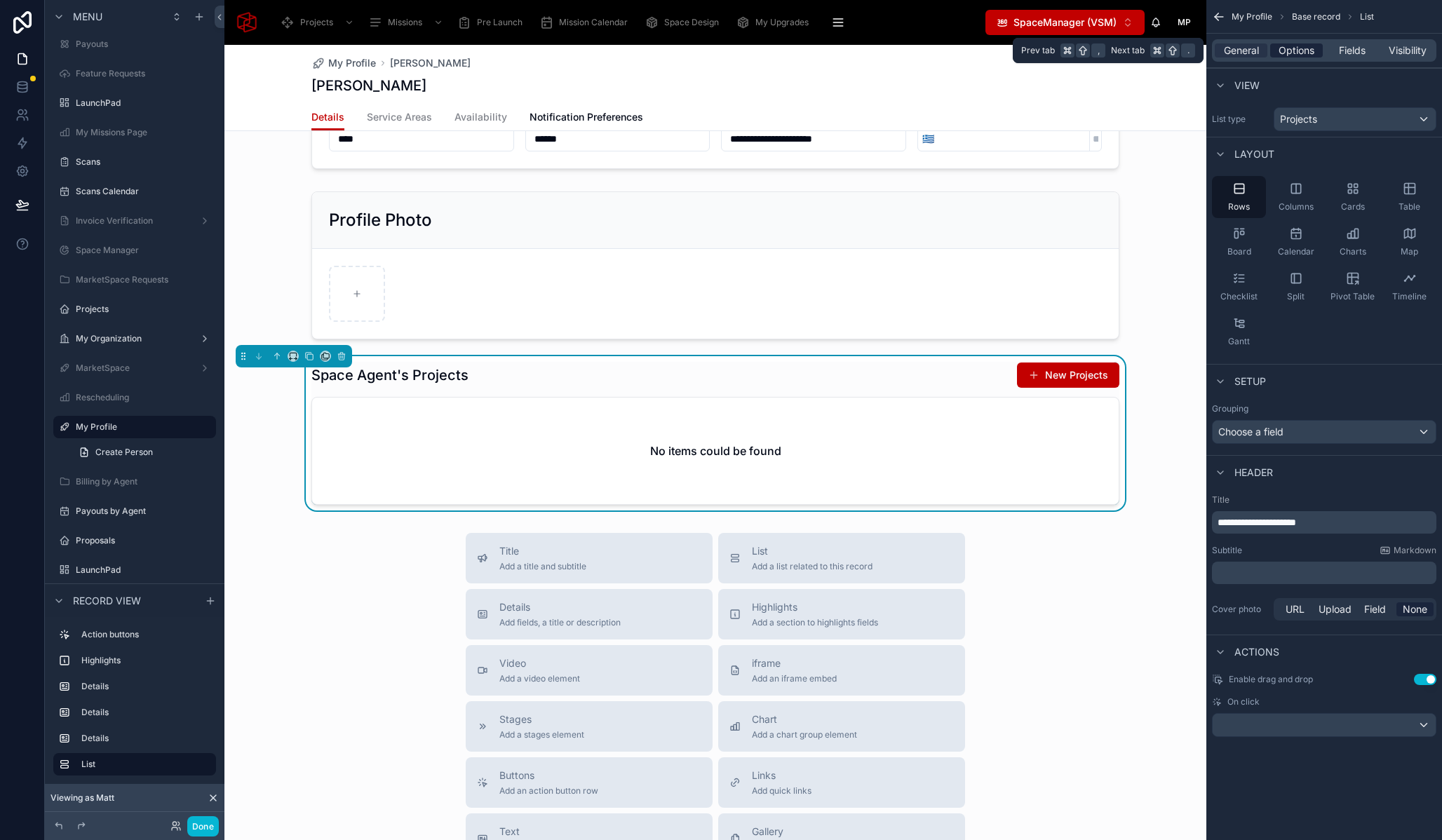
click at [1312, 48] on span "Options" at bounding box center [1296, 50] width 36 height 14
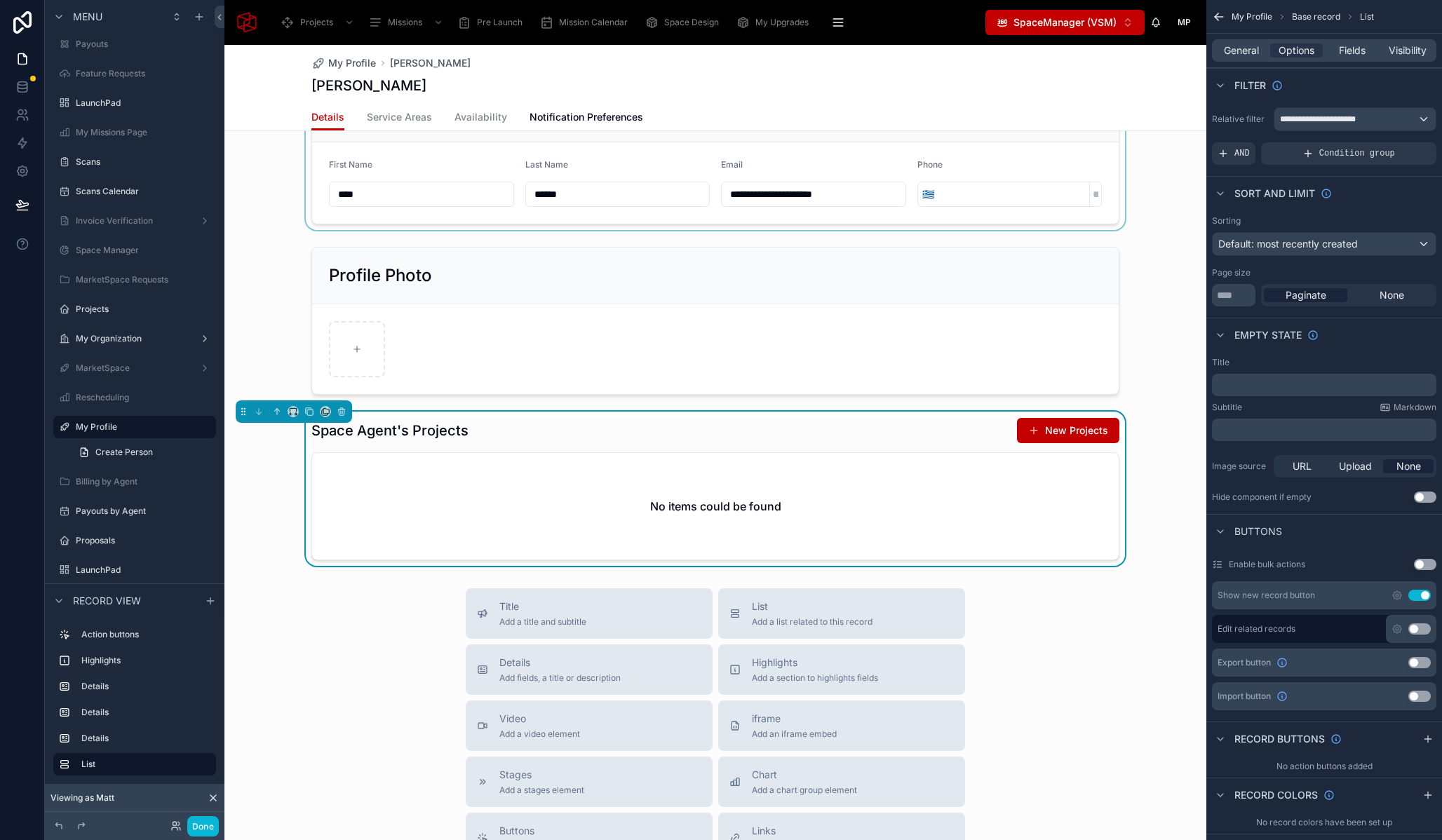
scroll to position [599, 0]
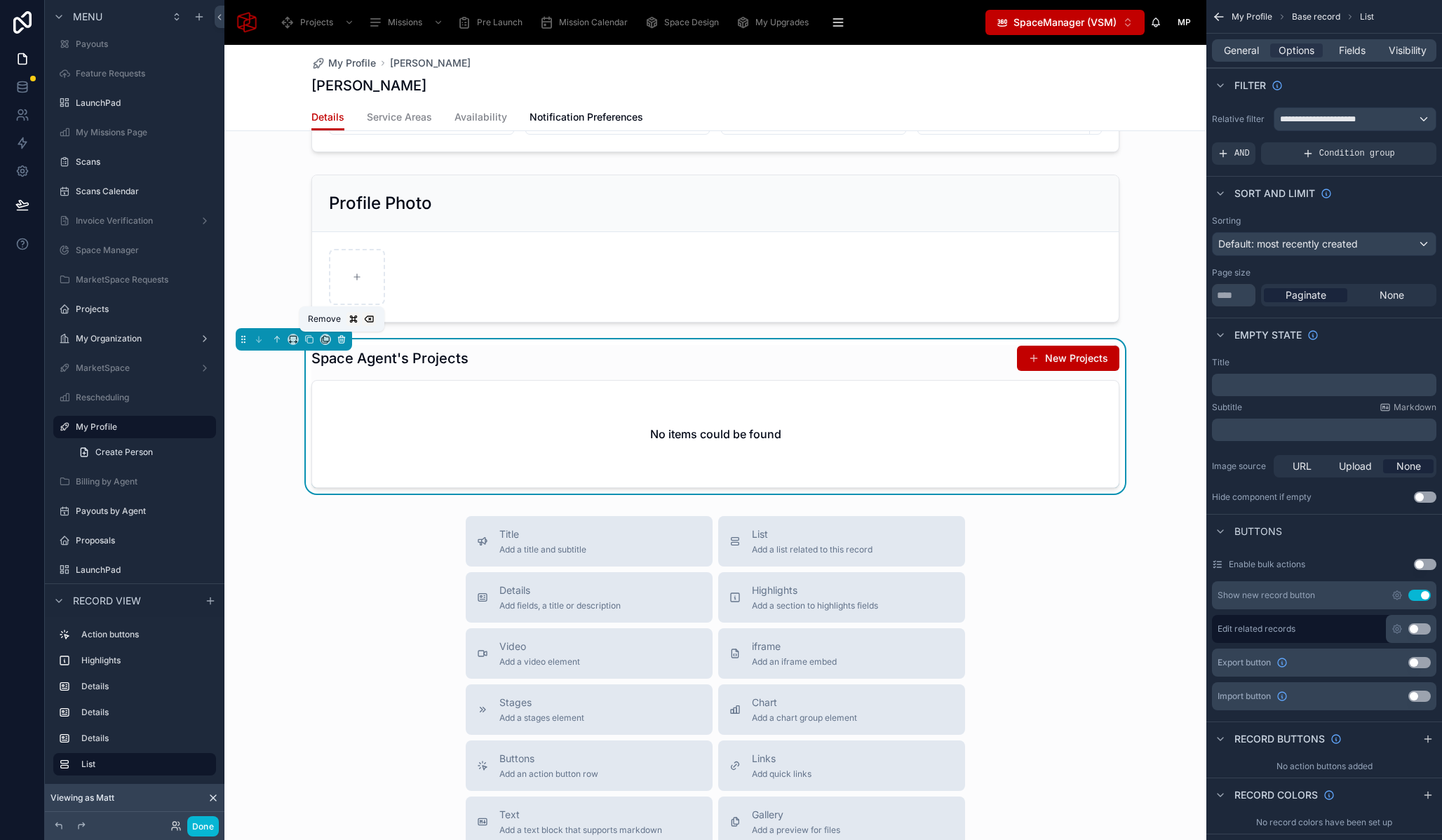
click at [343, 340] on icon at bounding box center [341, 340] width 10 height 10
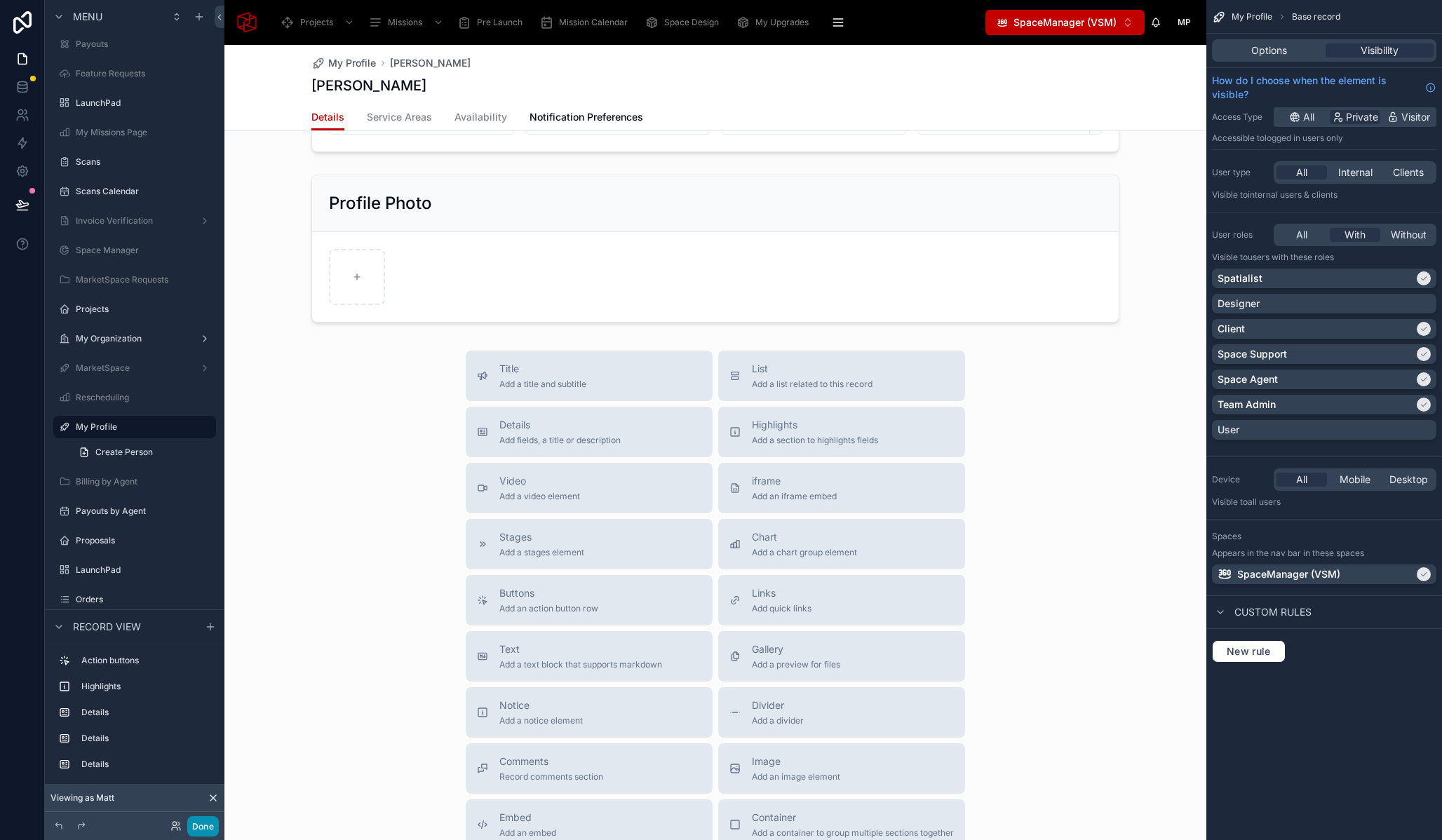
click at [211, 824] on button "Done" at bounding box center [203, 826] width 31 height 21
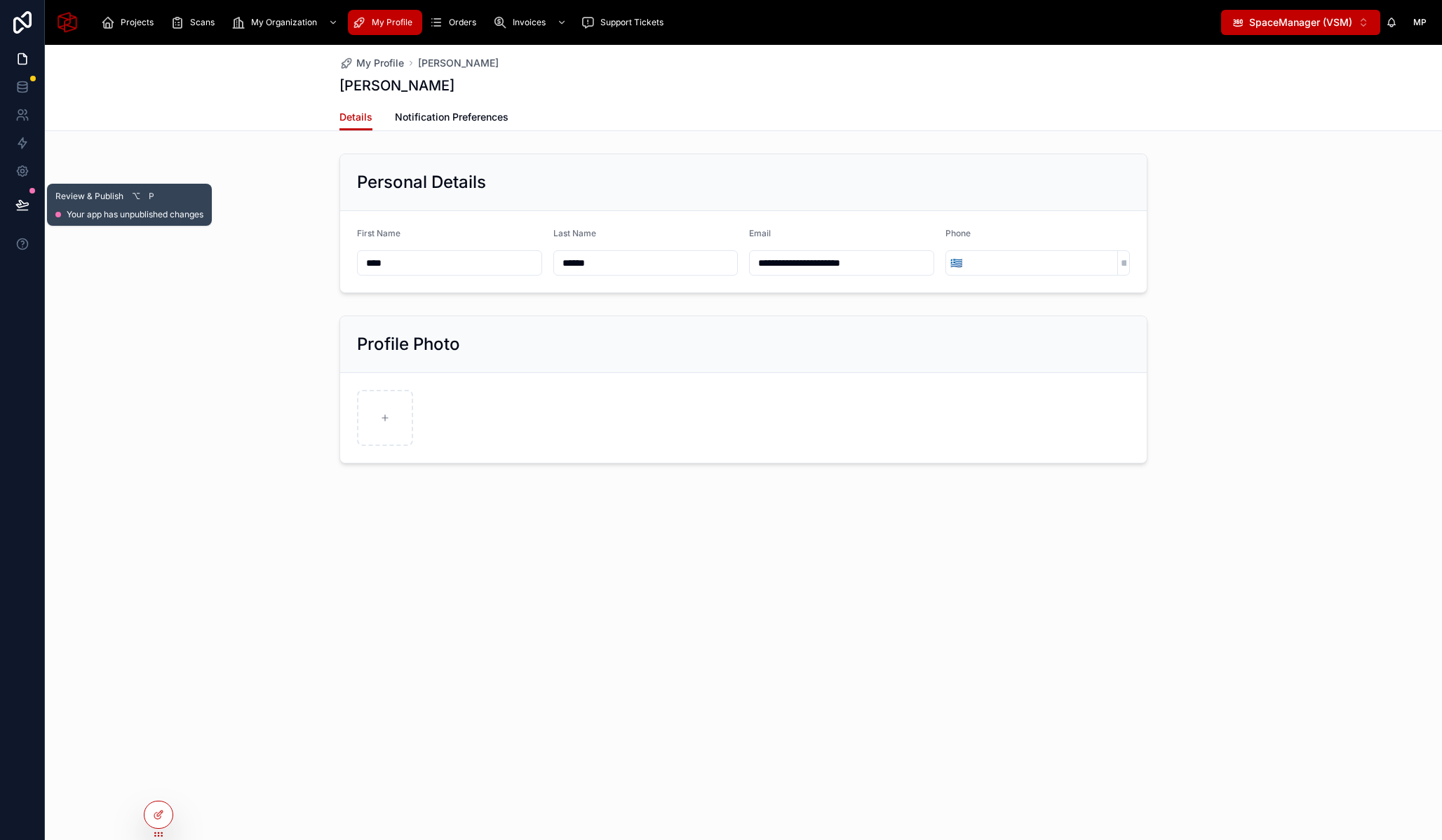
click at [21, 202] on icon at bounding box center [22, 205] width 14 height 14
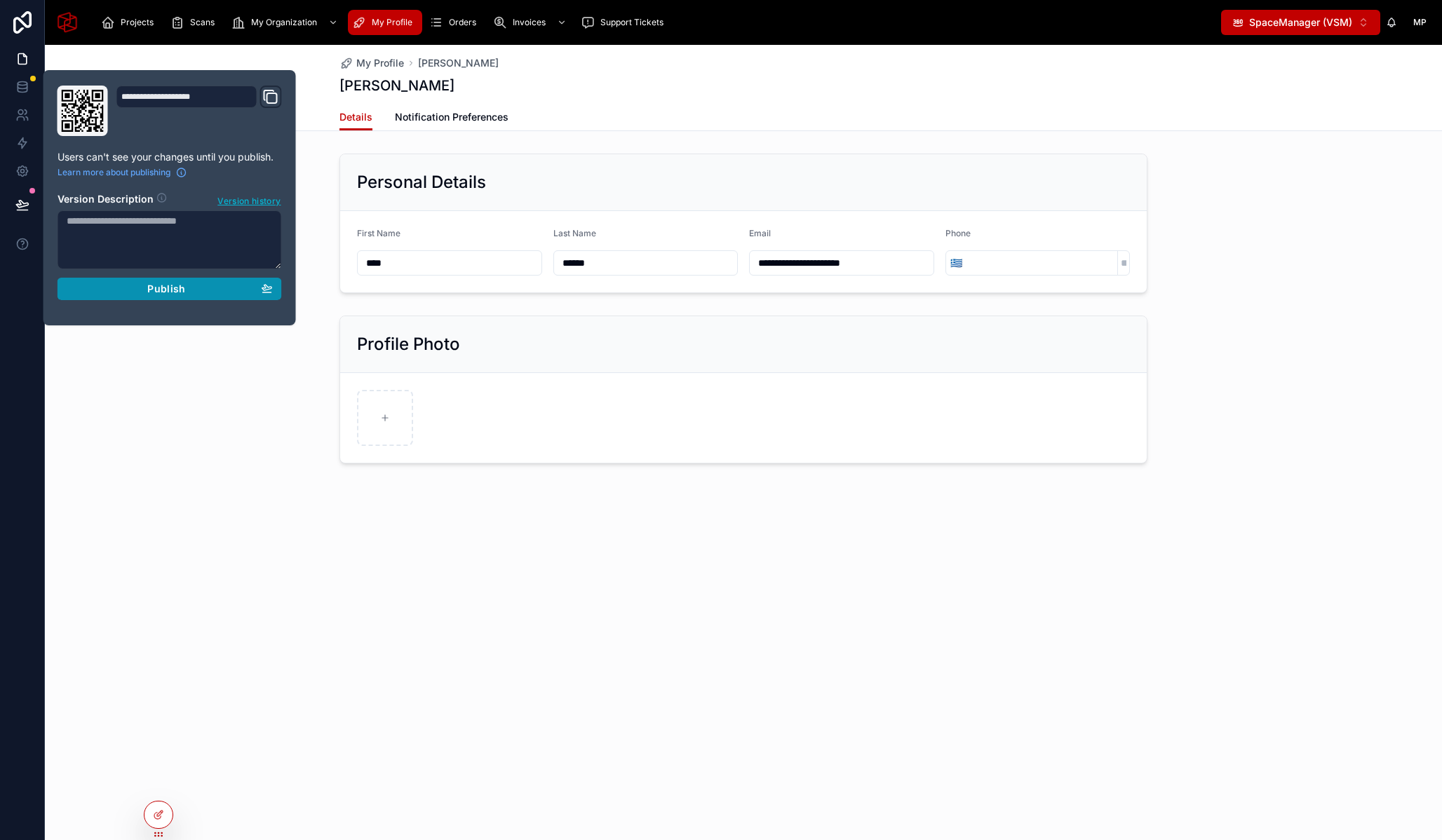
click at [159, 286] on span "Publish" at bounding box center [167, 288] width 38 height 12
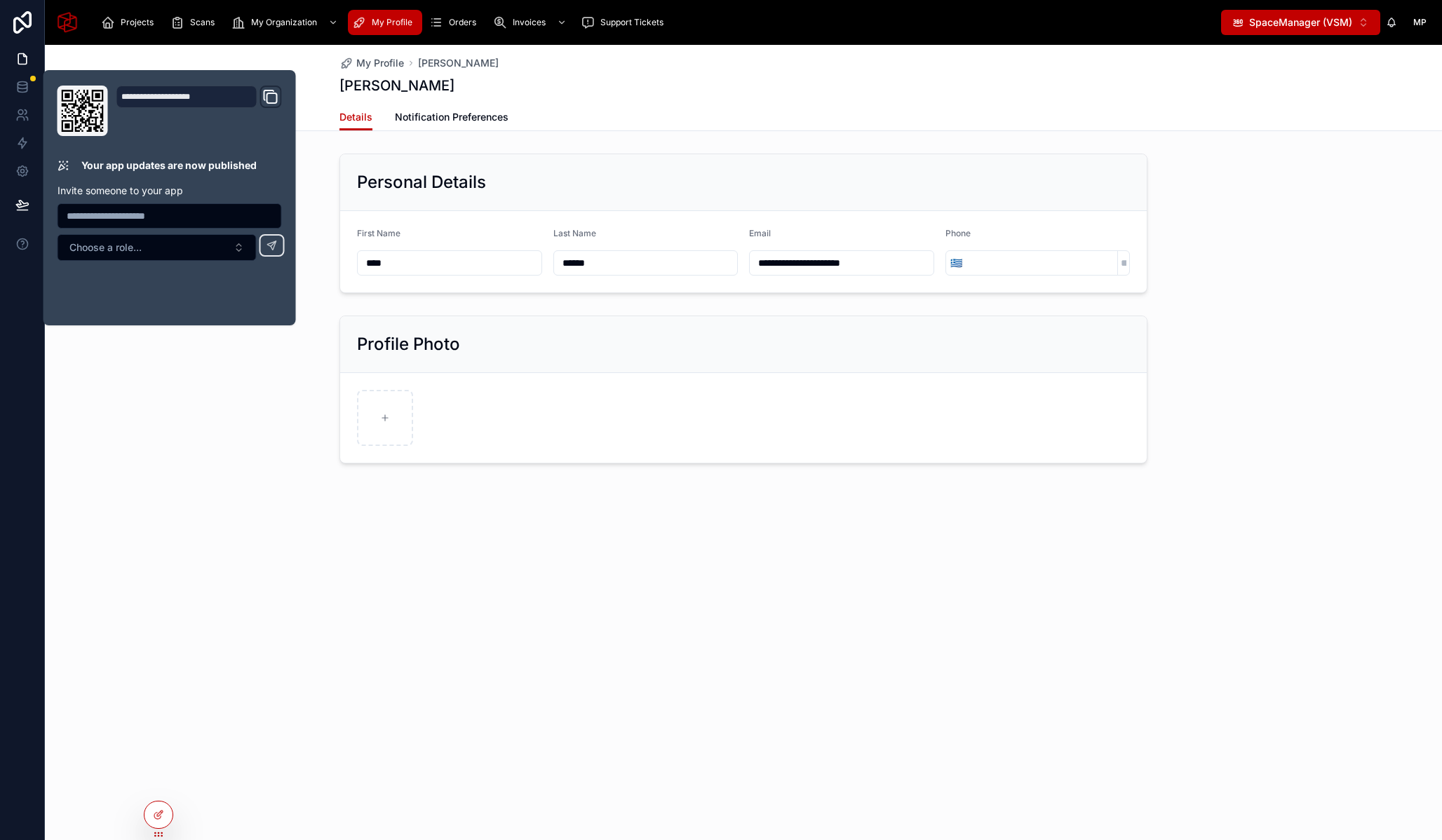
click at [277, 388] on div "Profile Photo" at bounding box center [743, 389] width 1397 height 159
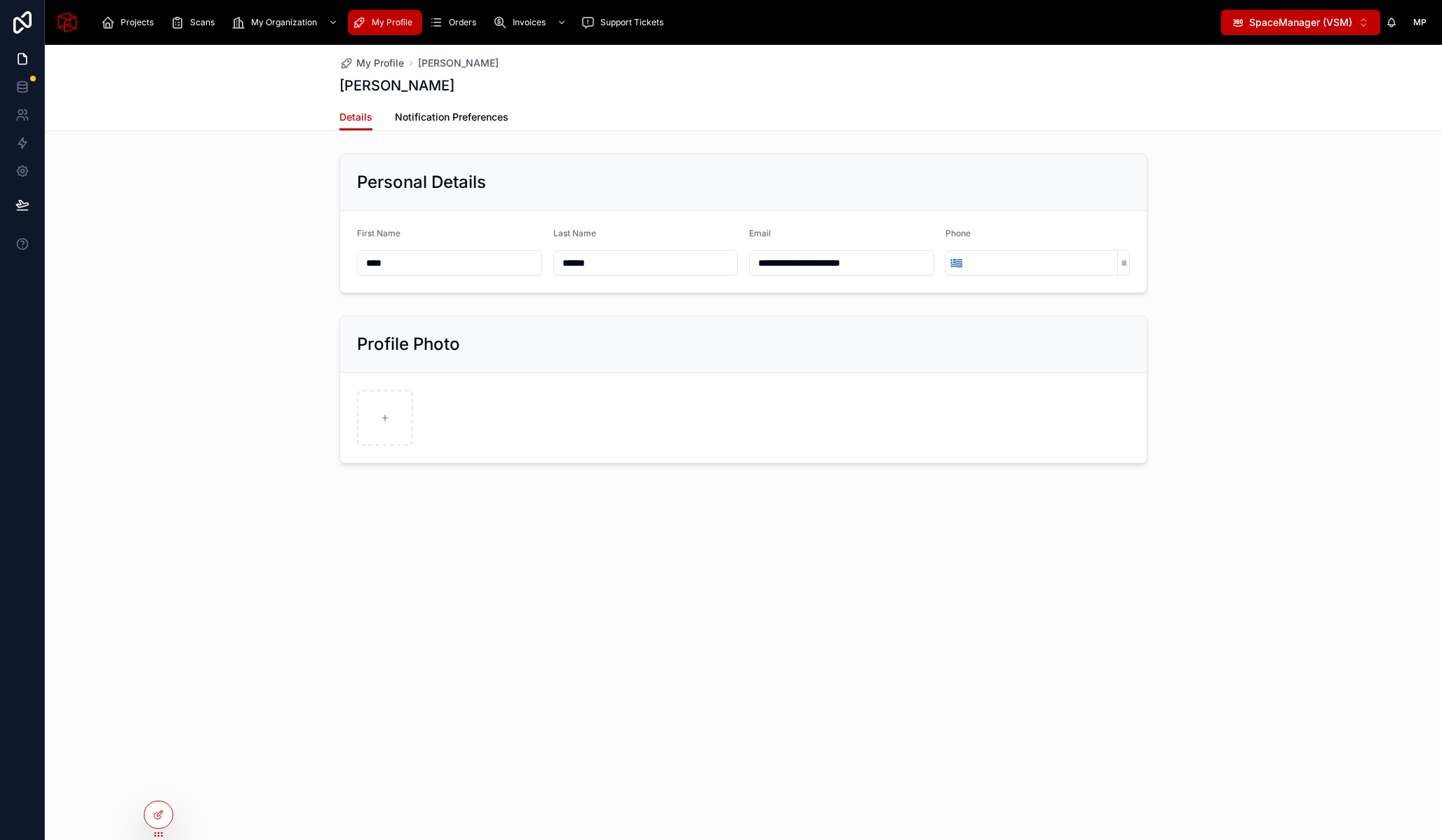
click at [447, 121] on span "Notification Preferences" at bounding box center [452, 117] width 114 height 14
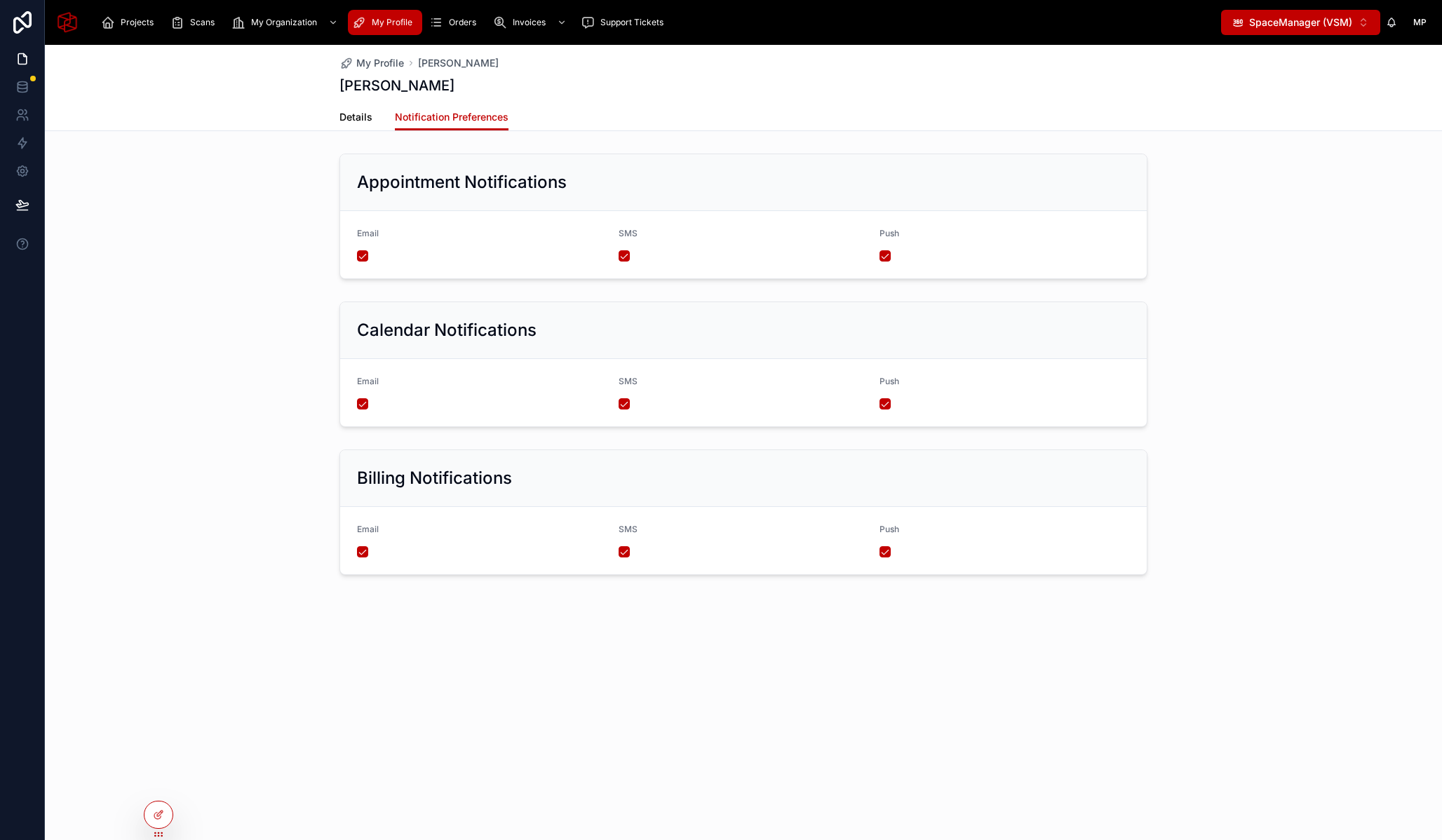
click at [361, 121] on span "Details" at bounding box center [356, 117] width 33 height 14
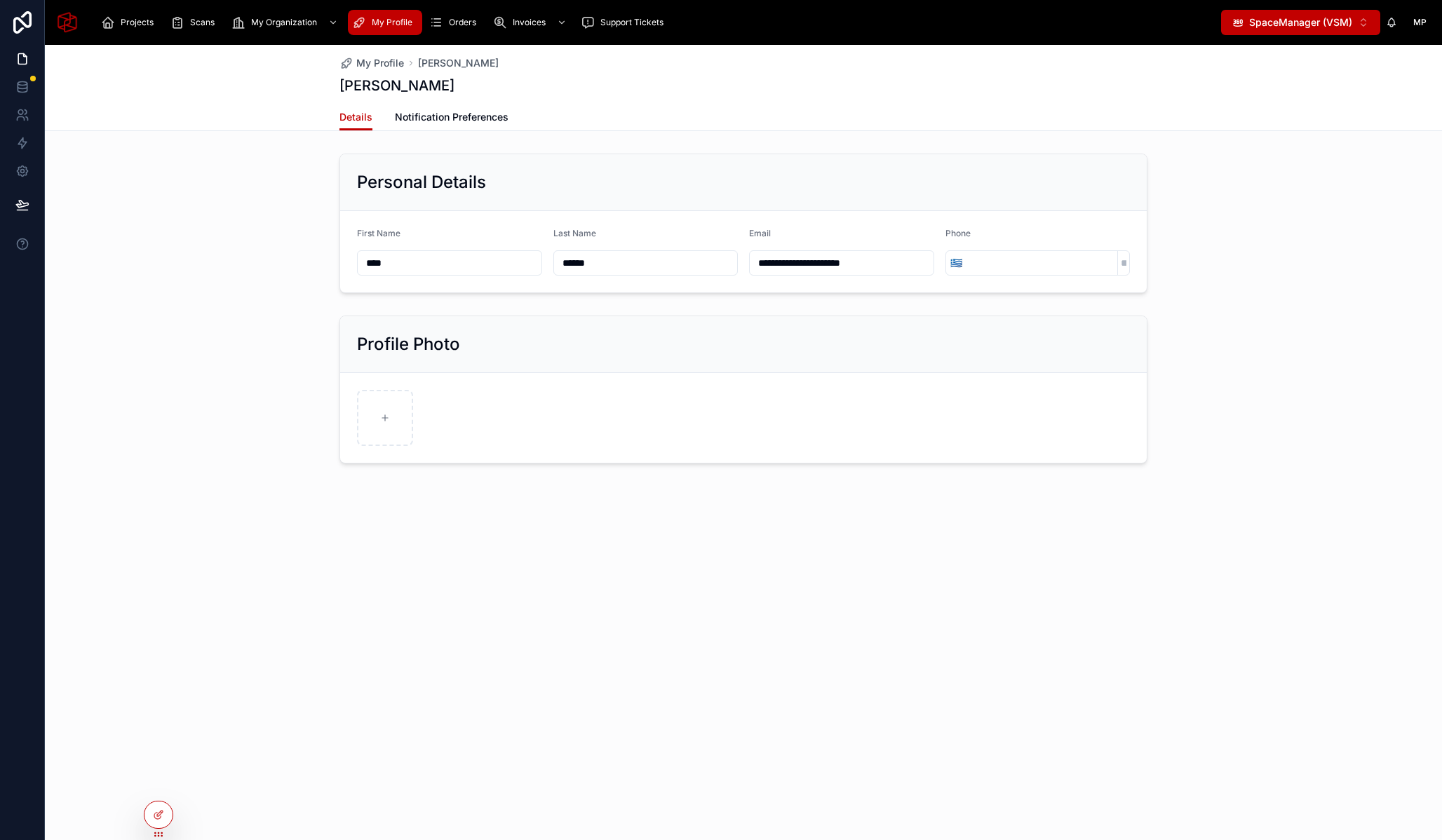
drag, startPoint x: 257, startPoint y: 295, endPoint x: 263, endPoint y: 348, distance: 53.3
click at [257, 296] on div "**********" at bounding box center [743, 224] width 1397 height 151
click at [166, 816] on div at bounding box center [158, 815] width 28 height 27
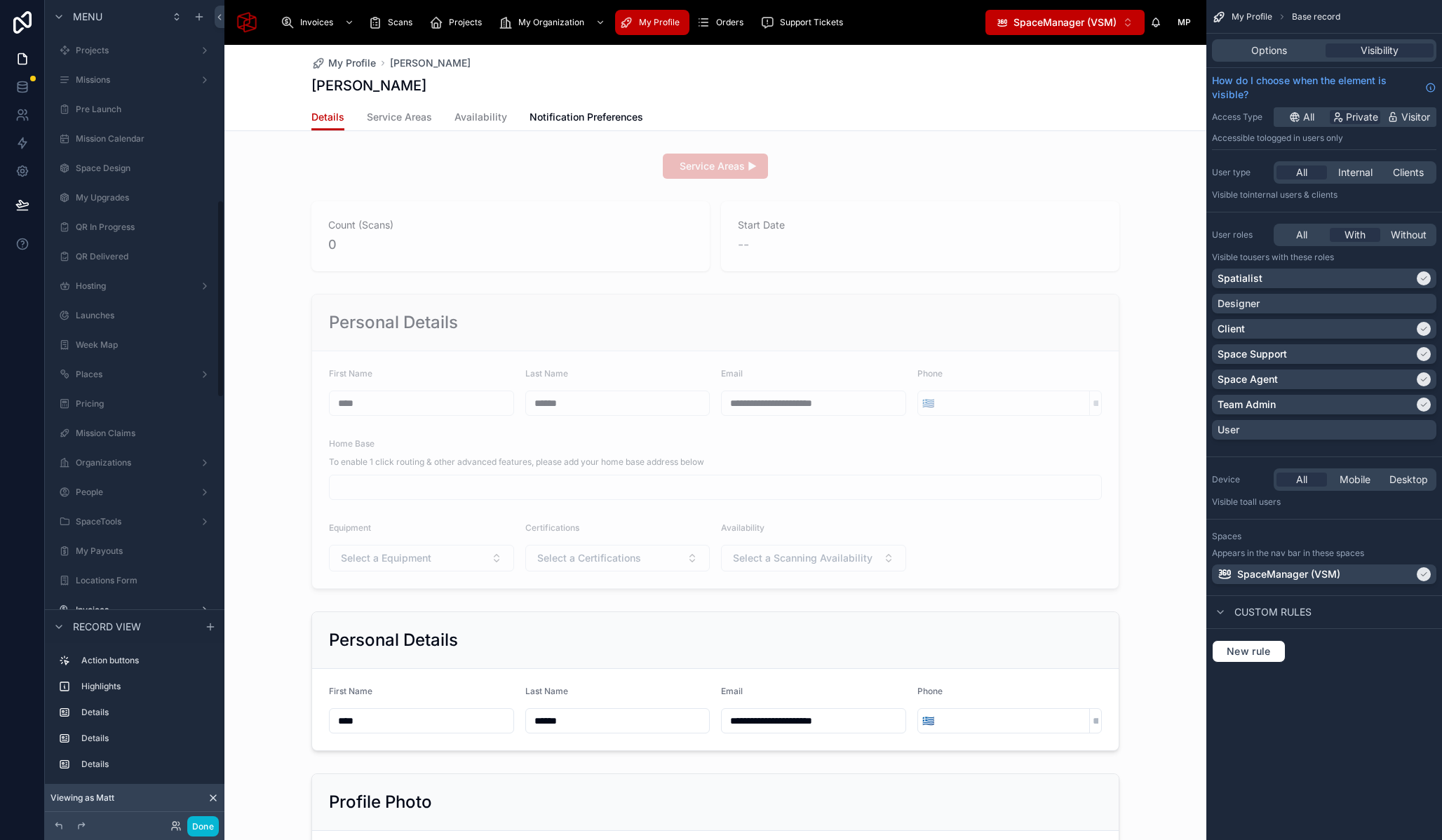
scroll to position [831, 0]
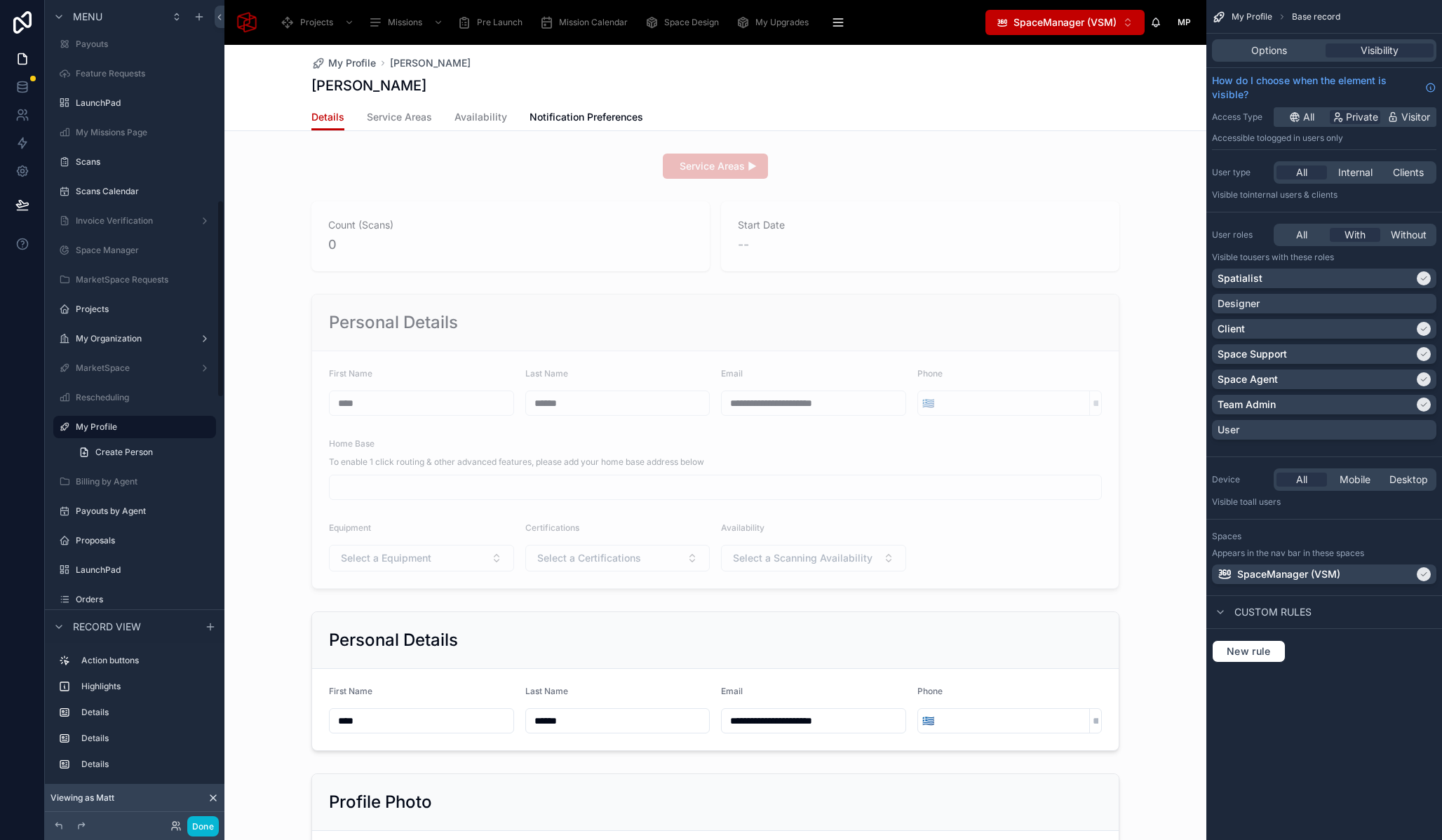
click at [412, 170] on div at bounding box center [715, 803] width 982 height 1516
click at [455, 173] on div at bounding box center [715, 167] width 982 height 36
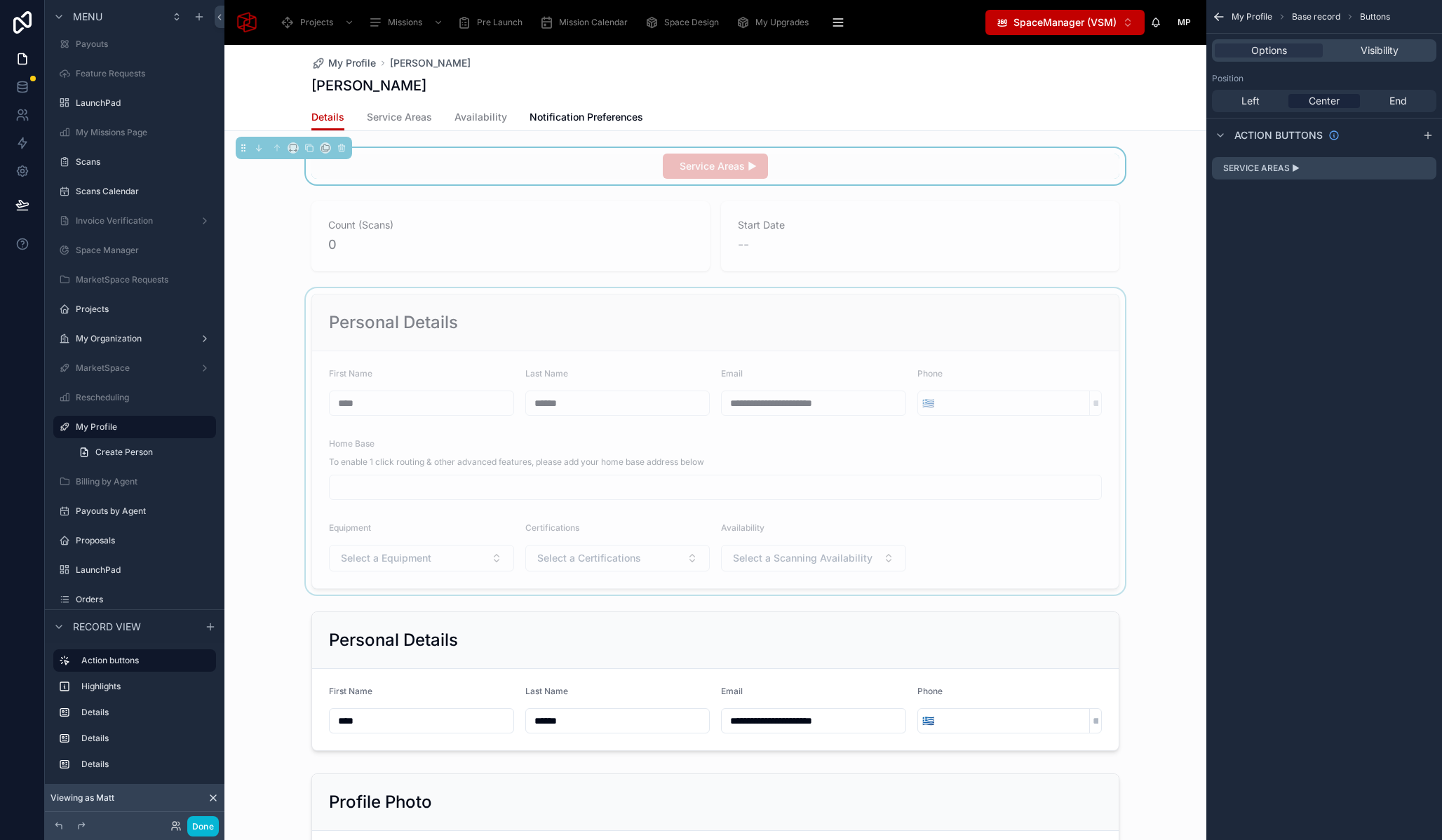
click at [389, 313] on div at bounding box center [715, 442] width 982 height 307
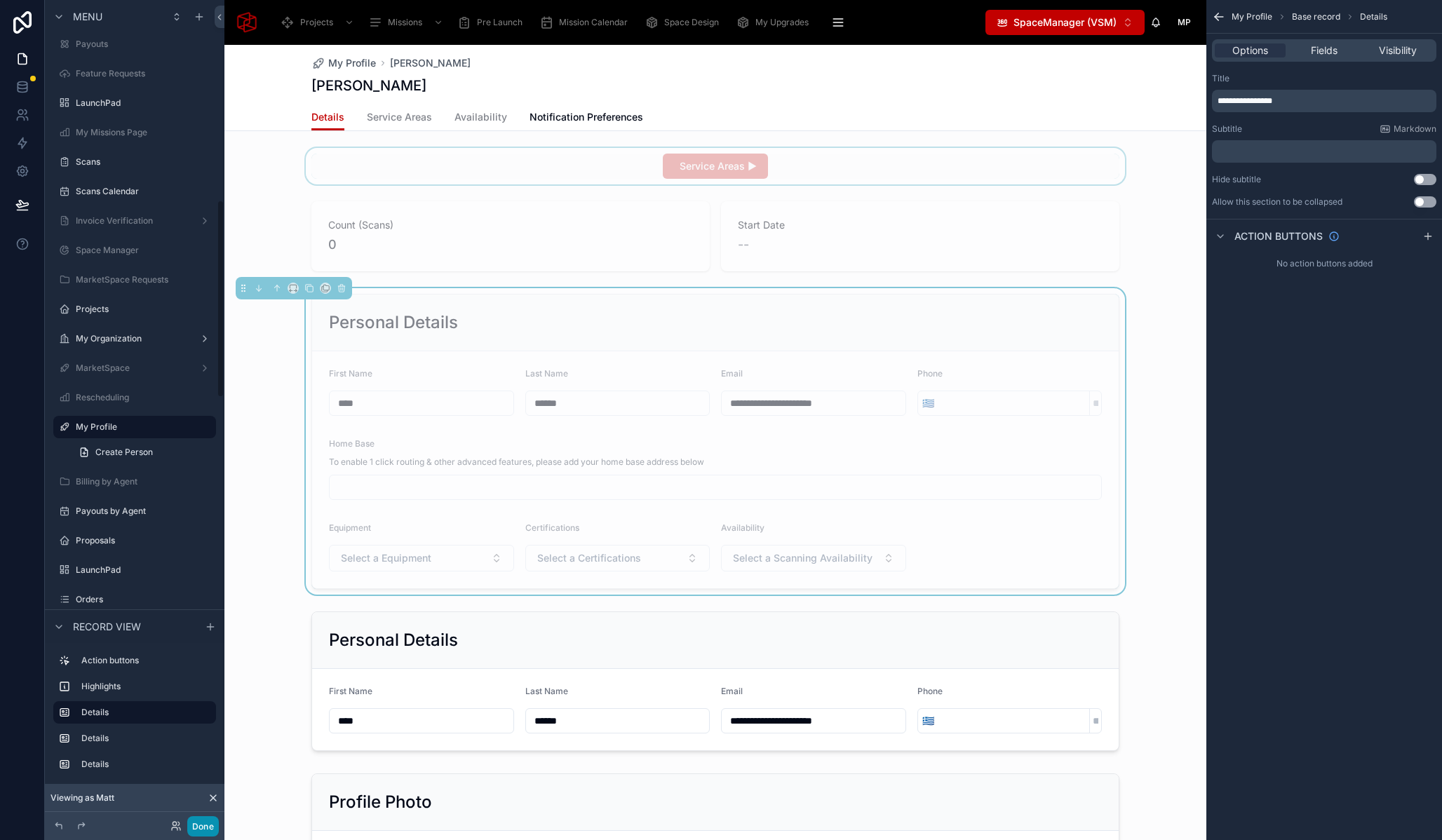
click at [204, 835] on button "Done" at bounding box center [203, 826] width 31 height 21
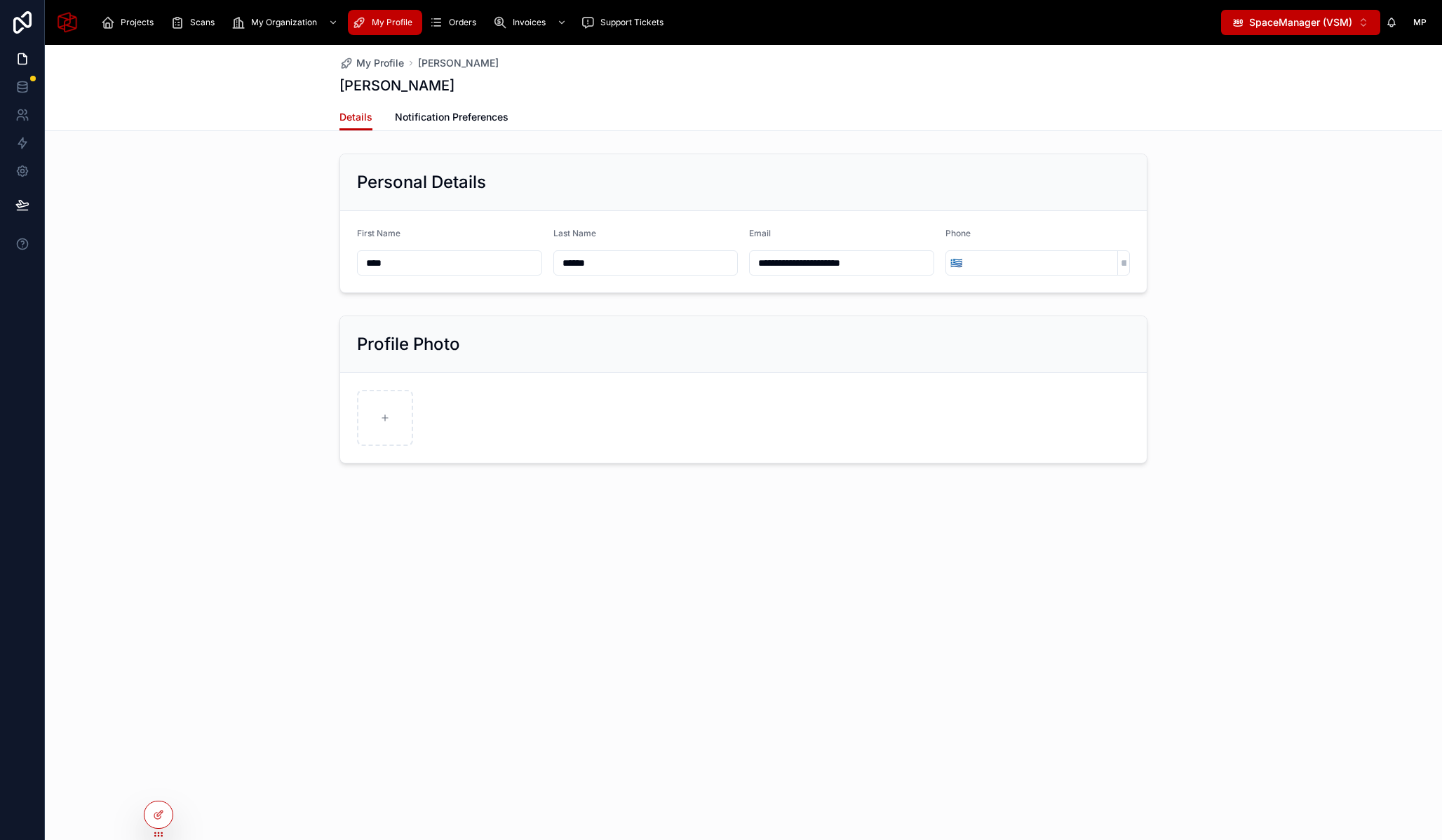
click at [242, 295] on div "**********" at bounding box center [743, 224] width 1397 height 151
click at [293, 22] on span "My Organization" at bounding box center [284, 22] width 66 height 12
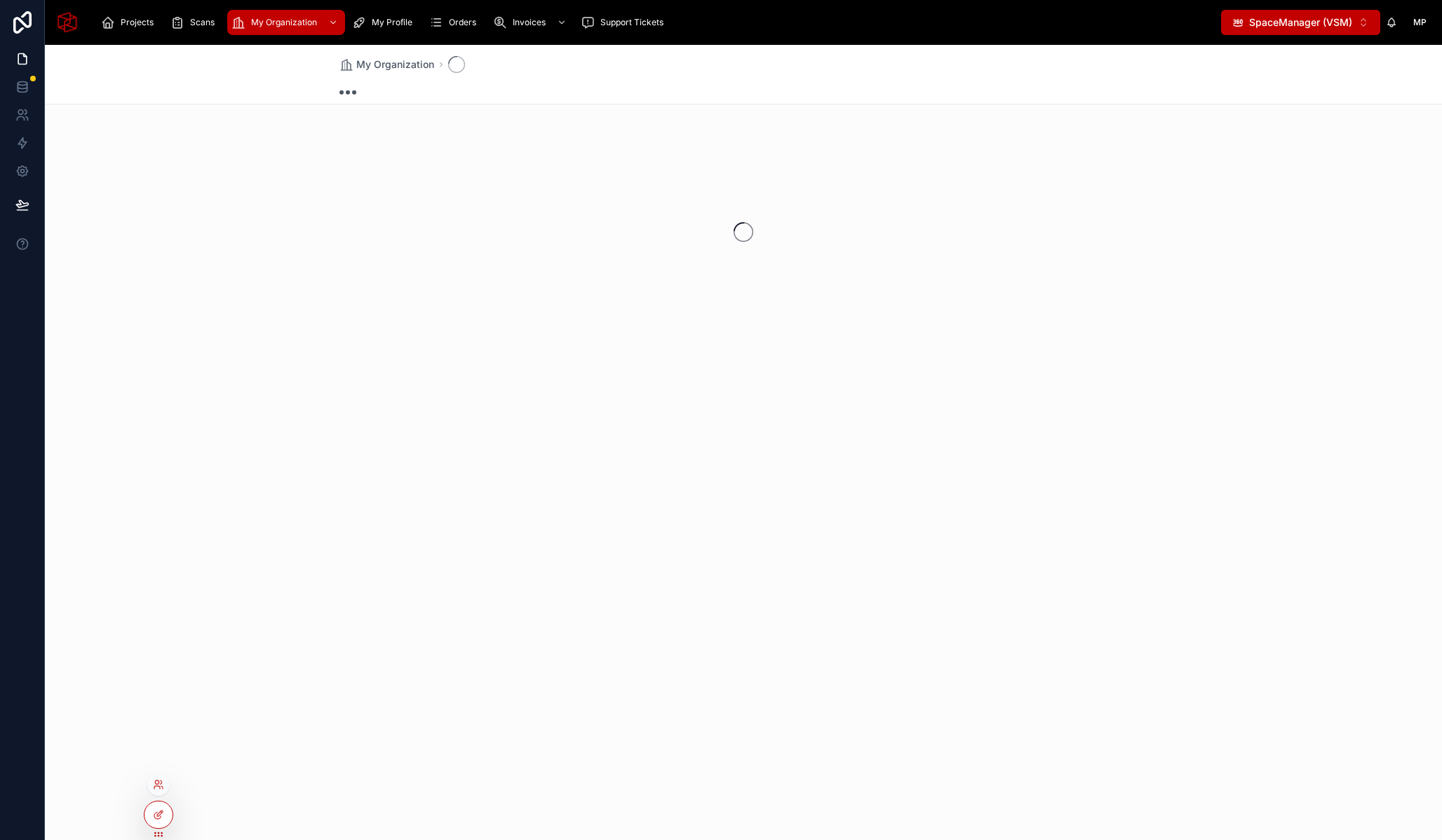
click at [163, 775] on div at bounding box center [158, 784] width 22 height 22
click at [162, 785] on icon at bounding box center [159, 784] width 12 height 12
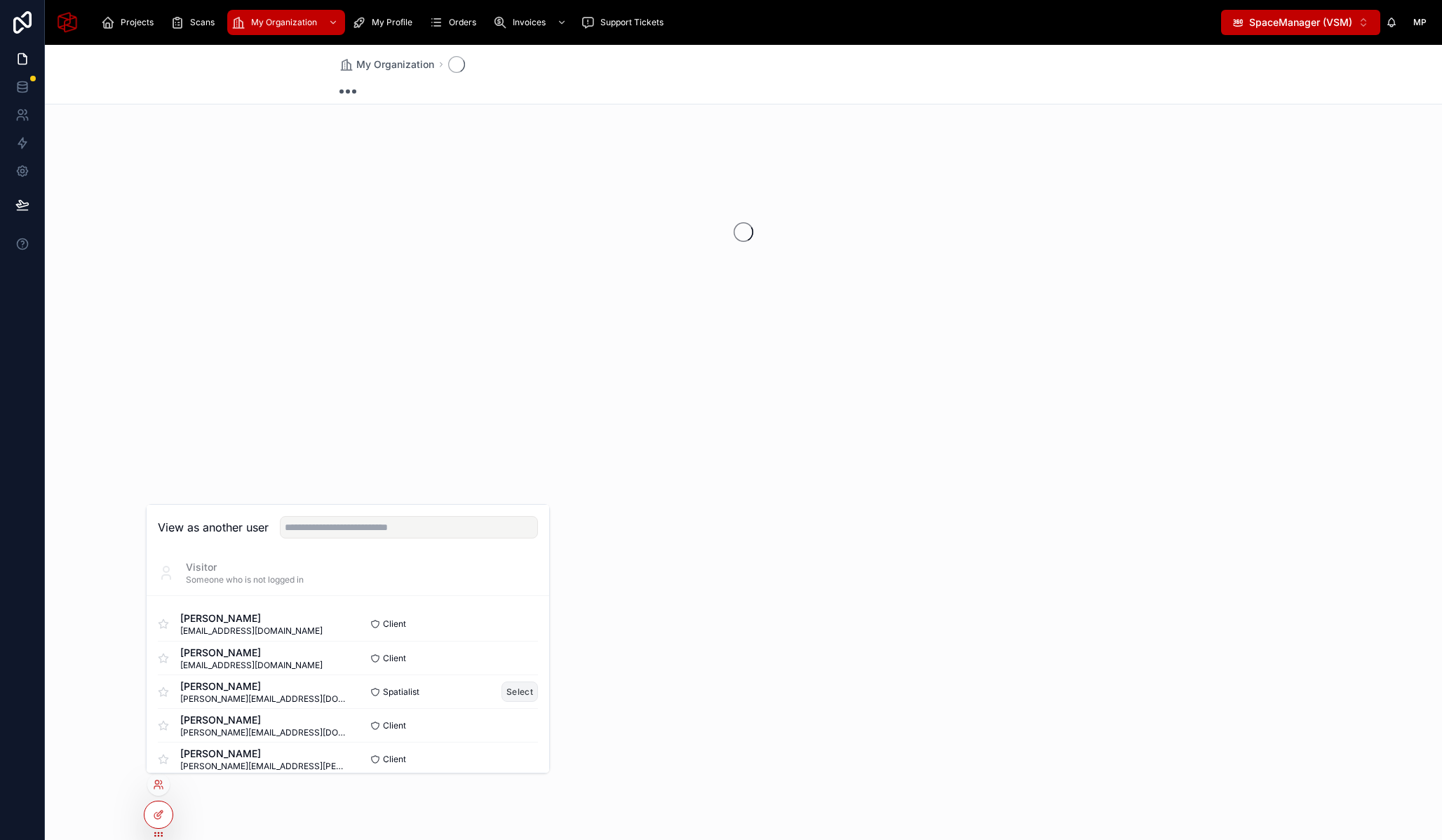
click at [505, 690] on button "Select" at bounding box center [520, 692] width 36 height 21
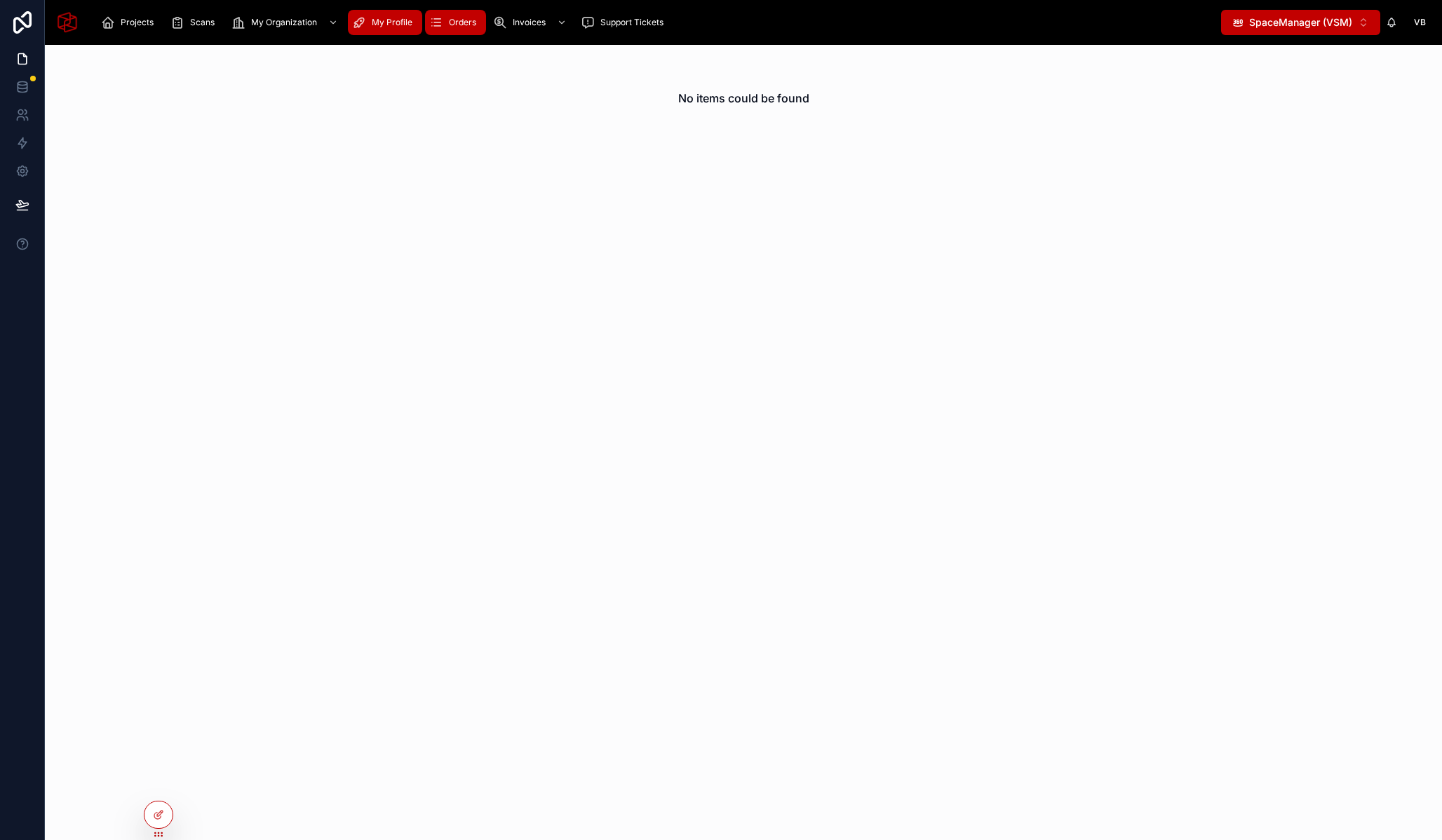
drag, startPoint x: 642, startPoint y: 180, endPoint x: 443, endPoint y: 16, distance: 257.9
click at [642, 180] on div "No items could be found" at bounding box center [743, 442] width 1397 height 795
click at [268, 21] on span "My Organization" at bounding box center [284, 22] width 66 height 12
click at [163, 779] on icon at bounding box center [159, 784] width 12 height 12
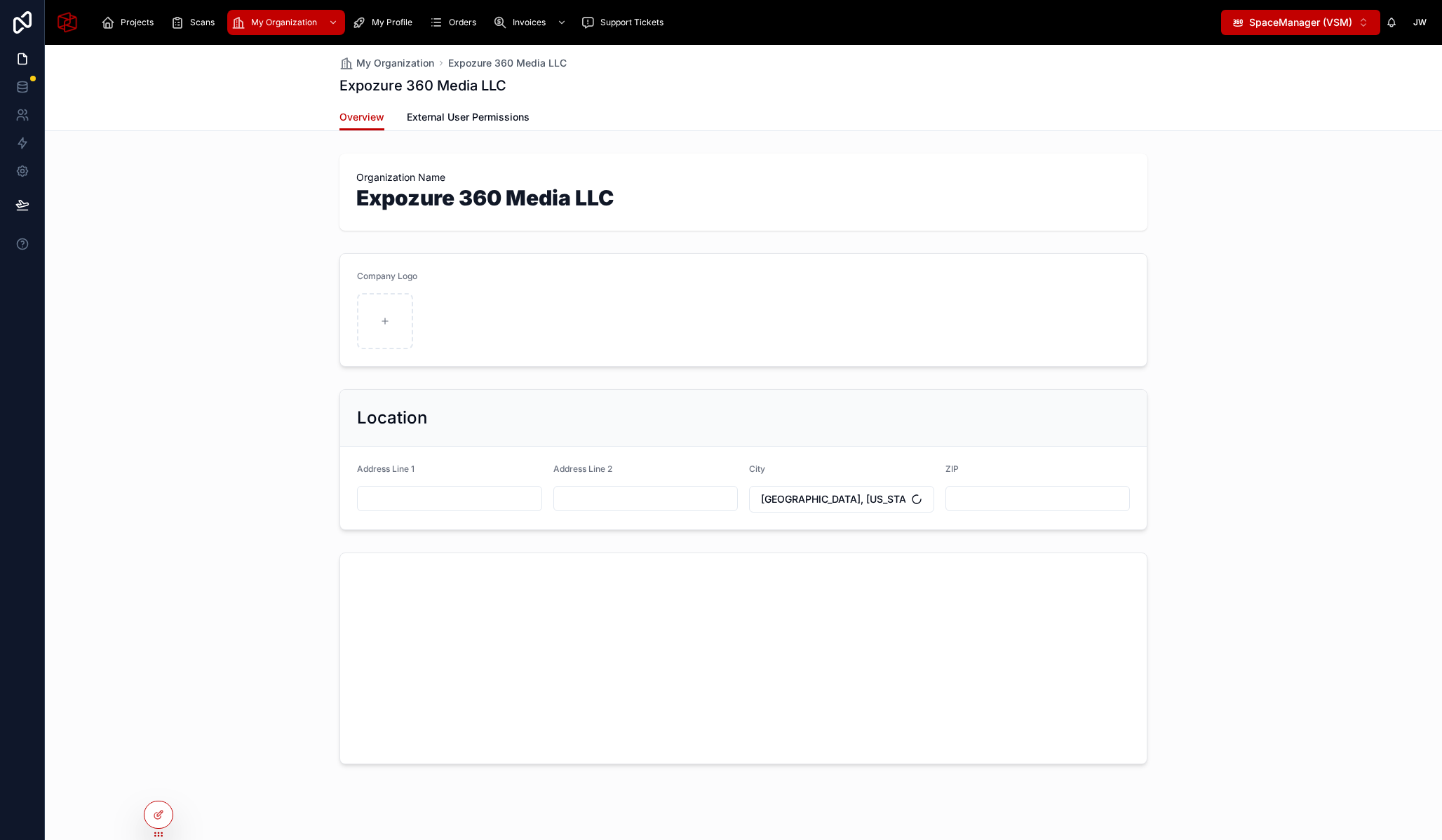
click at [1326, 26] on span "SpaceManager (VSM)" at bounding box center [1301, 22] width 103 height 14
click at [1310, 80] on span "SpacePro (VSP)" at bounding box center [1277, 78] width 75 height 14
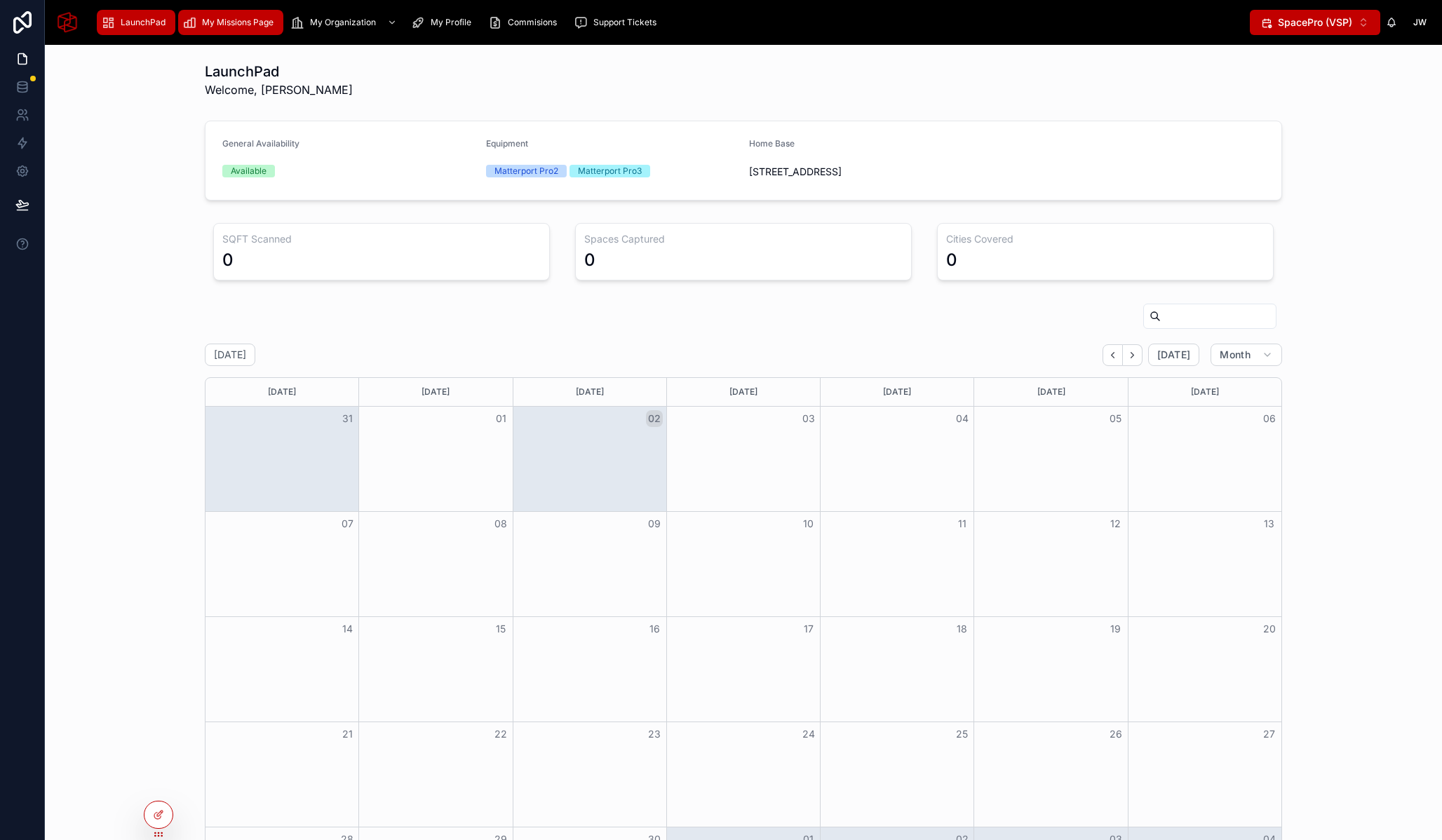
click at [225, 20] on span "My Missions Page" at bounding box center [238, 22] width 71 height 12
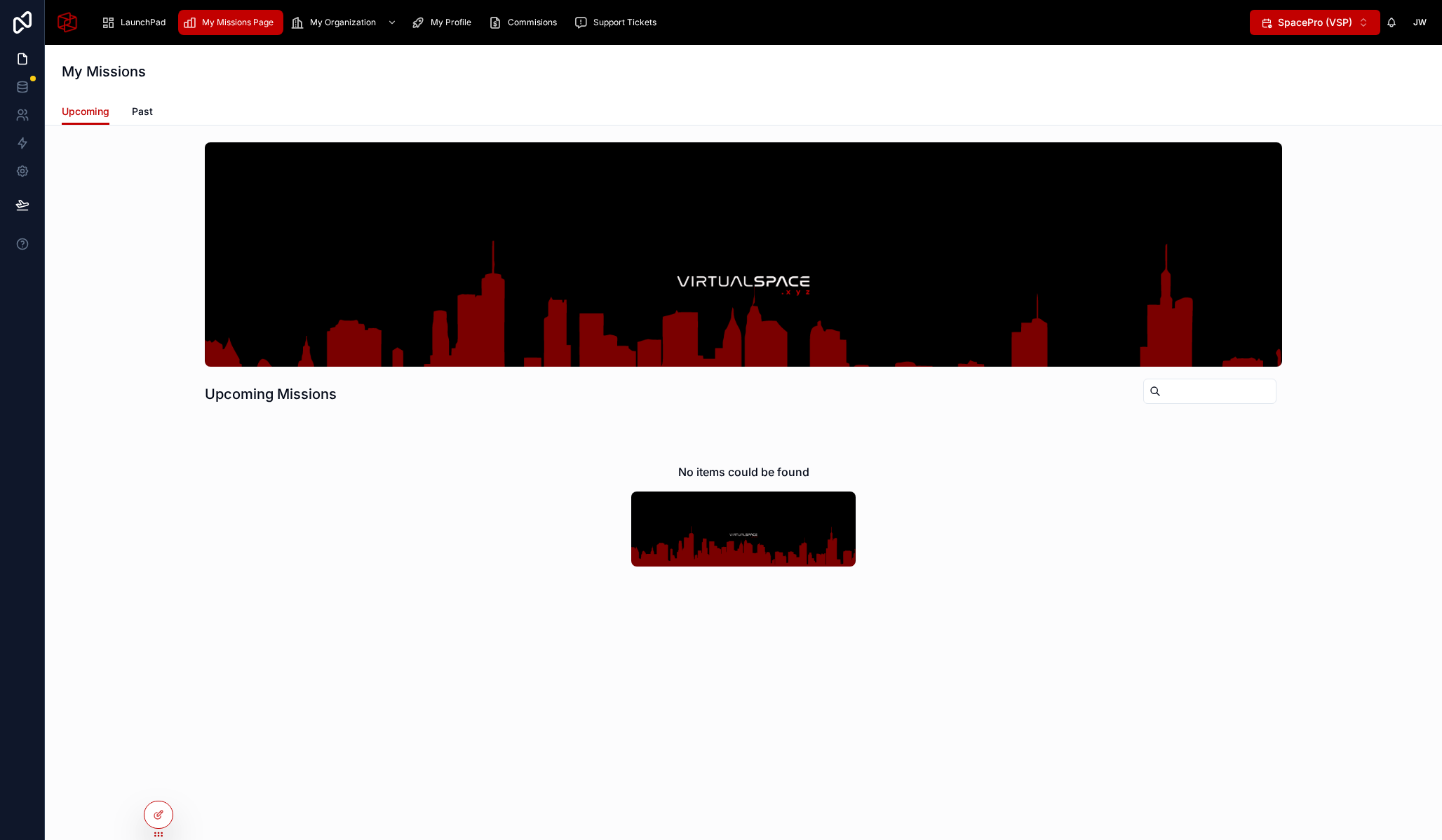
click at [1336, 19] on span "SpacePro (VSP)" at bounding box center [1315, 22] width 75 height 14
click at [1299, 103] on span "SpaceManager (VSM)" at bounding box center [1305, 100] width 103 height 14
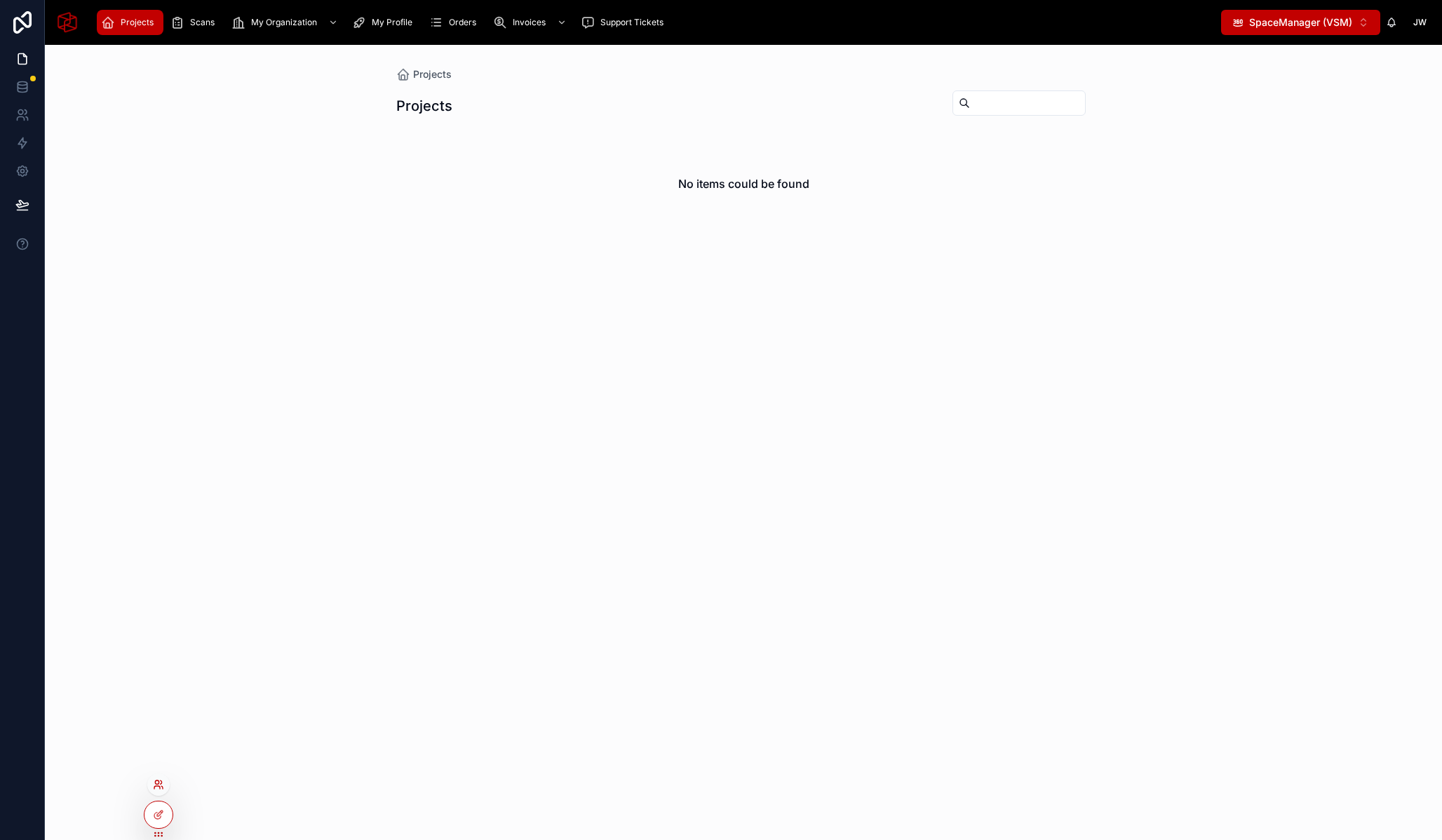
click at [163, 779] on div at bounding box center [158, 784] width 22 height 22
click at [162, 784] on icon at bounding box center [159, 784] width 12 height 12
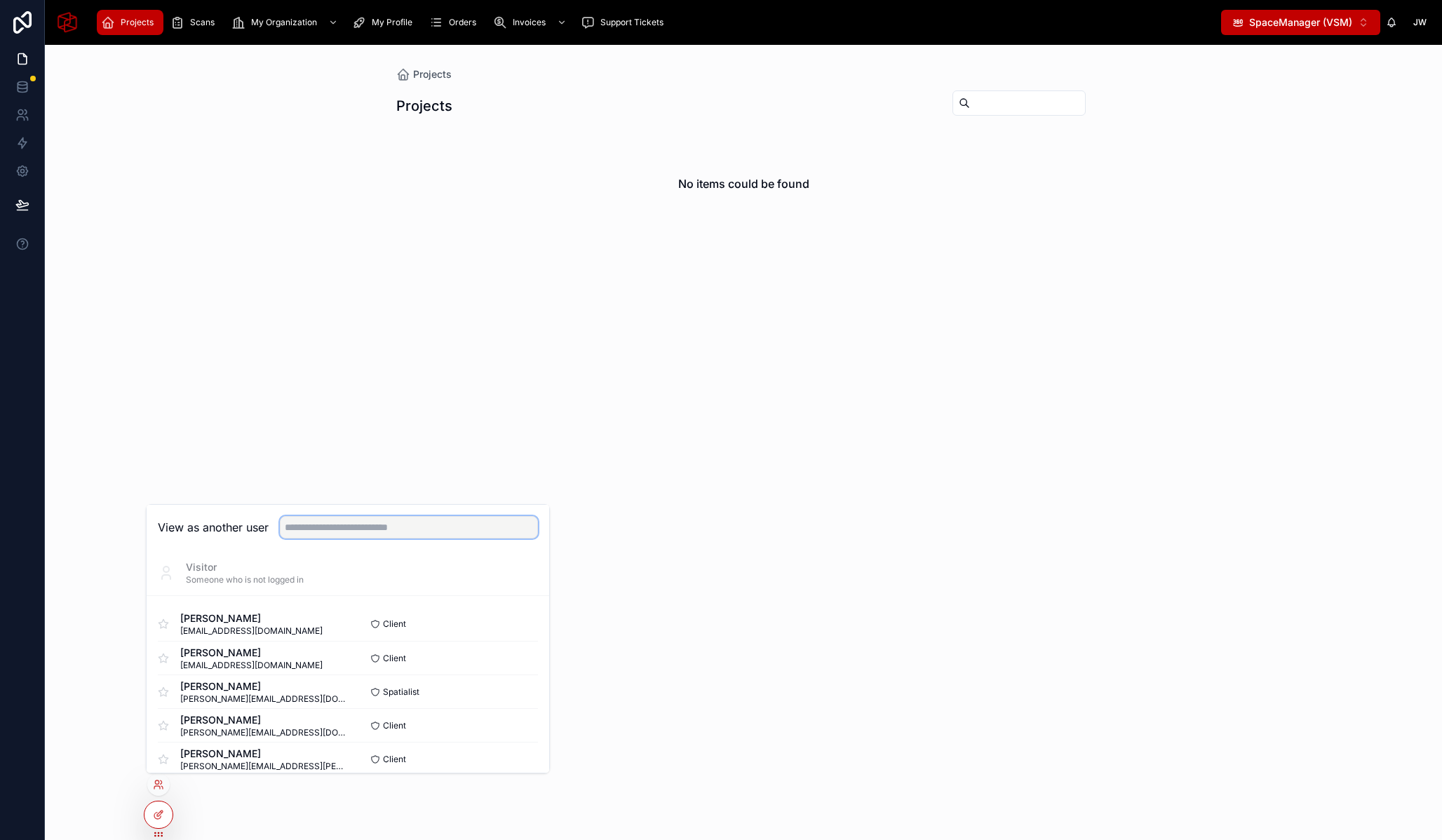
click at [361, 528] on input "text" at bounding box center [409, 527] width 259 height 22
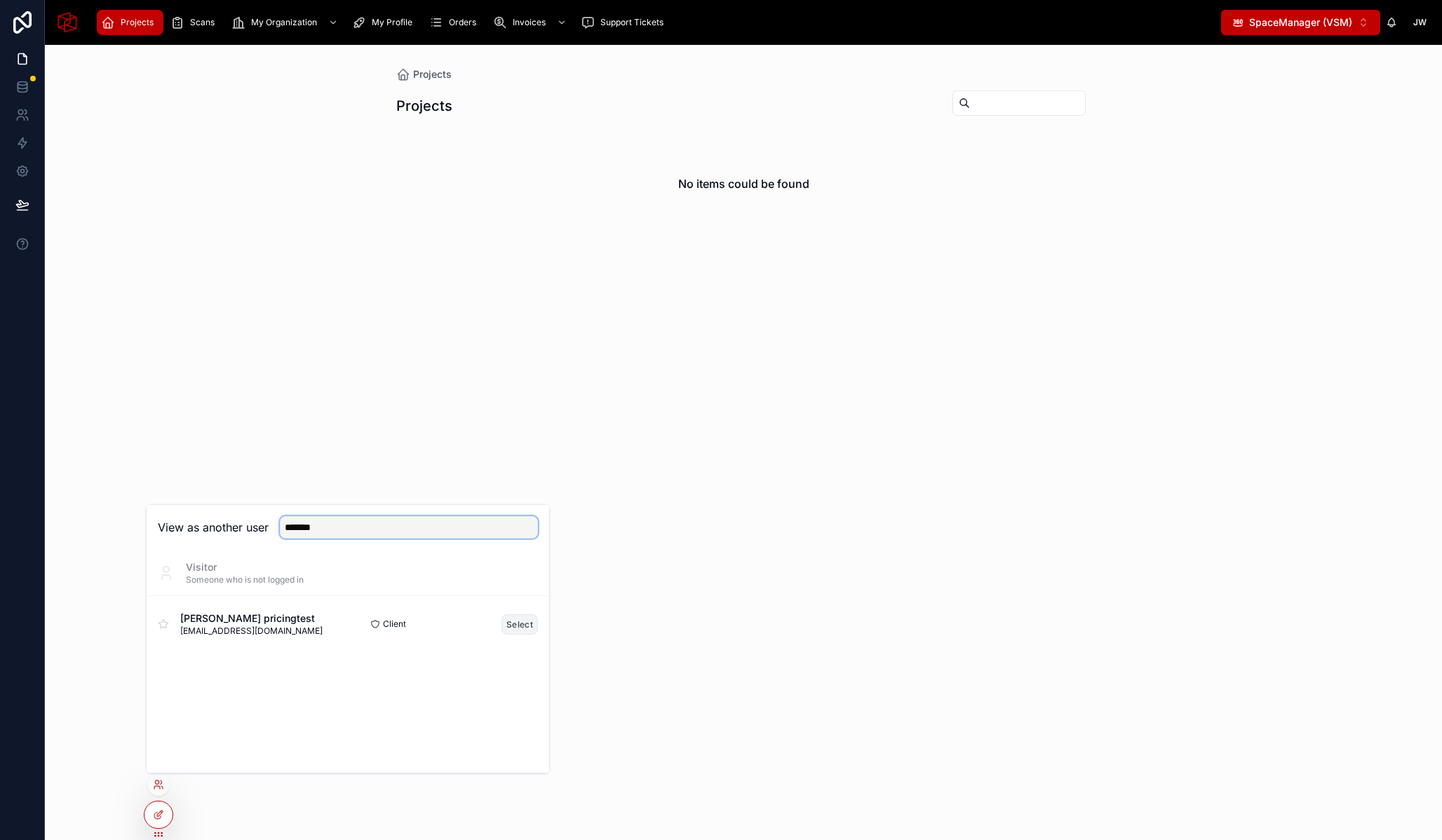
type input "*******"
click at [526, 619] on button "Select" at bounding box center [520, 625] width 36 height 21
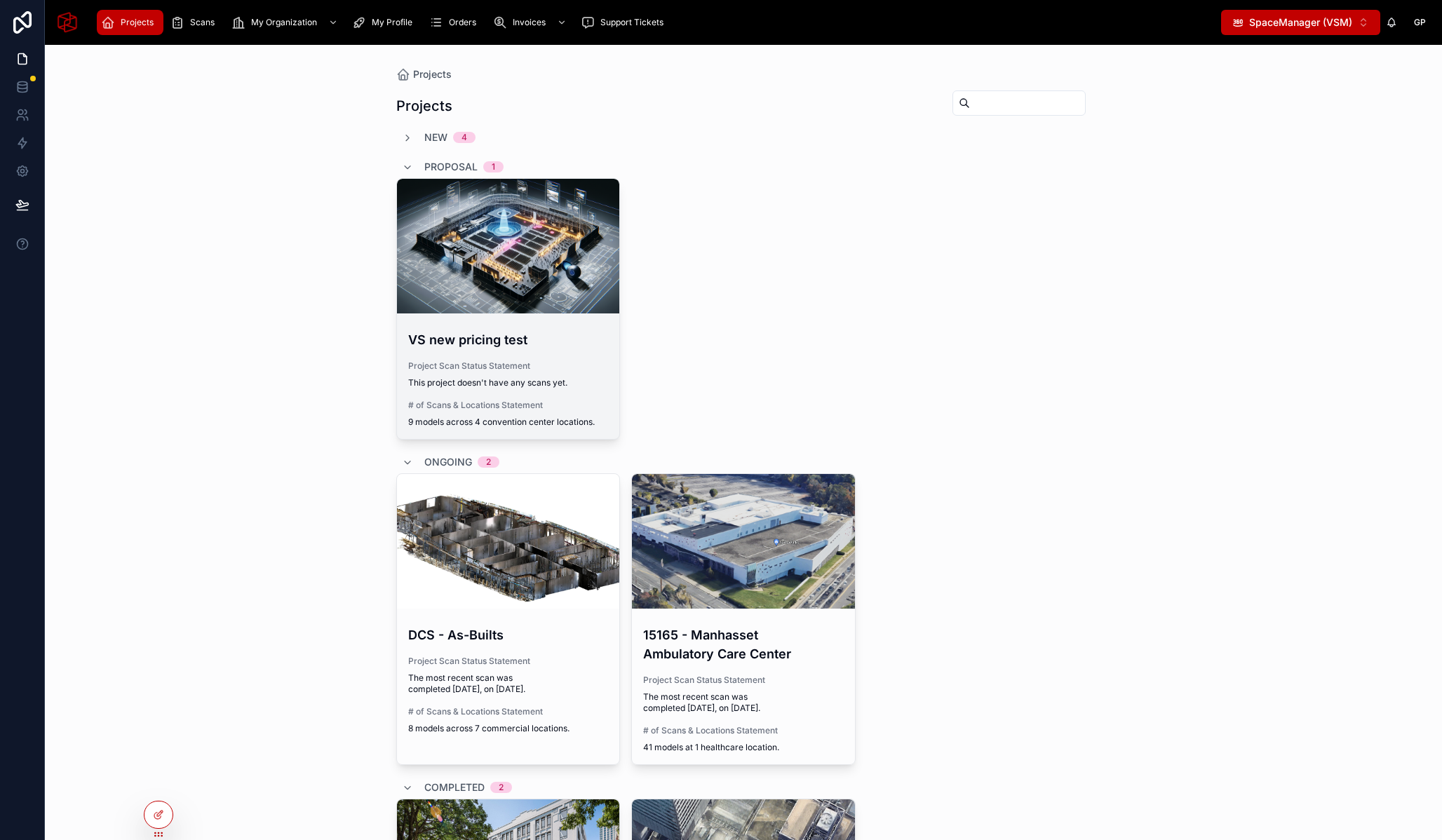
click at [496, 349] on h4 "VS new pricing test" at bounding box center [509, 340] width 201 height 19
